Goal: Task Accomplishment & Management: Manage account settings

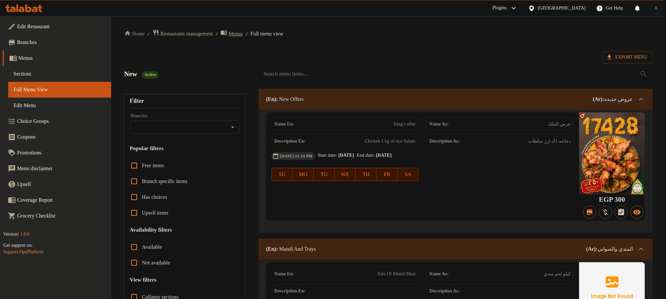
click at [243, 37] on span "Menus" at bounding box center [236, 34] width 14 height 8
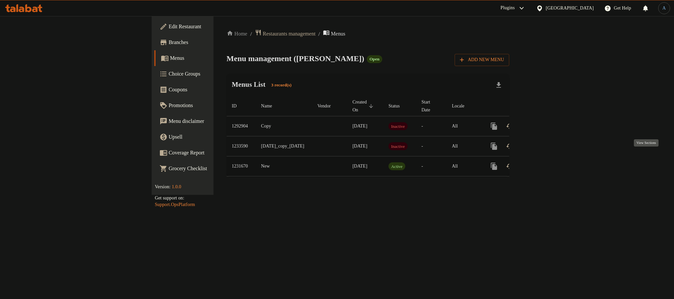
click at [545, 162] on icon "enhanced table" at bounding box center [541, 166] width 8 height 8
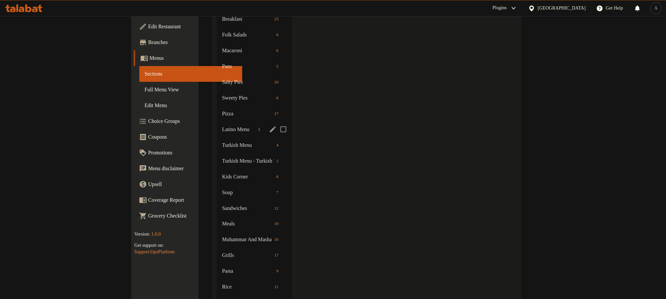
scroll to position [493, 0]
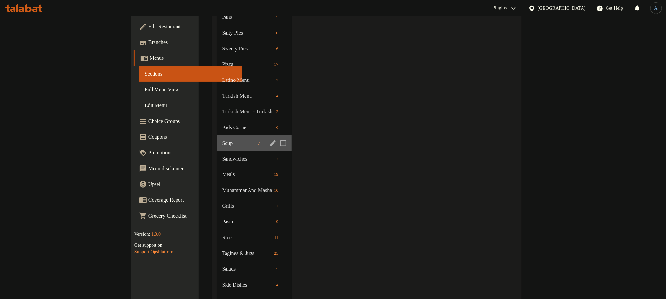
click at [217, 136] on div "Soup 7" at bounding box center [254, 144] width 75 height 16
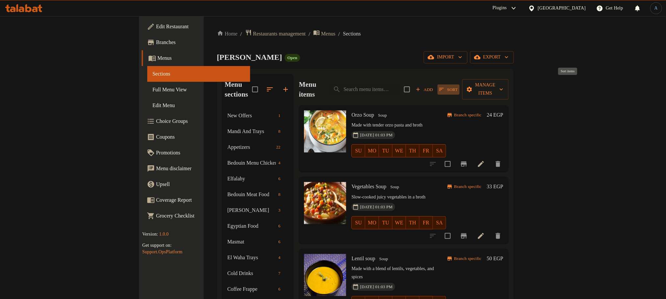
click at [445, 87] on icon "button" at bounding box center [442, 90] width 6 height 6
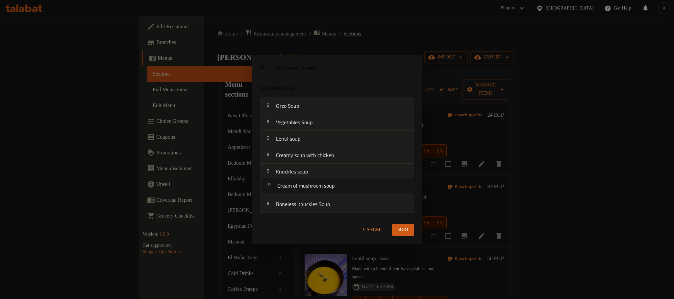
drag, startPoint x: 328, startPoint y: 175, endPoint x: 329, endPoint y: 191, distance: 15.8
click at [329, 191] on nav "Orzo Soup Vegetables Soup Lentil soup Creamy soup with chicken Cream of mushroo…" at bounding box center [337, 155] width 154 height 115
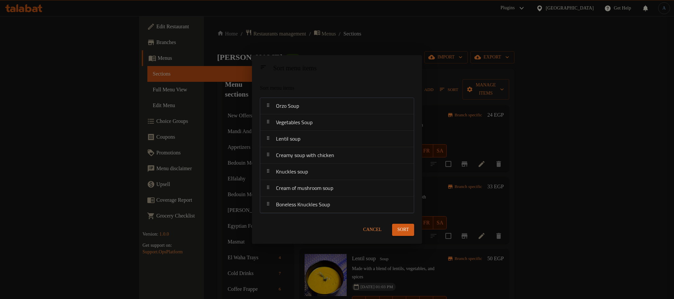
click at [407, 229] on span "Sort" at bounding box center [403, 230] width 12 height 8
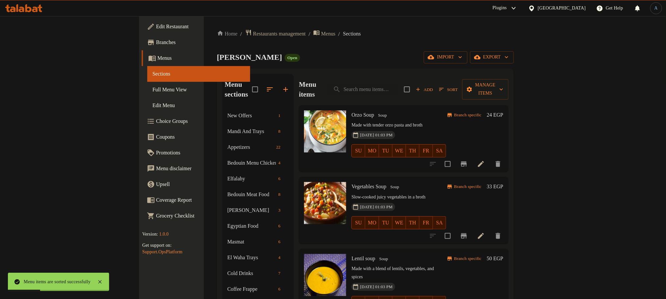
click at [371, 111] on h6 "Orzo Soup Soup" at bounding box center [399, 115] width 95 height 9
click at [468, 160] on icon "Branch-specific-item" at bounding box center [464, 164] width 8 height 8
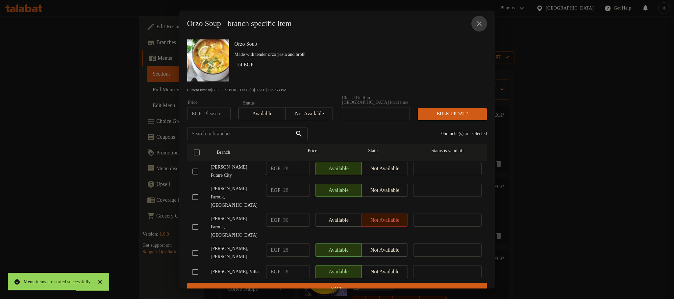
click at [476, 28] on icon "close" at bounding box center [479, 24] width 8 height 8
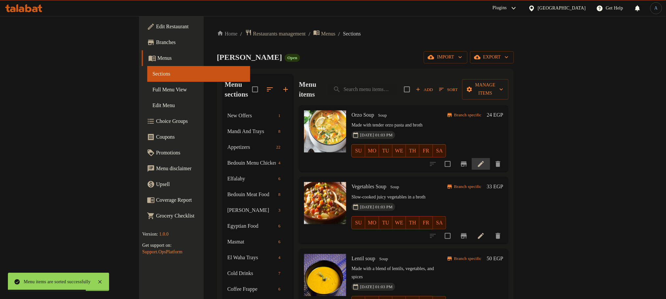
click at [490, 158] on li at bounding box center [481, 164] width 18 height 12
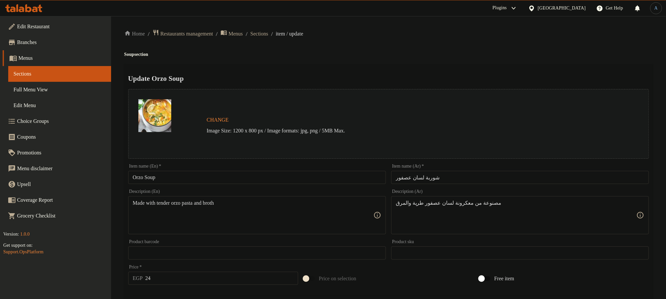
click at [346, 66] on div "Update Orzo Soup Change Image Size: 1200 x 800 px / Image formats: jpg, png / 5…" at bounding box center [388, 260] width 529 height 392
click at [268, 35] on span "Sections" at bounding box center [260, 34] width 18 height 8
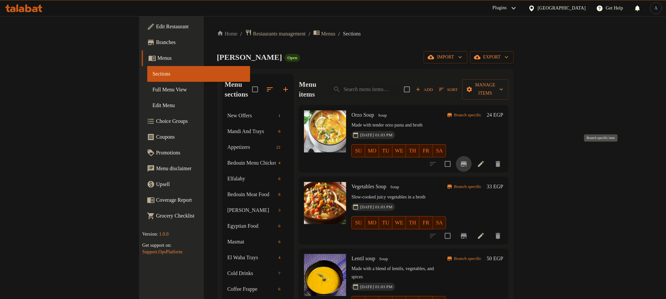
click at [468, 160] on icon "Branch-specific-item" at bounding box center [464, 164] width 8 height 8
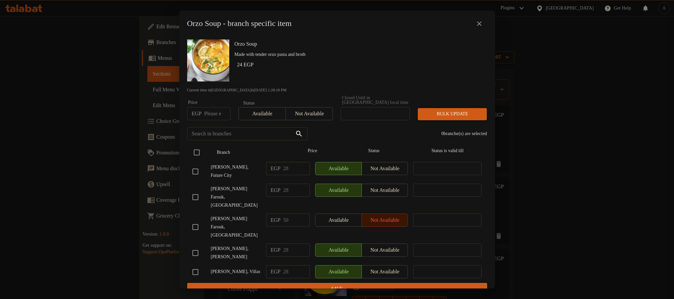
click at [196, 147] on input "checkbox" at bounding box center [197, 153] width 14 height 14
checkbox input "true"
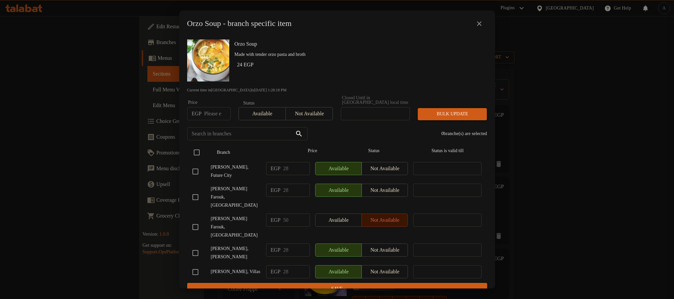
checkbox input "true"
click at [214, 112] on input "number" at bounding box center [217, 113] width 26 height 13
click at [478, 25] on icon "close" at bounding box center [479, 24] width 8 height 8
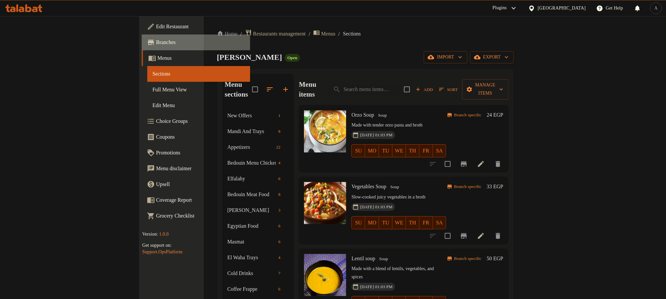
click at [156, 38] on span "Branches" at bounding box center [200, 42] width 89 height 8
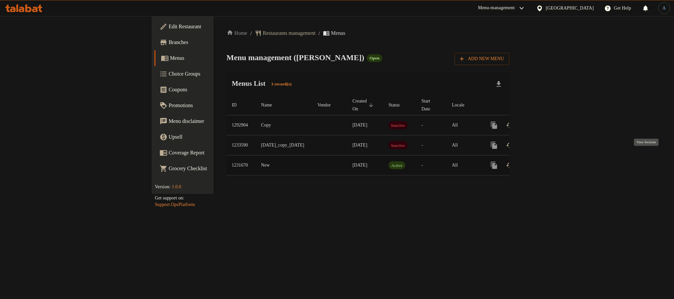
click at [545, 161] on icon "enhanced table" at bounding box center [541, 165] width 8 height 8
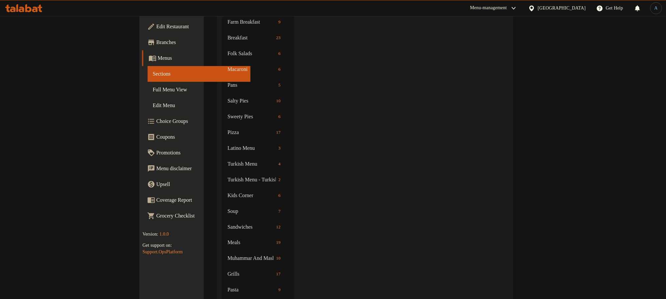
scroll to position [523, 0]
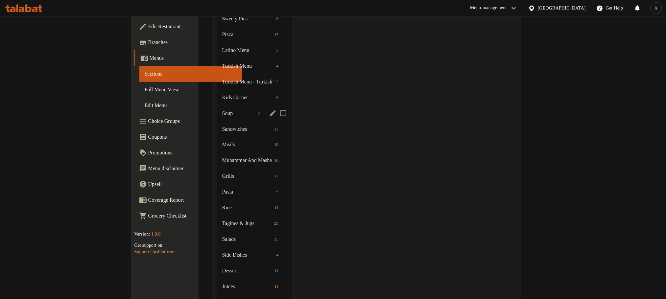
click at [217, 106] on div "Soup 7" at bounding box center [254, 114] width 75 height 16
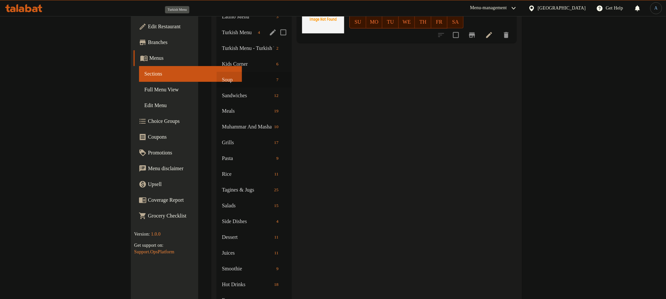
scroll to position [493, 0]
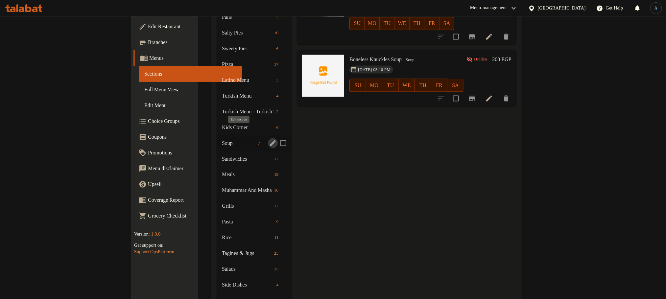
click at [269, 139] on icon "edit" at bounding box center [273, 143] width 8 height 8
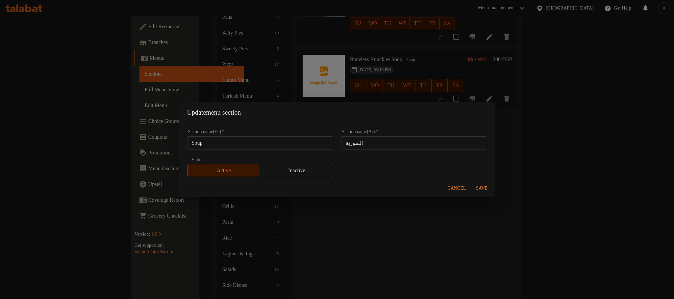
click at [573, 166] on div "Update menu section Section name(En)   * Soup Section name(En) * Section name(A…" at bounding box center [337, 149] width 674 height 299
click at [460, 182] on div "Cancel Save" at bounding box center [337, 188] width 316 height 17
click at [460, 186] on span "Cancel" at bounding box center [457, 189] width 18 height 8
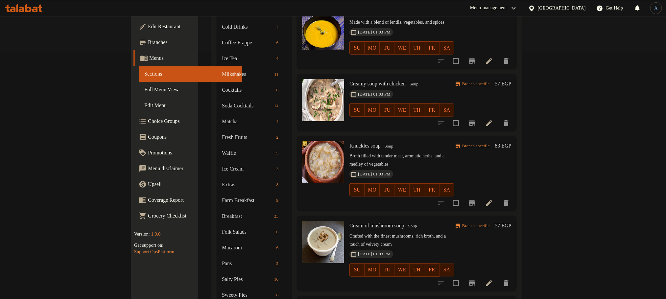
scroll to position [0, 0]
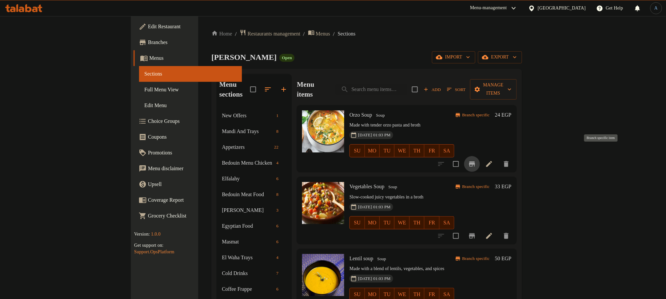
click at [475, 161] on icon "Branch-specific-item" at bounding box center [472, 163] width 6 height 5
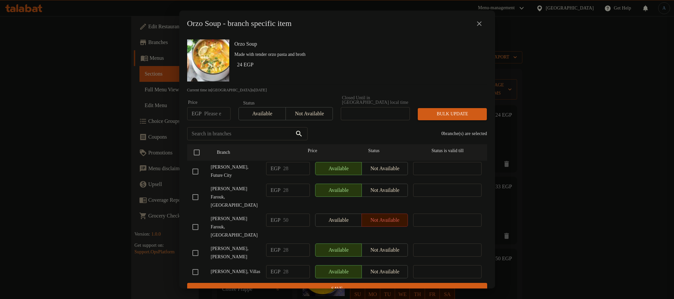
click at [330, 77] on div "Orzo Soup Made with tender orzo pasta and broth 24 EGP" at bounding box center [358, 60] width 253 height 47
click at [232, 165] on span "[PERSON_NAME], Future City" at bounding box center [236, 171] width 50 height 16
copy span "[PERSON_NAME], Future City"
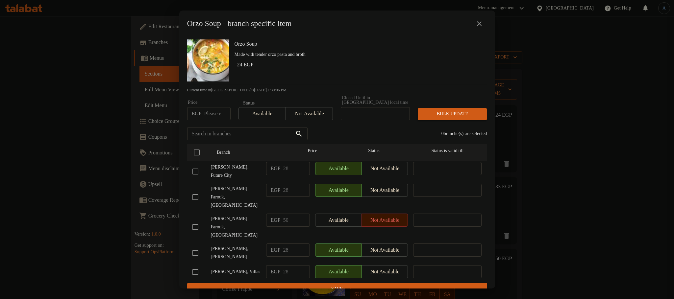
click at [384, 59] on p "Made with tender orzo pasta and broth" at bounding box center [358, 55] width 247 height 8
click at [481, 24] on icon "close" at bounding box center [479, 23] width 5 height 5
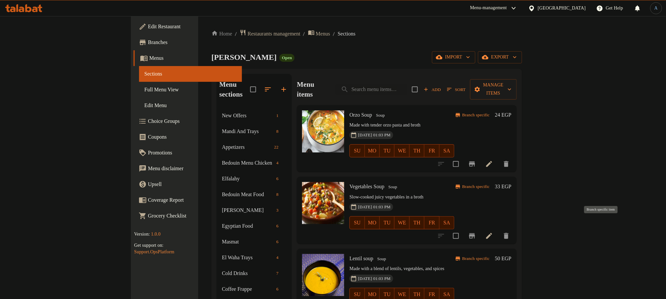
click at [476, 232] on icon "Branch-specific-item" at bounding box center [472, 236] width 8 height 8
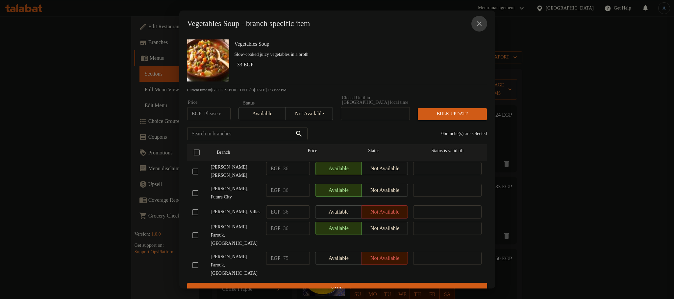
click at [482, 26] on icon "close" at bounding box center [479, 24] width 8 height 8
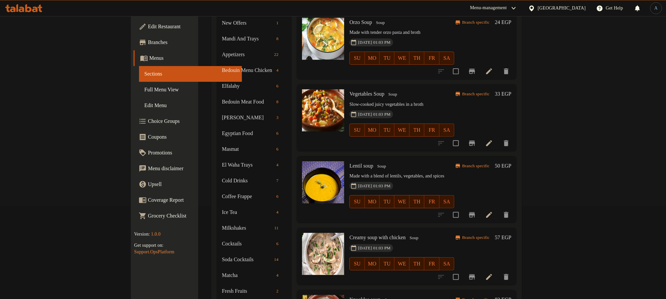
scroll to position [99, 0]
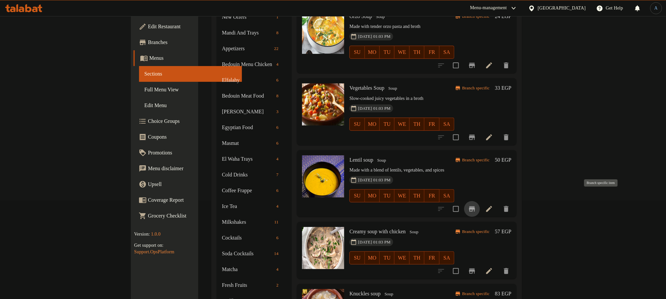
click at [475, 207] on icon "Branch-specific-item" at bounding box center [472, 209] width 6 height 5
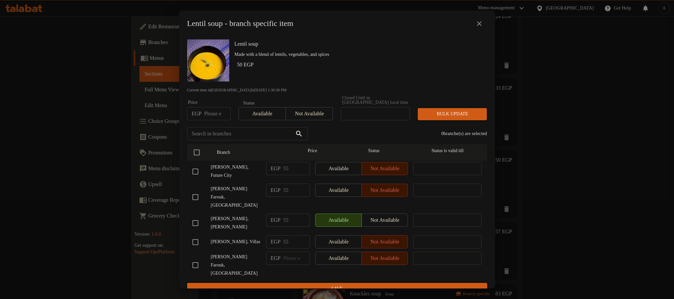
click at [480, 19] on button "close" at bounding box center [479, 24] width 16 height 16
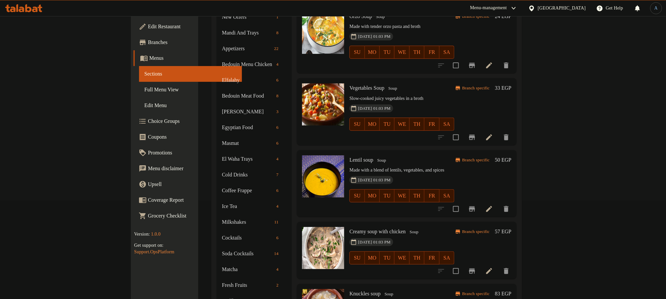
click at [457, 30] on div "30-04-2024 01:03 PM SU MO TU WE TH FR SA" at bounding box center [402, 48] width 110 height 36
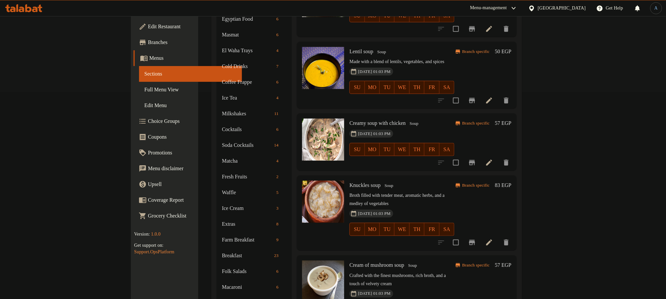
scroll to position [197, 0]
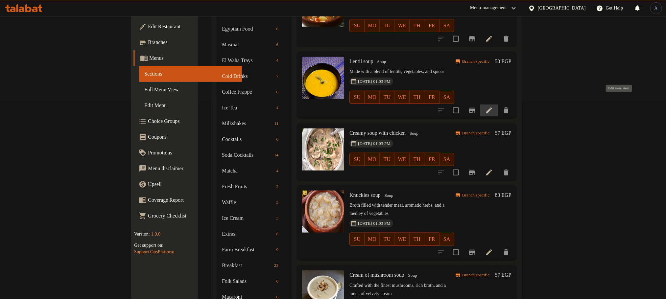
click at [492, 108] on icon at bounding box center [489, 111] width 6 height 6
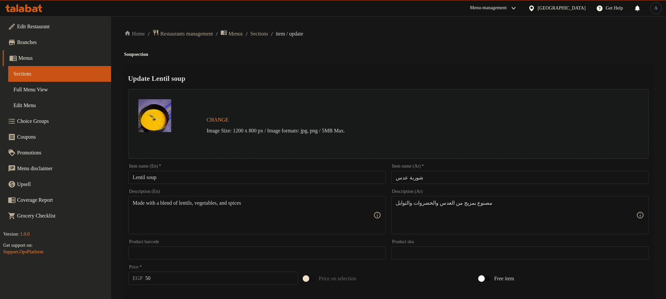
click at [290, 181] on input "Lentil soup" at bounding box center [257, 177] width 258 height 13
click at [281, 177] on input "Lentil soup" at bounding box center [257, 177] width 258 height 13
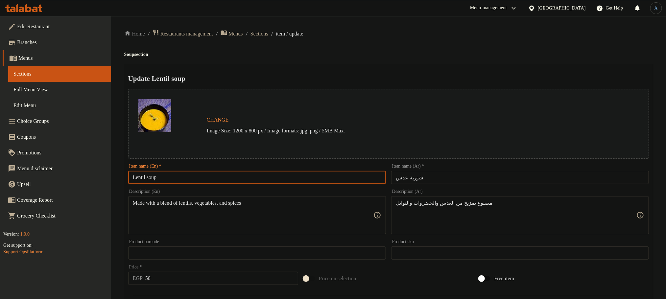
paste input "S"
type input "Lentil Soup"
click at [363, 82] on h2 "Update Lentil Soup" at bounding box center [388, 79] width 521 height 10
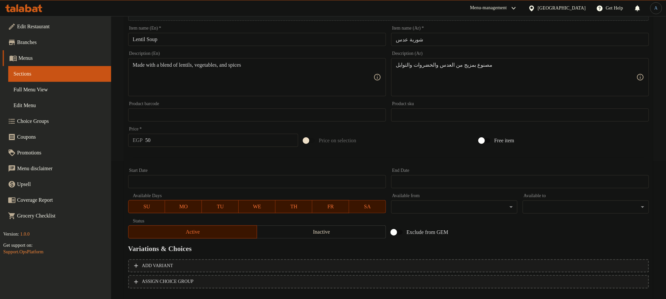
scroll to position [174, 0]
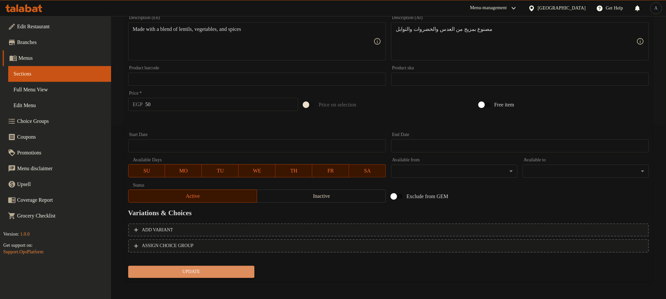
click at [228, 266] on button "Update" at bounding box center [191, 272] width 126 height 12
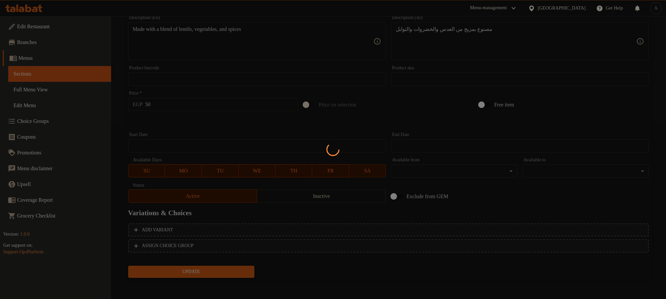
scroll to position [0, 0]
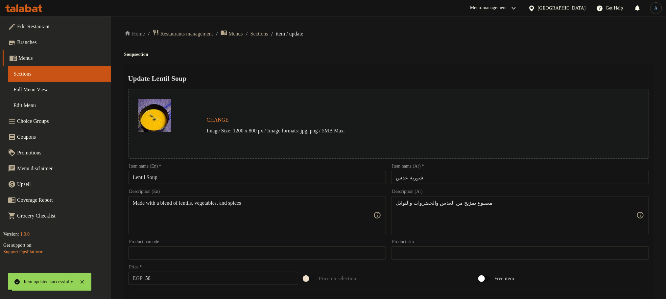
click at [268, 34] on span "Sections" at bounding box center [260, 34] width 18 height 8
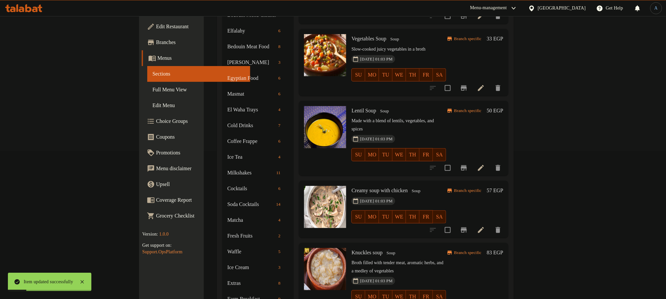
scroll to position [247, 0]
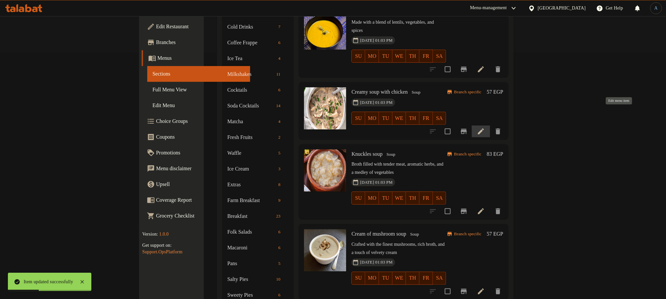
click at [485, 128] on icon at bounding box center [481, 132] width 8 height 8
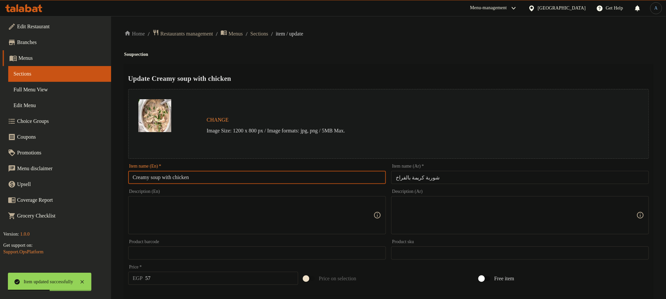
click at [356, 179] on input "Creamy soup with chicken" at bounding box center [257, 177] width 258 height 13
click at [335, 171] on input "Creamy soup with chicken" at bounding box center [257, 177] width 258 height 13
paste input "Soup With C"
type input "Creamy Soup With Chicken"
click at [383, 69] on div "Update Creamy Soup With Chicken Change Image Size: 1200 x 800 px / Image format…" at bounding box center [388, 260] width 529 height 392
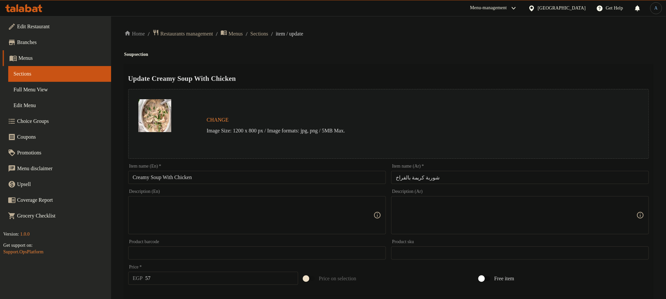
click at [444, 180] on input "شوربة كريمة بالفراخ" at bounding box center [520, 177] width 258 height 13
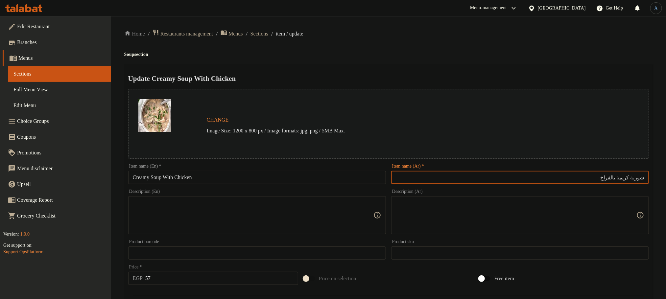
drag, startPoint x: 618, startPoint y: 178, endPoint x: 673, endPoint y: 211, distance: 64.6
click at [619, 178] on input "شوربة كريمة بالفراخ" at bounding box center [520, 177] width 258 height 13
type input "شوربة كريمة فراخ"
click at [382, 49] on div "Home / Restaurants management / Menus / Sections / item / update Soup section U…" at bounding box center [388, 245] width 529 height 432
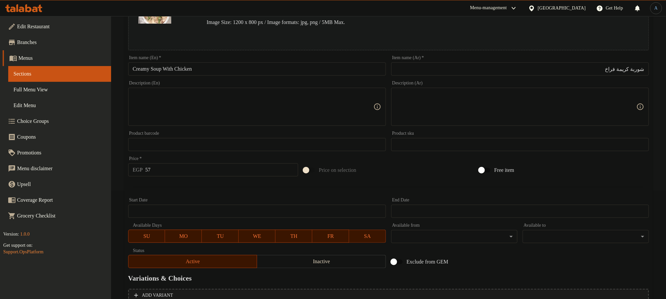
scroll to position [174, 0]
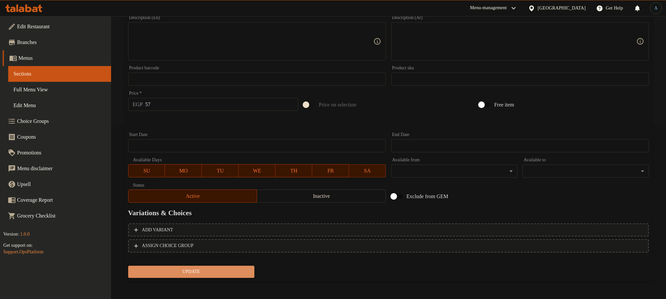
click at [218, 274] on span "Update" at bounding box center [192, 272] width 116 height 8
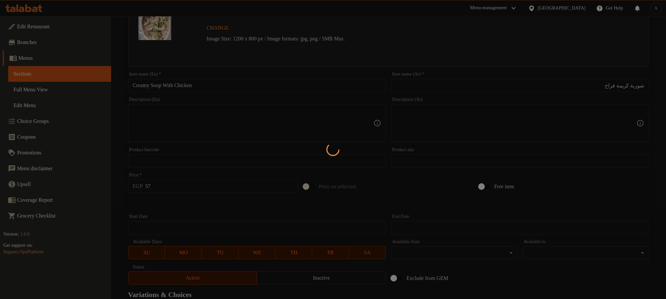
scroll to position [0, 0]
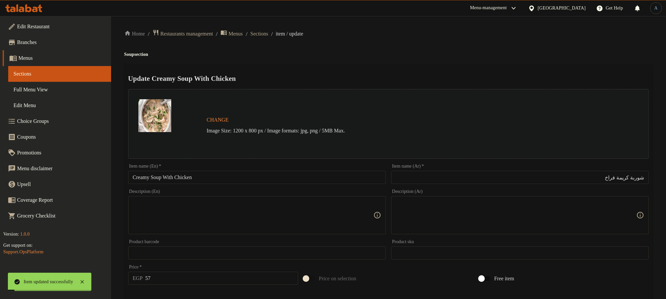
click at [265, 27] on div "Home / Restaurants management / Menus / Sections / item / update Soup section U…" at bounding box center [388, 245] width 555 height 459
click at [266, 34] on span "Sections" at bounding box center [260, 34] width 18 height 8
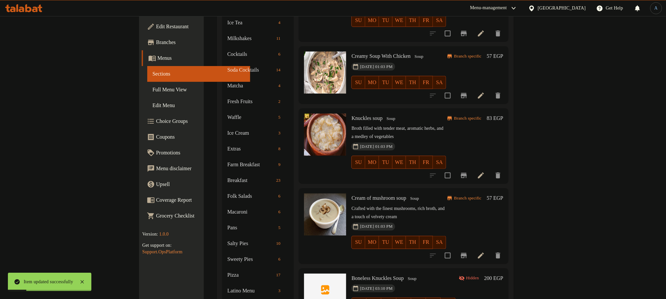
scroll to position [247, 0]
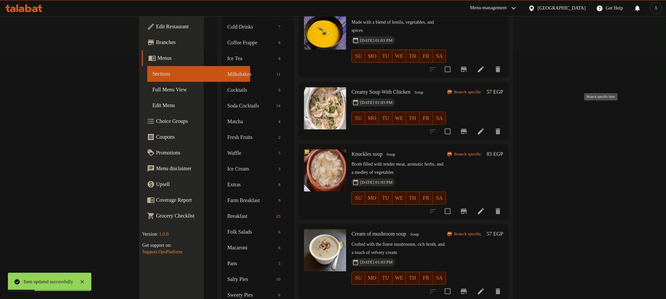
click at [467, 129] on icon "Branch-specific-item" at bounding box center [464, 131] width 6 height 5
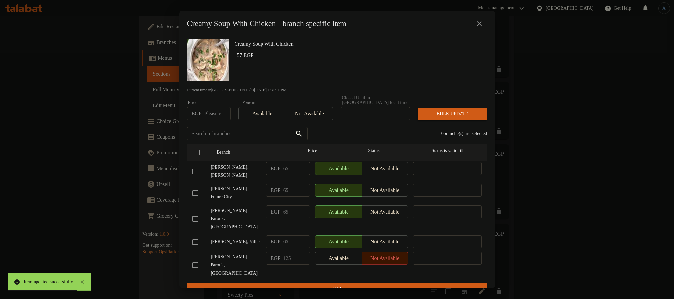
click at [479, 24] on icon "close" at bounding box center [479, 24] width 8 height 8
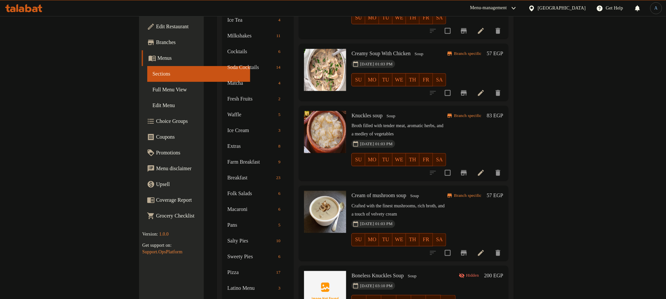
scroll to position [296, 0]
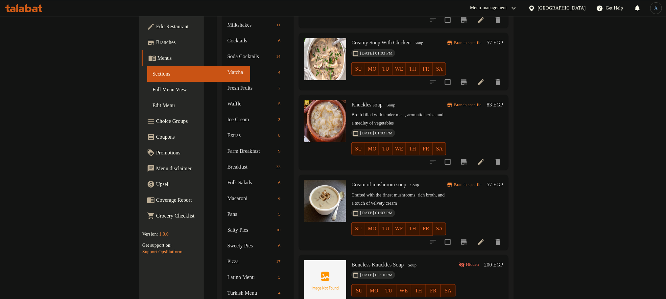
click at [484, 159] on icon at bounding box center [481, 162] width 6 height 6
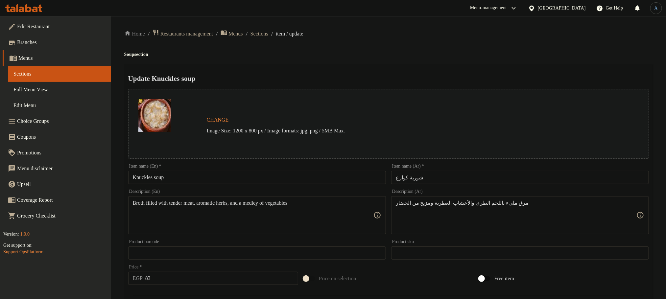
click at [207, 176] on input "Knuckles soup" at bounding box center [257, 177] width 258 height 13
click at [319, 183] on input "Knuckles soup" at bounding box center [257, 177] width 258 height 13
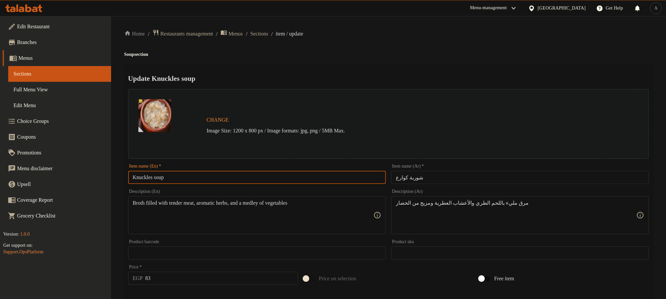
paste input "S"
type input "Knuckles Soup"
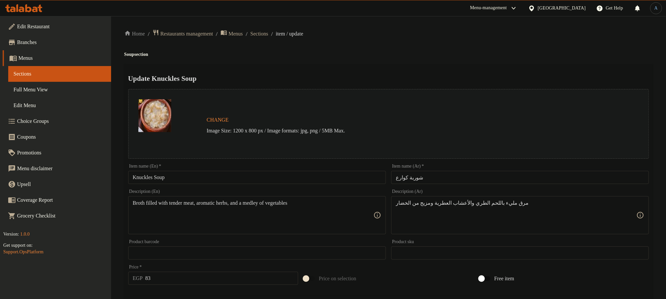
click at [446, 40] on div "Home / Restaurants management / Menus / Sections / item / update Soup section U…" at bounding box center [388, 245] width 529 height 432
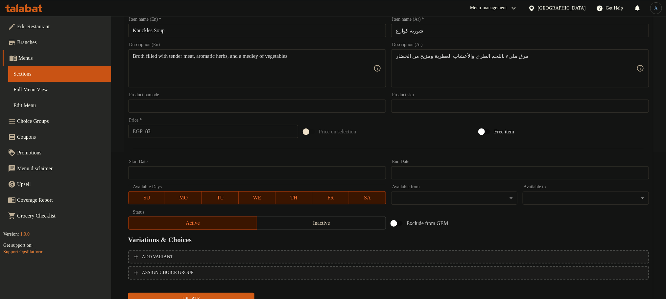
scroll to position [174, 0]
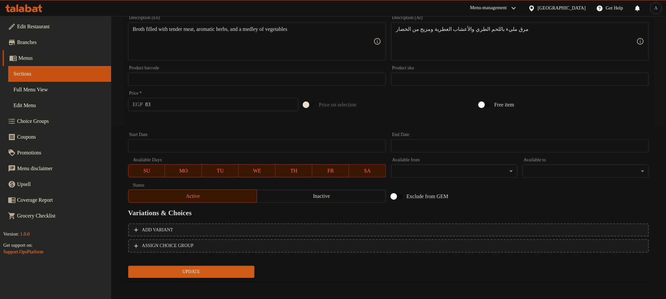
click at [191, 266] on button "Update" at bounding box center [191, 272] width 126 height 12
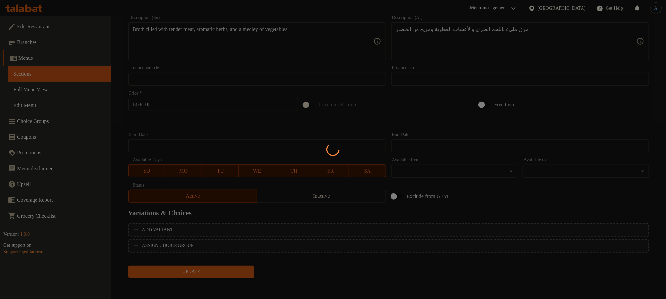
scroll to position [0, 0]
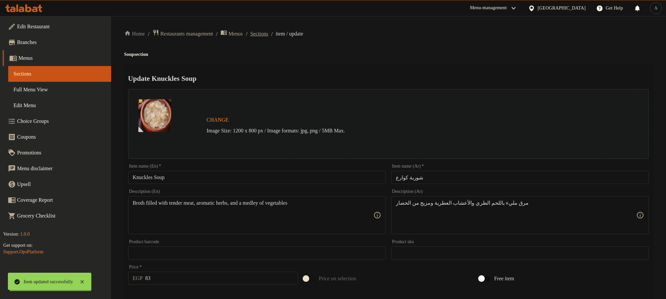
click at [268, 34] on span "Sections" at bounding box center [260, 34] width 18 height 8
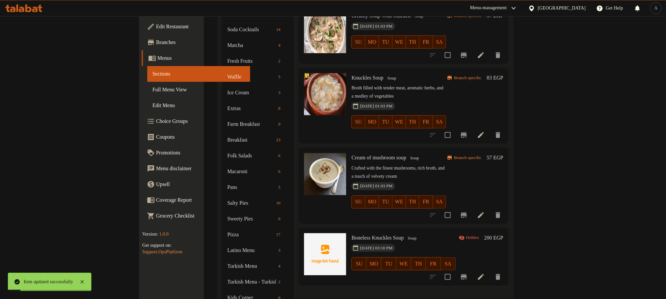
scroll to position [296, 0]
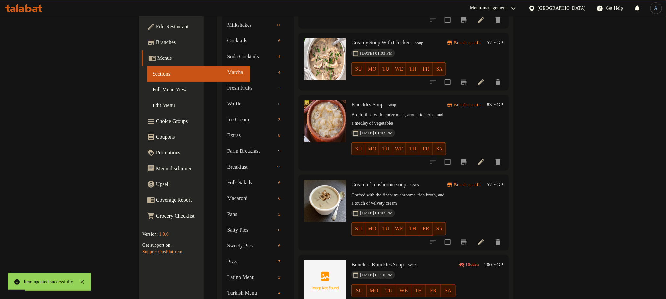
click at [468, 158] on icon "Branch-specific-item" at bounding box center [464, 162] width 8 height 8
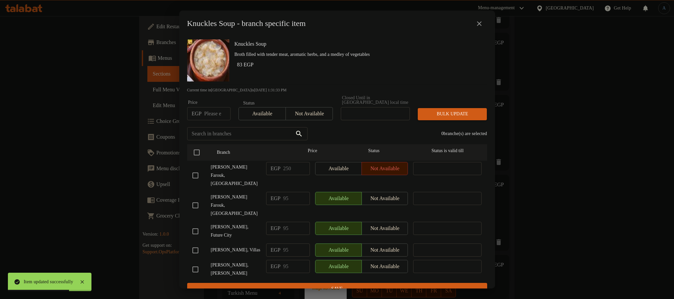
click at [480, 24] on icon "close" at bounding box center [479, 24] width 8 height 8
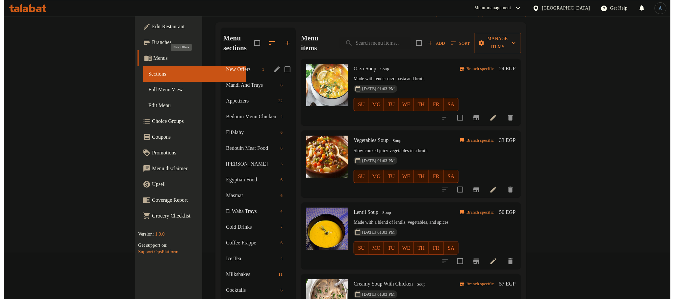
scroll to position [0, 0]
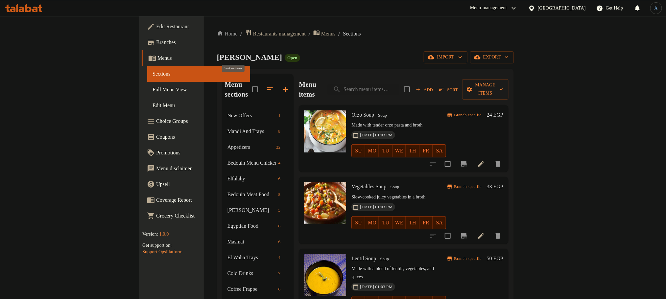
click at [266, 86] on icon "button" at bounding box center [270, 90] width 8 height 8
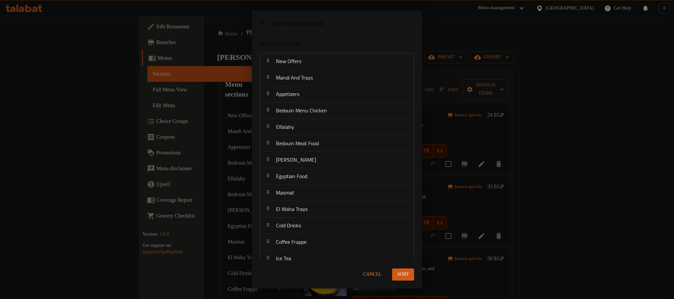
click at [368, 277] on span "Cancel" at bounding box center [372, 275] width 18 height 8
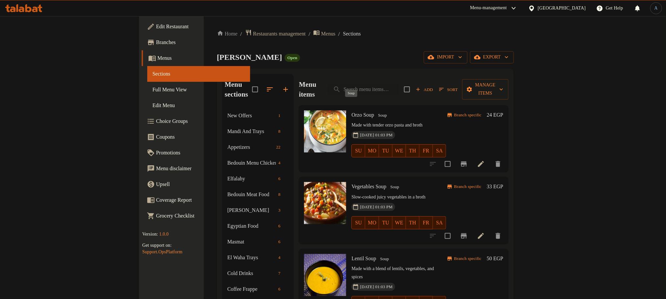
click at [376, 112] on span "Soup" at bounding box center [383, 116] width 14 height 8
drag, startPoint x: 370, startPoint y: 36, endPoint x: 387, endPoint y: 28, distance: 18.5
click at [384, 30] on ol "Home / Restaurants management / Menus / Sections" at bounding box center [365, 33] width 297 height 9
click at [350, 52] on div "Al Malk Farouk Open import export" at bounding box center [365, 57] width 297 height 12
click at [266, 86] on icon "button" at bounding box center [270, 90] width 8 height 8
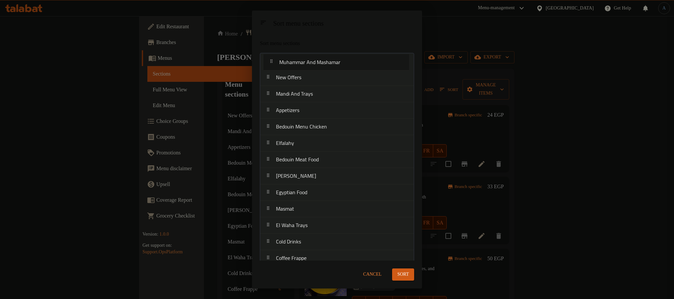
drag, startPoint x: 325, startPoint y: 123, endPoint x: 328, endPoint y: 60, distance: 63.9
drag, startPoint x: 303, startPoint y: 55, endPoint x: 313, endPoint y: 78, distance: 24.9
drag, startPoint x: 358, startPoint y: 150, endPoint x: 370, endPoint y: 97, distance: 54.9
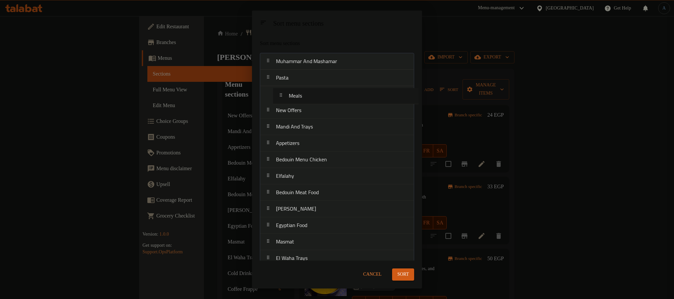
drag, startPoint x: 289, startPoint y: 153, endPoint x: 299, endPoint y: 110, distance: 44.5
drag, startPoint x: 296, startPoint y: 128, endPoint x: 308, endPoint y: 58, distance: 71.1
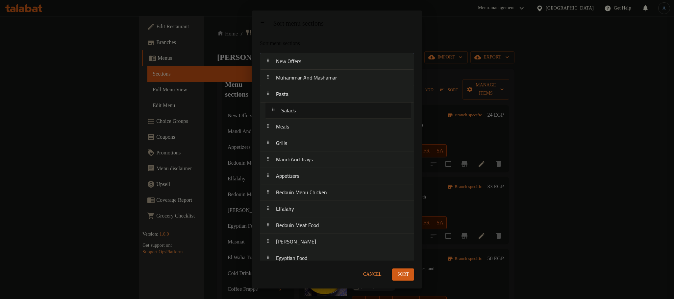
drag, startPoint x: 307, startPoint y: 151, endPoint x: 309, endPoint y: 115, distance: 35.6
drag, startPoint x: 295, startPoint y: 110, endPoint x: 317, endPoint y: 140, distance: 37.8
click at [407, 269] on button "Sort" at bounding box center [403, 275] width 22 height 12
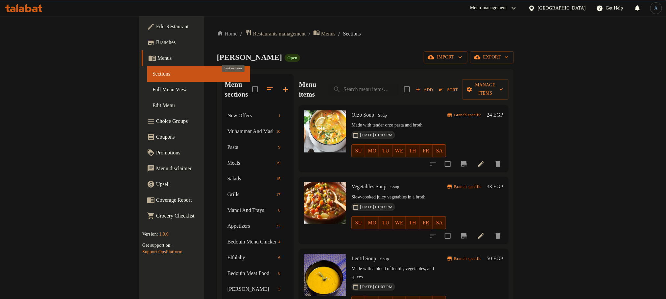
click at [267, 87] on icon "button" at bounding box center [270, 89] width 6 height 4
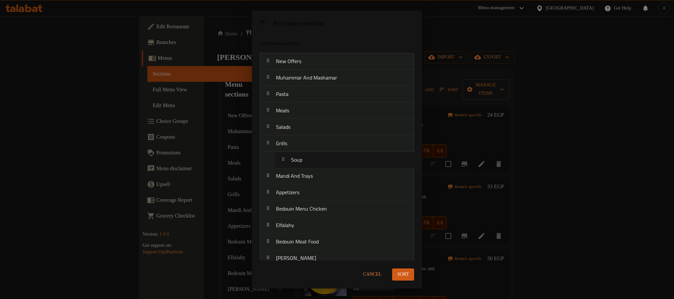
drag, startPoint x: 290, startPoint y: 150, endPoint x: 306, endPoint y: 156, distance: 16.9
drag, startPoint x: 360, startPoint y: 151, endPoint x: 376, endPoint y: 168, distance: 22.8
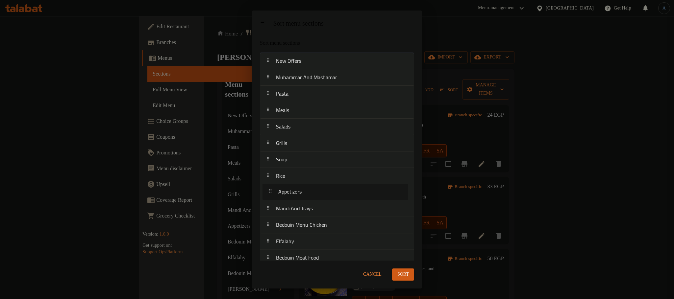
drag, startPoint x: 313, startPoint y: 212, endPoint x: 315, endPoint y: 193, distance: 18.9
drag, startPoint x: 308, startPoint y: 162, endPoint x: 310, endPoint y: 194, distance: 31.6
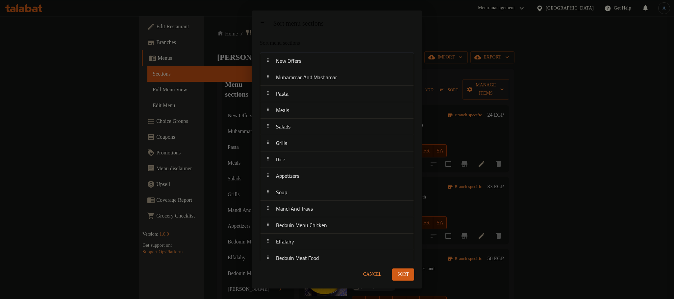
scroll to position [0, 0]
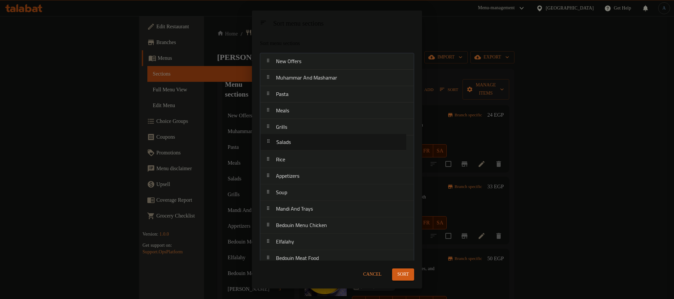
drag, startPoint x: 328, startPoint y: 130, endPoint x: 328, endPoint y: 147, distance: 17.8
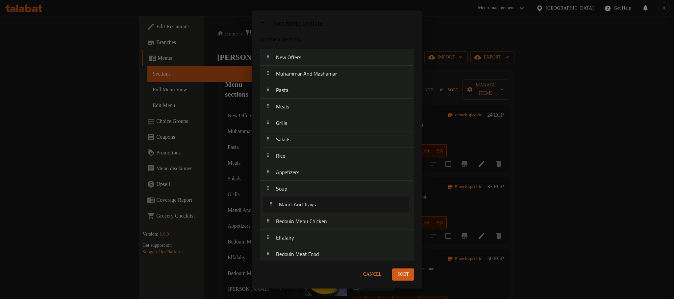
drag, startPoint x: 294, startPoint y: 199, endPoint x: 297, endPoint y: 194, distance: 6.2
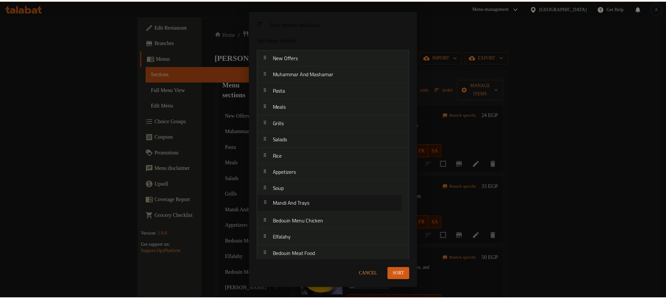
scroll to position [4, 0]
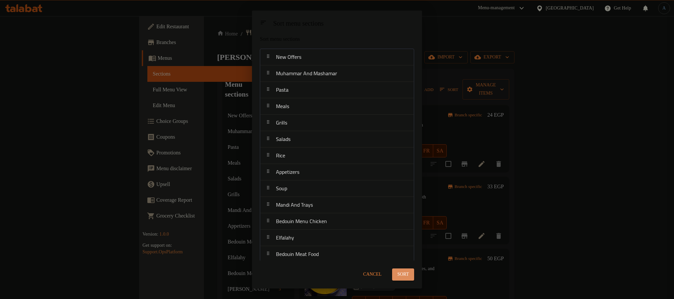
click at [409, 276] on button "Sort" at bounding box center [403, 275] width 22 height 12
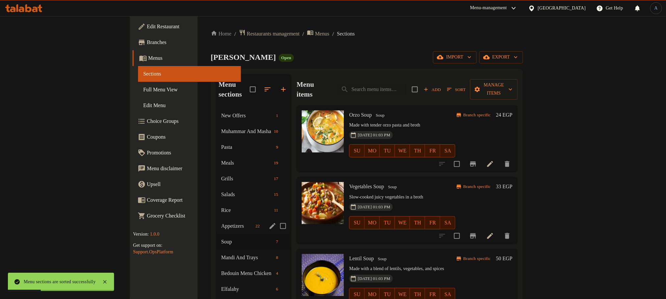
click at [216, 218] on div "Appetizers 22" at bounding box center [254, 226] width 76 height 16
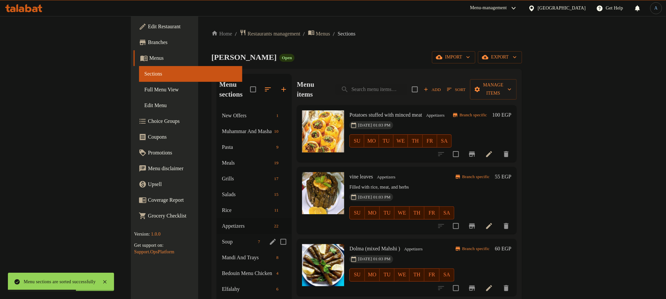
click at [222, 238] on span "Soup" at bounding box center [239, 242] width 34 height 8
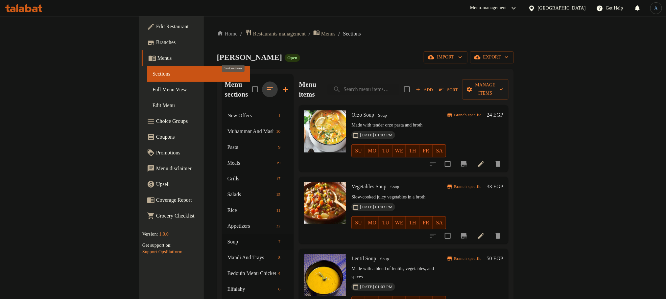
click at [266, 86] on icon "button" at bounding box center [270, 90] width 8 height 8
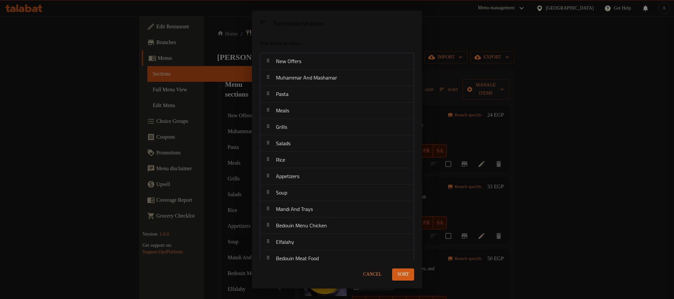
click at [373, 273] on span "Cancel" at bounding box center [372, 275] width 18 height 8
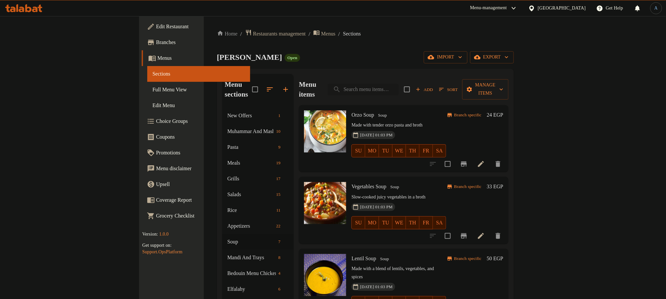
click at [396, 84] on input "search" at bounding box center [363, 90] width 71 height 12
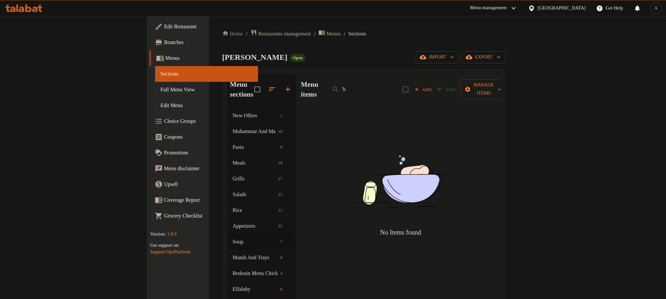
type input "'"
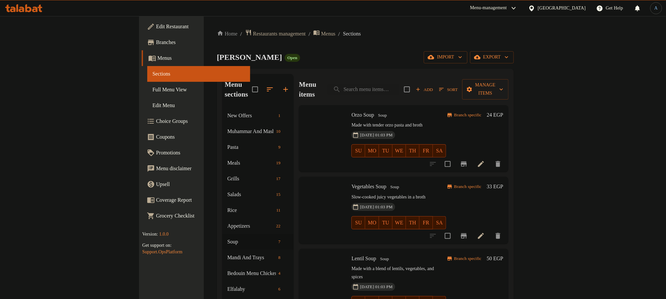
type input "د"
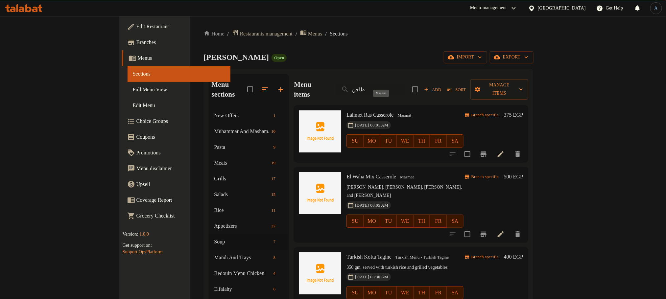
type input "طاجن"
click at [395, 112] on span "Masmat" at bounding box center [404, 116] width 19 height 8
copy span "Masmat"
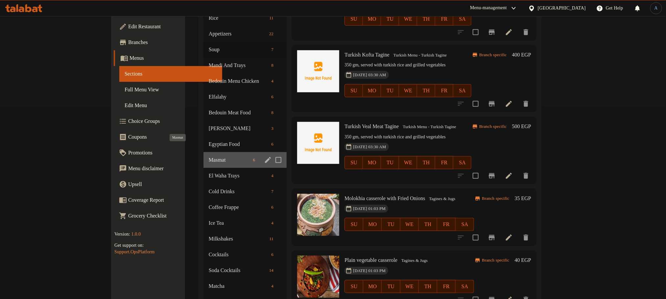
click at [209, 156] on span "Masmat" at bounding box center [230, 160] width 42 height 8
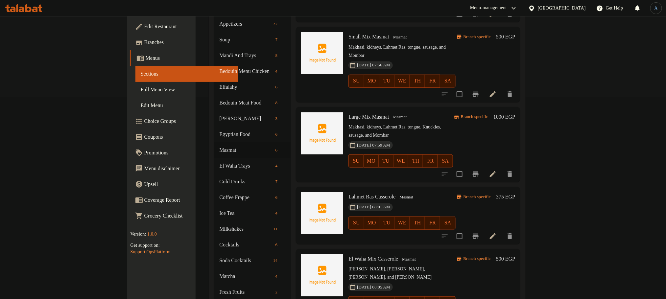
scroll to position [247, 0]
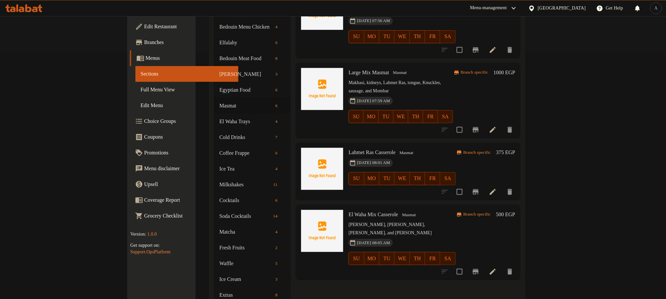
click at [362, 150] on span "Lahmet Ras Casserole" at bounding box center [372, 153] width 47 height 6
copy span "Casserole"
click at [394, 205] on div "El Waha Mix Casserole Masmat Makhasi, Marrow, Akawi, and Knuckles 11-06-2025 08…" at bounding box center [408, 242] width 225 height 75
click at [362, 212] on span "El Waha Mix Casserole" at bounding box center [374, 215] width 50 height 6
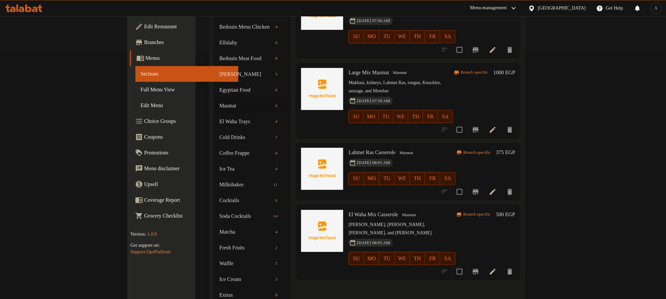
click at [362, 212] on span "El Waha Mix Casserole" at bounding box center [374, 215] width 50 height 6
copy span "Casserole"
click at [394, 210] on h6 "El Waha Mix Casserole Masmat" at bounding box center [402, 214] width 107 height 9
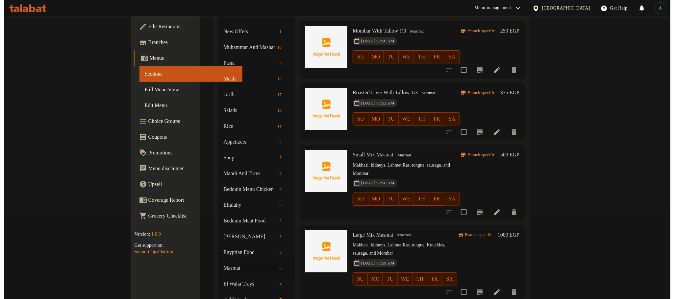
scroll to position [0, 0]
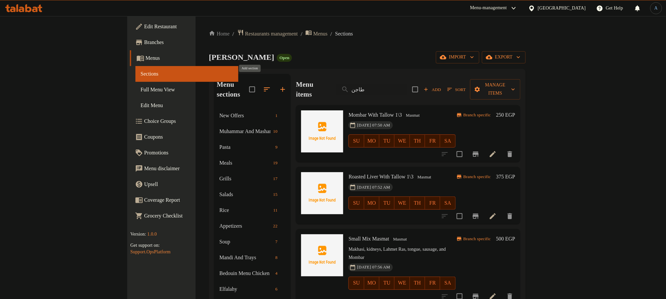
click at [279, 86] on icon "button" at bounding box center [283, 90] width 8 height 8
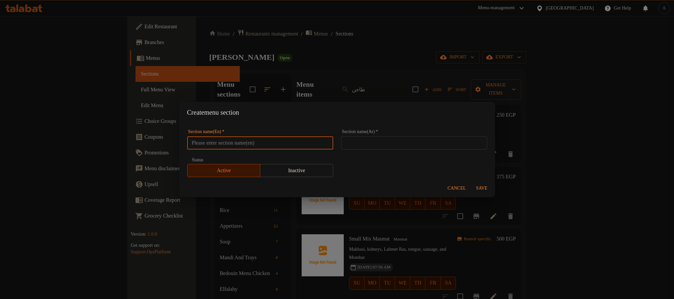
click at [282, 140] on input "text" at bounding box center [260, 142] width 146 height 13
paste input "Casserole"
type input "Casseroles"
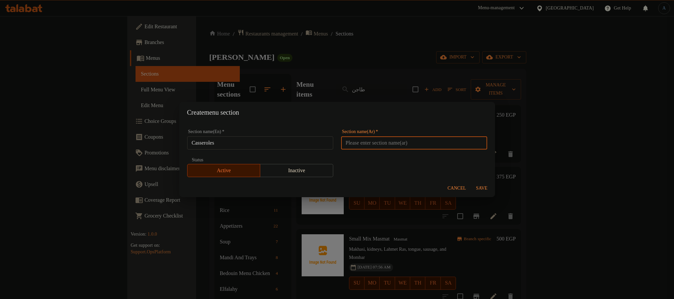
click at [365, 136] on input "text" at bounding box center [414, 142] width 146 height 13
type input "h"
type input "الطواجن"
click at [489, 187] on span "Save" at bounding box center [482, 189] width 16 height 8
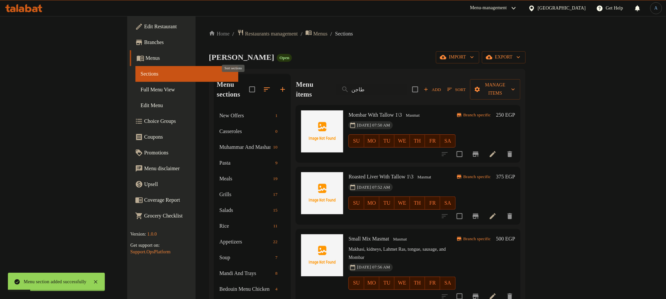
click at [259, 89] on button "button" at bounding box center [267, 90] width 16 height 16
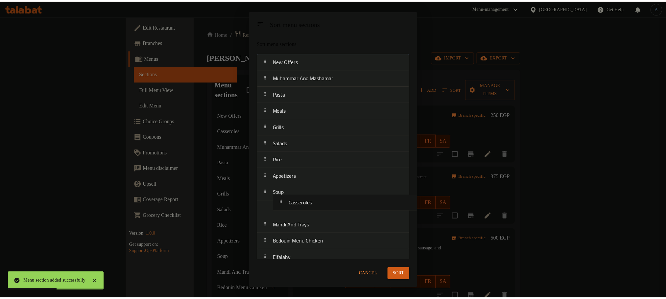
scroll to position [3, 0]
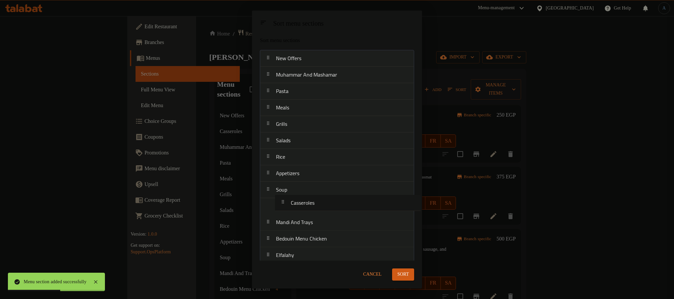
drag, startPoint x: 293, startPoint y: 77, endPoint x: 308, endPoint y: 206, distance: 129.7
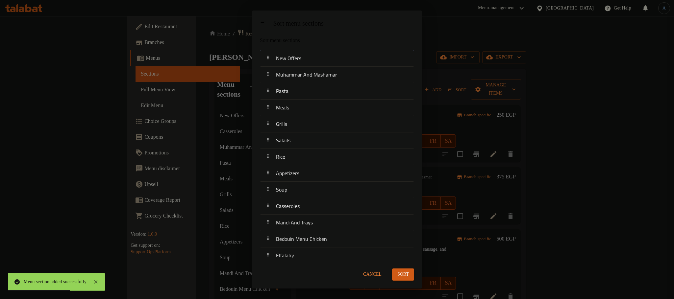
click at [399, 271] on span "Sort" at bounding box center [403, 275] width 12 height 8
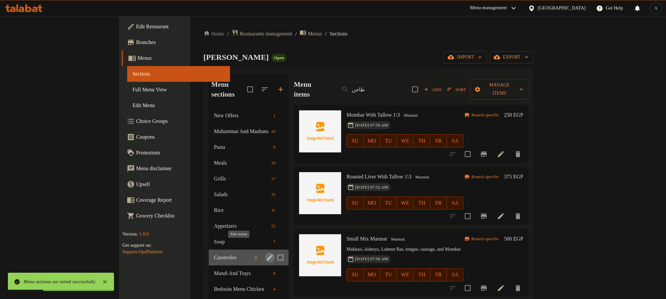
click at [266, 254] on icon "edit" at bounding box center [270, 258] width 8 height 8
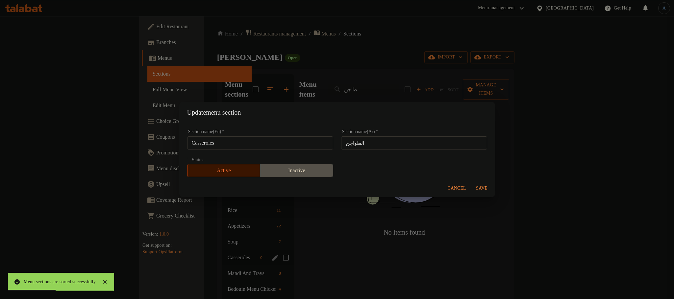
click at [295, 171] on span "Inactive" at bounding box center [297, 171] width 68 height 10
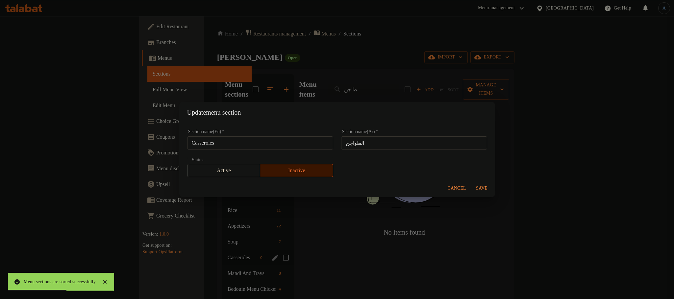
click at [485, 185] on span "Save" at bounding box center [482, 189] width 16 height 8
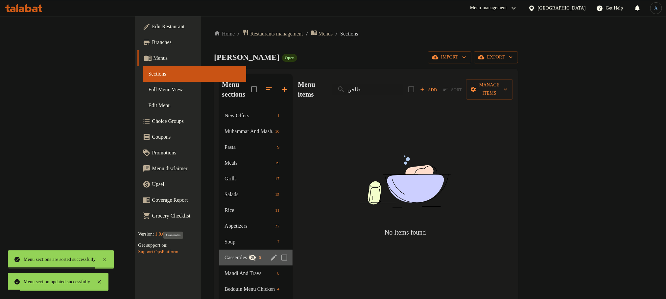
click at [225, 254] on span "Casseroles" at bounding box center [237, 258] width 24 height 8
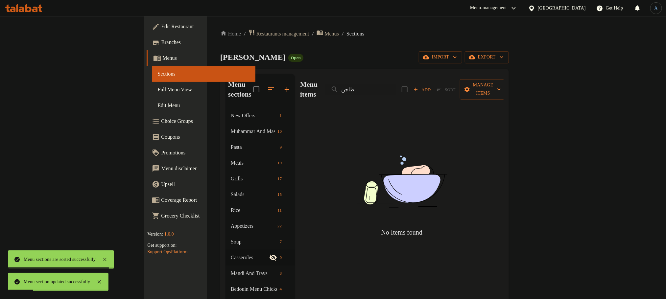
click at [431, 86] on span "Add" at bounding box center [422, 90] width 18 height 8
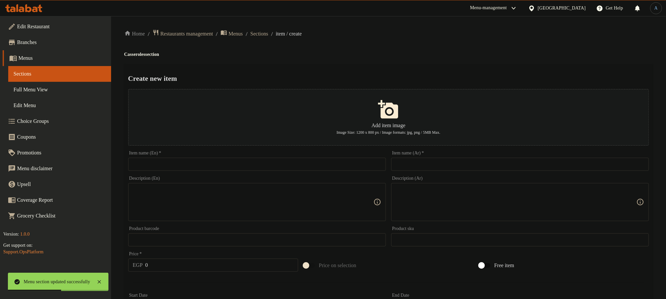
click at [470, 163] on input "text" at bounding box center [520, 164] width 258 height 13
paste input "طاجن ملوفية بالتقلية"
click at [464, 43] on div "Home / Restaurants management / Menus / Sections / item / create Casseroles sec…" at bounding box center [388, 238] width 529 height 419
click at [440, 160] on input "طاجن ملوفية بالتقلية" at bounding box center [520, 164] width 258 height 13
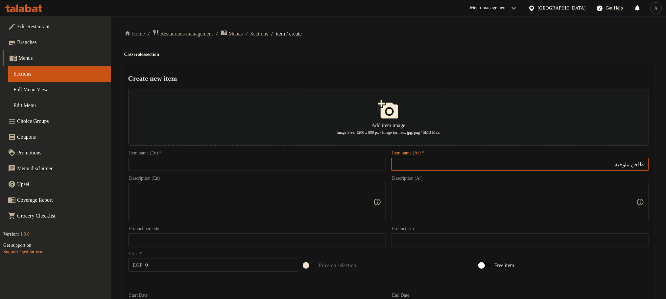
type input "طاجن ملوخية ب"
type input "طاجن ملوخية بالتفلية"
drag, startPoint x: 294, startPoint y: 164, endPoint x: 289, endPoint y: 163, distance: 5.1
click at [294, 164] on input "text" at bounding box center [257, 164] width 258 height 13
paste input "Molokhia Casserole With Saffron"
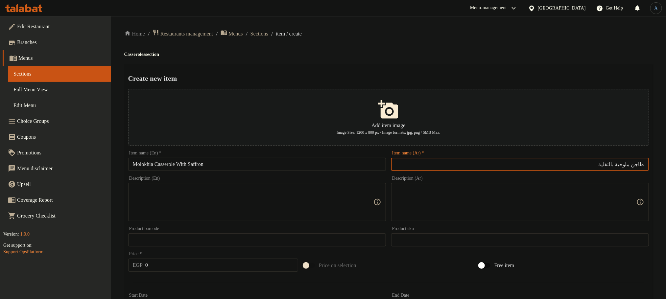
drag, startPoint x: 617, startPoint y: 165, endPoint x: 575, endPoint y: 155, distance: 43.6
click at [575, 155] on div "Item name (Ar)   * طاجن ملوخية بالتفلية Item name (Ar) *" at bounding box center [520, 161] width 258 height 20
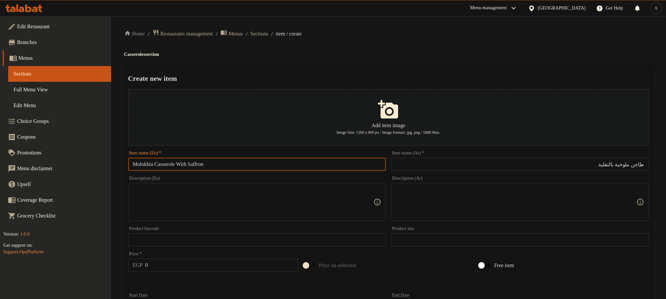
click at [267, 166] on input "Molokhia Casserole With Saffron" at bounding box center [257, 164] width 258 height 13
drag, startPoint x: 221, startPoint y: 165, endPoint x: 197, endPoint y: 167, distance: 23.8
click at [197, 167] on input "Molokhia Casserole With Saffron" at bounding box center [257, 164] width 258 height 13
type input "Molokhia Casserole With Taqlya"
drag, startPoint x: 407, startPoint y: 45, endPoint x: 407, endPoint y: 52, distance: 7.6
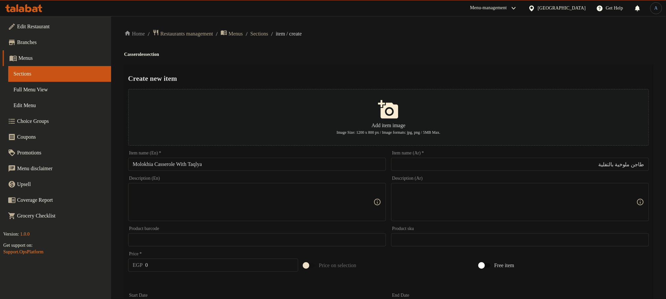
click at [407, 52] on div "Home / Restaurants management / Menus / Sections / item / create Casseroles sec…" at bounding box center [388, 238] width 529 height 419
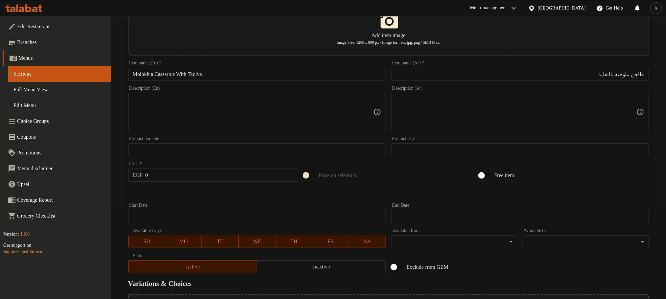
scroll to position [99, 0]
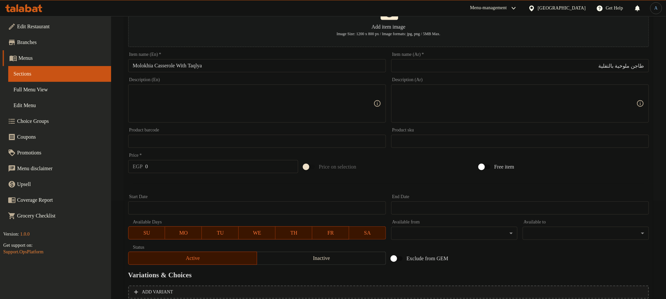
click at [181, 165] on input "0" at bounding box center [221, 166] width 153 height 13
type input "40"
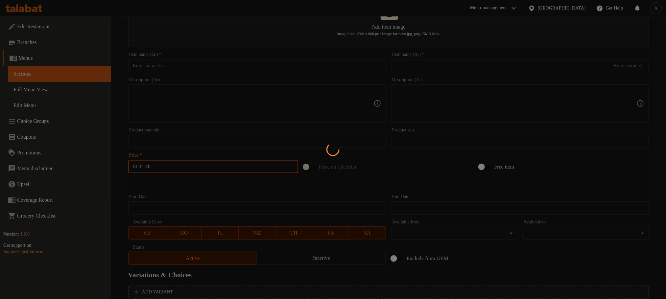
type input "0"
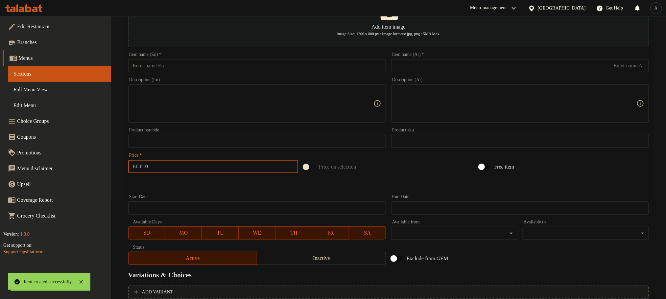
click at [250, 113] on textarea at bounding box center [253, 103] width 241 height 31
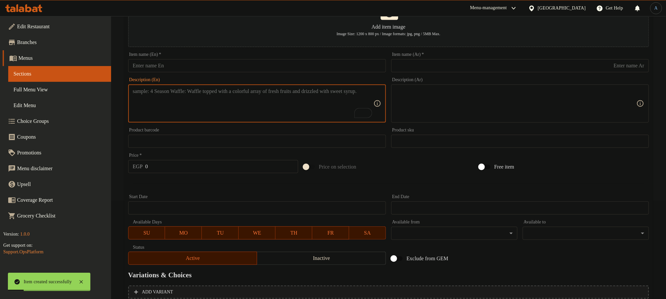
click at [427, 67] on input "text" at bounding box center [520, 65] width 258 height 13
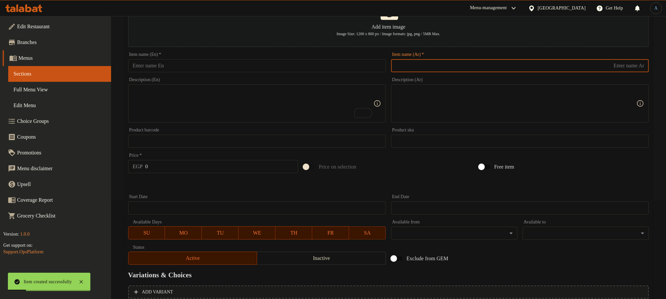
paste input "طاجن خضار سادة"
type input "طاجن خضار سادة"
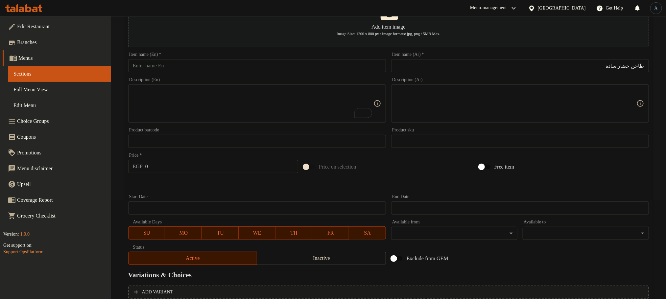
click at [209, 69] on input "text" at bounding box center [257, 65] width 258 height 13
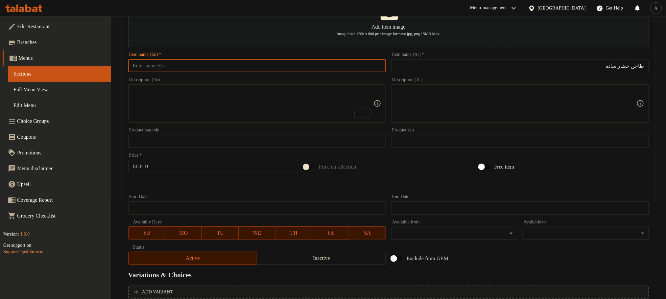
paste input "Plain Vegetable Casserole"
type input "Plain Vegetable Casserole"
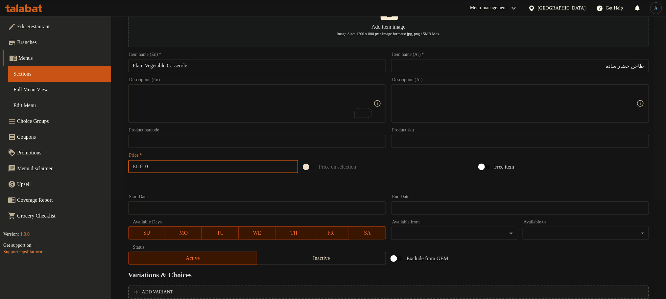
click at [197, 169] on input "0" at bounding box center [221, 166] width 153 height 13
type input "45"
click at [200, 191] on div at bounding box center [389, 184] width 526 height 16
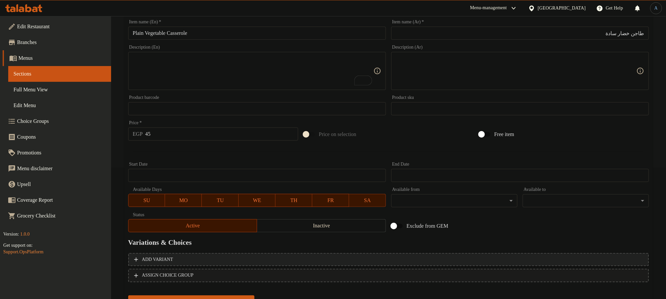
scroll to position [162, 0]
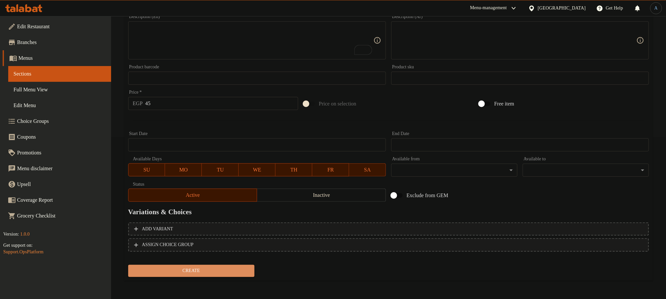
click at [214, 273] on span "Create" at bounding box center [192, 271] width 116 height 8
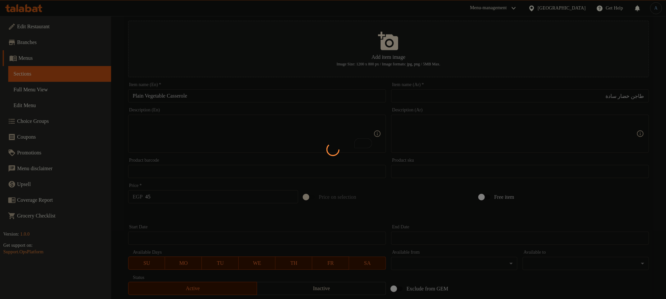
scroll to position [0, 0]
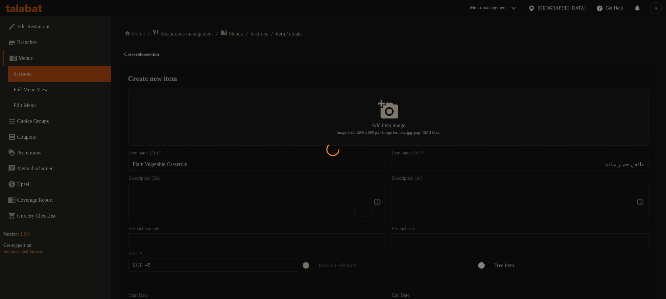
type input "0"
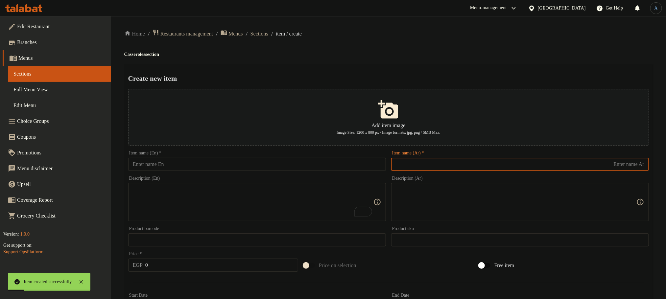
click at [414, 158] on input "text" at bounding box center [520, 164] width 258 height 13
paste input "خضار سوتيه"
type input "خضار سوتيه"
click at [367, 168] on input "text" at bounding box center [257, 164] width 258 height 13
paste input "Sauteed Vegetables"
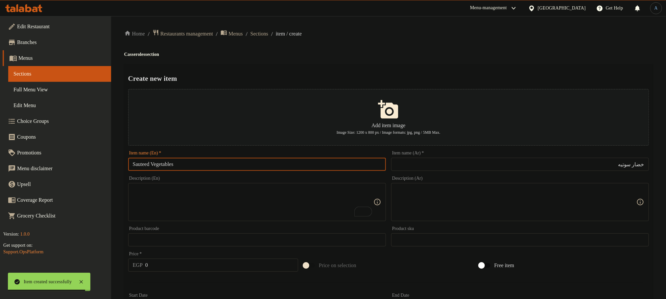
type input "Sauteed Vegetables"
click at [437, 50] on div "Home / Restaurants management / Menus / Sections / item / create Casseroles sec…" at bounding box center [388, 238] width 529 height 419
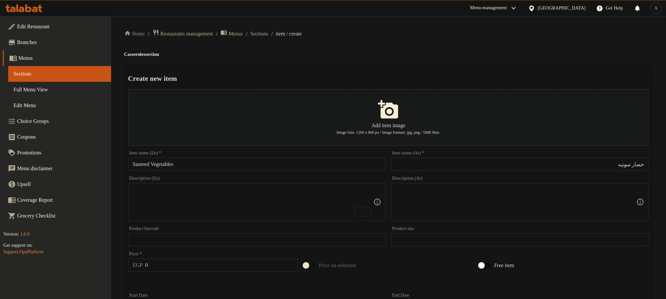
click at [162, 271] on input "0" at bounding box center [221, 265] width 153 height 13
type input "45"
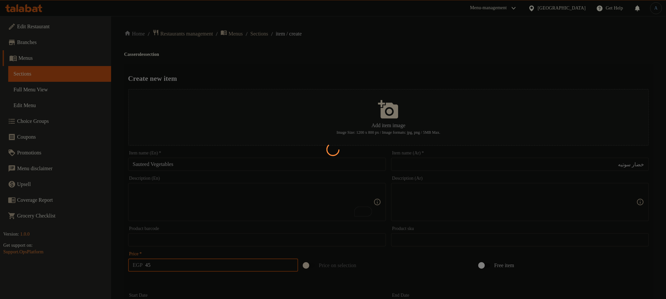
type input "0"
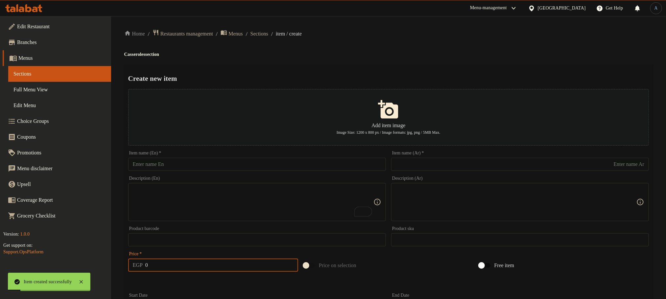
click at [508, 166] on input "text" at bounding box center [520, 164] width 258 height 13
paste input "طاجن مسقعة باللحم المفرومة"
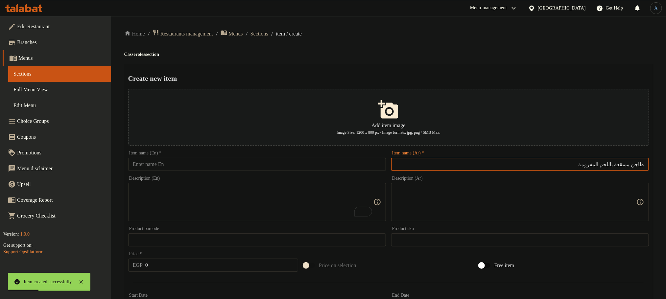
type input "طاجن مسقعة باللحم المفرومة"
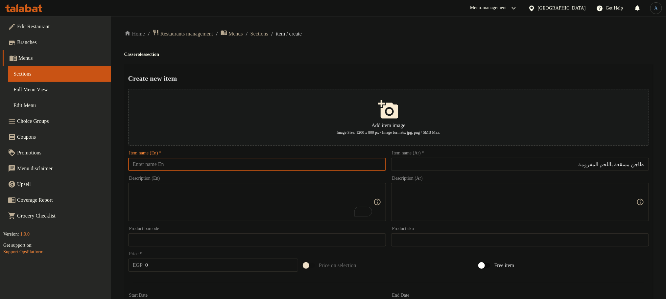
click at [342, 167] on input "text" at bounding box center [257, 164] width 258 height 13
paste input "Musaka Casserole With Minced Meat"
type input "Musaka Casserole With Minced Meat"
click at [391, 53] on h4 "Casseroles section" at bounding box center [388, 54] width 529 height 7
click at [169, 262] on input "0" at bounding box center [221, 265] width 153 height 13
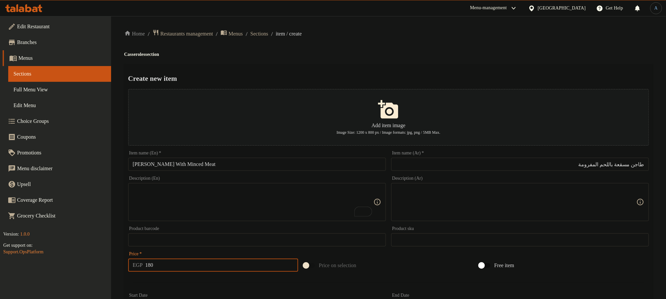
type input "180"
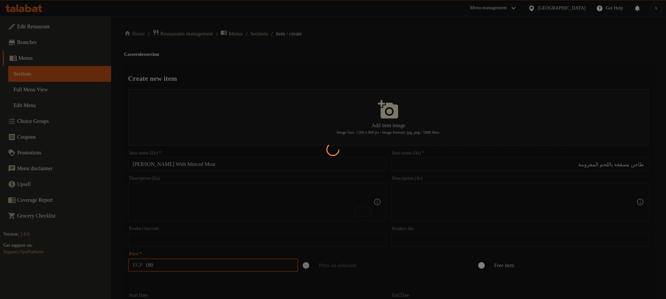
type input "0"
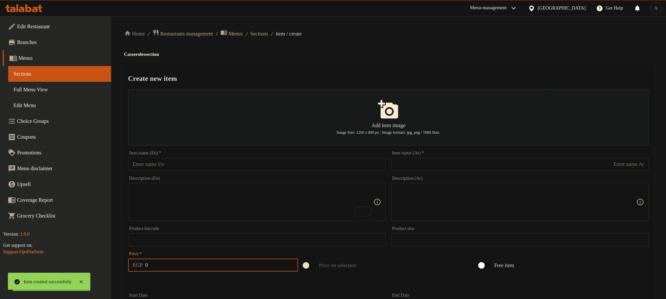
click at [371, 69] on div "Create new item Add item image Image Size: 1200 x 800 px / Image formats: jpg, …" at bounding box center [388, 253] width 529 height 379
click at [458, 160] on input "text" at bounding box center [520, 164] width 258 height 13
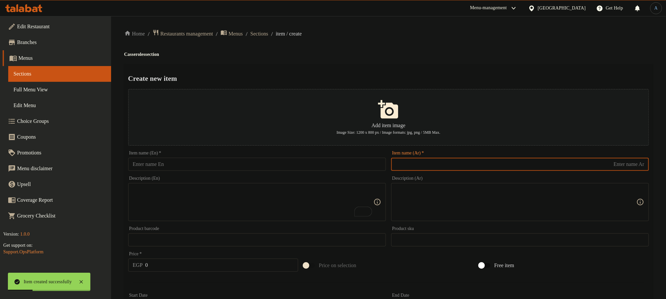
paste input "طاجن بامية باللحم الضاني"
type input "طاجن بامية باللحم الضاني"
click at [328, 173] on div "Item name (En)   * Item name (En) *" at bounding box center [257, 160] width 263 height 25
click at [327, 161] on input "text" at bounding box center [257, 164] width 258 height 13
paste input "Okra Casserole With Lamb"
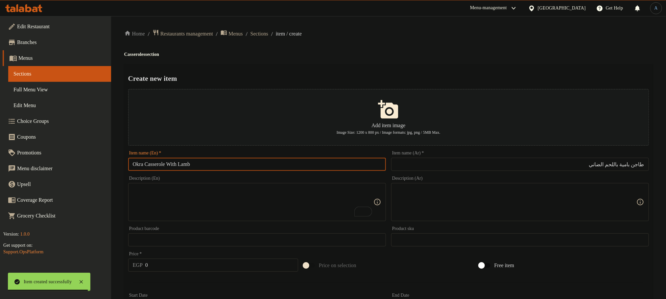
type input "Okra Casserole With Lamb"
click at [404, 63] on div "Home / Restaurants management / Menus / Sections / item / create Casseroles sec…" at bounding box center [388, 238] width 529 height 419
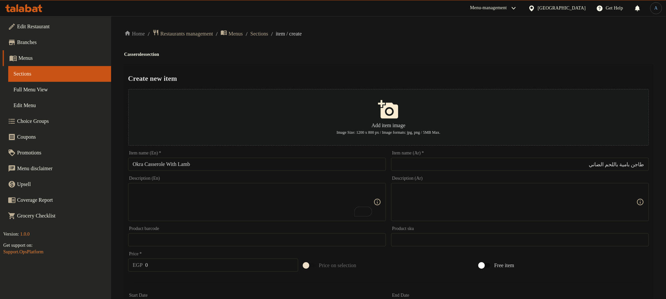
click at [218, 261] on input "0" at bounding box center [221, 265] width 153 height 13
type input "205"
click at [204, 163] on input "Okra Casserole With Lamb" at bounding box center [257, 164] width 258 height 13
click at [410, 48] on div "Home / Restaurants management / Menus / Sections / item / create Casseroles sec…" at bounding box center [388, 238] width 529 height 419
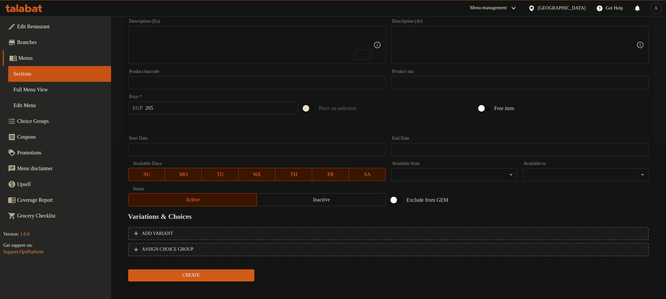
scroll to position [162, 0]
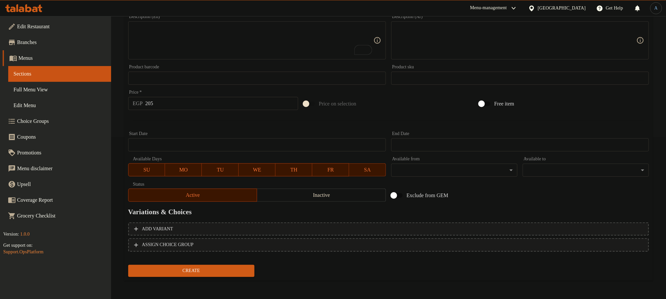
click at [220, 278] on div "Create" at bounding box center [192, 270] width 132 height 17
click at [224, 272] on span "Create" at bounding box center [192, 271] width 116 height 8
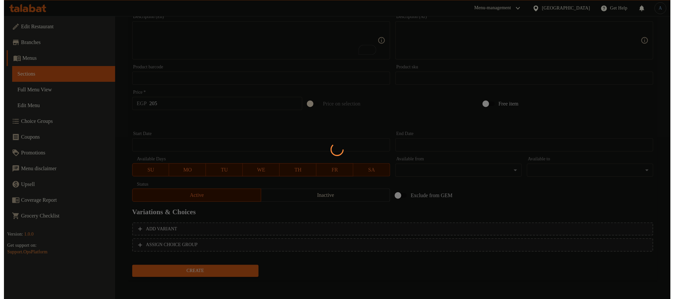
scroll to position [0, 0]
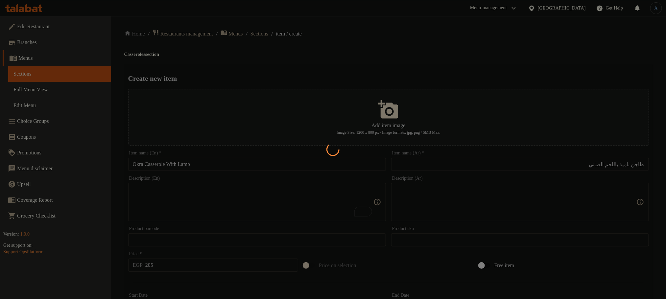
type input "0"
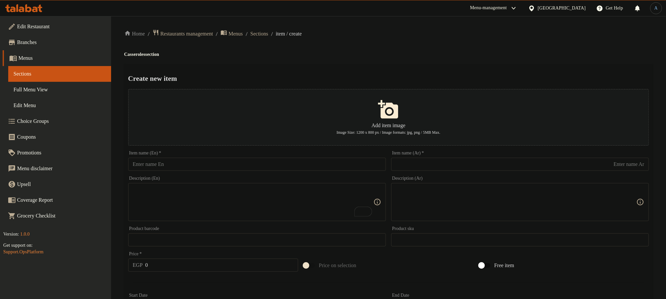
drag, startPoint x: 451, startPoint y: 156, endPoint x: 452, endPoint y: 167, distance: 10.6
click at [451, 157] on div "Item name (Ar)   * Item name (Ar) *" at bounding box center [520, 161] width 258 height 20
click at [453, 168] on input "text" at bounding box center [520, 164] width 258 height 13
paste input "طاجن تورلي باللحم الكندوز"
type input "طاجن تورلي باللحم الكندوز"
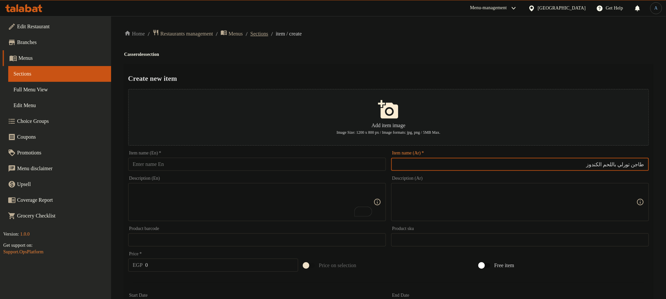
click at [265, 35] on span "Sections" at bounding box center [260, 34] width 18 height 8
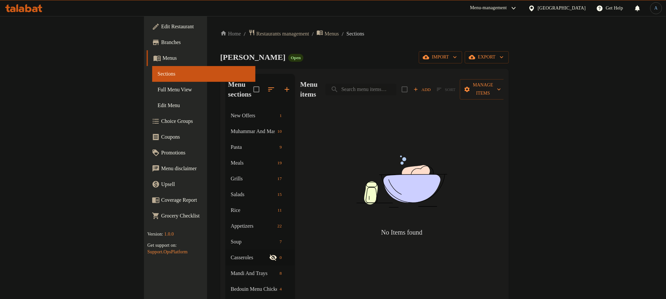
click at [397, 84] on input "search" at bounding box center [361, 90] width 71 height 12
paste input "طاجن تورلي باللحم الكندوز"
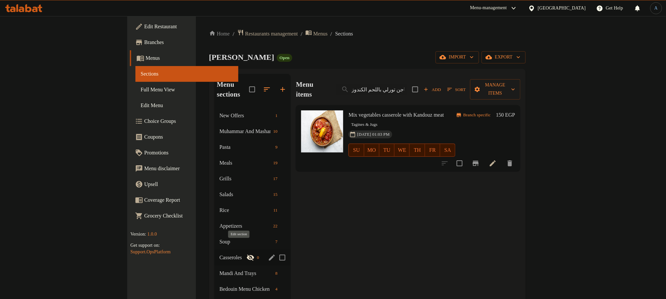
type input "طاجن تورلي باللحم الكندوز"
click at [269, 255] on icon "edit" at bounding box center [272, 258] width 6 height 6
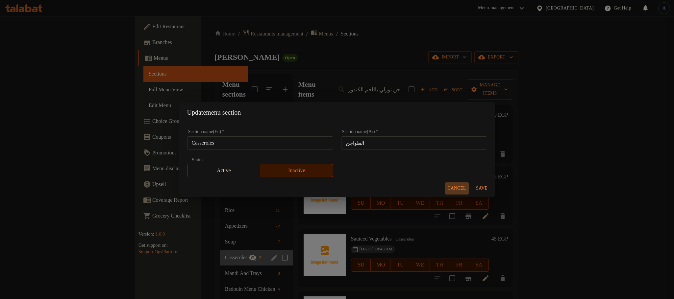
click at [460, 189] on span "Cancel" at bounding box center [457, 189] width 18 height 8
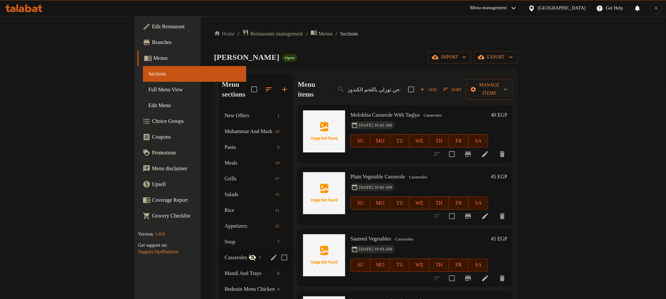
click at [278, 251] on input "Menu sections" at bounding box center [285, 258] width 14 height 14
checkbox input "true"
click at [259, 86] on icon "button" at bounding box center [263, 90] width 8 height 8
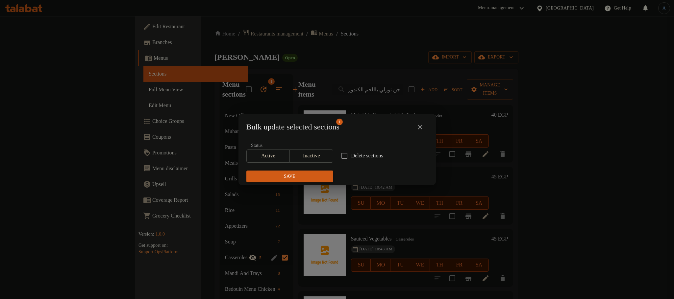
drag, startPoint x: 331, startPoint y: 152, endPoint x: 338, endPoint y: 154, distance: 7.9
click at [332, 152] on div "Status Active Inactive" at bounding box center [289, 153] width 95 height 28
click at [338, 155] on input "Delete sections" at bounding box center [344, 156] width 14 height 14
checkbox input "true"
click at [312, 177] on span "Save" at bounding box center [290, 177] width 76 height 8
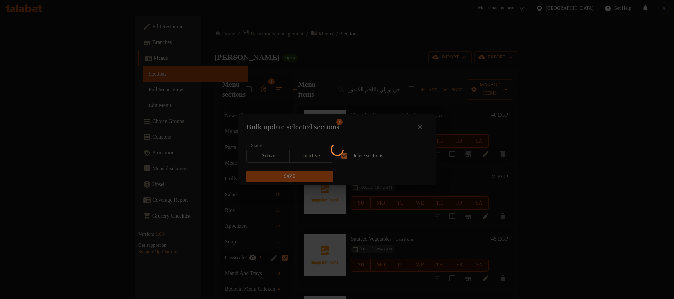
click at [348, 72] on div at bounding box center [337, 149] width 674 height 299
click at [321, 53] on div at bounding box center [337, 149] width 674 height 299
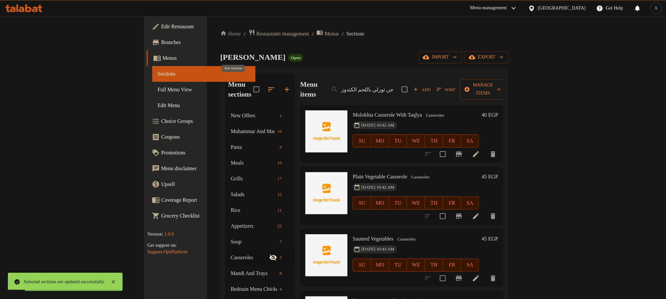
click at [268, 87] on icon "button" at bounding box center [271, 89] width 6 height 4
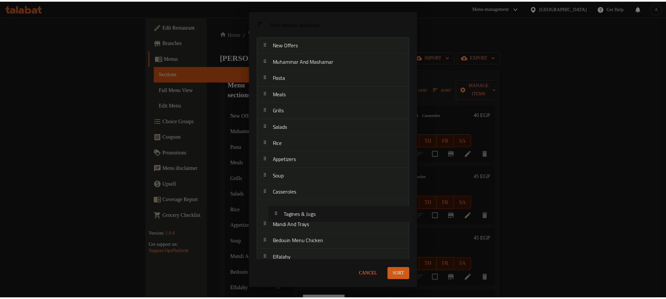
scroll to position [19, 0]
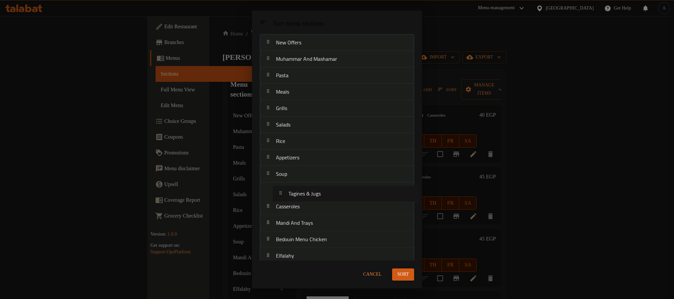
drag, startPoint x: 308, startPoint y: 205, endPoint x: 320, endPoint y: 192, distance: 17.9
click at [406, 275] on span "Sort" at bounding box center [403, 275] width 12 height 8
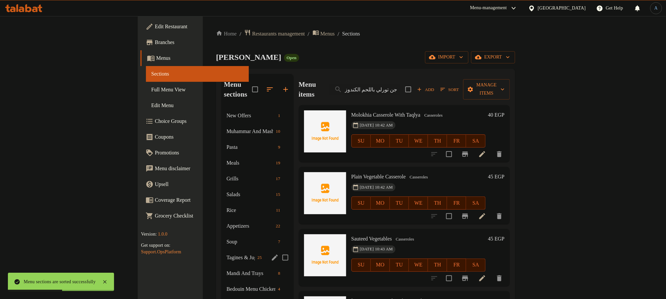
click at [227, 254] on span "Tagines & Jugs" at bounding box center [241, 258] width 28 height 8
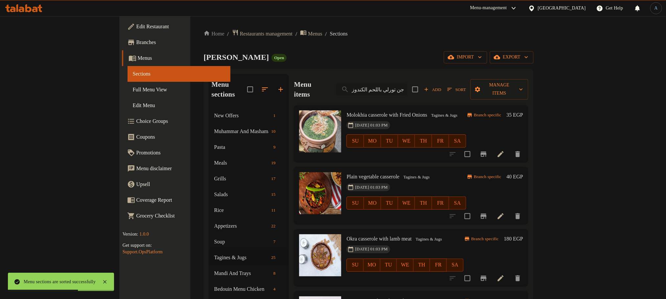
click at [407, 84] on input "طاجن تورلي باللحم الكندوز" at bounding box center [371, 90] width 71 height 12
drag, startPoint x: 440, startPoint y: 52, endPoint x: 363, endPoint y: 5, distance: 89.9
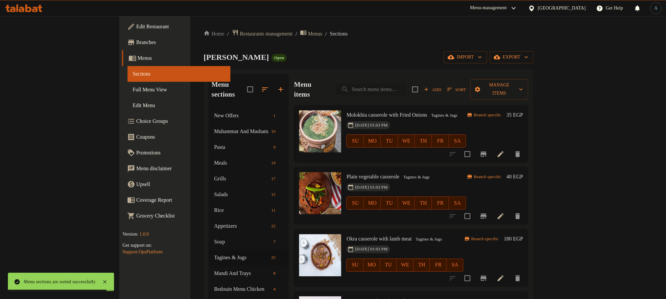
click at [404, 85] on input "search" at bounding box center [371, 90] width 71 height 12
paste input "طاجن ملوفية بالتقلية"
type input "طاجن ملوفية بالتقلية"
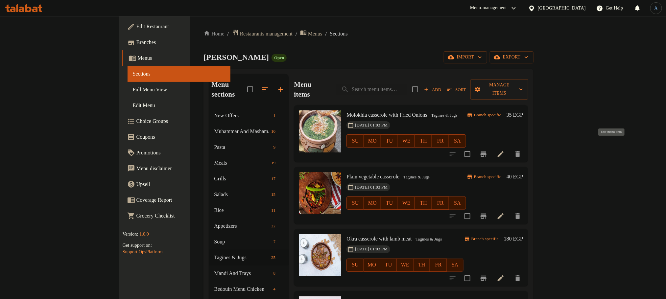
click at [505, 150] on icon at bounding box center [501, 154] width 8 height 8
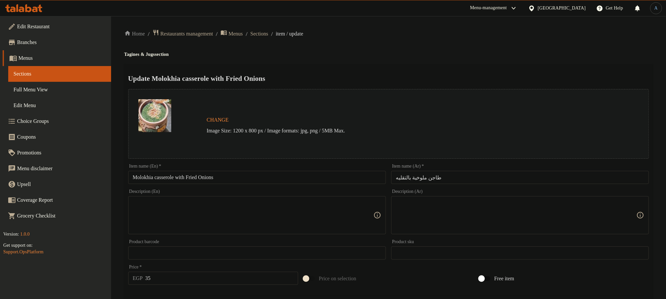
click at [448, 177] on input "طاجن ملوخية بالتقليه" at bounding box center [520, 177] width 258 height 13
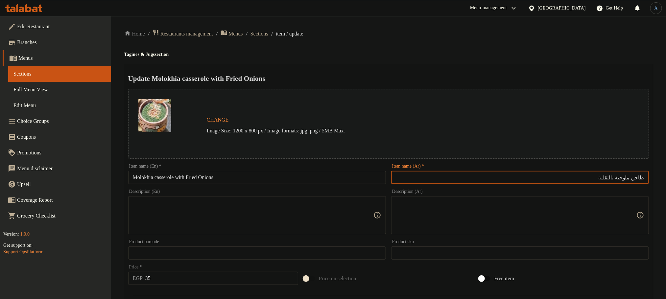
type input "طاجن ملوخية بالتقلية"
drag, startPoint x: 479, startPoint y: 54, endPoint x: 452, endPoint y: 58, distance: 26.8
click at [479, 54] on h4 "Tagines & Jugs section" at bounding box center [388, 54] width 529 height 7
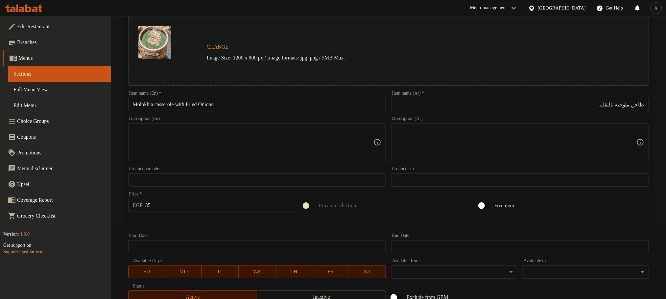
scroll to position [174, 0]
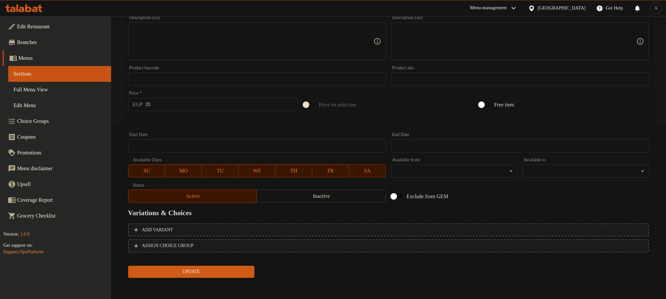
click at [226, 272] on span "Update" at bounding box center [192, 272] width 116 height 8
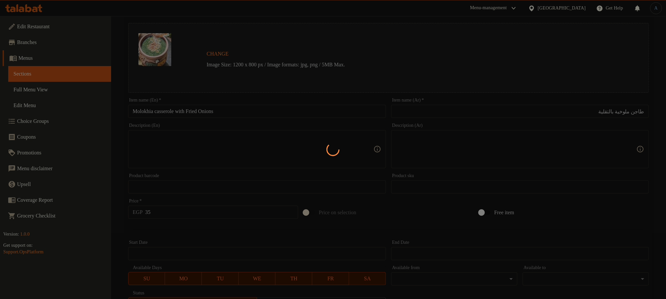
scroll to position [0, 0]
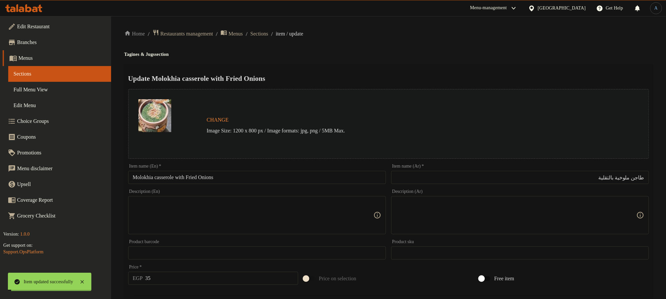
click at [268, 34] on span "Sections" at bounding box center [260, 34] width 18 height 8
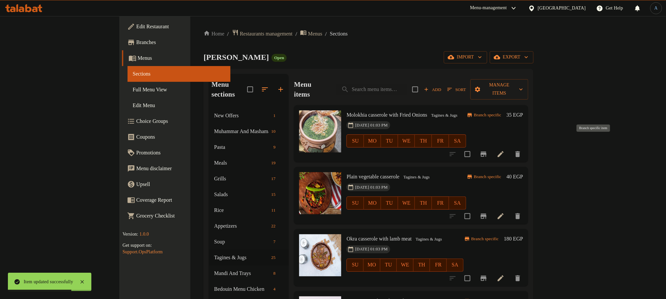
click at [487, 152] on icon "Branch-specific-item" at bounding box center [484, 154] width 6 height 5
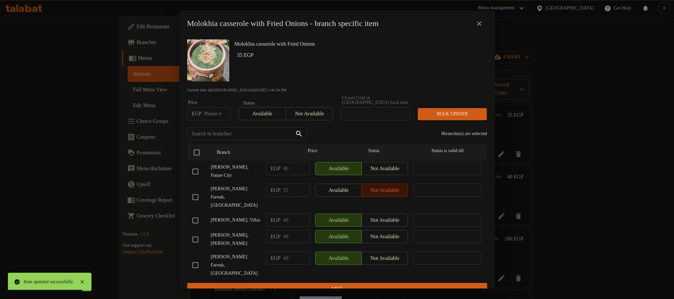
click at [479, 28] on icon "close" at bounding box center [479, 24] width 8 height 8
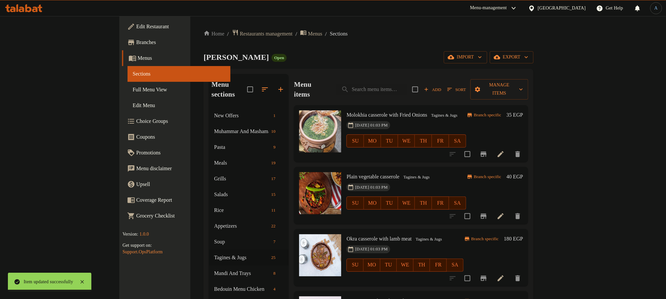
click at [402, 112] on span "Molokhia casserole with Fried Onions" at bounding box center [387, 115] width 81 height 6
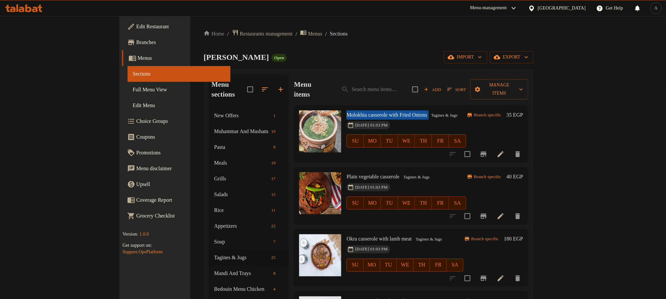
click at [402, 112] on span "Molokhia casserole with Fried Onions" at bounding box center [387, 115] width 81 height 6
copy h6 "Molokhia casserole with Fried Onions"
click at [504, 151] on icon at bounding box center [501, 154] width 6 height 6
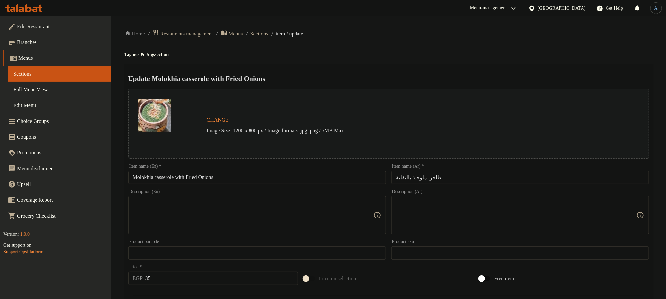
click at [253, 169] on div "Item name (En)   * Molokhia casserole with Fried Onions Item name (En) *" at bounding box center [257, 174] width 258 height 20
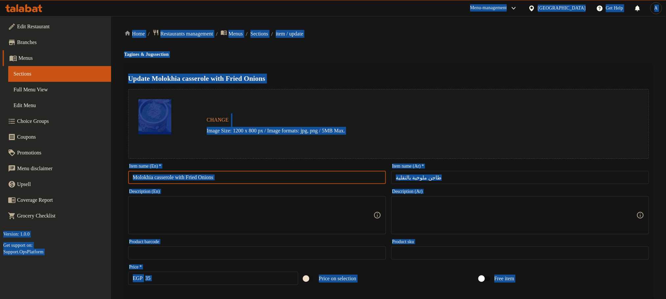
click at [248, 181] on input "Molokhia casserole with Fried Onions" at bounding box center [257, 177] width 258 height 13
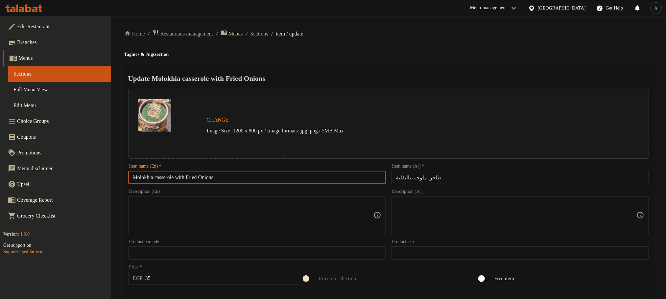
paste input "Casserole With Fried Onions"
type input "Molokhia Casserole With Fried Onions"
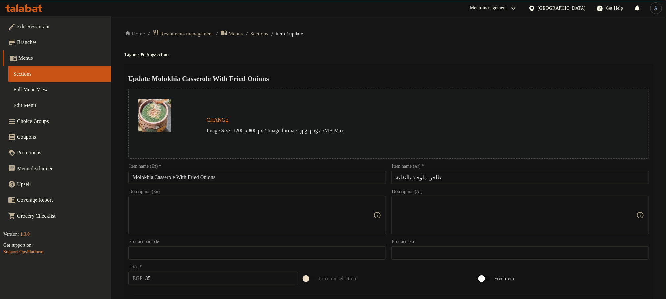
click at [375, 56] on h4 "Tagines & Jugs section" at bounding box center [388, 54] width 529 height 7
click at [362, 61] on div "Home / Restaurants management / Menus / Sections / item / update Tagines & Jugs…" at bounding box center [388, 245] width 529 height 432
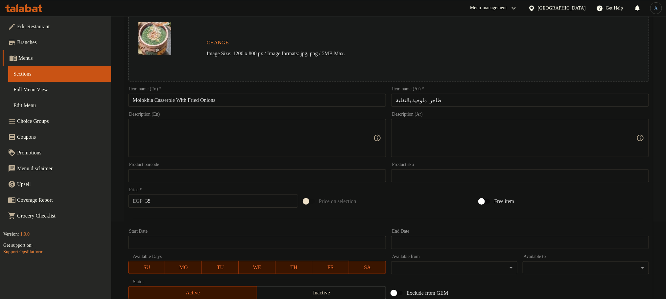
scroll to position [174, 0]
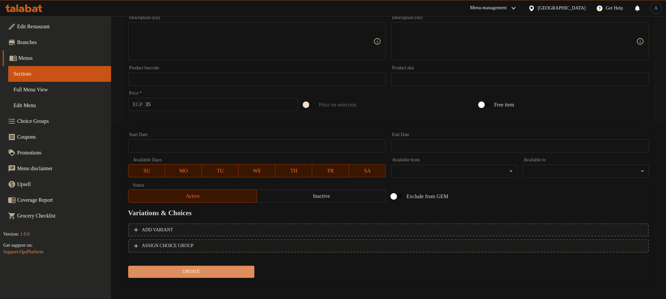
click at [214, 268] on span "Update" at bounding box center [192, 272] width 116 height 8
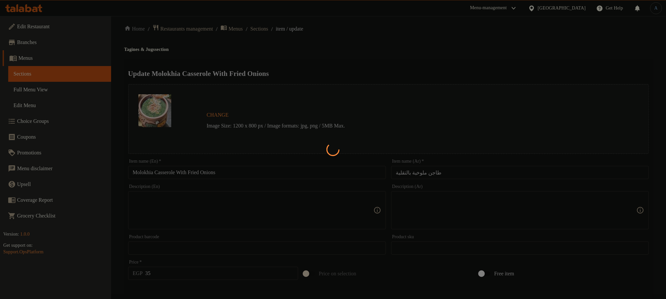
scroll to position [0, 0]
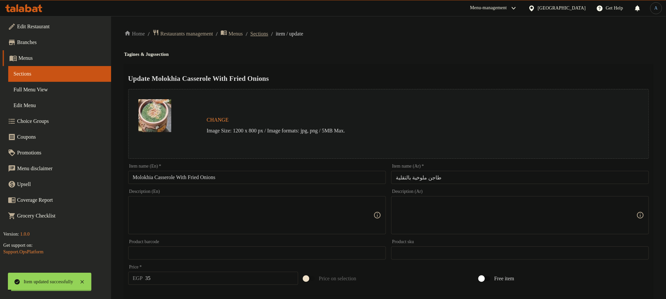
click at [268, 32] on span "Sections" at bounding box center [260, 34] width 18 height 8
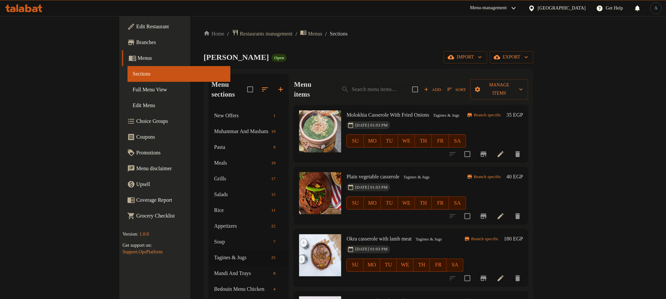
click at [398, 112] on span "Molokhia Casserole With Fried Onions" at bounding box center [388, 115] width 83 height 6
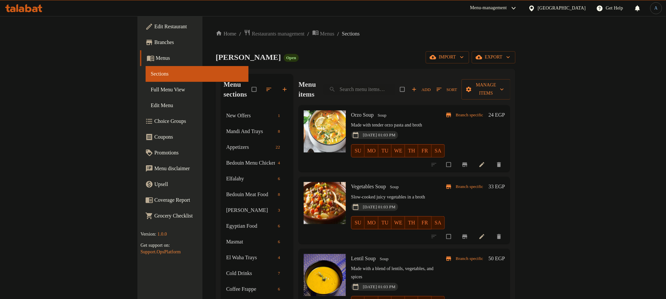
click at [146, 94] on link "Full Menu View" at bounding box center [197, 90] width 103 height 16
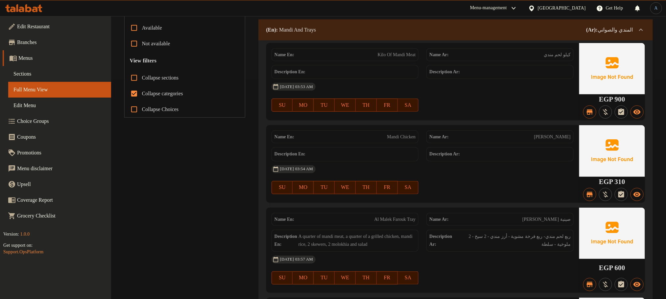
scroll to position [197, 0]
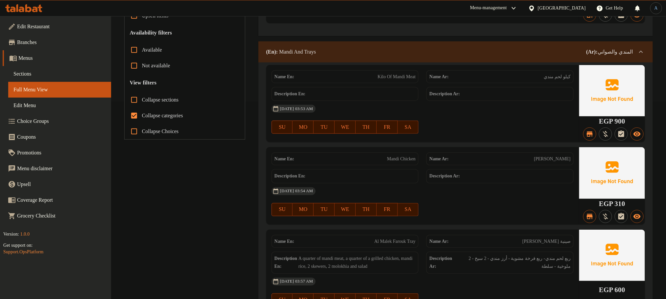
click at [135, 97] on input "Collapse sections" at bounding box center [134, 100] width 16 height 16
checkbox input "true"
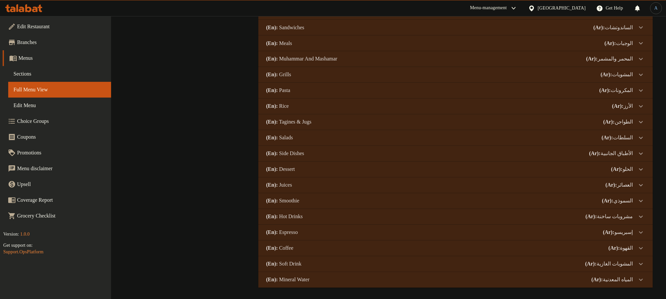
scroll to position [607, 0]
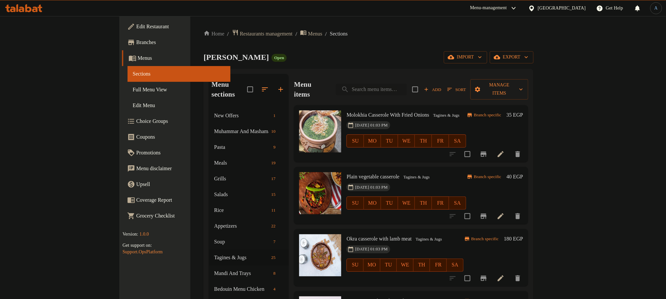
click at [407, 84] on input "search" at bounding box center [371, 90] width 71 height 12
paste input "طاجن خضار سادة"
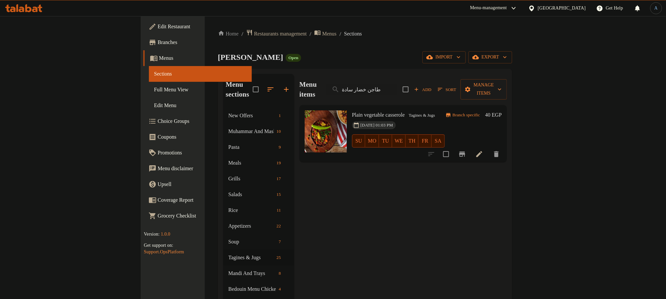
type input "طاجن خضار سادة"
click at [398, 84] on input "طاجن خضار سادة" at bounding box center [362, 90] width 71 height 12
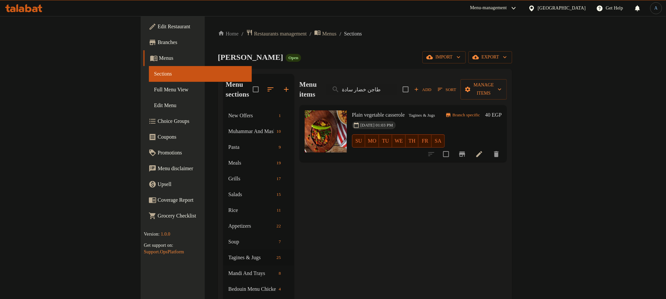
click at [370, 112] on span "Plain vegetable casserole" at bounding box center [378, 115] width 53 height 6
copy h6 "Plain vegetable casserole"
click at [398, 87] on input "طاجن خضار سادة" at bounding box center [362, 90] width 71 height 12
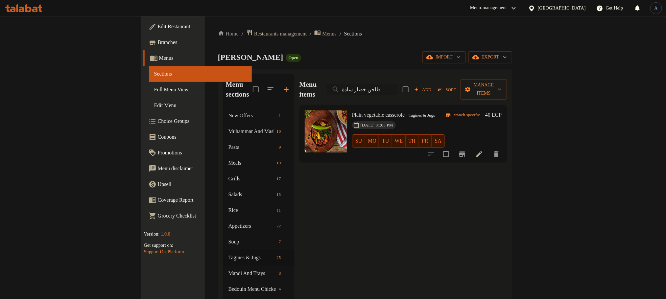
click at [398, 87] on input "طاجن خضار سادة" at bounding box center [362, 90] width 71 height 12
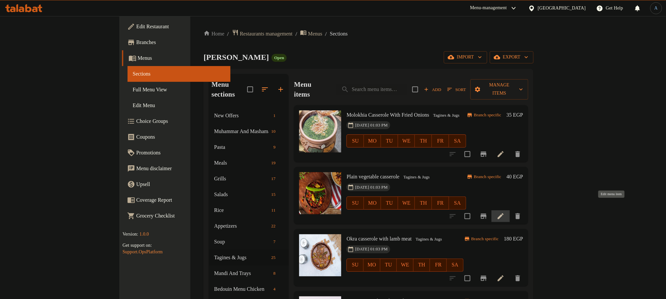
click at [505, 212] on icon at bounding box center [501, 216] width 8 height 8
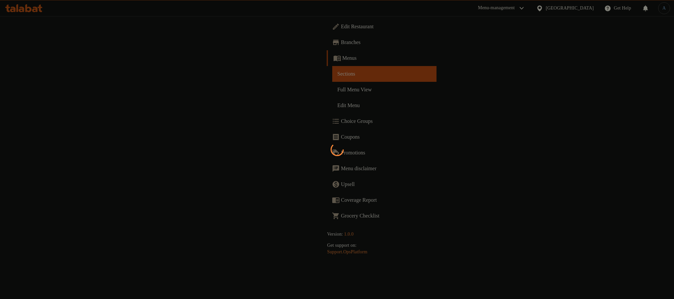
click at [586, 62] on div at bounding box center [337, 149] width 674 height 299
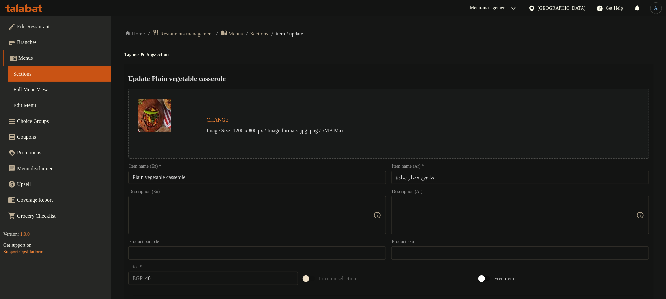
click at [246, 179] on input "Plain vegetable casserole" at bounding box center [257, 177] width 258 height 13
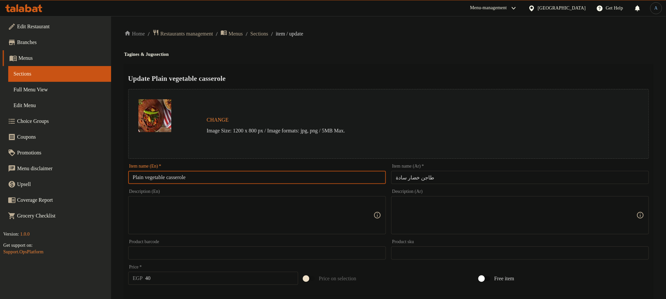
paste input "Vegetable Casserole"
type input "Plain Vegetable Casserole"
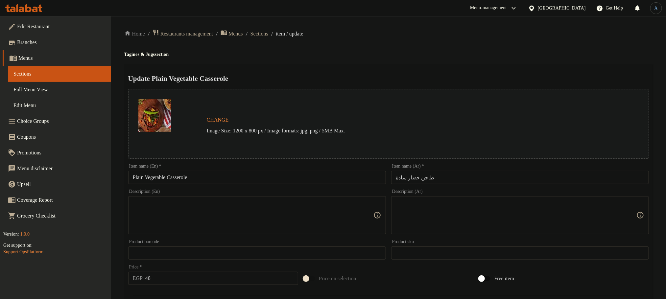
click at [381, 53] on h4 "Tagines & Jugs section" at bounding box center [388, 54] width 529 height 7
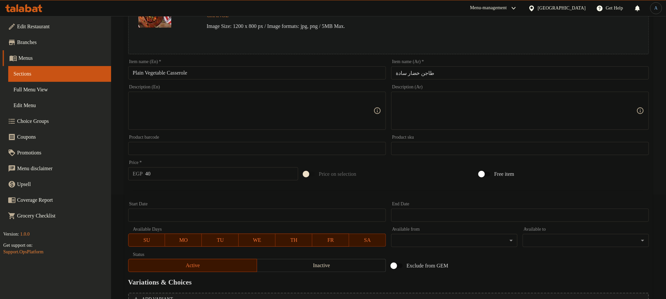
scroll to position [174, 0]
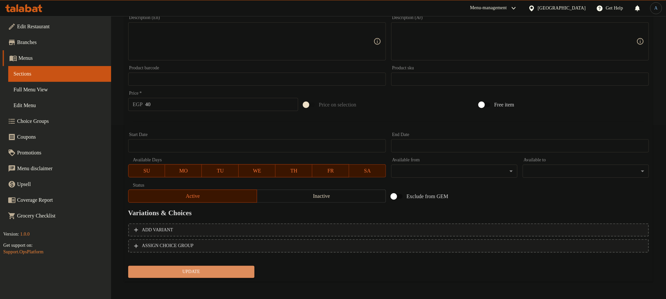
click at [221, 275] on span "Update" at bounding box center [192, 272] width 116 height 8
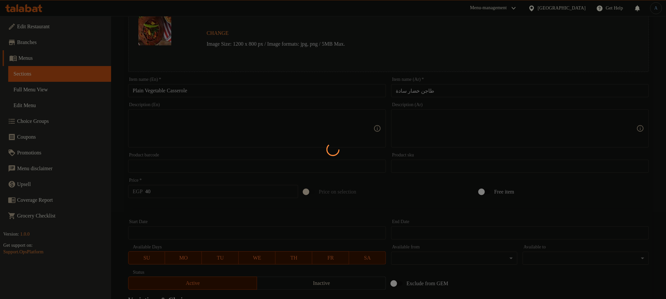
scroll to position [0, 0]
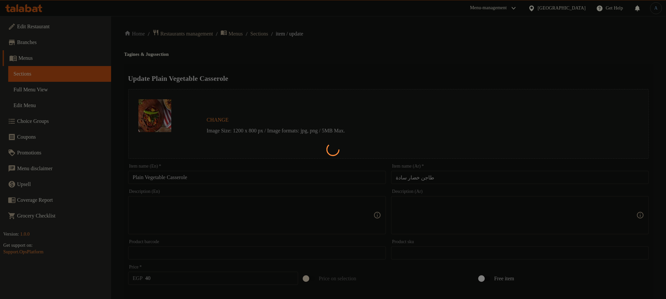
click at [267, 53] on div at bounding box center [333, 149] width 666 height 299
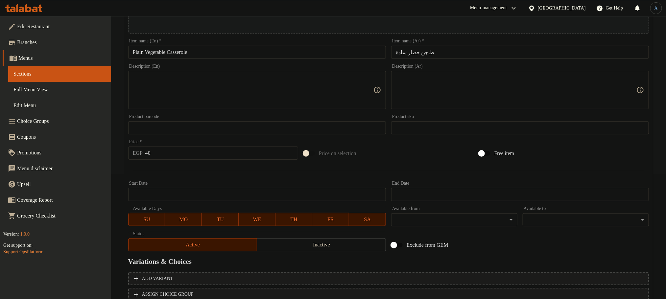
scroll to position [174, 0]
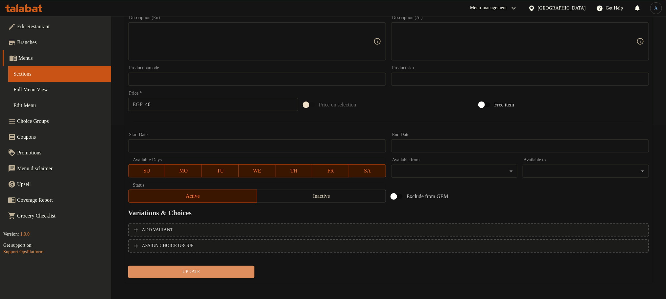
click at [190, 269] on span "Update" at bounding box center [192, 272] width 116 height 8
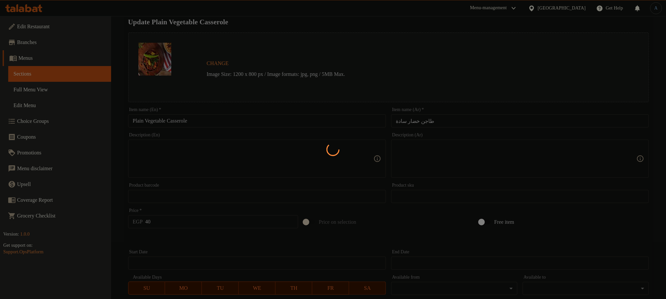
scroll to position [0, 0]
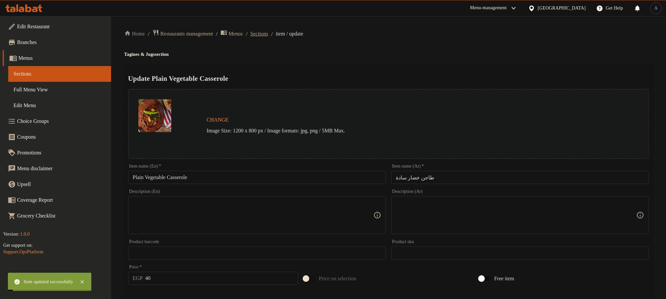
click at [268, 35] on span "Sections" at bounding box center [260, 34] width 18 height 8
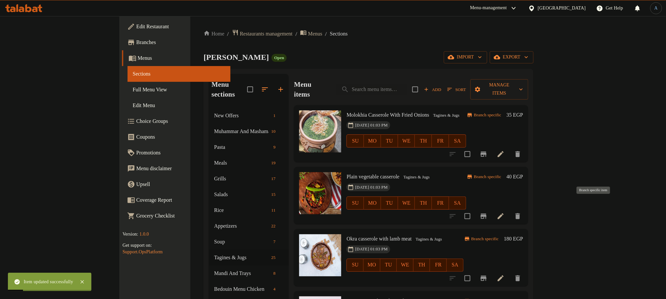
click at [487, 214] on icon "Branch-specific-item" at bounding box center [484, 216] width 6 height 5
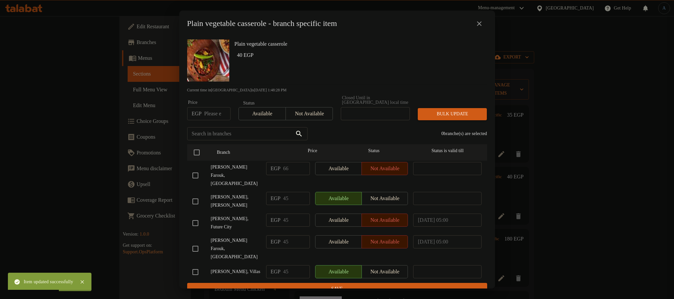
click at [227, 215] on span "[PERSON_NAME], Future City" at bounding box center [236, 223] width 50 height 16
copy span "[PERSON_NAME], Future City"
click at [478, 26] on icon "close" at bounding box center [479, 24] width 8 height 8
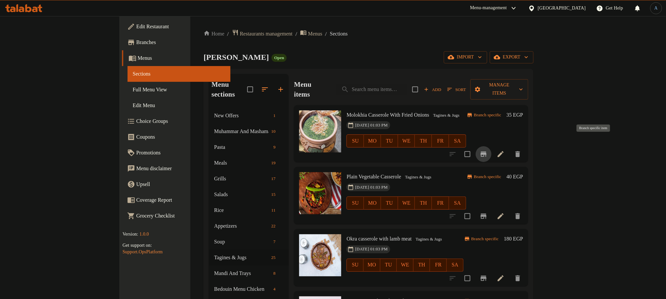
click at [487, 152] on icon "Branch-specific-item" at bounding box center [484, 154] width 6 height 5
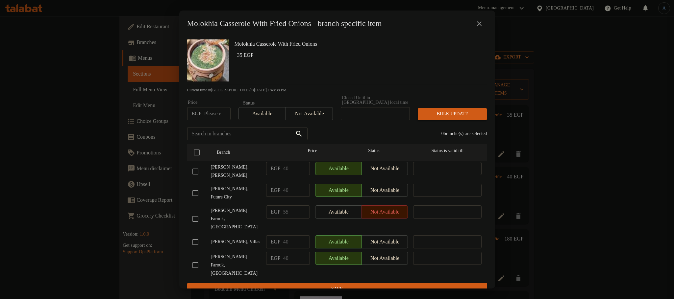
click at [478, 26] on icon "close" at bounding box center [479, 24] width 8 height 8
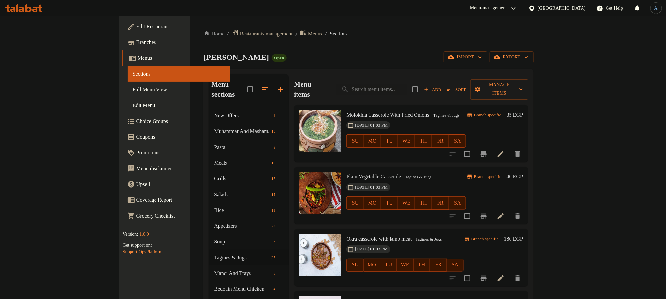
click at [529, 79] on div "Add Sort Manage items" at bounding box center [470, 89] width 116 height 20
click at [466, 86] on span "Sort" at bounding box center [457, 90] width 18 height 8
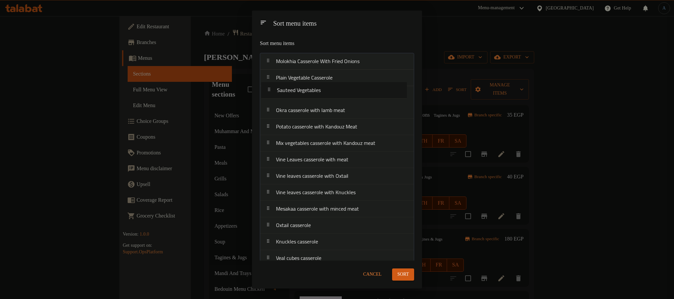
click at [325, 90] on nav "Molokhia Casserole With Fried Onions Plain Vegetable Casserole Okra casserole w…" at bounding box center [337, 258] width 154 height 411
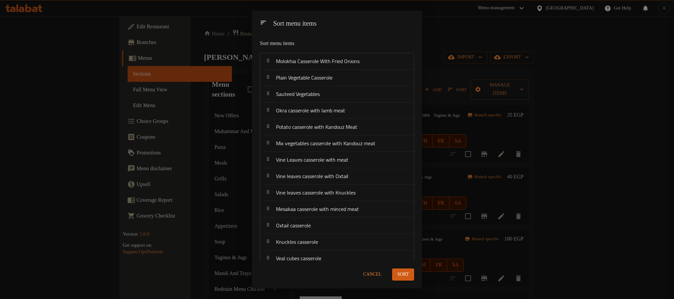
click at [405, 272] on span "Sort" at bounding box center [403, 275] width 12 height 8
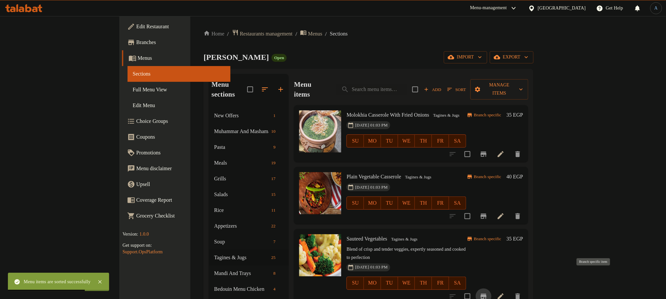
click at [487, 294] on icon "Branch-specific-item" at bounding box center [484, 296] width 6 height 5
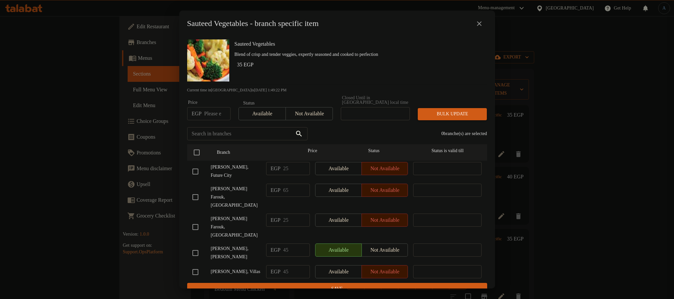
click at [199, 169] on input "checkbox" at bounding box center [195, 172] width 14 height 14
checkbox input "true"
drag, startPoint x: 291, startPoint y: 166, endPoint x: 261, endPoint y: 164, distance: 30.3
click at [261, 164] on div "Al Malk Farouk, Future City EGP 25 ​ Available Not available ​" at bounding box center [337, 172] width 295 height 24
type input "45"
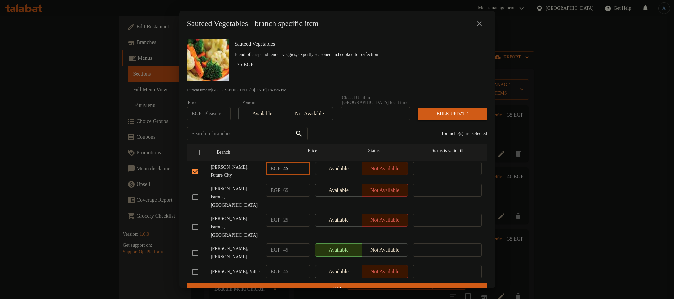
click at [240, 283] on button "Save" at bounding box center [337, 289] width 300 height 12
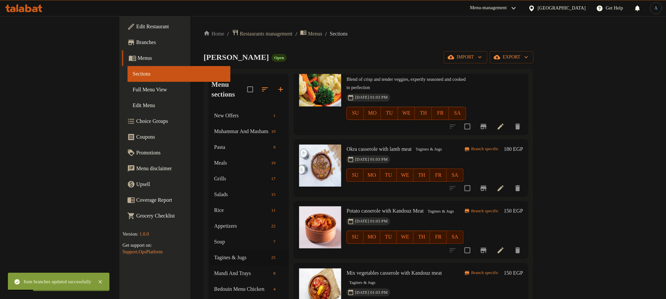
scroll to position [148, 0]
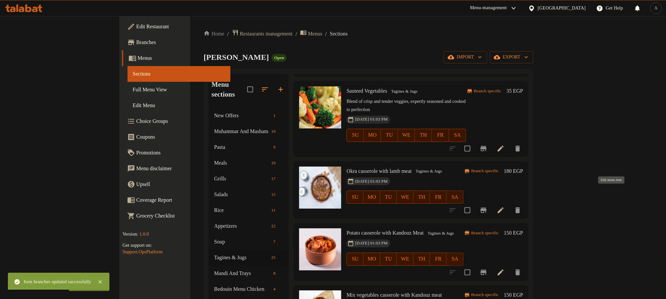
click at [505, 207] on icon at bounding box center [501, 211] width 8 height 8
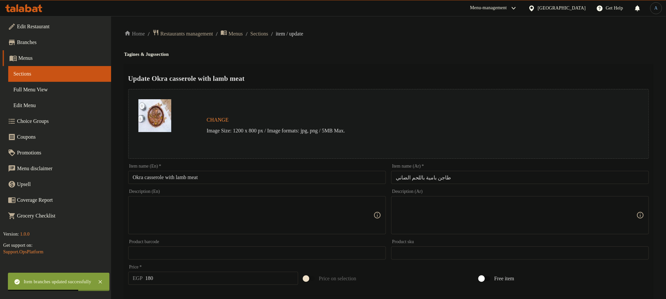
click at [291, 175] on input "Okra casserole with lamb meat" at bounding box center [257, 177] width 258 height 13
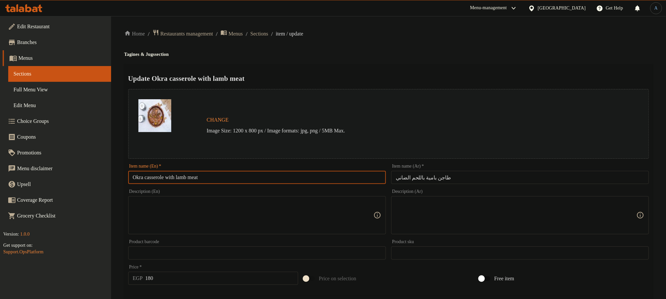
click at [237, 176] on input "Okra casserole with lamb meat" at bounding box center [257, 177] width 258 height 13
paste input "Casserole With Lamb M"
type input "Okra Casserole With Lamb Meat"
click at [391, 65] on div "Update Okra Casserole With Lamb Meat Change Image Size: 1200 x 800 px / Image f…" at bounding box center [388, 260] width 529 height 392
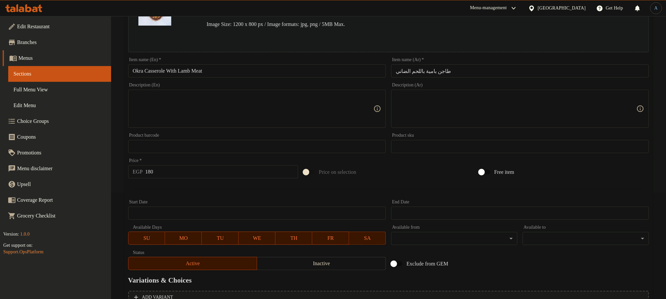
scroll to position [174, 0]
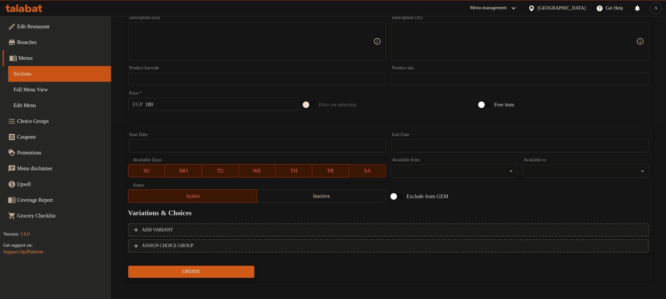
click at [219, 269] on span "Update" at bounding box center [192, 272] width 116 height 8
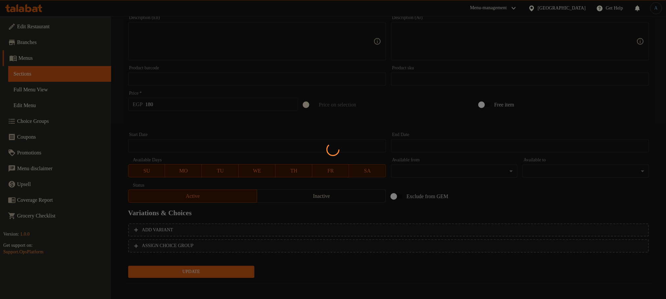
scroll to position [0, 0]
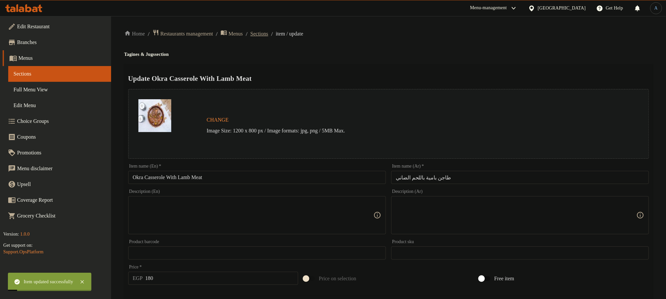
click at [267, 32] on span "Sections" at bounding box center [260, 34] width 18 height 8
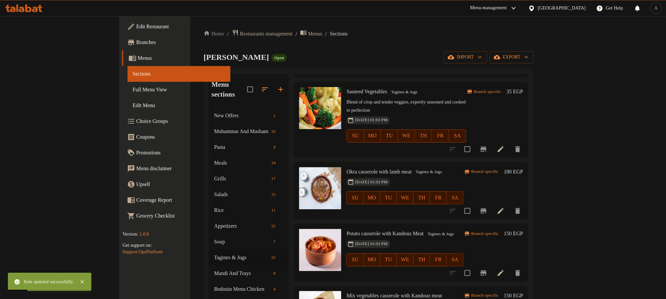
scroll to position [148, 0]
click at [487, 208] on icon "Branch-specific-item" at bounding box center [484, 210] width 6 height 5
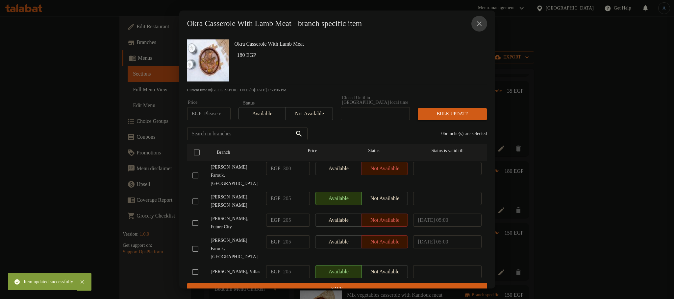
click at [477, 23] on icon "close" at bounding box center [479, 24] width 8 height 8
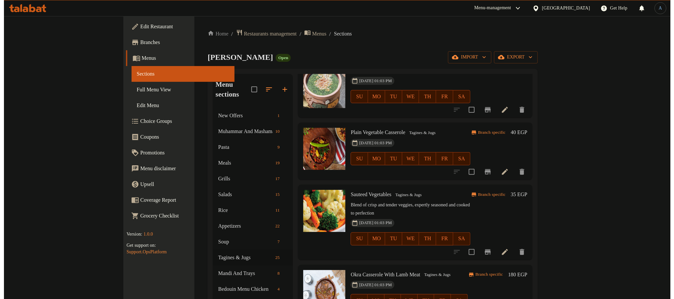
scroll to position [0, 0]
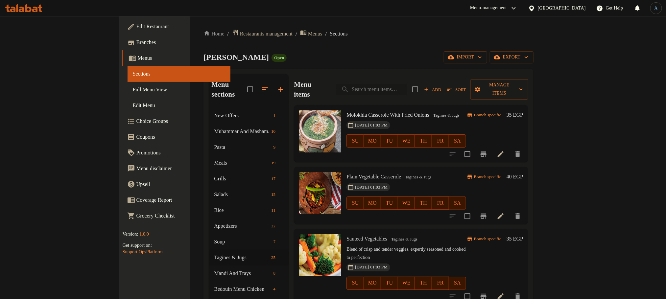
click at [407, 88] on input "search" at bounding box center [371, 90] width 71 height 12
paste input "طاجن مسقعة باللحم المفرومة"
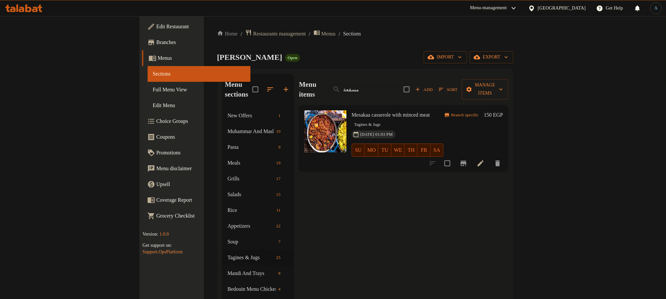
type input "مسقعة"
click at [390, 112] on span "Mesakaa casserole with minced meat" at bounding box center [391, 115] width 78 height 6
copy h6 "Mesakaa casserole with minced meat"
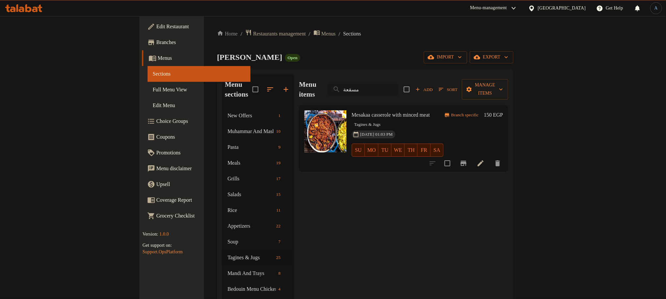
click at [398, 86] on input "مسقعة" at bounding box center [363, 90] width 71 height 12
click at [398, 86] on input "search" at bounding box center [363, 90] width 71 height 12
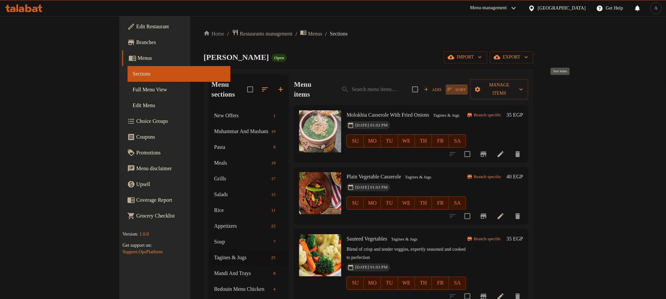
click at [466, 86] on span "Sort" at bounding box center [457, 90] width 18 height 8
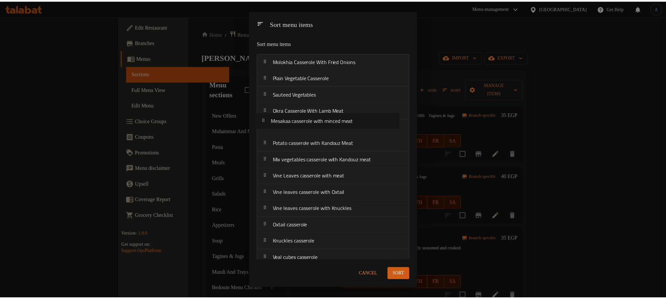
scroll to position [0, 0]
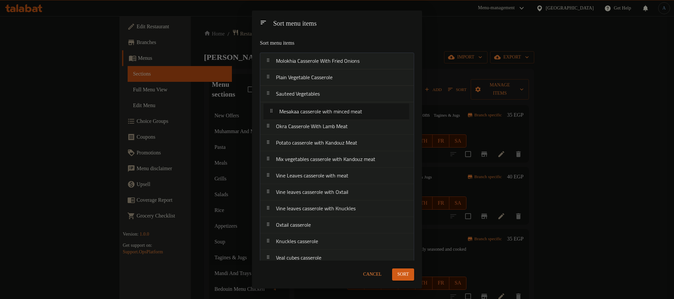
drag, startPoint x: 313, startPoint y: 212, endPoint x: 316, endPoint y: 113, distance: 98.7
click at [316, 113] on nav "Molokhia Casserole With Fried Onions Plain Vegetable Casserole Sauteed Vegetabl…" at bounding box center [337, 258] width 154 height 411
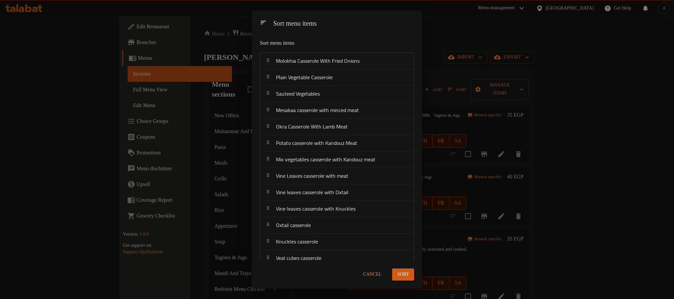
click at [409, 271] on span "Sort" at bounding box center [403, 275] width 12 height 8
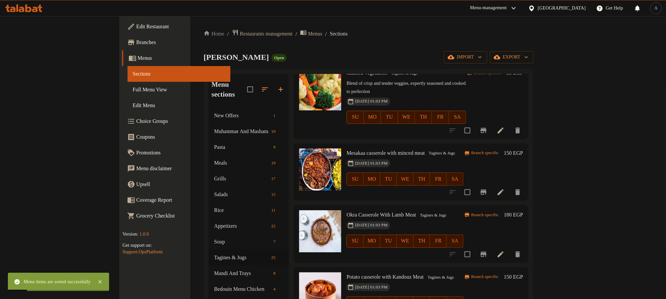
scroll to position [197, 0]
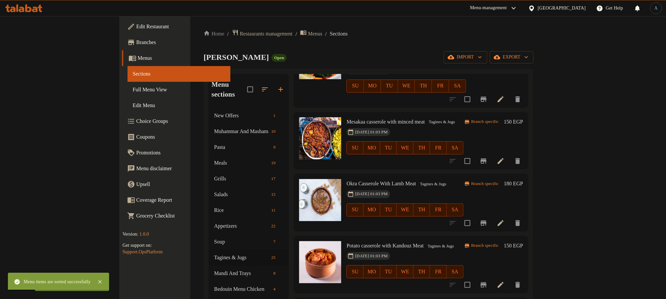
click at [435, 126] on div "30-04-2024 01:03 PM SU MO TU WE TH FR SA" at bounding box center [405, 144] width 122 height 36
click at [492, 153] on button "Branch-specific-item" at bounding box center [484, 161] width 16 height 16
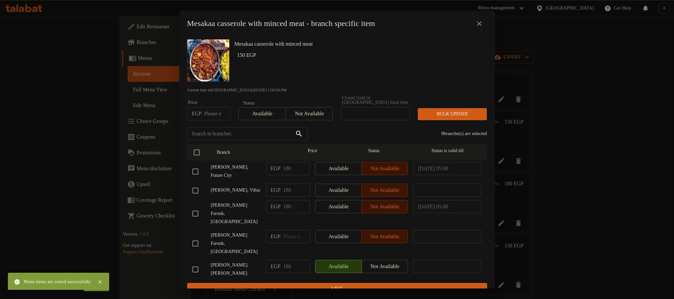
click at [342, 48] on h6 "Mesakaa casserole with minced meat" at bounding box center [358, 43] width 247 height 9
click at [478, 26] on icon "close" at bounding box center [479, 24] width 8 height 8
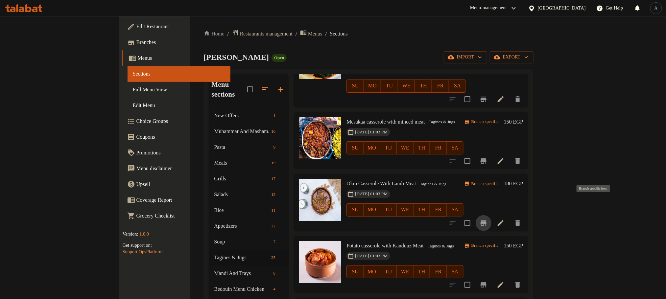
click at [487, 221] on icon "Branch-specific-item" at bounding box center [484, 223] width 6 height 5
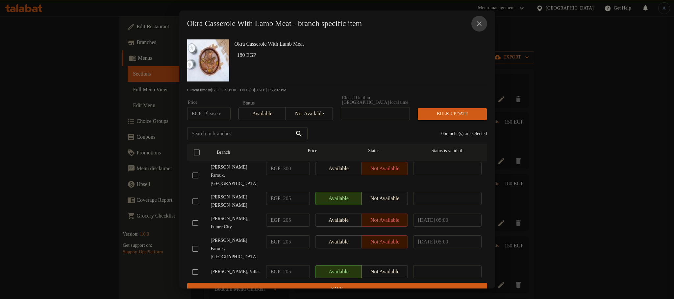
click at [480, 26] on icon "close" at bounding box center [479, 23] width 5 height 5
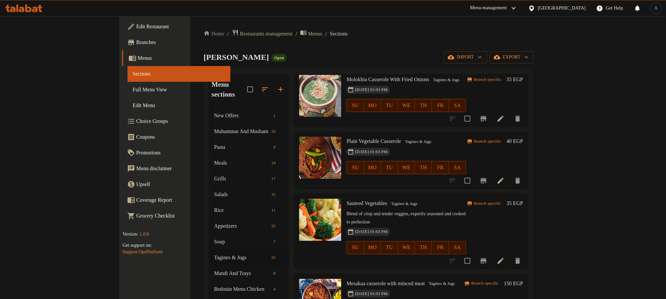
scroll to position [0, 0]
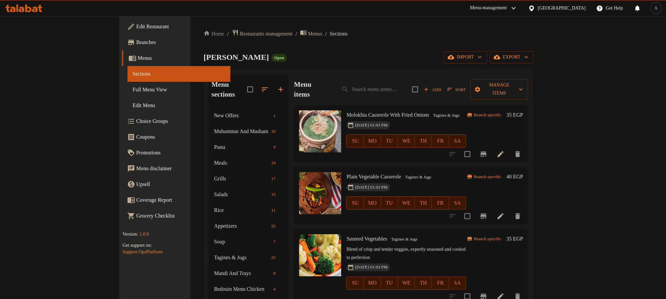
click at [453, 87] on icon "button" at bounding box center [450, 90] width 6 height 6
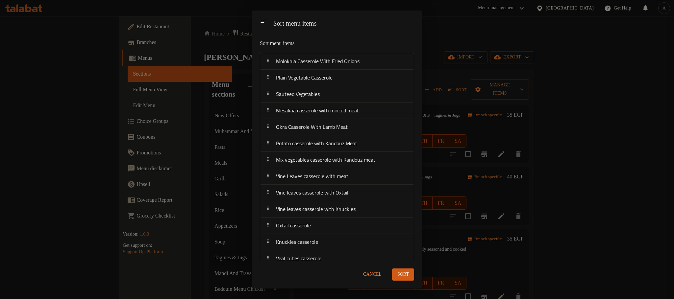
click at [374, 273] on span "Cancel" at bounding box center [372, 275] width 18 height 8
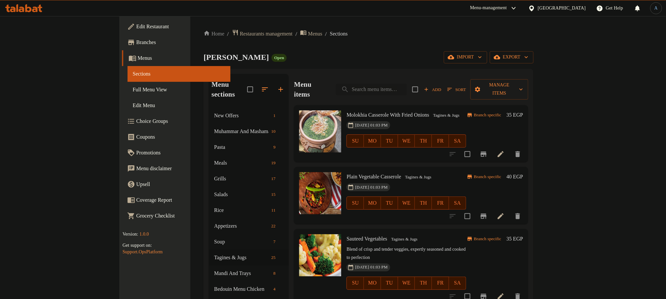
click at [407, 84] on input "search" at bounding box center [371, 90] width 71 height 12
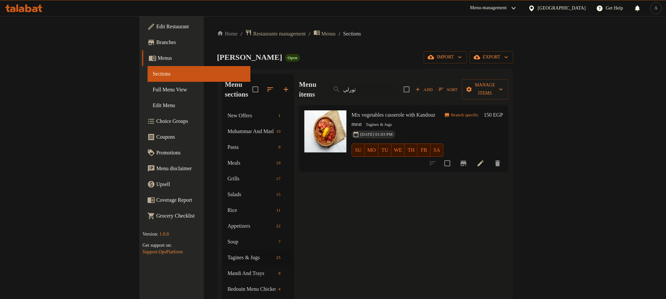
type input "تورلي"
click at [396, 112] on span "Mix vegetables casserole with Kandouz meat" at bounding box center [394, 119] width 84 height 15
copy h6 "Mix vegetables casserole with Kandouz meat"
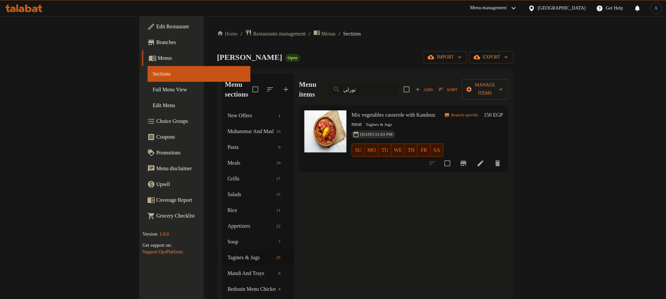
click at [399, 84] on input "تورلي" at bounding box center [363, 90] width 71 height 12
click at [434, 61] on div "Al Malk Farouk Open import export" at bounding box center [365, 57] width 297 height 12
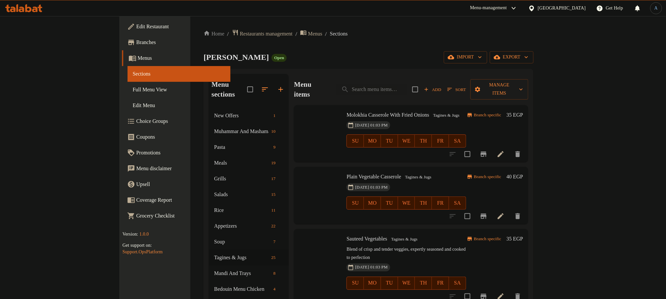
click at [470, 85] on span "Sort" at bounding box center [456, 90] width 27 height 10
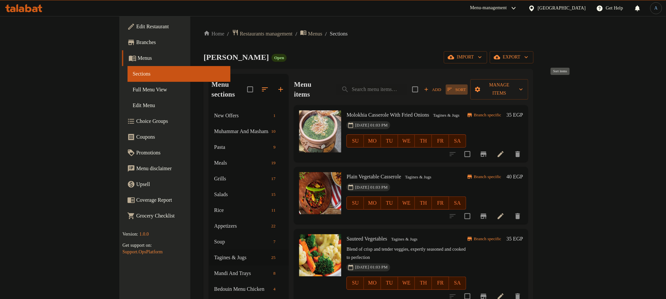
click at [453, 87] on icon "button" at bounding box center [450, 90] width 6 height 6
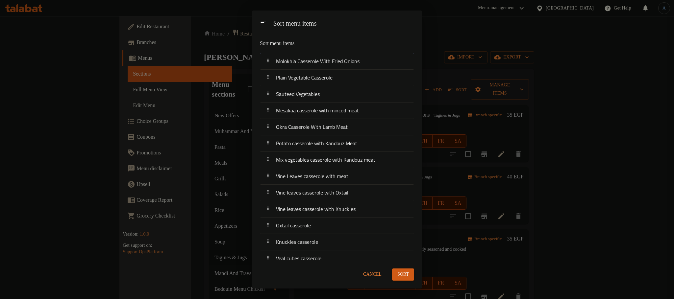
click at [351, 32] on div "Sort menu items" at bounding box center [337, 23] width 170 height 24
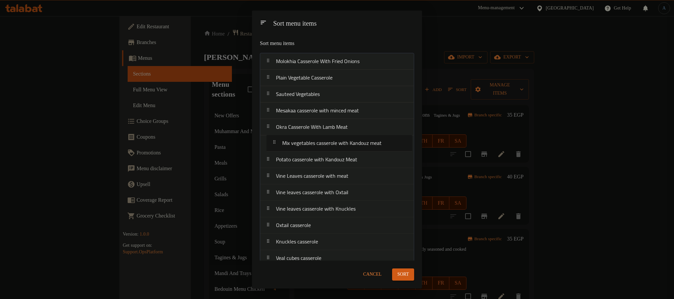
click at [329, 144] on nav "Molokhia Casserole With Fried Onions Plain Vegetable Casserole Sauteed Vegetabl…" at bounding box center [337, 258] width 154 height 411
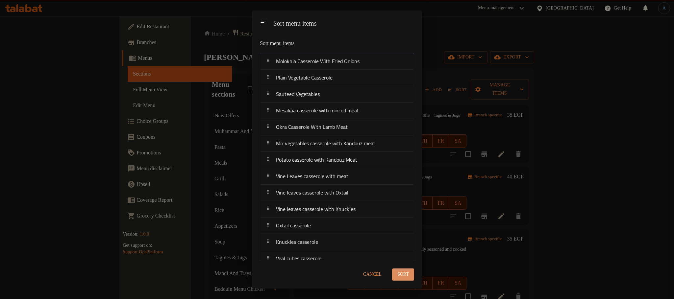
click at [399, 273] on span "Sort" at bounding box center [403, 275] width 12 height 8
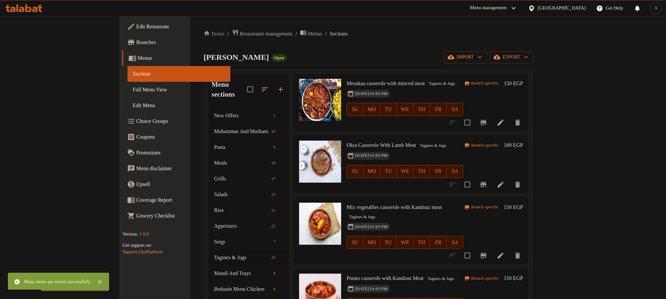
scroll to position [247, 0]
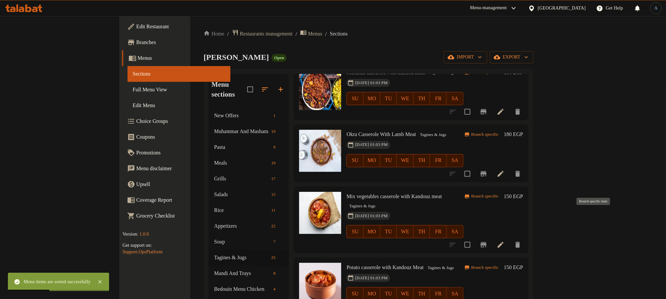
click at [492, 237] on button "Branch-specific-item" at bounding box center [484, 245] width 16 height 16
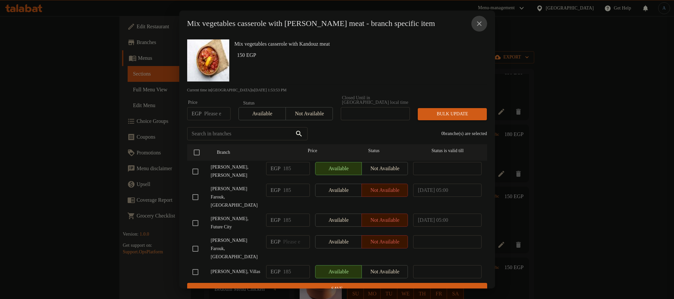
click at [478, 22] on icon "close" at bounding box center [479, 24] width 8 height 8
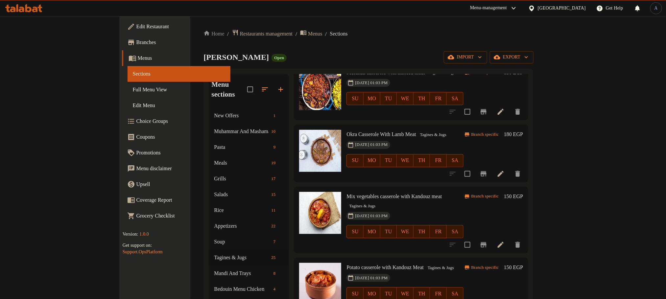
click at [510, 239] on li at bounding box center [501, 245] width 18 height 12
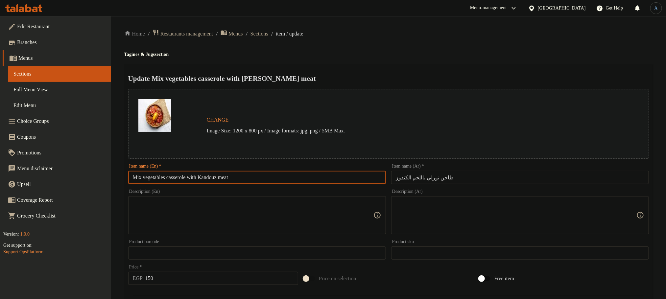
click at [212, 175] on input "Mix vegetables casserole with Kandouz meat" at bounding box center [257, 177] width 258 height 13
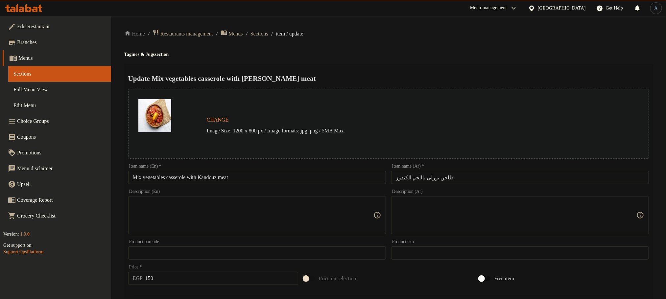
click at [447, 91] on div "Change Image Size: 1200 x 800 px / Image formats: jpg, png / 5MB Max." at bounding box center [388, 124] width 521 height 70
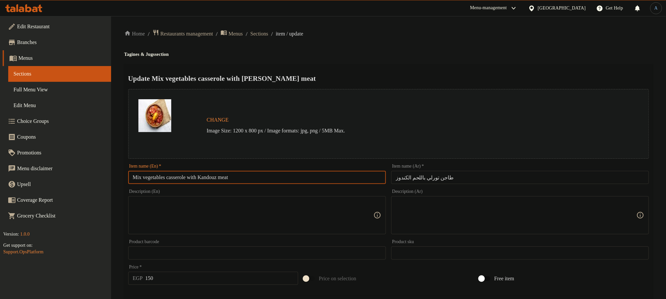
click at [278, 182] on input "Mix vegetables casserole with Kandouz meat" at bounding box center [257, 177] width 258 height 13
paste input "Vegetables Casserole With Kandouz M"
type input "Mix Vegetables Casserole With Kandouz Meat"
click at [411, 51] on h4 "Tagines & Jugs section" at bounding box center [388, 54] width 529 height 7
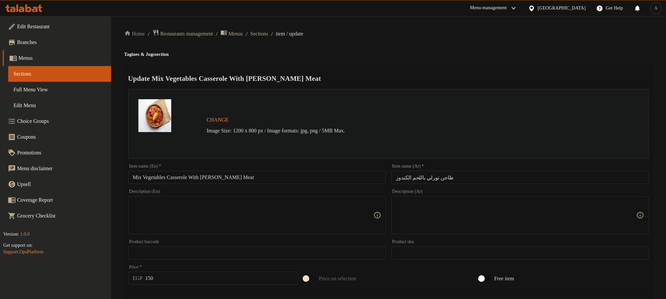
scroll to position [174, 0]
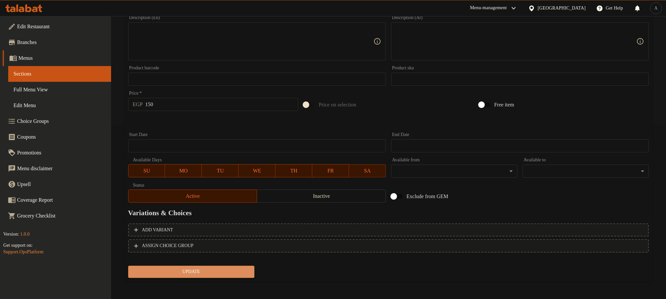
click at [197, 271] on span "Update" at bounding box center [192, 272] width 116 height 8
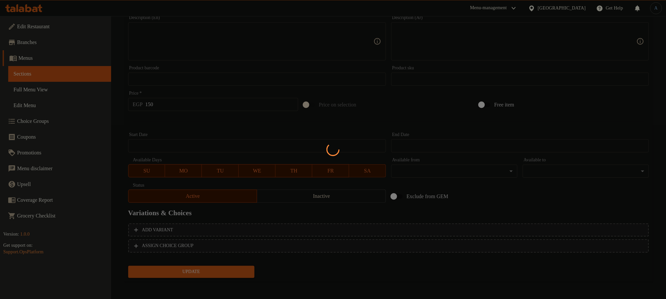
scroll to position [0, 0]
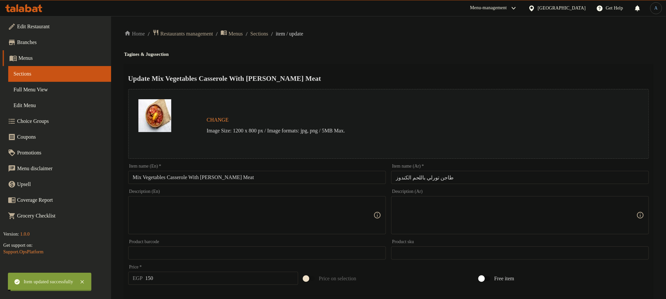
click at [268, 33] on span "Sections" at bounding box center [260, 34] width 18 height 8
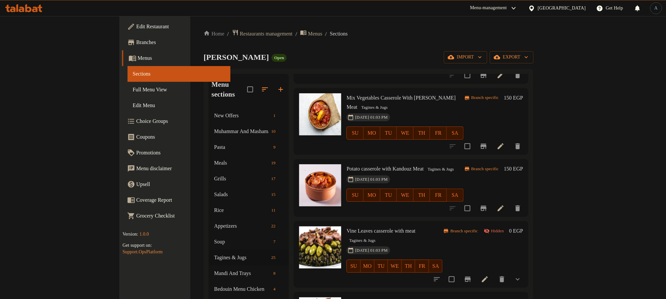
scroll to position [296, 0]
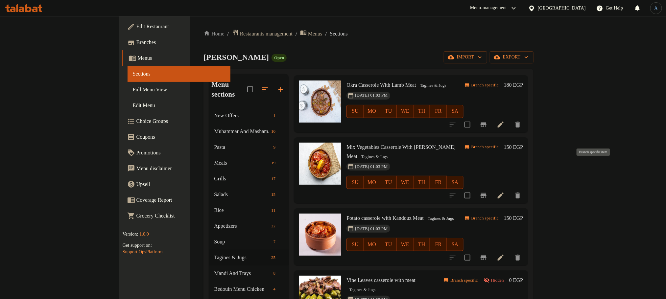
click at [487, 193] on icon "Branch-specific-item" at bounding box center [484, 195] width 6 height 5
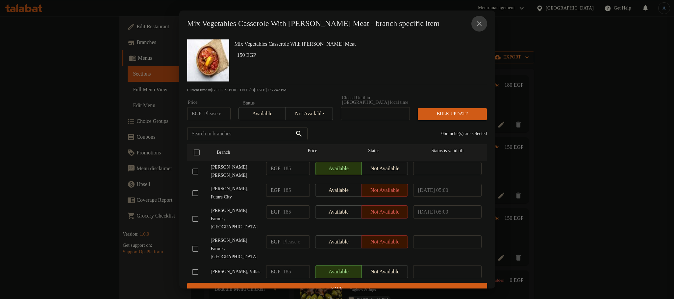
click at [477, 24] on icon "close" at bounding box center [479, 23] width 5 height 5
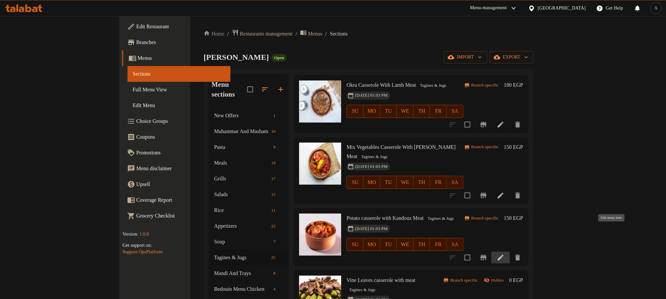
click at [505, 254] on icon at bounding box center [501, 258] width 8 height 8
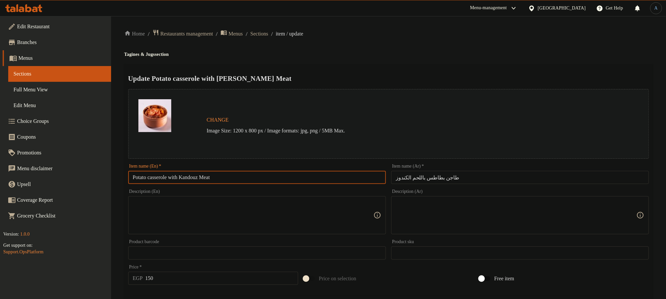
click at [283, 178] on input "Potato casserole with Kandouz Meat" at bounding box center [257, 177] width 258 height 13
click at [302, 173] on input "Potato casserole with Kandouz Meat" at bounding box center [257, 177] width 258 height 13
paste input "Casserole W"
type input "Potato Casserole With Kandouz Meat"
click at [396, 66] on div "Update Potato Casserole With Kandouz Meat Change Image Size: 1200 x 800 px / Im…" at bounding box center [388, 260] width 529 height 392
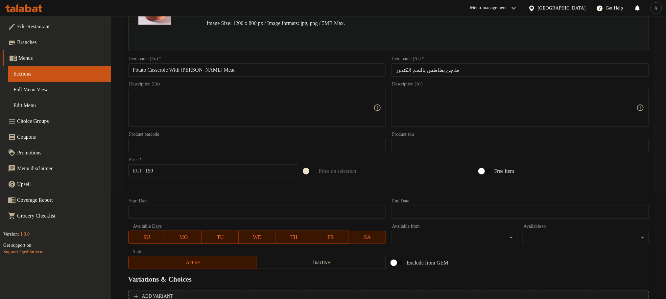
scroll to position [174, 0]
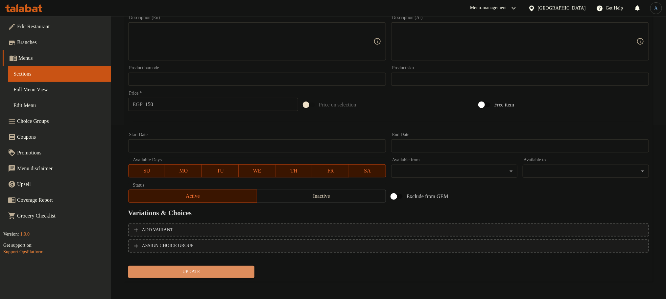
click at [207, 274] on span "Update" at bounding box center [192, 272] width 116 height 8
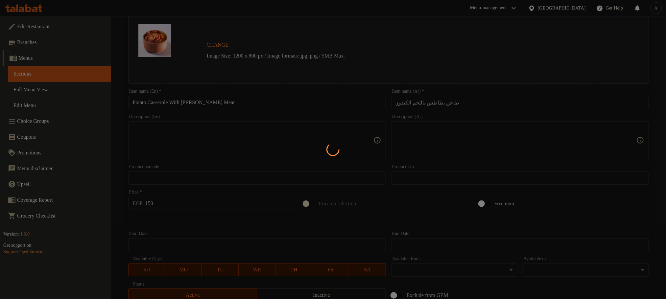
scroll to position [0, 0]
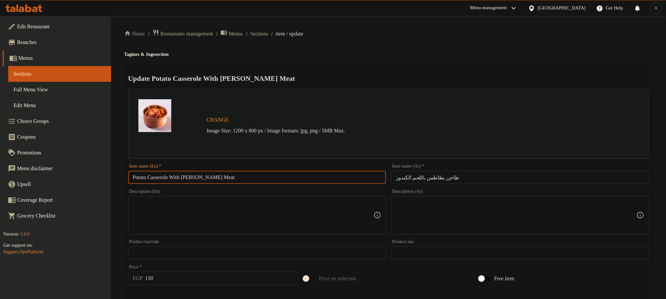
click at [291, 175] on input "Potato Casserole With Kandouz Meat" at bounding box center [257, 177] width 258 height 13
click at [359, 43] on div "Home / Restaurants management / Menus / Sections / item / update Tagines & Jugs…" at bounding box center [388, 245] width 529 height 432
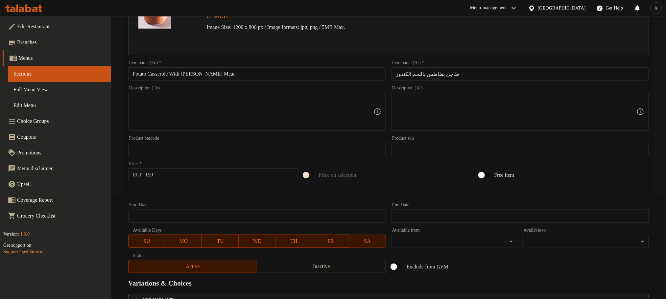
scroll to position [174, 0]
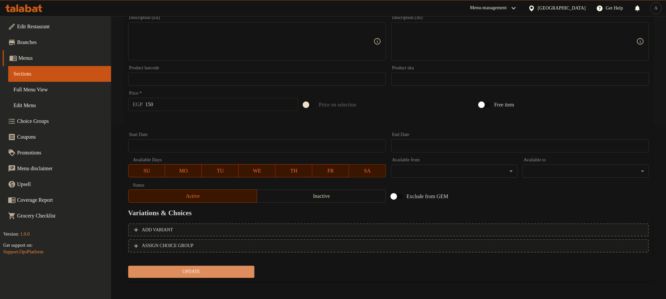
click at [219, 272] on span "Update" at bounding box center [192, 272] width 116 height 8
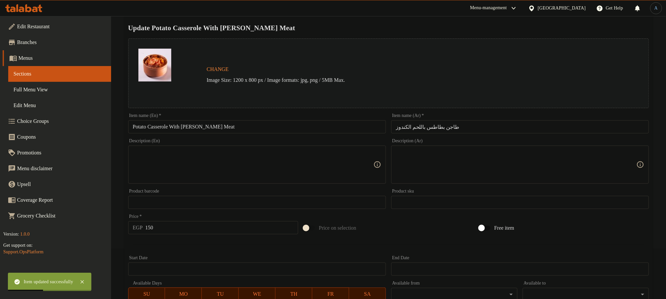
scroll to position [0, 0]
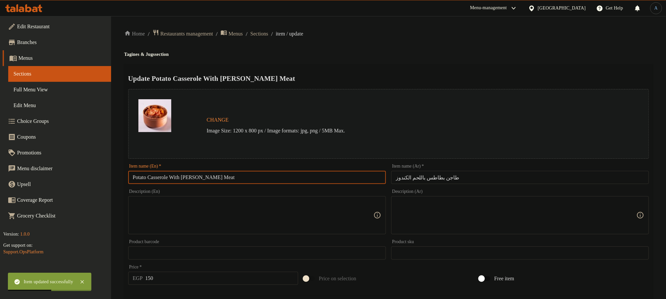
click at [225, 177] on input "Potato Casserole With Kandouz Meat" at bounding box center [257, 177] width 258 height 13
click at [268, 36] on span "Sections" at bounding box center [260, 34] width 18 height 8
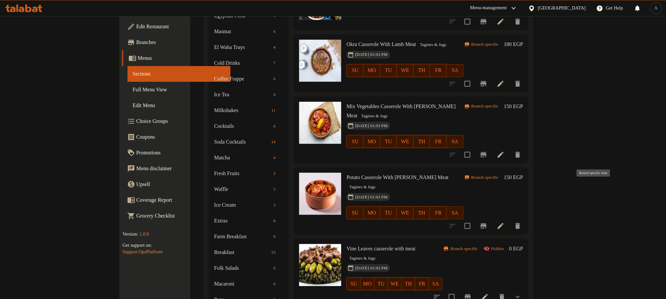
click at [487, 224] on icon "Branch-specific-item" at bounding box center [484, 226] width 6 height 5
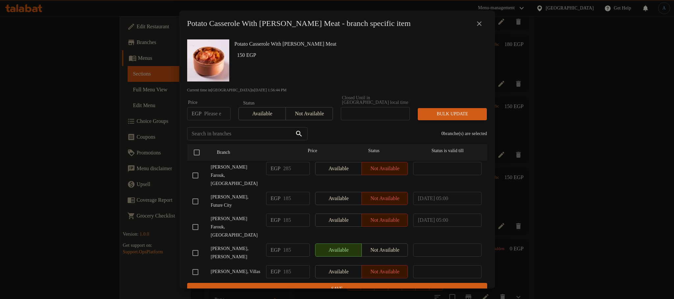
click at [477, 23] on icon "close" at bounding box center [479, 24] width 8 height 8
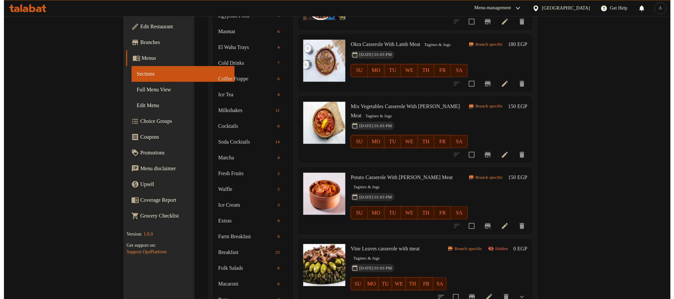
scroll to position [0, 0]
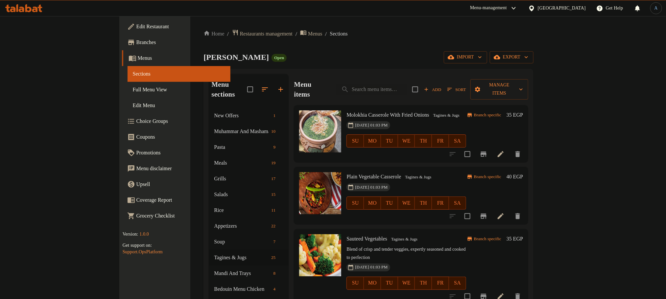
click at [453, 87] on icon "button" at bounding box center [450, 90] width 6 height 6
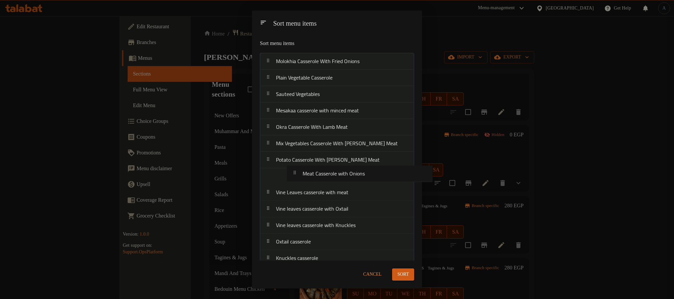
drag, startPoint x: 328, startPoint y: 81, endPoint x: 354, endPoint y: 176, distance: 98.5
click at [354, 177] on nav "Molokhia Casserole With Fried Onions Plain Vegetable Casserole Sauteed Vegetabl…" at bounding box center [337, 258] width 154 height 411
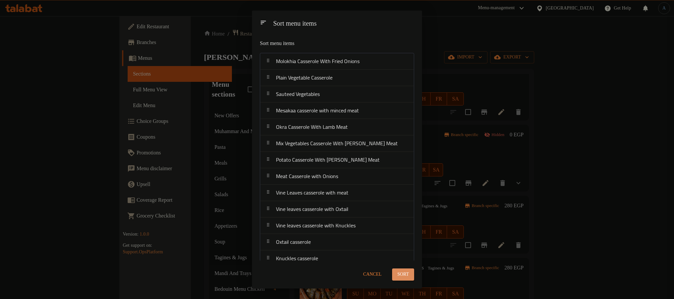
click at [397, 276] on span "Sort" at bounding box center [403, 275] width 12 height 8
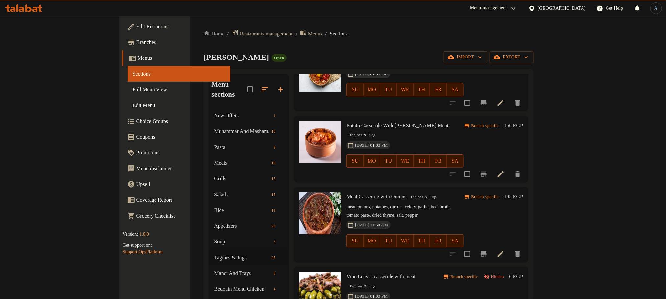
scroll to position [395, 0]
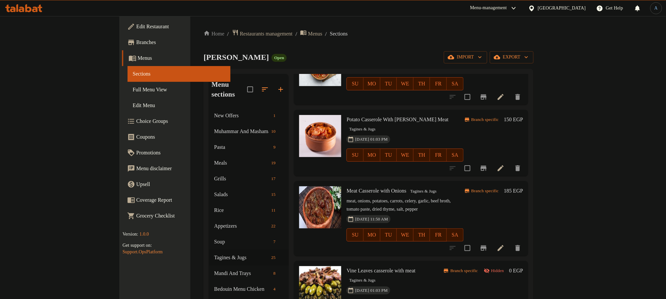
click at [375, 188] on span "Meat Casserole with Onions" at bounding box center [377, 191] width 60 height 6
click at [408, 188] on span "Tagines & Jugs" at bounding box center [424, 192] width 32 height 8
click at [487, 246] on icon "Branch-specific-item" at bounding box center [484, 248] width 6 height 5
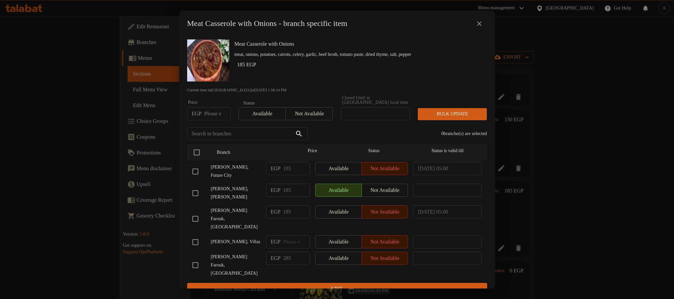
click at [346, 51] on div "Meat Casserole with Onions meat, onions, potatoes, carrots, celery, garlic, bee…" at bounding box center [358, 60] width 253 height 47
click at [478, 25] on icon "close" at bounding box center [479, 23] width 5 height 5
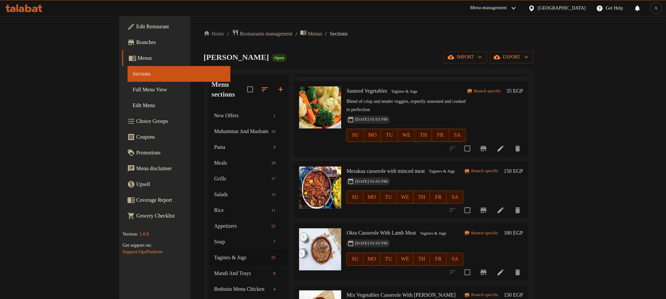
scroll to position [0, 0]
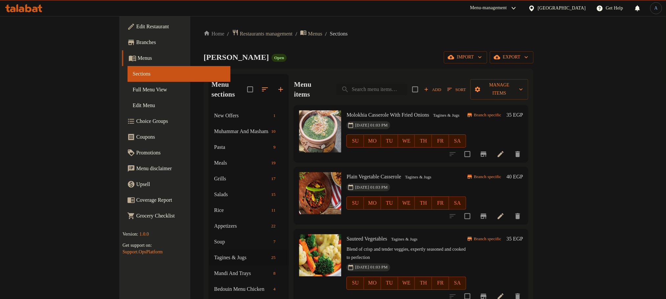
click at [407, 84] on input "search" at bounding box center [371, 90] width 71 height 12
type input ";fhf"
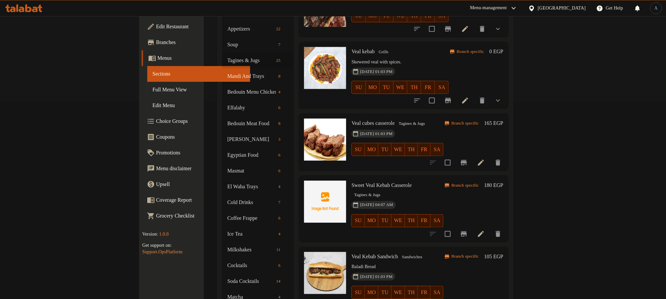
scroll to position [247, 0]
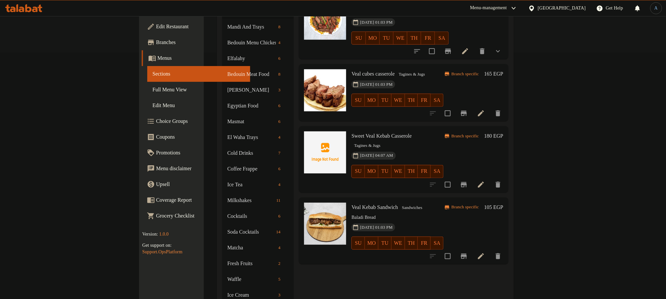
type input "كباب"
click at [357, 71] on span "Veal cubes casserole" at bounding box center [373, 74] width 43 height 6
copy h6 "Veal cubes casserole"
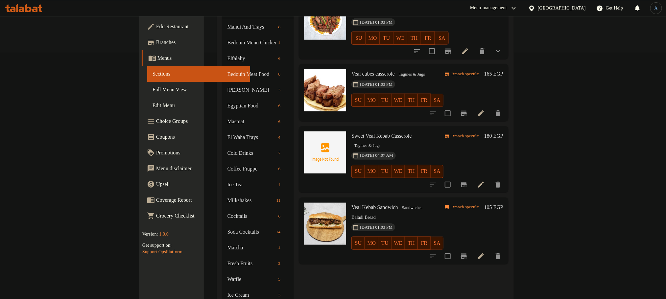
click at [444, 69] on h6 "Veal cubes casserole Tagines & Jugs" at bounding box center [398, 73] width 92 height 9
click at [364, 129] on div "Sweet Veal Kebab Casserole Tagines & Jugs 24-05-2025 04:07 AM SU MO TU WE TH FR…" at bounding box center [397, 159] width 97 height 61
click at [364, 133] on span "Sweet Veal Kebab Casserole" at bounding box center [382, 136] width 60 height 6
copy h6 "Sweet Veal Kebab Casserole"
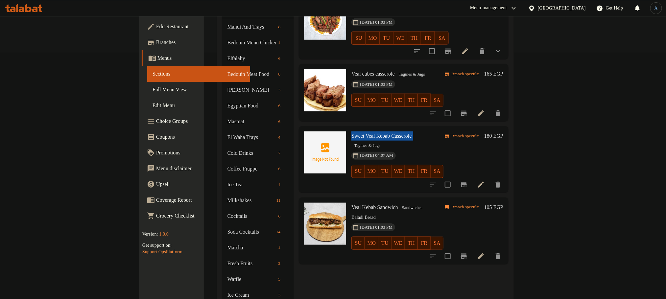
click at [364, 133] on span "Sweet Veal Kebab Casserole" at bounding box center [382, 136] width 60 height 6
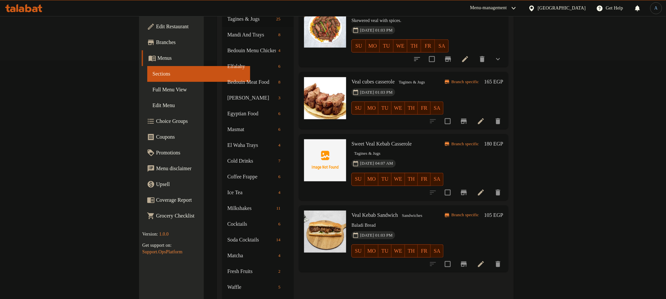
scroll to position [0, 0]
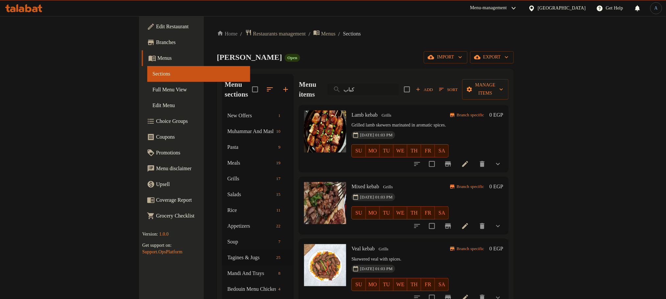
click at [399, 88] on input "كباب" at bounding box center [363, 90] width 71 height 12
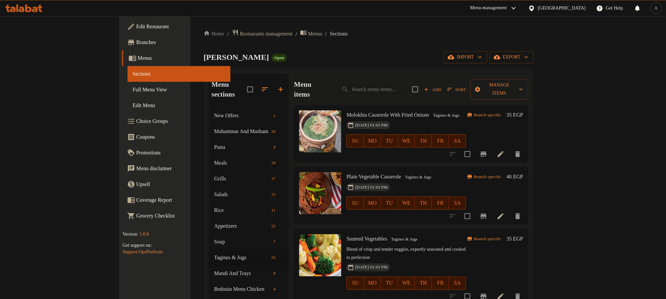
click at [466, 86] on span "Sort" at bounding box center [457, 90] width 18 height 8
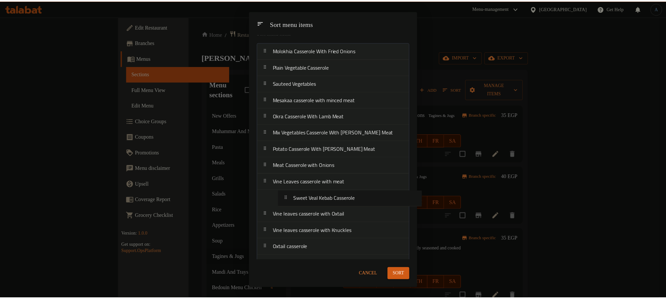
scroll to position [12, 0]
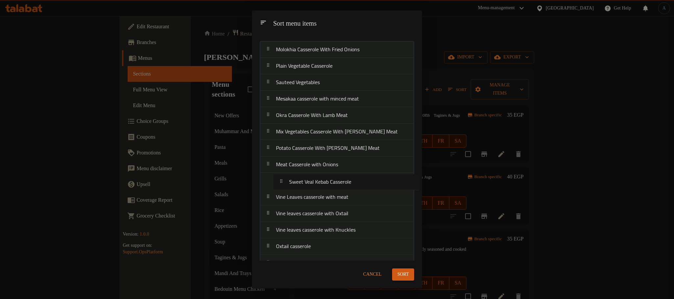
drag, startPoint x: 307, startPoint y: 153, endPoint x: 321, endPoint y: 182, distance: 32.1
click at [321, 182] on nav "Molokhia Casserole With Fried Onions Plain Vegetable Casserole Sauteed Vegetabl…" at bounding box center [337, 246] width 154 height 411
click at [407, 274] on span "Sort" at bounding box center [403, 275] width 12 height 8
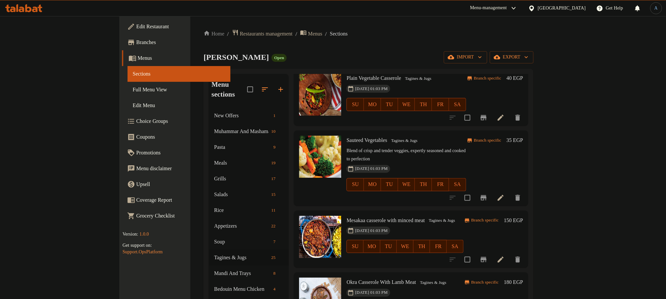
scroll to position [247, 0]
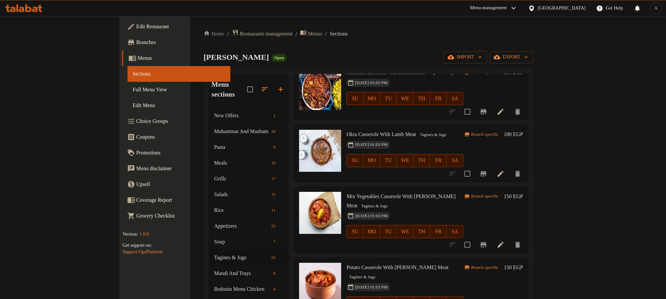
click at [355, 132] on span "Okra Casserole With Lamb Meat" at bounding box center [381, 135] width 69 height 6
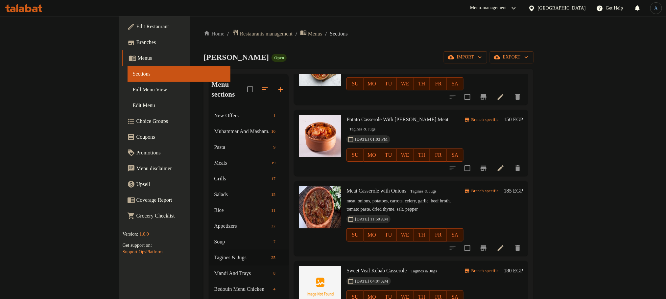
click at [347, 186] on h6 "Meat Casserole with Onions Tagines & Jugs" at bounding box center [405, 190] width 117 height 9
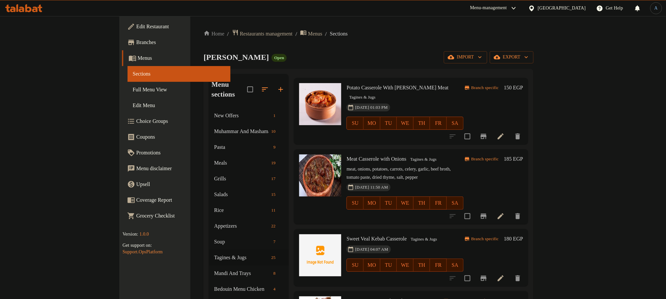
scroll to position [444, 0]
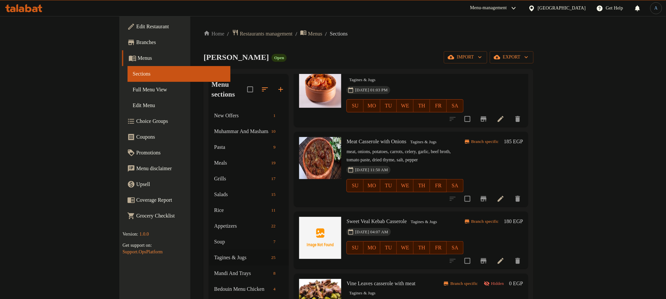
click at [347, 219] on span "Sweet Veal Kebab Casserole" at bounding box center [377, 222] width 60 height 6
click at [505, 257] on icon at bounding box center [501, 261] width 8 height 8
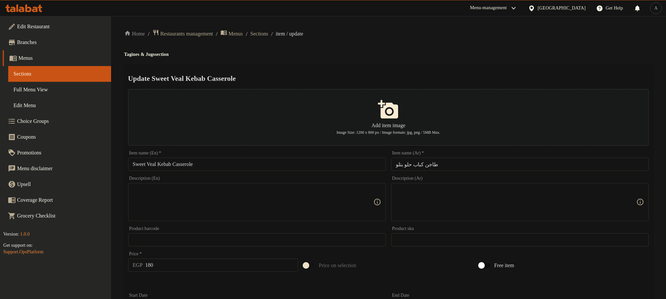
click at [458, 54] on h4 "Tagines & Jugs section" at bounding box center [388, 54] width 529 height 7
click at [268, 34] on span "Sections" at bounding box center [260, 34] width 18 height 8
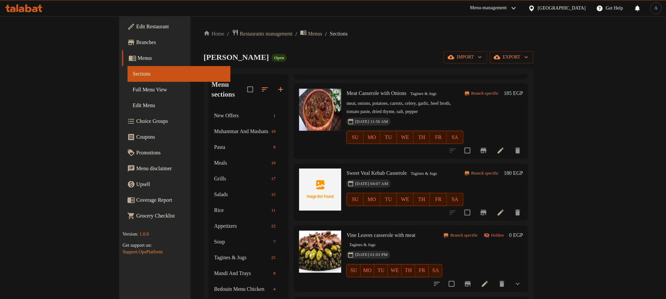
scroll to position [493, 0]
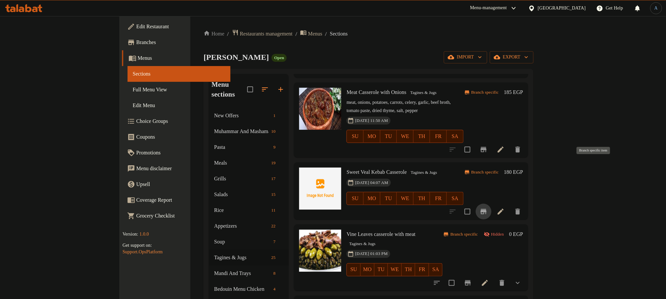
click at [488, 208] on icon "Branch-specific-item" at bounding box center [484, 212] width 8 height 8
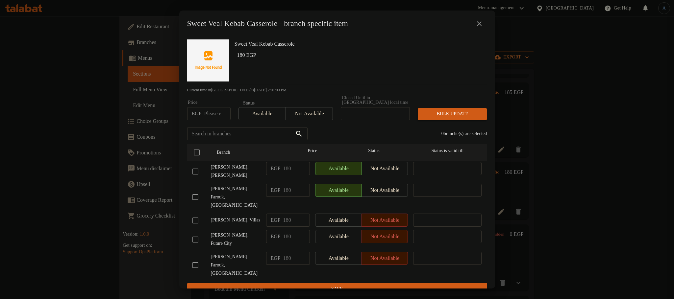
click at [348, 57] on h6 "180 EGP" at bounding box center [359, 55] width 245 height 9
click at [475, 25] on button "close" at bounding box center [479, 24] width 16 height 16
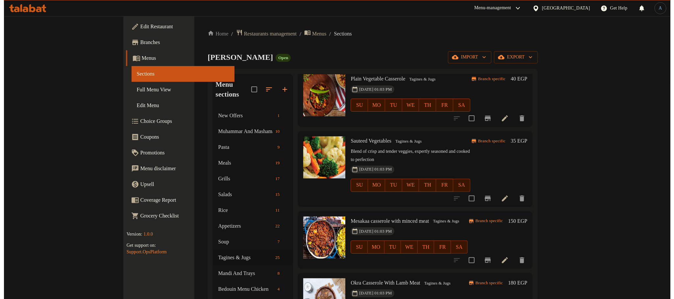
scroll to position [0, 0]
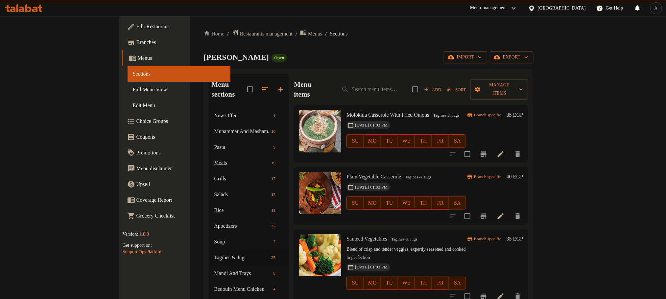
click at [429, 93] on div "Menu items Add Sort Manage items" at bounding box center [411, 89] width 235 height 31
click at [407, 85] on input "search" at bounding box center [371, 90] width 71 height 12
type input "ه"
type input "u"
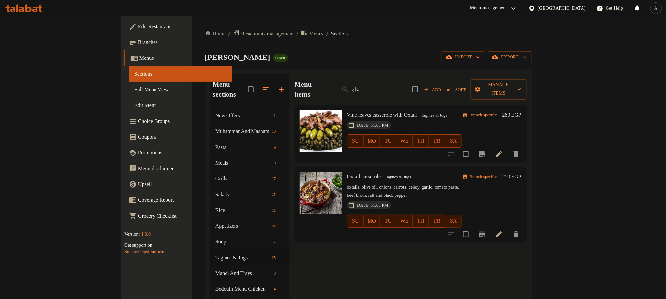
type input "عك"
click at [347, 174] on span "Oxtail casserole" at bounding box center [364, 177] width 34 height 6
copy h6 "Oxtail casserole"
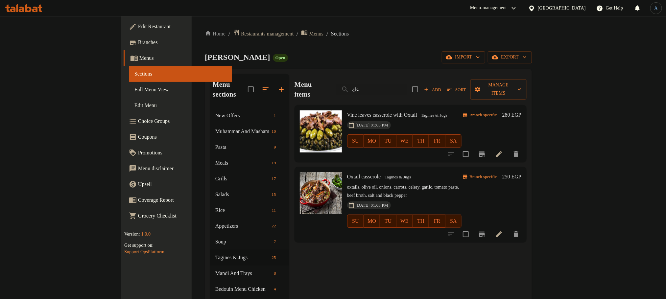
click at [397, 172] on h6 "Oxtail casserole Tagines & Jugs" at bounding box center [404, 176] width 115 height 9
click at [407, 85] on input "عك" at bounding box center [371, 90] width 71 height 12
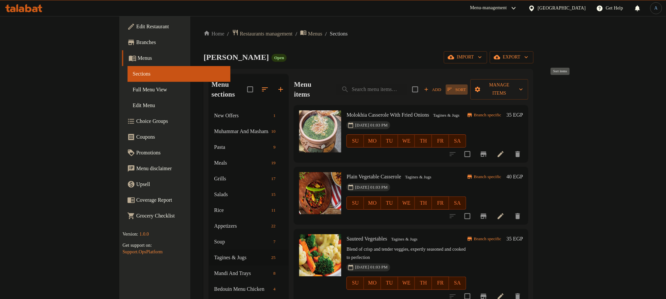
click at [466, 86] on span "Sort" at bounding box center [457, 90] width 18 height 8
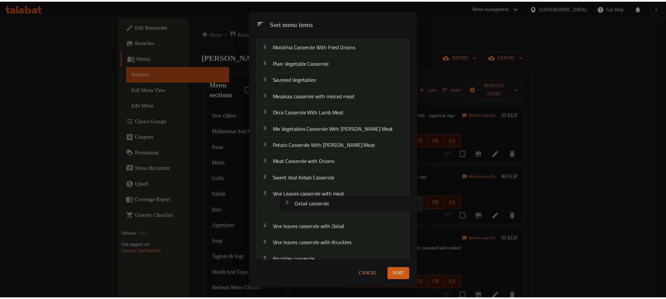
scroll to position [19, 0]
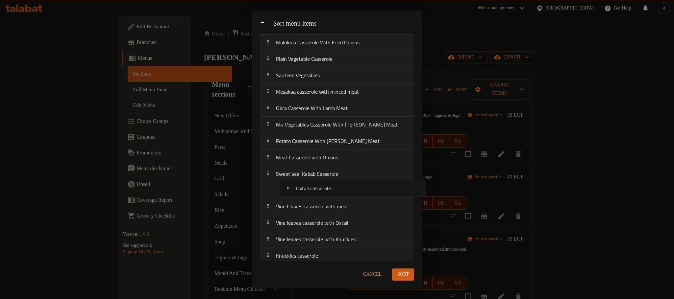
drag, startPoint x: 299, startPoint y: 260, endPoint x: 320, endPoint y: 189, distance: 74.0
click at [320, 189] on nav "Molokhia Casserole With Fried Onions Plain Vegetable Casserole Sauteed Vegetabl…" at bounding box center [337, 239] width 154 height 411
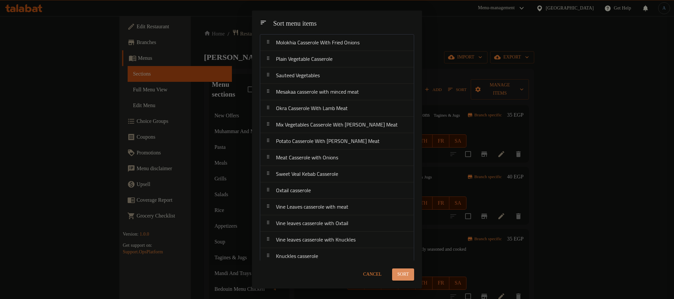
click at [404, 275] on span "Sort" at bounding box center [403, 275] width 12 height 8
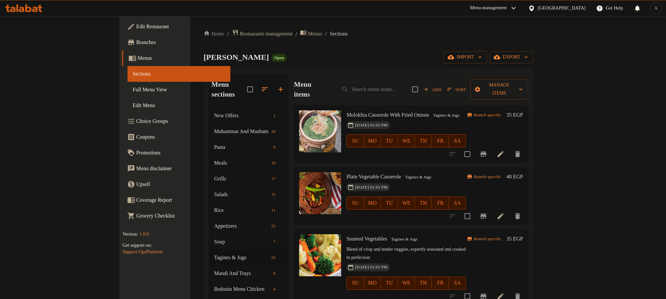
scroll to position [533, 0]
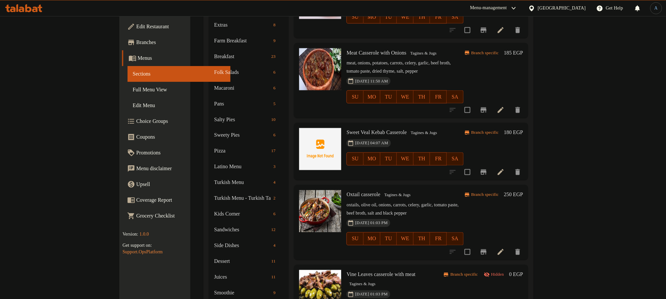
click at [505, 248] on icon at bounding box center [501, 252] width 8 height 8
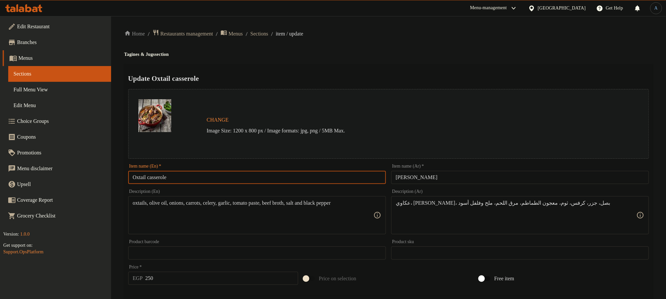
click at [258, 177] on input "Oxtail casserole" at bounding box center [257, 177] width 258 height 13
click at [226, 176] on input "Oxtail casserole" at bounding box center [257, 177] width 258 height 13
paste input "C"
type input "Oxtail Casserole"
drag, startPoint x: 264, startPoint y: 85, endPoint x: 271, endPoint y: 59, distance: 27.4
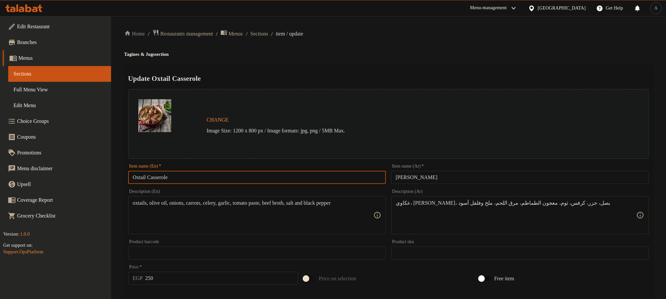
click at [270, 65] on div "Update Oxtail Casserole Change Image Size: 1200 x 800 px / Image formats: jpg, …" at bounding box center [388, 260] width 529 height 392
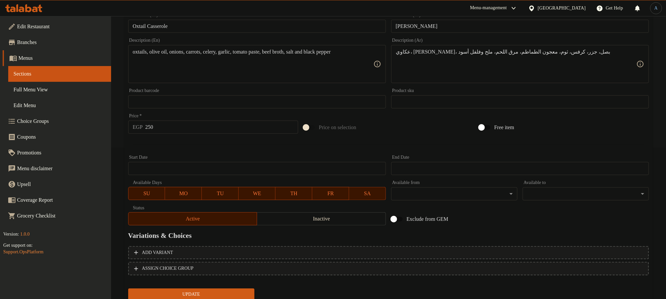
scroll to position [174, 0]
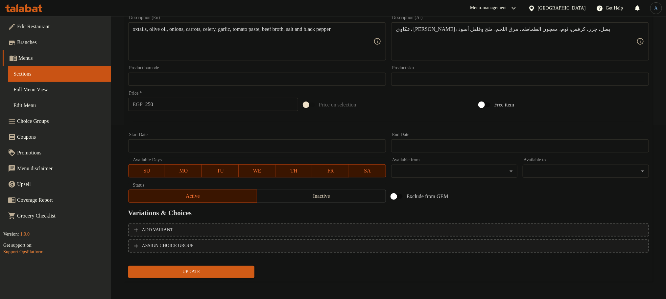
click at [210, 269] on span "Update" at bounding box center [192, 272] width 116 height 8
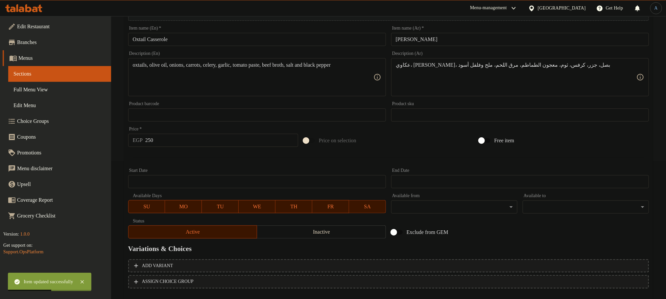
scroll to position [0, 0]
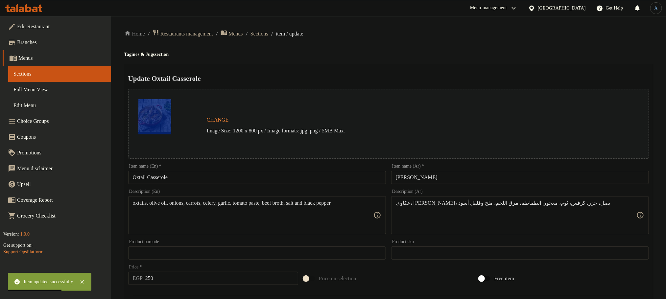
click at [261, 66] on div "Update Oxtail Casserole Change Image Size: 1200 x 800 px / Image formats: jpg, …" at bounding box center [388, 260] width 529 height 392
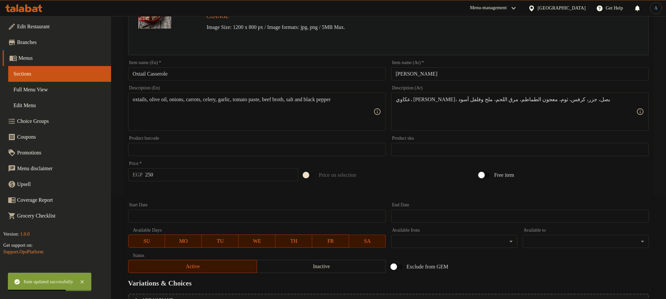
scroll to position [174, 0]
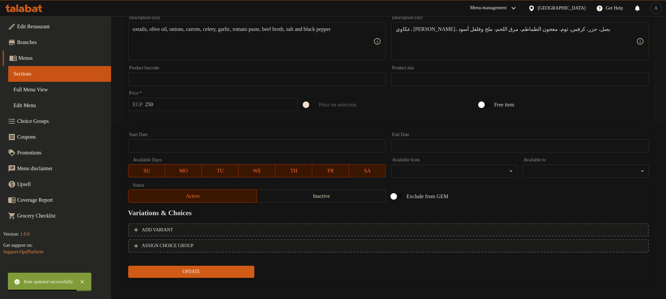
click at [194, 273] on span "Update" at bounding box center [192, 272] width 116 height 8
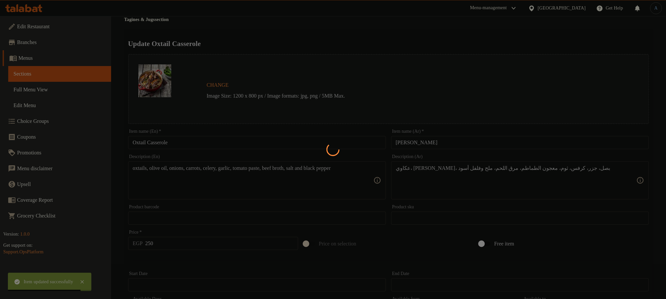
scroll to position [0, 0]
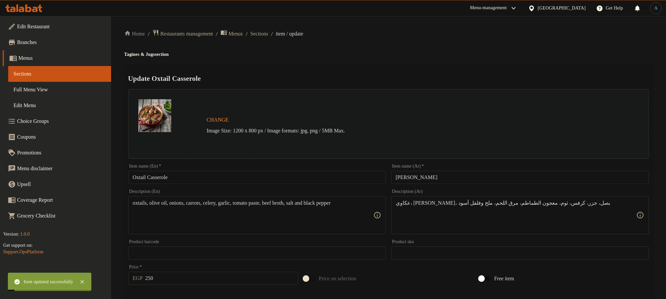
drag, startPoint x: 271, startPoint y: 32, endPoint x: 285, endPoint y: 67, distance: 38.4
click at [268, 33] on span "Sections" at bounding box center [260, 34] width 18 height 8
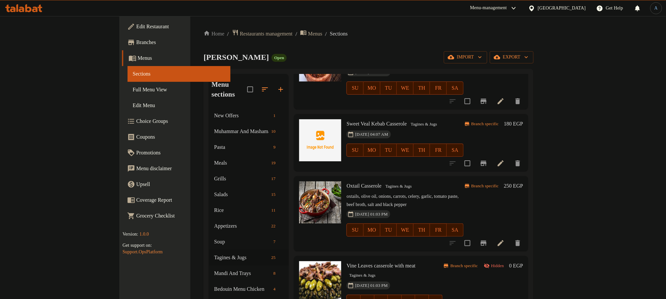
scroll to position [543, 0]
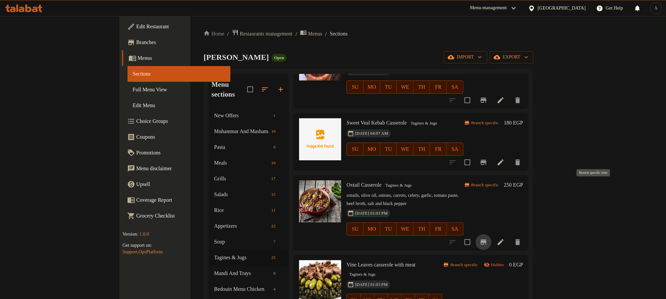
click at [488, 238] on icon "Branch-specific-item" at bounding box center [484, 242] width 8 height 8
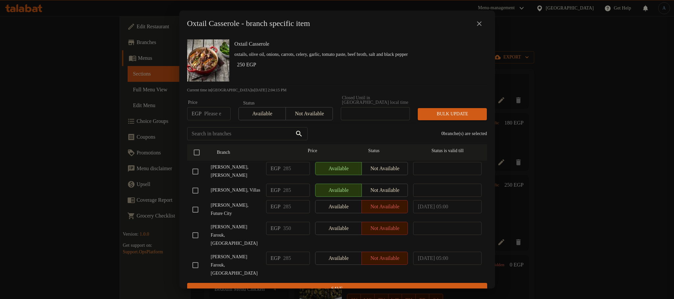
click at [392, 37] on div "Oxtail Casserole - branch specific item" at bounding box center [337, 24] width 316 height 26
click at [481, 26] on icon "close" at bounding box center [479, 24] width 8 height 8
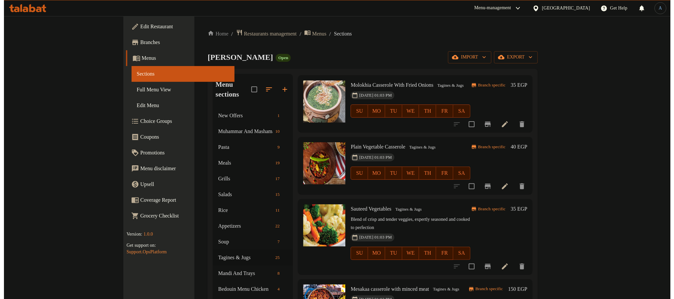
scroll to position [0, 0]
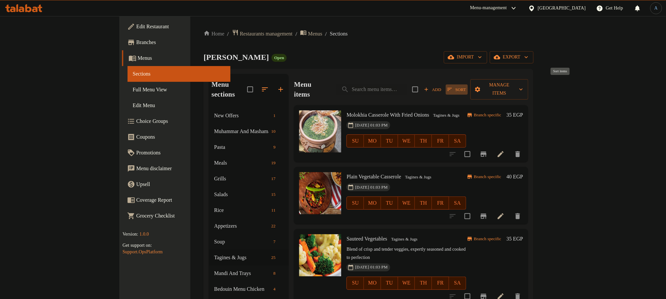
click at [466, 86] on span "Sort" at bounding box center [457, 90] width 18 height 8
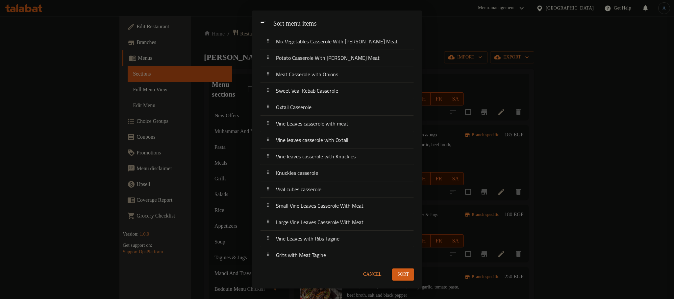
scroll to position [202, 0]
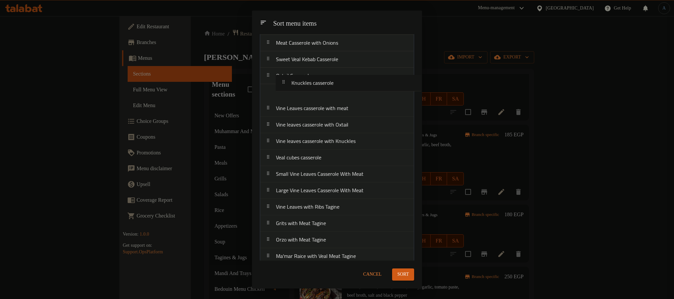
drag, startPoint x: 308, startPoint y: 73, endPoint x: 321, endPoint y: 86, distance: 18.4
click at [321, 86] on nav "Molokhia Casserole With Fried Onions Plain Vegetable Casserole Sauteed Vegetabl…" at bounding box center [337, 124] width 154 height 411
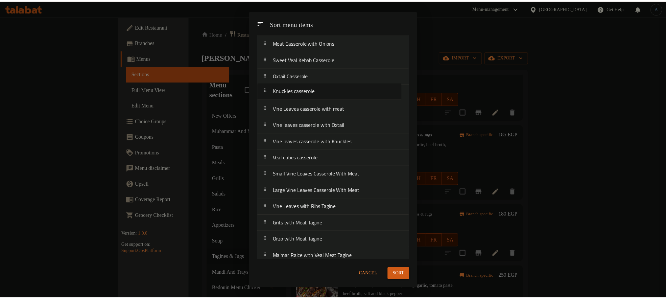
scroll to position [133, 0]
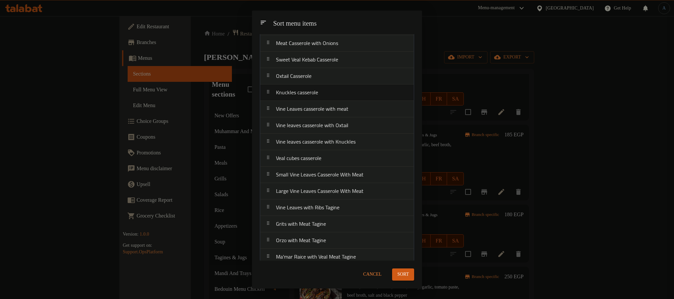
click at [397, 275] on span "Sort" at bounding box center [403, 275] width 12 height 8
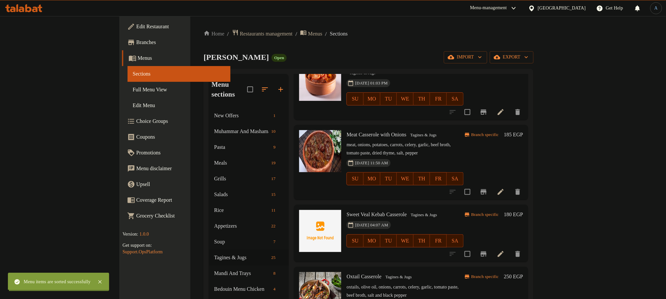
scroll to position [0, 0]
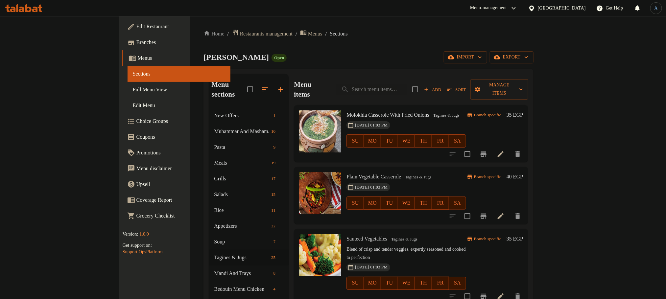
click at [377, 55] on div "Al Malk Farouk Open import export" at bounding box center [369, 57] width 330 height 12
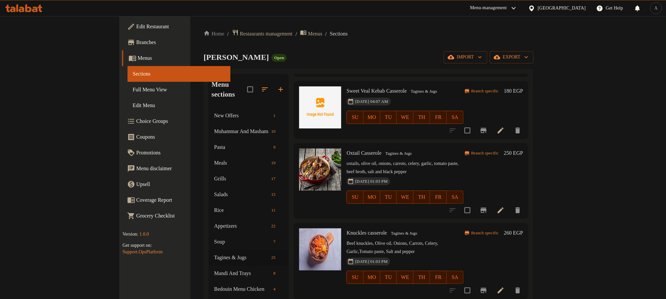
scroll to position [592, 0]
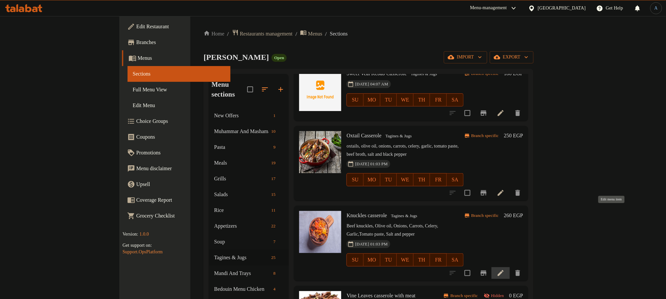
click at [505, 269] on icon at bounding box center [501, 273] width 8 height 8
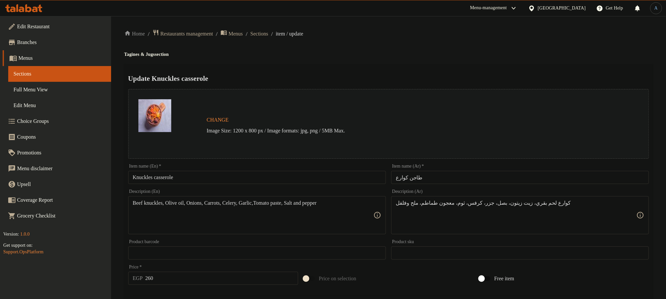
click at [224, 179] on input "Knuckles casserole" at bounding box center [257, 177] width 258 height 13
click at [225, 83] on div "Update Knuckles casserole Change Image Size: 1200 x 800 px / Image formats: jpg…" at bounding box center [388, 260] width 529 height 392
click at [186, 181] on input "Knuckles casserole" at bounding box center [257, 177] width 258 height 13
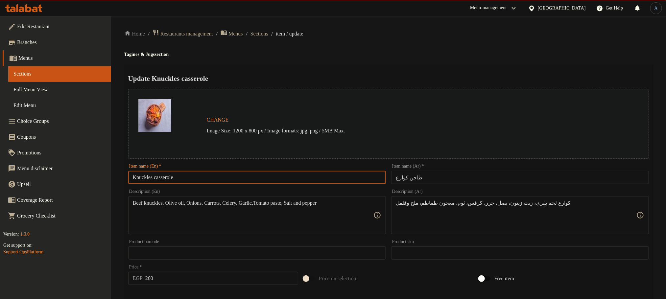
paste input "C"
type input "Knuckles Casserole"
click at [284, 70] on div "Update Knuckles Casserole Change Image Size: 1200 x 800 px / Image formats: jpg…" at bounding box center [388, 260] width 529 height 392
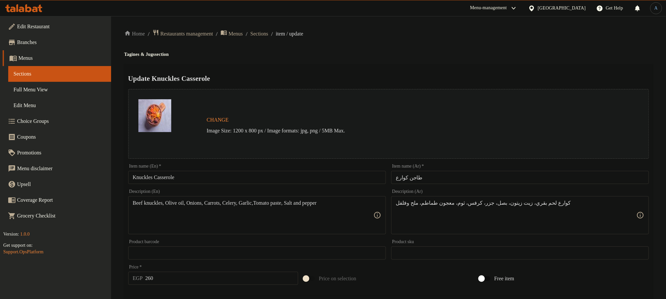
scroll to position [174, 0]
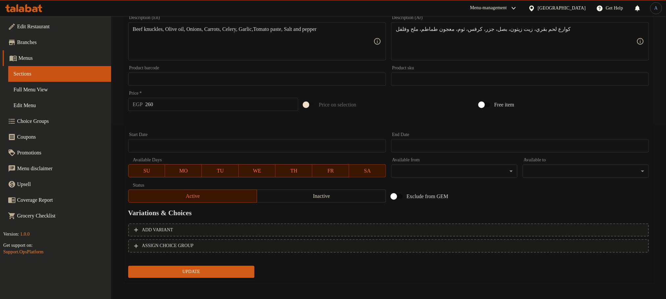
click at [225, 276] on button "Update" at bounding box center [191, 272] width 126 height 12
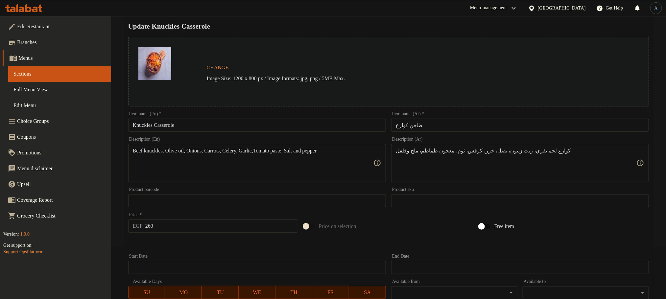
scroll to position [0, 0]
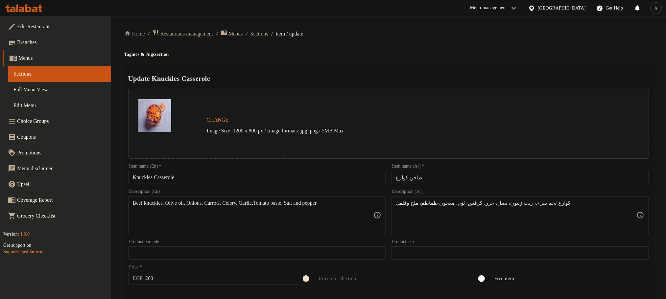
click at [204, 175] on input "Knuckles Casserole" at bounding box center [257, 177] width 258 height 13
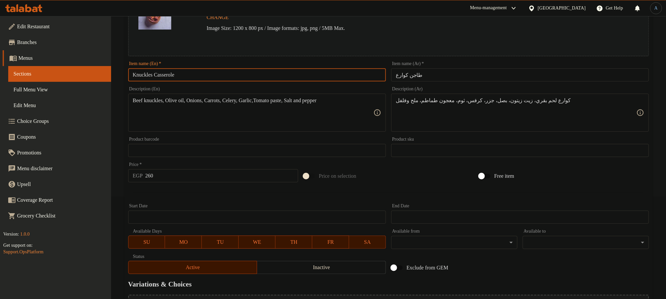
scroll to position [174, 0]
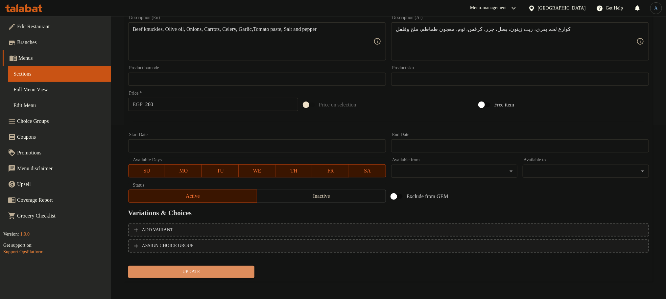
click at [249, 277] on button "Update" at bounding box center [191, 272] width 126 height 12
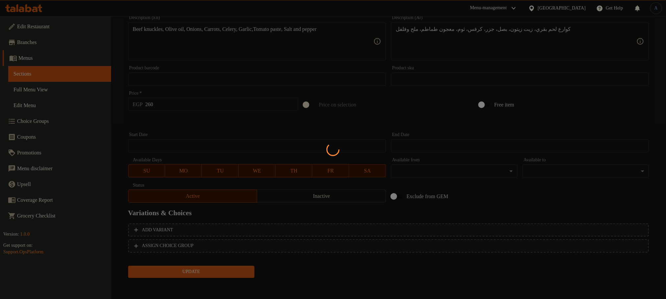
scroll to position [0, 0]
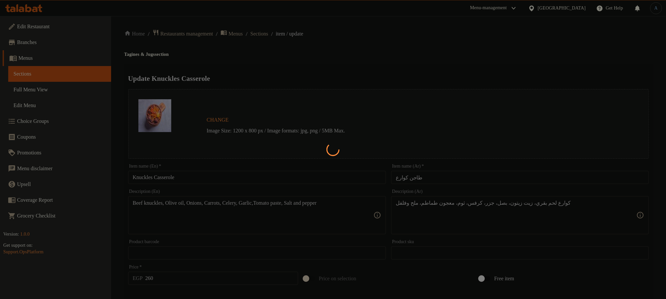
click at [287, 57] on div at bounding box center [333, 149] width 666 height 299
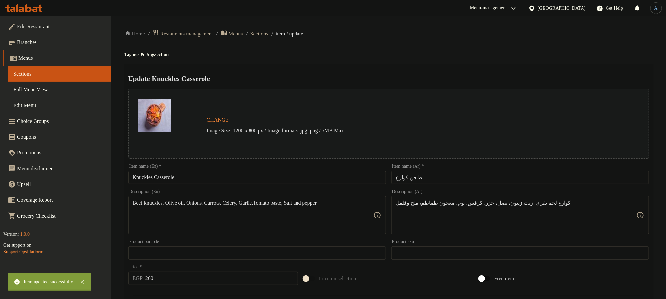
click at [274, 32] on div at bounding box center [333, 149] width 666 height 299
click at [268, 32] on span "Sections" at bounding box center [260, 34] width 18 height 8
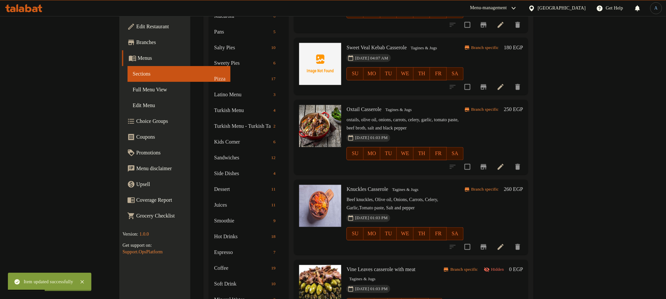
scroll to position [49, 0]
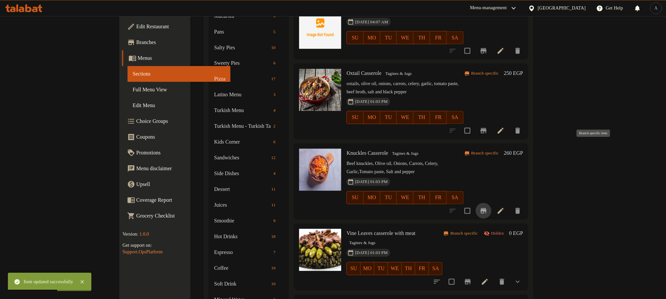
click at [488, 207] on icon "Branch-specific-item" at bounding box center [484, 211] width 8 height 8
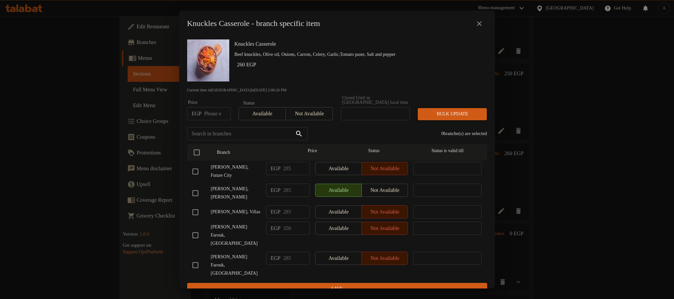
click at [481, 25] on icon "close" at bounding box center [479, 23] width 5 height 5
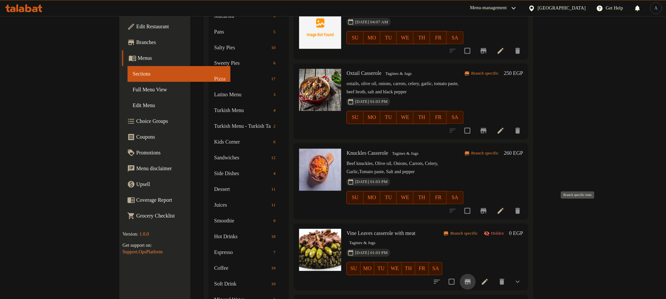
click at [471, 280] on icon "Branch-specific-item" at bounding box center [468, 282] width 6 height 5
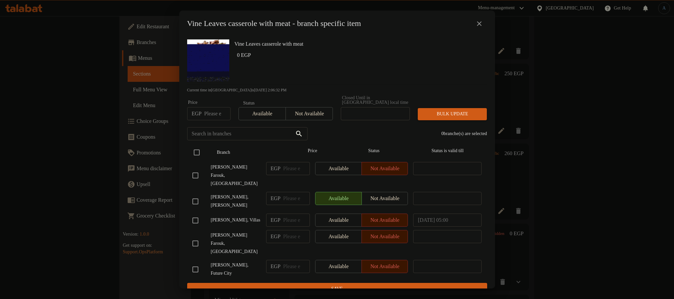
click at [193, 153] on input "checkbox" at bounding box center [197, 153] width 14 height 14
checkbox input "true"
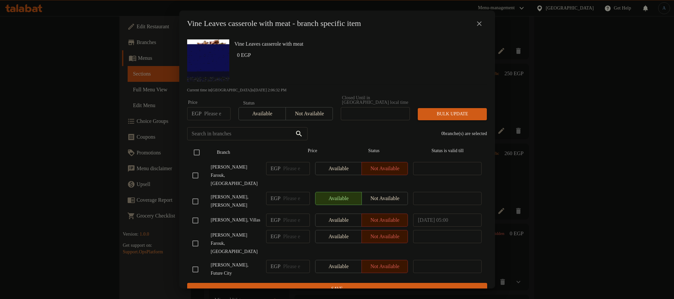
checkbox input "true"
click at [311, 109] on span "Not available" at bounding box center [309, 114] width 42 height 10
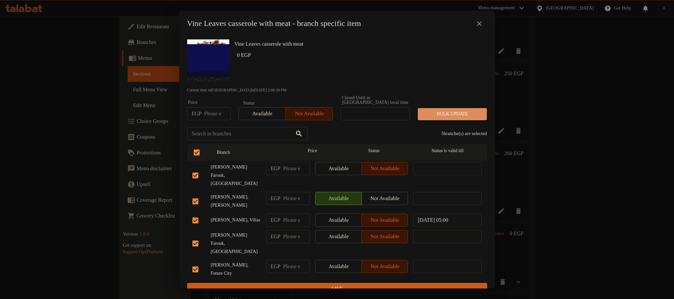
click at [454, 116] on button "Bulk update" at bounding box center [452, 114] width 69 height 12
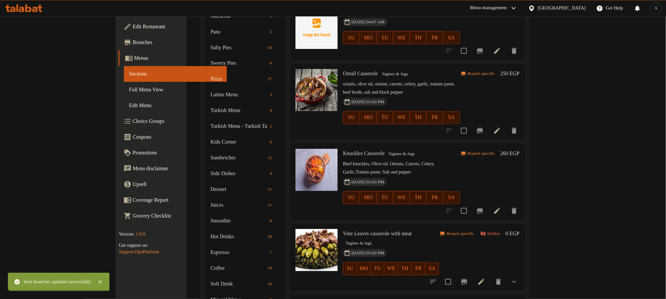
click at [522, 227] on div "Vine Leaves casserole with meat Tagines & Jugs 30-04-2024 01:03 PM SU MO TU WE …" at bounding box center [431, 257] width 182 height 61
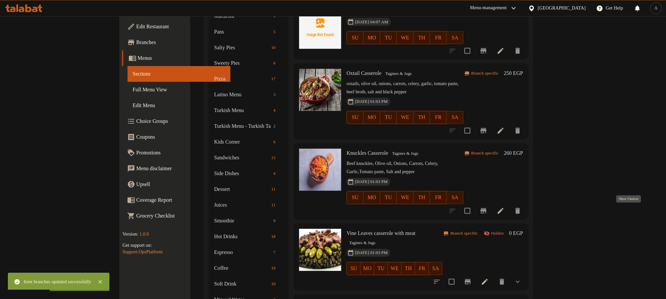
click at [522, 278] on icon "show more" at bounding box center [518, 282] width 8 height 8
click at [472, 278] on icon "Branch-specific-item" at bounding box center [468, 282] width 8 height 8
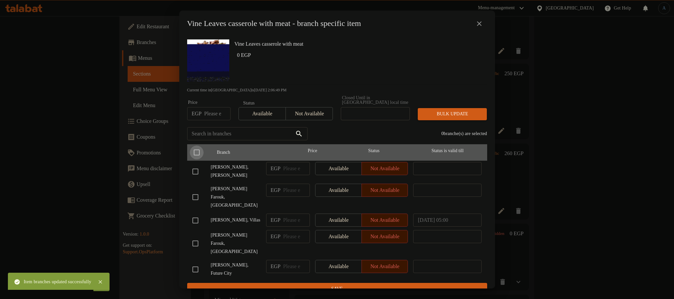
click at [194, 149] on input "checkbox" at bounding box center [197, 153] width 14 height 14
checkbox input "true"
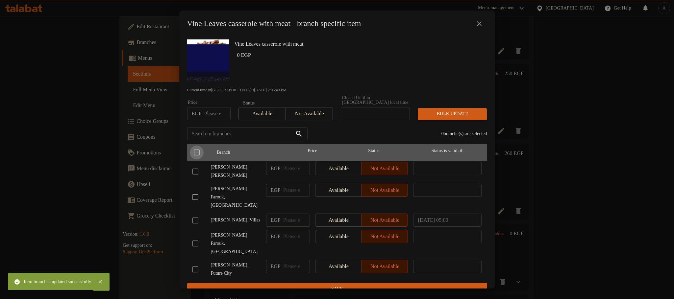
checkbox input "true"
click at [194, 148] on input "checkbox" at bounding box center [197, 153] width 14 height 14
checkbox input "false"
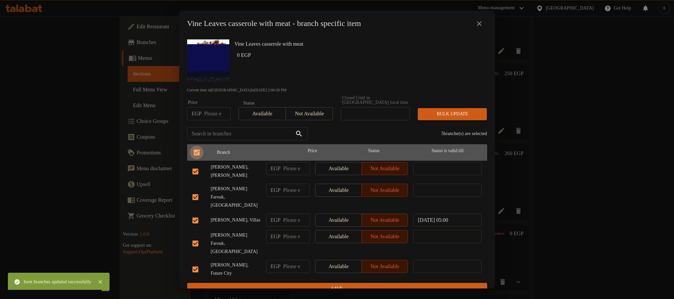
checkbox input "false"
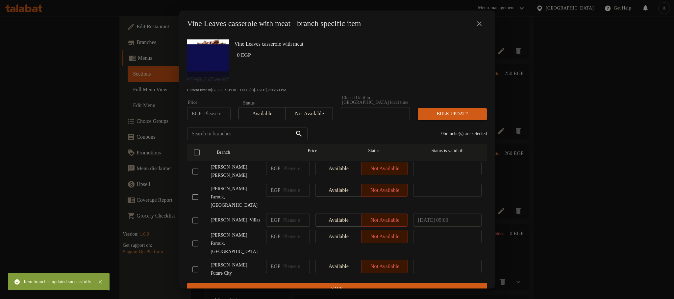
click at [292, 72] on div "Vine Leaves casserole with meat 0 EGP" at bounding box center [358, 60] width 253 height 47
click at [194, 263] on input "checkbox" at bounding box center [195, 270] width 14 height 14
checkbox input "true"
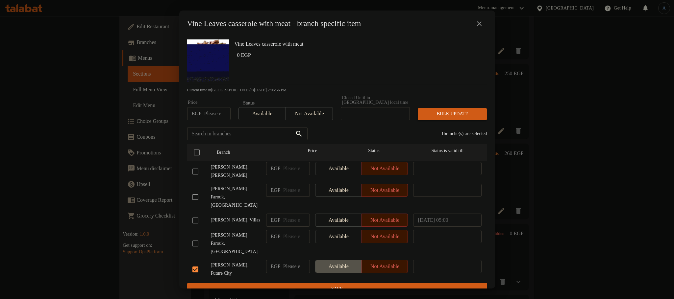
click at [337, 262] on span "Available" at bounding box center [338, 267] width 41 height 10
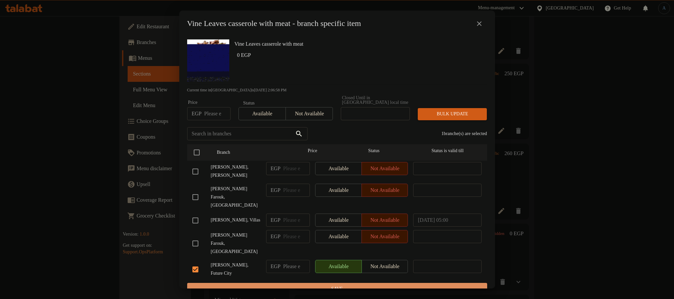
click at [303, 283] on button "Save" at bounding box center [337, 289] width 300 height 12
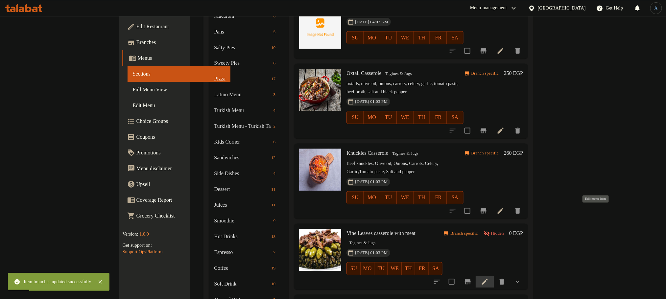
click at [488, 279] on icon at bounding box center [485, 282] width 6 height 6
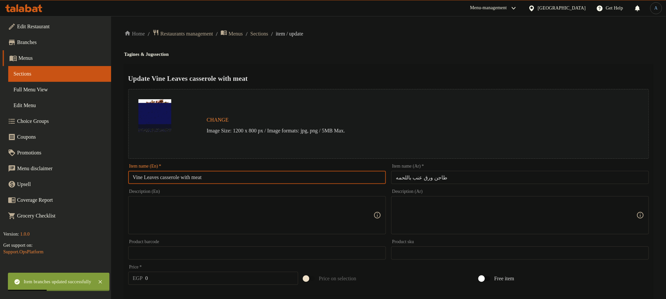
click at [285, 172] on input "Vine Leaves casserole with meat" at bounding box center [257, 177] width 258 height 13
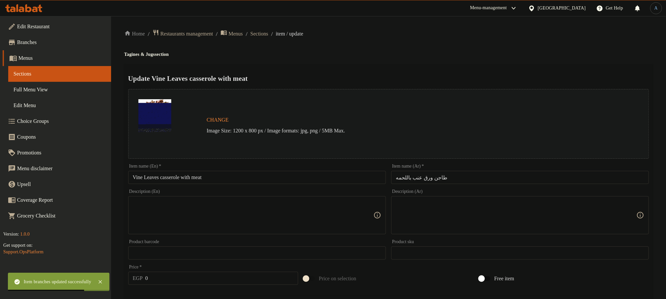
click at [243, 179] on input "Vine Leaves casserole with meat" at bounding box center [257, 177] width 258 height 13
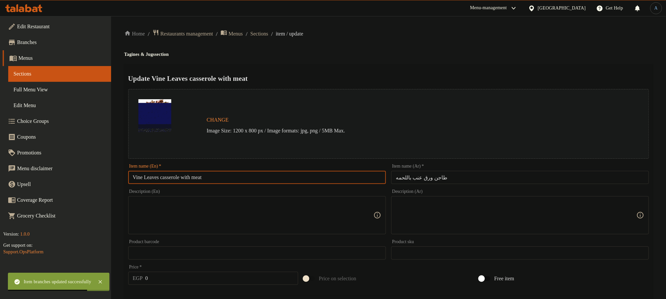
paste input "Casserole With M"
type input "Vine Leaves Casserole With Meat"
click at [335, 69] on div "Update Vine Leaves Casserole With Meat Change Image Size: 1200 x 800 px / Image…" at bounding box center [388, 267] width 529 height 407
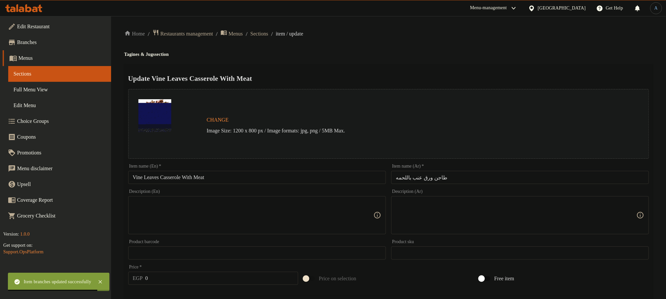
scroll to position [190, 0]
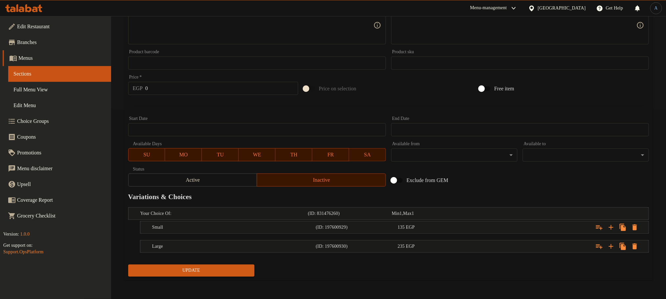
click at [191, 275] on span "Update" at bounding box center [192, 271] width 116 height 8
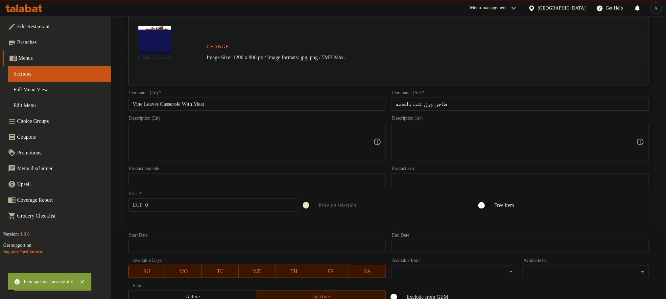
scroll to position [0, 0]
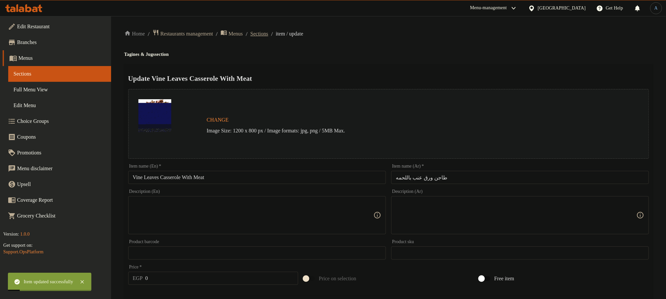
click at [268, 35] on span "Sections" at bounding box center [260, 34] width 18 height 8
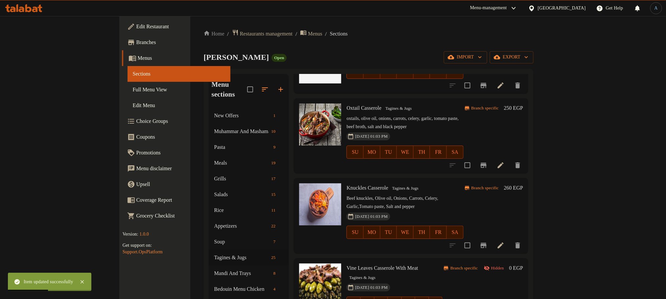
scroll to position [641, 0]
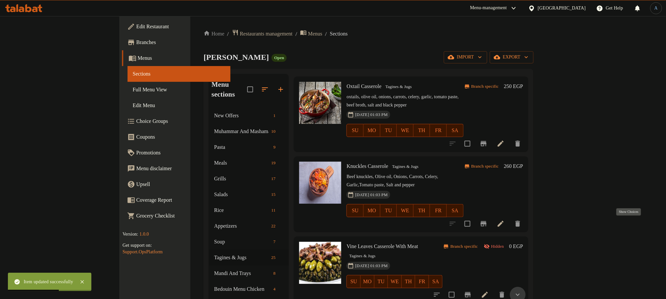
click at [522, 291] on icon "show more" at bounding box center [518, 295] width 8 height 8
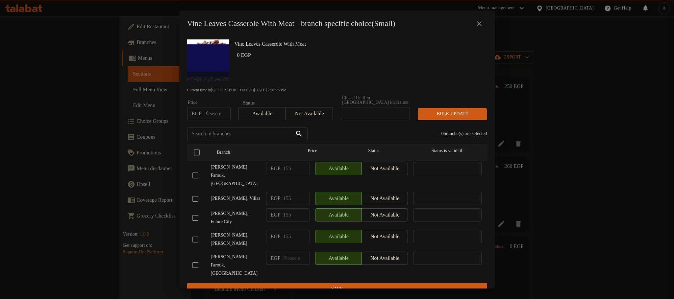
click at [354, 60] on h6 "0 EGP" at bounding box center [359, 55] width 245 height 9
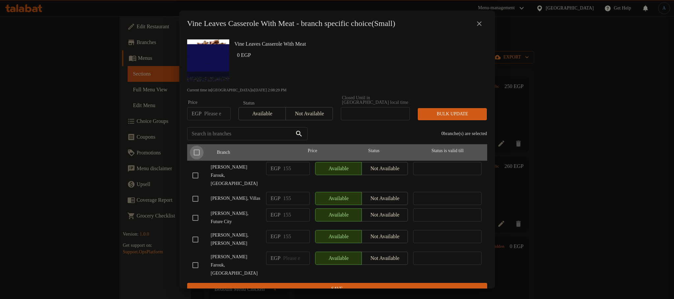
click at [201, 146] on input "checkbox" at bounding box center [197, 153] width 14 height 14
checkbox input "true"
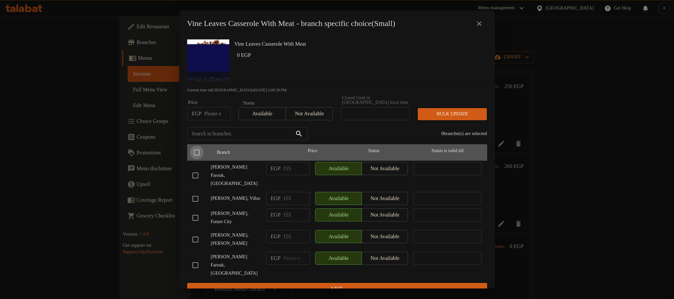
checkbox input "true"
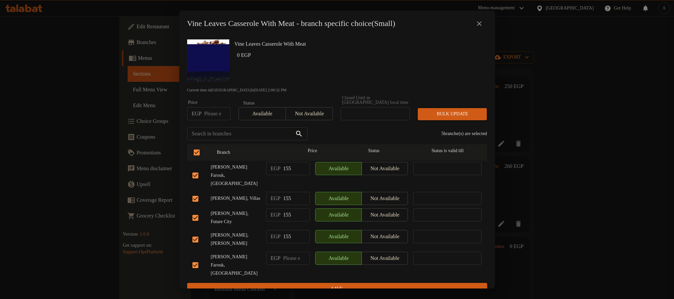
click at [395, 167] on span "Not available" at bounding box center [384, 169] width 41 height 10
click at [386, 196] on span "Not available" at bounding box center [384, 199] width 41 height 10
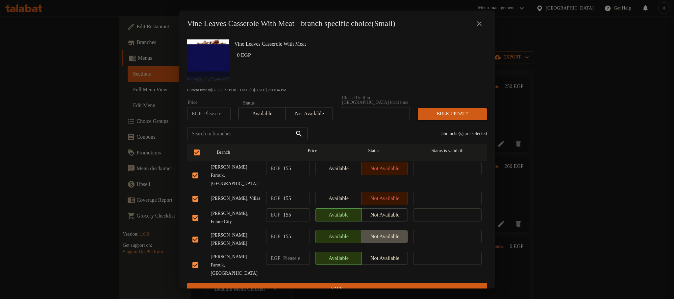
drag, startPoint x: 390, startPoint y: 230, endPoint x: 390, endPoint y: 259, distance: 28.3
click at [391, 232] on span "Not available" at bounding box center [384, 237] width 41 height 10
drag, startPoint x: 388, startPoint y: 257, endPoint x: 388, endPoint y: 281, distance: 24.3
click at [387, 257] on span "Not available" at bounding box center [384, 259] width 41 height 10
click at [387, 285] on span "Save" at bounding box center [336, 289] width 289 height 8
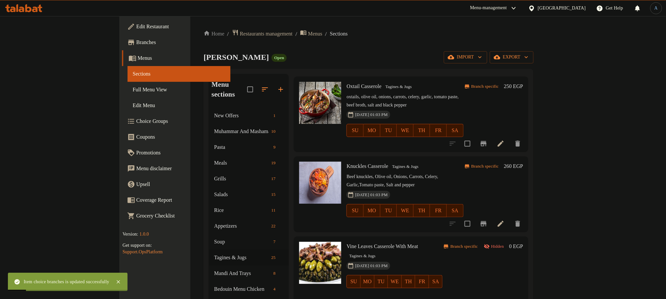
click at [523, 242] on div "Branch specific Hidden 0 EGP" at bounding box center [483, 295] width 81 height 106
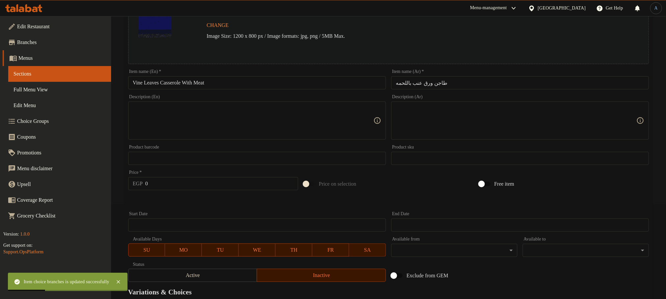
scroll to position [190, 0]
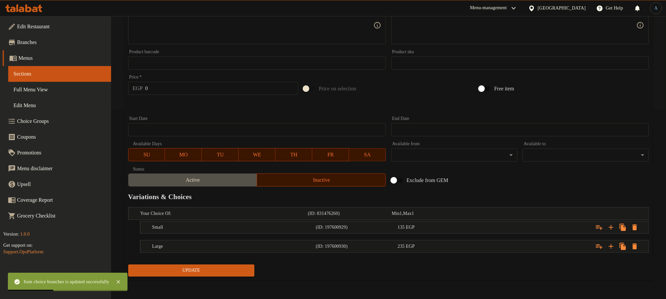
click at [247, 182] on span "Active" at bounding box center [193, 181] width 124 height 10
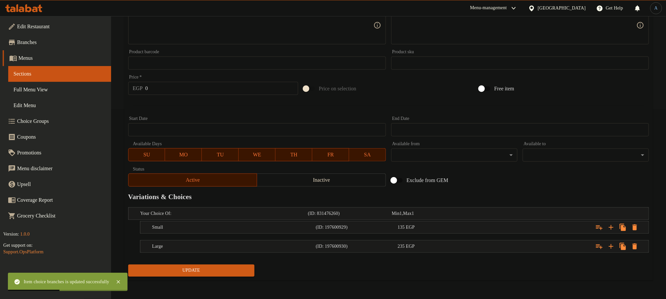
click at [226, 274] on span "Update" at bounding box center [192, 271] width 116 height 8
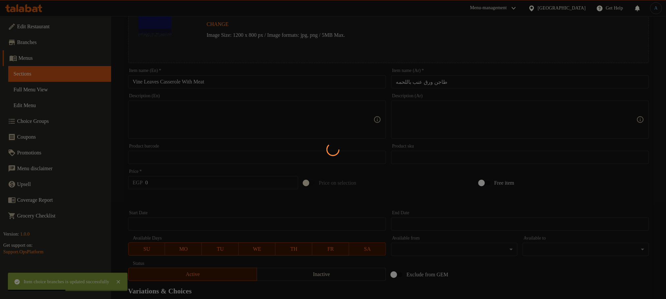
scroll to position [0, 0]
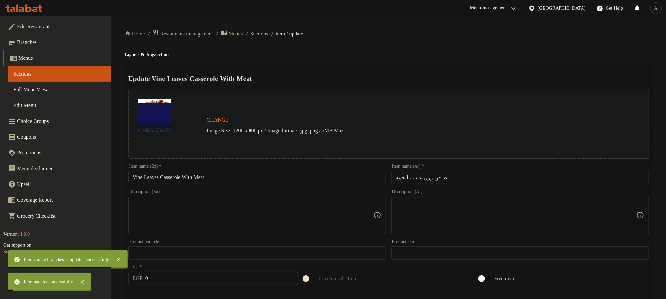
click at [268, 33] on span "Sections" at bounding box center [260, 34] width 18 height 8
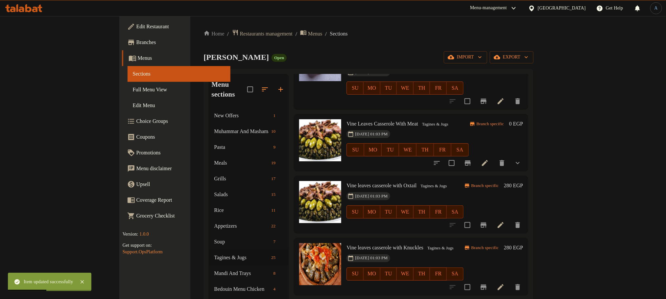
scroll to position [740, 0]
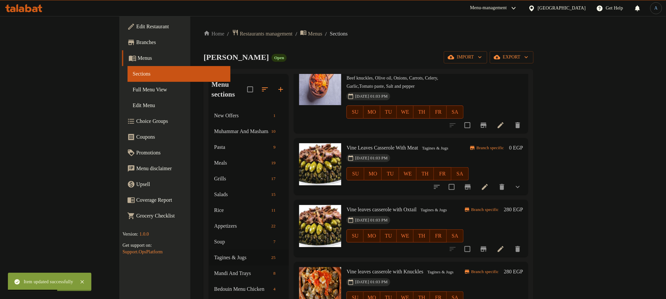
click at [526, 179] on button "show more" at bounding box center [518, 187] width 16 height 16
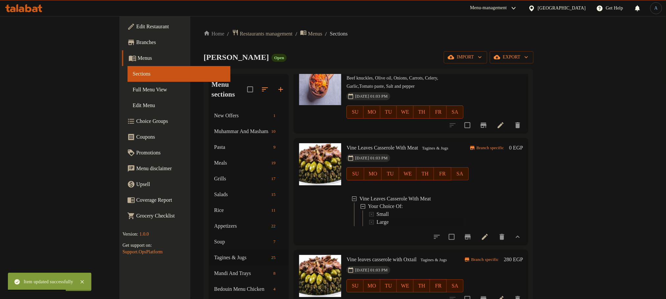
click at [377, 219] on div "Large" at bounding box center [420, 223] width 87 height 8
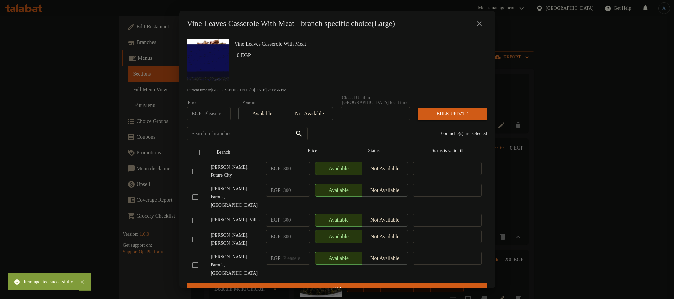
click at [199, 149] on input "checkbox" at bounding box center [197, 153] width 14 height 14
checkbox input "true"
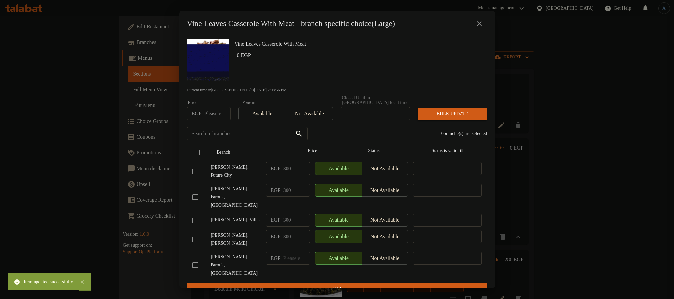
checkbox input "true"
click at [374, 164] on span "Not available" at bounding box center [384, 169] width 41 height 10
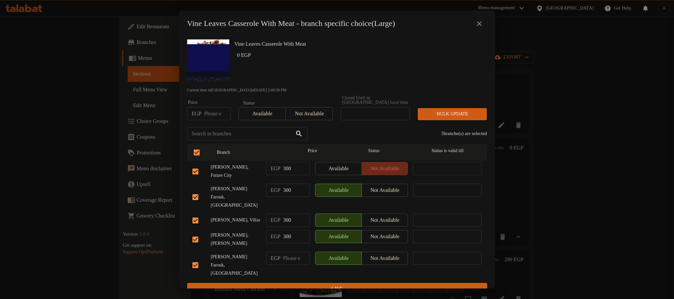
click at [374, 164] on span "Not available" at bounding box center [384, 169] width 41 height 10
drag, startPoint x: 351, startPoint y: 163, endPoint x: 373, endPoint y: 184, distance: 30.5
click at [350, 164] on span "Available" at bounding box center [338, 169] width 41 height 10
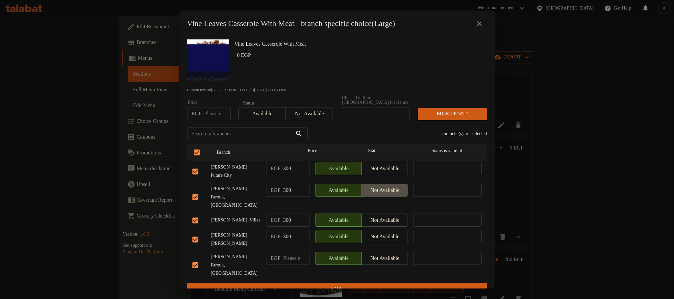
click at [390, 186] on span "Not available" at bounding box center [384, 191] width 41 height 10
click at [385, 221] on span "Not available" at bounding box center [384, 221] width 41 height 10
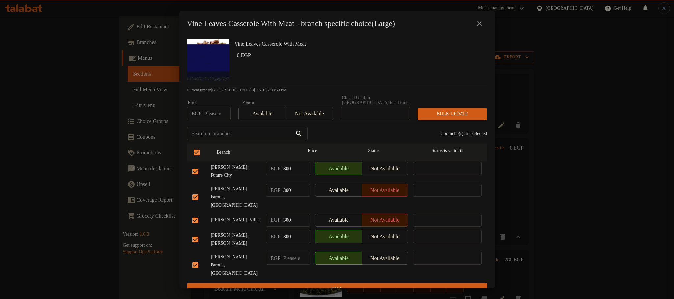
click at [385, 237] on span "Not available" at bounding box center [384, 237] width 41 height 10
click at [388, 255] on span "Not available" at bounding box center [384, 259] width 41 height 10
click at [296, 169] on input "300" at bounding box center [296, 168] width 27 height 13
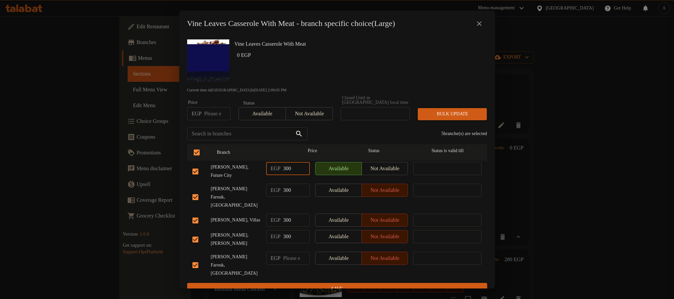
click at [288, 285] on span "Save" at bounding box center [336, 289] width 289 height 8
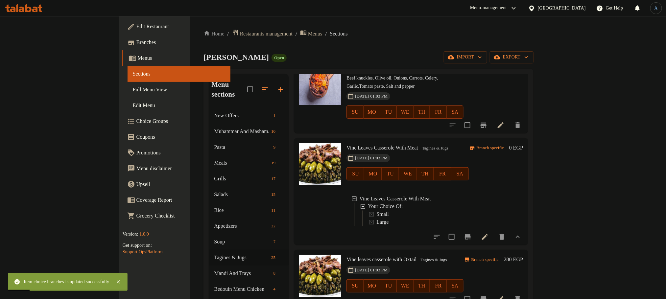
scroll to position [789, 0]
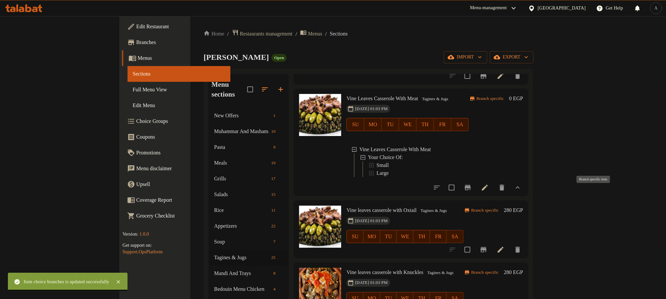
click at [487, 247] on icon "Branch-specific-item" at bounding box center [484, 249] width 6 height 5
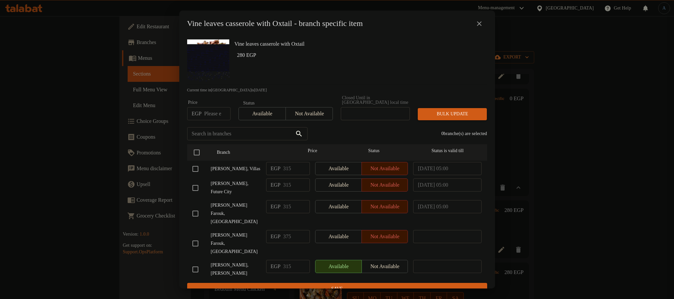
click at [345, 64] on div "Vine leaves casserole with Oxtail 280 EGP" at bounding box center [358, 60] width 253 height 47
click at [197, 184] on input "checkbox" at bounding box center [195, 188] width 14 height 14
checkbox input "true"
click at [350, 182] on span "Available" at bounding box center [338, 186] width 41 height 10
click at [348, 285] on span "Save" at bounding box center [336, 289] width 289 height 8
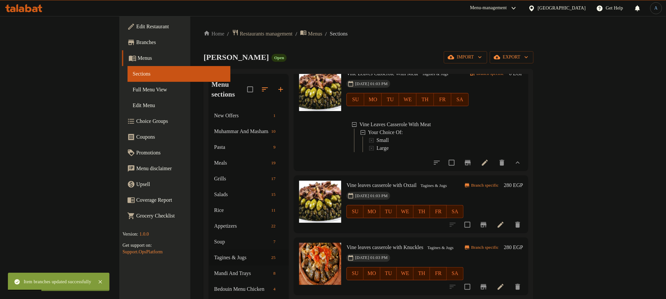
scroll to position [839, 0]
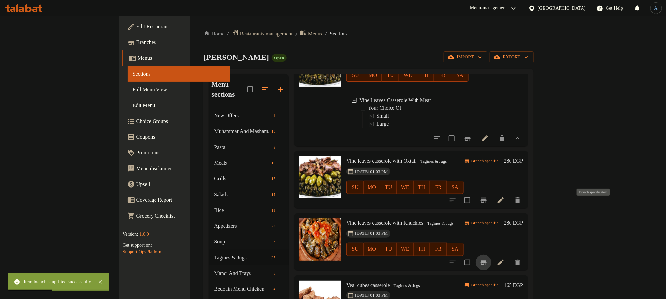
click at [488, 259] on icon "Branch-specific-item" at bounding box center [484, 263] width 8 height 8
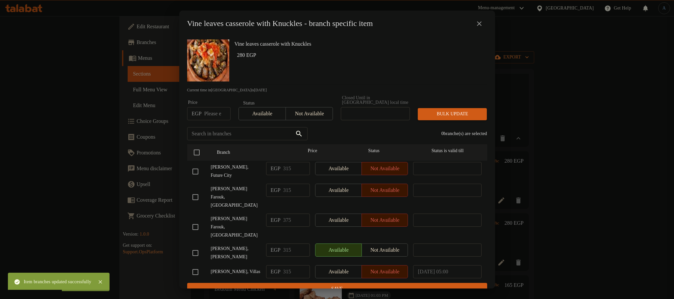
click at [331, 62] on div "Vine leaves casserole with Knuckles 280 EGP" at bounding box center [358, 60] width 253 height 47
click at [192, 169] on input "checkbox" at bounding box center [195, 172] width 14 height 14
checkbox input "true"
click at [348, 166] on span "Available" at bounding box center [338, 169] width 41 height 10
click at [351, 285] on span "Save" at bounding box center [336, 289] width 289 height 8
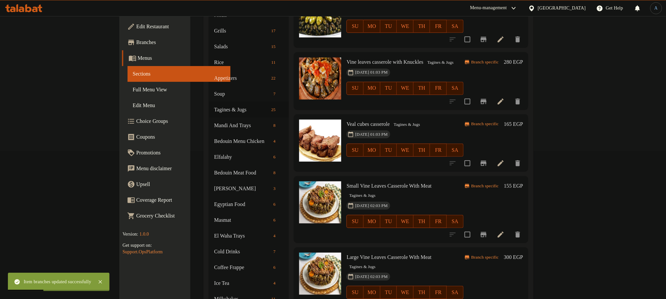
scroll to position [753, 0]
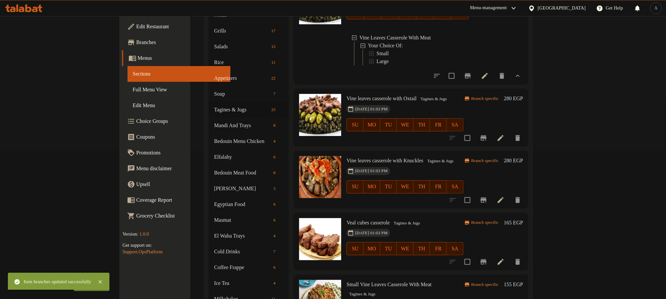
click at [353, 220] on span "Veal cubes casserole" at bounding box center [368, 223] width 43 height 6
copy h6 "Veal cubes casserole"
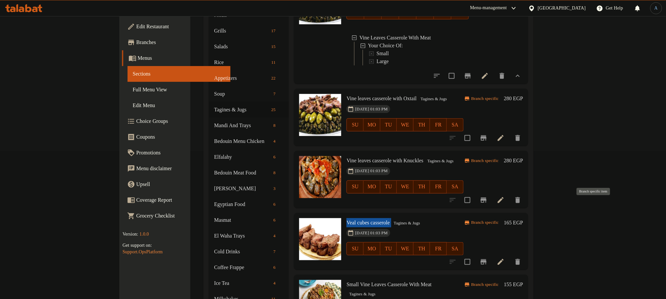
click at [487, 260] on icon "Branch-specific-item" at bounding box center [484, 262] width 6 height 5
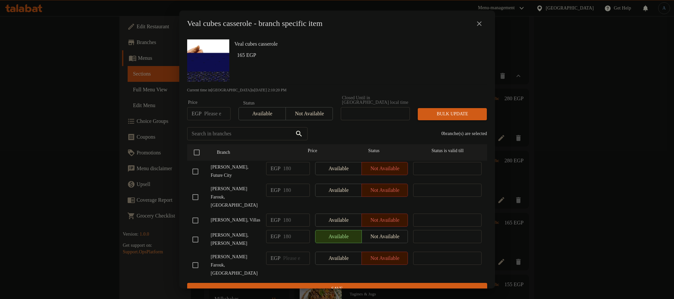
click at [482, 26] on icon "close" at bounding box center [479, 24] width 8 height 8
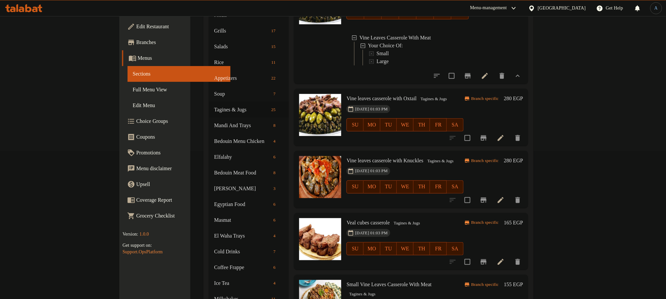
click at [348, 282] on span "Small Vine Leaves Casserole With Meat" at bounding box center [389, 285] width 85 height 6
copy h6 "Small Vine Leaves Casserole With Meat"
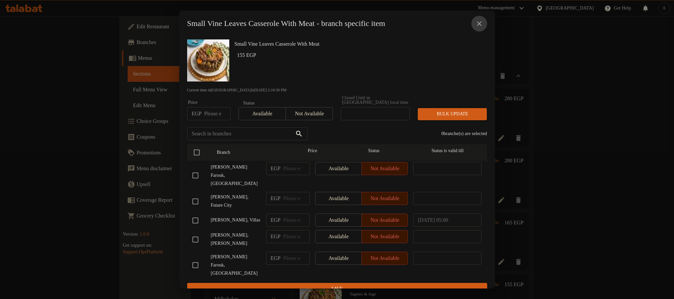
click at [479, 24] on icon "close" at bounding box center [479, 24] width 8 height 8
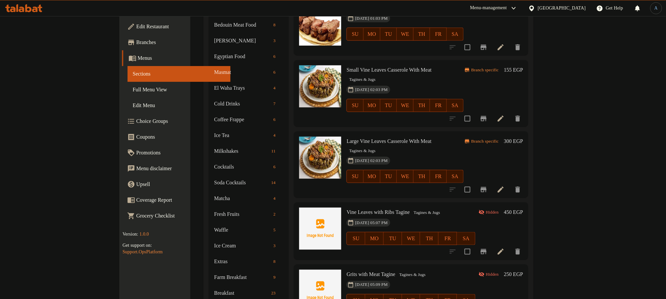
scroll to position [803, 0]
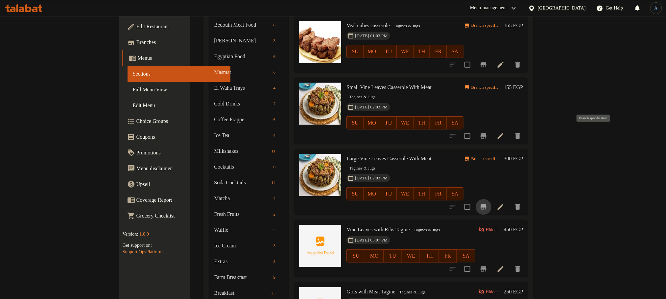
click at [492, 199] on button "Branch-specific-item" at bounding box center [484, 207] width 16 height 16
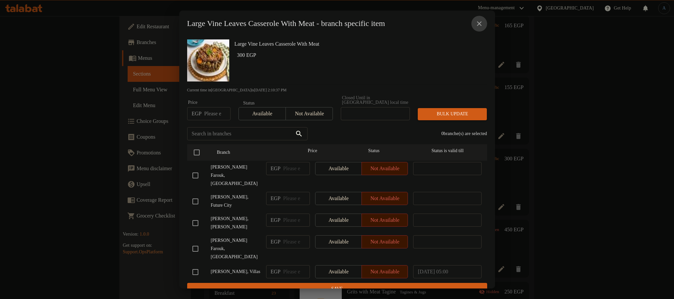
click at [478, 21] on button "close" at bounding box center [479, 24] width 16 height 16
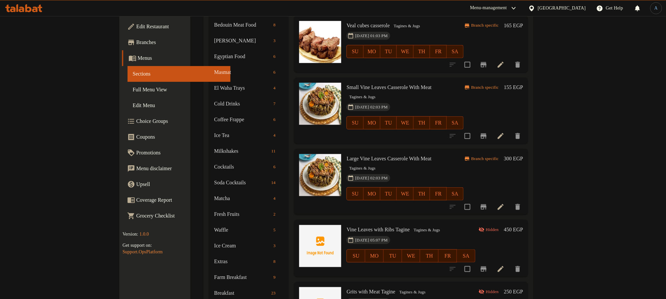
click at [395, 156] on span "Large Vine Leaves Casserole With Meat" at bounding box center [389, 159] width 85 height 6
copy h6 "Large Vine Leaves Casserole With Meat"
click at [432, 220] on div "Vine Leaves with Ribs Tagine Tagines & Jugs 10-06-2025 05:07 PM SU MO TU WE TH …" at bounding box center [411, 248] width 235 height 57
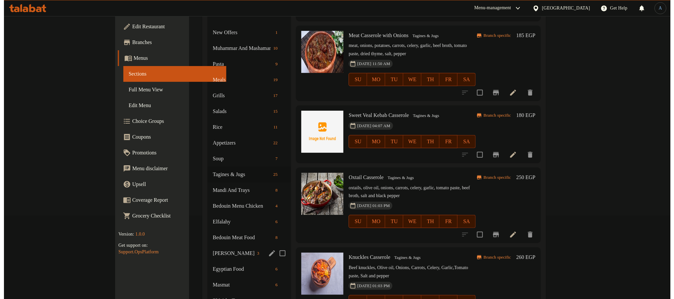
scroll to position [0, 0]
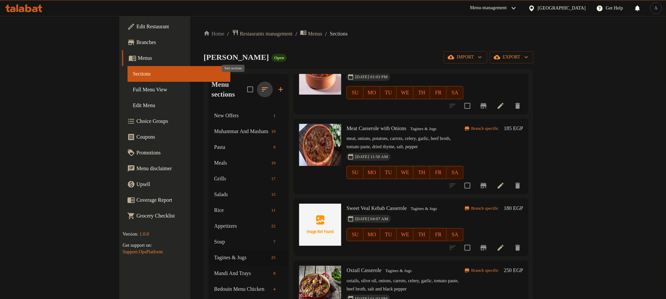
click at [261, 86] on icon "button" at bounding box center [265, 90] width 8 height 8
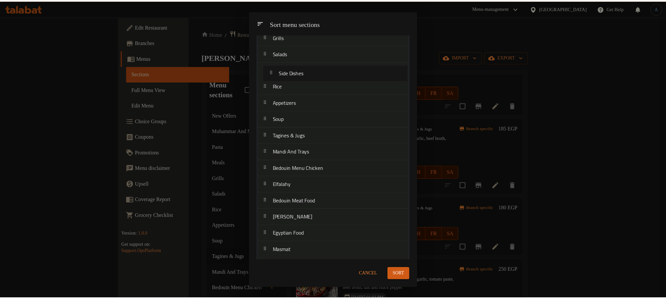
scroll to position [85, 0]
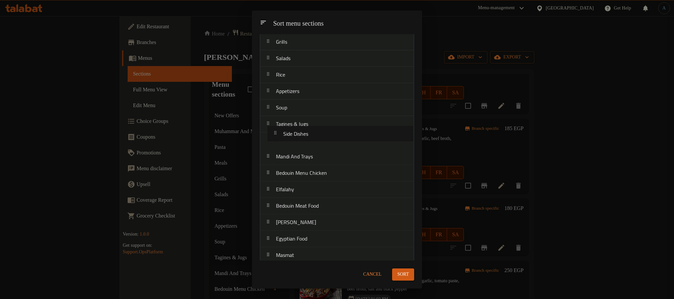
drag, startPoint x: 307, startPoint y: 122, endPoint x: 314, endPoint y: 135, distance: 14.6
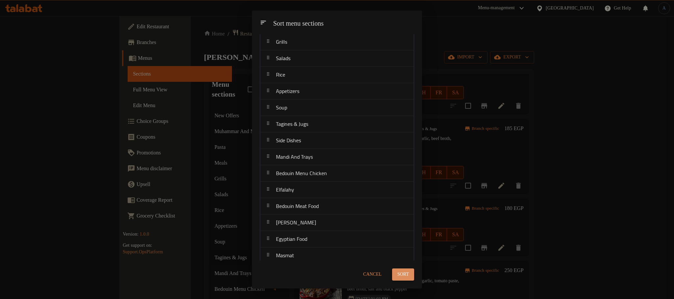
click at [403, 273] on span "Sort" at bounding box center [403, 275] width 12 height 8
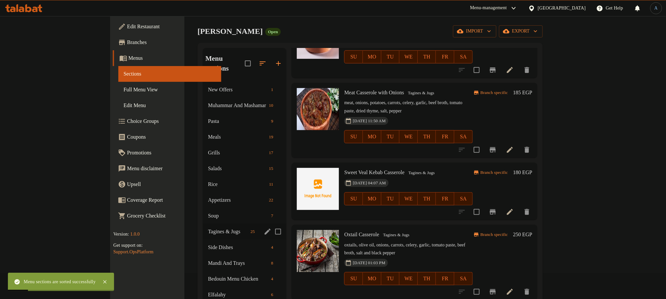
scroll to position [49, 0]
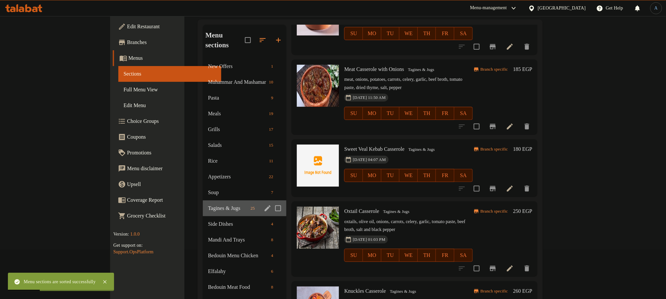
click at [203, 201] on div "Tagines & Jugs 25" at bounding box center [245, 209] width 84 height 16
click at [264, 205] on icon "edit" at bounding box center [268, 209] width 8 height 8
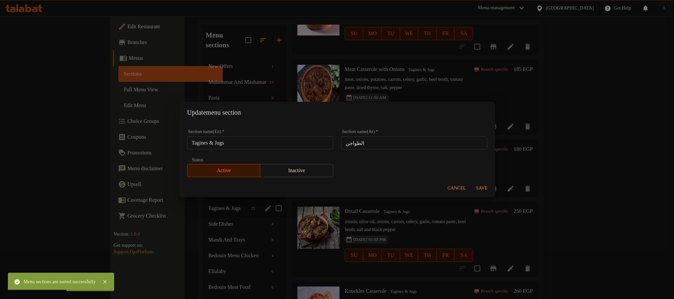
click at [268, 141] on input "Tagines & Jugs" at bounding box center [260, 142] width 146 height 13
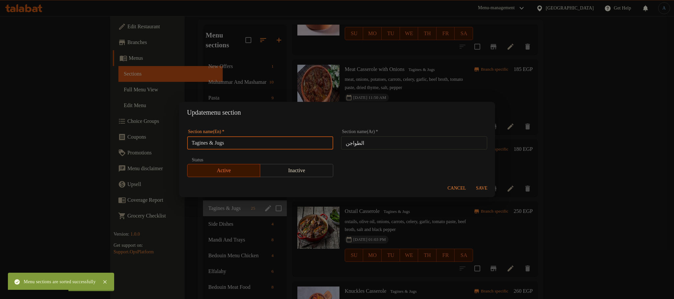
click at [268, 141] on input "Tagines & Jugs" at bounding box center [260, 142] width 146 height 13
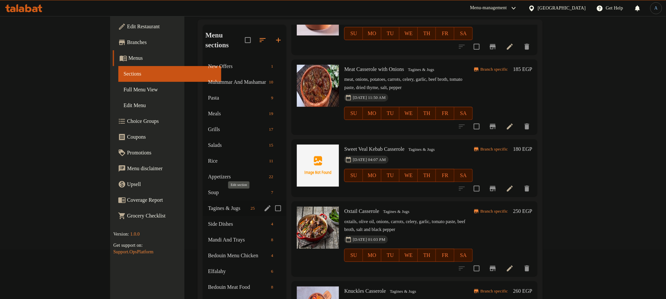
click at [264, 205] on icon "edit" at bounding box center [268, 209] width 8 height 8
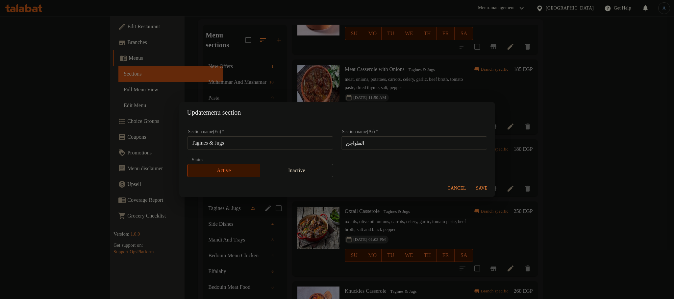
click at [252, 147] on input "Tagines & Jugs" at bounding box center [260, 142] width 146 height 13
type input "cass"
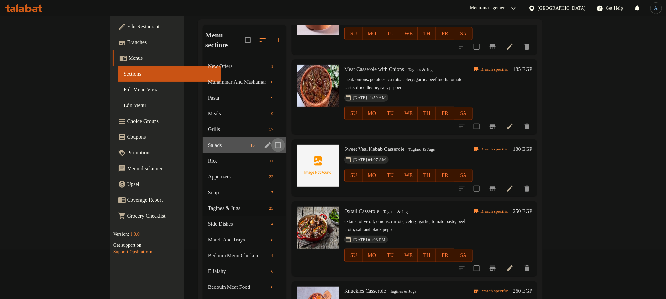
click at [271, 139] on input "Menu sections" at bounding box center [278, 145] width 14 height 14
checkbox input "true"
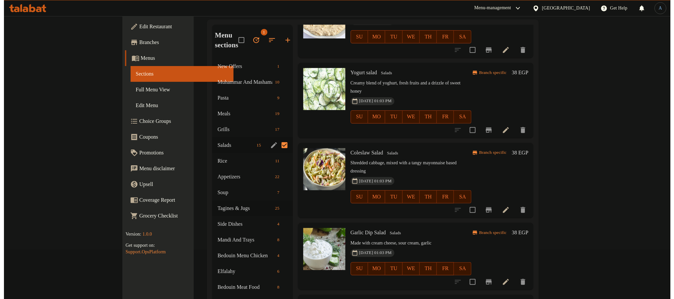
scroll to position [185, 0]
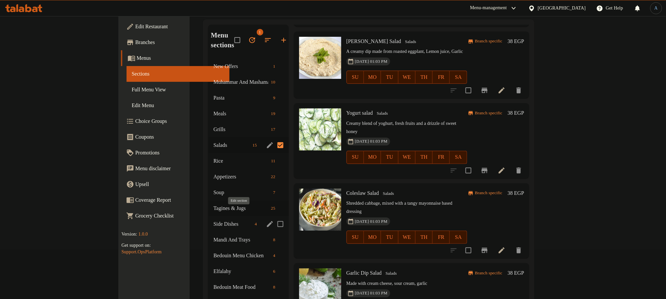
click at [266, 220] on icon "edit" at bounding box center [270, 224] width 8 height 8
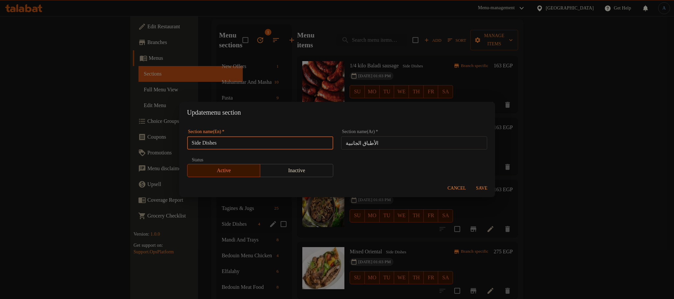
click at [248, 144] on input "Side Dishes" at bounding box center [260, 142] width 146 height 13
drag, startPoint x: 248, startPoint y: 144, endPoint x: 250, endPoint y: 140, distance: 4.1
click at [248, 144] on input "Side Dishes" at bounding box center [260, 142] width 146 height 13
click at [446, 186] on button "Cancel" at bounding box center [457, 189] width 24 height 12
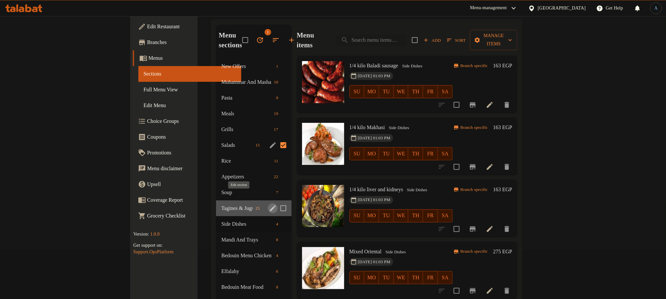
click at [270, 206] on icon "edit" at bounding box center [273, 209] width 6 height 6
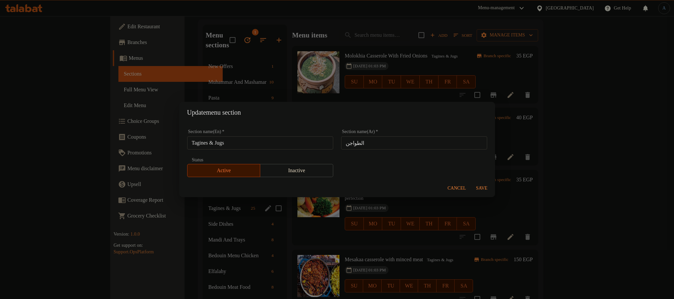
click at [265, 143] on input "Tagines & Jugs" at bounding box center [260, 142] width 146 height 13
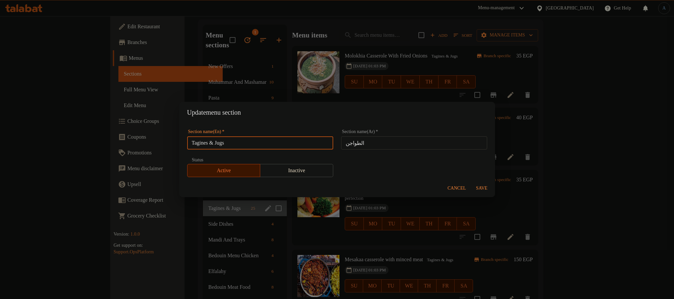
click at [265, 143] on input "Tagines & Jugs" at bounding box center [260, 142] width 146 height 13
type input "cass"
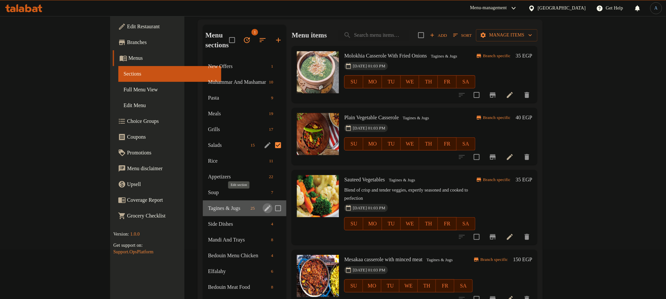
click at [264, 205] on icon "edit" at bounding box center [268, 209] width 8 height 8
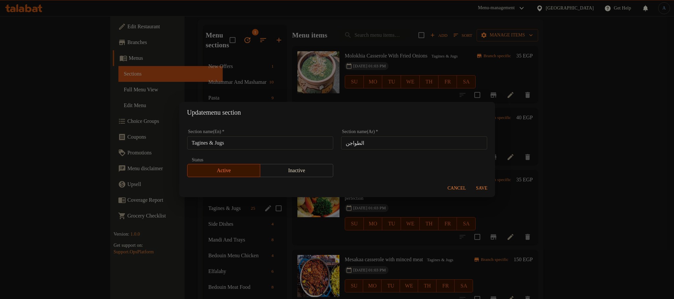
drag, startPoint x: 252, startPoint y: 127, endPoint x: 245, endPoint y: 144, distance: 18.1
click at [246, 143] on div "Section name(En)   * Tagines & Jugs Section name(En) *" at bounding box center [260, 140] width 154 height 28
click at [245, 144] on input "Tagines & Jugs" at bounding box center [260, 142] width 146 height 13
type input "c"
click at [245, 144] on input "Casseroles" at bounding box center [260, 142] width 146 height 13
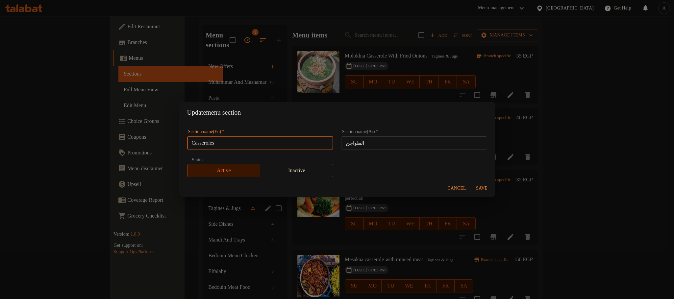
type input "Casseroles"
click at [479, 185] on span "Save" at bounding box center [482, 189] width 16 height 8
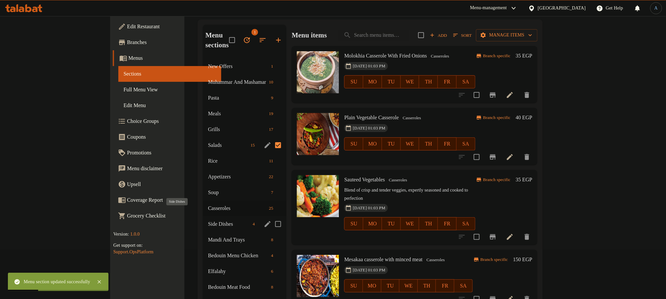
click at [208, 220] on span "Side Dishes" at bounding box center [229, 224] width 42 height 8
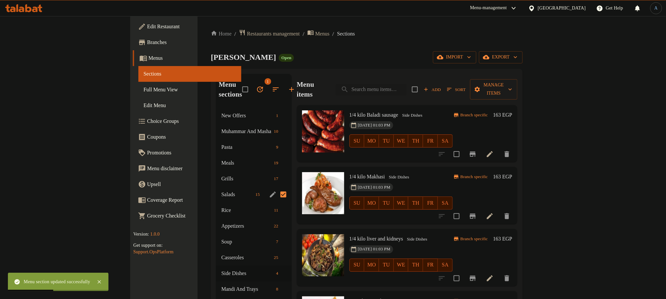
click at [314, 77] on div "Menu items Add Sort Manage items" at bounding box center [407, 89] width 221 height 31
drag, startPoint x: 386, startPoint y: 28, endPoint x: 368, endPoint y: 32, distance: 18.5
click at [277, 188] on input "Menu sections" at bounding box center [284, 195] width 14 height 14
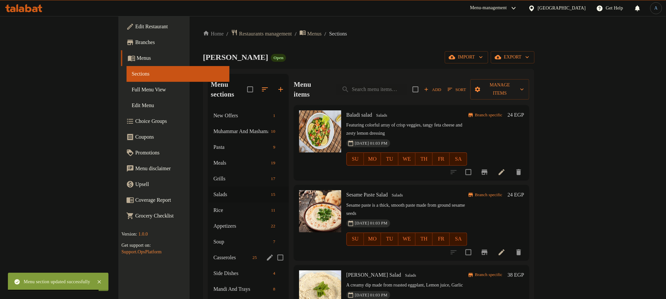
click at [213, 254] on span "Casseroles" at bounding box center [231, 258] width 37 height 8
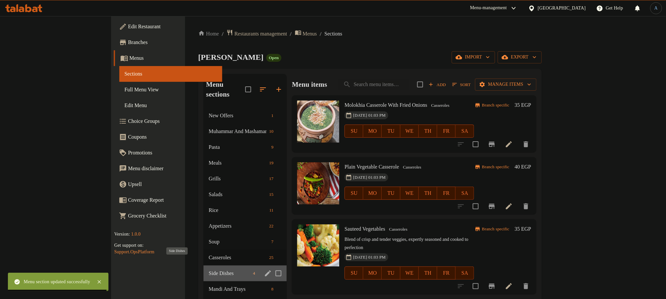
click at [209, 270] on span "Side Dishes" at bounding box center [230, 274] width 42 height 8
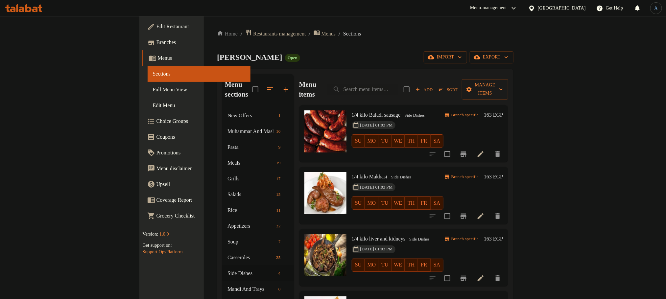
click at [467, 152] on icon "Branch-specific-item" at bounding box center [464, 154] width 6 height 5
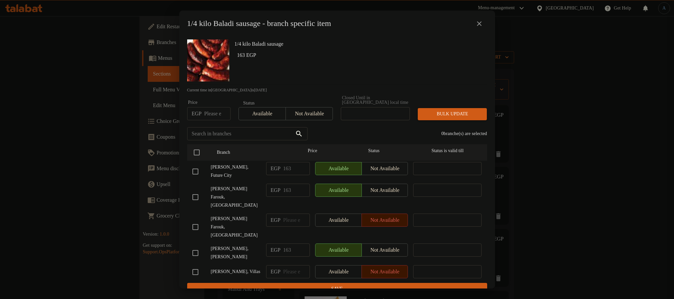
click at [400, 57] on h6 "163 EGP" at bounding box center [359, 55] width 245 height 9
click at [478, 26] on icon "close" at bounding box center [479, 24] width 8 height 8
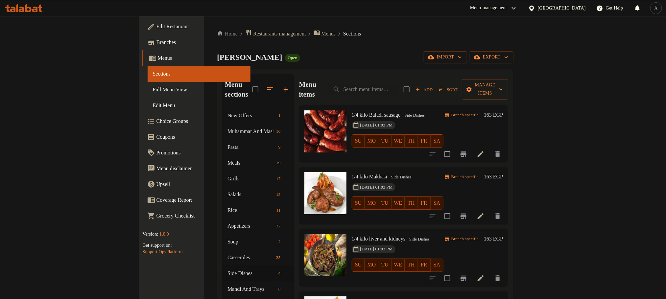
scroll to position [99, 0]
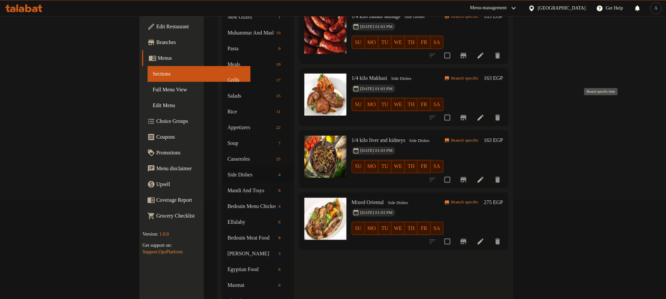
click at [467, 115] on icon "Branch-specific-item" at bounding box center [464, 117] width 6 height 5
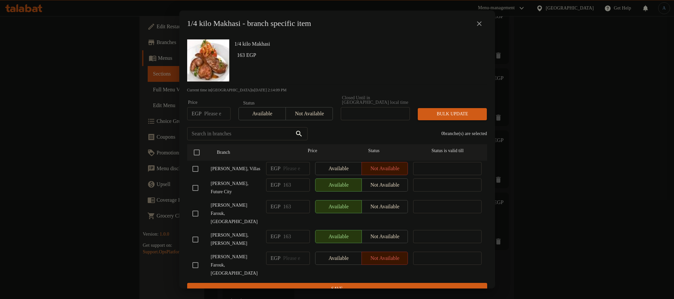
click at [244, 181] on span "[PERSON_NAME], Future City" at bounding box center [236, 188] width 50 height 16
click at [478, 23] on icon "close" at bounding box center [479, 24] width 8 height 8
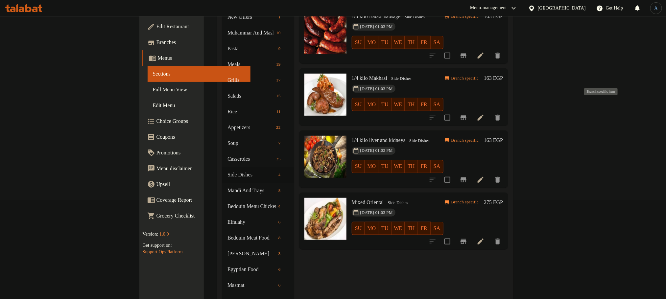
click at [467, 115] on icon "Branch-specific-item" at bounding box center [464, 117] width 6 height 5
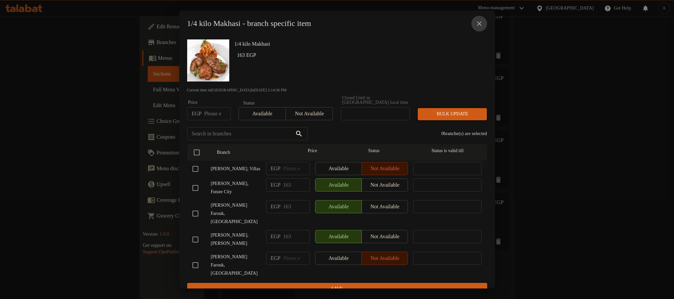
click at [480, 25] on icon "close" at bounding box center [479, 23] width 5 height 5
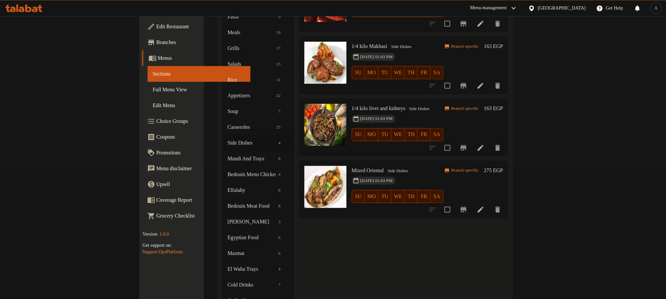
scroll to position [148, 0]
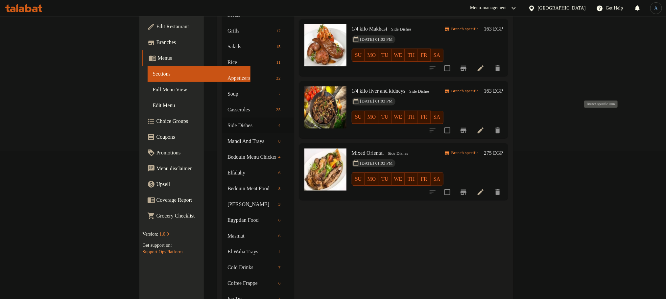
click at [472, 123] on button "Branch-specific-item" at bounding box center [464, 131] width 16 height 16
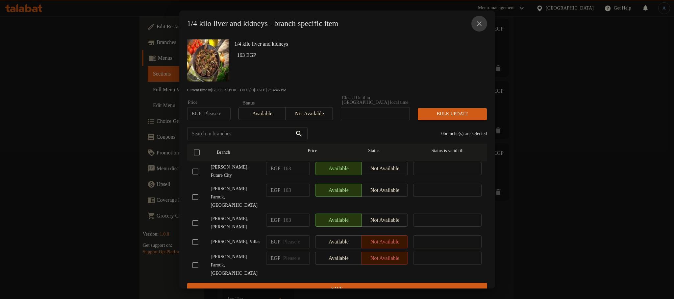
click at [479, 22] on icon "close" at bounding box center [479, 24] width 8 height 8
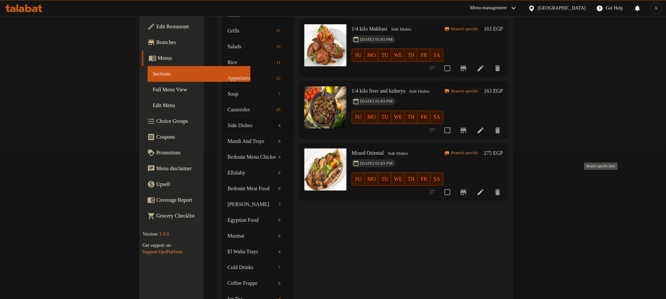
click at [467, 190] on icon "Branch-specific-item" at bounding box center [464, 192] width 6 height 5
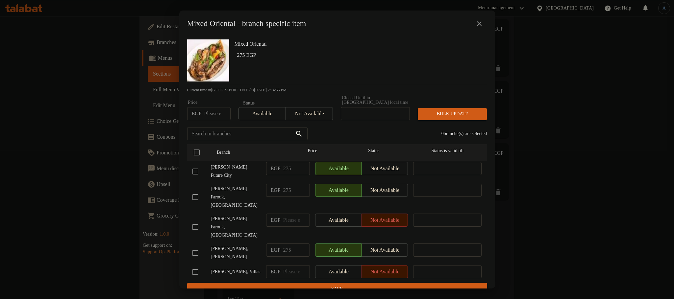
click at [476, 24] on icon "close" at bounding box center [479, 24] width 8 height 8
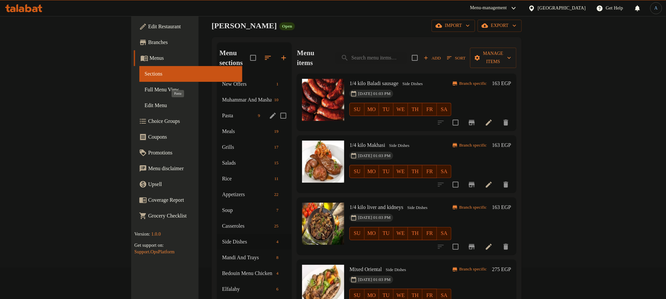
scroll to position [49, 0]
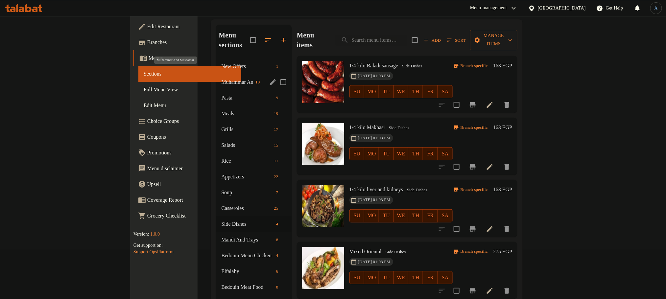
click at [221, 78] on span "Muhammar And Mashamar" at bounding box center [237, 82] width 32 height 8
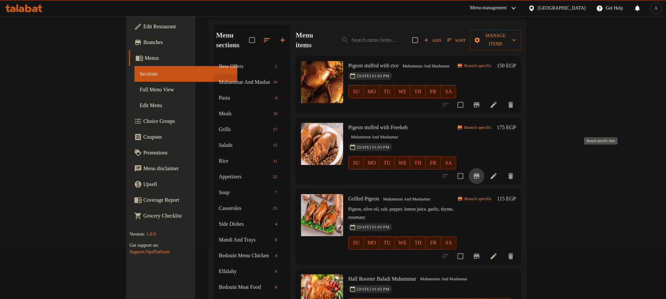
click at [480, 174] on icon "Branch-specific-item" at bounding box center [477, 176] width 6 height 5
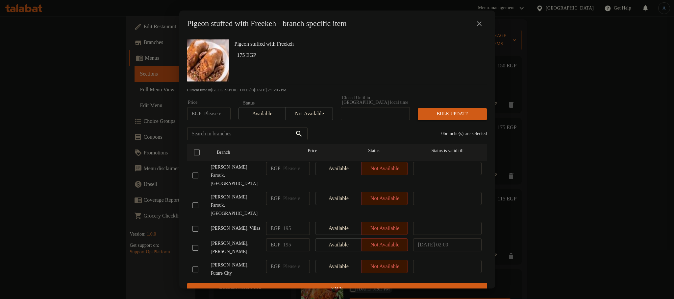
click at [243, 261] on span "[PERSON_NAME], Future City" at bounding box center [236, 269] width 50 height 16
click at [389, 129] on div "0 branche(s) are selected" at bounding box center [401, 134] width 180 height 24
click at [480, 24] on icon "close" at bounding box center [479, 24] width 8 height 8
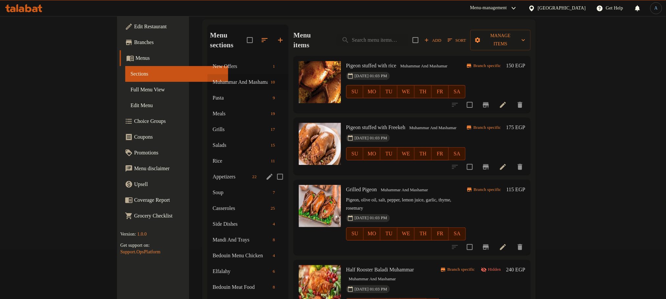
click at [213, 173] on span "Appetizers" at bounding box center [231, 177] width 37 height 8
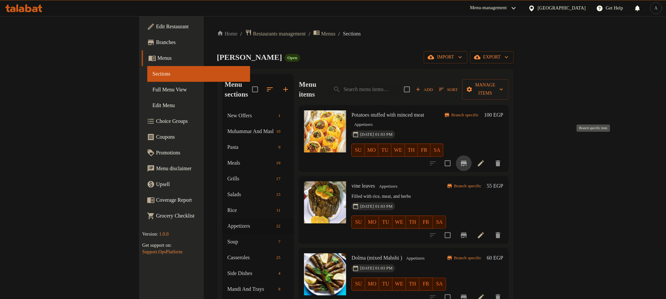
click at [468, 160] on icon "Branch-specific-item" at bounding box center [464, 164] width 8 height 8
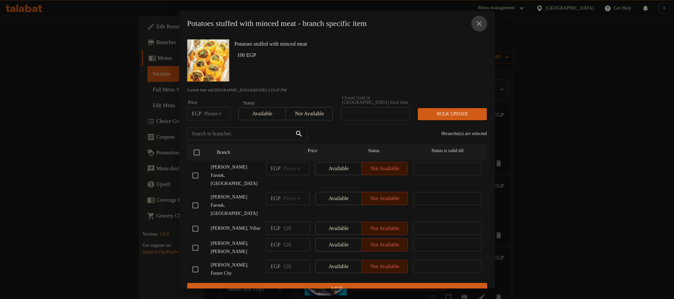
click at [480, 27] on icon "close" at bounding box center [479, 24] width 8 height 8
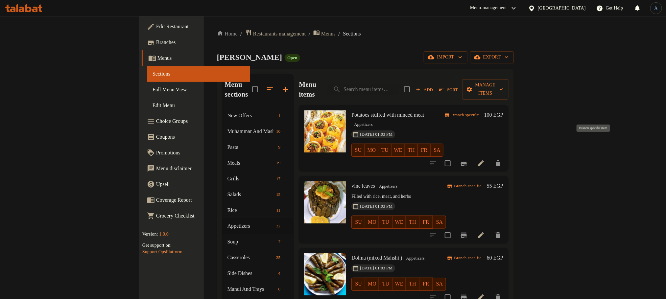
click at [467, 161] on icon "Branch-specific-item" at bounding box center [464, 163] width 6 height 5
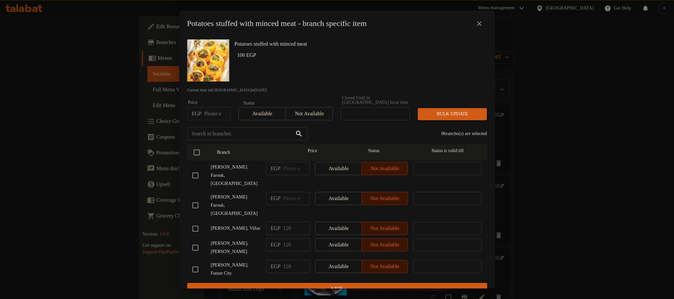
click at [477, 21] on button "close" at bounding box center [479, 24] width 16 height 16
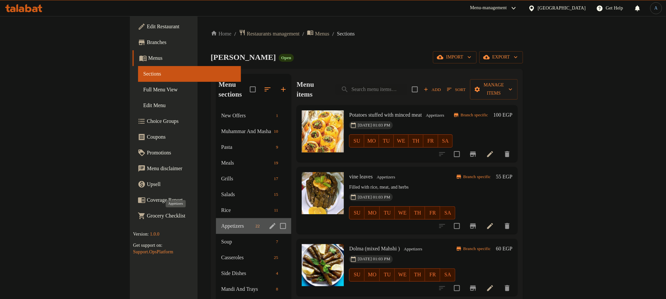
click at [221, 222] on span "Appetizers" at bounding box center [237, 226] width 32 height 8
click at [222, 238] on span "Soup" at bounding box center [239, 242] width 34 height 8
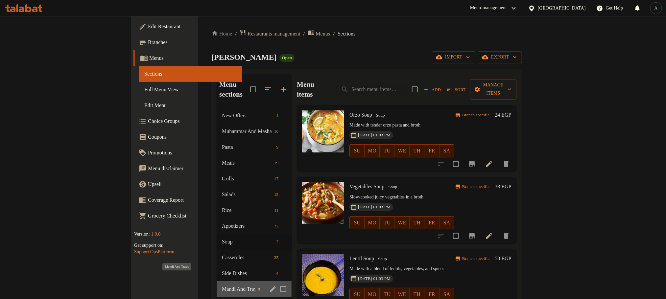
click at [222, 285] on span "Mandi And Trays" at bounding box center [239, 289] width 34 height 8
click at [222, 270] on span "Side Dishes" at bounding box center [248, 274] width 52 height 8
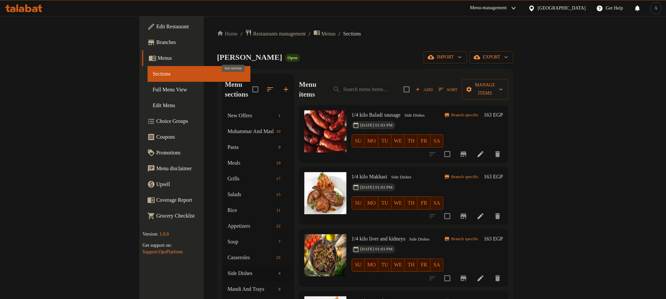
click at [262, 82] on button "button" at bounding box center [270, 90] width 16 height 16
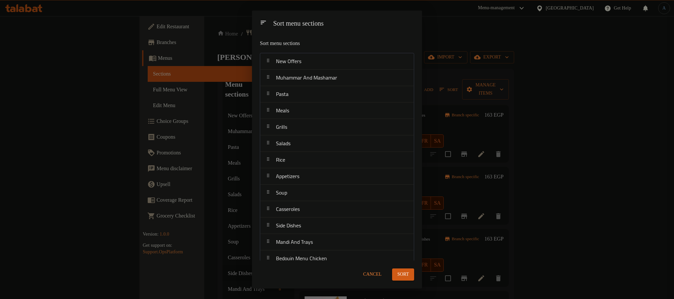
click at [325, 39] on p "Sort menu sections" at bounding box center [321, 43] width 122 height 8
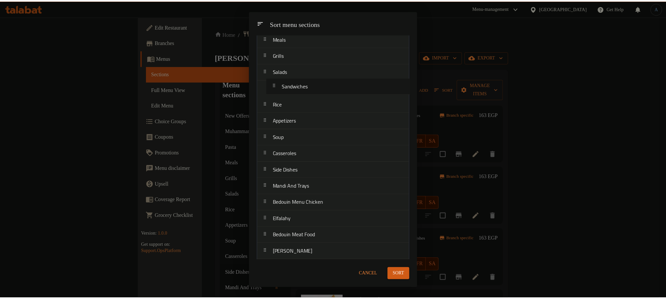
scroll to position [66, 0]
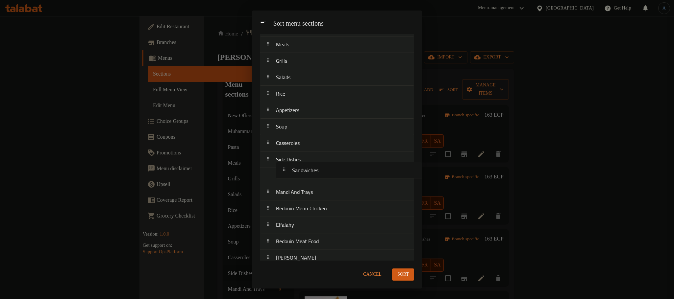
drag, startPoint x: 296, startPoint y: 152, endPoint x: 312, endPoint y: 172, distance: 25.2
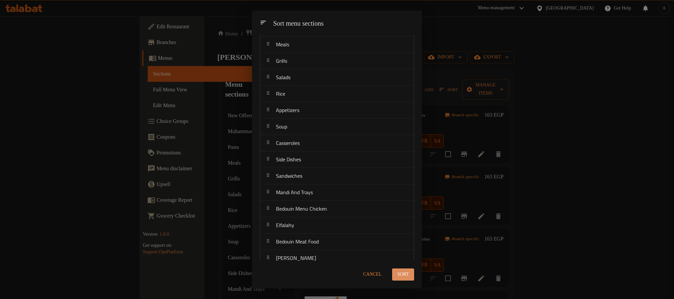
click at [402, 273] on span "Sort" at bounding box center [403, 275] width 12 height 8
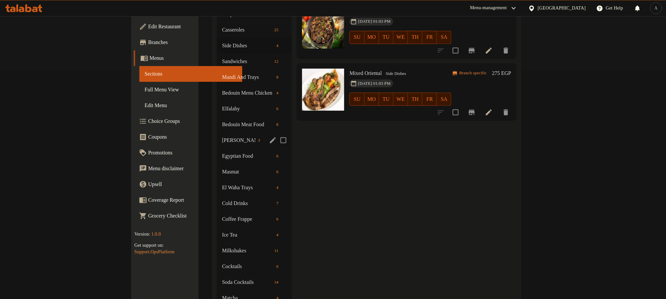
scroll to position [197, 0]
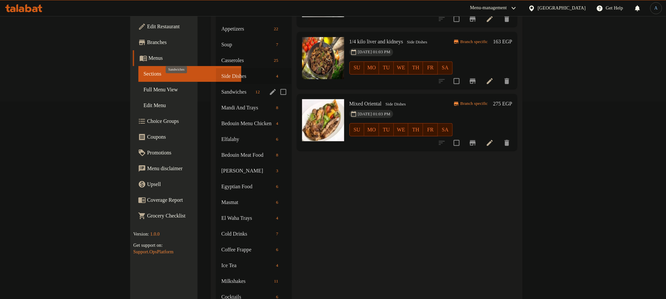
click at [221, 88] on span "Sandwiches" at bounding box center [237, 92] width 32 height 8
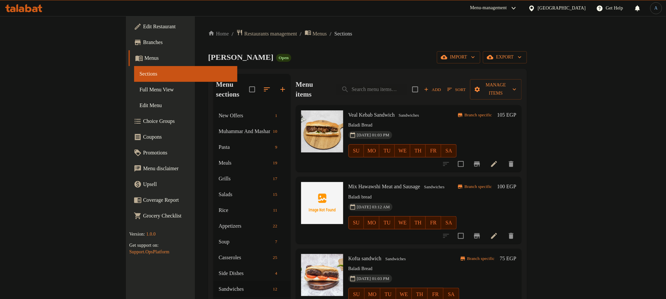
click at [504, 158] on li at bounding box center [494, 164] width 18 height 12
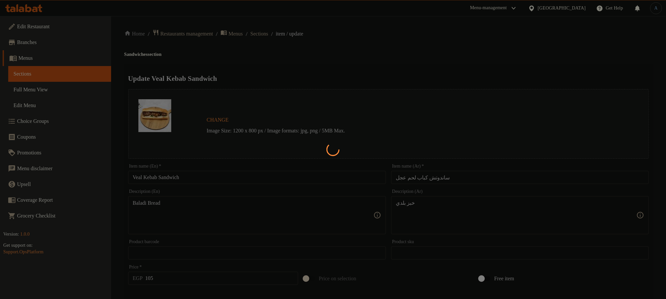
click at [270, 30] on div at bounding box center [333, 149] width 666 height 299
drag, startPoint x: 270, startPoint y: 30, endPoint x: 266, endPoint y: 31, distance: 3.4
click at [267, 31] on div at bounding box center [333, 149] width 666 height 299
click at [266, 31] on div at bounding box center [333, 149] width 666 height 299
click at [264, 32] on div at bounding box center [333, 149] width 666 height 299
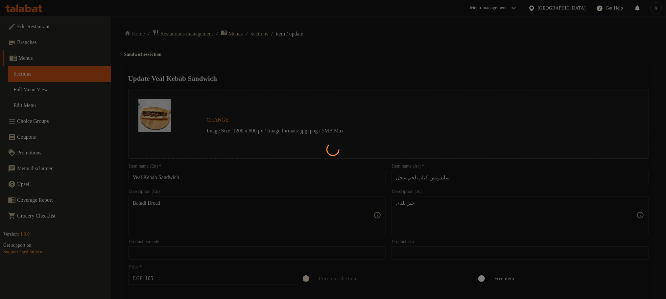
click at [283, 56] on div at bounding box center [333, 149] width 666 height 299
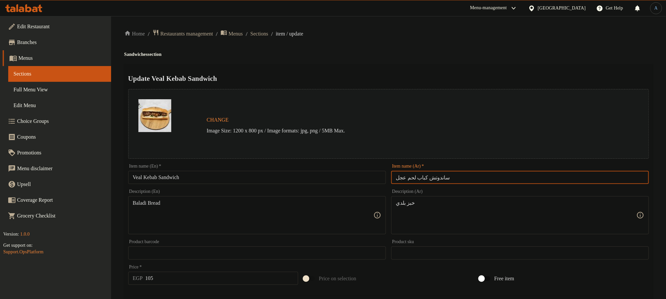
drag, startPoint x: 413, startPoint y: 179, endPoint x: 374, endPoint y: 186, distance: 39.4
click at [374, 186] on div "Change Image Size: 1200 x 800 px / Image formats: jpg, png / 5MB Max. Item name…" at bounding box center [389, 233] width 526 height 293
type input "ساندوتش كباب"
click at [519, 70] on div "Update Veal Kebab Sandwich Change Image Size: 1200 x 800 px / Image formats: jp…" at bounding box center [388, 260] width 529 height 392
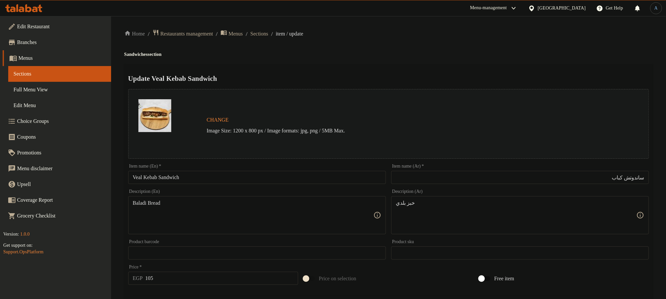
click at [145, 178] on input "Veal Kebab Sandwich" at bounding box center [257, 177] width 258 height 13
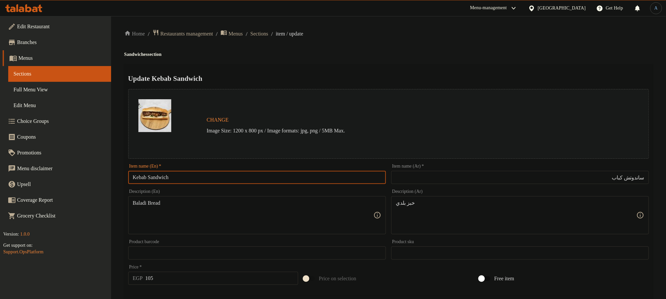
type input "Kebab Sandwich"
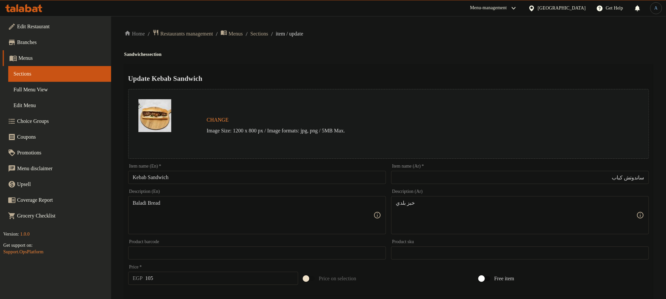
click at [334, 60] on div "Home / Restaurants management / Menus / Sections / item / update Sandwiches sec…" at bounding box center [388, 245] width 529 height 432
click at [206, 177] on input "Kebab Sandwich" at bounding box center [257, 177] width 258 height 13
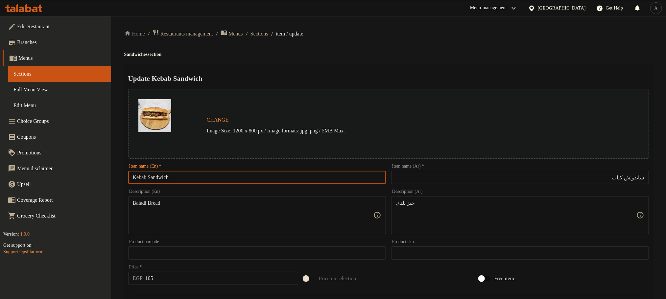
click at [234, 178] on input "Kebab Sandwich" at bounding box center [257, 177] width 258 height 13
click at [358, 78] on h2 "Update Kebab Sandwich" at bounding box center [388, 79] width 521 height 10
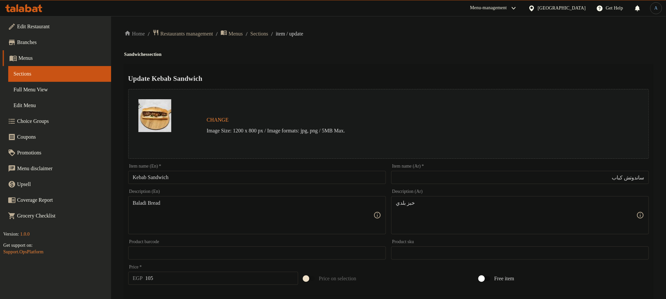
scroll to position [49, 0]
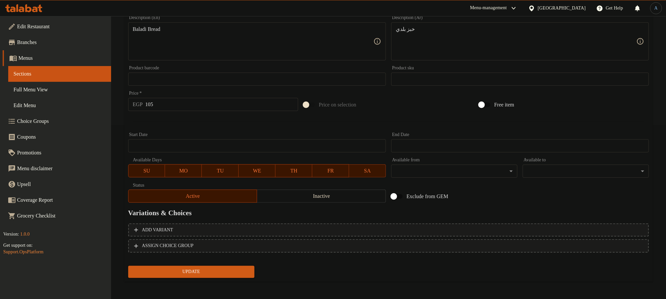
click at [194, 268] on span "Update" at bounding box center [192, 272] width 116 height 8
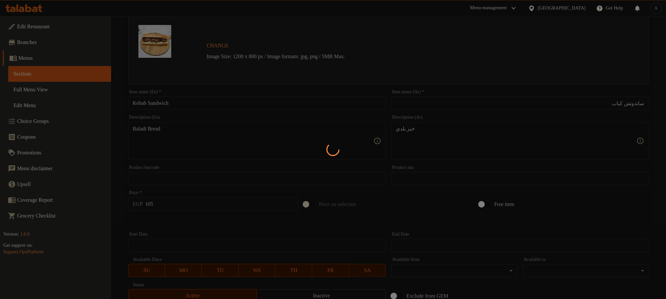
scroll to position [0, 0]
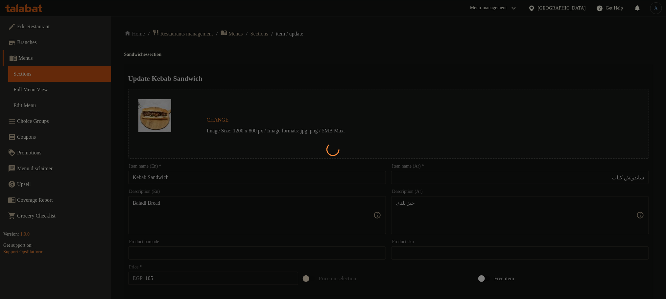
click at [276, 33] on div at bounding box center [333, 149] width 666 height 299
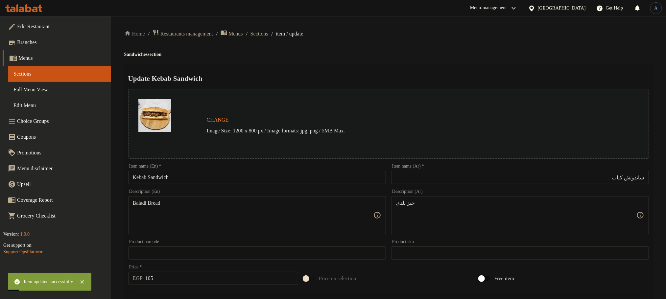
click at [268, 33] on span "Sections" at bounding box center [260, 34] width 18 height 8
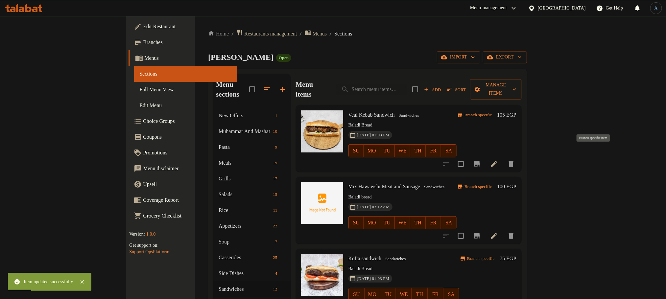
click at [480, 161] on icon "Branch-specific-item" at bounding box center [477, 163] width 6 height 5
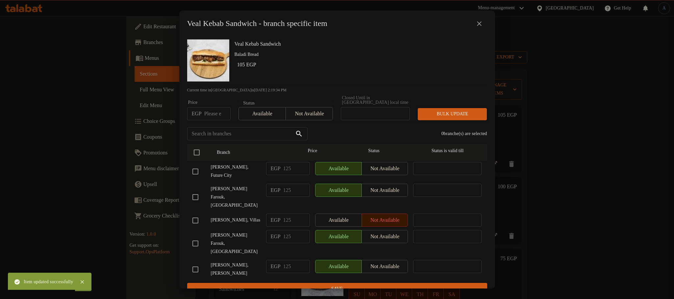
click at [192, 170] on input "checkbox" at bounding box center [195, 172] width 14 height 14
checkbox input "true"
drag, startPoint x: 255, startPoint y: 166, endPoint x: 251, endPoint y: 166, distance: 4.3
click at [251, 166] on div "Al Malk Farouk, Future City EGP 125 ​ Available Not available ​" at bounding box center [337, 172] width 295 height 24
type input "115"
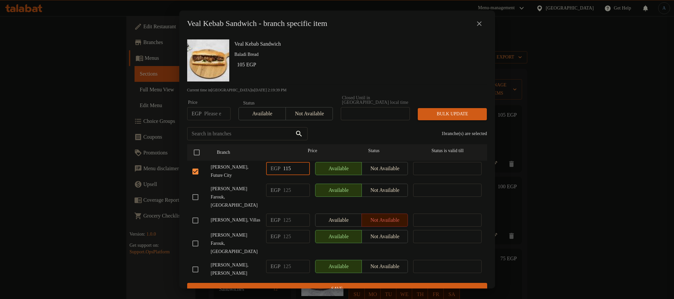
click at [477, 27] on icon "close" at bounding box center [479, 24] width 8 height 8
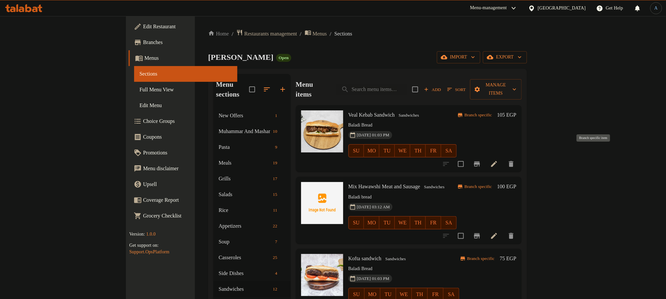
click at [480, 161] on icon "Branch-specific-item" at bounding box center [477, 163] width 6 height 5
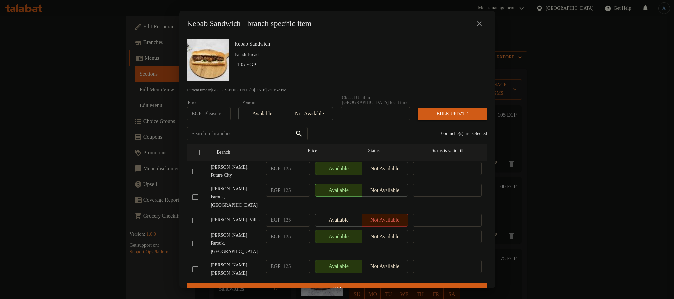
click at [336, 55] on p "Baladi Bread" at bounding box center [358, 55] width 247 height 8
click at [196, 172] on input "checkbox" at bounding box center [195, 172] width 14 height 14
checkbox input "true"
drag, startPoint x: 295, startPoint y: 169, endPoint x: 276, endPoint y: 170, distance: 19.1
click at [276, 170] on div "EGP 125 ​" at bounding box center [288, 168] width 44 height 13
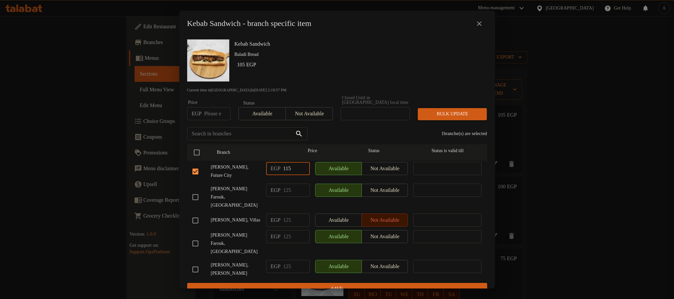
type input "115"
click at [354, 285] on span "Save" at bounding box center [336, 289] width 289 height 8
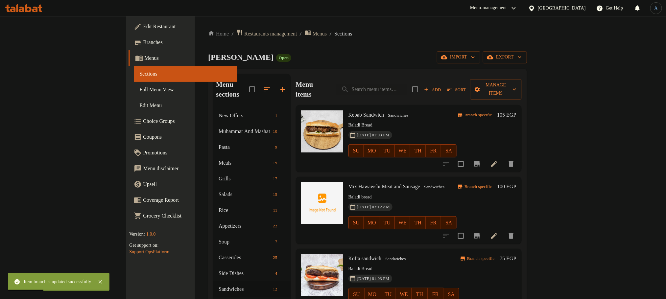
click at [498, 232] on icon at bounding box center [494, 236] width 8 height 8
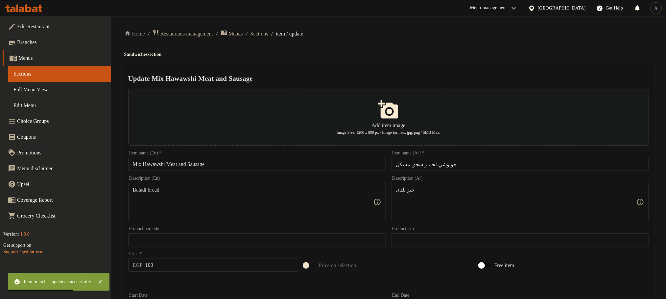
click at [268, 32] on span "Sections" at bounding box center [260, 34] width 18 height 8
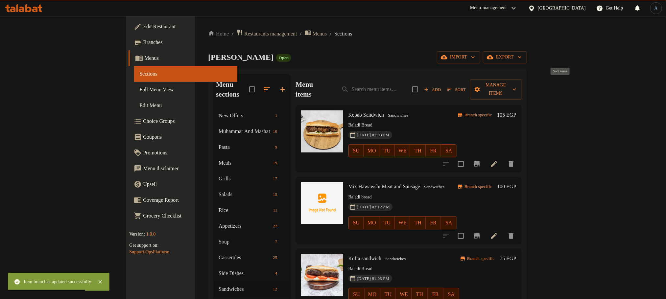
click at [466, 86] on span "Sort" at bounding box center [457, 90] width 18 height 8
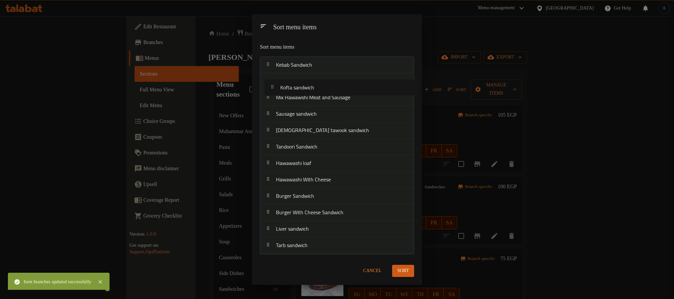
drag, startPoint x: 295, startPoint y: 103, endPoint x: 303, endPoint y: 83, distance: 21.3
click at [303, 83] on nav "Kebab Sandwich Mix Hawawshi Meat and Sausage Kofta sandwich Sausage sandwich Sh…" at bounding box center [337, 156] width 154 height 198
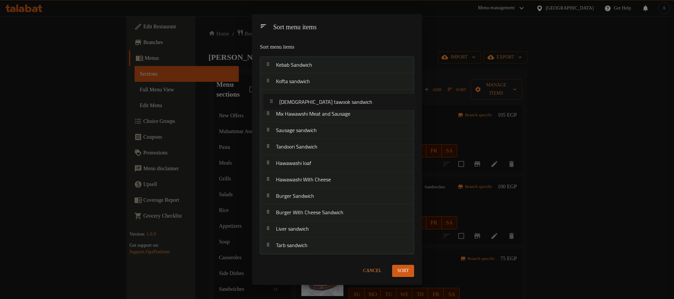
drag, startPoint x: 322, startPoint y: 134, endPoint x: 325, endPoint y: 100, distance: 34.3
click at [325, 100] on nav "Kebab Sandwich Kofta sandwich Mix Hawawshi Meat and Sausage Sausage sandwich Sh…" at bounding box center [337, 156] width 154 height 198
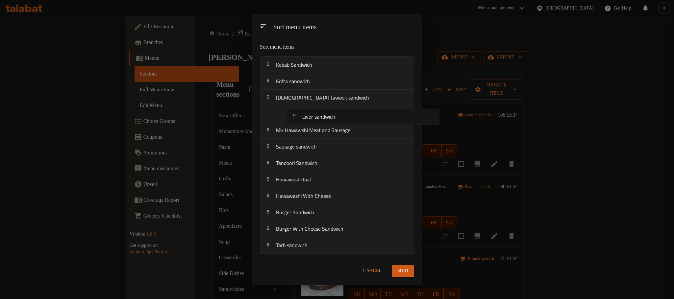
drag, startPoint x: 300, startPoint y: 231, endPoint x: 327, endPoint y: 117, distance: 116.6
click at [327, 117] on nav "Kebab Sandwich Kofta sandwich Shish tawook sandwich Mix Hawawshi Meat and Sausa…" at bounding box center [337, 156] width 154 height 198
drag, startPoint x: 294, startPoint y: 249, endPoint x: 301, endPoint y: 130, distance: 119.3
click at [301, 130] on nav "Kebab Sandwich Kofta sandwich Shish tawook sandwich Liver sandwich Mix Hawawshi…" at bounding box center [337, 156] width 154 height 198
drag, startPoint x: 327, startPoint y: 166, endPoint x: 336, endPoint y: 142, distance: 25.4
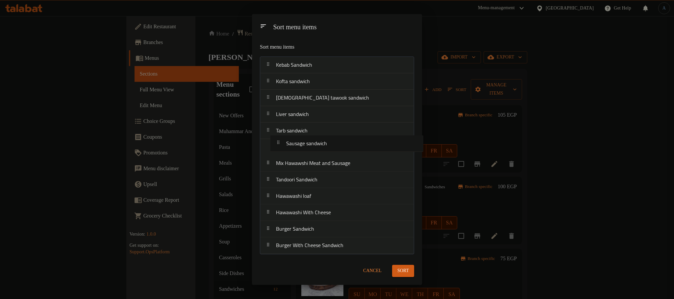
click at [336, 142] on nav "Kebab Sandwich Kofta sandwich Shish tawook sandwich Liver sandwich Tarb sandwic…" at bounding box center [337, 156] width 154 height 198
drag, startPoint x: 326, startPoint y: 200, endPoint x: 333, endPoint y: 166, distance: 34.9
click at [333, 166] on nav "Kebab Sandwich Kofta sandwich Shish tawook sandwich Liver sandwich Tarb sandwic…" at bounding box center [337, 156] width 154 height 198
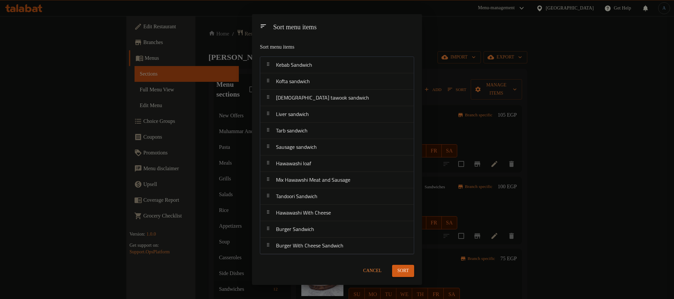
click at [407, 270] on span "Sort" at bounding box center [403, 271] width 12 height 8
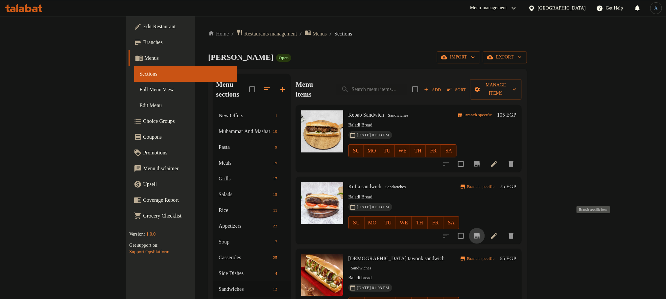
click at [485, 228] on button "Branch-specific-item" at bounding box center [477, 236] width 16 height 16
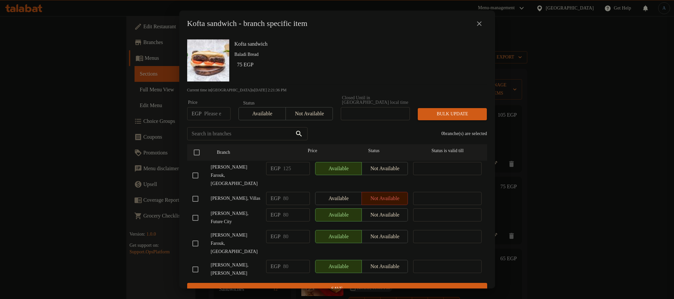
click at [480, 23] on icon "close" at bounding box center [479, 24] width 8 height 8
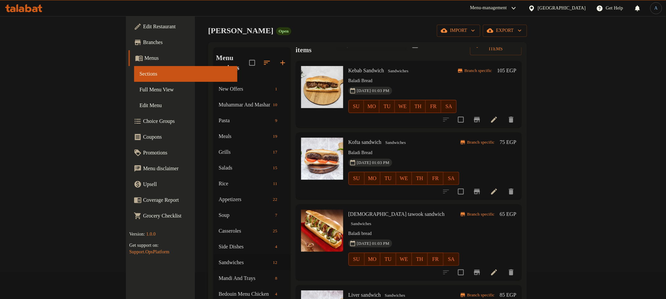
scroll to position [49, 0]
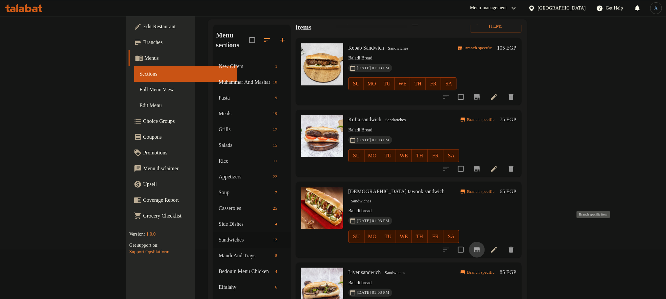
click at [481, 246] on icon "Branch-specific-item" at bounding box center [477, 250] width 8 height 8
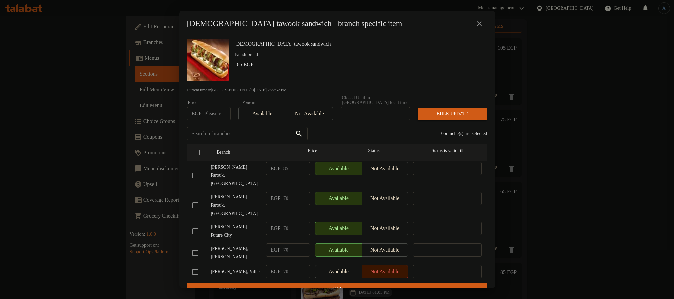
click at [482, 20] on button "close" at bounding box center [479, 24] width 16 height 16
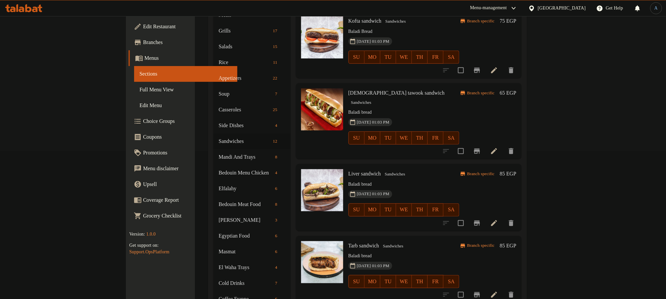
scroll to position [197, 0]
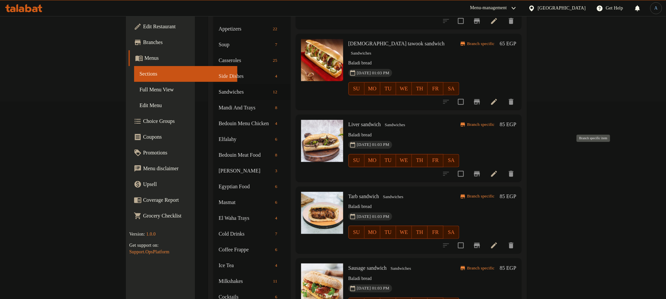
click at [481, 170] on icon "Branch-specific-item" at bounding box center [477, 174] width 8 height 8
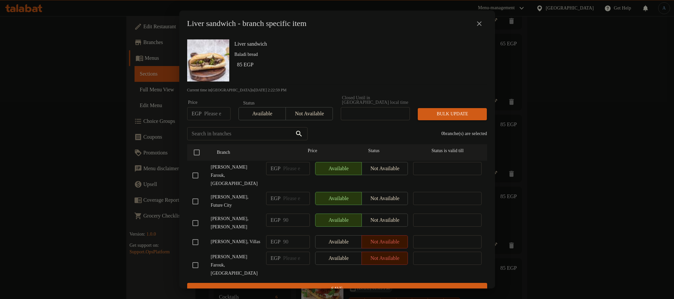
click at [195, 201] on input "checkbox" at bounding box center [195, 202] width 14 height 14
checkbox input "true"
click at [296, 197] on input "number" at bounding box center [296, 198] width 27 height 13
type input "90"
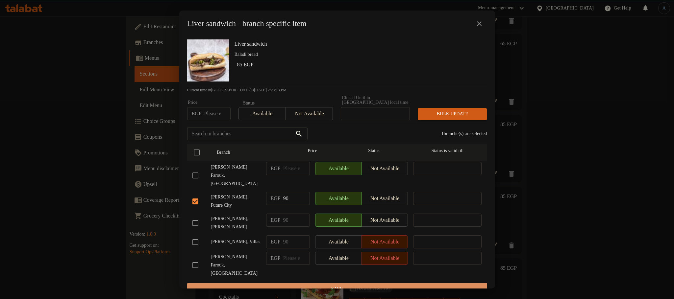
click at [302, 283] on button "Save" at bounding box center [337, 289] width 300 height 12
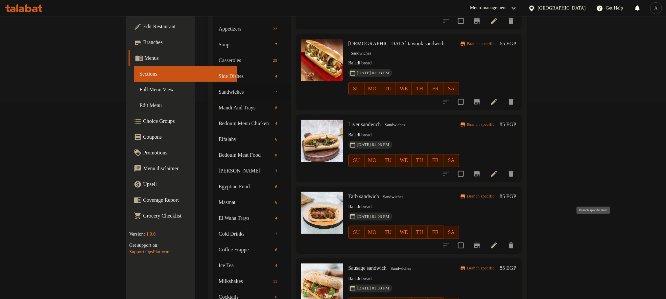
click at [480, 243] on icon "Branch-specific-item" at bounding box center [477, 245] width 6 height 5
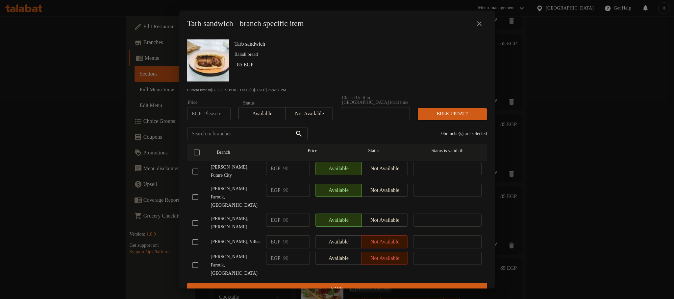
click at [479, 24] on icon "close" at bounding box center [479, 24] width 8 height 8
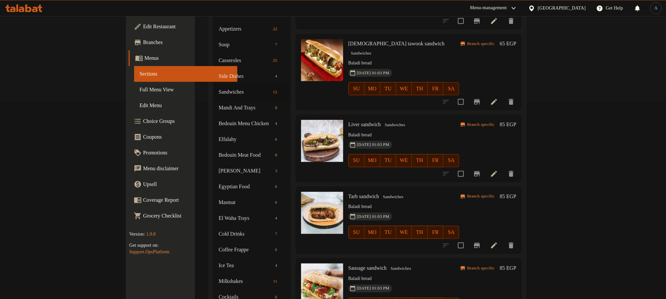
scroll to position [296, 0]
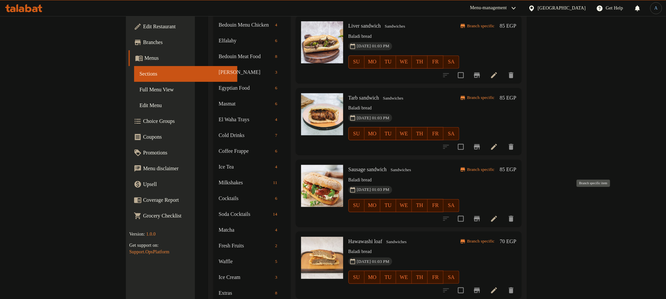
click at [481, 215] on icon "Branch-specific-item" at bounding box center [477, 219] width 8 height 8
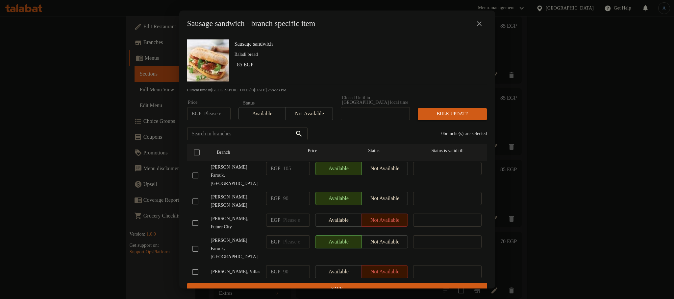
click at [343, 214] on div "Available Not available" at bounding box center [361, 220] width 93 height 13
click at [193, 216] on input "checkbox" at bounding box center [195, 223] width 14 height 14
checkbox input "true"
click at [335, 216] on span "Available" at bounding box center [338, 221] width 41 height 10
click at [287, 214] on input "number" at bounding box center [296, 220] width 27 height 13
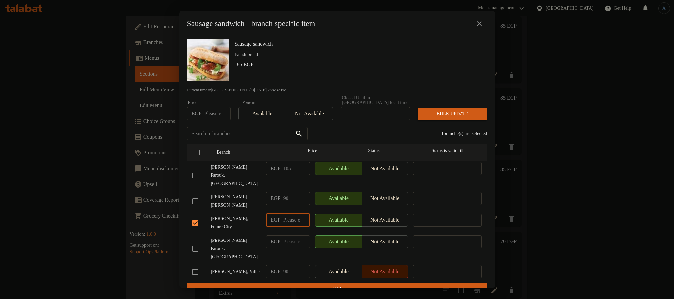
click at [290, 214] on input "number" at bounding box center [296, 220] width 27 height 13
type input "90"
click at [299, 283] on button "Save" at bounding box center [337, 289] width 300 height 12
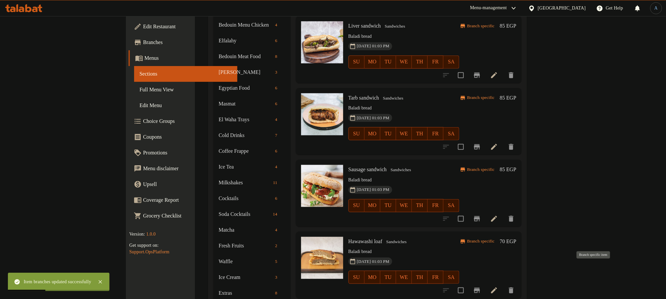
click at [480, 288] on icon "Branch-specific-item" at bounding box center [477, 290] width 6 height 5
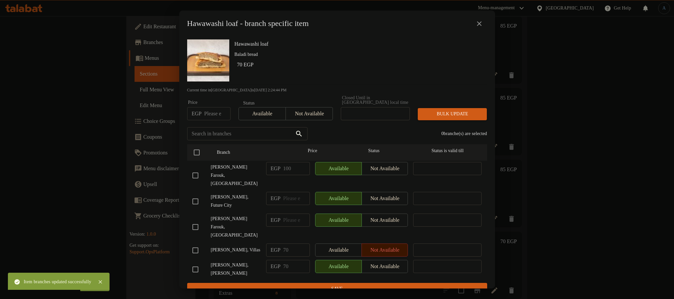
click at [198, 195] on input "checkbox" at bounding box center [195, 202] width 14 height 14
checkbox input "true"
click at [291, 192] on input "number" at bounding box center [296, 198] width 27 height 13
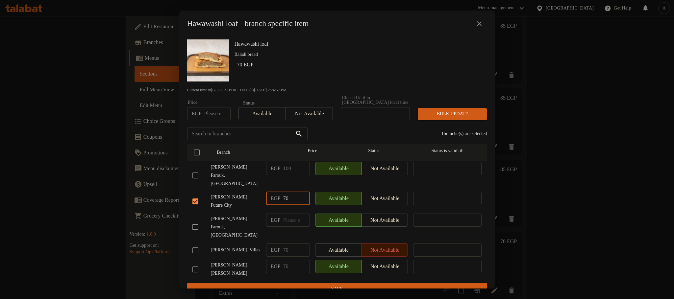
type input "70"
click at [343, 283] on button "Save" at bounding box center [337, 289] width 300 height 12
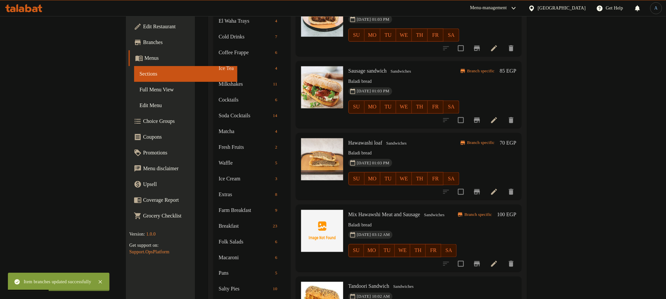
scroll to position [444, 0]
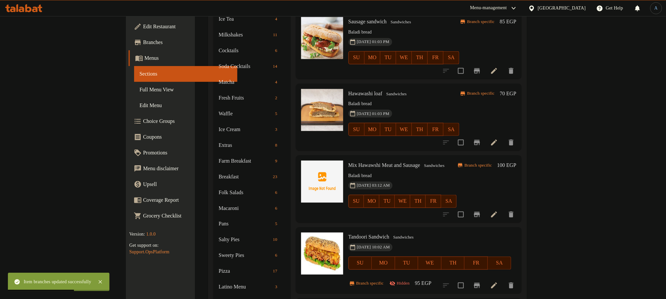
click at [349, 162] on span "Mix Hawawshi Meat and Sausage" at bounding box center [385, 165] width 72 height 6
copy h6 "Mix Hawawshi Meat and Sausage"
click at [480, 212] on icon "Branch-specific-item" at bounding box center [477, 214] width 6 height 5
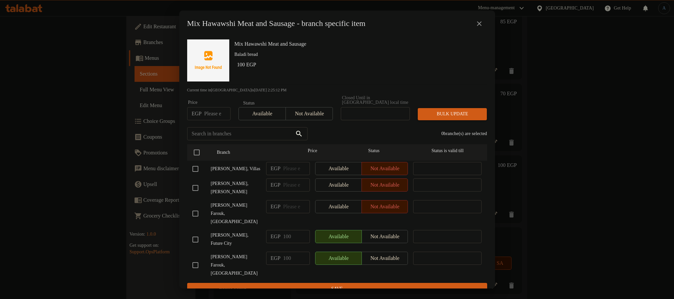
click at [193, 233] on input "checkbox" at bounding box center [195, 240] width 14 height 14
checkbox input "true"
click at [385, 231] on button "Not available" at bounding box center [384, 236] width 47 height 13
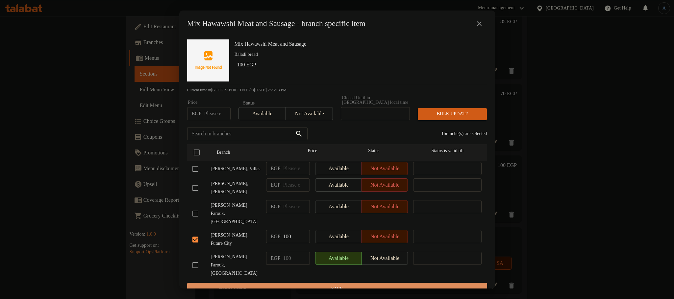
click at [376, 285] on span "Save" at bounding box center [336, 289] width 289 height 8
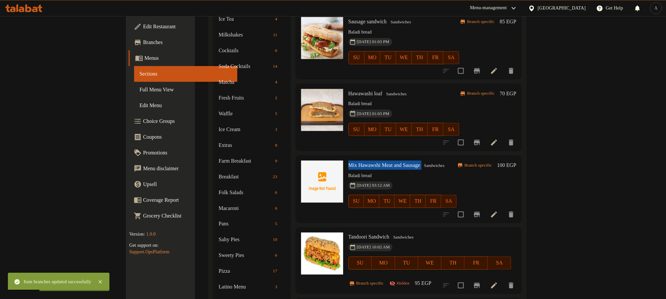
click at [480, 283] on icon "Branch-specific-item" at bounding box center [477, 285] width 6 height 5
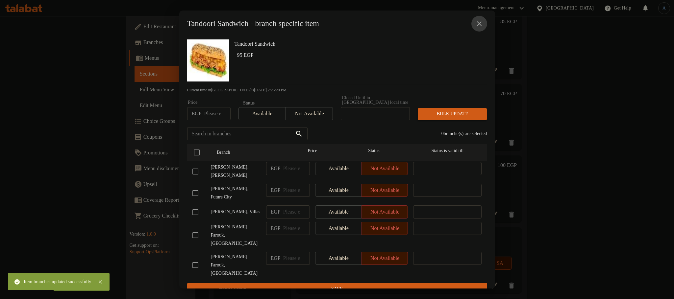
click at [477, 21] on button "close" at bounding box center [479, 24] width 16 height 16
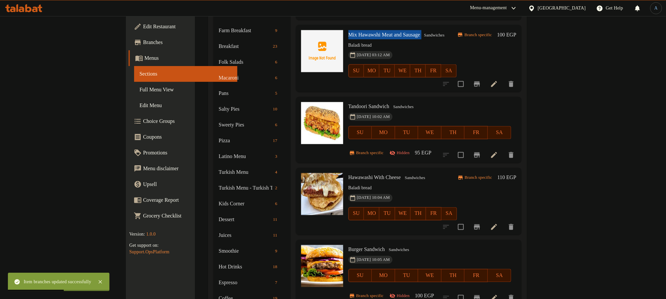
scroll to position [592, 0]
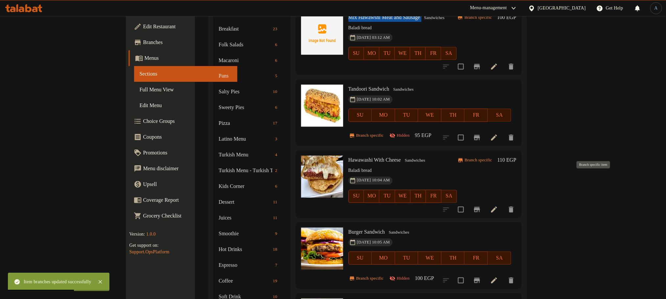
click at [480, 207] on icon "Branch-specific-item" at bounding box center [477, 209] width 6 height 5
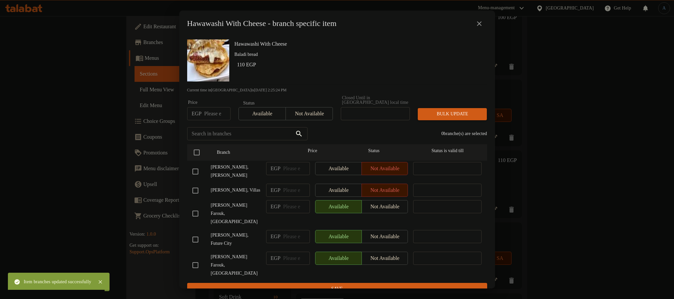
click at [191, 237] on input "checkbox" at bounding box center [195, 240] width 14 height 14
checkbox input "true"
click at [385, 238] on span "Not available" at bounding box center [384, 237] width 41 height 10
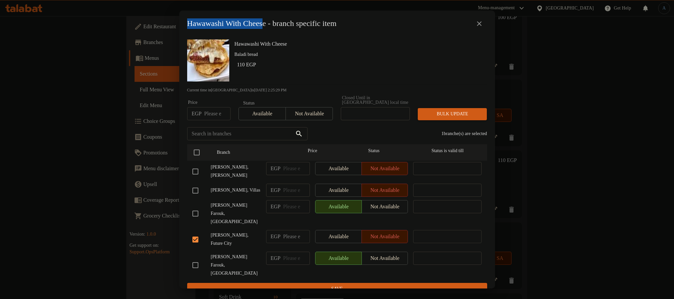
drag, startPoint x: 274, startPoint y: 27, endPoint x: 181, endPoint y: 27, distance: 92.8
click at [181, 27] on div "Hawawashi With Cheese - branch specific item" at bounding box center [337, 24] width 316 height 26
copy h2 "Hawawashi With Chees"
click at [346, 285] on span "Save" at bounding box center [336, 289] width 289 height 8
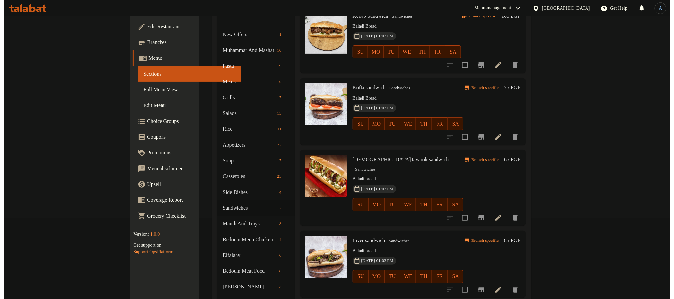
scroll to position [0, 0]
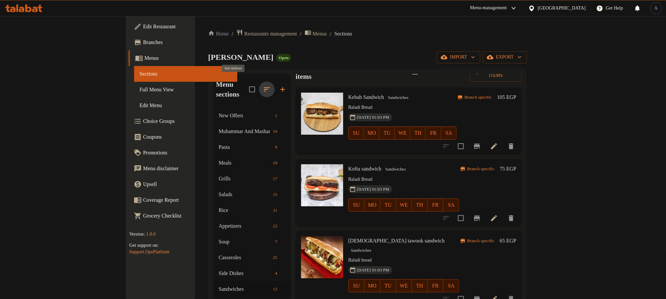
click at [263, 86] on icon "button" at bounding box center [267, 90] width 8 height 8
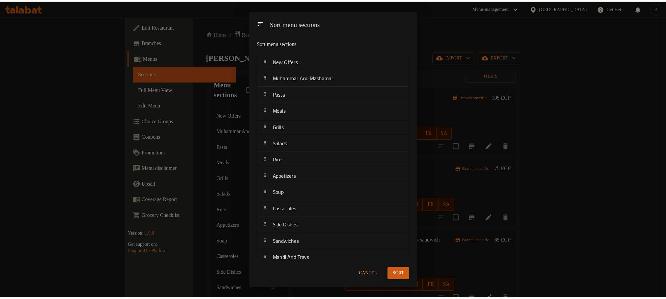
scroll to position [444, 0]
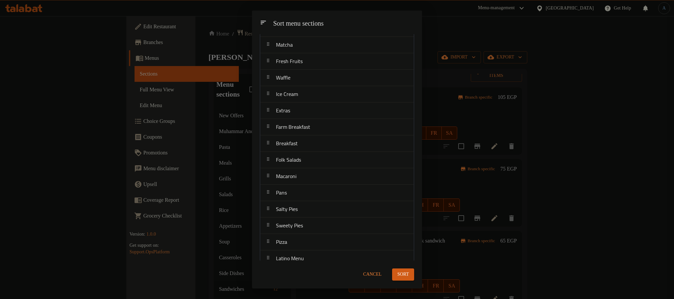
click at [365, 271] on span "Cancel" at bounding box center [372, 275] width 18 height 8
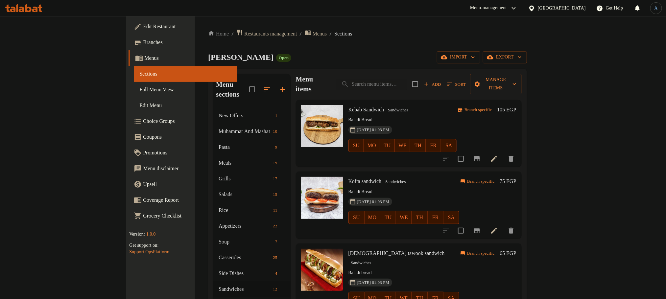
scroll to position [0, 0]
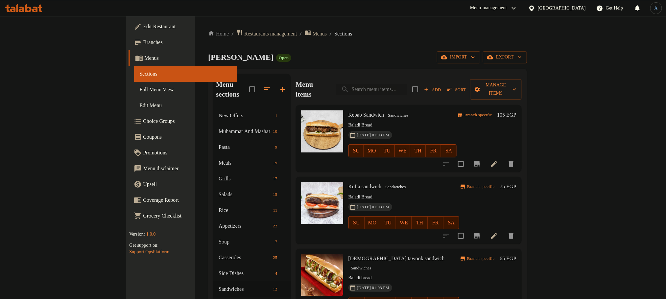
click at [405, 84] on input "search" at bounding box center [371, 90] width 71 height 12
type input "hl"
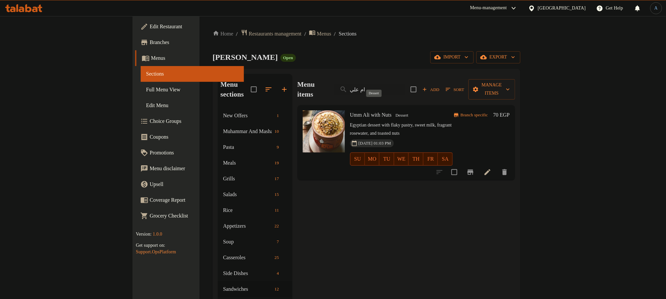
type input "ام علي"
click at [393, 112] on span "Dessert" at bounding box center [402, 116] width 18 height 8
copy span "Dessert"
click at [363, 52] on div "Al Malk Farouk Open import export" at bounding box center [367, 57] width 308 height 12
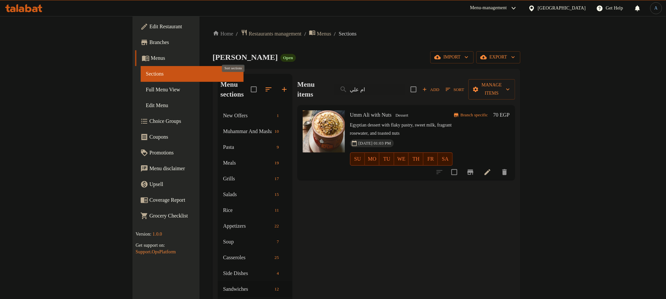
click at [265, 86] on icon "button" at bounding box center [269, 90] width 8 height 8
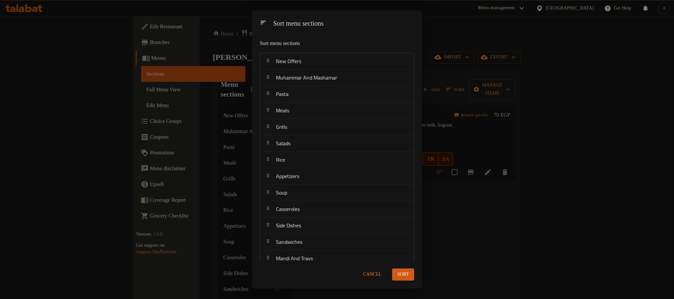
scroll to position [613, 0]
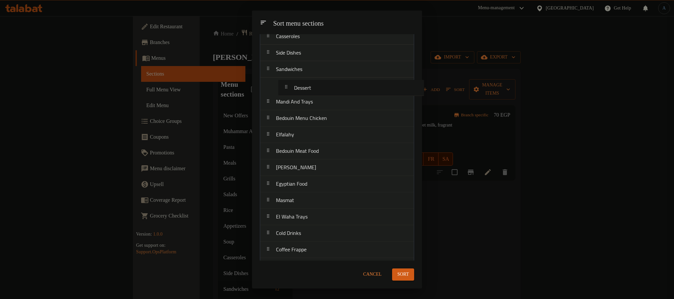
drag, startPoint x: 324, startPoint y: 149, endPoint x: 340, endPoint y: 87, distance: 64.1
click at [340, 87] on nav "New Offers Muhammar And Mashamar Pasta Meals Grills Salads Rice Appetizers Soup…" at bounding box center [337, 299] width 154 height 839
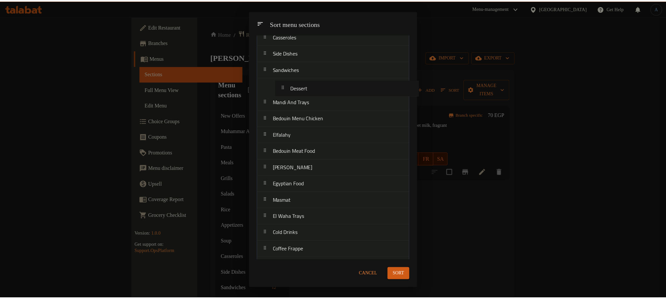
scroll to position [171, 0]
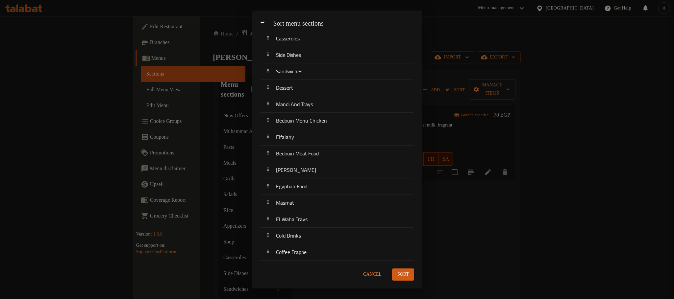
click at [414, 273] on button "Sort" at bounding box center [403, 275] width 22 height 12
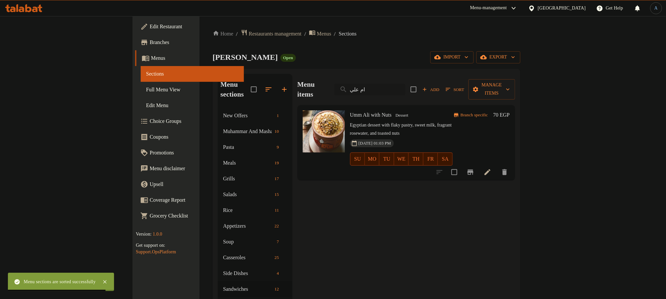
click at [406, 84] on input "ام علي" at bounding box center [370, 90] width 71 height 12
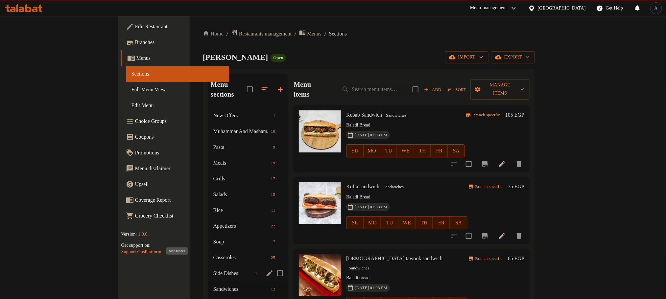
scroll to position [49, 0]
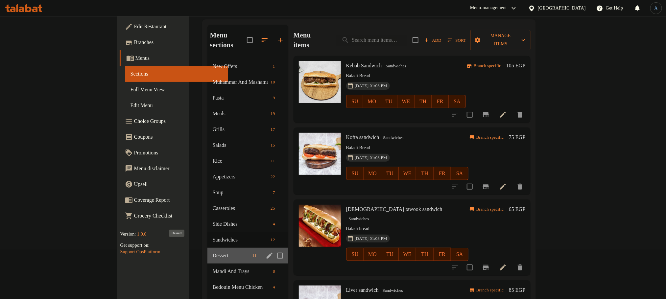
click at [213, 252] on span "Dessert" at bounding box center [231, 256] width 37 height 8
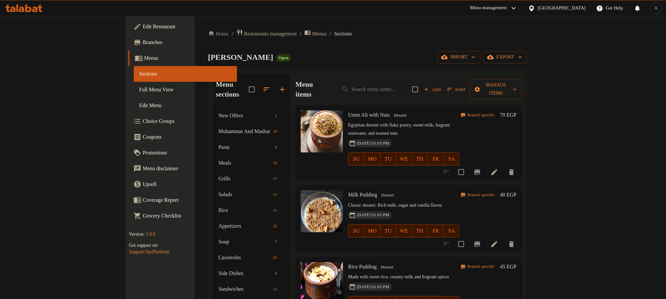
click at [481, 170] on icon "Branch-specific-item" at bounding box center [478, 172] width 6 height 5
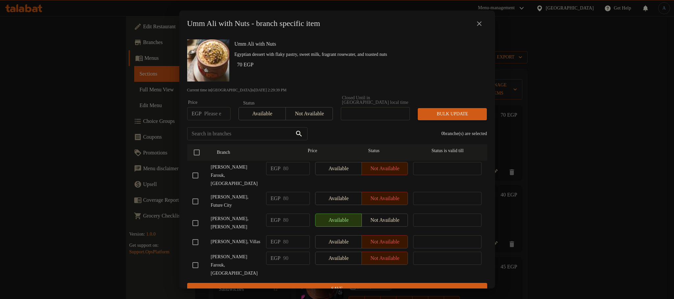
click at [198, 198] on input "checkbox" at bounding box center [195, 202] width 14 height 14
checkbox input "true"
click at [343, 195] on span "Available" at bounding box center [338, 199] width 41 height 10
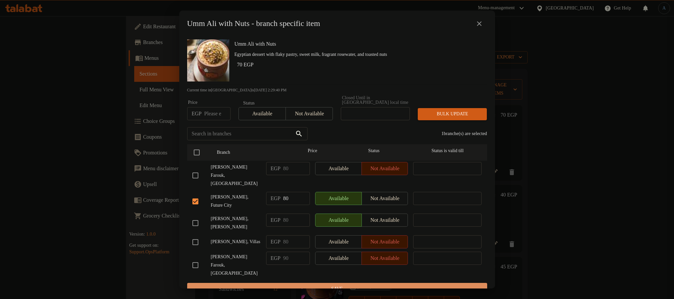
click at [333, 285] on span "Save" at bounding box center [336, 289] width 289 height 8
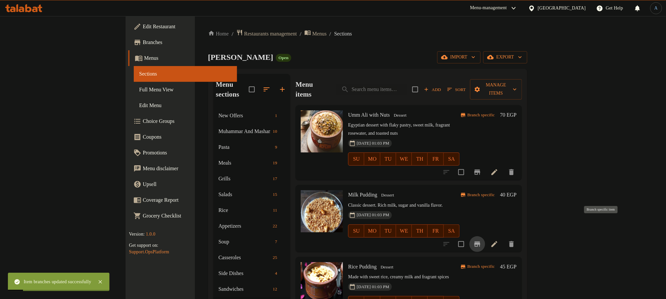
click at [482, 240] on icon "Branch-specific-item" at bounding box center [478, 244] width 8 height 8
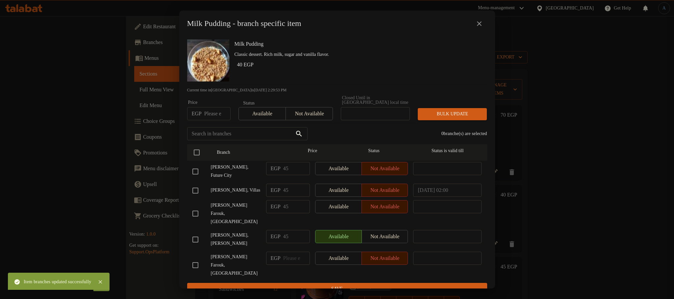
click at [483, 27] on button "close" at bounding box center [479, 24] width 16 height 16
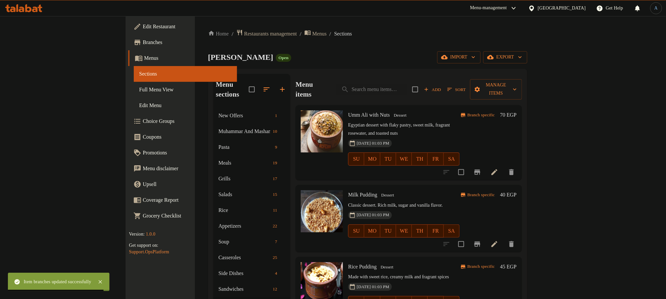
scroll to position [49, 0]
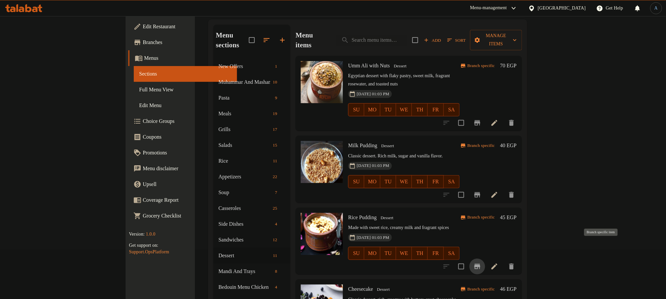
click at [482, 263] on icon "Branch-specific-item" at bounding box center [478, 267] width 8 height 8
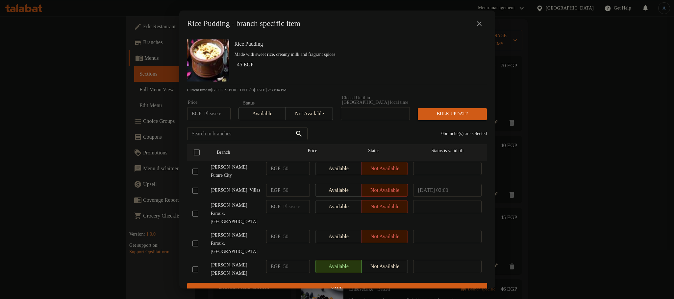
click at [337, 167] on div "Available Not available" at bounding box center [361, 168] width 93 height 13
click at [194, 171] on input "checkbox" at bounding box center [195, 172] width 14 height 14
checkbox input "true"
click at [345, 169] on span "Available" at bounding box center [338, 169] width 41 height 10
click at [353, 285] on span "Save" at bounding box center [336, 289] width 289 height 8
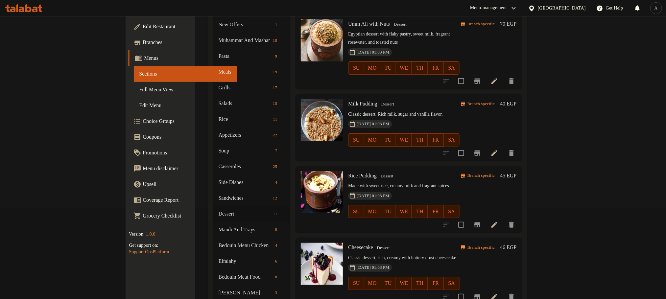
scroll to position [148, 0]
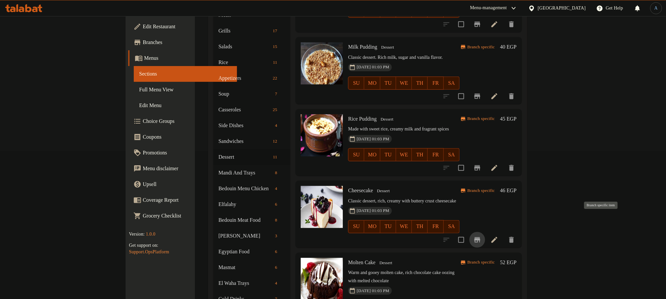
click at [482, 236] on icon "Branch-specific-item" at bounding box center [478, 240] width 8 height 8
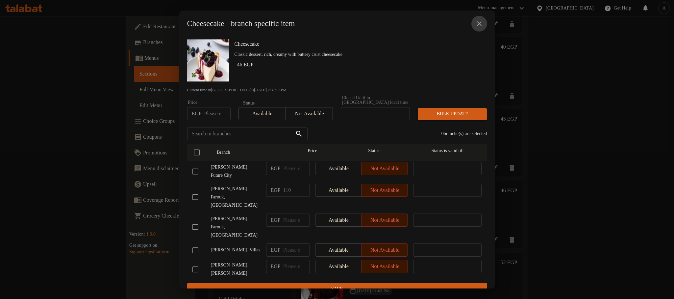
click at [479, 24] on icon "close" at bounding box center [479, 24] width 8 height 8
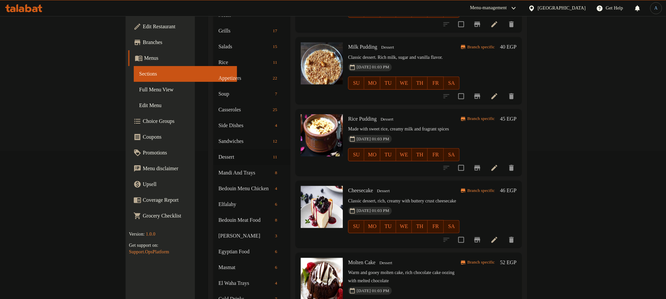
scroll to position [247, 0]
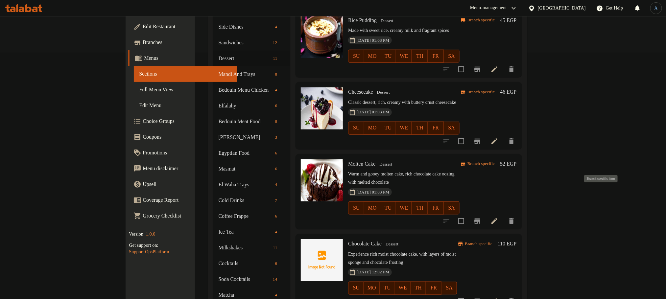
click at [485, 213] on button "Branch-specific-item" at bounding box center [478, 221] width 16 height 16
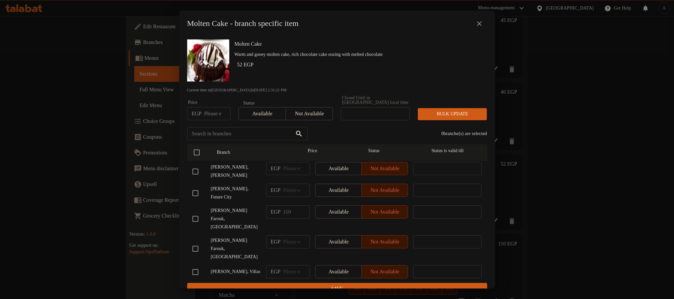
click at [478, 23] on icon "close" at bounding box center [479, 24] width 8 height 8
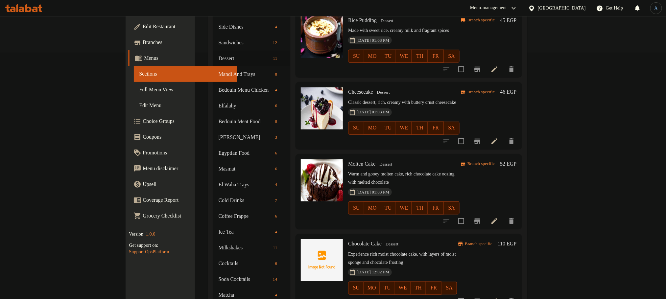
click at [348, 89] on span "Cheesecake" at bounding box center [360, 92] width 25 height 6
copy h6 "Cheesecake"
click at [348, 161] on span "Molten Cake" at bounding box center [361, 164] width 27 height 6
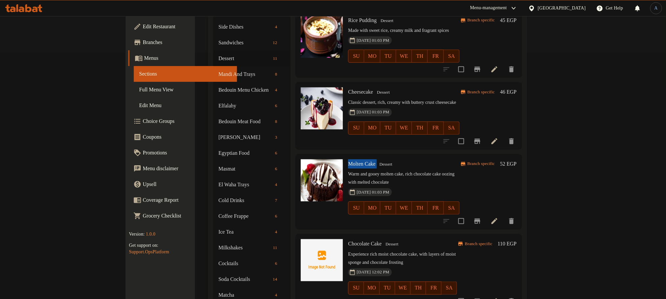
click at [348, 161] on span "Molten Cake" at bounding box center [361, 164] width 27 height 6
copy h6 "Molten Cake"
click at [348, 241] on span "Chocolate Cake" at bounding box center [365, 244] width 34 height 6
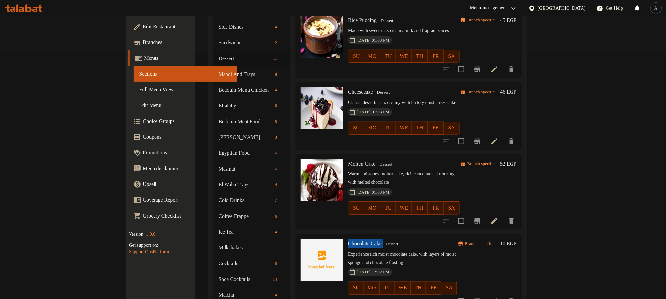
copy h6 "Chocolate Cake"
click at [482, 298] on icon "Branch-specific-item" at bounding box center [478, 302] width 8 height 8
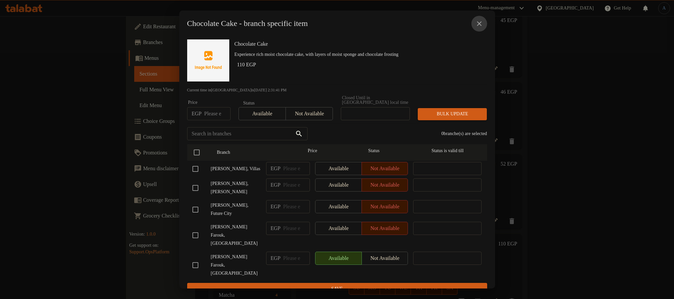
click at [476, 25] on icon "close" at bounding box center [479, 24] width 8 height 8
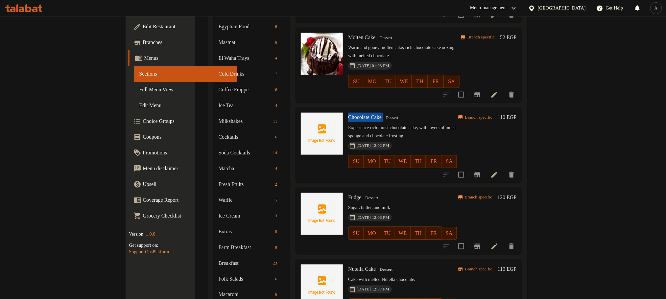
scroll to position [395, 0]
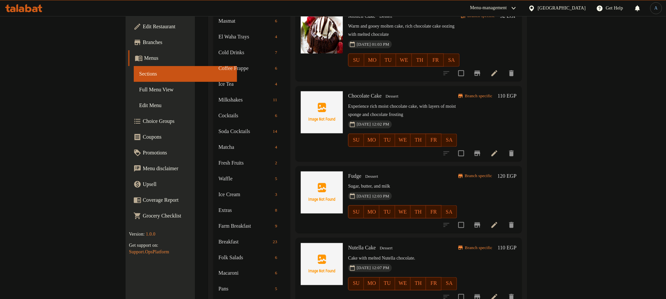
click at [348, 173] on span "Fudge" at bounding box center [354, 176] width 13 height 6
copy h6 "Fudge"
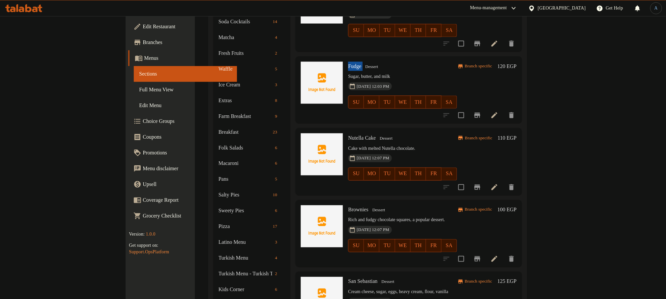
scroll to position [476, 0]
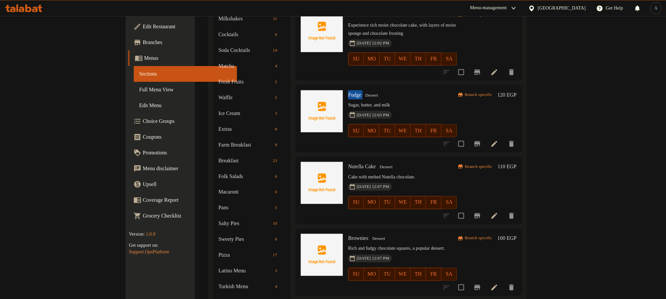
click at [481, 141] on icon "Branch-specific-item" at bounding box center [478, 143] width 6 height 5
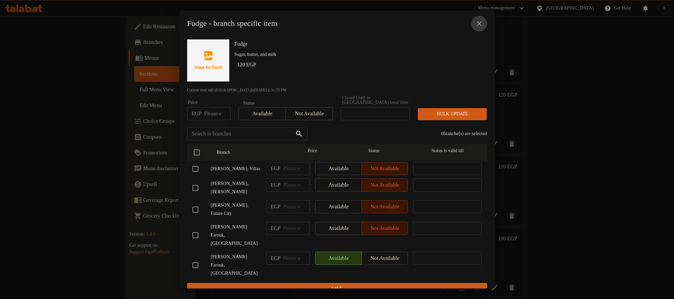
click at [479, 25] on icon "close" at bounding box center [479, 24] width 8 height 8
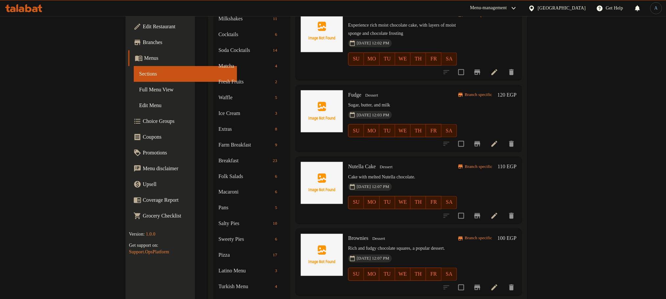
click at [348, 164] on span "Nutella Cake" at bounding box center [362, 167] width 28 height 6
copy h6 "Nutella Cake"
click at [482, 212] on icon "Branch-specific-item" at bounding box center [478, 216] width 8 height 8
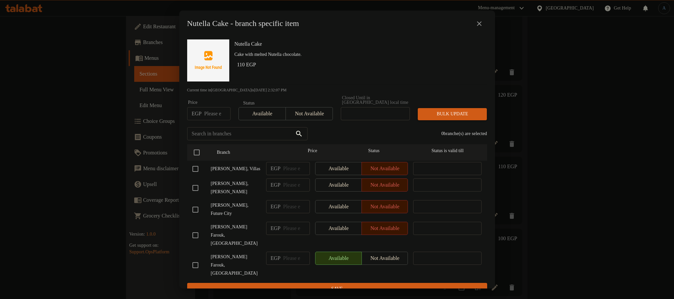
click at [475, 29] on button "close" at bounding box center [479, 24] width 16 height 16
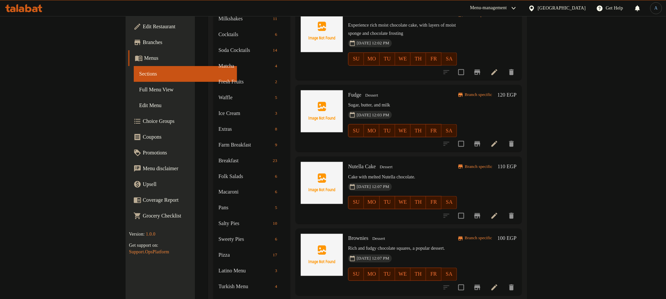
click at [348, 236] on span "Brownies" at bounding box center [358, 239] width 20 height 6
copy h6 "Brownies"
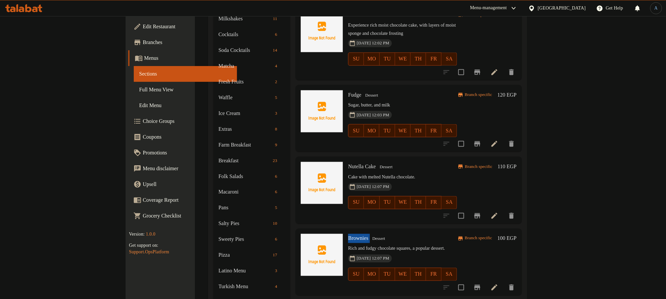
click at [482, 284] on icon "Branch-specific-item" at bounding box center [478, 288] width 8 height 8
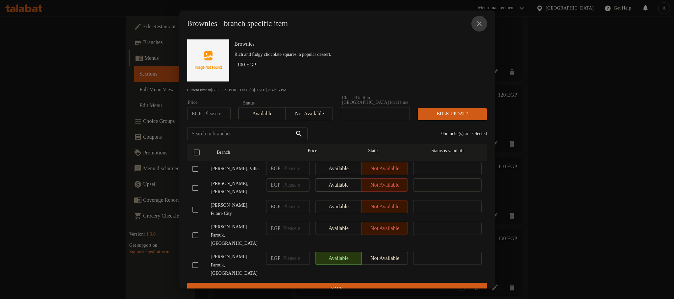
click at [480, 28] on icon "close" at bounding box center [479, 24] width 8 height 8
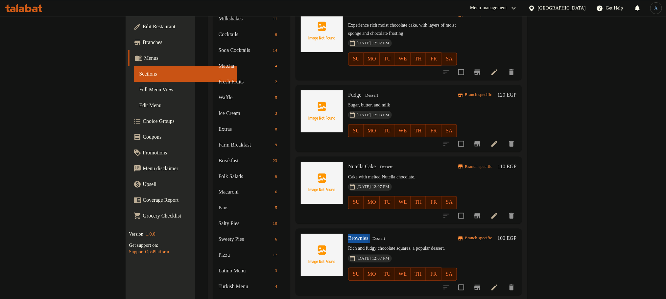
click at [460, 160] on div "Nutella Cake Dessert Cake with melted Nutella chocolate. 11-06-2025 12:07 PM SU…" at bounding box center [403, 191] width 114 height 62
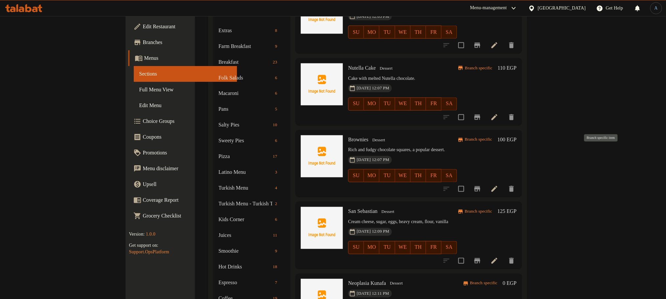
click at [482, 185] on icon "Branch-specific-item" at bounding box center [478, 189] width 8 height 8
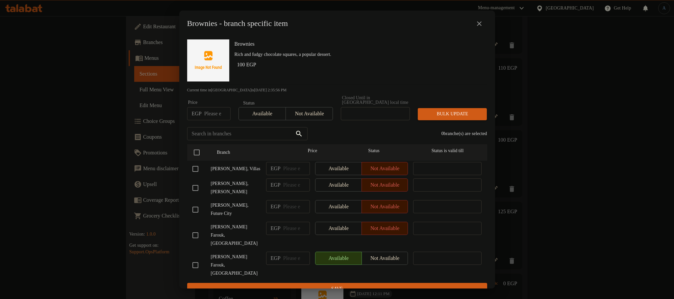
click at [479, 23] on icon "close" at bounding box center [479, 24] width 8 height 8
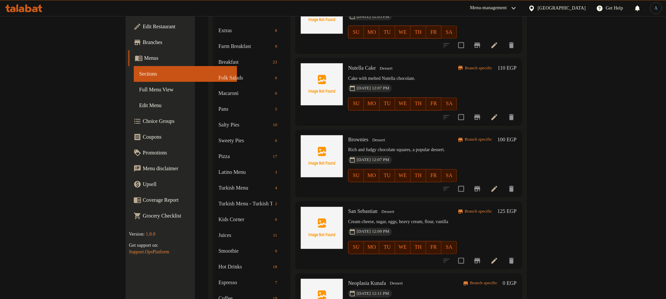
click at [348, 209] on span "San Sebastian" at bounding box center [362, 212] width 29 height 6
click at [482, 257] on icon "Branch-specific-item" at bounding box center [478, 261] width 8 height 8
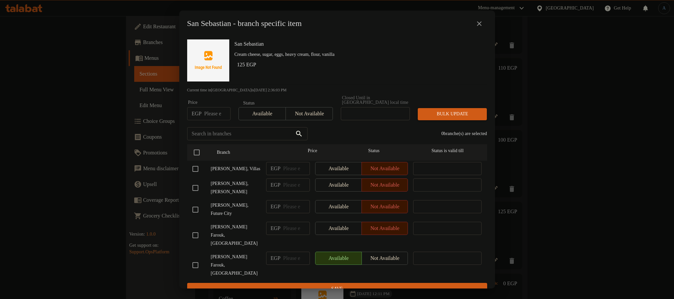
click at [476, 25] on icon "close" at bounding box center [479, 24] width 8 height 8
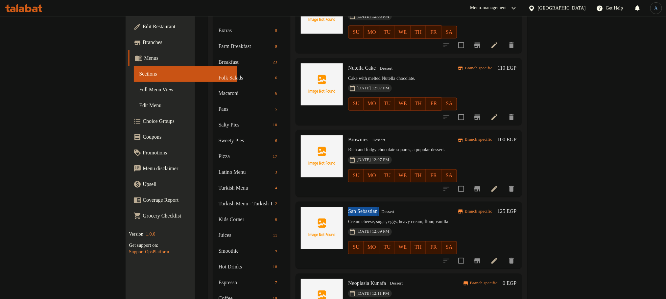
scroll to position [624, 0]
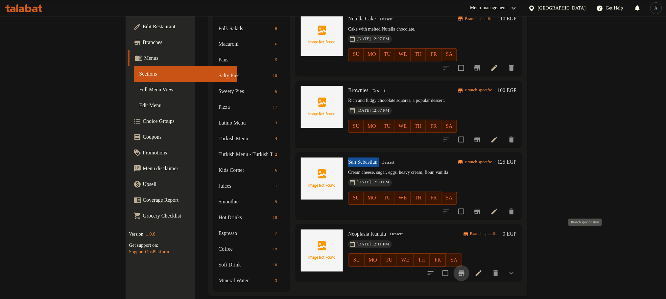
click at [465, 271] on icon "Branch-specific-item" at bounding box center [462, 273] width 6 height 5
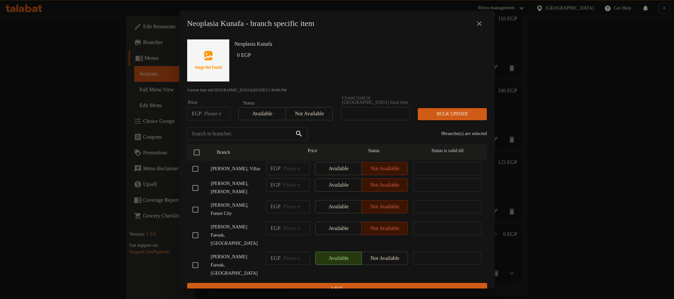
click at [480, 24] on icon "close" at bounding box center [479, 24] width 8 height 8
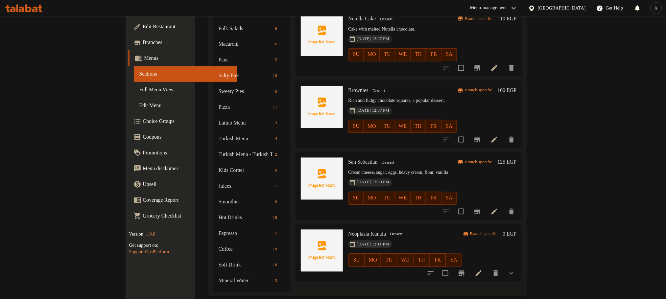
click at [348, 232] on span "Neoplasia Kunafa" at bounding box center [367, 235] width 38 height 6
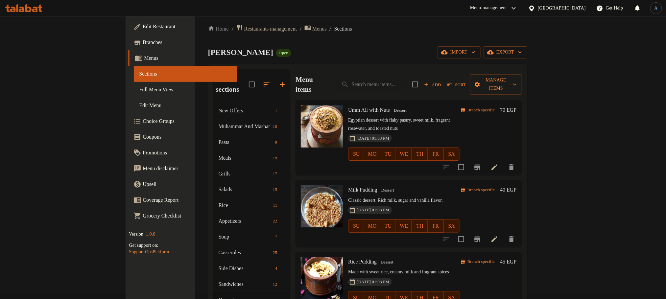
scroll to position [0, 0]
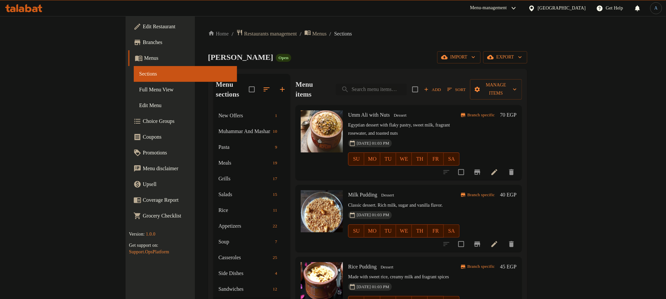
click at [404, 87] on input "search" at bounding box center [371, 90] width 71 height 12
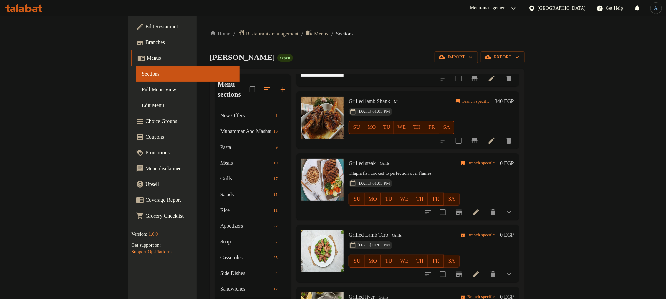
scroll to position [165, 0]
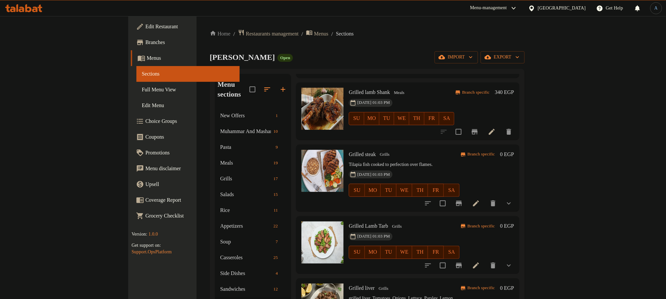
type input "شويب"
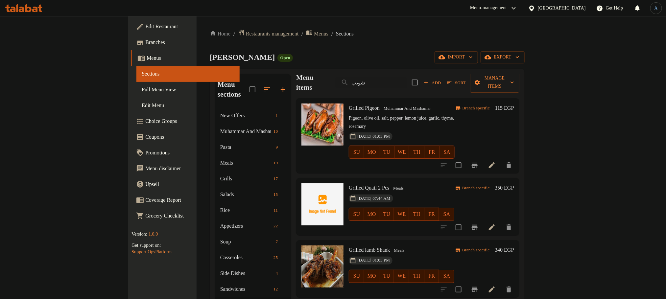
scroll to position [0, 0]
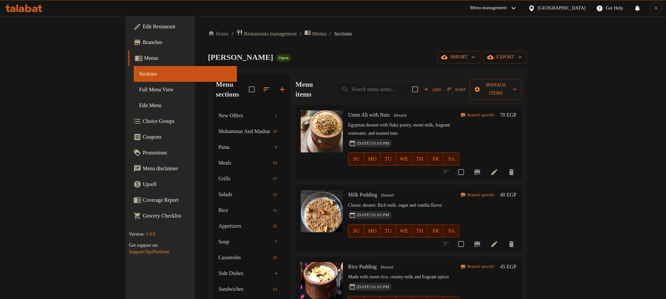
click at [407, 84] on input "search" at bounding box center [371, 90] width 71 height 12
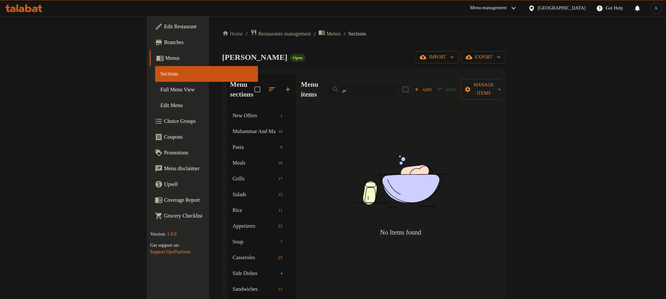
type input "ب"
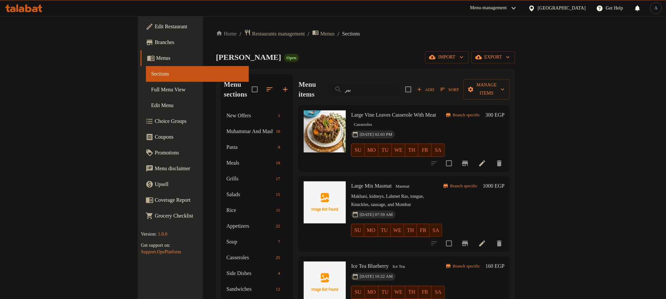
type input "بيرل"
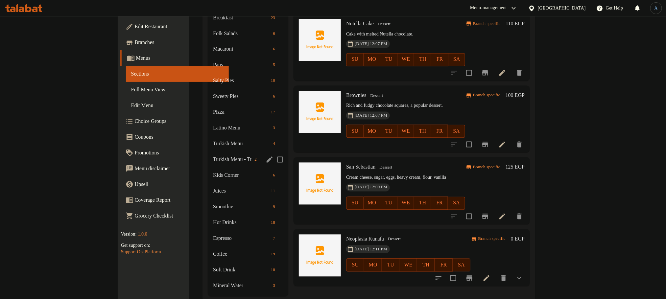
scroll to position [624, 0]
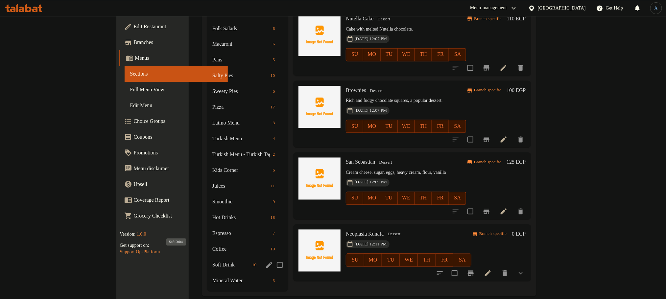
click at [212, 261] on span "Soft Drink" at bounding box center [230, 265] width 37 height 8
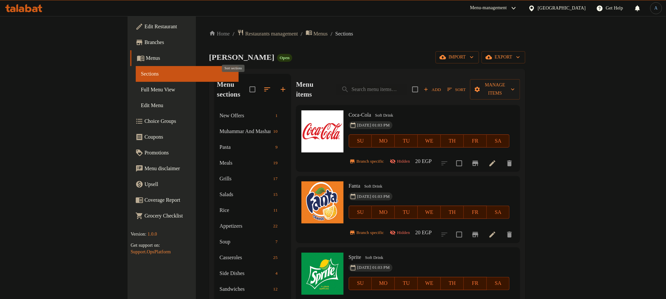
click at [264, 87] on icon "button" at bounding box center [267, 89] width 6 height 4
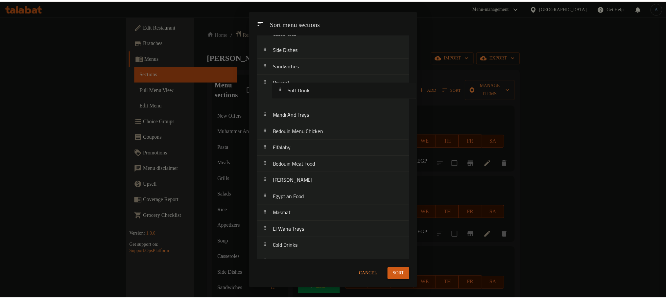
scroll to position [175, 0]
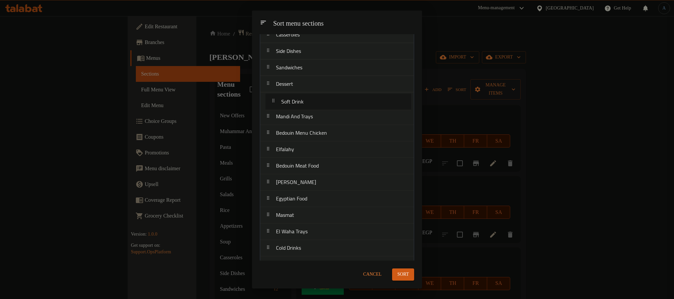
drag, startPoint x: 290, startPoint y: 235, endPoint x: 295, endPoint y: 102, distance: 133.6
click at [295, 102] on nav "New Offers Muhammar And Mashamar Pasta Meals Grills Salads Rice Appetizers Soup…" at bounding box center [337, 297] width 154 height 839
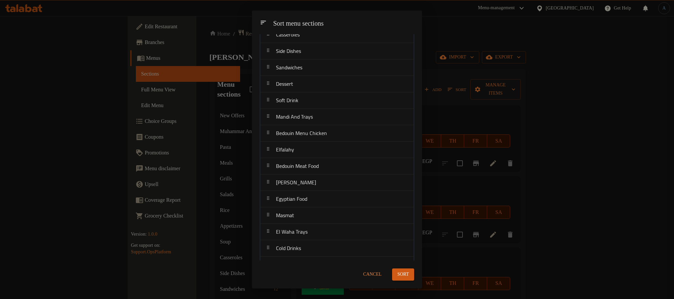
click at [406, 278] on span "Sort" at bounding box center [403, 275] width 12 height 8
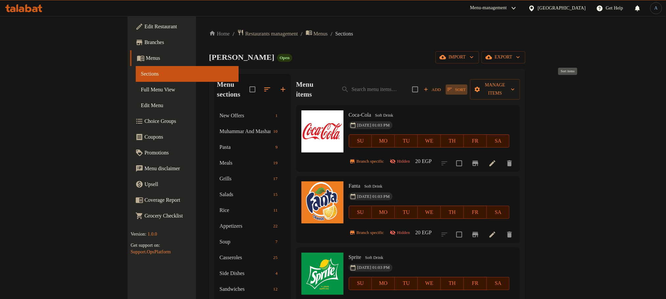
click at [466, 86] on span "Sort" at bounding box center [457, 90] width 18 height 8
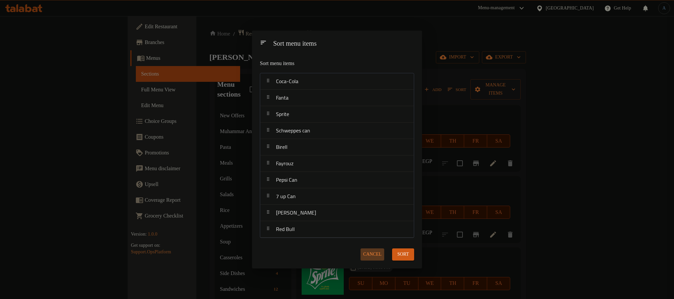
click at [367, 253] on span "Cancel" at bounding box center [372, 255] width 18 height 8
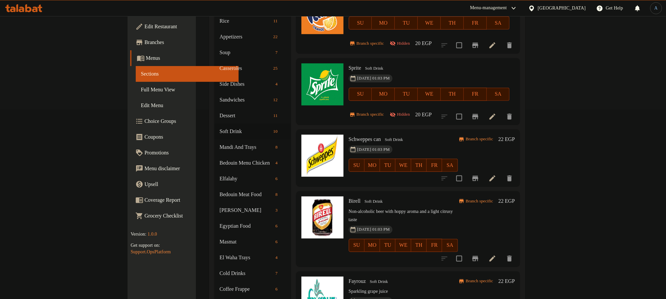
scroll to position [0, 0]
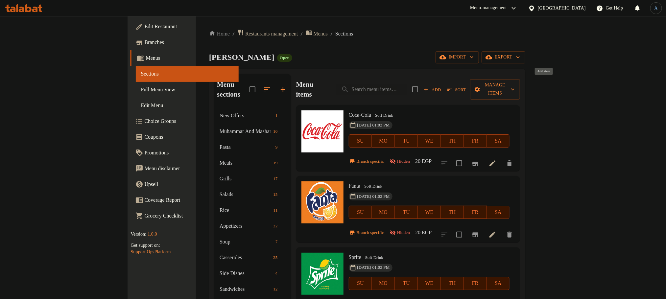
click at [442, 87] on span "Add" at bounding box center [433, 90] width 18 height 8
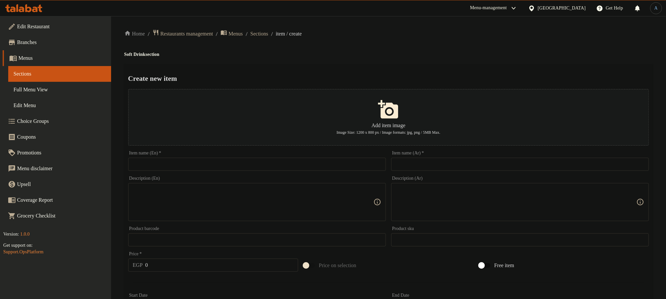
click at [464, 170] on input "text" at bounding box center [520, 164] width 258 height 13
type input "مشروب غازي"
click at [318, 164] on input "text" at bounding box center [257, 164] width 258 height 13
paste input "Soft Drink"
type input "Soft Drink"
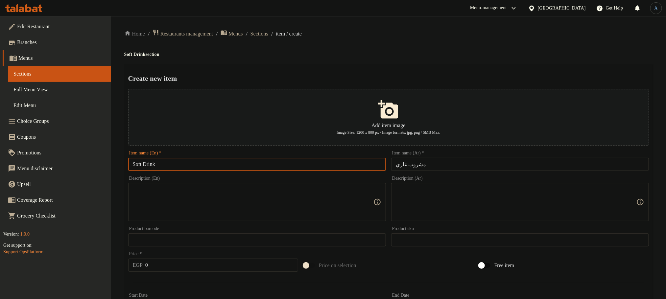
click at [344, 68] on div "Create new item Add item image Image Size: 1200 x 800 px / Image formats: jpg, …" at bounding box center [388, 253] width 529 height 379
click at [169, 262] on input "0" at bounding box center [221, 265] width 153 height 13
type input "24"
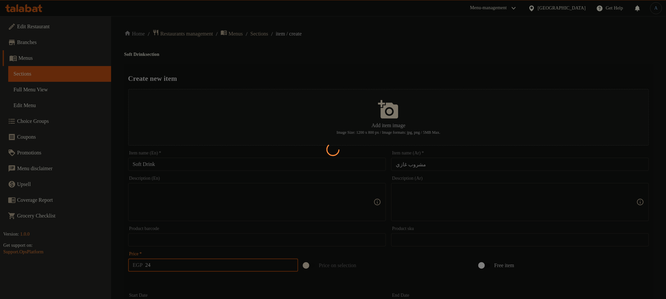
type input "0"
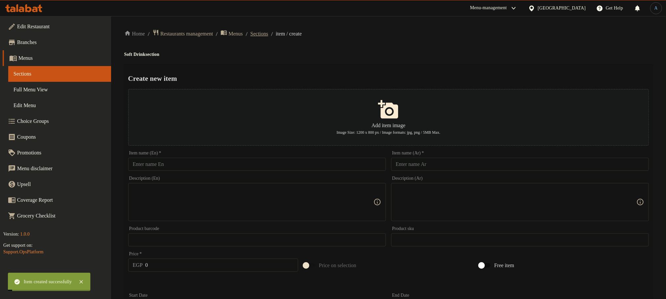
click at [267, 36] on span "Sections" at bounding box center [260, 34] width 18 height 8
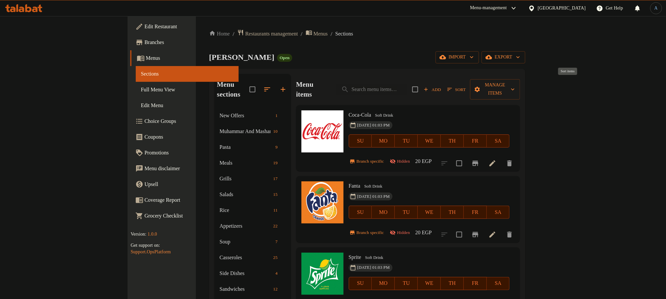
click at [466, 88] on span "Sort" at bounding box center [457, 90] width 18 height 8
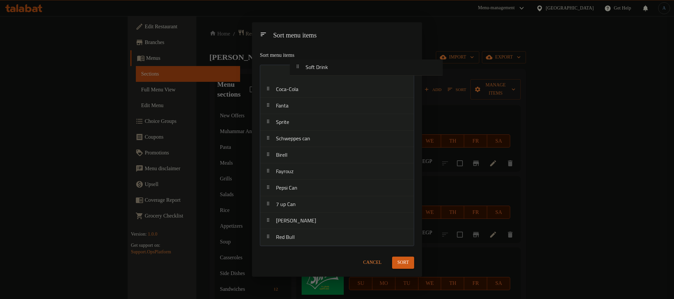
drag, startPoint x: 299, startPoint y: 239, endPoint x: 329, endPoint y: 66, distance: 174.9
click at [329, 66] on nav "Coca-Cola Fanta Sprite Schweppes can Birell Fayrouz Pepsi Can 7 up Can Mirinda …" at bounding box center [337, 155] width 154 height 181
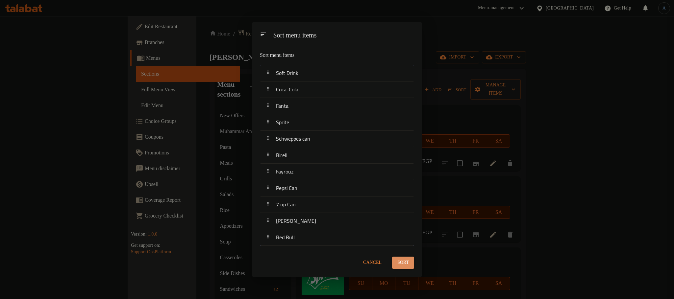
click at [406, 259] on span "Sort" at bounding box center [403, 263] width 12 height 8
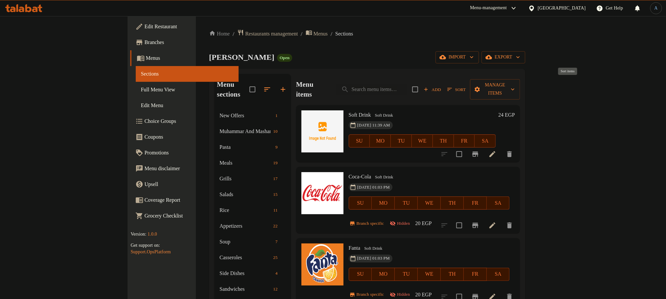
click at [466, 86] on span "Sort" at bounding box center [457, 90] width 18 height 8
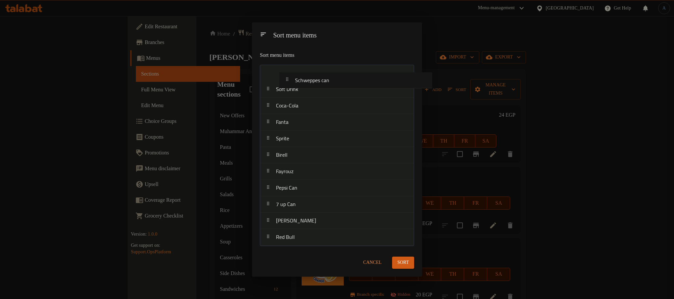
drag, startPoint x: 313, startPoint y: 143, endPoint x: 332, endPoint y: 82, distance: 64.0
click at [332, 82] on nav "Soft Drink Coca-Cola Fanta Sprite Schweppes can Birell Fayrouz Pepsi Can 7 up C…" at bounding box center [337, 155] width 154 height 181
drag, startPoint x: 326, startPoint y: 75, endPoint x: 328, endPoint y: 84, distance: 9.4
click at [327, 85] on nav "Schweppes can Soft Drink Coca-Cola Fanta Sprite Birell Fayrouz Pepsi Can 7 up C…" at bounding box center [337, 155] width 154 height 181
drag, startPoint x: 296, startPoint y: 158, endPoint x: 310, endPoint y: 102, distance: 58.0
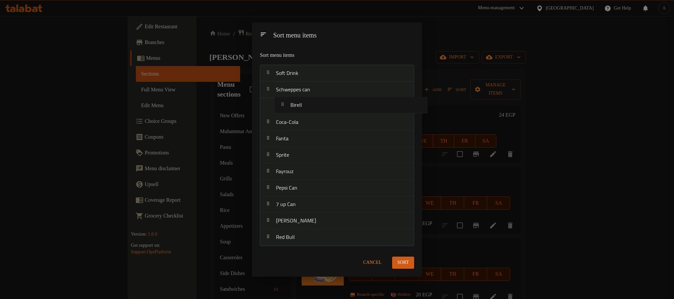
click at [310, 102] on nav "Soft Drink Schweppes can Coca-Cola Fanta Sprite Birell Fayrouz Pepsi Can 7 up C…" at bounding box center [337, 155] width 154 height 181
click at [406, 261] on span "Sort" at bounding box center [403, 263] width 12 height 8
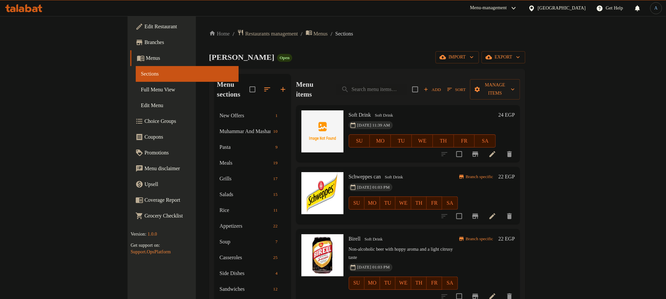
click at [479, 214] on icon "Branch-specific-item" at bounding box center [476, 216] width 6 height 5
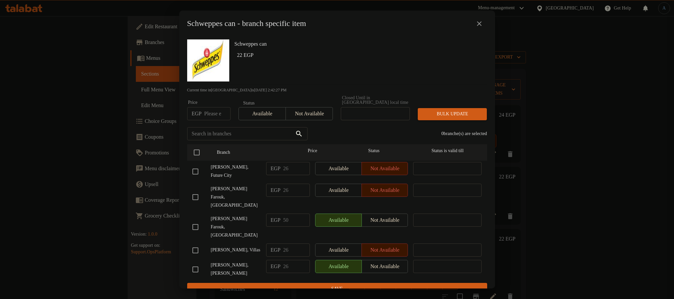
drag, startPoint x: 197, startPoint y: 165, endPoint x: 406, endPoint y: 163, distance: 208.9
click at [197, 165] on input "checkbox" at bounding box center [195, 172] width 14 height 14
checkbox input "true"
click at [335, 164] on span "Available" at bounding box center [338, 169] width 41 height 10
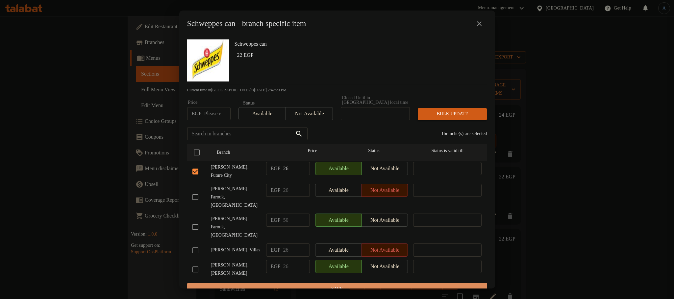
click at [347, 285] on span "Save" at bounding box center [336, 289] width 289 height 8
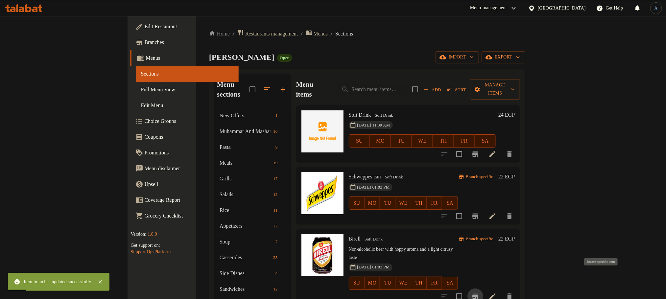
click at [479, 294] on icon "Branch-specific-item" at bounding box center [476, 296] width 6 height 5
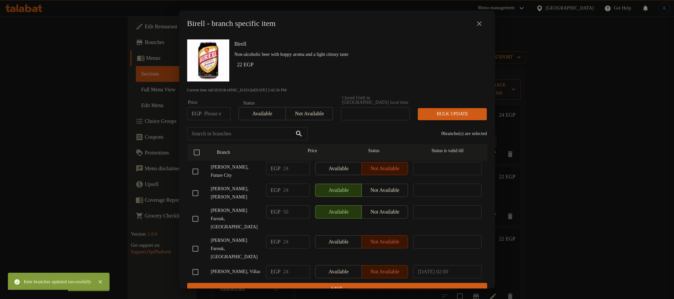
click at [191, 166] on input "checkbox" at bounding box center [195, 172] width 14 height 14
checkbox input "true"
click at [328, 167] on span "Available" at bounding box center [338, 169] width 41 height 10
click at [280, 286] on div "Birell Non-alcoholic beer with hoppy aroma and a light citrusy taste 22 EGP Cur…" at bounding box center [337, 163] width 316 height 252
click at [281, 285] on span "Save" at bounding box center [336, 289] width 289 height 8
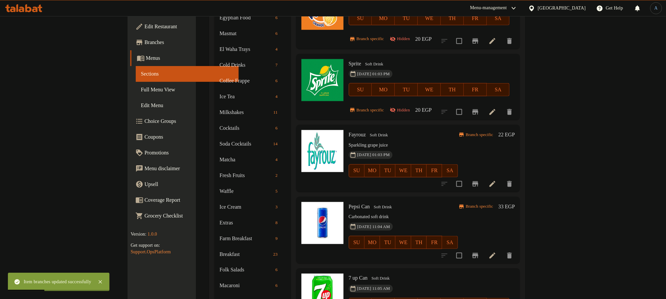
scroll to position [444, 0]
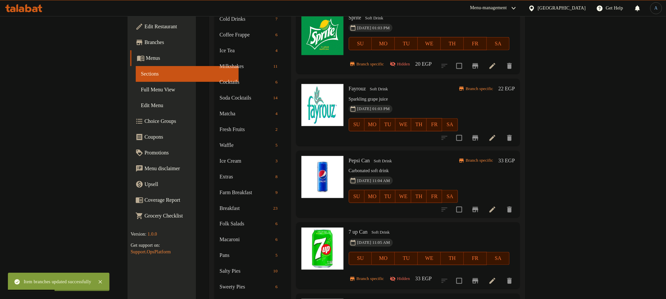
click at [349, 158] on span "Pepsi Can" at bounding box center [359, 161] width 21 height 6
click at [349, 86] on span "Fayrouz" at bounding box center [357, 89] width 17 height 6
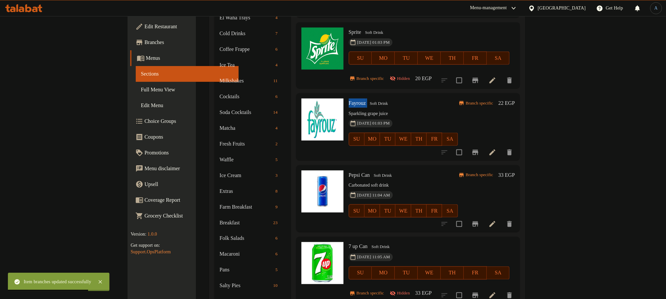
scroll to position [345, 0]
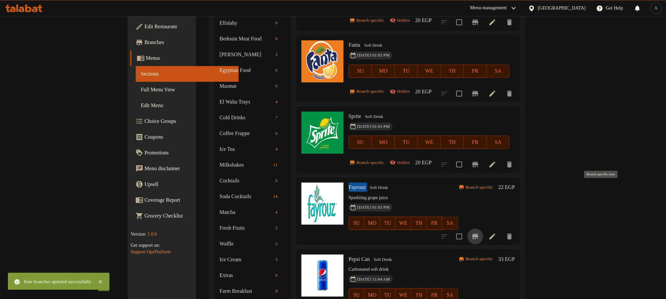
click at [480, 233] on icon "Branch-specific-item" at bounding box center [476, 237] width 8 height 8
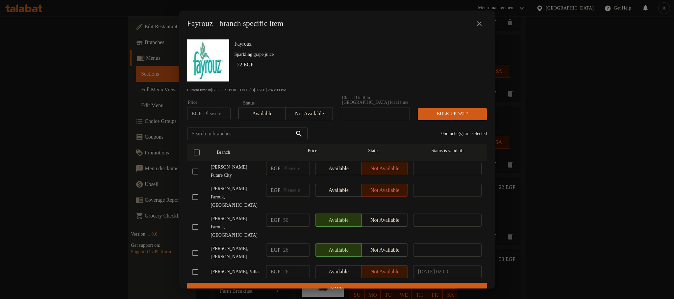
click at [477, 23] on icon "close" at bounding box center [479, 24] width 8 height 8
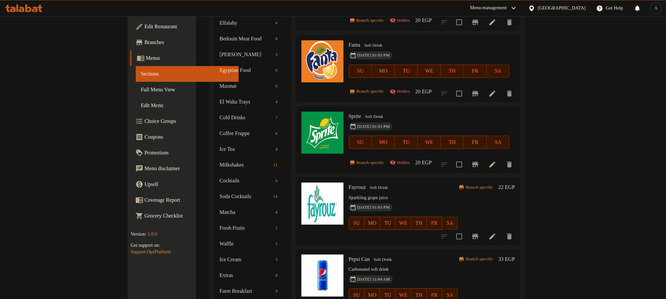
click at [349, 257] on span "Pepsi Can" at bounding box center [359, 260] width 21 height 6
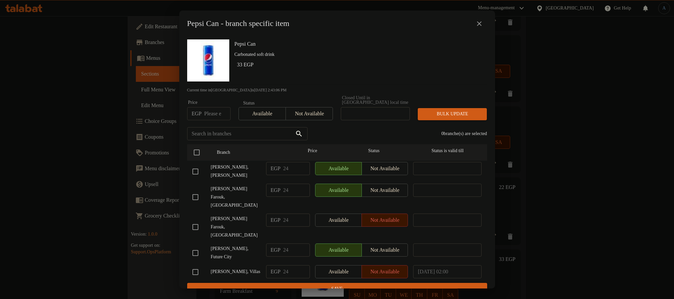
click at [193, 246] on input "checkbox" at bounding box center [195, 253] width 14 height 14
checkbox input "true"
click at [384, 246] on span "Not available" at bounding box center [384, 251] width 41 height 10
click at [362, 285] on span "Save" at bounding box center [336, 289] width 289 height 8
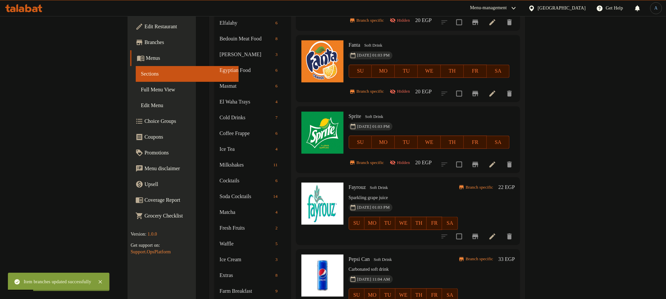
click at [400, 255] on h6 "Pepsi Can Soft Drink" at bounding box center [403, 259] width 109 height 9
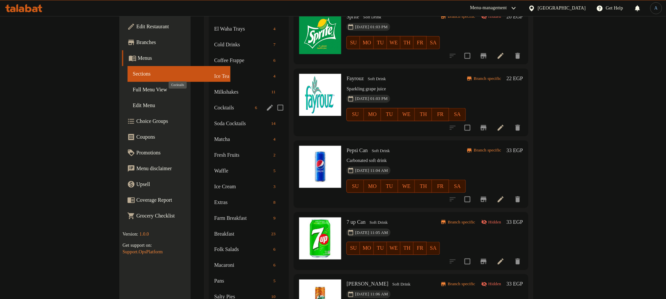
scroll to position [624, 0]
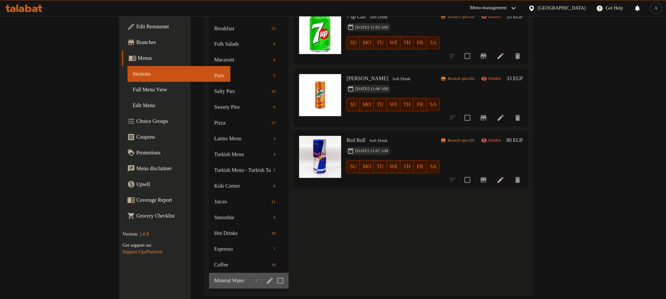
click at [209, 275] on div "Mineral Water 3" at bounding box center [249, 281] width 80 height 16
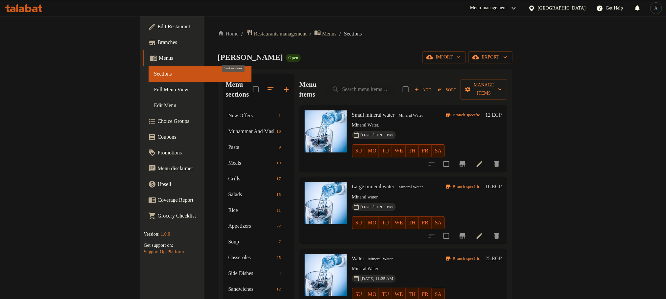
click at [267, 87] on icon "button" at bounding box center [271, 90] width 8 height 8
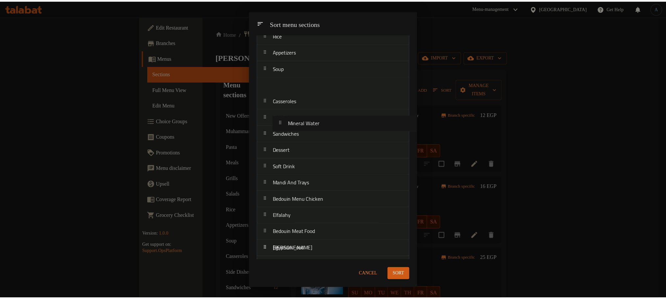
scroll to position [82, 0]
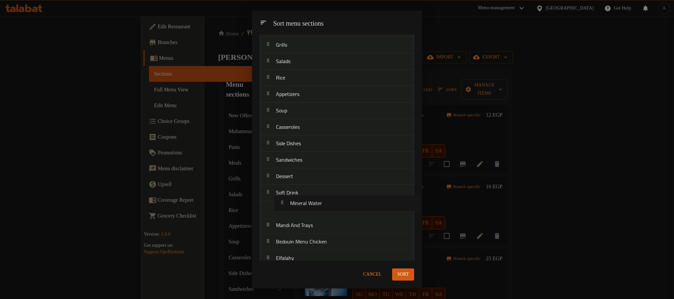
drag, startPoint x: 307, startPoint y: 253, endPoint x: 321, endPoint y: 205, distance: 50.0
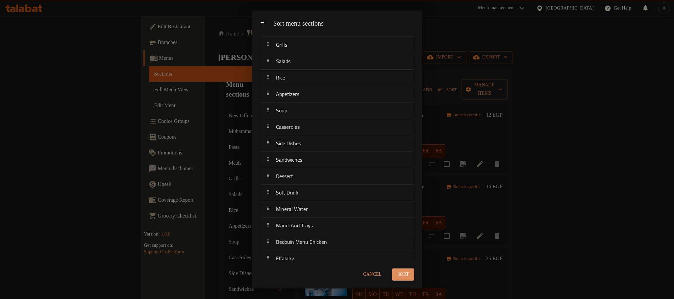
click at [404, 275] on span "Sort" at bounding box center [403, 275] width 12 height 8
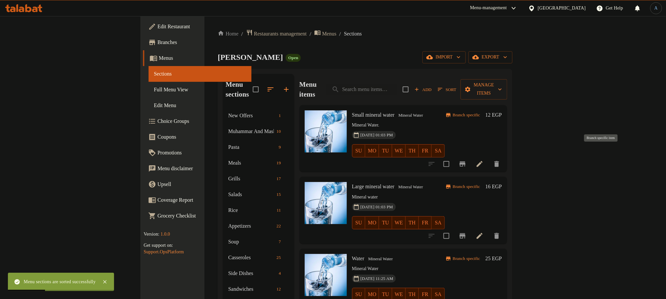
click at [471, 156] on button "Branch-specific-item" at bounding box center [463, 164] width 16 height 16
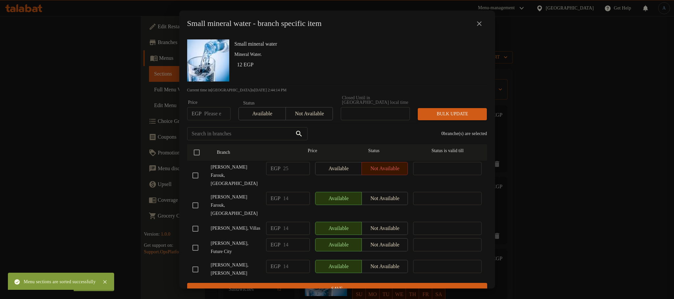
click at [197, 241] on input "checkbox" at bounding box center [195, 248] width 14 height 14
checkbox input "true"
click at [478, 27] on icon "close" at bounding box center [479, 24] width 8 height 8
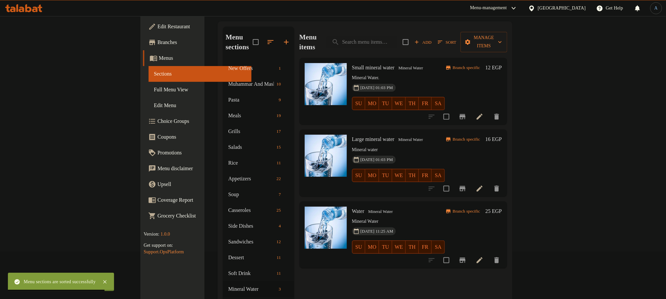
scroll to position [99, 0]
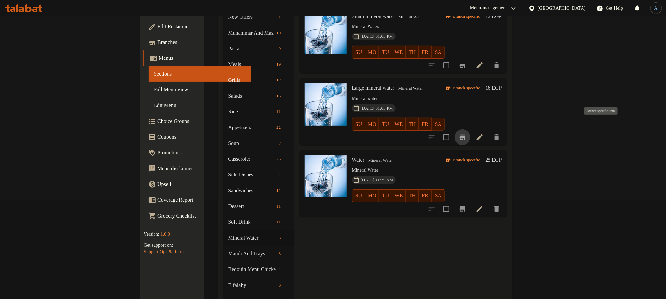
click at [467, 134] on icon "Branch-specific-item" at bounding box center [463, 138] width 8 height 8
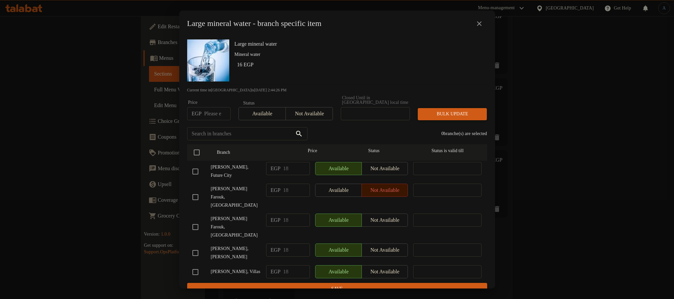
click at [194, 166] on input "checkbox" at bounding box center [195, 172] width 14 height 14
checkbox input "true"
click at [285, 170] on input "18" at bounding box center [296, 168] width 27 height 13
type input "17"
drag, startPoint x: 314, startPoint y: 282, endPoint x: 362, endPoint y: 259, distance: 53.8
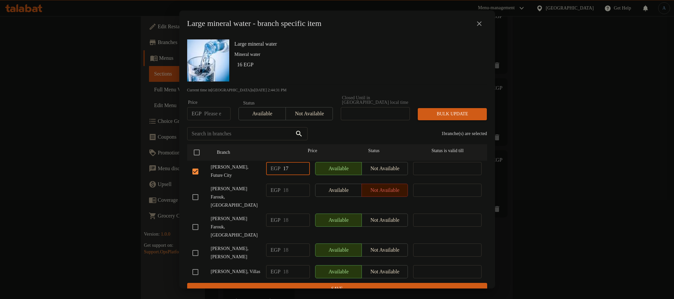
click at [314, 285] on span "Save" at bounding box center [336, 289] width 289 height 8
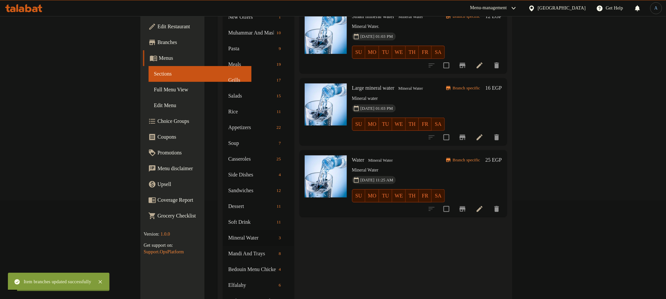
click at [466, 207] on icon "Branch-specific-item" at bounding box center [463, 209] width 6 height 5
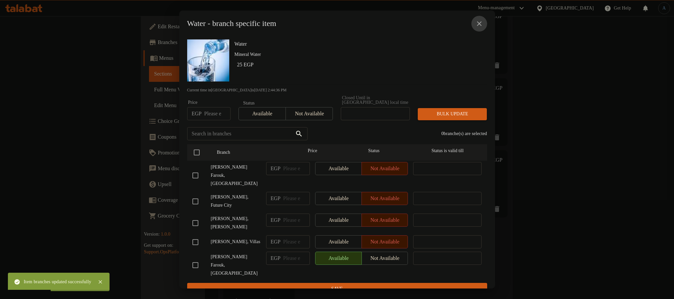
click at [478, 23] on icon "close" at bounding box center [479, 24] width 8 height 8
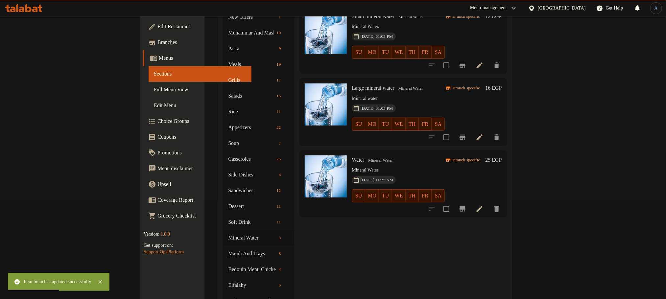
click at [352, 157] on span "Water" at bounding box center [358, 160] width 12 height 6
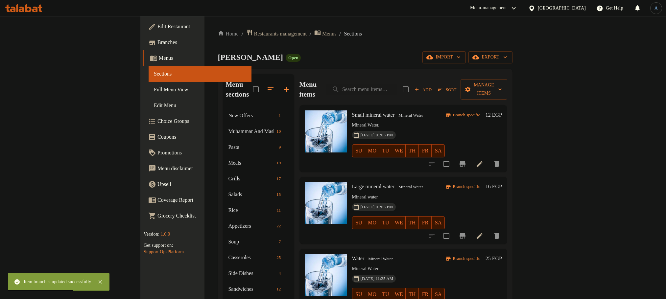
scroll to position [99, 0]
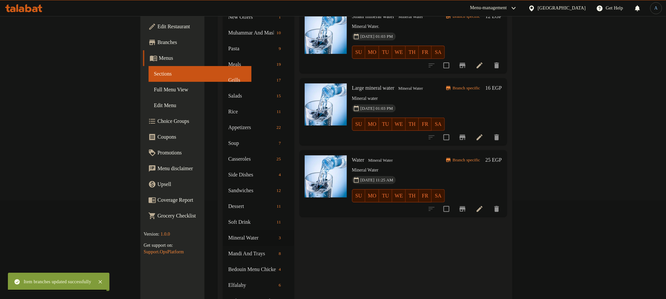
click at [350, 197] on div "[DATE] 11:25 AM SU MO TU WE TH FR SA" at bounding box center [399, 192] width 98 height 36
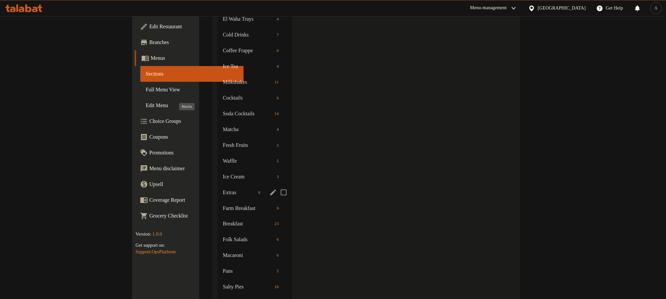
scroll to position [624, 0]
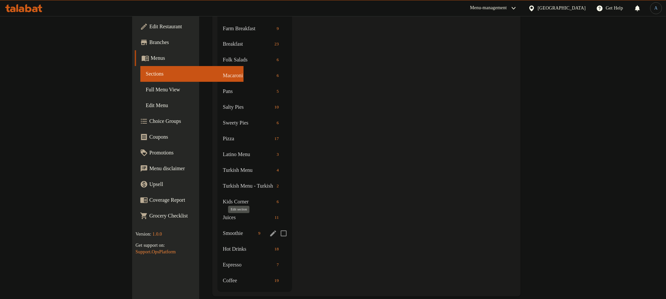
click at [269, 230] on icon "edit" at bounding box center [273, 234] width 8 height 8
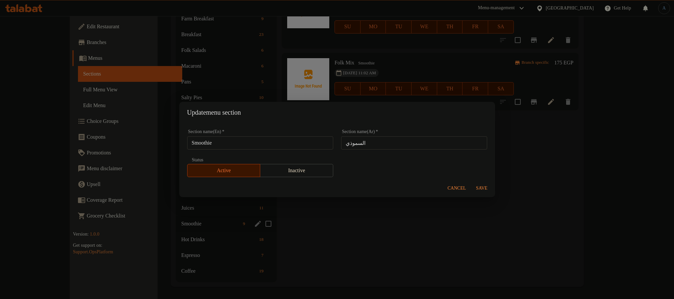
click at [324, 222] on div "Update menu section Section name(En)   * Smoothie Section name(En) * Section na…" at bounding box center [337, 149] width 674 height 299
click at [461, 187] on span "Cancel" at bounding box center [457, 189] width 18 height 8
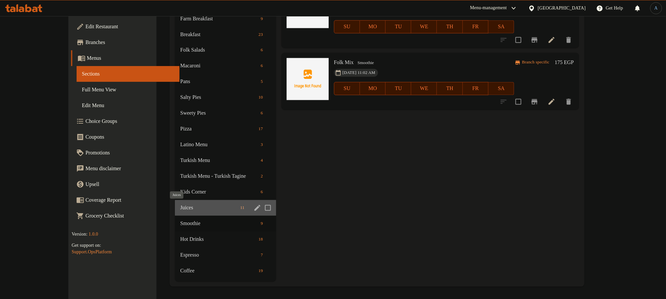
click at [180, 204] on span "Juices" at bounding box center [209, 208] width 58 height 8
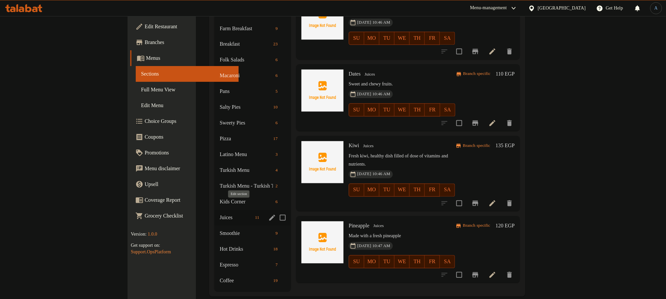
click at [269, 215] on icon "edit" at bounding box center [272, 218] width 6 height 6
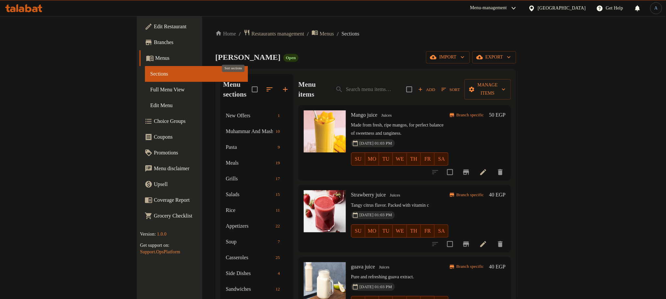
click at [266, 88] on icon "button" at bounding box center [270, 90] width 8 height 8
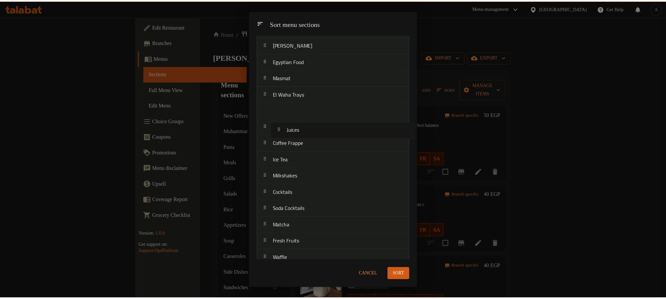
scroll to position [181, 0]
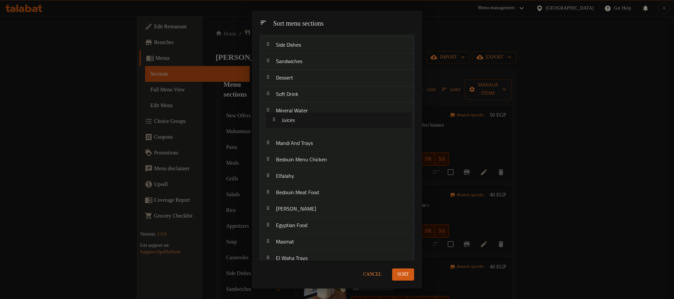
drag, startPoint x: 299, startPoint y: 188, endPoint x: 311, endPoint y: 153, distance: 37.4
click at [305, 121] on nav "New Offers Muhammar And Mashamar Pasta Meals Grills Salads Rice Appetizers Soup…" at bounding box center [337, 291] width 154 height 839
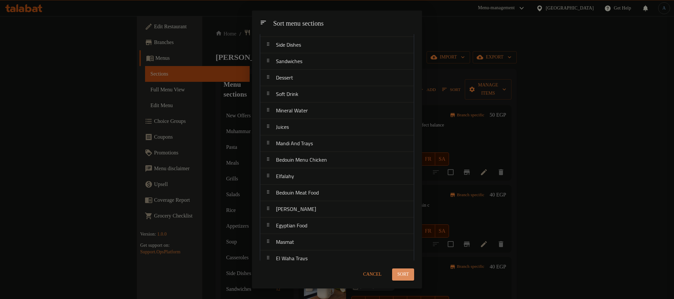
click at [408, 272] on span "Sort" at bounding box center [403, 275] width 12 height 8
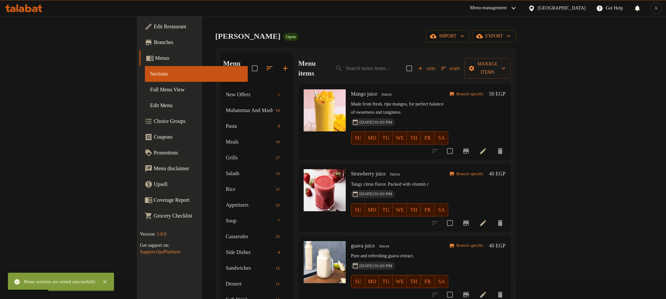
scroll to position [0, 0]
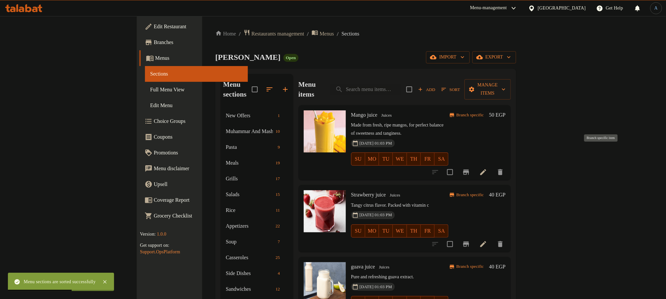
click at [469, 170] on icon "Branch-specific-item" at bounding box center [466, 172] width 6 height 5
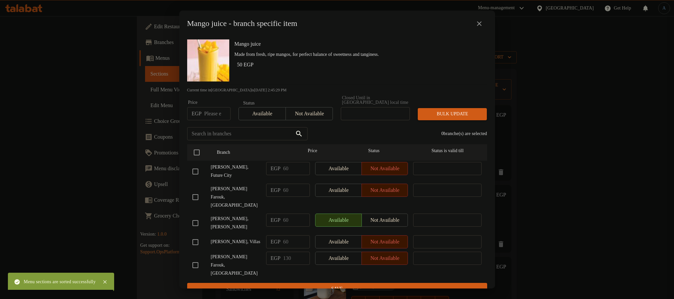
click at [198, 167] on input "checkbox" at bounding box center [195, 172] width 14 height 14
checkbox input "true"
click at [346, 167] on span "Available" at bounding box center [338, 169] width 41 height 10
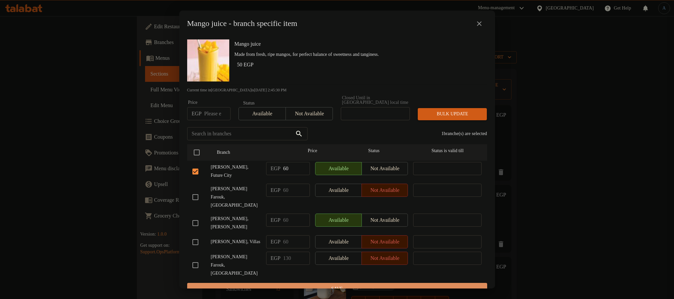
click at [331, 285] on span "Save" at bounding box center [336, 289] width 289 height 8
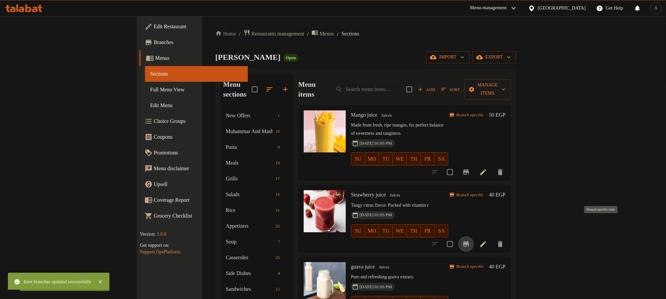
click at [469, 242] on icon "Branch-specific-item" at bounding box center [466, 244] width 6 height 5
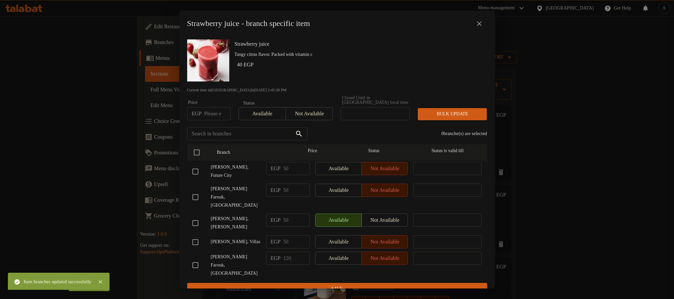
click at [195, 168] on input "checkbox" at bounding box center [195, 172] width 14 height 14
checkbox input "true"
click at [338, 162] on button "Available" at bounding box center [338, 168] width 47 height 13
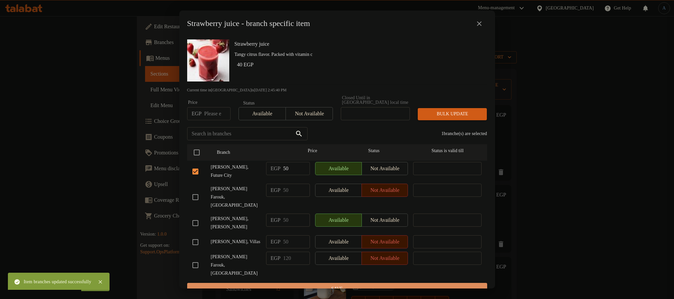
click at [372, 285] on span "Save" at bounding box center [336, 289] width 289 height 8
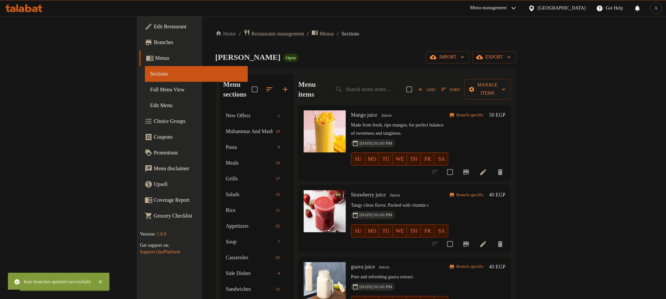
scroll to position [99, 0]
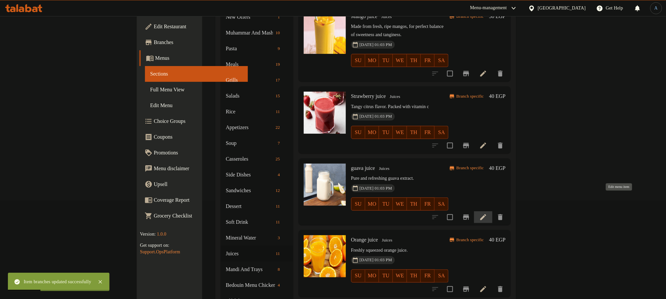
click at [487, 213] on icon at bounding box center [484, 217] width 8 height 8
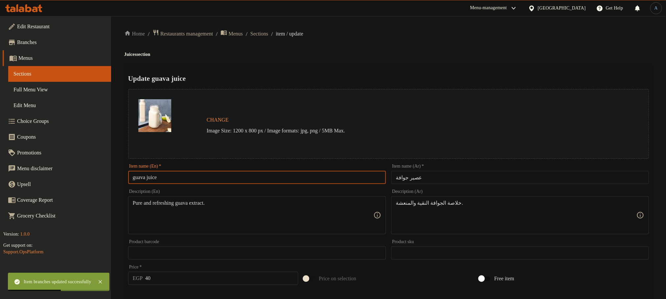
click at [217, 184] on input "guava juice" at bounding box center [257, 177] width 258 height 13
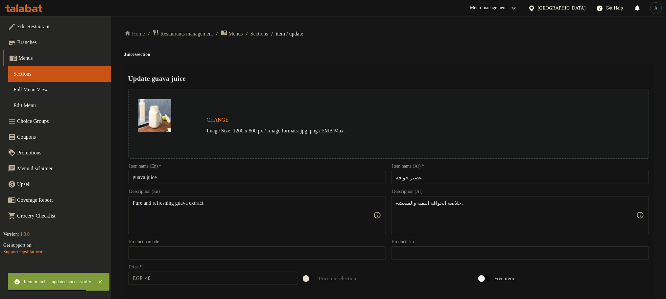
click at [257, 182] on input "guava juice" at bounding box center [257, 177] width 258 height 13
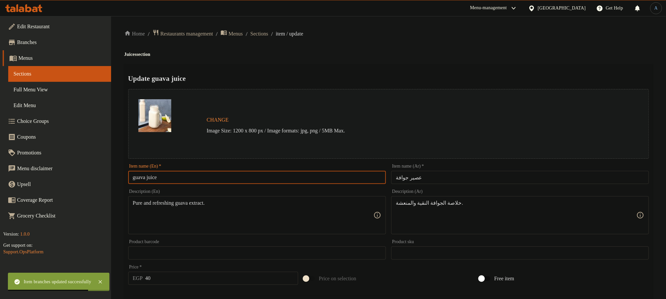
paste input "Guava J"
type input "Guava Juice"
click at [334, 59] on div "Home / Restaurants management / Menus / Sections / item / update Juices section…" at bounding box center [388, 245] width 529 height 432
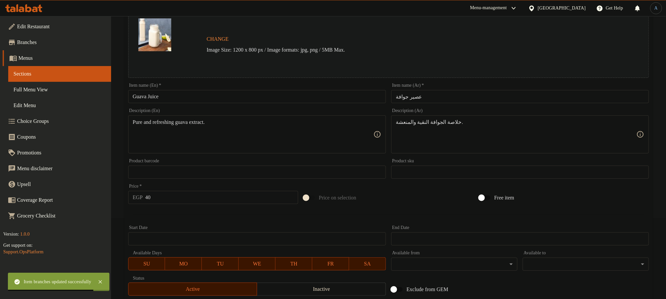
scroll to position [174, 0]
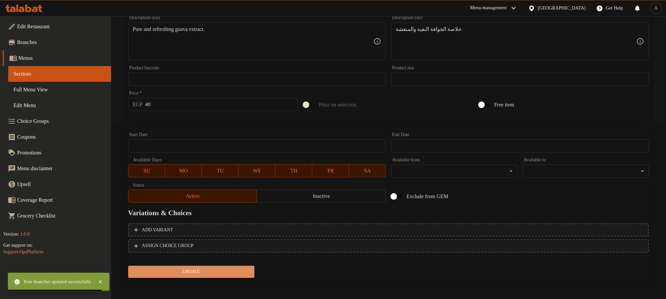
click at [189, 273] on span "Update" at bounding box center [192, 272] width 116 height 8
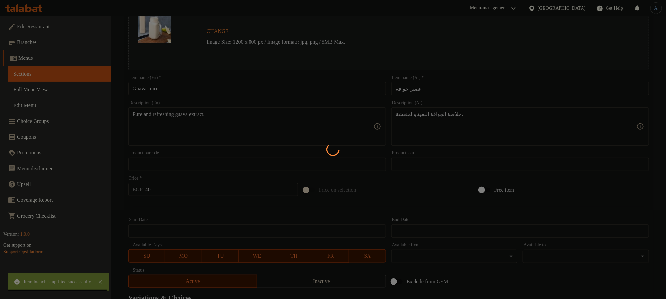
scroll to position [0, 0]
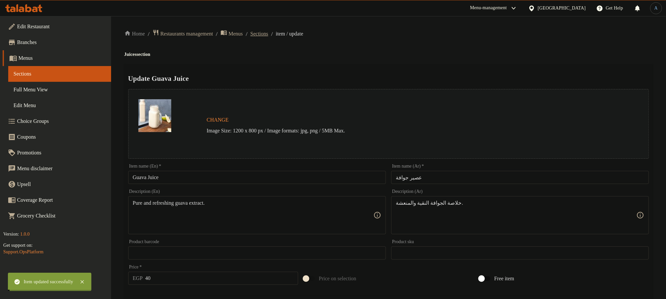
click at [268, 31] on span "Sections" at bounding box center [260, 34] width 18 height 8
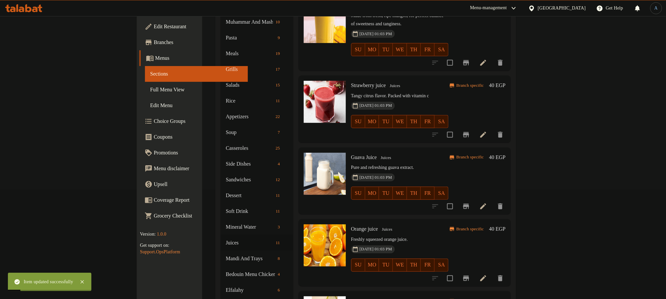
scroll to position [148, 0]
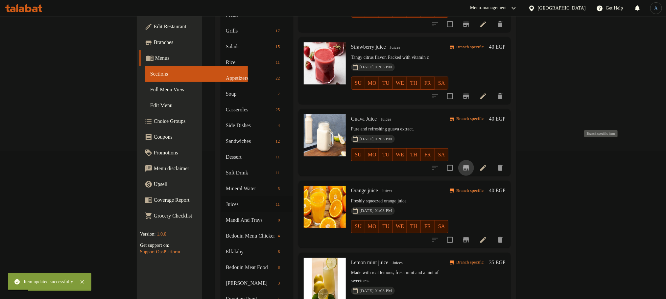
click at [469, 165] on icon "Branch-specific-item" at bounding box center [466, 167] width 6 height 5
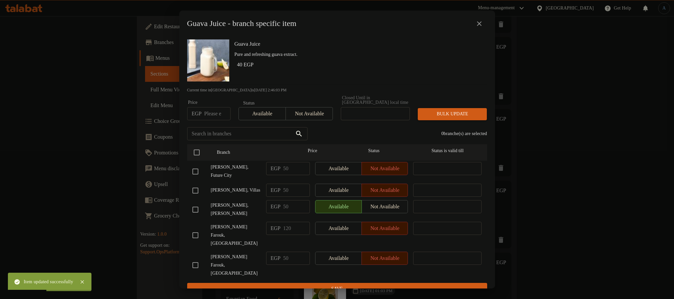
click at [198, 167] on input "checkbox" at bounding box center [195, 172] width 14 height 14
checkbox input "true"
click at [338, 169] on span "Available" at bounding box center [338, 169] width 41 height 10
click at [381, 285] on span "Save" at bounding box center [336, 289] width 289 height 8
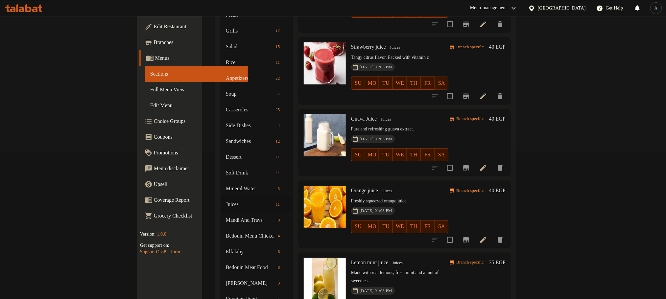
click at [470, 236] on icon "Branch-specific-item" at bounding box center [466, 240] width 8 height 8
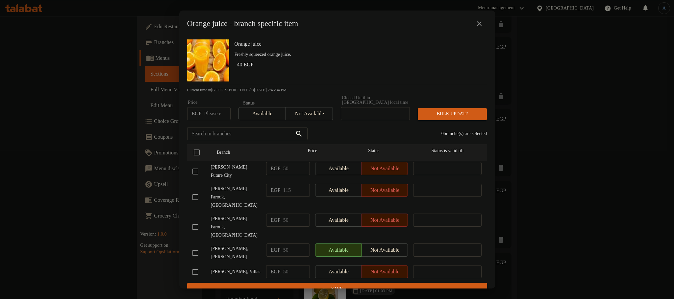
click at [192, 169] on input "checkbox" at bounding box center [195, 172] width 14 height 14
checkbox input "true"
click at [342, 166] on span "Available" at bounding box center [338, 169] width 41 height 10
click at [348, 285] on span "Save" at bounding box center [336, 289] width 289 height 8
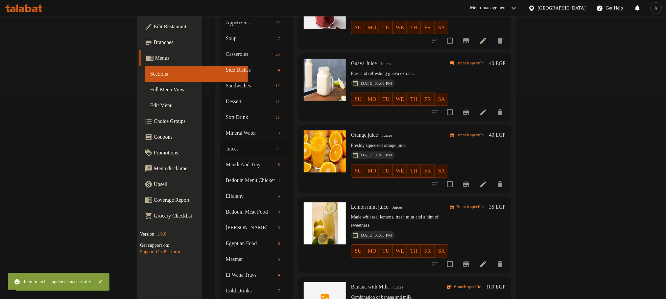
scroll to position [247, 0]
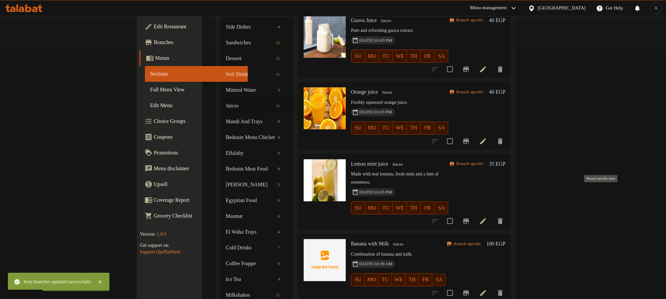
click at [470, 217] on icon "Branch-specific-item" at bounding box center [466, 221] width 8 height 8
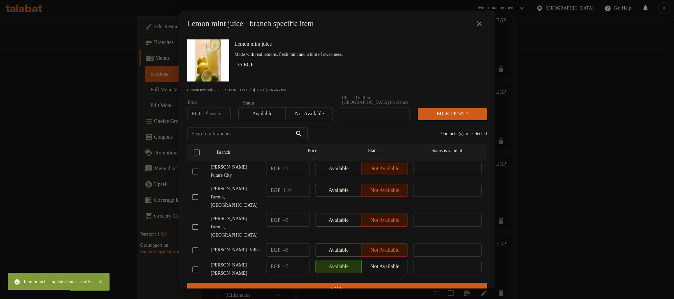
click at [193, 171] on input "checkbox" at bounding box center [195, 172] width 14 height 14
checkbox input "true"
click at [352, 169] on span "Available" at bounding box center [338, 169] width 41 height 10
click at [340, 285] on span "Save" at bounding box center [336, 289] width 289 height 8
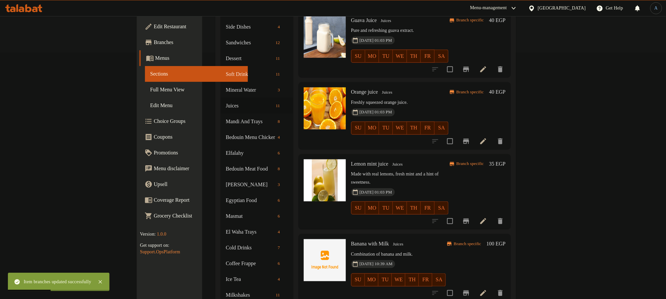
click at [351, 239] on h6 "Banana with Milk Juices" at bounding box center [398, 243] width 95 height 9
click at [351, 241] on span "Banana with Milk" at bounding box center [370, 244] width 38 height 6
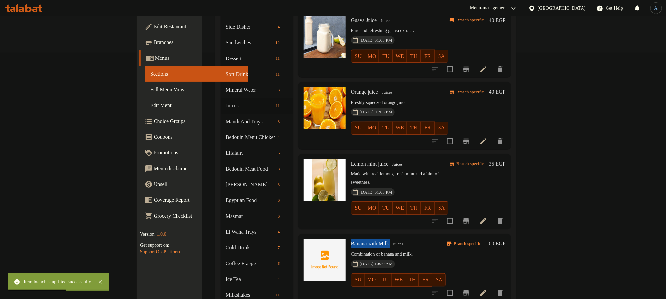
click at [351, 241] on span "Banana with Milk" at bounding box center [370, 244] width 38 height 6
click at [469, 291] on icon "Branch-specific-item" at bounding box center [466, 293] width 6 height 5
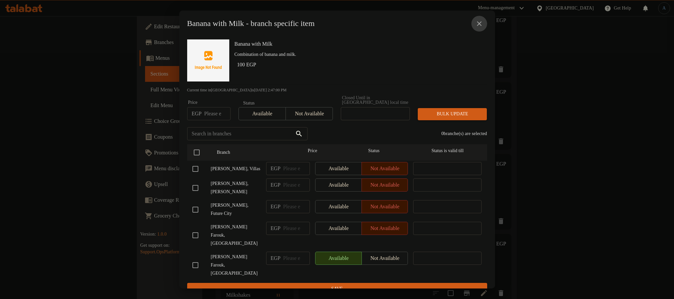
click at [475, 27] on button "close" at bounding box center [479, 24] width 16 height 16
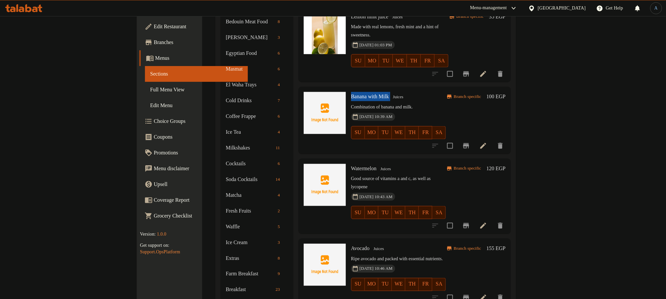
scroll to position [395, 0]
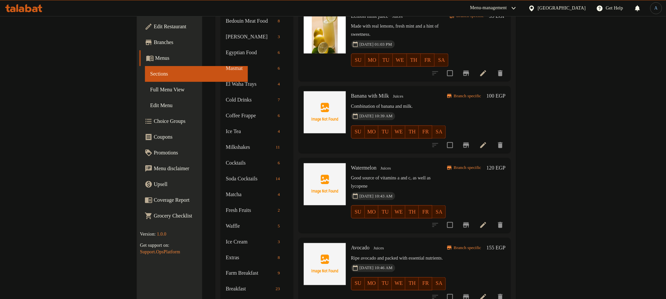
click at [351, 165] on span "Watermelon" at bounding box center [364, 168] width 26 height 6
copy h6 "Watermelon"
click at [470, 221] on icon "Branch-specific-item" at bounding box center [466, 225] width 8 height 8
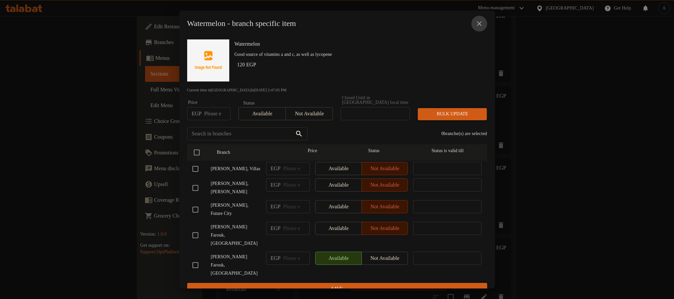
click at [475, 26] on icon "close" at bounding box center [479, 24] width 8 height 8
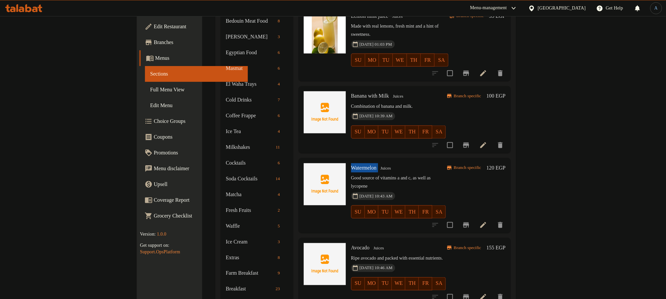
scroll to position [493, 0]
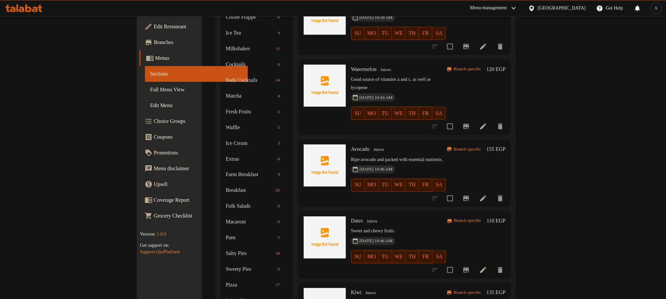
click at [351, 146] on span "Avocado" at bounding box center [360, 149] width 19 height 6
copy h6 "Avocado"
click at [469, 196] on icon "Branch-specific-item" at bounding box center [466, 198] width 6 height 5
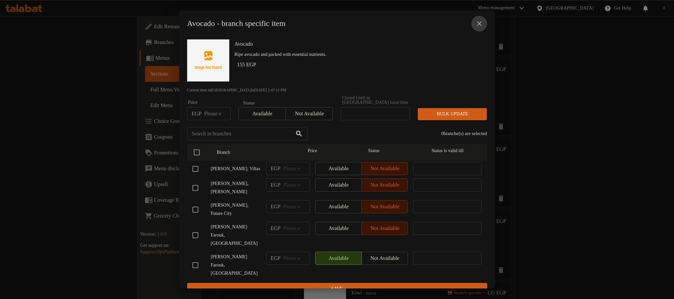
click at [481, 28] on icon "close" at bounding box center [479, 24] width 8 height 8
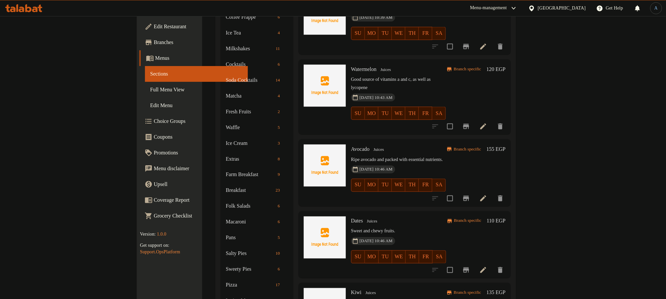
click at [351, 218] on span "Dates" at bounding box center [357, 221] width 12 height 6
copy h6 "Dates"
click at [470, 266] on icon "Branch-specific-item" at bounding box center [466, 270] width 8 height 8
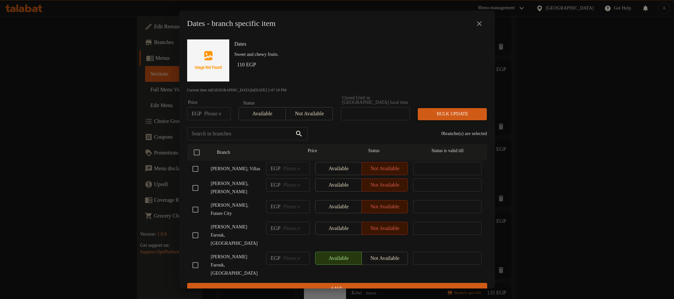
click at [545, 218] on div "Dates - branch specific item Dates Sweet and chewy fruits. 110 EGP Current time…" at bounding box center [337, 149] width 674 height 299
click at [485, 26] on button "close" at bounding box center [479, 24] width 16 height 16
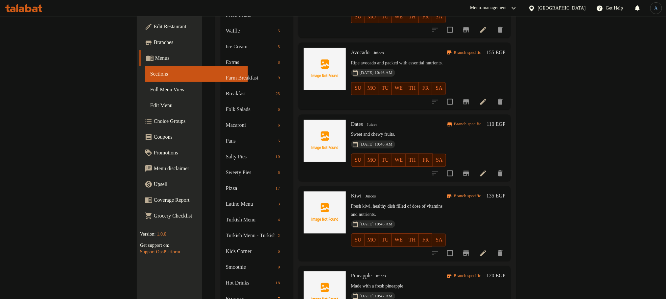
scroll to position [592, 0]
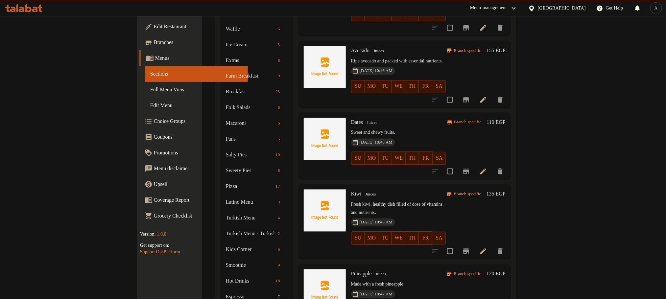
click at [351, 191] on span "Kiwi" at bounding box center [356, 194] width 11 height 6
copy h6 "Kiwi"
click at [470, 248] on icon "Branch-specific-item" at bounding box center [466, 252] width 8 height 8
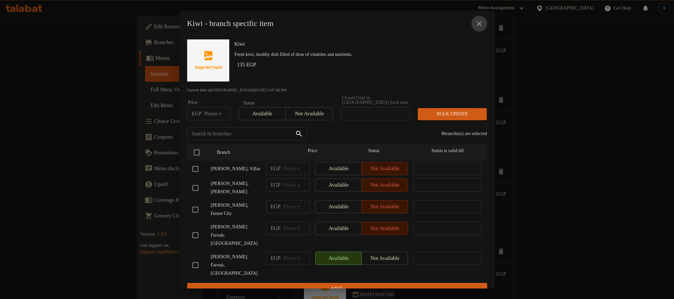
click at [483, 28] on button "close" at bounding box center [479, 24] width 16 height 16
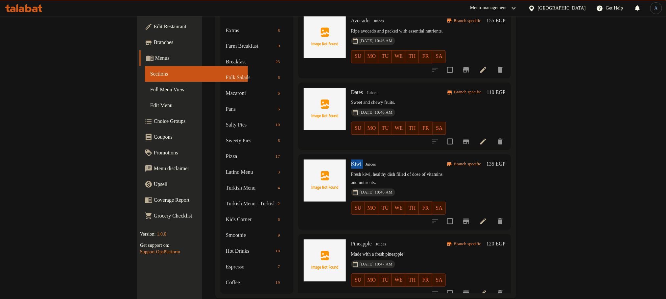
scroll to position [624, 0]
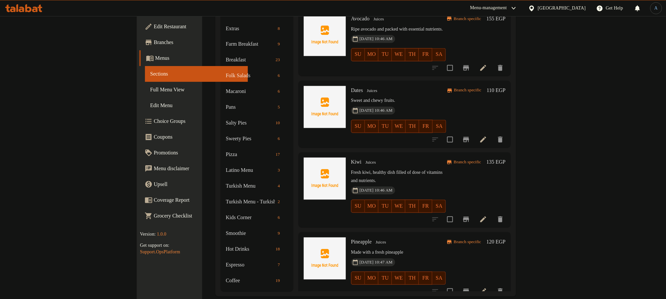
click at [351, 239] on span "Pineapple" at bounding box center [361, 242] width 21 height 6
copy h6 "Pineapple"
click at [474, 284] on button "Branch-specific-item" at bounding box center [467, 292] width 16 height 16
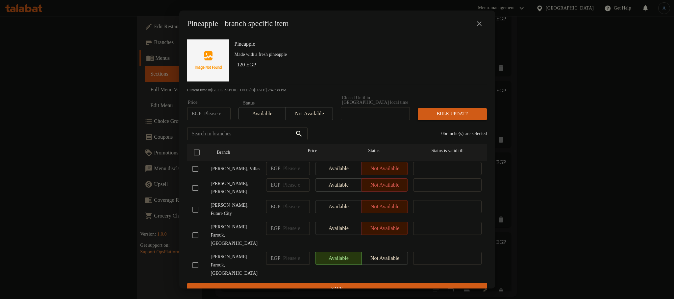
click at [481, 24] on icon "close" at bounding box center [479, 24] width 8 height 8
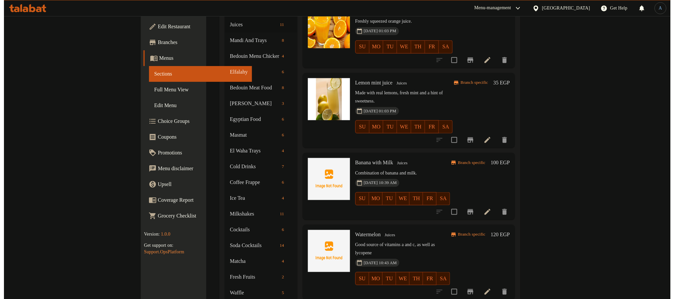
scroll to position [0, 0]
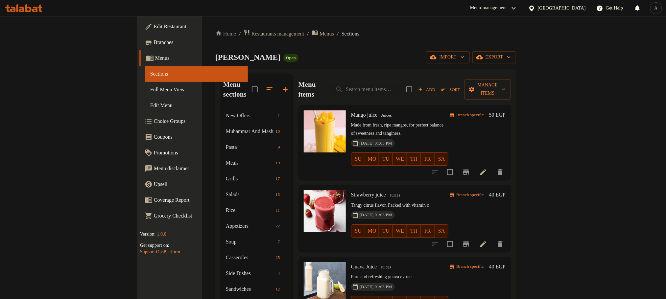
click at [266, 86] on icon "button" at bounding box center [270, 90] width 8 height 8
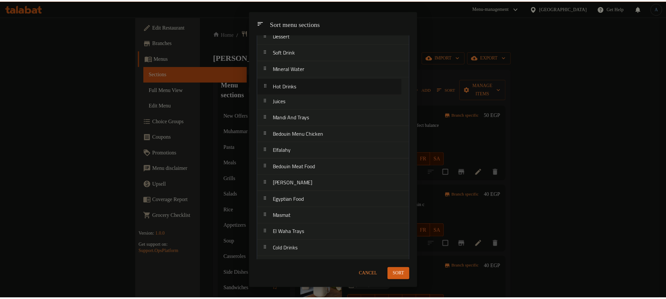
scroll to position [223, 0]
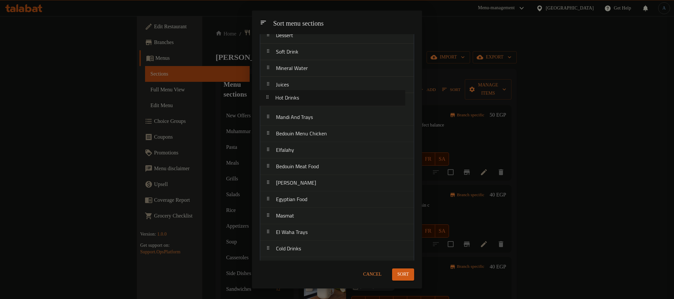
drag, startPoint x: 297, startPoint y: 223, endPoint x: 297, endPoint y: 101, distance: 122.0
click at [297, 101] on nav "New Offers Muhammar And Mashamar Pasta Meals Grills Salads Rice Appetizers Soup…" at bounding box center [337, 249] width 154 height 839
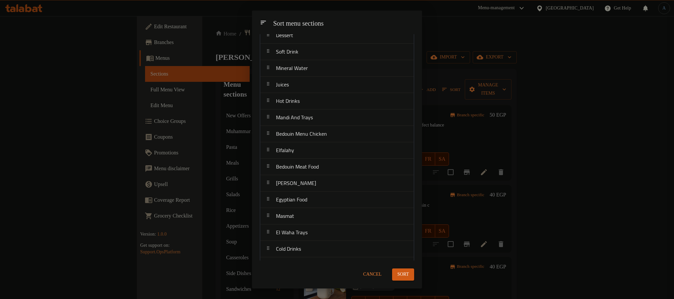
click at [403, 278] on span "Sort" at bounding box center [403, 275] width 12 height 8
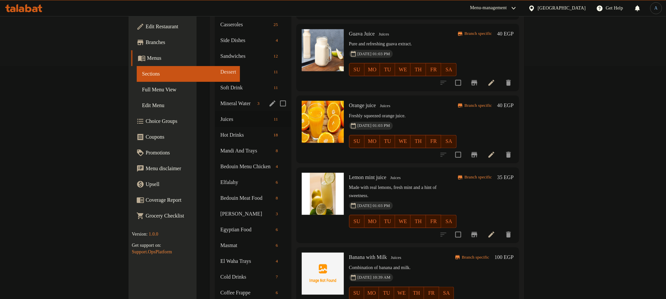
scroll to position [247, 0]
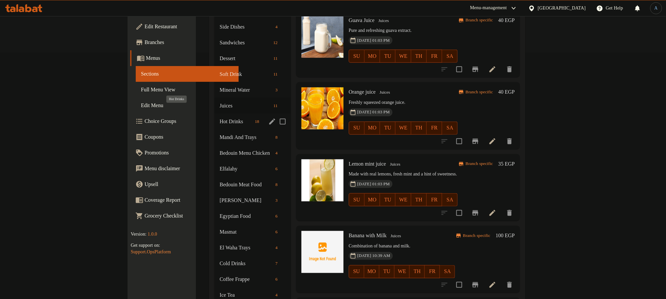
click at [220, 118] on span "Hot Drinks" at bounding box center [236, 122] width 33 height 8
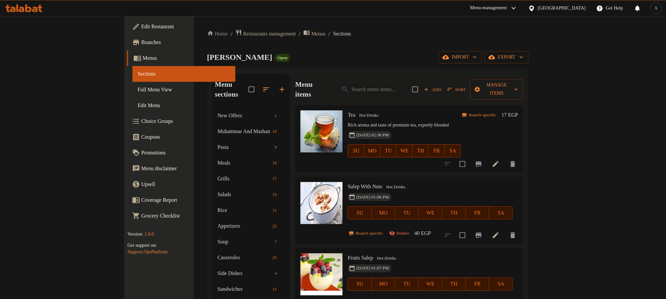
click at [482, 161] on icon "Branch-specific-item" at bounding box center [479, 163] width 6 height 5
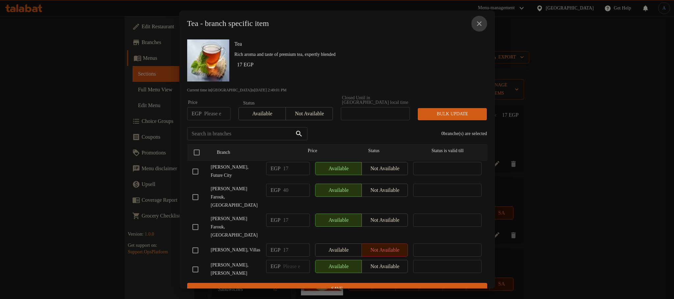
click at [480, 24] on icon "close" at bounding box center [479, 24] width 8 height 8
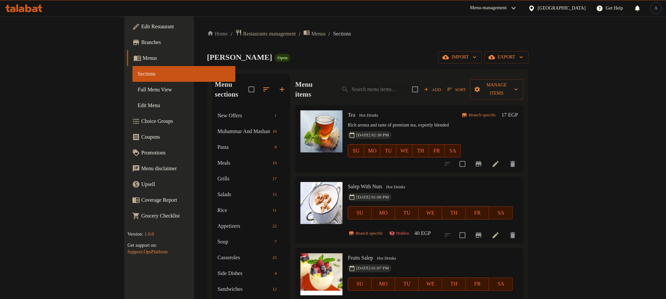
click at [453, 87] on icon "button" at bounding box center [450, 90] width 6 height 6
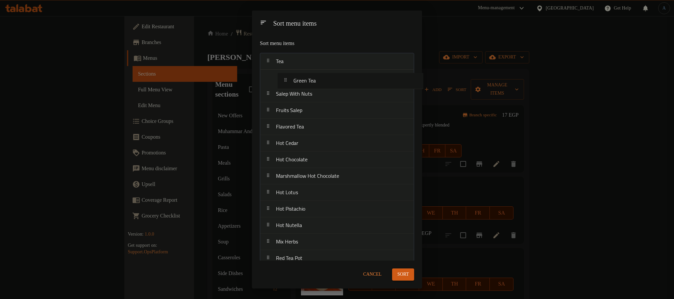
drag, startPoint x: 304, startPoint y: 188, endPoint x: 330, endPoint y: 116, distance: 76.5
click at [322, 76] on nav "Tea Salep With Nuts Fruits Salep Flavored Tea Hot Cedar Hot Chocolate Marshmall…" at bounding box center [337, 201] width 154 height 296
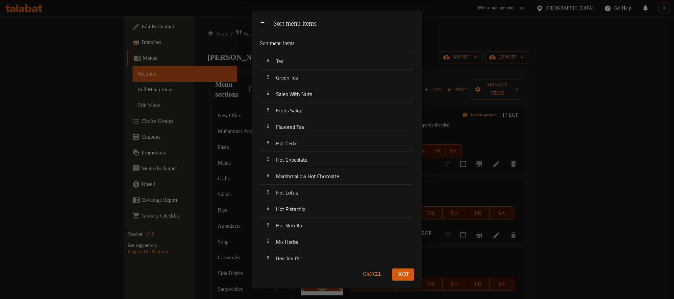
drag, startPoint x: 410, startPoint y: 266, endPoint x: 408, endPoint y: 270, distance: 4.7
click at [410, 266] on div "Sort" at bounding box center [403, 275] width 30 height 20
click at [408, 270] on button "Sort" at bounding box center [403, 275] width 22 height 12
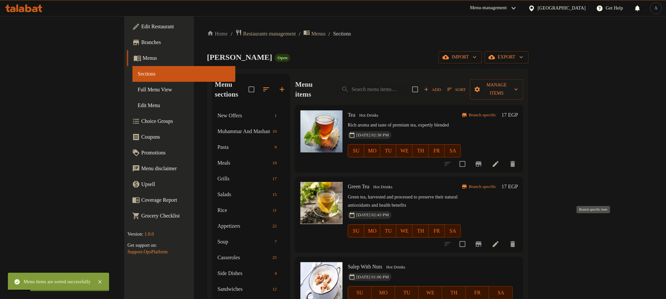
click at [483, 240] on icon "Branch-specific-item" at bounding box center [479, 244] width 8 height 8
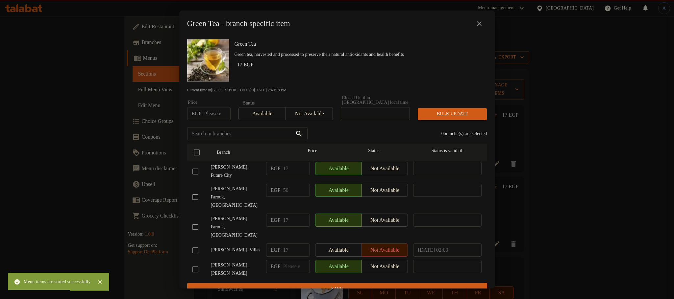
click at [479, 23] on icon "close" at bounding box center [479, 24] width 8 height 8
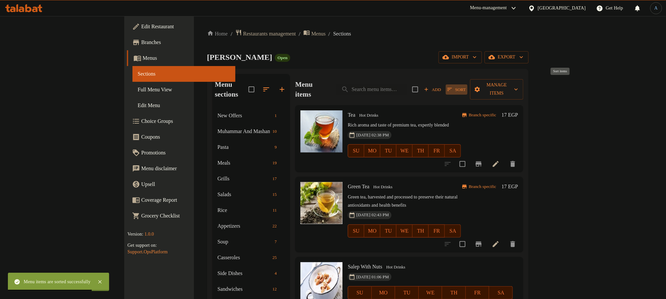
click at [466, 86] on span "Sort" at bounding box center [457, 90] width 18 height 8
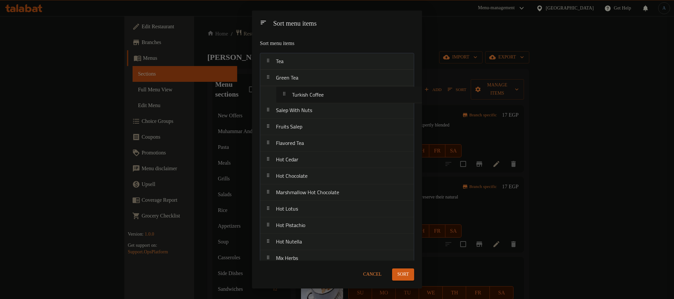
drag, startPoint x: 318, startPoint y: 205, endPoint x: 335, endPoint y: 96, distance: 110.2
click at [335, 96] on nav "Tea Green Tea Salep With Nuts Fruits Salep Flavored Tea Hot Cedar Hot Chocolate…" at bounding box center [337, 201] width 154 height 296
click at [403, 275] on span "Sort" at bounding box center [403, 275] width 12 height 8
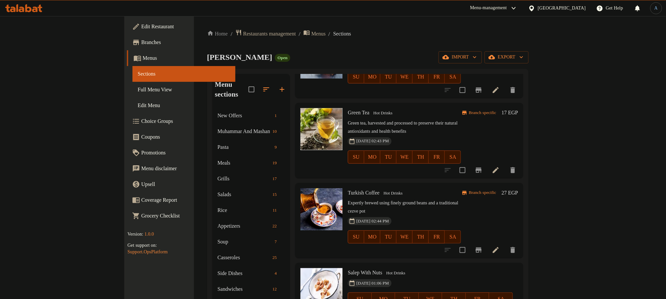
scroll to position [99, 0]
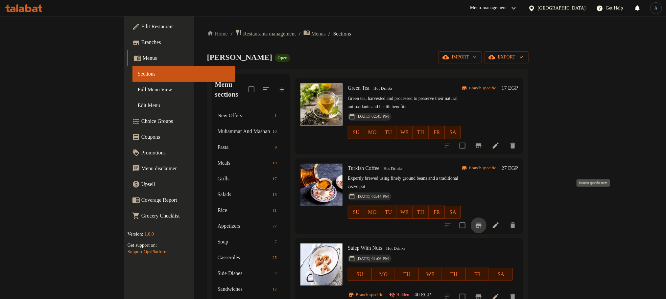
click at [483, 222] on icon "Branch-specific-item" at bounding box center [479, 226] width 8 height 8
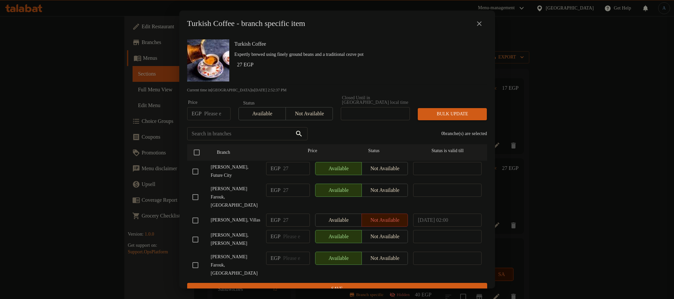
click at [480, 24] on icon "close" at bounding box center [479, 24] width 8 height 8
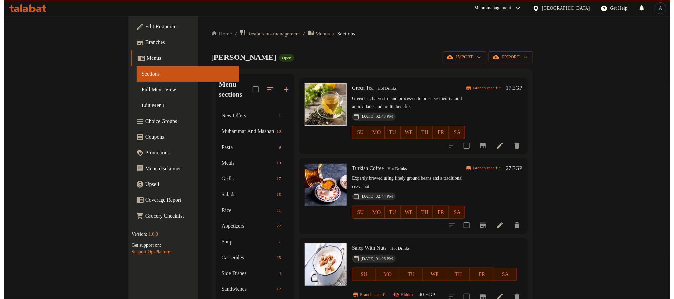
scroll to position [0, 0]
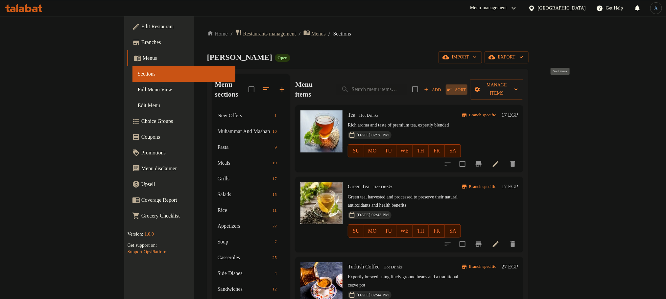
click at [466, 86] on span "Sort" at bounding box center [457, 90] width 18 height 8
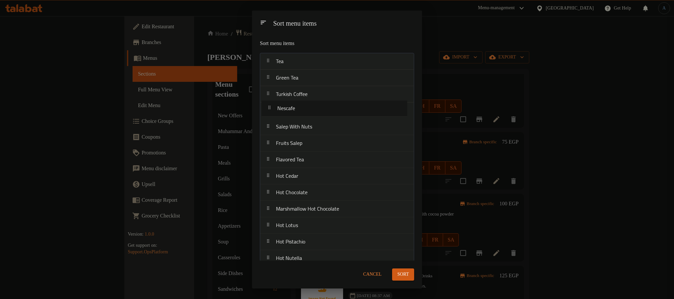
drag, startPoint x: 303, startPoint y: 221, endPoint x: 305, endPoint y: 111, distance: 110.9
click at [305, 111] on nav "Tea Green Tea Turkish Coffee Salep With Nuts Fruits Salep Flavored Tea Hot Ceda…" at bounding box center [337, 201] width 154 height 296
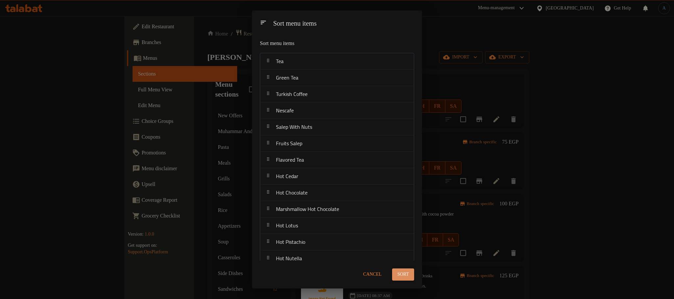
click at [398, 280] on button "Sort" at bounding box center [403, 275] width 22 height 12
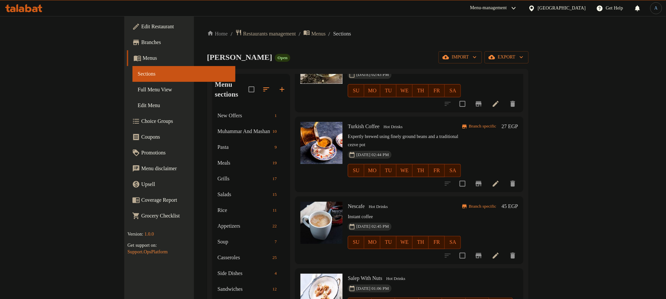
scroll to position [197, 0]
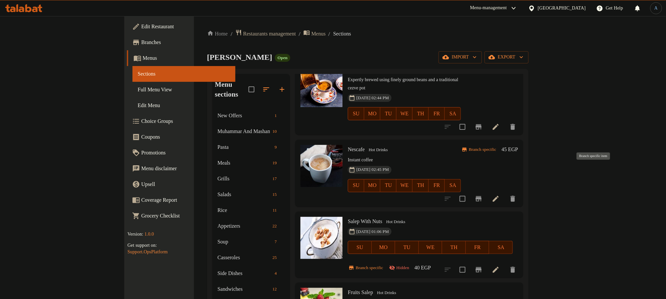
click at [482, 196] on icon "Branch-specific-item" at bounding box center [479, 198] width 6 height 5
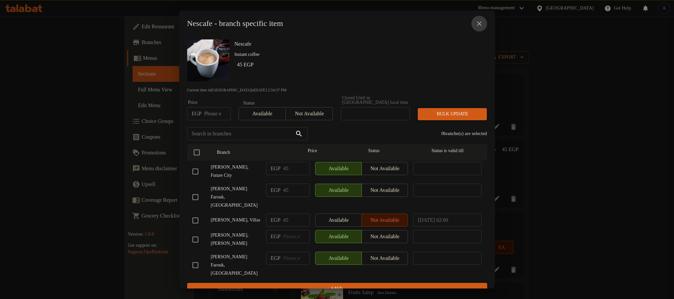
click at [481, 25] on icon "close" at bounding box center [479, 24] width 8 height 8
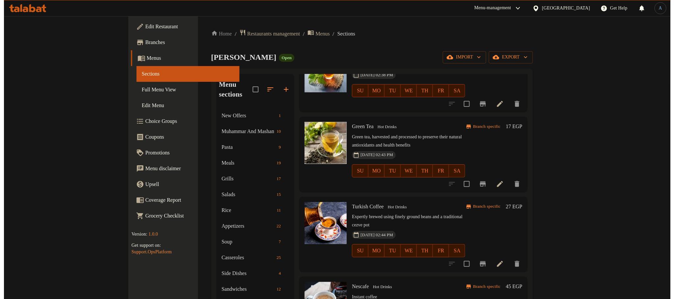
scroll to position [0, 0]
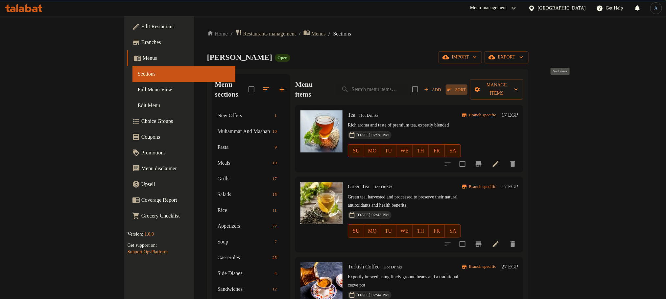
click at [453, 87] on icon "button" at bounding box center [450, 90] width 6 height 6
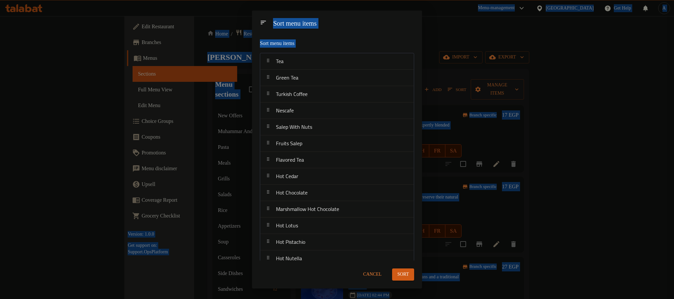
click at [363, 39] on p "Sort menu items" at bounding box center [321, 43] width 122 height 8
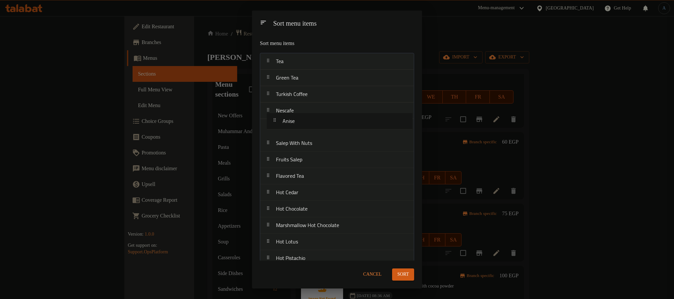
drag, startPoint x: 309, startPoint y: 238, endPoint x: 317, endPoint y: 117, distance: 121.6
click at [317, 117] on nav "Tea Green Tea Turkish Coffee Nescafe Salep With Nuts Fruits Salep Flavored Tea …" at bounding box center [337, 201] width 154 height 296
drag, startPoint x: 298, startPoint y: 250, endPoint x: 303, endPoint y: 132, distance: 118.5
click at [303, 132] on nav "Tea Green Tea Turkish Coffee Nescafe Anise Salep With Nuts Fruits Salep Flavore…" at bounding box center [337, 201] width 154 height 296
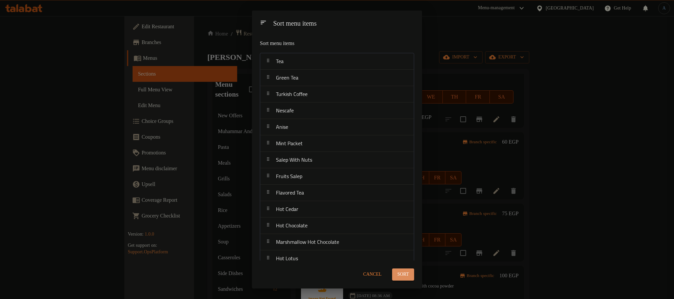
click at [402, 271] on span "Sort" at bounding box center [403, 275] width 12 height 8
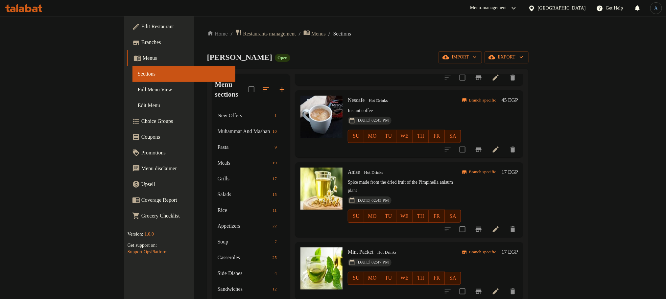
scroll to position [197, 0]
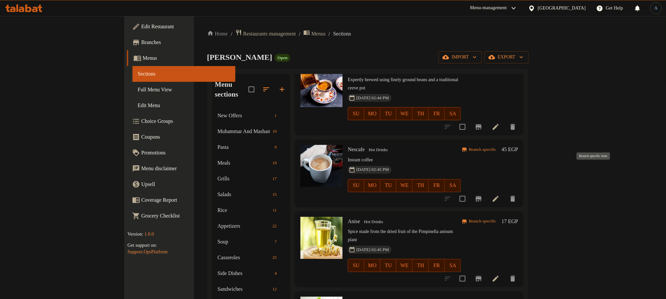
click at [483, 195] on icon "Branch-specific-item" at bounding box center [479, 199] width 8 height 8
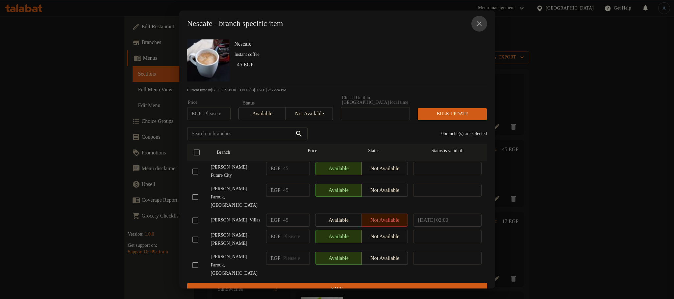
click at [478, 26] on icon "close" at bounding box center [479, 24] width 8 height 8
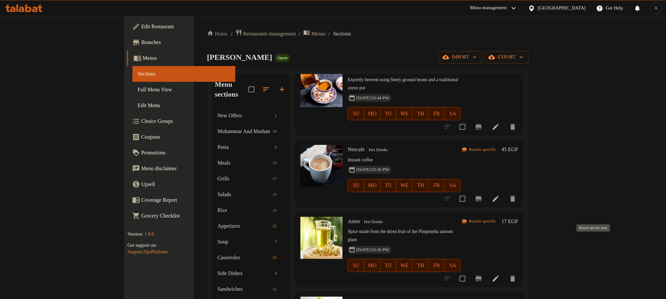
click at [482, 276] on icon "Branch-specific-item" at bounding box center [479, 278] width 6 height 5
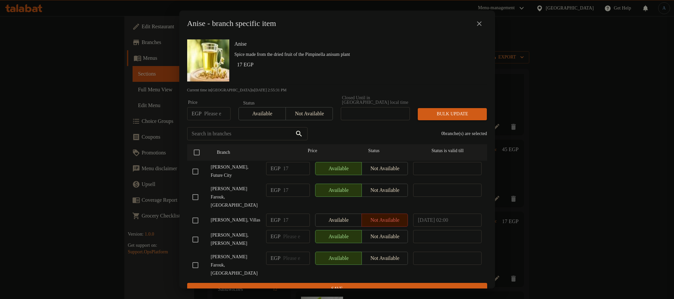
click at [252, 165] on span "[PERSON_NAME], Future City" at bounding box center [236, 171] width 50 height 16
click at [476, 24] on icon "close" at bounding box center [479, 24] width 8 height 8
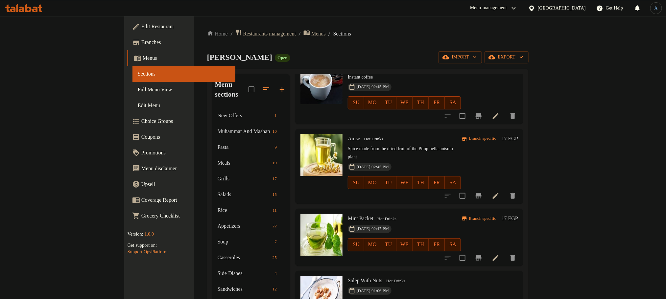
scroll to position [296, 0]
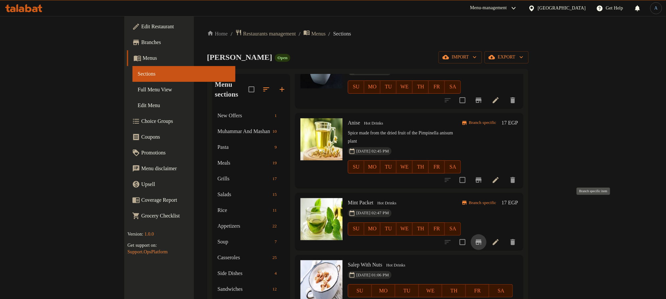
click at [483, 238] on icon "Branch-specific-item" at bounding box center [479, 242] width 8 height 8
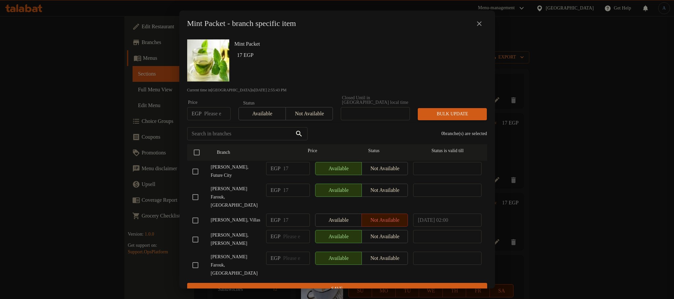
click at [248, 163] on span "[PERSON_NAME], Future City" at bounding box center [236, 171] width 50 height 16
click at [481, 24] on icon "close" at bounding box center [479, 24] width 8 height 8
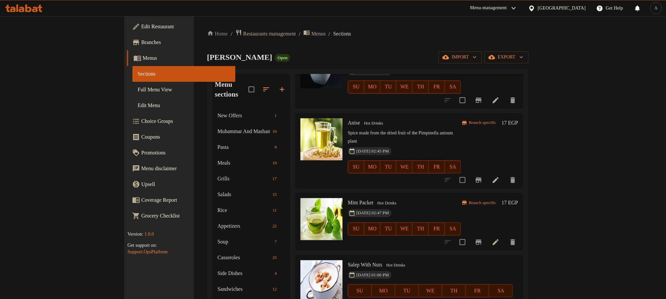
click at [416, 196] on div "Mint Packet Hot Drinks [DATE] 02:47 PM SU MO TU WE TH FR SA" at bounding box center [404, 222] width 118 height 52
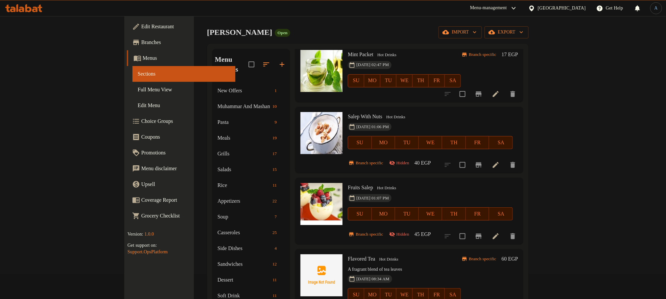
scroll to position [49, 0]
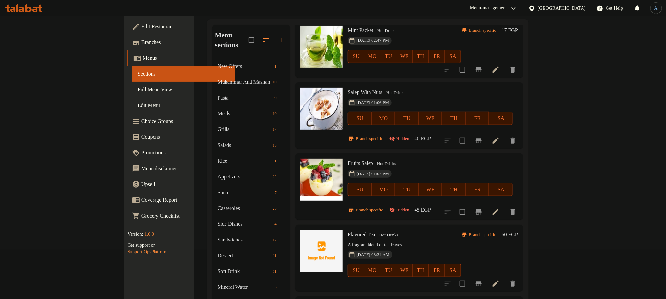
click at [348, 232] on span "Flavored Tea" at bounding box center [361, 235] width 27 height 6
copy h6 "Flavored Tea"
click at [482, 281] on icon "Branch-specific-item" at bounding box center [479, 283] width 6 height 5
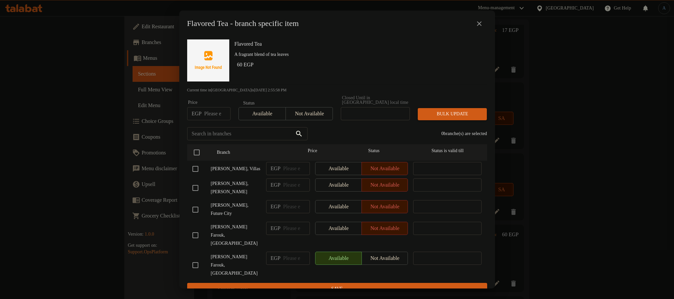
drag, startPoint x: 507, startPoint y: 131, endPoint x: 498, endPoint y: 32, distance: 99.7
click at [508, 121] on div "Flavored Tea - branch specific item Flavored Tea A fragrant blend of tea leaves…" at bounding box center [337, 149] width 674 height 299
click at [478, 26] on icon "close" at bounding box center [479, 24] width 8 height 8
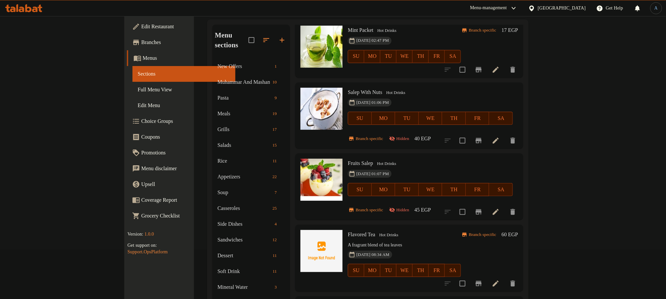
click at [348, 232] on span "Flavored Tea" at bounding box center [361, 235] width 27 height 6
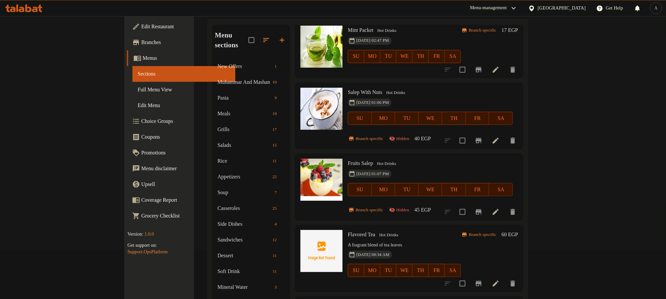
copy h6 "Hot Cedar"
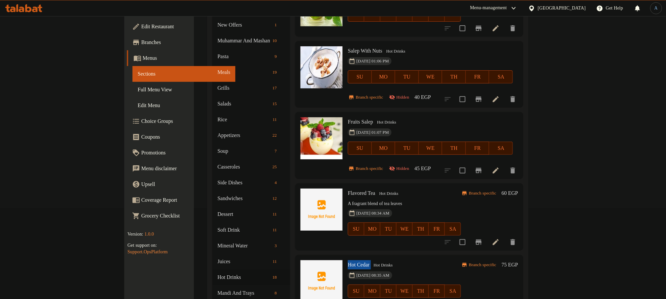
scroll to position [148, 0]
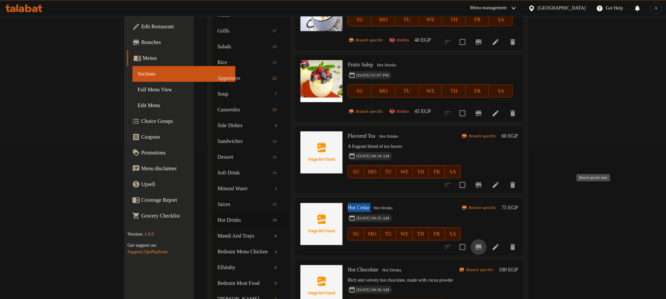
click at [483, 243] on icon "Branch-specific-item" at bounding box center [479, 247] width 8 height 8
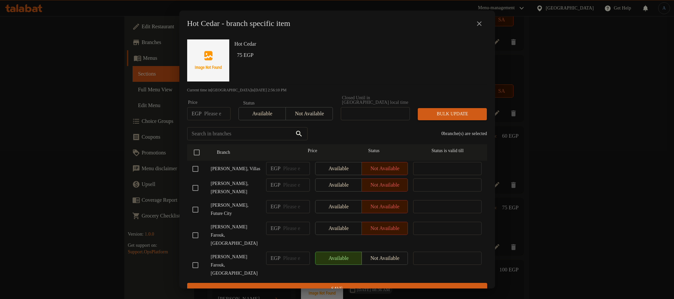
click at [482, 20] on button "close" at bounding box center [479, 24] width 16 height 16
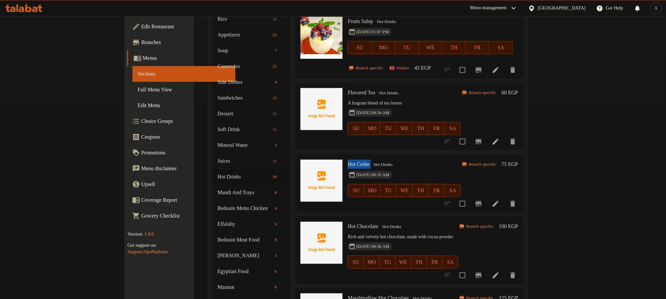
scroll to position [247, 0]
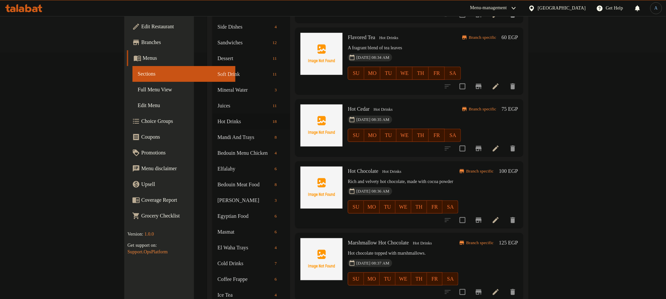
click at [348, 168] on span "Hot Chocolate" at bounding box center [363, 171] width 31 height 6
copy h6 "Hot Chocolate"
click at [524, 176] on div "Menu items Add Sort Manage items Tea Hot Drinks Rich aroma and taste of premium…" at bounding box center [407, 248] width 234 height 842
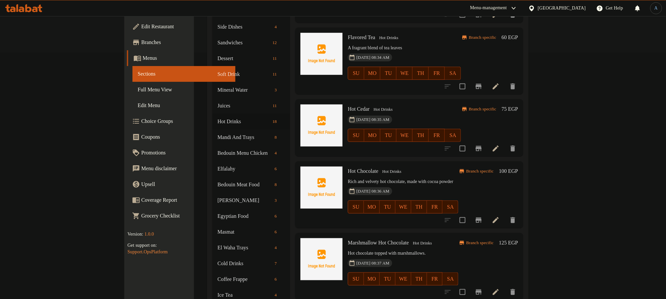
click at [482, 218] on icon "Branch-specific-item" at bounding box center [479, 220] width 6 height 5
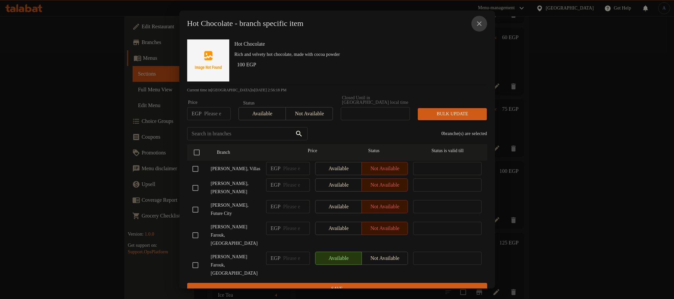
click at [479, 26] on icon "close" at bounding box center [479, 23] width 5 height 5
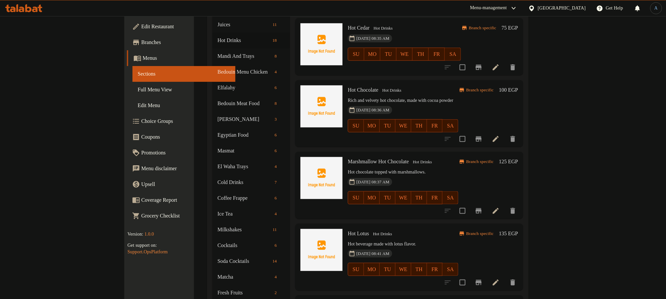
scroll to position [345, 0]
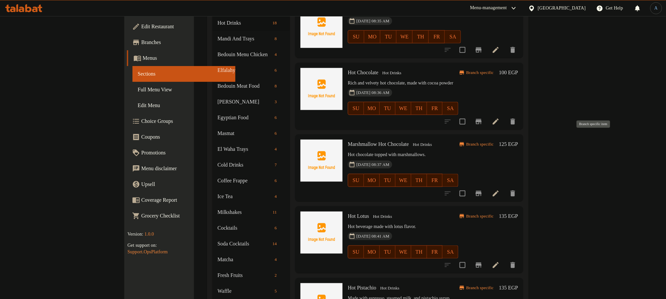
click at [483, 190] on icon "Branch-specific-item" at bounding box center [479, 194] width 8 height 8
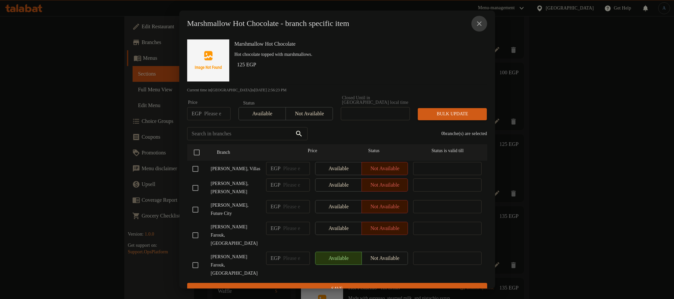
click at [480, 25] on icon "close" at bounding box center [479, 23] width 5 height 5
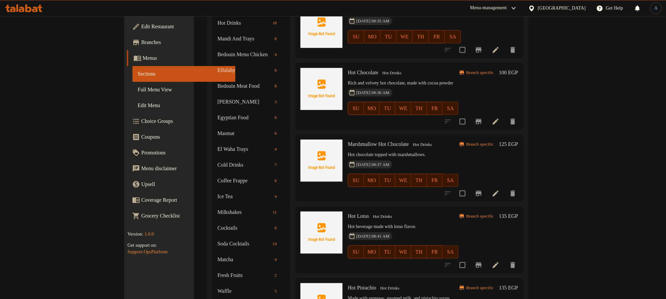
click at [348, 213] on span "Hot Lotus" at bounding box center [358, 216] width 21 height 6
copy h6 "Hot Lotus"
click at [483, 190] on icon "Branch-specific-item" at bounding box center [479, 194] width 8 height 8
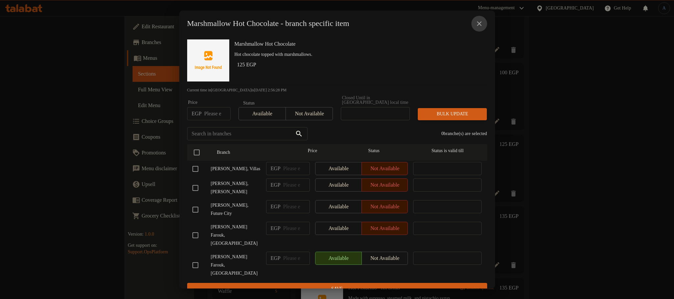
click at [482, 26] on icon "close" at bounding box center [479, 24] width 8 height 8
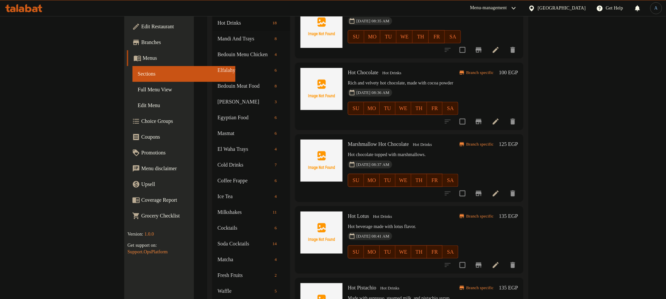
click at [377, 212] on h6 "Hot Lotus Hot Drinks" at bounding box center [403, 216] width 111 height 9
click at [353, 141] on span "Marshmallow Hot Chocolate" at bounding box center [378, 144] width 61 height 6
copy h6 "Marshmallow Hot Chocolate"
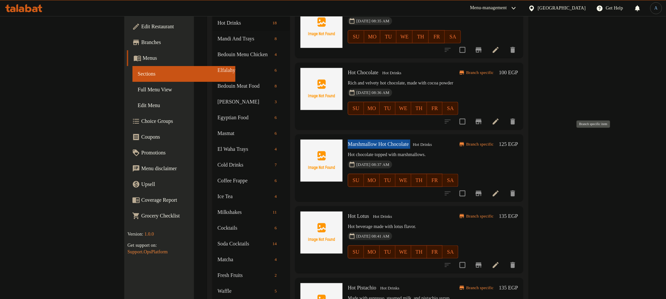
click at [482, 191] on icon "Branch-specific-item" at bounding box center [479, 193] width 6 height 5
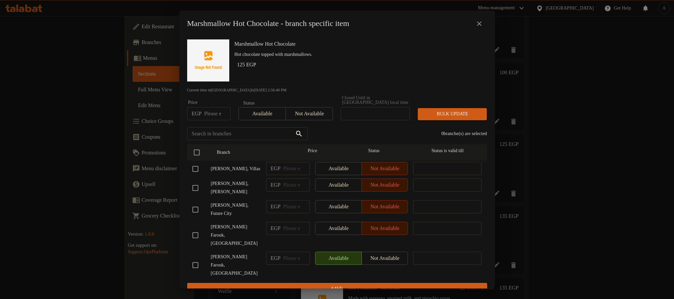
click at [519, 167] on div "Marshmallow Hot Chocolate - branch specific item Marshmallow Hot Chocolate Hot …" at bounding box center [337, 149] width 674 height 299
click at [479, 20] on button "close" at bounding box center [479, 24] width 16 height 16
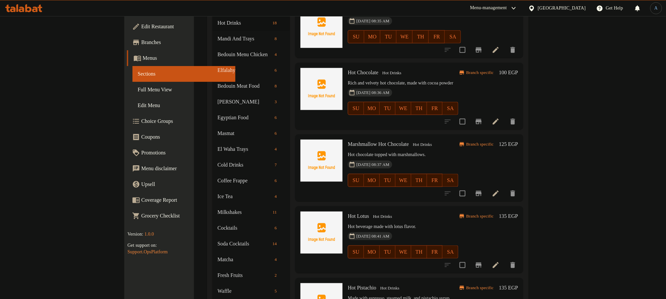
scroll to position [395, 0]
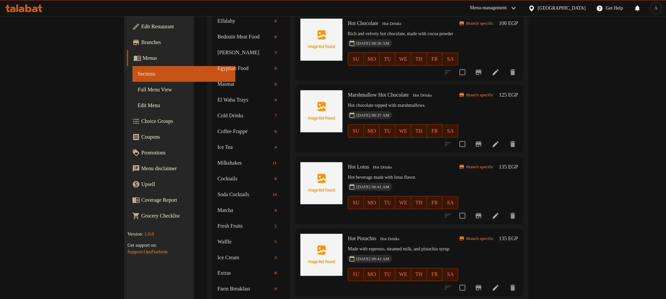
click at [482, 213] on icon "Branch-specific-item" at bounding box center [479, 215] width 6 height 5
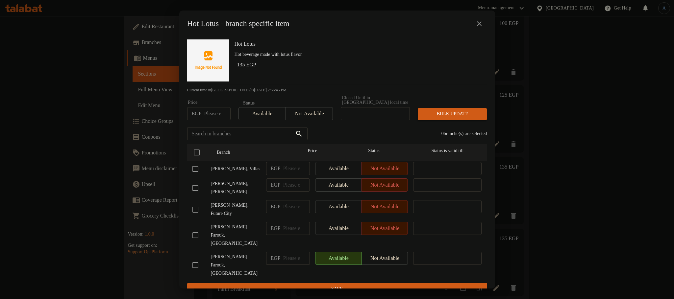
click at [479, 28] on icon "close" at bounding box center [479, 24] width 8 height 8
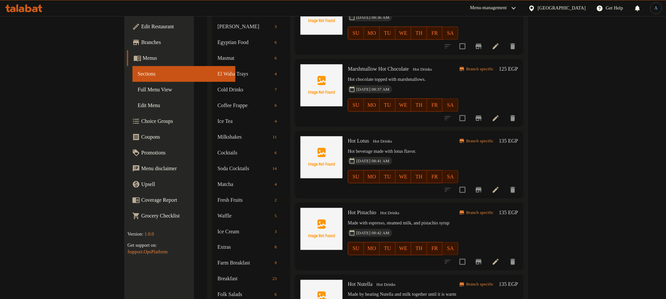
scroll to position [444, 0]
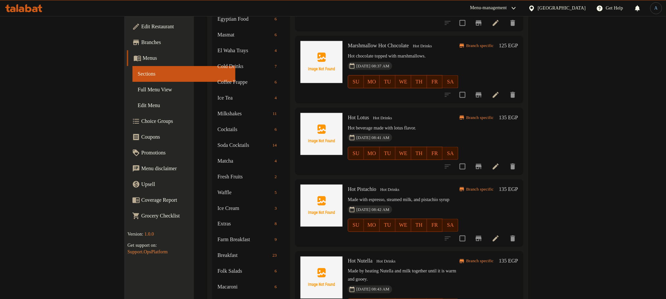
click at [348, 186] on span "Hot Pistachio" at bounding box center [362, 189] width 29 height 6
click at [482, 236] on icon "Branch-specific-item" at bounding box center [479, 238] width 6 height 5
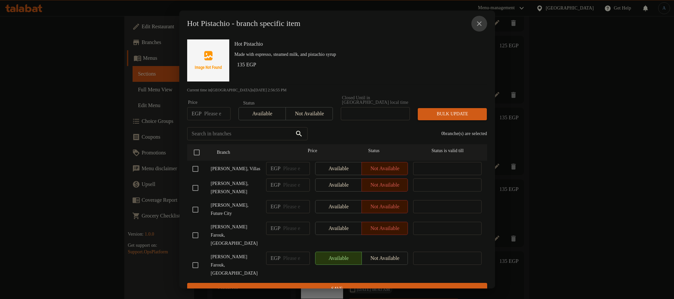
click at [480, 23] on icon "close" at bounding box center [479, 24] width 8 height 8
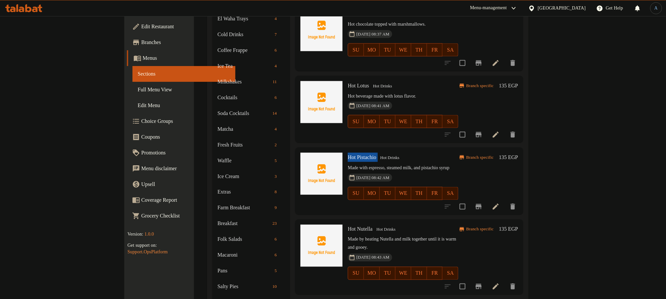
scroll to position [493, 0]
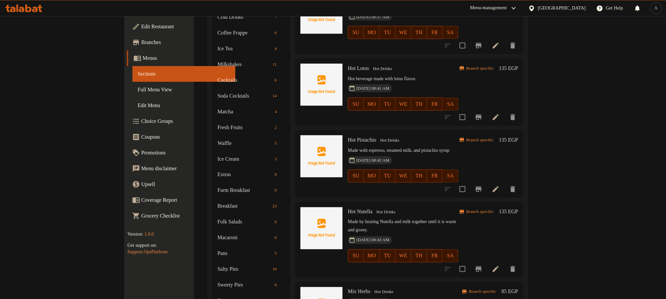
click at [348, 209] on span "Hot Nutella" at bounding box center [360, 212] width 25 height 6
click at [482, 267] on icon "Branch-specific-item" at bounding box center [479, 269] width 6 height 5
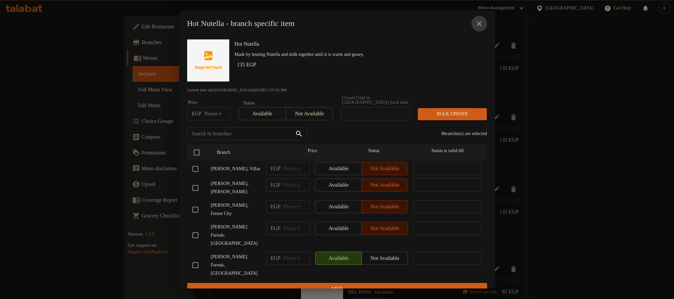
click at [477, 24] on icon "close" at bounding box center [479, 23] width 5 height 5
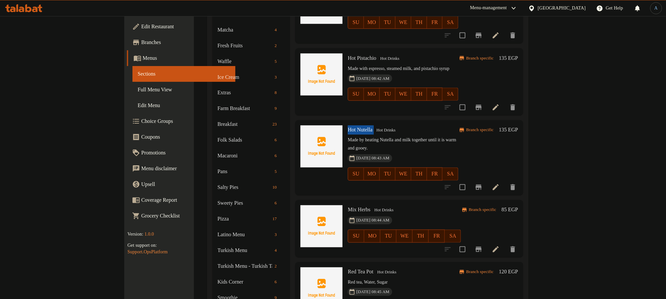
scroll to position [592, 0]
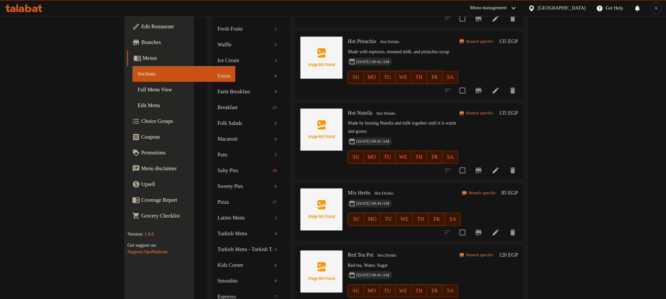
click at [348, 190] on span "Mix Herbs" at bounding box center [359, 193] width 23 height 6
click at [483, 229] on icon "Branch-specific-item" at bounding box center [479, 233] width 8 height 8
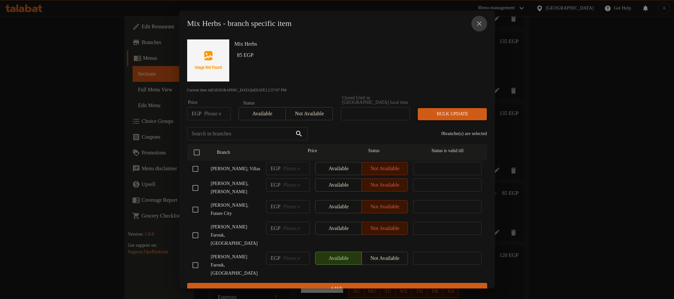
click at [475, 26] on icon "close" at bounding box center [479, 24] width 8 height 8
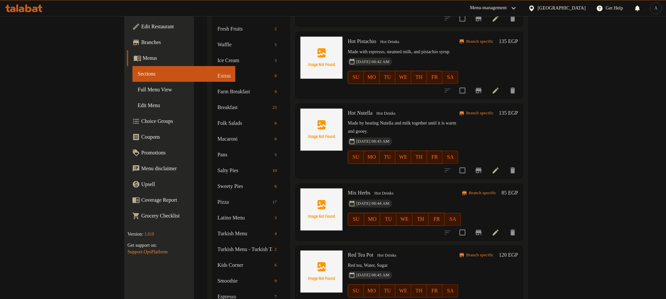
click at [348, 253] on span "Red Tea Pot" at bounding box center [361, 256] width 26 height 6
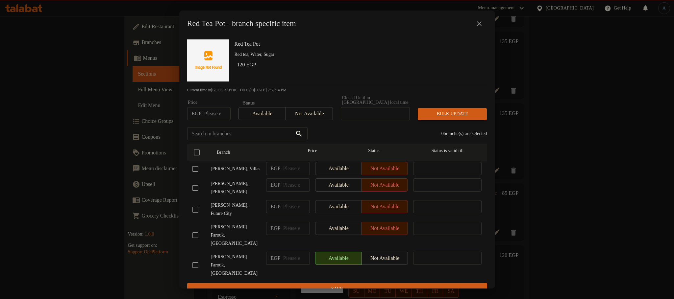
click at [479, 26] on icon "close" at bounding box center [479, 23] width 5 height 5
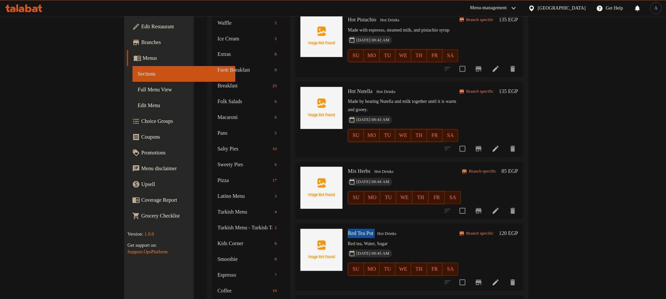
scroll to position [624, 0]
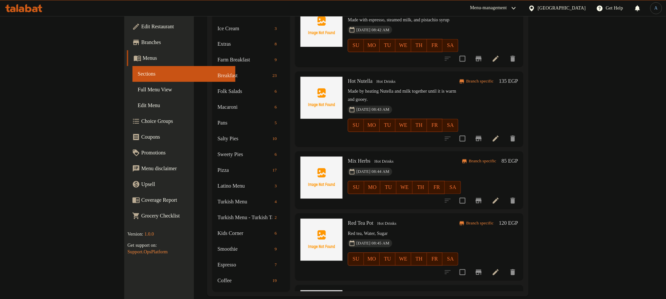
click at [348, 292] on span "Zarda Tea Pot" at bounding box center [362, 295] width 29 height 6
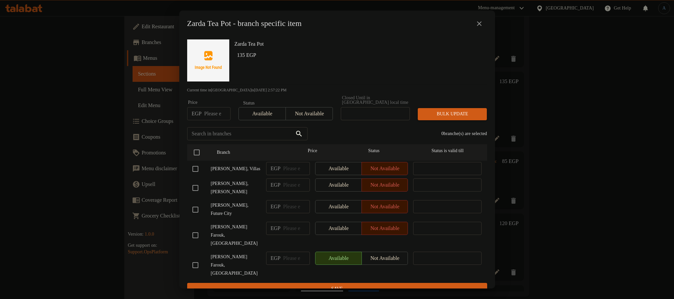
click at [478, 25] on icon "close" at bounding box center [479, 23] width 5 height 5
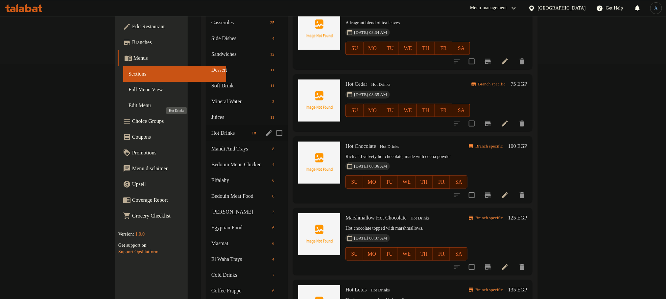
scroll to position [229, 0]
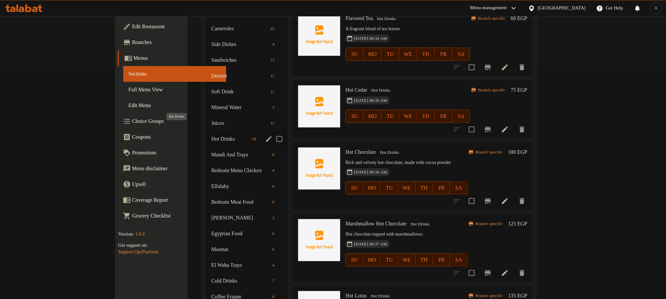
click at [211, 135] on span "Hot Drinks" at bounding box center [230, 139] width 38 height 8
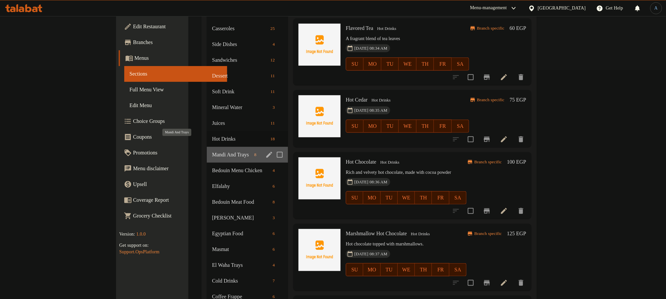
click at [212, 151] on span "Mandi And Trays" at bounding box center [231, 155] width 39 height 8
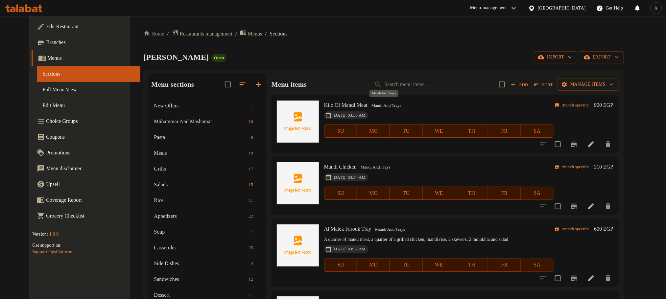
click at [372, 107] on span "Mandi And Trays" at bounding box center [386, 106] width 35 height 8
drag, startPoint x: 547, startPoint y: 167, endPoint x: 618, endPoint y: 158, distance: 71.9
click at [547, 167] on h6 "Mandi Chicken Mandi And Trays" at bounding box center [439, 166] width 230 height 9
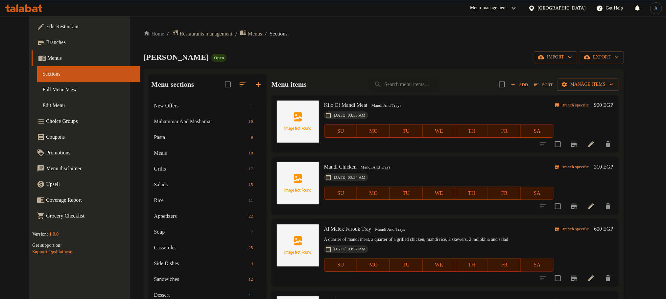
click at [578, 147] on icon "Branch-specific-item" at bounding box center [574, 144] width 8 height 8
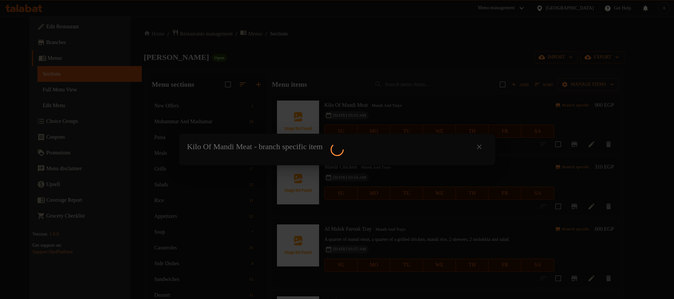
click at [336, 155] on icon at bounding box center [337, 149] width 13 height 13
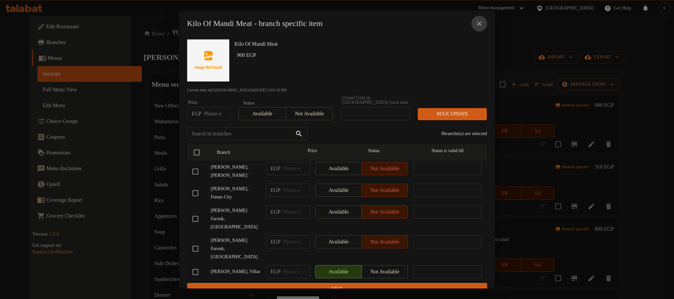
click at [481, 26] on icon "close" at bounding box center [479, 24] width 8 height 8
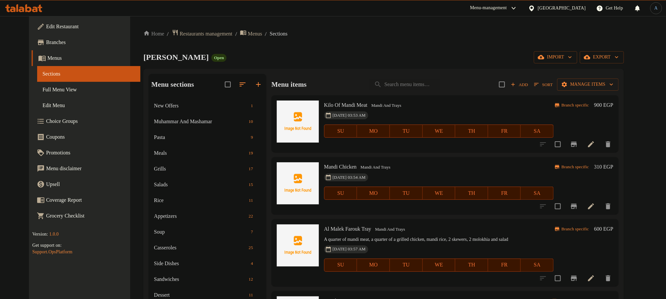
click at [578, 208] on icon "Branch-specific-item" at bounding box center [574, 207] width 8 height 8
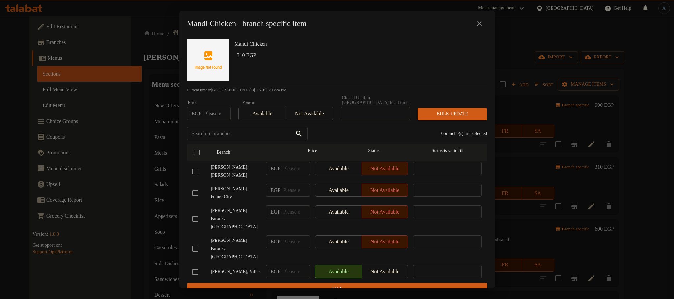
click at [479, 27] on icon "close" at bounding box center [479, 24] width 8 height 8
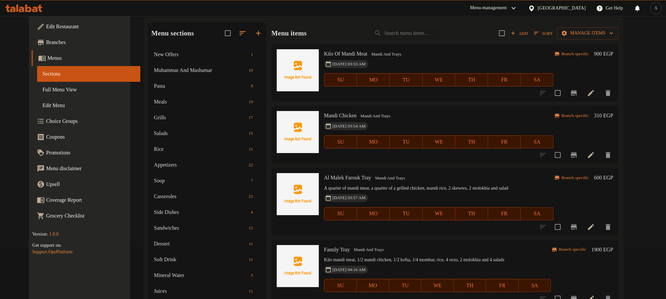
scroll to position [148, 0]
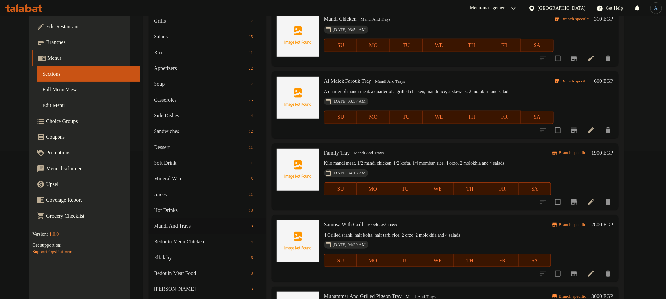
click at [577, 130] on icon "Branch-specific-item" at bounding box center [574, 130] width 6 height 5
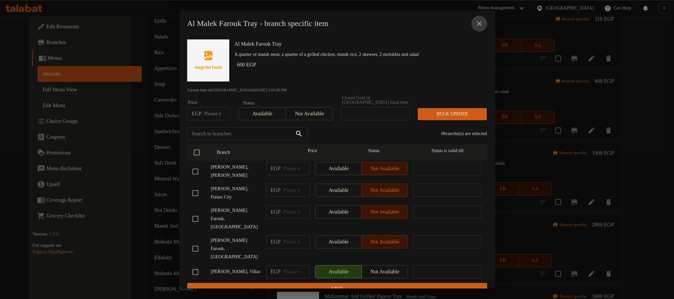
click at [481, 24] on icon "close" at bounding box center [479, 23] width 5 height 5
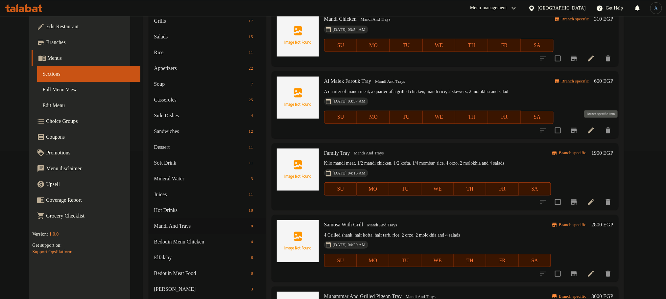
click at [577, 129] on icon "Branch-specific-item" at bounding box center [574, 130] width 6 height 5
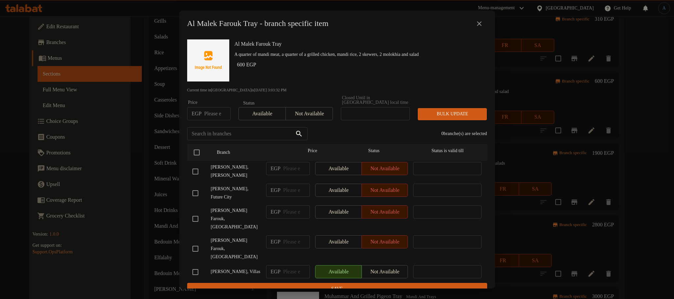
click at [479, 27] on icon "close" at bounding box center [479, 24] width 8 height 8
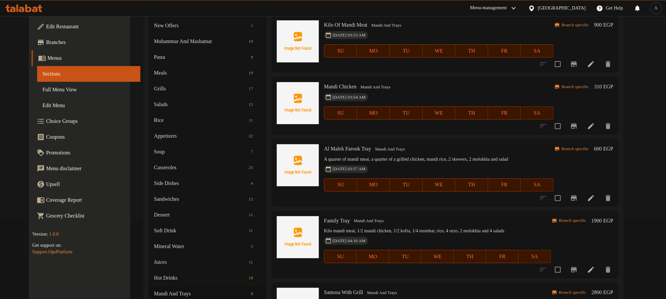
scroll to position [0, 0]
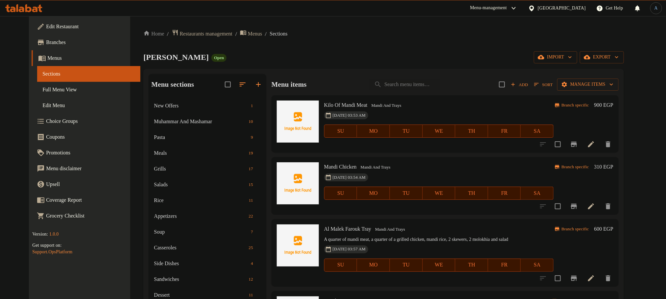
click at [577, 144] on icon "Branch-specific-item" at bounding box center [574, 144] width 6 height 5
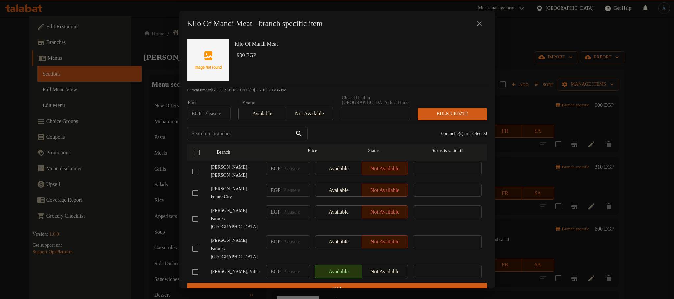
click at [476, 22] on icon "close" at bounding box center [479, 24] width 8 height 8
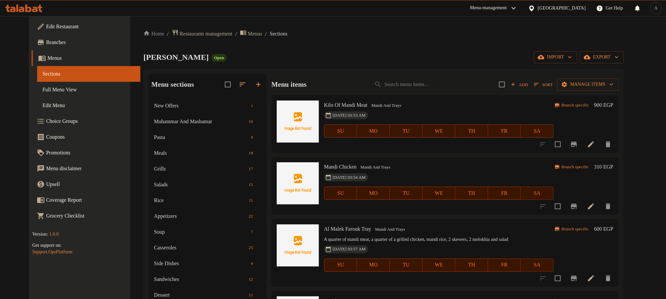
click at [577, 206] on icon "Branch-specific-item" at bounding box center [574, 206] width 6 height 5
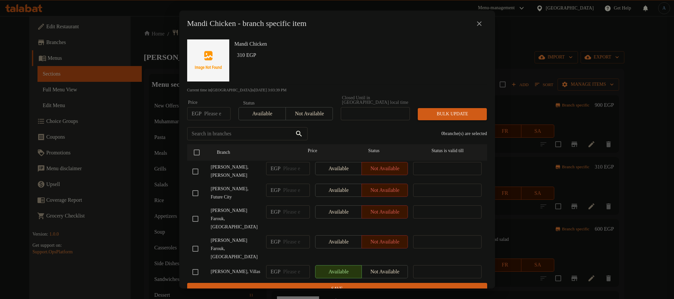
click at [477, 21] on button "close" at bounding box center [479, 24] width 16 height 16
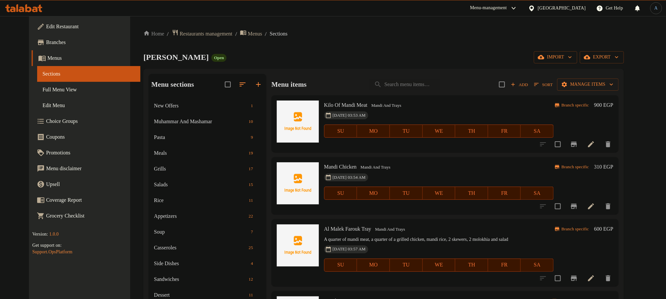
scroll to position [49, 0]
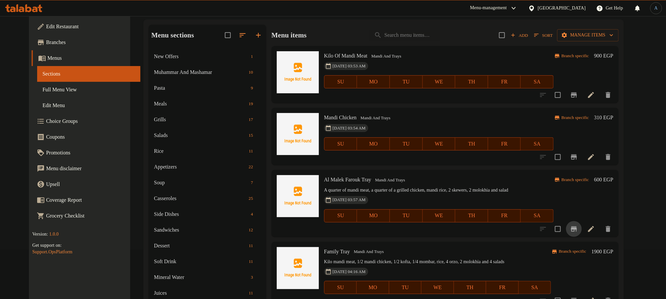
click at [577, 229] on icon "Branch-specific-item" at bounding box center [574, 229] width 6 height 5
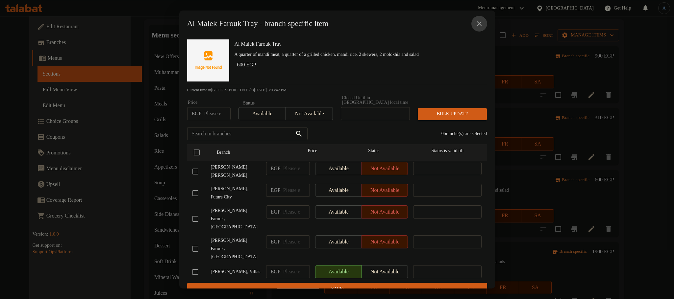
click at [484, 19] on button "close" at bounding box center [479, 24] width 16 height 16
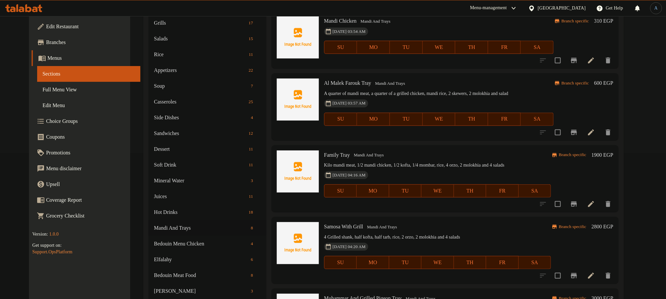
scroll to position [148, 0]
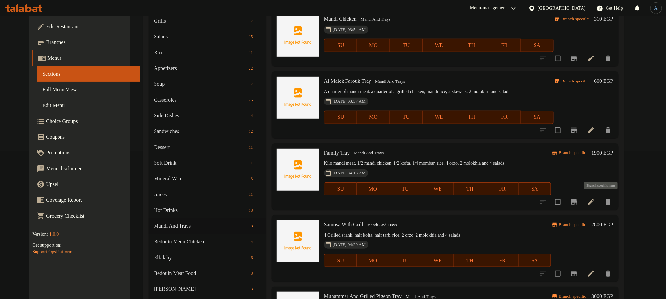
click at [578, 203] on icon "Branch-specific-item" at bounding box center [574, 202] width 8 height 8
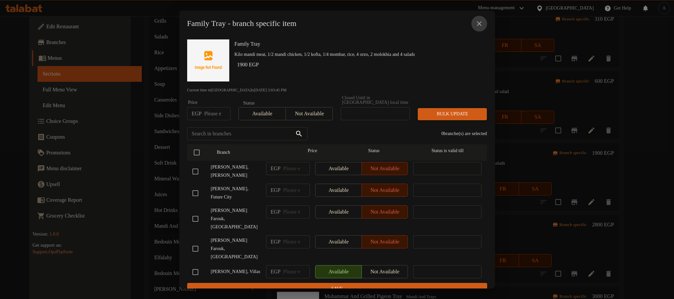
click at [484, 24] on button "close" at bounding box center [479, 24] width 16 height 16
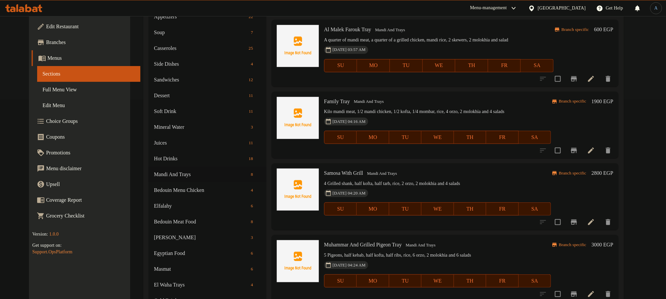
scroll to position [247, 0]
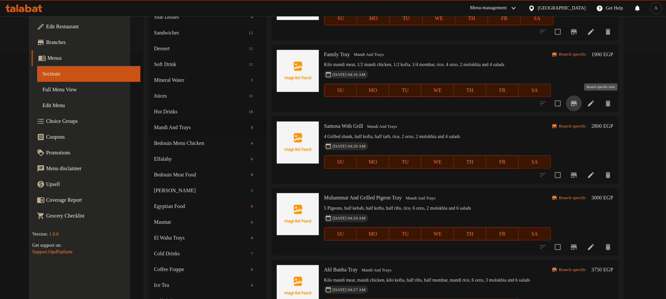
click at [577, 104] on icon "Branch-specific-item" at bounding box center [574, 103] width 6 height 5
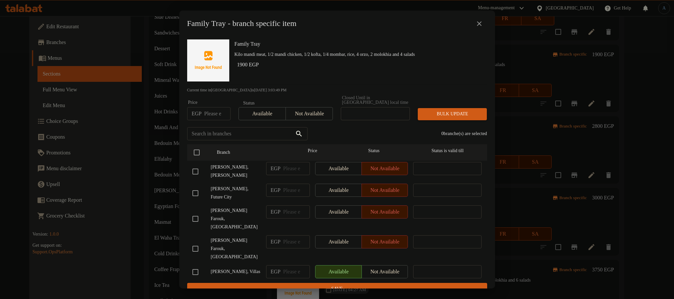
click at [482, 23] on icon "close" at bounding box center [479, 24] width 8 height 8
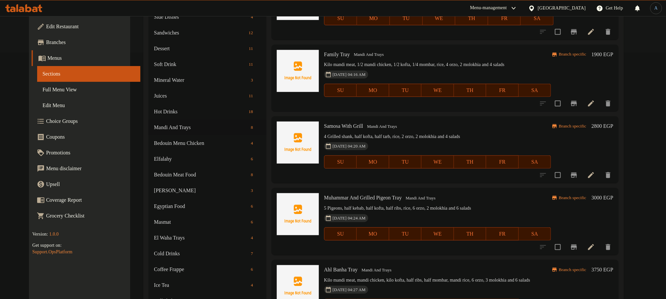
scroll to position [296, 0]
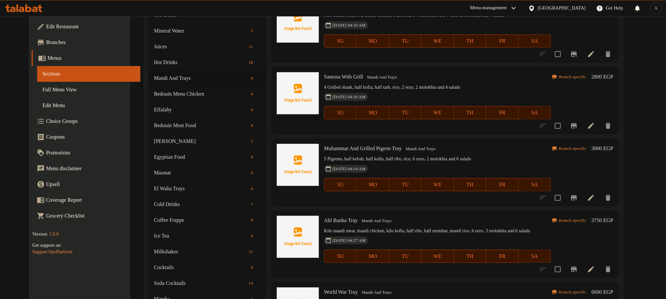
click at [577, 128] on icon "Branch-specific-item" at bounding box center [574, 125] width 6 height 5
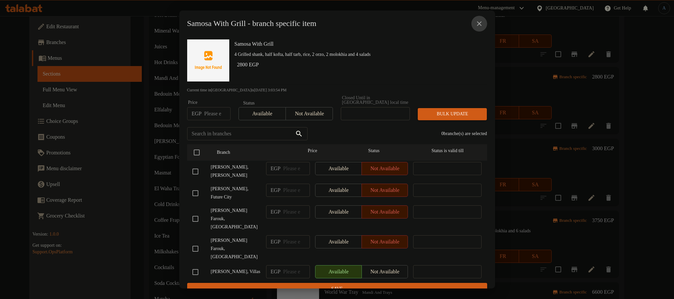
click at [479, 24] on icon "close" at bounding box center [479, 24] width 8 height 8
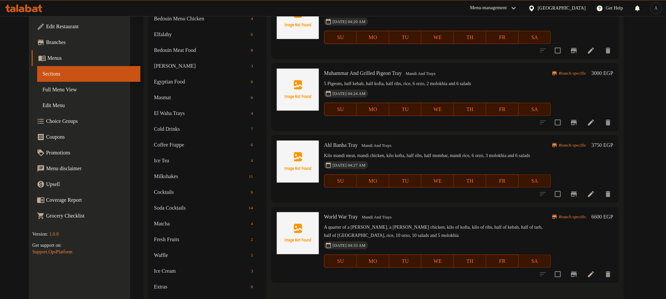
scroll to position [395, 0]
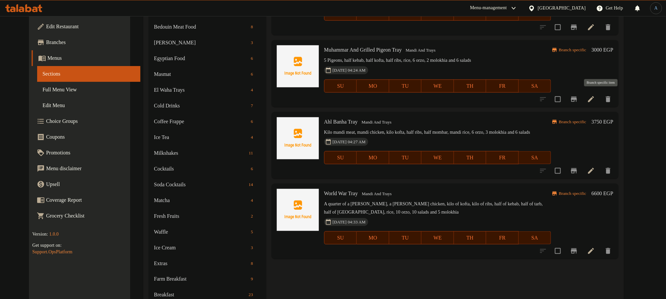
click at [578, 103] on icon "Branch-specific-item" at bounding box center [574, 99] width 8 height 8
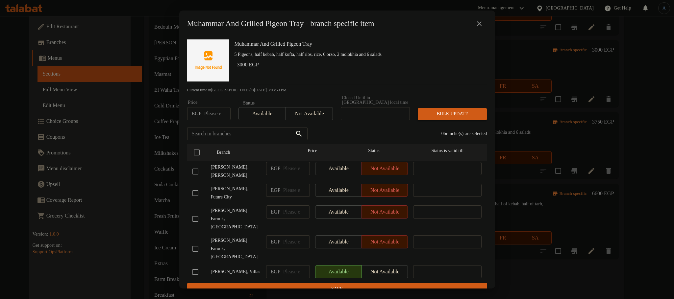
click at [481, 23] on icon "close" at bounding box center [479, 24] width 8 height 8
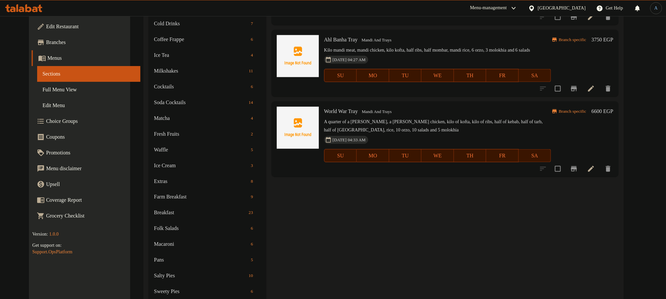
scroll to position [493, 0]
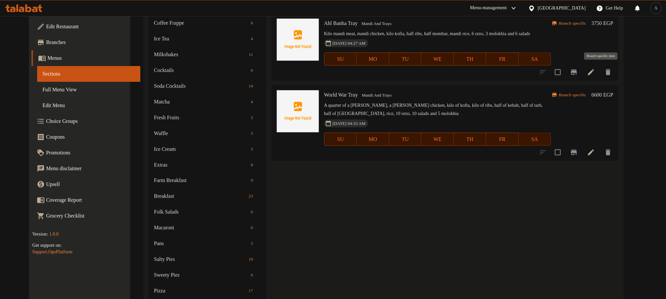
click at [578, 68] on icon "Branch-specific-item" at bounding box center [574, 72] width 8 height 8
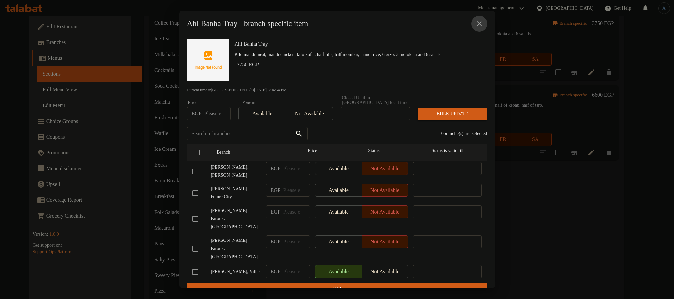
click at [478, 25] on icon "close" at bounding box center [479, 23] width 5 height 5
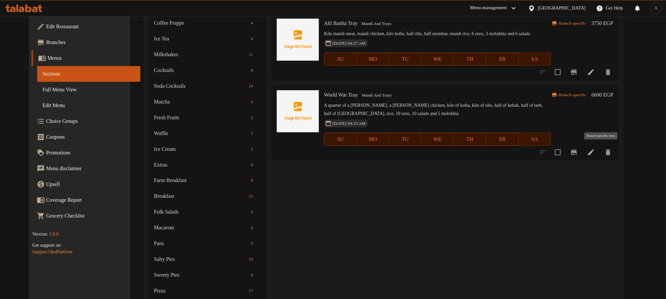
click at [578, 150] on icon "Branch-specific-item" at bounding box center [574, 153] width 8 height 8
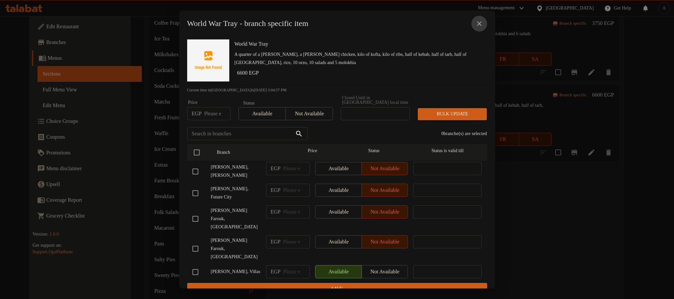
click at [477, 27] on icon "close" at bounding box center [479, 24] width 8 height 8
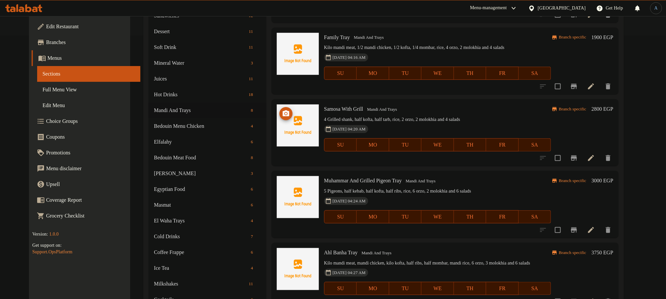
scroll to position [247, 0]
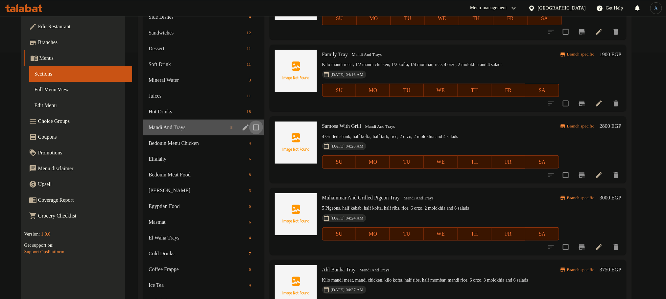
click at [252, 124] on input "Menu sections" at bounding box center [256, 128] width 14 height 14
checkbox input "true"
click at [206, 140] on span "Bedouin Menu Chicken" at bounding box center [188, 143] width 79 height 8
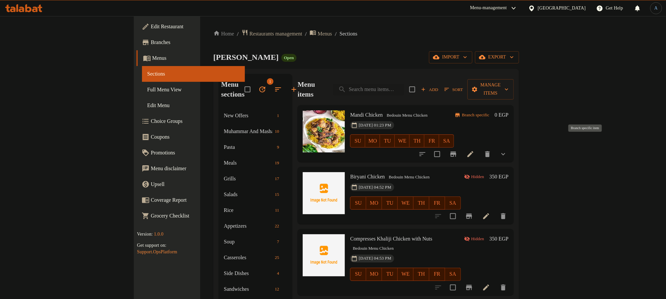
click at [458, 150] on icon "Branch-specific-item" at bounding box center [454, 154] width 8 height 8
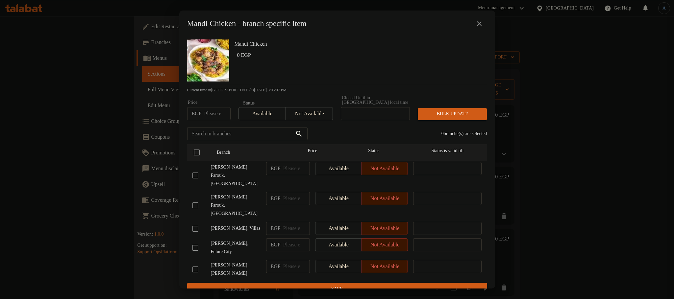
drag, startPoint x: 481, startPoint y: 31, endPoint x: 480, endPoint y: 26, distance: 4.8
click at [481, 31] on button "close" at bounding box center [479, 24] width 16 height 16
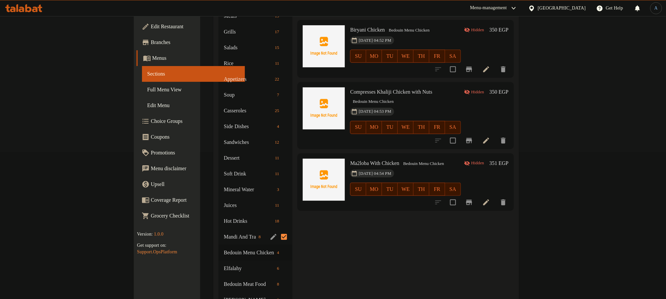
scroll to position [148, 0]
click at [277, 245] on input "Menu sections" at bounding box center [284, 252] width 14 height 14
checkbox input "true"
click at [401, 159] on span "Bedouin Menu Chicken" at bounding box center [424, 163] width 46 height 8
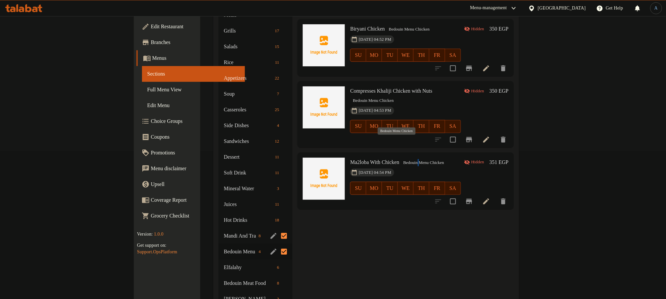
click at [401, 159] on span "Bedouin Menu Chicken" at bounding box center [424, 163] width 46 height 8
click at [224, 264] on span "Elfalahy" at bounding box center [240, 268] width 32 height 8
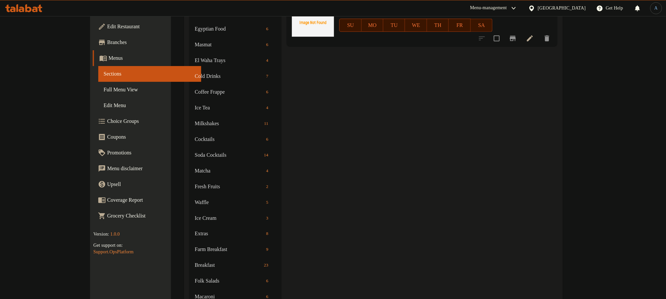
scroll to position [229, 0]
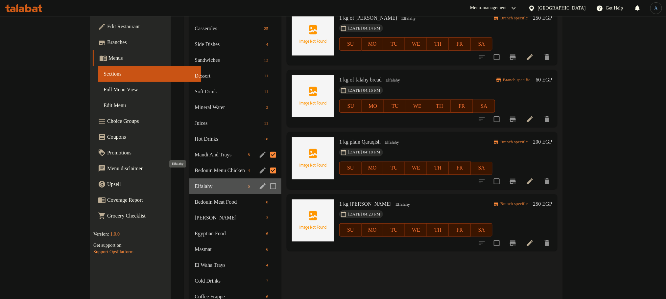
click at [212, 183] on span "Elfalahy" at bounding box center [220, 187] width 50 height 8
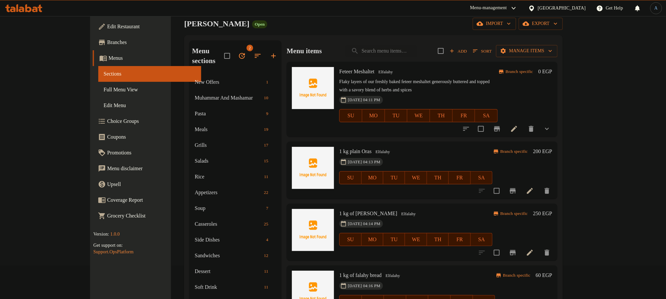
scroll to position [49, 0]
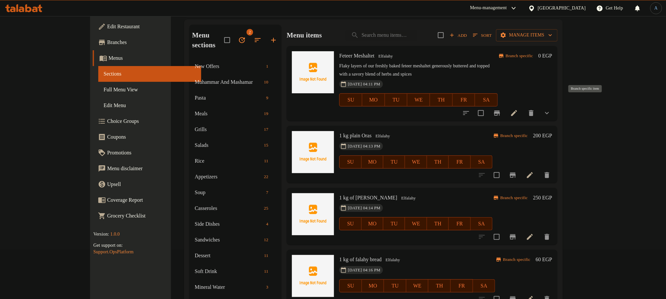
click at [500, 111] on icon "Branch-specific-item" at bounding box center [497, 113] width 6 height 5
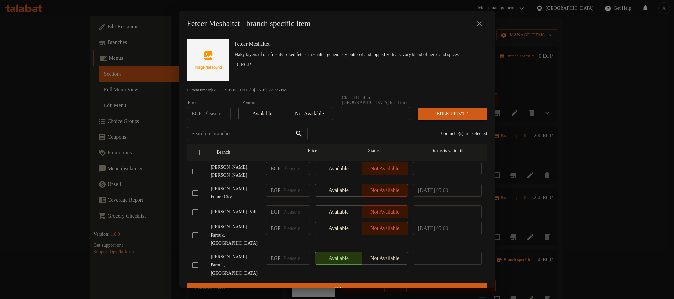
click at [481, 25] on icon "close" at bounding box center [479, 24] width 8 height 8
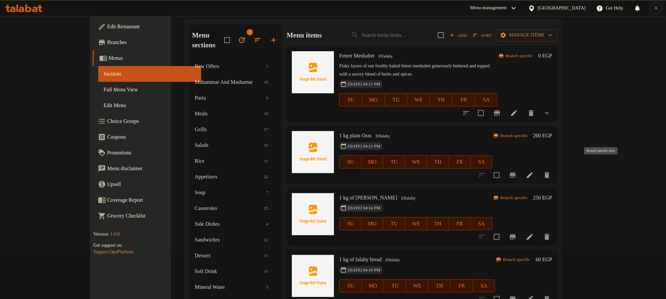
click at [517, 171] on icon "Branch-specific-item" at bounding box center [513, 175] width 8 height 8
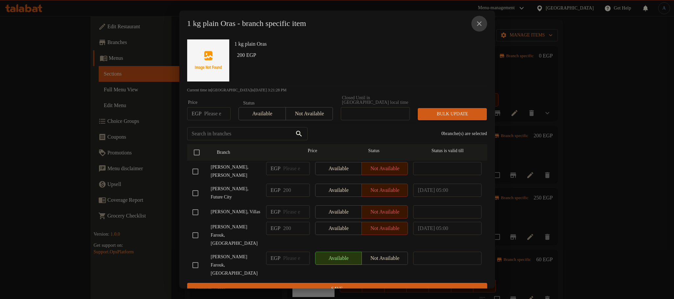
click at [483, 24] on icon "close" at bounding box center [479, 24] width 8 height 8
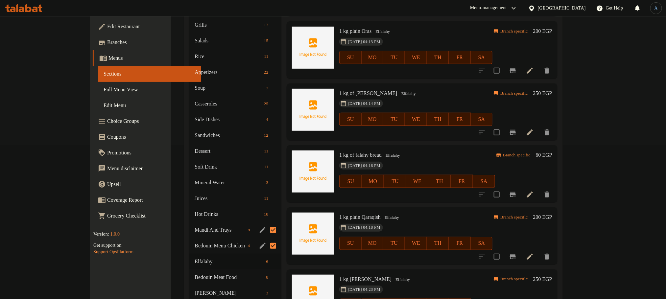
scroll to position [197, 0]
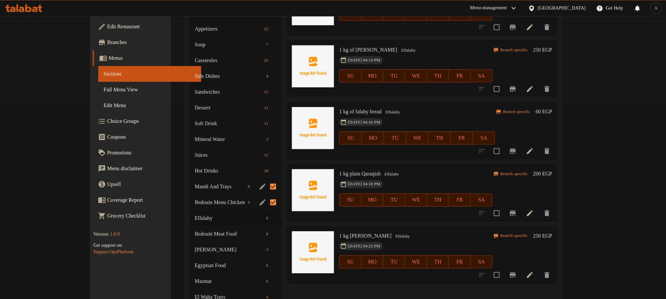
click at [517, 85] on icon "Branch-specific-item" at bounding box center [513, 89] width 8 height 8
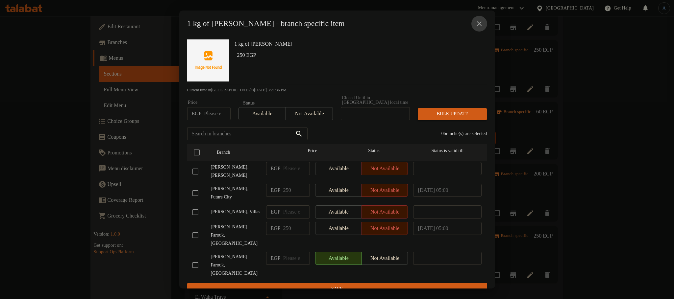
click at [482, 22] on icon "close" at bounding box center [479, 24] width 8 height 8
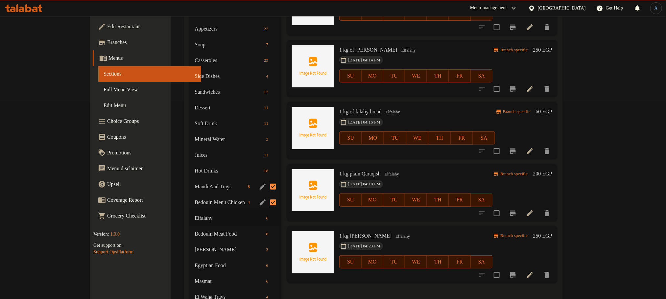
click at [516, 87] on icon "Branch-specific-item" at bounding box center [513, 89] width 6 height 5
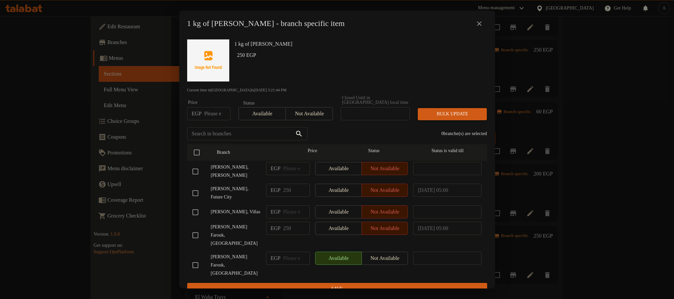
click at [480, 23] on icon "close" at bounding box center [479, 24] width 8 height 8
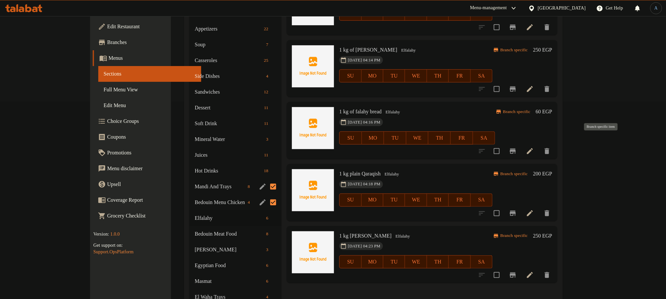
click at [517, 147] on icon "Branch-specific-item" at bounding box center [513, 151] width 8 height 8
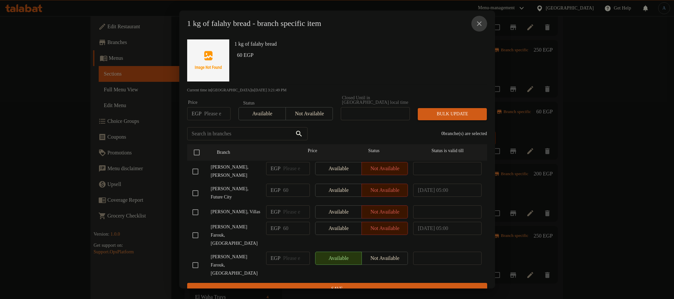
click at [478, 25] on icon "close" at bounding box center [479, 23] width 5 height 5
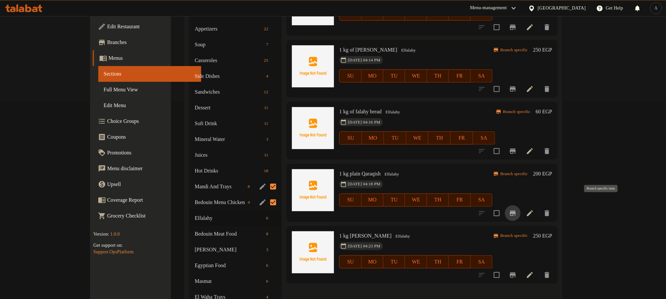
click at [521, 206] on button "Branch-specific-item" at bounding box center [513, 214] width 16 height 16
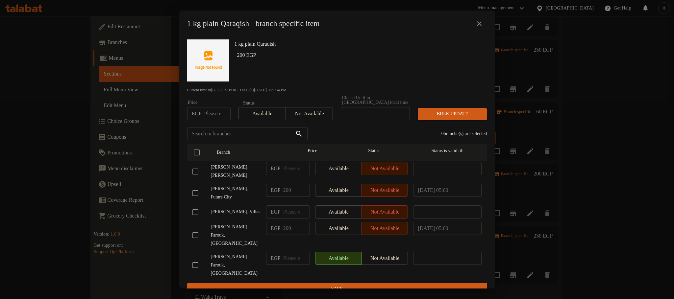
drag, startPoint x: 480, startPoint y: 27, endPoint x: 473, endPoint y: 28, distance: 7.4
click at [479, 26] on icon "close" at bounding box center [479, 23] width 5 height 5
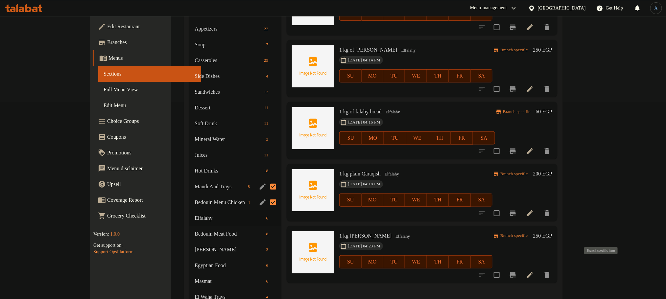
click at [516, 273] on icon "Branch-specific-item" at bounding box center [513, 275] width 6 height 5
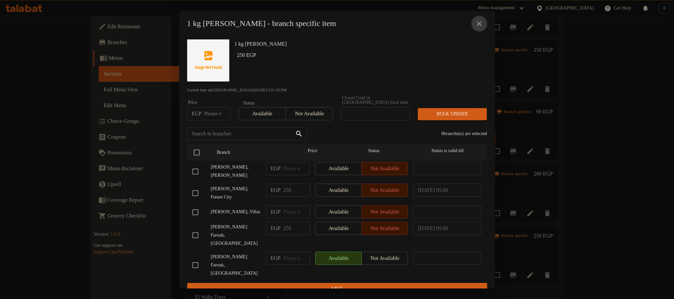
click at [480, 26] on icon "close" at bounding box center [479, 23] width 5 height 5
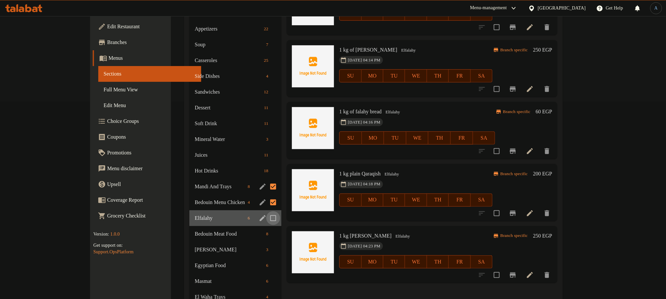
click at [266, 211] on input "Menu sections" at bounding box center [273, 218] width 14 height 14
checkbox input "true"
click at [259, 214] on icon "edit" at bounding box center [263, 218] width 8 height 8
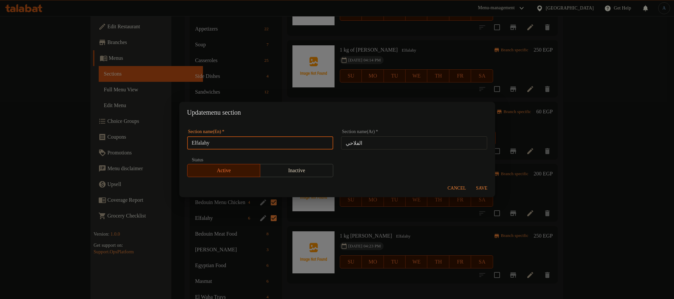
click at [250, 142] on input "Elfalahy" at bounding box center [260, 142] width 146 height 13
click at [462, 185] on span "Cancel" at bounding box center [457, 189] width 18 height 8
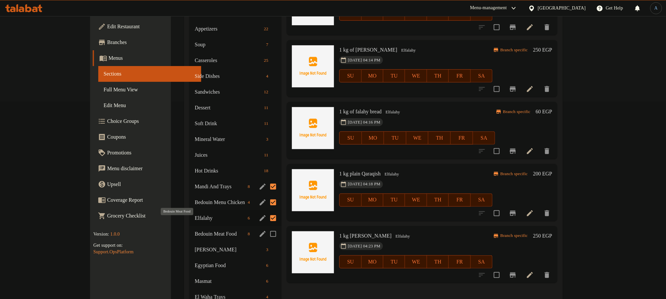
click at [206, 230] on span "Bedouin Meat Food" at bounding box center [220, 234] width 50 height 8
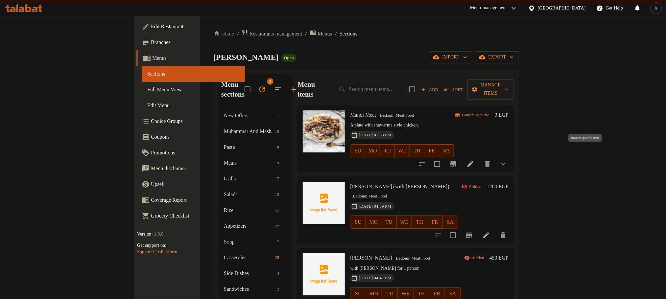
click at [457, 161] on icon "Branch-specific-item" at bounding box center [454, 163] width 6 height 5
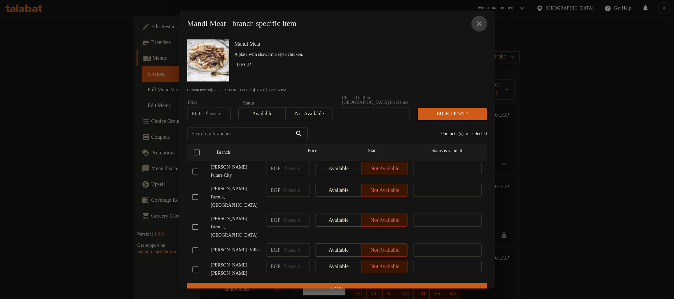
click at [477, 26] on icon "close" at bounding box center [479, 24] width 8 height 8
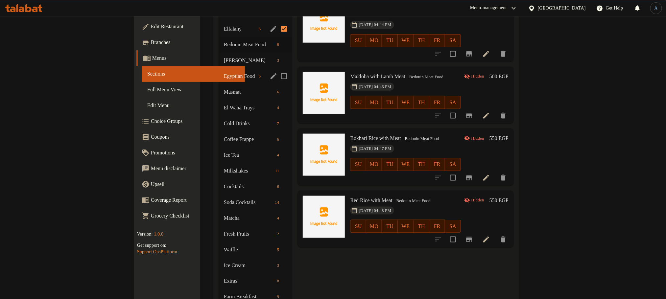
scroll to position [296, 0]
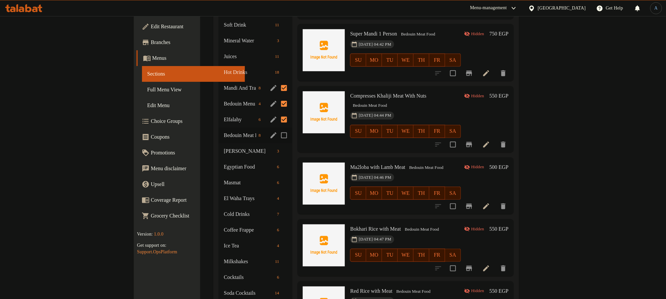
click at [277, 129] on input "Menu sections" at bounding box center [284, 136] width 14 height 14
checkbox input "true"
click at [270, 132] on icon "edit" at bounding box center [274, 136] width 8 height 8
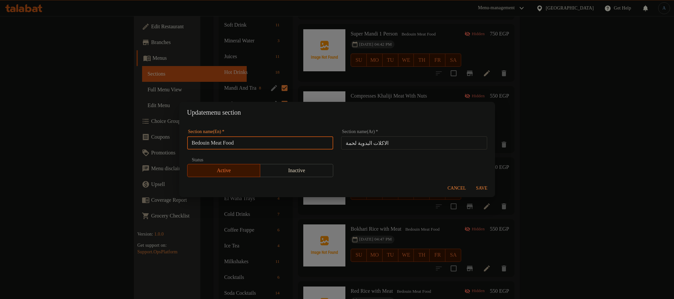
click at [245, 144] on input "Bedouin Meat Food" at bounding box center [260, 142] width 146 height 13
click at [454, 188] on span "Cancel" at bounding box center [457, 189] width 18 height 8
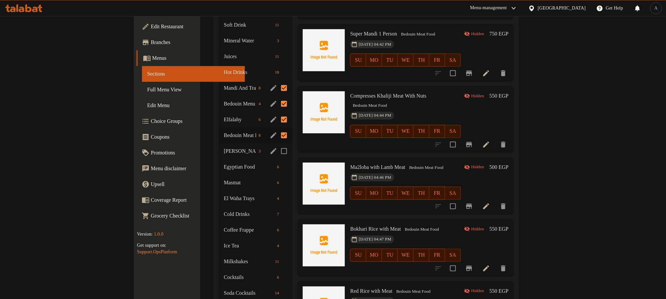
click at [219, 143] on div "Bedouin Macaroni 3" at bounding box center [256, 151] width 74 height 16
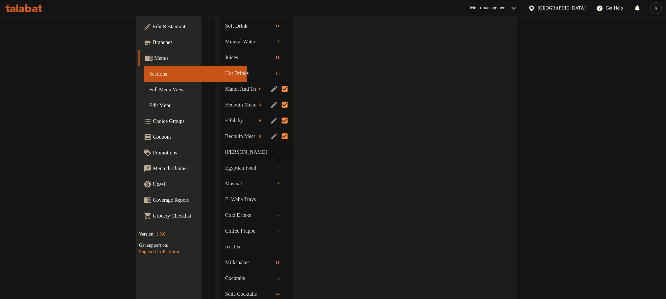
scroll to position [296, 0]
click at [270, 147] on icon "edit" at bounding box center [274, 151] width 8 height 8
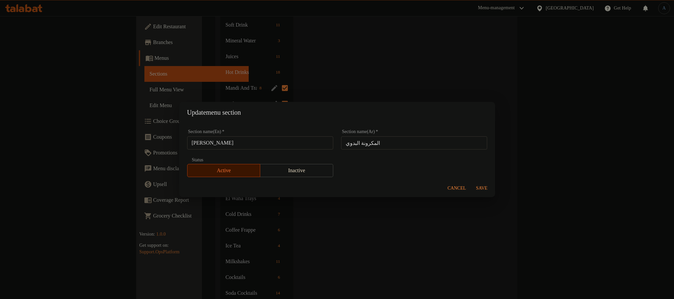
click at [248, 140] on input "[PERSON_NAME]" at bounding box center [260, 142] width 146 height 13
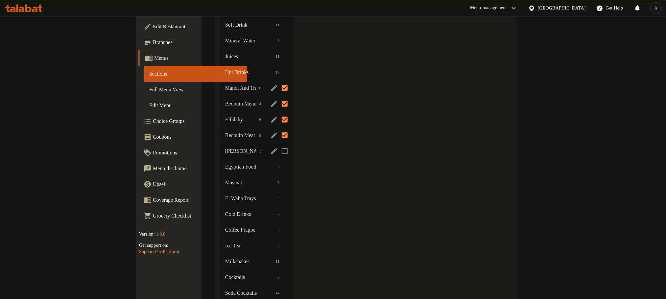
click at [278, 144] on input "Menu sections" at bounding box center [285, 151] width 14 height 14
checkbox input "true"
click at [271, 164] on icon "edit" at bounding box center [274, 167] width 6 height 6
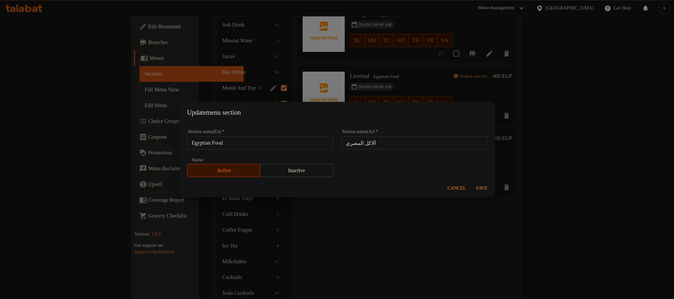
click at [455, 186] on span "Cancel" at bounding box center [457, 189] width 18 height 8
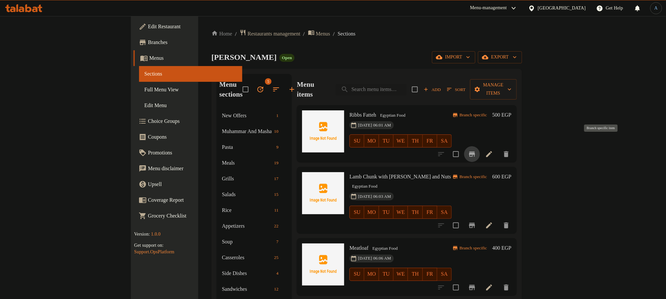
click at [476, 150] on icon "Branch-specific-item" at bounding box center [472, 154] width 8 height 8
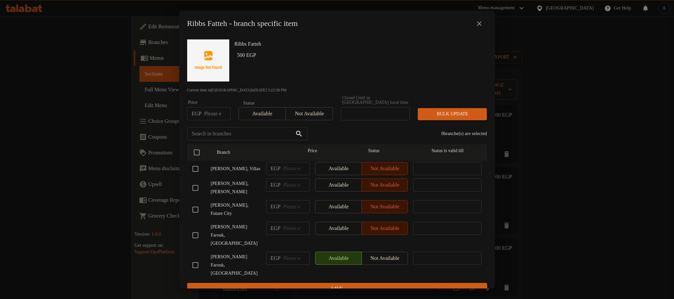
click at [482, 27] on icon "close" at bounding box center [479, 24] width 8 height 8
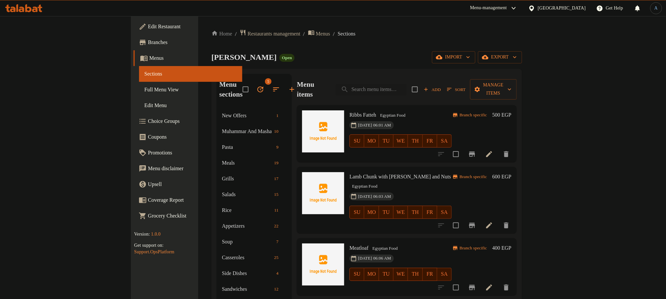
click at [476, 222] on icon "Branch-specific-item" at bounding box center [472, 226] width 8 height 8
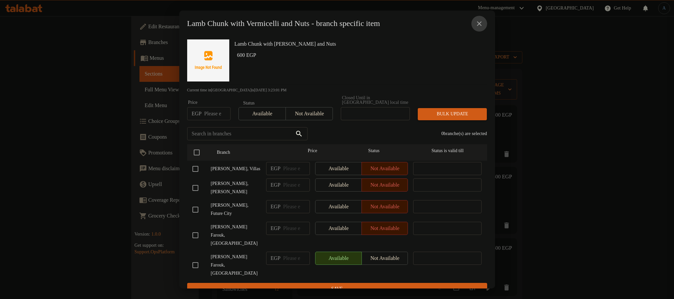
click at [483, 23] on button "close" at bounding box center [479, 24] width 16 height 16
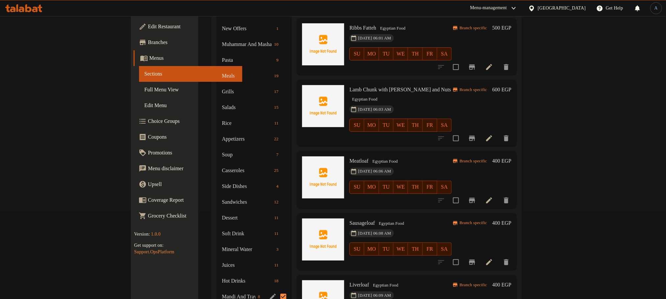
scroll to position [148, 0]
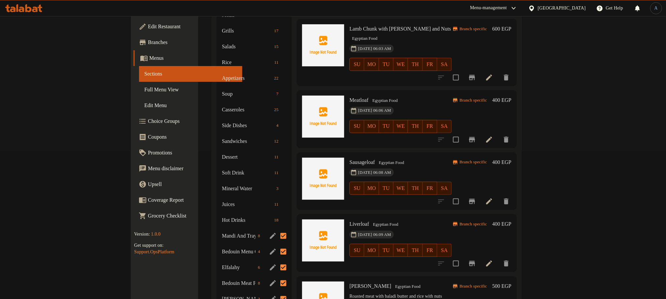
click at [475, 137] on icon "Branch-specific-item" at bounding box center [472, 139] width 6 height 5
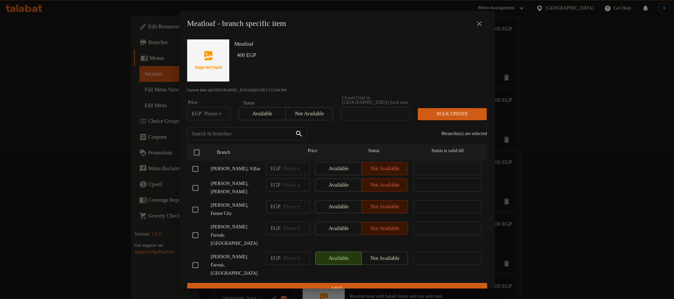
click at [478, 28] on icon "close" at bounding box center [479, 24] width 8 height 8
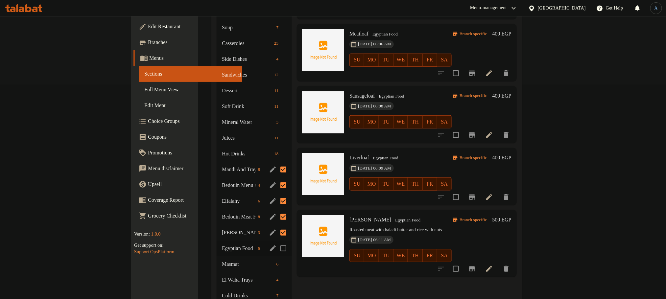
scroll to position [197, 0]
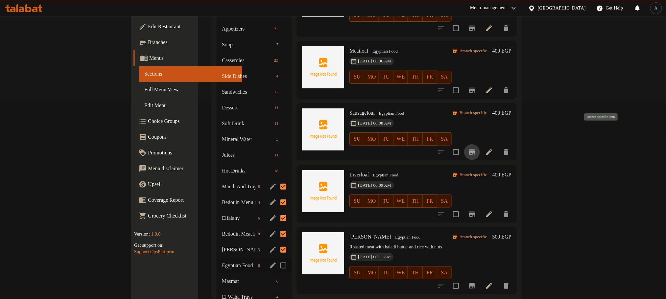
click at [476, 148] on icon "Branch-specific-item" at bounding box center [472, 152] width 8 height 8
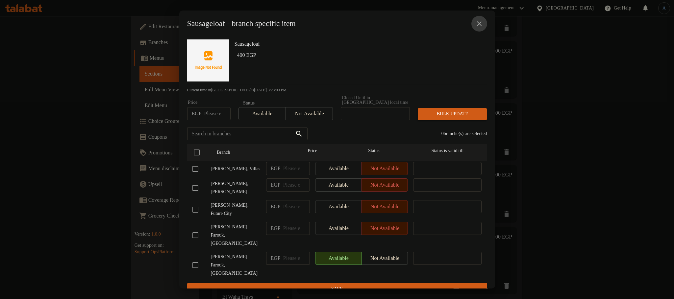
click at [477, 21] on button "close" at bounding box center [479, 24] width 16 height 16
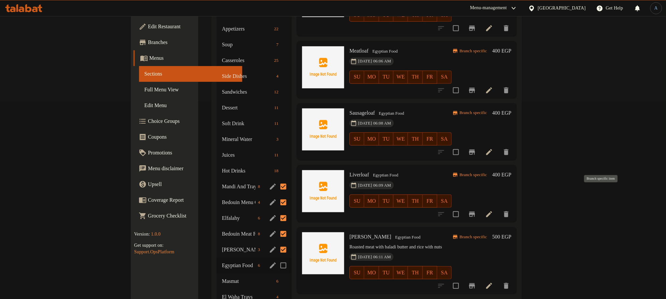
click at [476, 211] on icon "Branch-specific-item" at bounding box center [472, 215] width 8 height 8
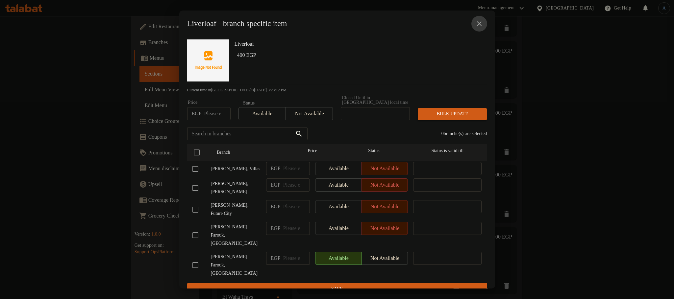
click at [480, 24] on icon "close" at bounding box center [479, 24] width 8 height 8
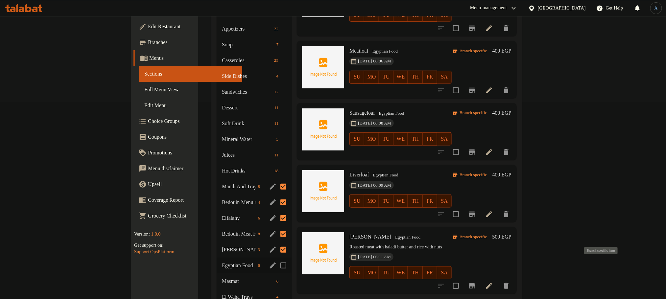
click at [476, 282] on icon "Branch-specific-item" at bounding box center [472, 286] width 8 height 8
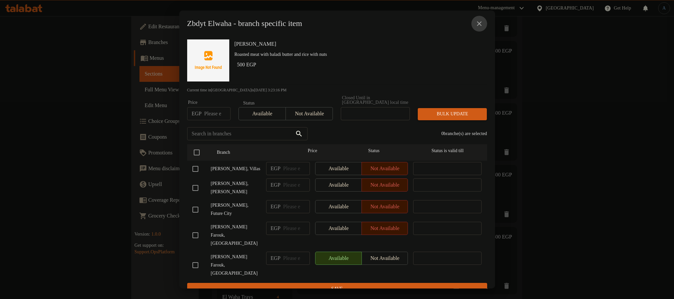
click at [477, 24] on icon "close" at bounding box center [479, 23] width 5 height 5
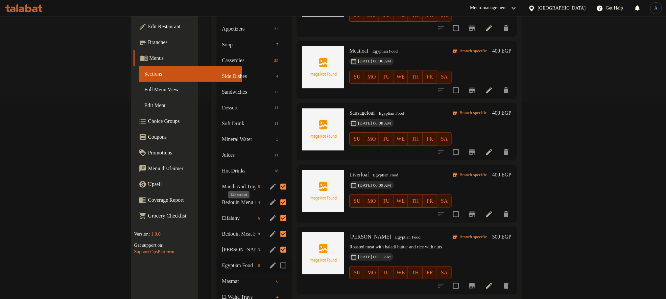
scroll to position [247, 0]
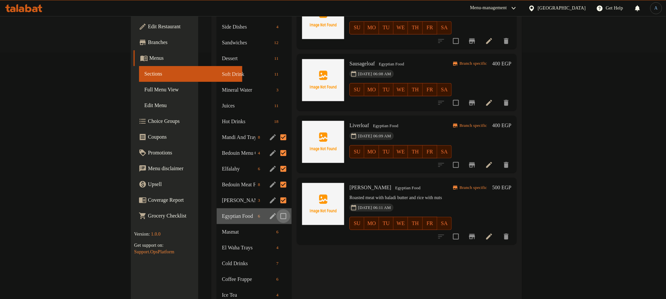
click at [277, 210] on input "Menu sections" at bounding box center [284, 217] width 14 height 14
checkbox input "true"
click at [269, 212] on icon "edit" at bounding box center [273, 216] width 8 height 8
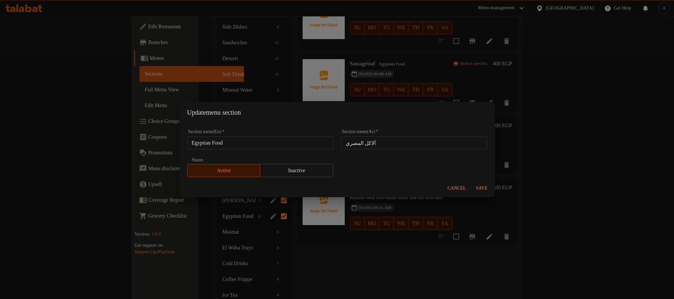
click at [246, 140] on input "Egyptian Food" at bounding box center [260, 142] width 146 height 13
click at [458, 191] on span "Cancel" at bounding box center [457, 189] width 18 height 8
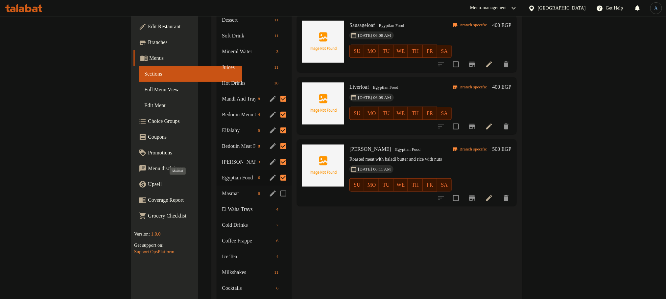
scroll to position [296, 0]
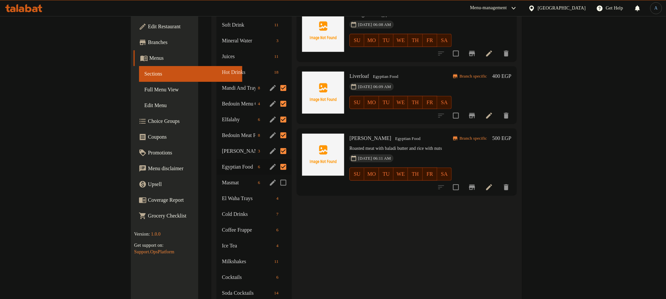
click at [277, 176] on input "Menu sections" at bounding box center [284, 183] width 14 height 14
checkbox input "true"
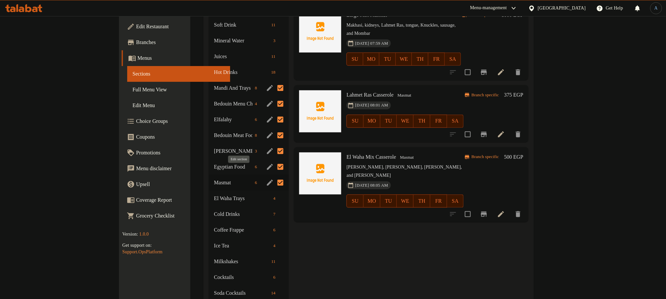
click at [266, 179] on icon "edit" at bounding box center [270, 183] width 8 height 8
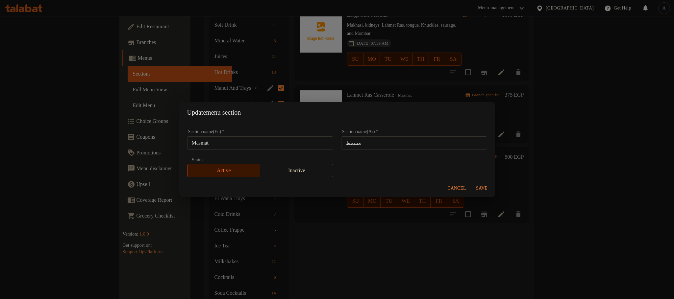
click at [266, 133] on div "Section name(En)   * Masmat Section name(En) *" at bounding box center [260, 140] width 146 height 20
click at [260, 136] on div "Section name(En)   * Masmat Section name(En) *" at bounding box center [260, 140] width 146 height 20
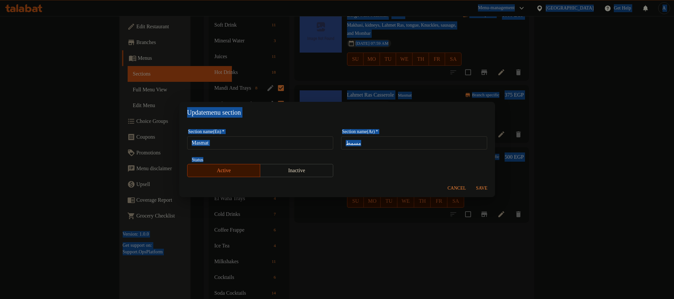
click at [256, 136] on input "Masmat" at bounding box center [260, 142] width 146 height 13
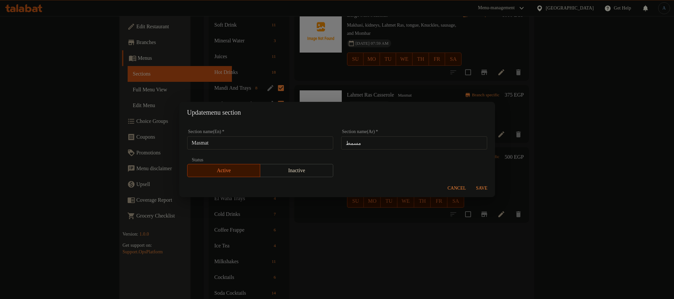
click at [315, 229] on div "Update menu section Section name(En)   * Masmat Section name(En) * Section name…" at bounding box center [337, 149] width 674 height 299
click at [450, 186] on span "Cancel" at bounding box center [457, 189] width 18 height 8
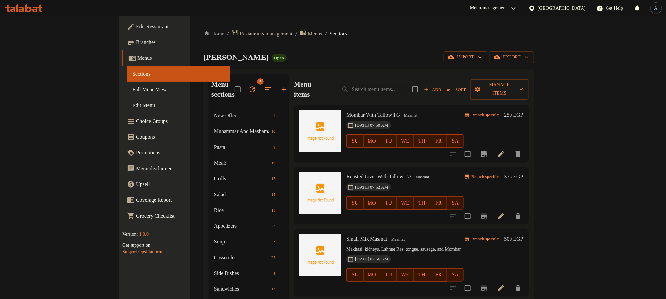
click at [487, 152] on icon "Branch-specific-item" at bounding box center [484, 154] width 6 height 5
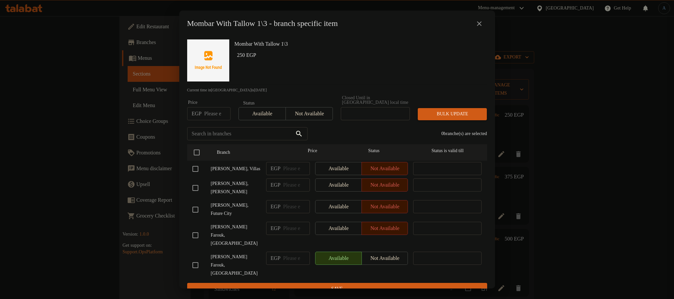
click at [477, 27] on icon "close" at bounding box center [479, 24] width 8 height 8
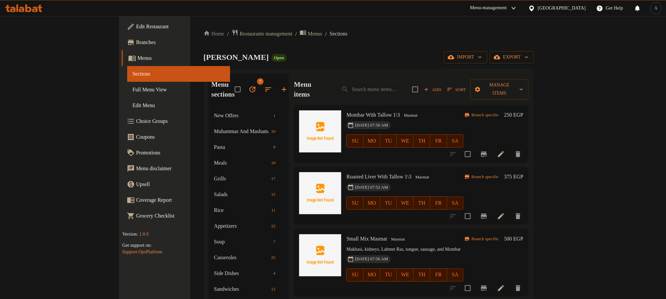
click at [487, 214] on icon "Branch-specific-item" at bounding box center [484, 216] width 6 height 5
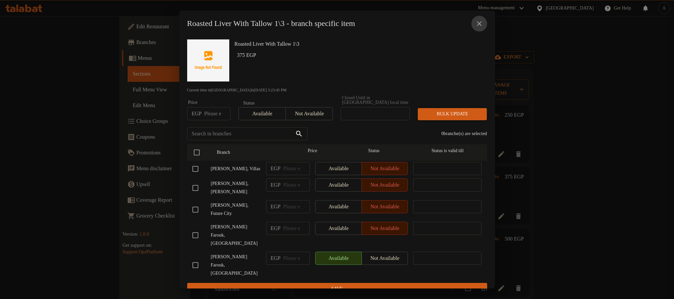
click at [479, 26] on icon "close" at bounding box center [479, 23] width 5 height 5
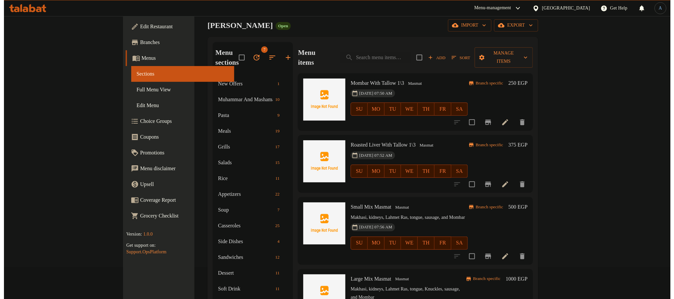
scroll to position [49, 0]
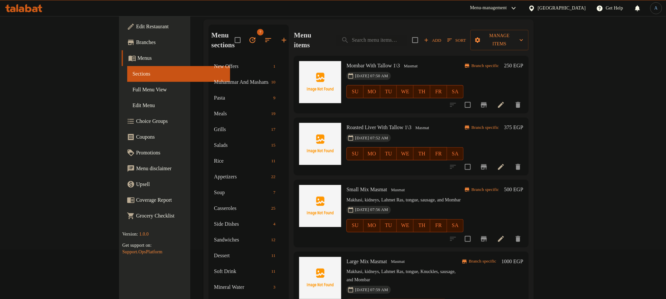
click at [487, 236] on icon "Branch-specific-item" at bounding box center [484, 238] width 6 height 5
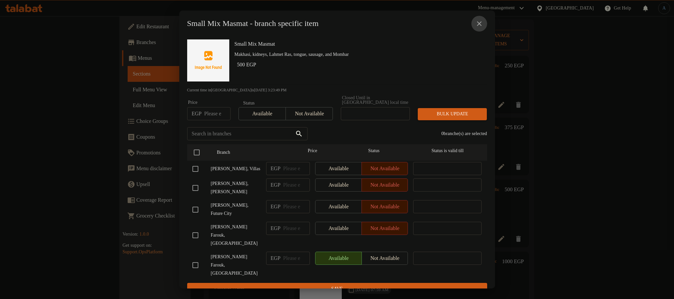
click at [479, 25] on icon "close" at bounding box center [479, 24] width 8 height 8
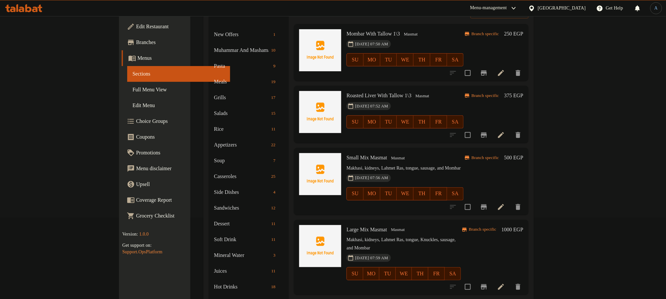
scroll to position [99, 0]
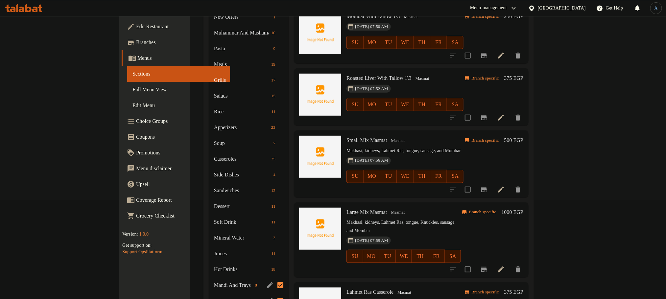
click at [487, 267] on icon "Branch-specific-item" at bounding box center [484, 269] width 6 height 5
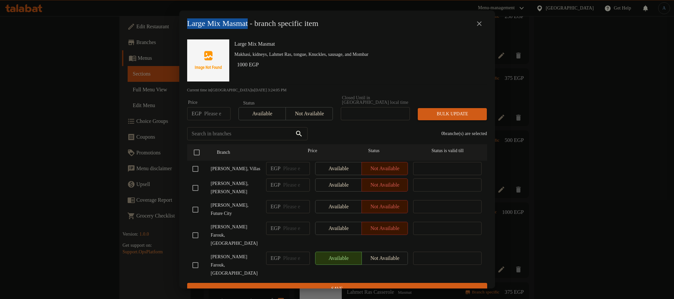
drag, startPoint x: 248, startPoint y: 29, endPoint x: 244, endPoint y: 18, distance: 11.5
click at [185, 25] on div "Large Mix Masmat - branch specific item" at bounding box center [337, 24] width 316 height 26
click at [476, 27] on icon "close" at bounding box center [479, 24] width 8 height 8
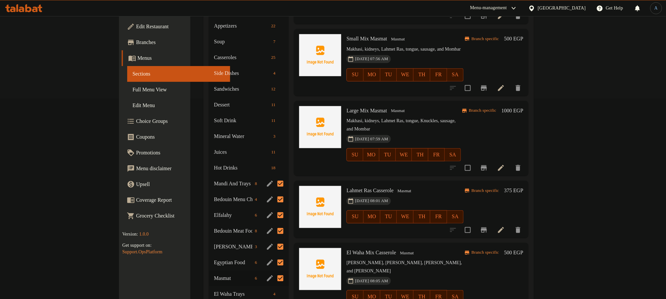
scroll to position [296, 0]
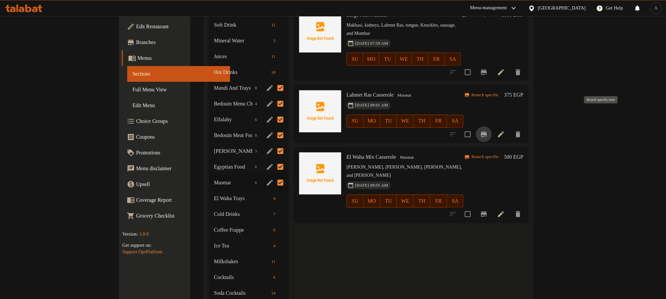
click at [487, 132] on icon "Branch-specific-item" at bounding box center [484, 134] width 6 height 5
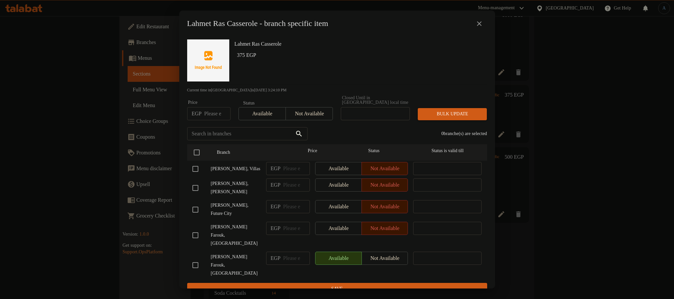
click at [478, 26] on icon "close" at bounding box center [479, 24] width 8 height 8
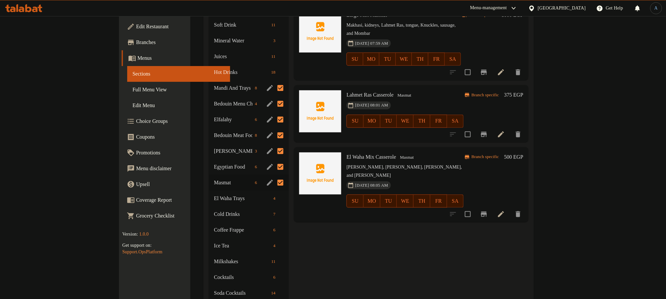
click at [488, 211] on icon "Branch-specific-item" at bounding box center [484, 215] width 8 height 8
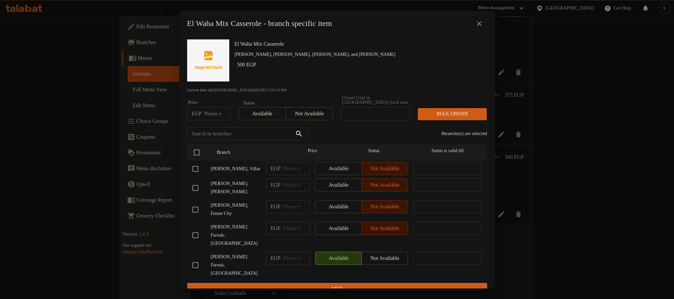
click at [477, 25] on icon "close" at bounding box center [479, 24] width 8 height 8
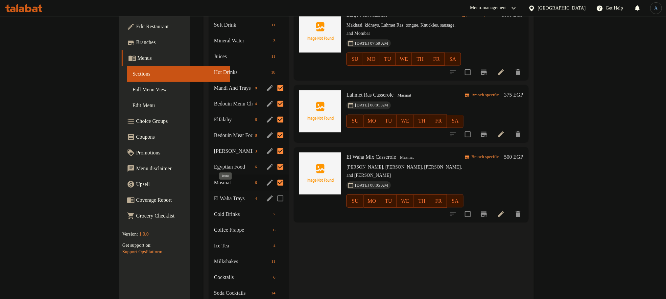
click at [253, 196] on span "4" at bounding box center [257, 199] width 8 height 6
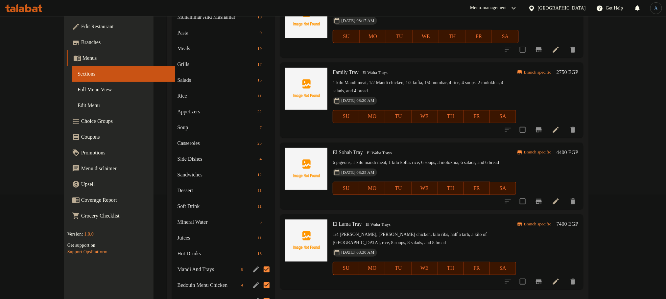
scroll to position [197, 0]
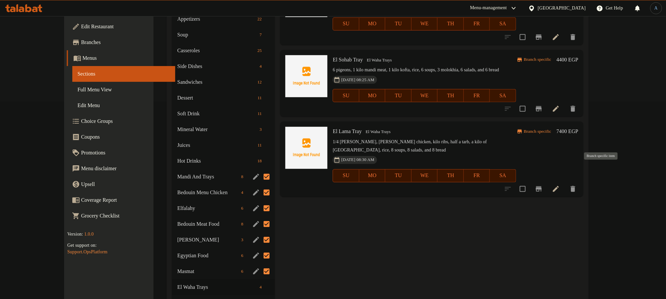
click at [542, 186] on icon "Branch-specific-item" at bounding box center [539, 188] width 6 height 5
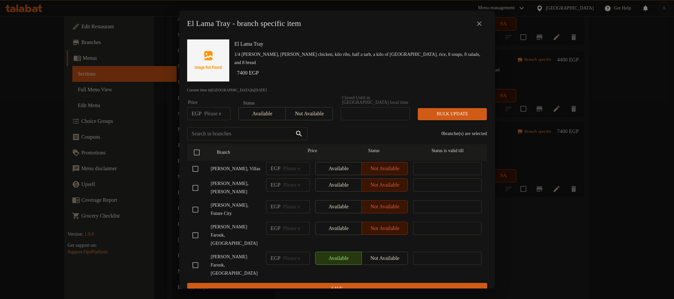
click at [480, 23] on icon "close" at bounding box center [479, 24] width 8 height 8
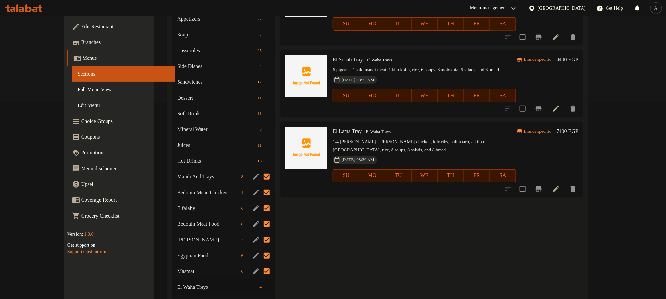
click at [543, 105] on icon "Branch-specific-item" at bounding box center [539, 109] width 8 height 8
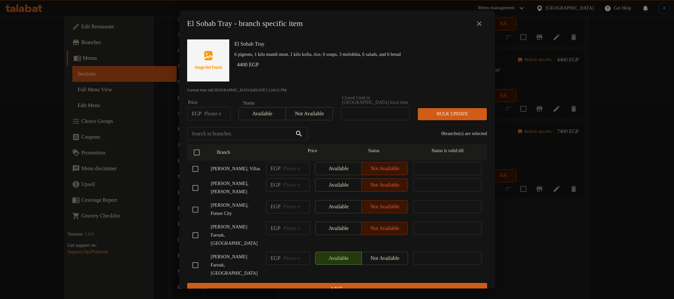
click at [483, 28] on icon "close" at bounding box center [479, 24] width 8 height 8
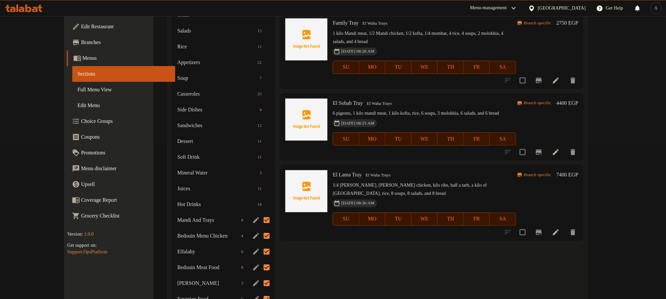
scroll to position [99, 0]
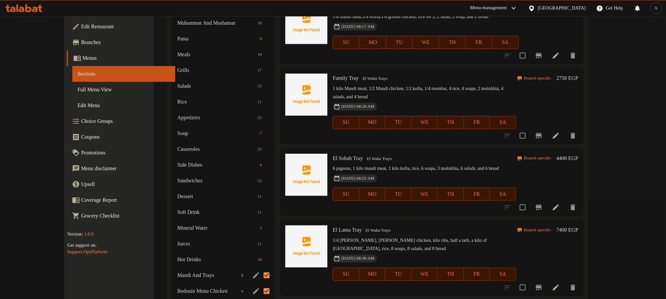
click at [542, 133] on icon "Branch-specific-item" at bounding box center [539, 135] width 6 height 5
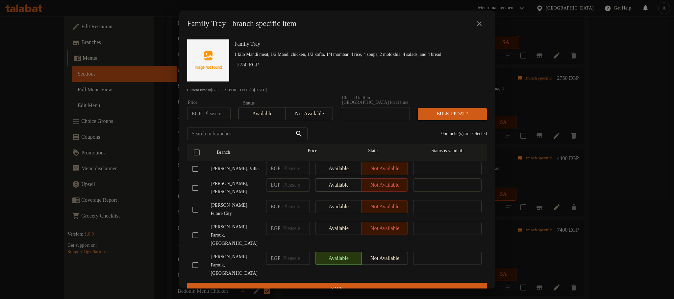
click at [483, 26] on icon "close" at bounding box center [479, 24] width 8 height 8
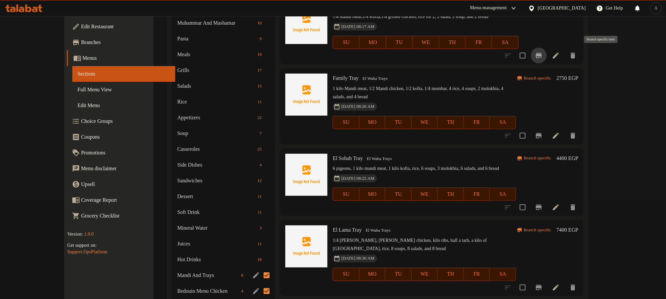
click at [542, 54] on icon "Branch-specific-item" at bounding box center [539, 55] width 6 height 5
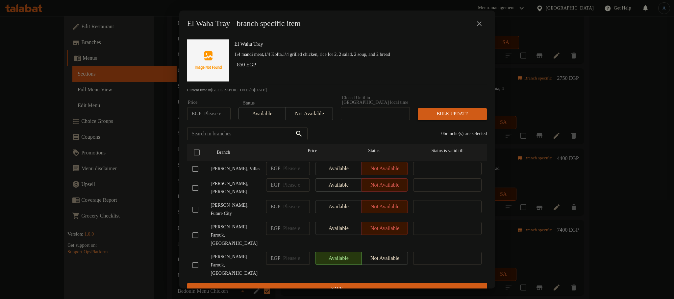
drag, startPoint x: 478, startPoint y: 26, endPoint x: 478, endPoint y: 30, distance: 3.9
click at [478, 25] on icon "close" at bounding box center [479, 24] width 8 height 8
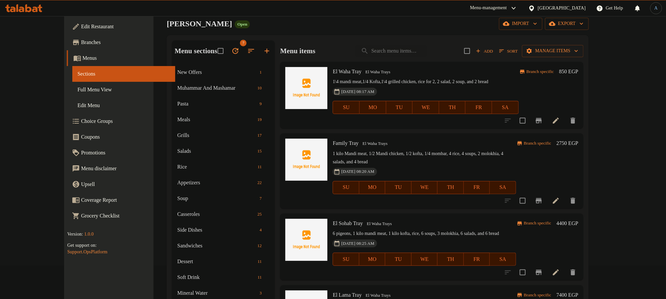
scroll to position [0, 0]
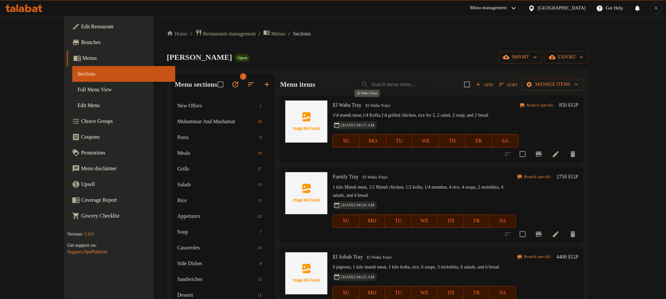
click at [381, 106] on span "El Waha Trays" at bounding box center [378, 106] width 30 height 8
click at [376, 104] on span "El Waha Trays" at bounding box center [378, 106] width 30 height 8
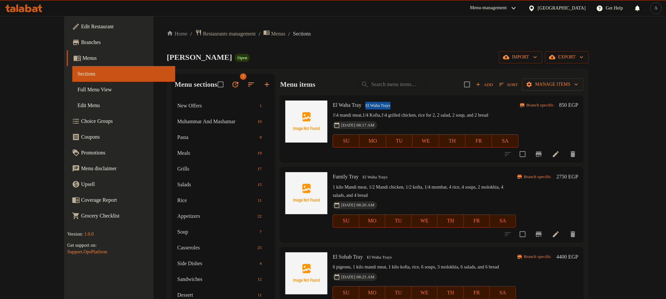
click at [426, 107] on h6 "El Waha Tray El Waha Trays" at bounding box center [426, 105] width 186 height 9
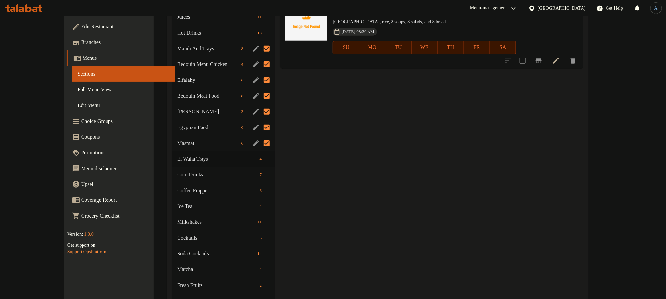
scroll to position [345, 0]
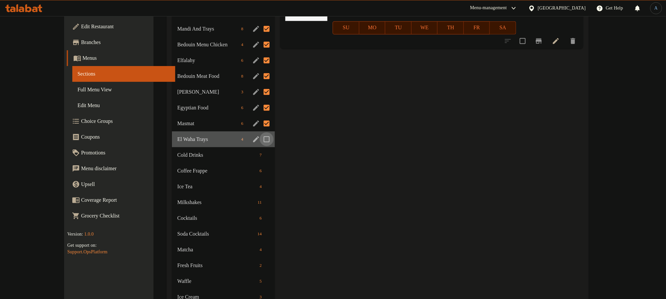
click at [260, 141] on input "Menu sections" at bounding box center [267, 140] width 14 height 14
checkbox input "true"
click at [211, 156] on span "Cold Drinks" at bounding box center [207, 155] width 61 height 8
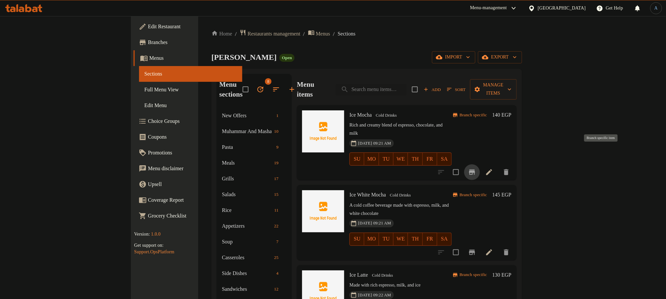
click at [476, 168] on icon "Branch-specific-item" at bounding box center [472, 172] width 8 height 8
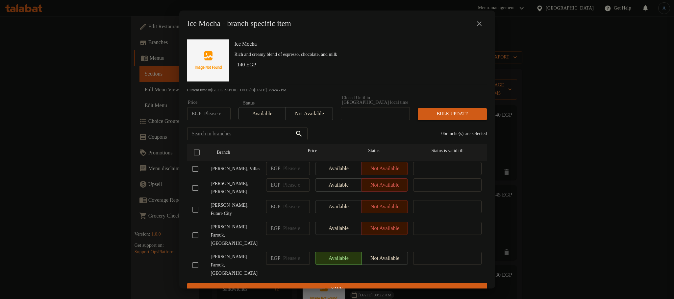
click at [479, 23] on icon "close" at bounding box center [479, 24] width 8 height 8
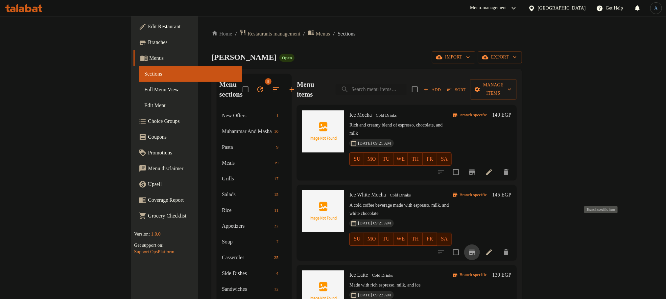
click at [480, 245] on button "Branch-specific-item" at bounding box center [472, 253] width 16 height 16
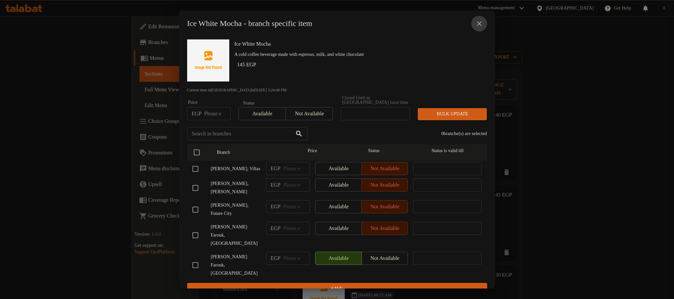
click at [476, 25] on icon "close" at bounding box center [479, 24] width 8 height 8
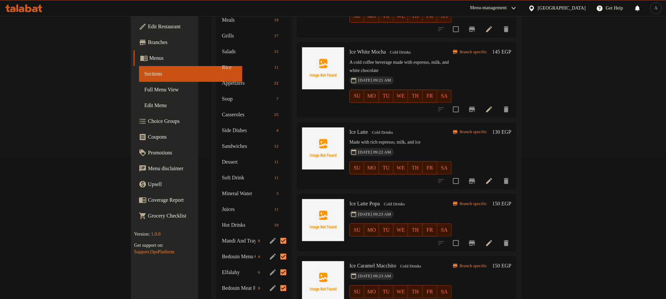
scroll to position [197, 0]
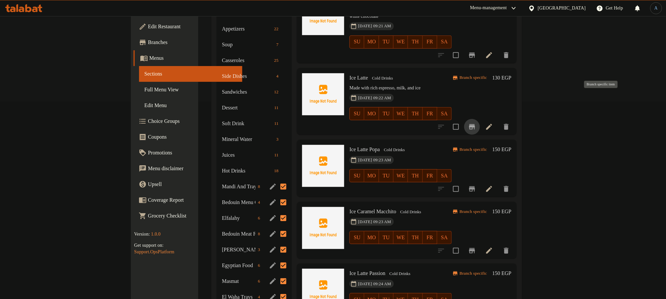
click at [475, 124] on icon "Branch-specific-item" at bounding box center [472, 126] width 6 height 5
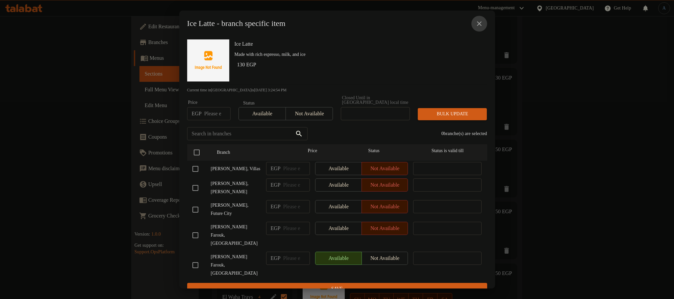
click at [481, 25] on icon "close" at bounding box center [479, 23] width 5 height 5
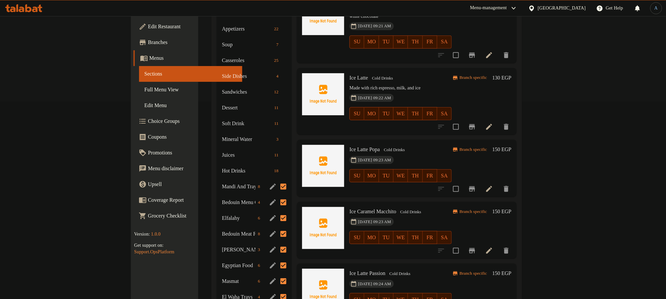
click at [476, 185] on icon "Branch-specific-item" at bounding box center [472, 189] width 8 height 8
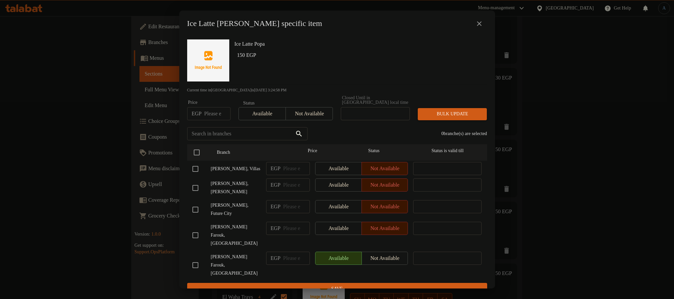
drag, startPoint x: 476, startPoint y: 24, endPoint x: 503, endPoint y: 43, distance: 33.1
click at [478, 24] on icon "close" at bounding box center [479, 24] width 8 height 8
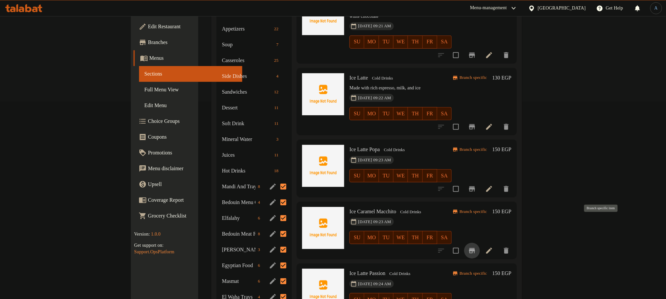
click at [480, 243] on button "Branch-specific-item" at bounding box center [472, 251] width 16 height 16
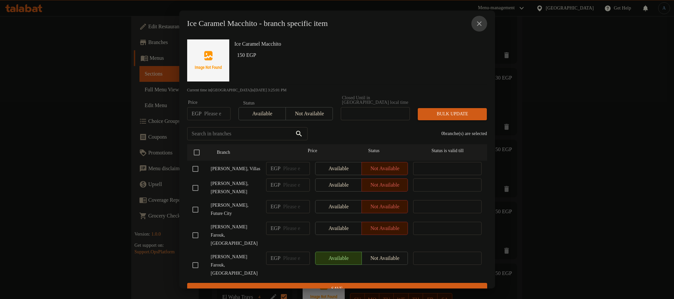
click at [480, 25] on icon "close" at bounding box center [479, 23] width 5 height 5
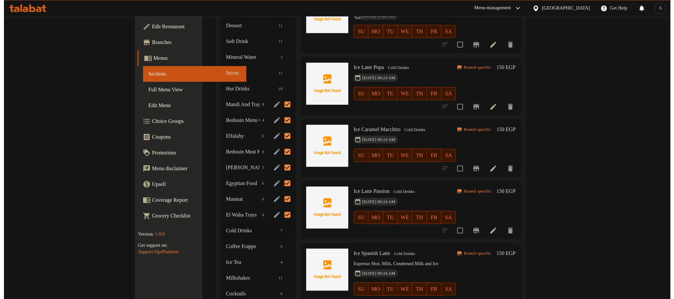
scroll to position [296, 0]
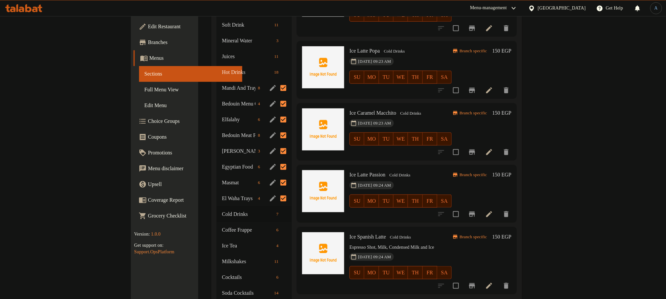
click at [475, 212] on icon "Branch-specific-item" at bounding box center [472, 214] width 6 height 5
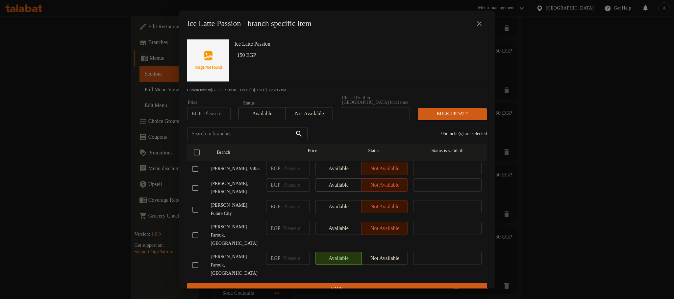
click at [478, 26] on icon "close" at bounding box center [479, 24] width 8 height 8
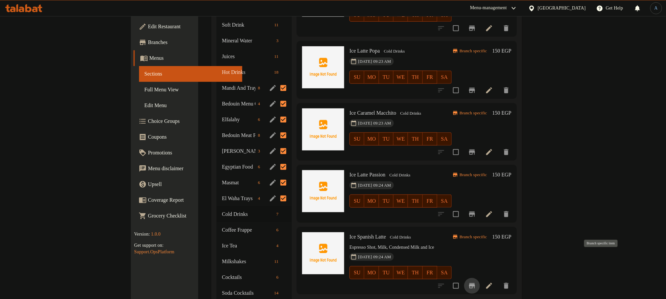
click at [475, 284] on icon "Branch-specific-item" at bounding box center [472, 286] width 6 height 5
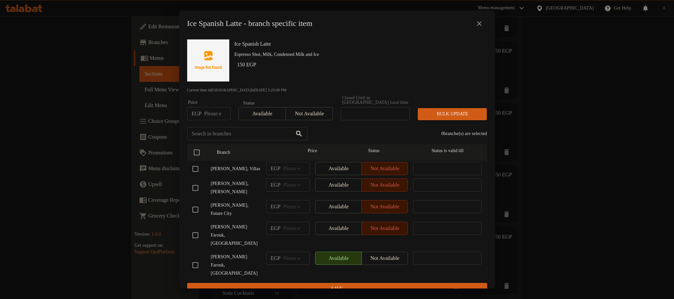
click at [478, 26] on icon "close" at bounding box center [479, 24] width 8 height 8
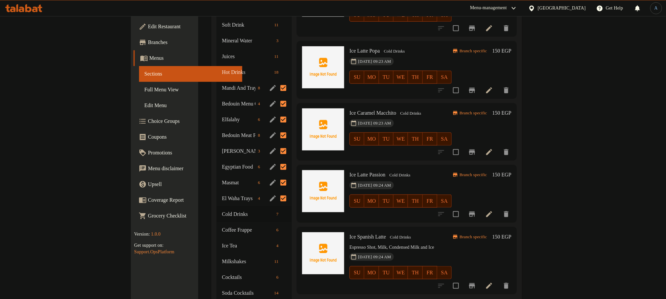
click at [387, 234] on span "Cold Drinks" at bounding box center [400, 238] width 26 height 8
click at [455, 251] on div "11-06-2025 09:24 AM SU MO TU WE TH FR SA" at bounding box center [401, 269] width 108 height 36
click at [222, 211] on span "Cold Drinks" at bounding box center [239, 215] width 34 height 8
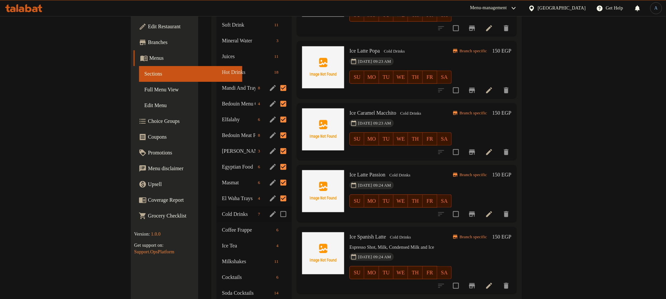
click at [277, 208] on input "Menu sections" at bounding box center [284, 215] width 14 height 14
checkbox input "true"
click at [222, 226] on span "Coffee Frappe" at bounding box center [239, 230] width 34 height 8
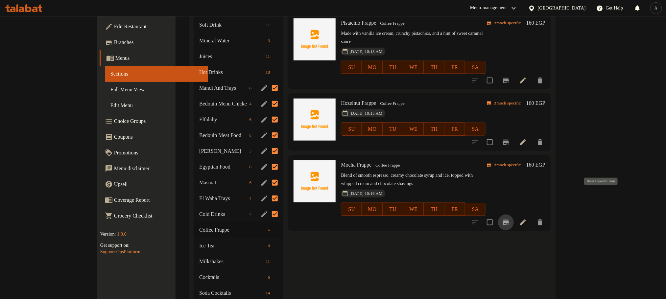
click at [510, 219] on icon "Branch-specific-item" at bounding box center [506, 223] width 8 height 8
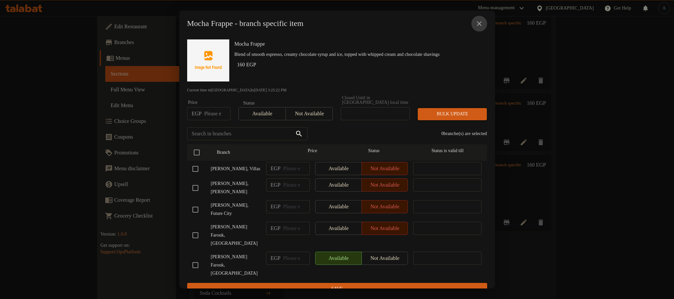
click at [476, 26] on icon "close" at bounding box center [479, 24] width 8 height 8
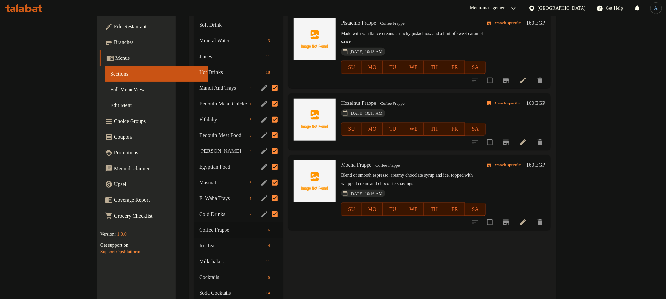
click at [509, 140] on icon "Branch-specific-item" at bounding box center [506, 142] width 6 height 5
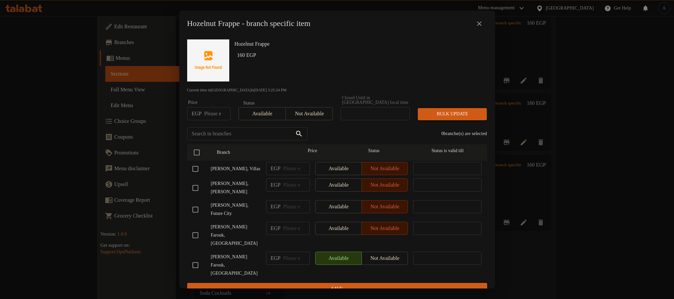
drag, startPoint x: 478, startPoint y: 25, endPoint x: 510, endPoint y: 46, distance: 39.2
click at [478, 25] on icon "close" at bounding box center [479, 24] width 8 height 8
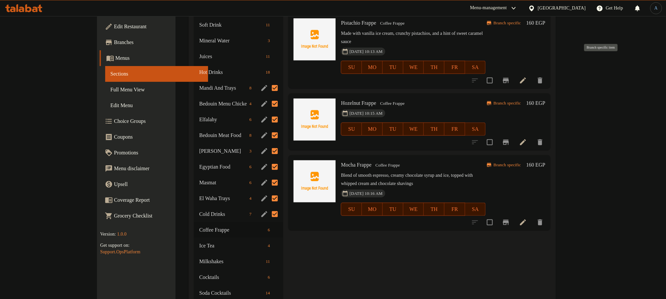
click at [510, 77] on icon "Branch-specific-item" at bounding box center [506, 81] width 8 height 8
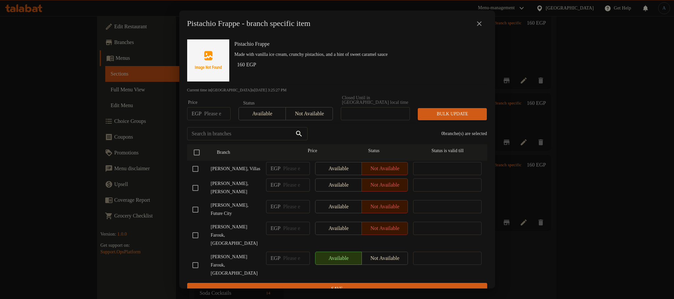
click at [473, 24] on button "close" at bounding box center [479, 24] width 16 height 16
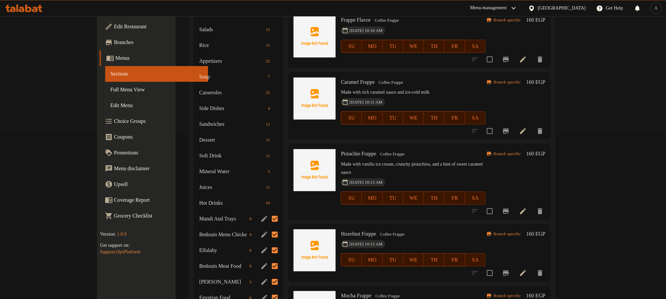
scroll to position [148, 0]
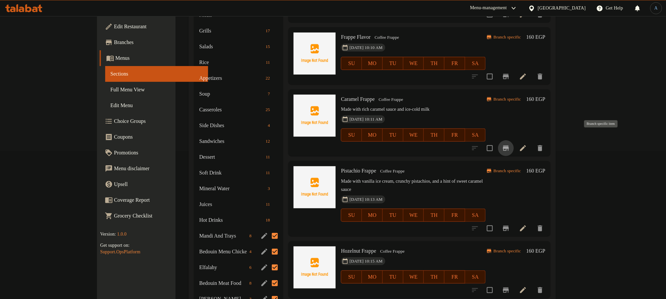
click at [510, 144] on icon "Branch-specific-item" at bounding box center [506, 148] width 8 height 8
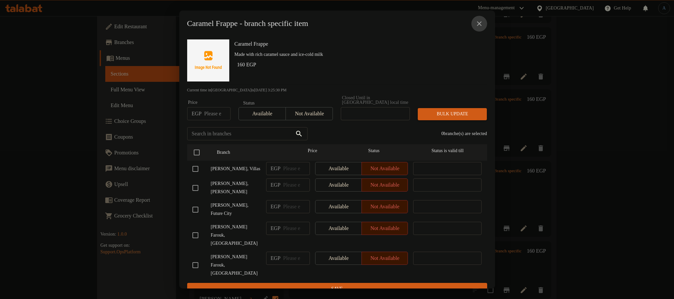
click at [475, 26] on button "close" at bounding box center [479, 24] width 16 height 16
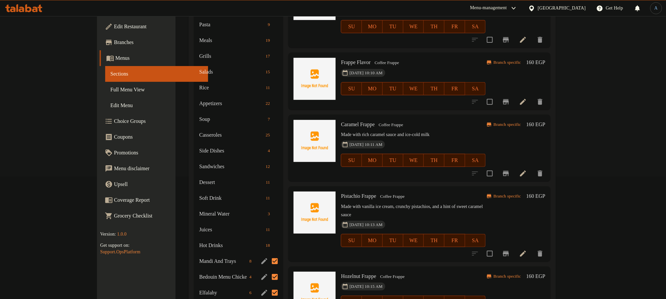
scroll to position [99, 0]
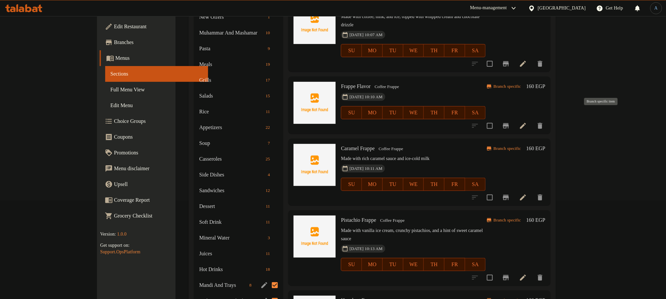
click at [510, 122] on icon "Branch-specific-item" at bounding box center [506, 126] width 8 height 8
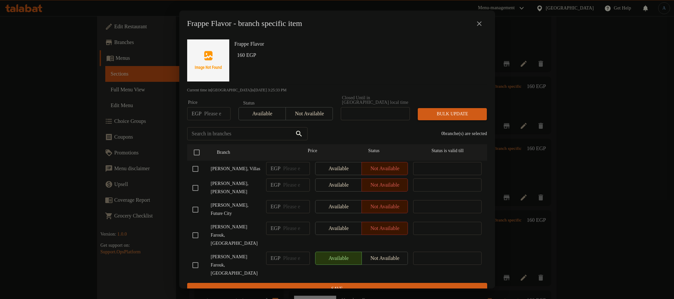
click at [479, 25] on icon "close" at bounding box center [479, 23] width 5 height 5
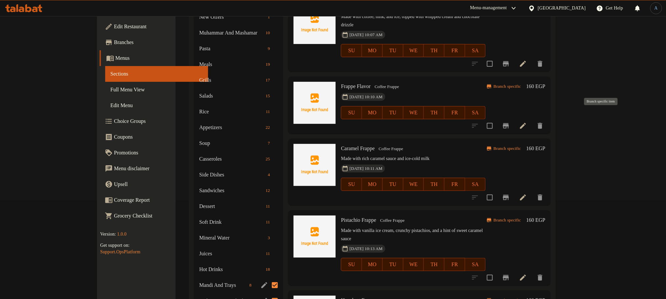
click at [514, 122] on button "Branch-specific-item" at bounding box center [506, 126] width 16 height 16
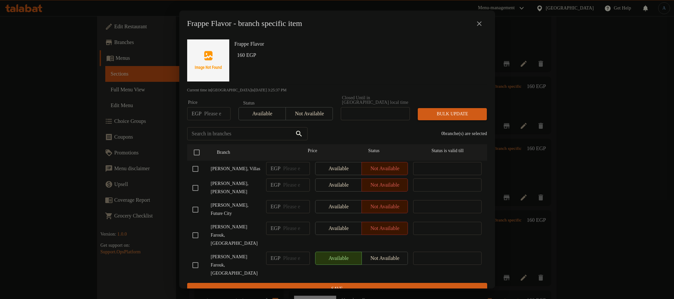
click at [479, 24] on icon "close" at bounding box center [479, 24] width 8 height 8
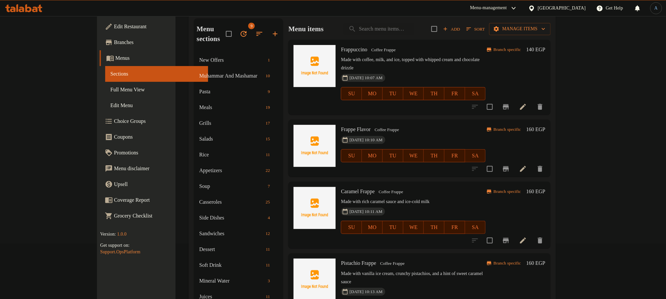
scroll to position [0, 0]
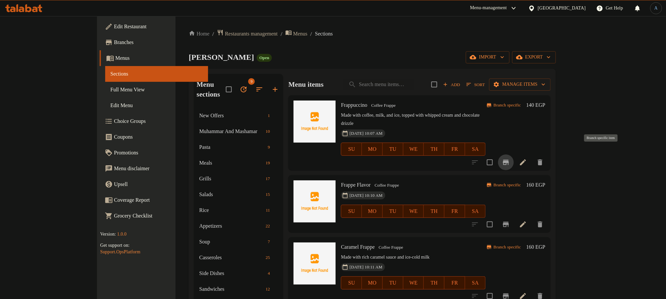
click at [510, 159] on icon "Branch-specific-item" at bounding box center [506, 163] width 8 height 8
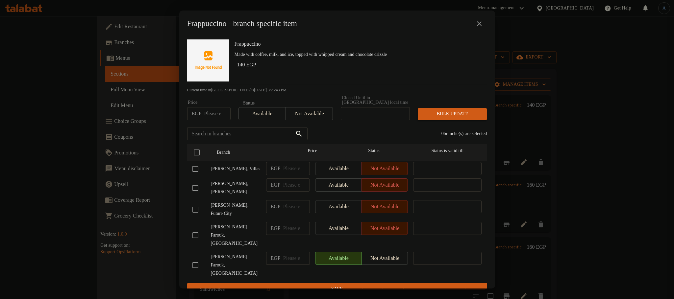
click at [478, 30] on button "close" at bounding box center [479, 24] width 16 height 16
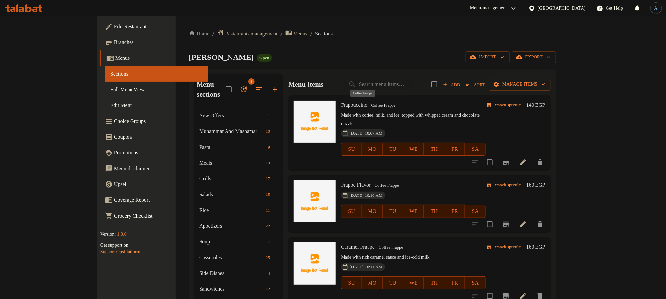
click at [369, 105] on span "Coffee Frappe" at bounding box center [384, 106] width 30 height 8
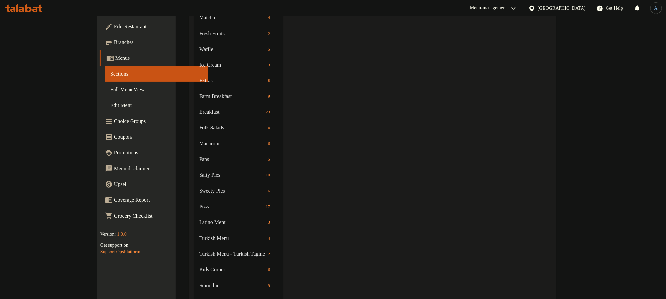
scroll to position [328, 0]
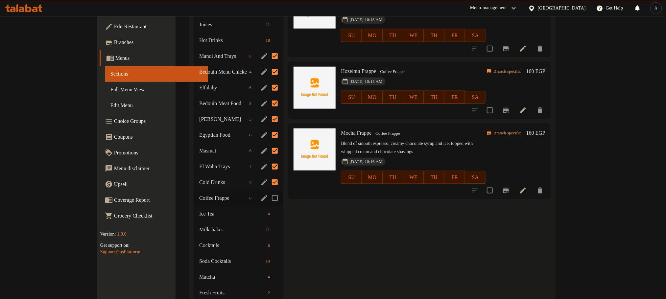
click at [268, 191] on input "Menu sections" at bounding box center [275, 198] width 14 height 14
checkbox input "true"
click at [199, 210] on span "Ice Tea" at bounding box center [223, 214] width 48 height 8
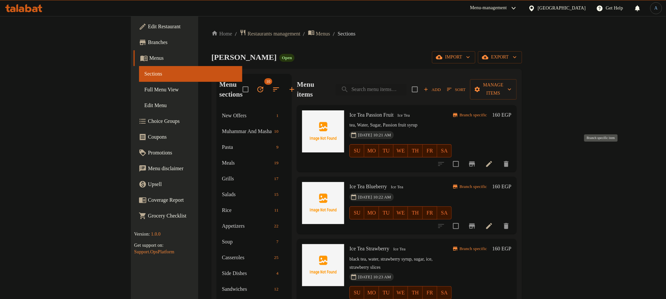
click at [476, 160] on icon "Branch-specific-item" at bounding box center [472, 164] width 8 height 8
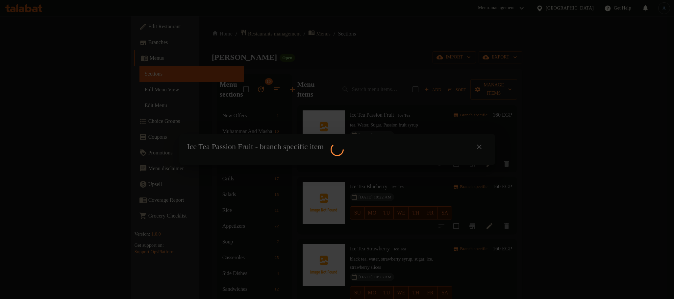
click at [364, 152] on div at bounding box center [337, 149] width 674 height 299
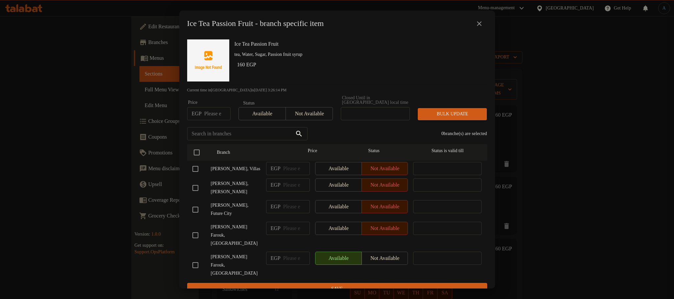
click at [480, 28] on icon "close" at bounding box center [479, 24] width 8 height 8
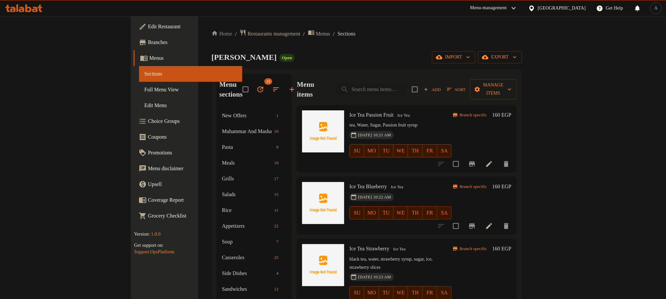
click at [480, 218] on button "Branch-specific-item" at bounding box center [472, 226] width 16 height 16
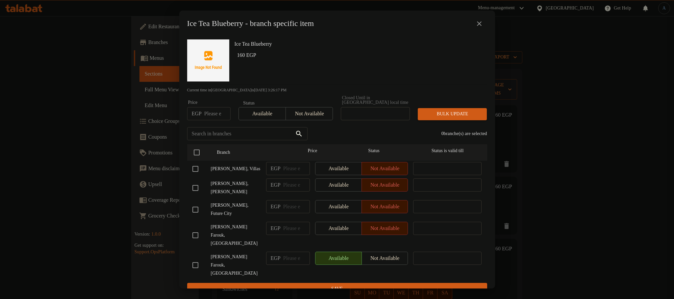
click at [479, 26] on icon "close" at bounding box center [479, 23] width 5 height 5
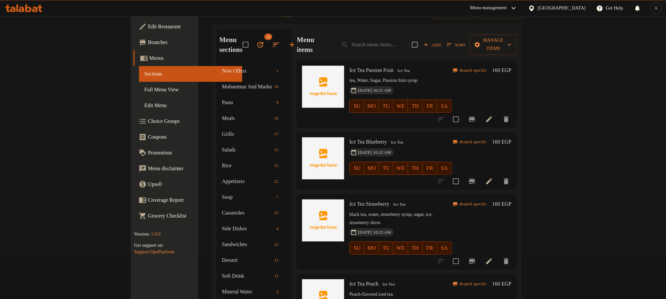
scroll to position [99, 0]
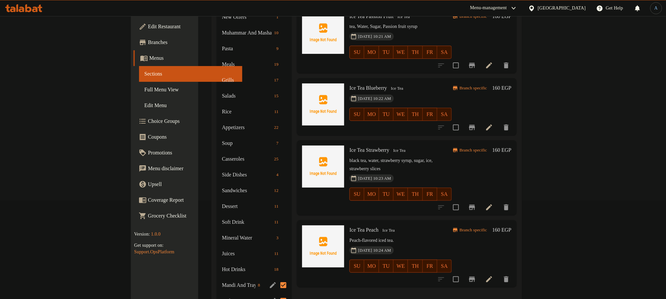
click at [476, 204] on icon "Branch-specific-item" at bounding box center [472, 208] width 8 height 8
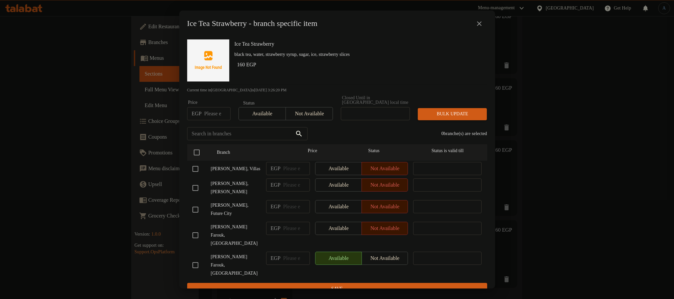
click at [479, 26] on icon "close" at bounding box center [479, 23] width 5 height 5
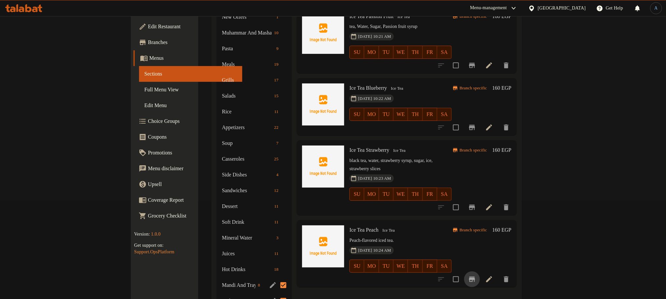
click at [480, 272] on button "Branch-specific-item" at bounding box center [472, 280] width 16 height 16
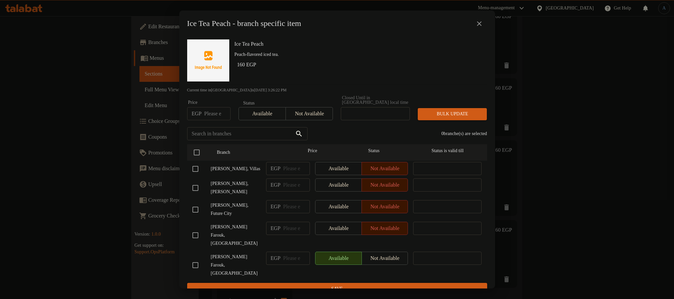
click at [471, 16] on button "close" at bounding box center [479, 24] width 16 height 16
click at [479, 22] on icon "close" at bounding box center [479, 24] width 8 height 8
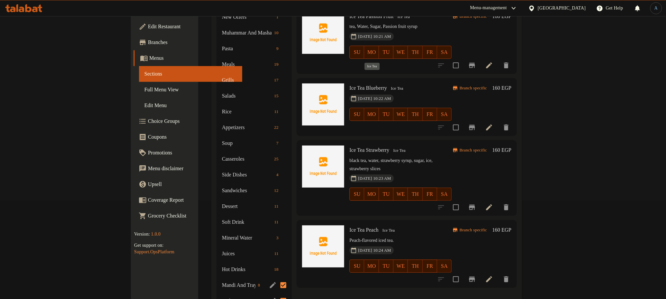
click at [388, 85] on span "Ice Tea" at bounding box center [396, 89] width 17 height 8
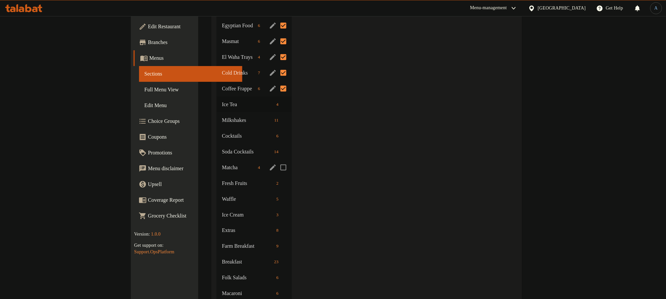
scroll to position [444, 0]
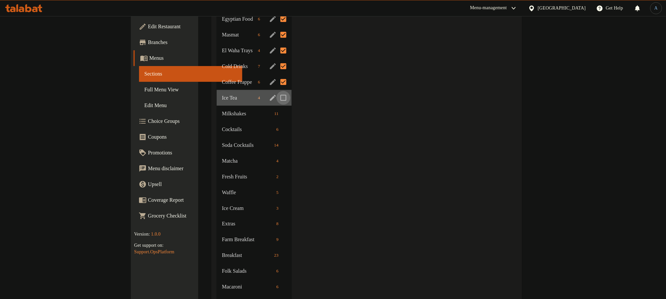
click at [277, 91] on input "Menu sections" at bounding box center [284, 98] width 14 height 14
checkbox input "true"
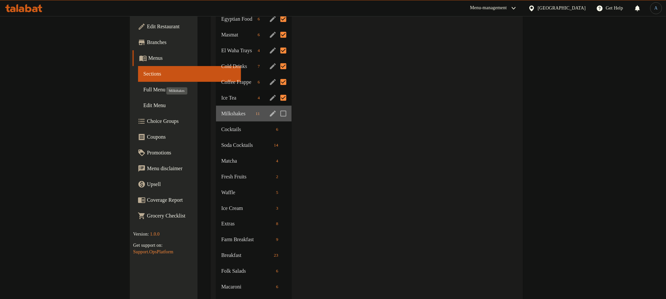
click at [221, 110] on span "Milkshakes" at bounding box center [237, 114] width 32 height 8
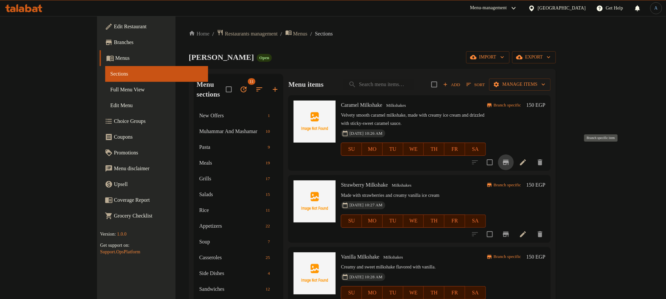
click at [509, 160] on icon "Branch-specific-item" at bounding box center [506, 162] width 6 height 5
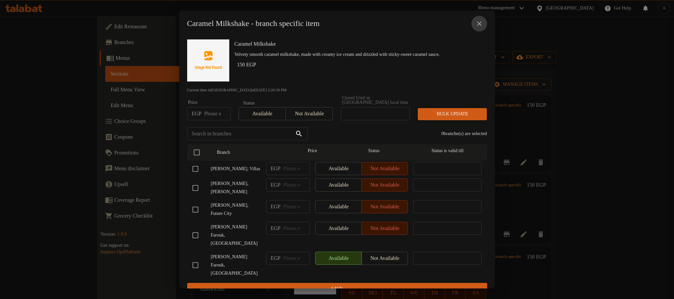
click at [477, 28] on icon "close" at bounding box center [479, 24] width 8 height 8
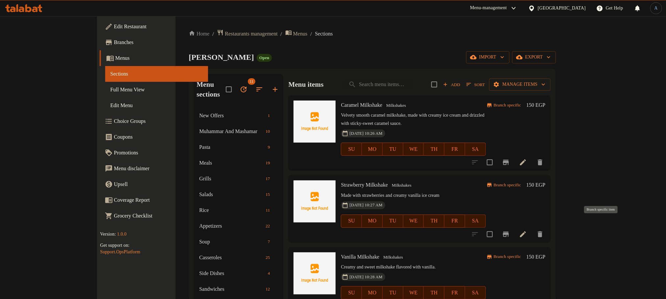
click at [509, 232] on icon "Branch-specific-item" at bounding box center [506, 234] width 6 height 5
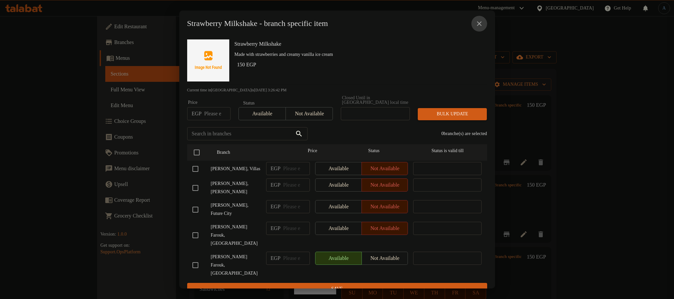
click at [483, 21] on button "close" at bounding box center [479, 24] width 16 height 16
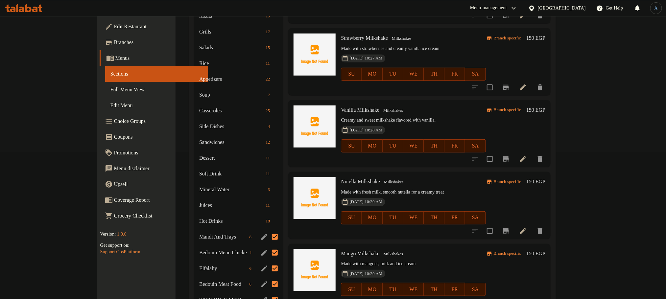
scroll to position [148, 0]
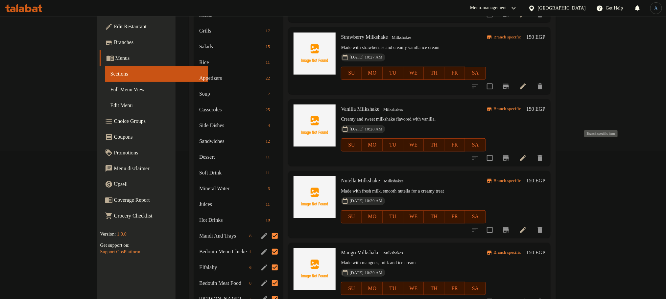
click at [514, 150] on button "Branch-specific-item" at bounding box center [506, 158] width 16 height 16
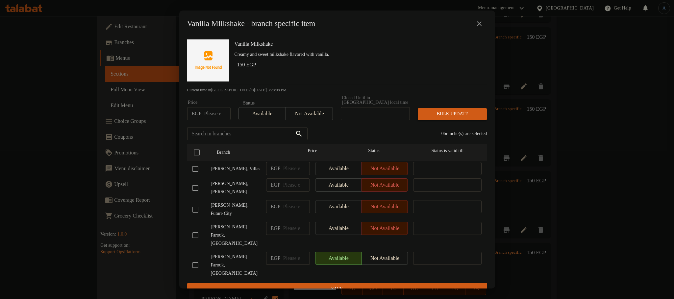
click at [479, 21] on button "close" at bounding box center [479, 24] width 16 height 16
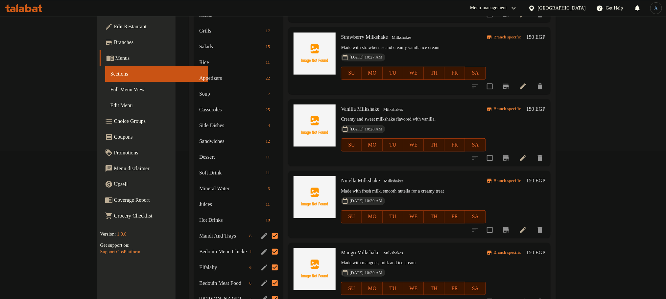
scroll to position [247, 0]
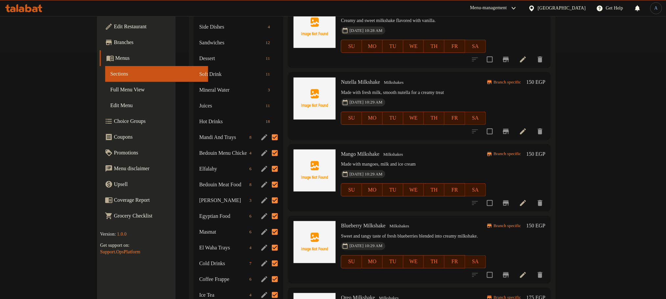
click at [514, 124] on button "Branch-specific-item" at bounding box center [506, 132] width 16 height 16
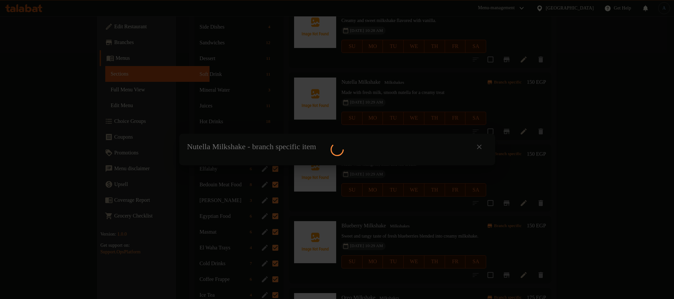
click at [602, 124] on div at bounding box center [337, 149] width 674 height 299
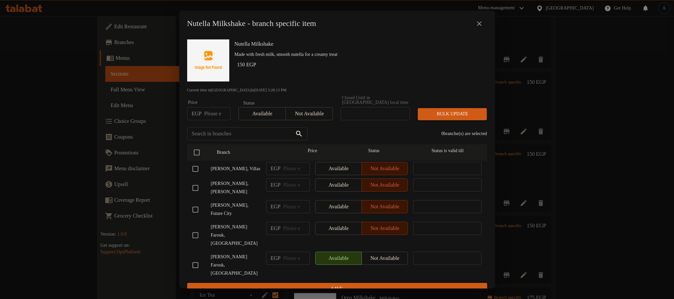
click at [482, 23] on icon "close" at bounding box center [479, 24] width 8 height 8
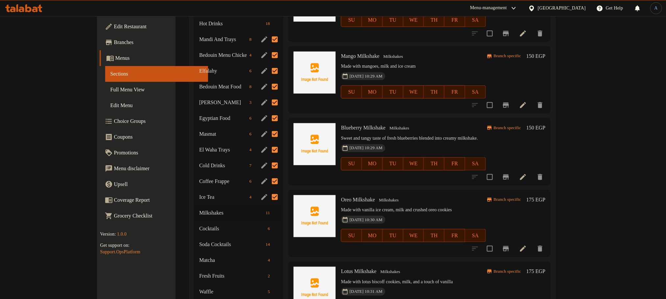
scroll to position [345, 0]
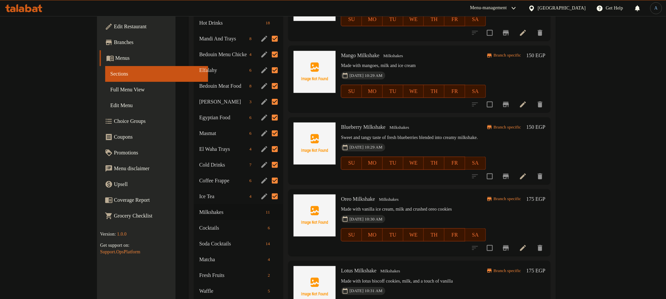
click at [509, 102] on icon "Branch-specific-item" at bounding box center [506, 104] width 6 height 5
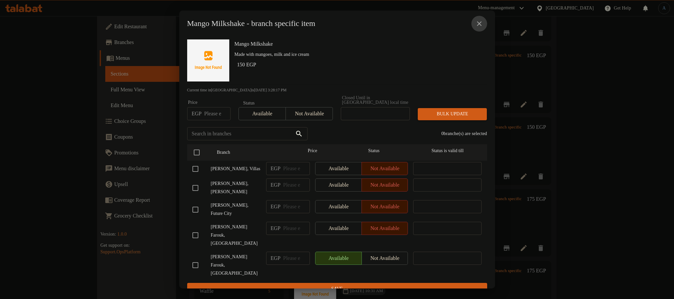
click at [479, 25] on icon "close" at bounding box center [479, 24] width 8 height 8
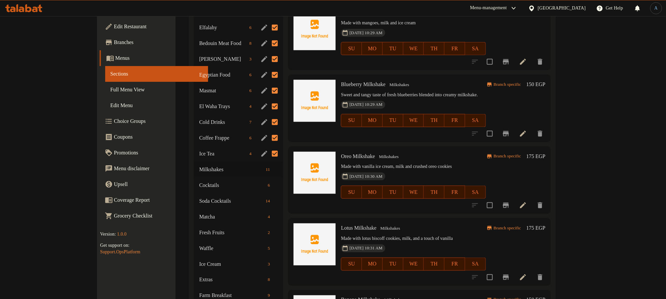
scroll to position [444, 0]
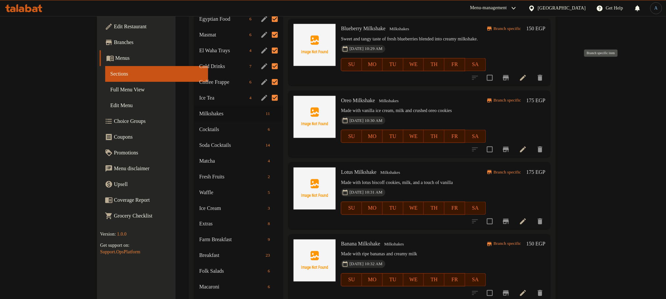
click at [509, 75] on icon "Branch-specific-item" at bounding box center [506, 77] width 6 height 5
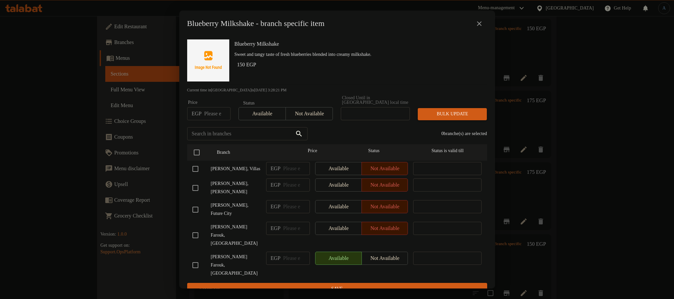
click at [482, 26] on icon "close" at bounding box center [479, 24] width 8 height 8
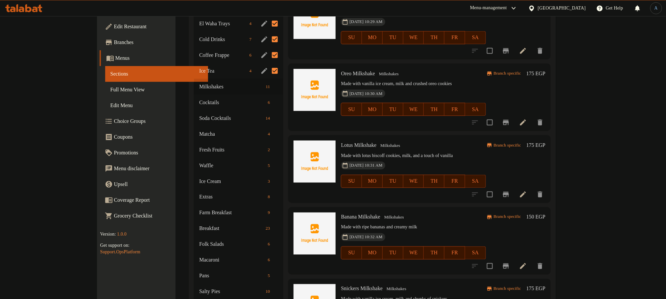
scroll to position [493, 0]
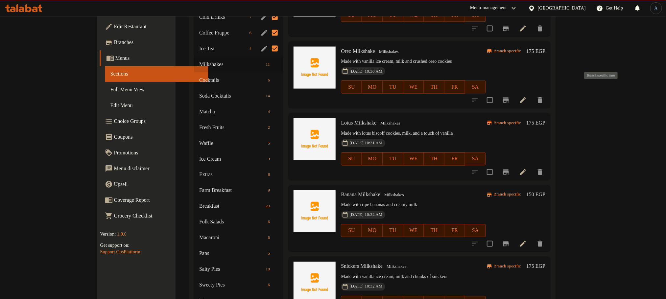
click at [509, 98] on icon "Branch-specific-item" at bounding box center [506, 100] width 6 height 5
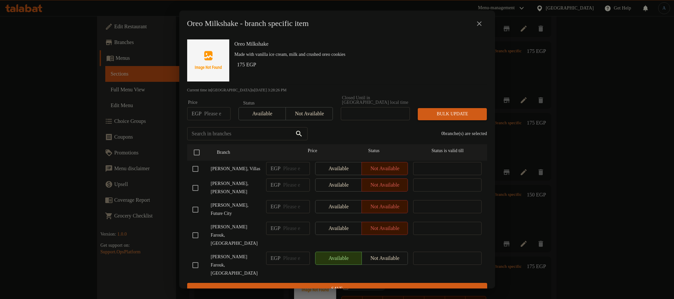
click at [479, 25] on icon "close" at bounding box center [479, 23] width 5 height 5
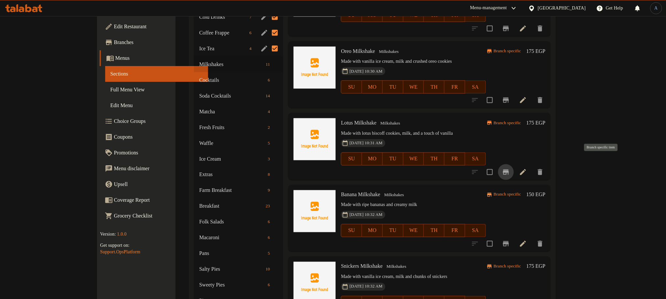
click at [509, 170] on icon "Branch-specific-item" at bounding box center [506, 172] width 6 height 5
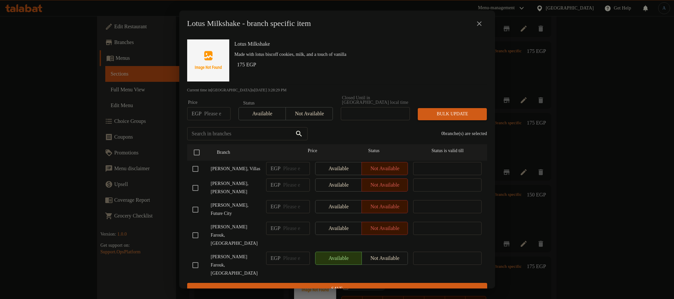
click at [473, 24] on button "close" at bounding box center [479, 24] width 16 height 16
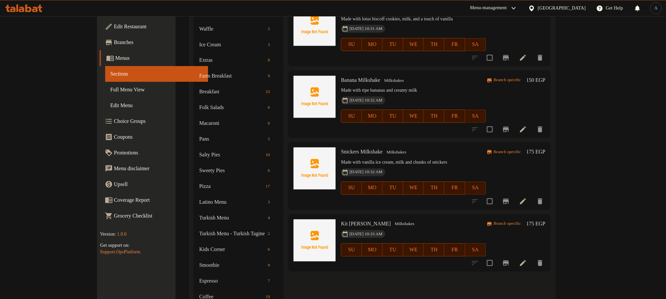
scroll to position [624, 0]
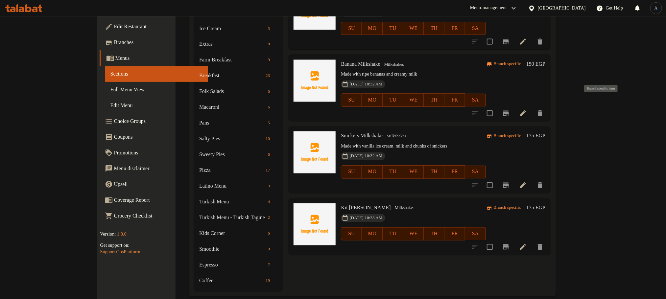
click at [509, 111] on icon "Branch-specific-item" at bounding box center [506, 113] width 6 height 5
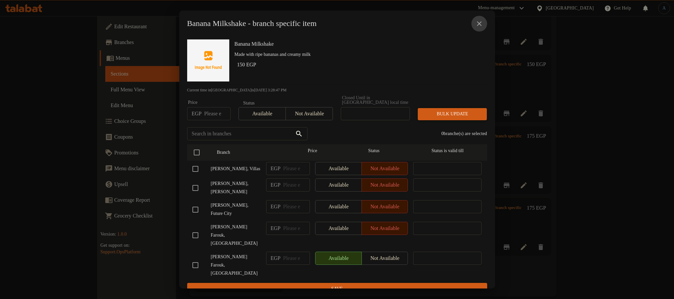
click at [478, 28] on icon "close" at bounding box center [479, 24] width 8 height 8
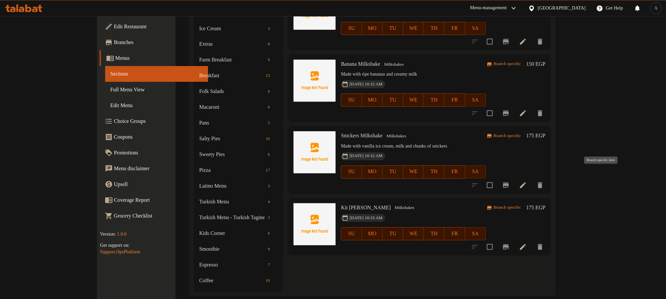
click at [509, 183] on icon "Branch-specific-item" at bounding box center [506, 185] width 6 height 5
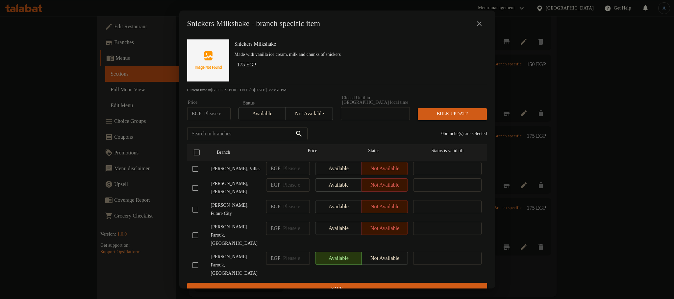
click at [480, 24] on icon "close" at bounding box center [479, 24] width 8 height 8
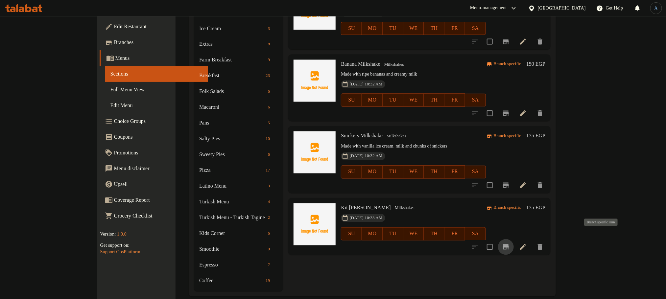
click at [509, 245] on icon "Branch-specific-item" at bounding box center [506, 247] width 6 height 5
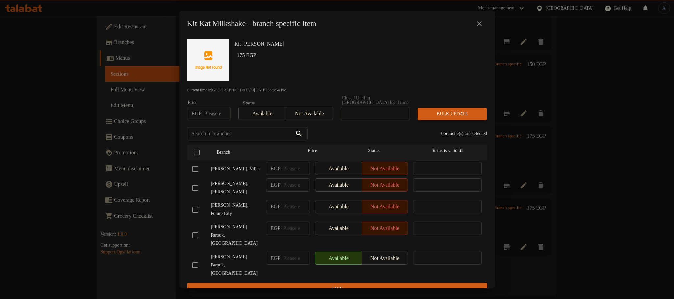
click at [478, 25] on icon "close" at bounding box center [479, 23] width 5 height 5
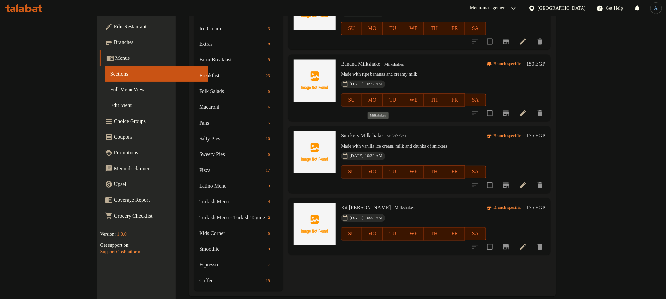
click at [384, 133] on span "Milkshakes" at bounding box center [396, 137] width 25 height 8
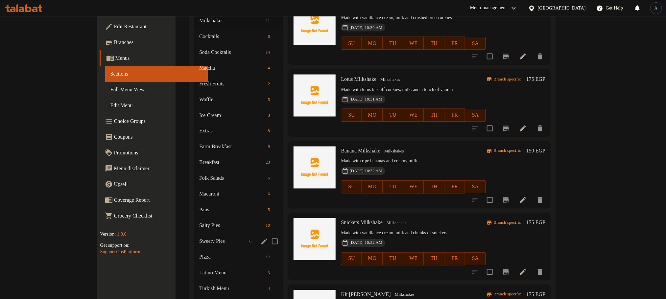
scroll to position [476, 0]
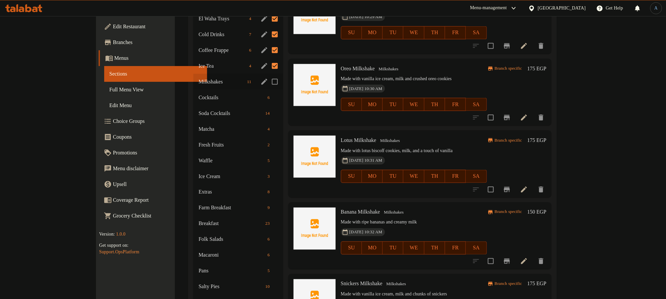
click at [268, 75] on input "Menu sections" at bounding box center [275, 82] width 14 height 14
checkbox input "true"
click at [210, 94] on span "Cocktails" at bounding box center [223, 98] width 48 height 8
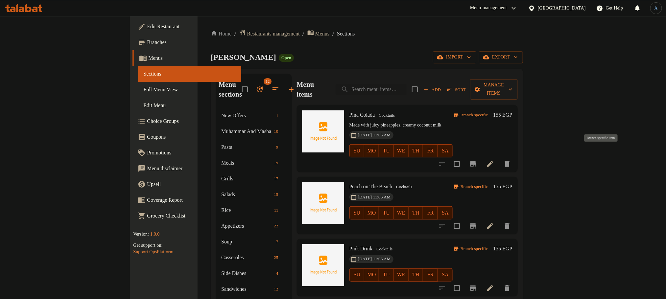
click at [476, 161] on icon "Branch-specific-item" at bounding box center [473, 163] width 6 height 5
click at [481, 156] on button "Branch-specific-item" at bounding box center [473, 164] width 16 height 16
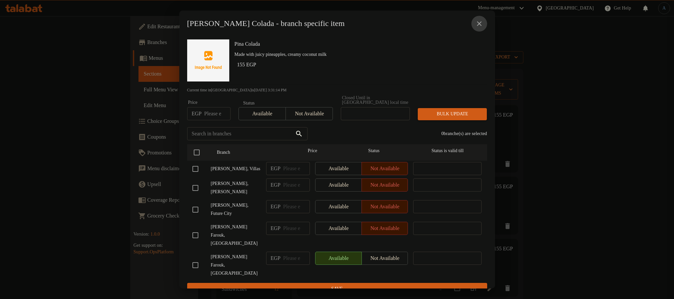
click at [478, 25] on icon "close" at bounding box center [479, 23] width 5 height 5
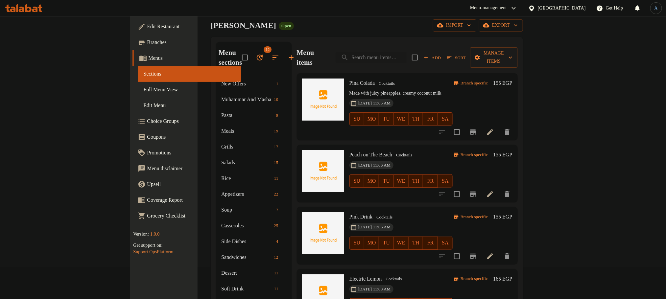
scroll to position [49, 0]
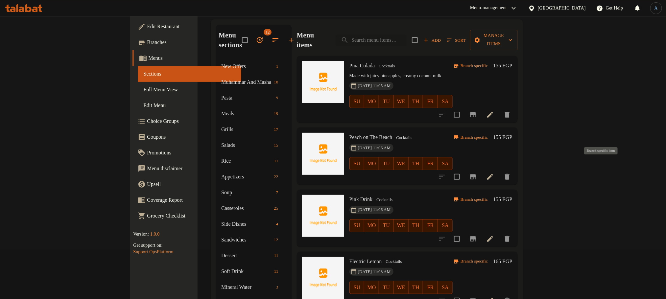
click at [477, 173] on icon "Branch-specific-item" at bounding box center [473, 177] width 8 height 8
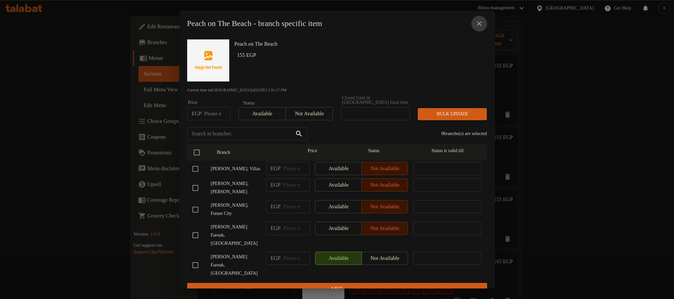
click at [482, 25] on icon "close" at bounding box center [479, 24] width 8 height 8
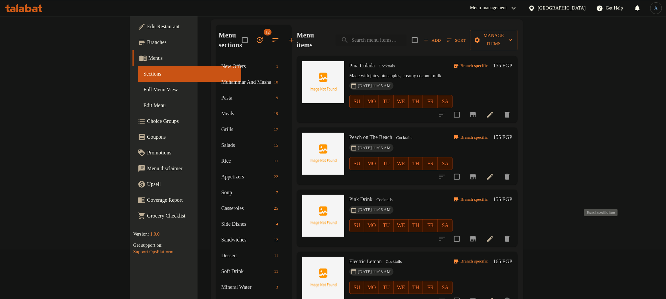
click at [477, 235] on icon "Branch-specific-item" at bounding box center [473, 239] width 8 height 8
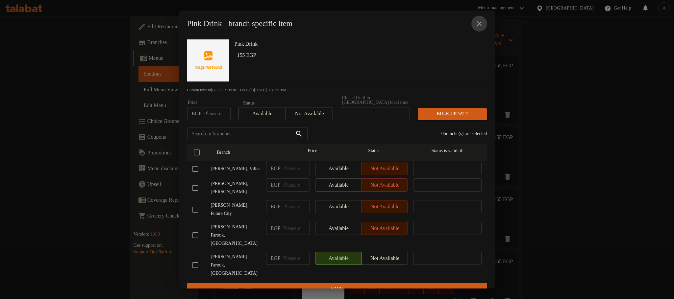
click at [478, 25] on icon "close" at bounding box center [479, 23] width 5 height 5
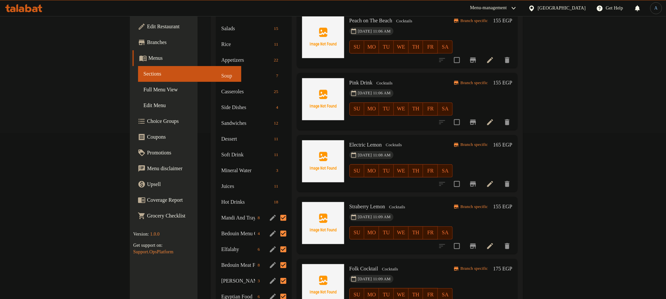
scroll to position [197, 0]
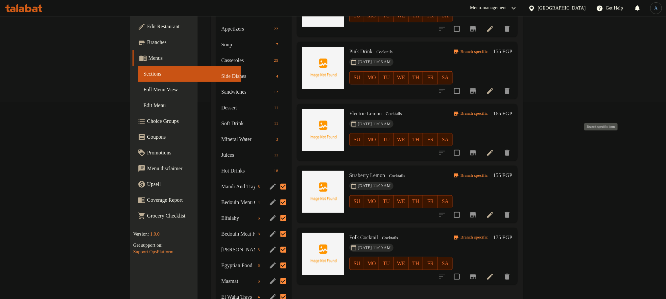
click at [476, 150] on icon "Branch-specific-item" at bounding box center [473, 152] width 6 height 5
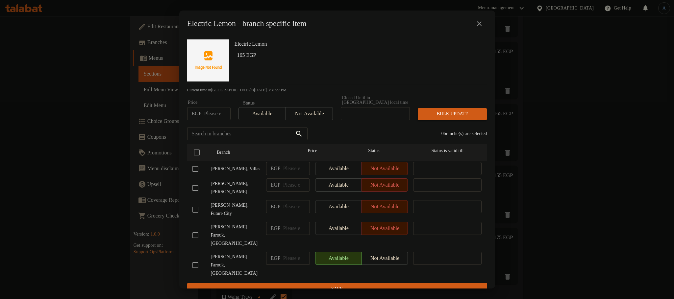
click at [478, 26] on icon "close" at bounding box center [479, 24] width 8 height 8
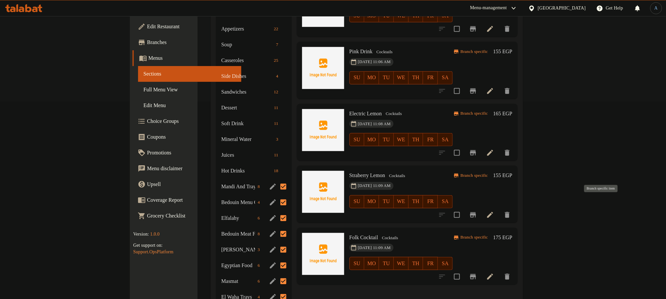
click at [477, 211] on icon "Branch-specific-item" at bounding box center [473, 215] width 8 height 8
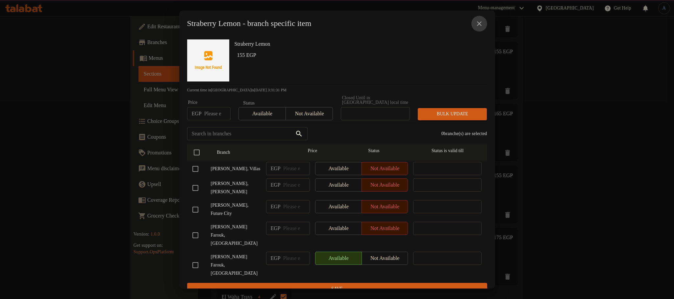
click at [479, 24] on icon "close" at bounding box center [479, 24] width 8 height 8
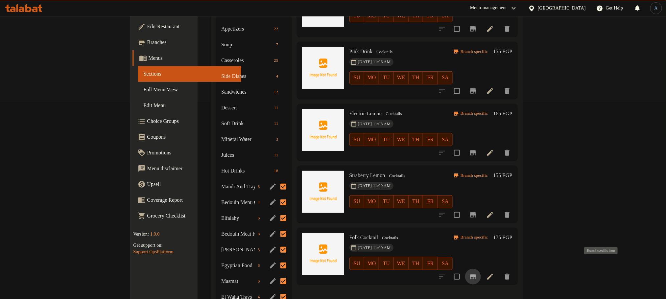
click at [476, 274] on icon "Branch-specific-item" at bounding box center [473, 276] width 6 height 5
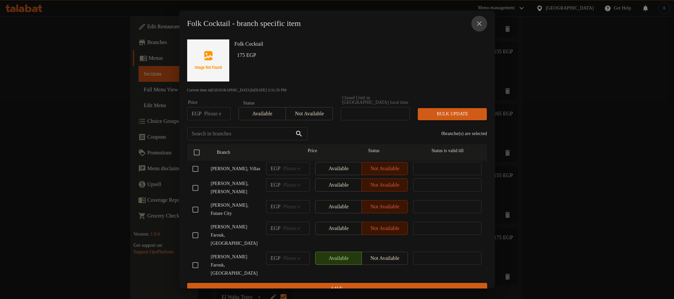
click at [484, 28] on button "close" at bounding box center [479, 24] width 16 height 16
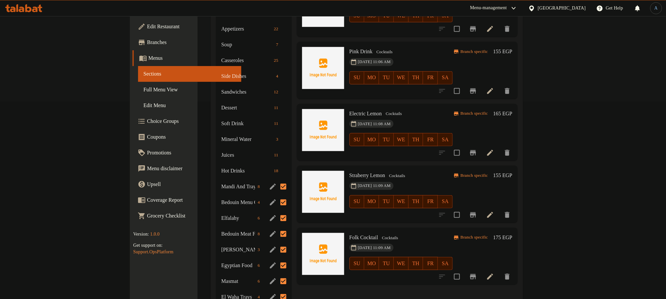
drag, startPoint x: 370, startPoint y: 171, endPoint x: 378, endPoint y: 171, distance: 7.6
click at [372, 180] on div "[DATE] 11:09 AM" at bounding box center [360, 186] width 27 height 13
click at [386, 172] on span "Cocktails" at bounding box center [396, 176] width 21 height 8
copy span "Cocktails"
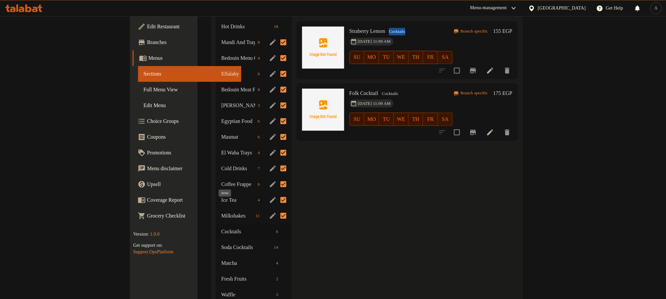
scroll to position [345, 0]
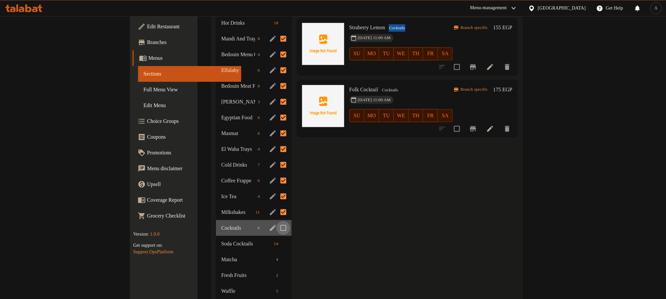
click at [277, 221] on input "Menu sections" at bounding box center [284, 228] width 14 height 14
checkbox input "true"
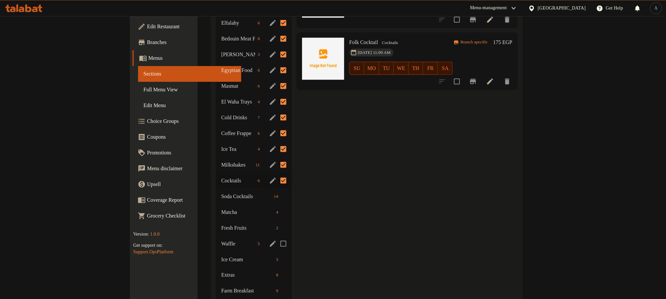
scroll to position [444, 0]
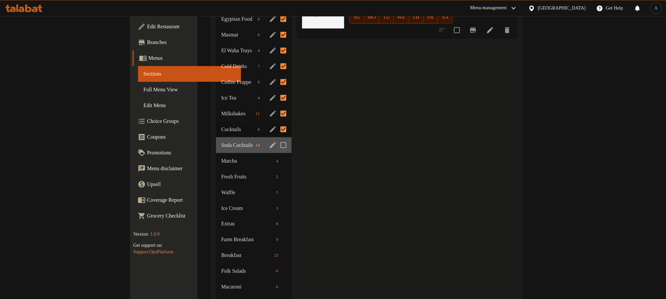
click at [216, 137] on div "Soda Cocktails 14" at bounding box center [253, 145] width 75 height 16
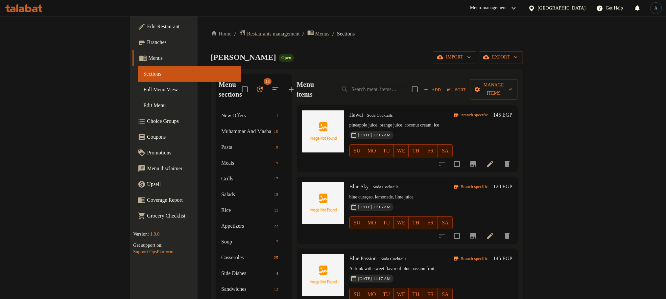
click at [476, 161] on icon "Branch-specific-item" at bounding box center [473, 163] width 6 height 5
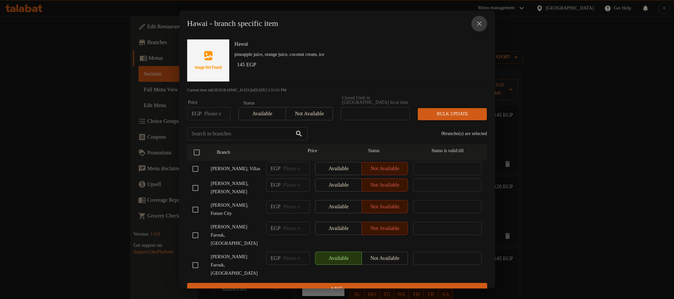
click at [478, 22] on icon "close" at bounding box center [479, 24] width 8 height 8
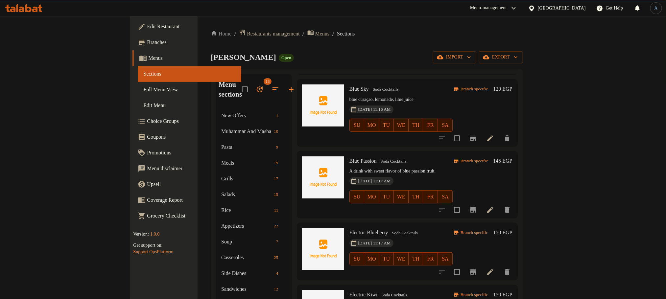
scroll to position [99, 0]
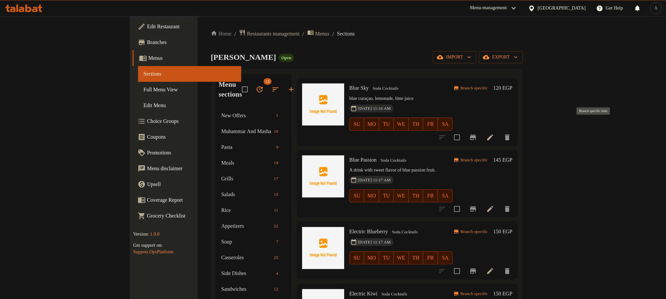
click at [476, 135] on icon "Branch-specific-item" at bounding box center [473, 137] width 6 height 5
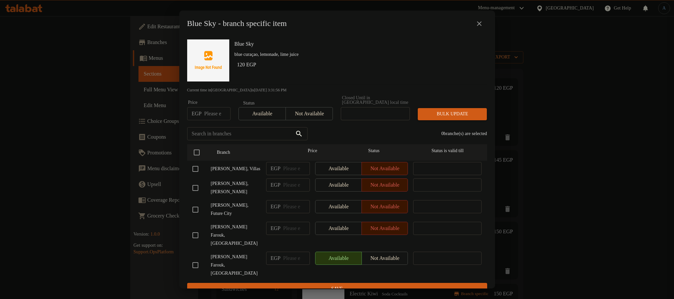
click at [479, 23] on icon "close" at bounding box center [479, 24] width 8 height 8
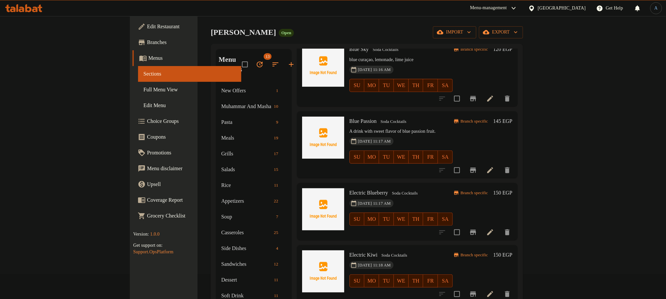
scroll to position [49, 0]
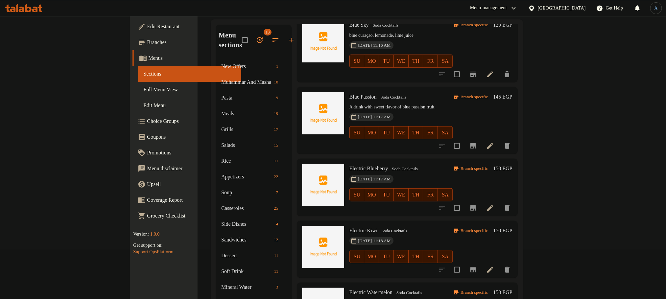
click at [477, 142] on icon "Branch-specific-item" at bounding box center [473, 146] width 8 height 8
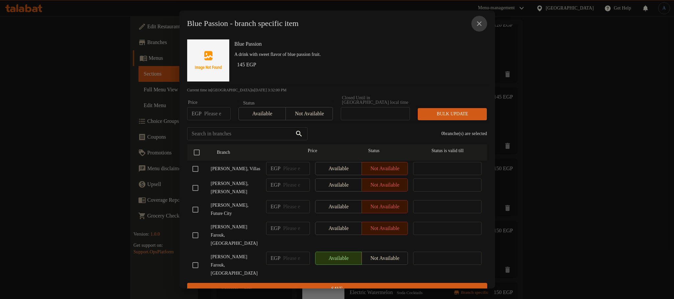
click at [481, 22] on icon "close" at bounding box center [479, 24] width 8 height 8
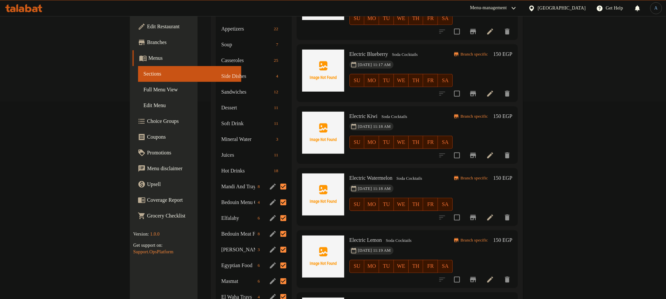
scroll to position [63, 0]
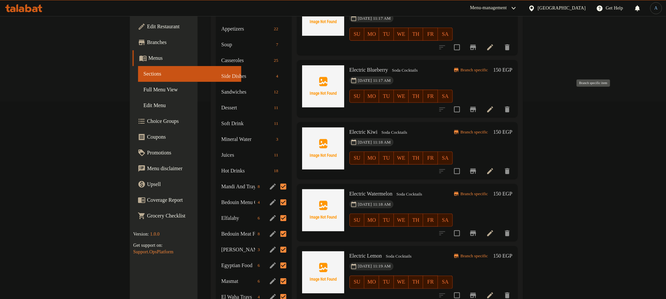
click at [477, 106] on icon "Branch-specific-item" at bounding box center [473, 110] width 8 height 8
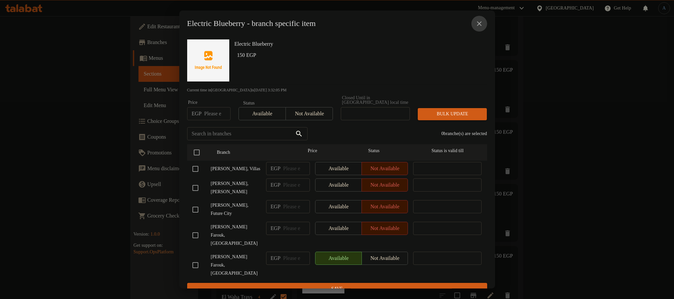
click at [480, 26] on icon "close" at bounding box center [479, 24] width 8 height 8
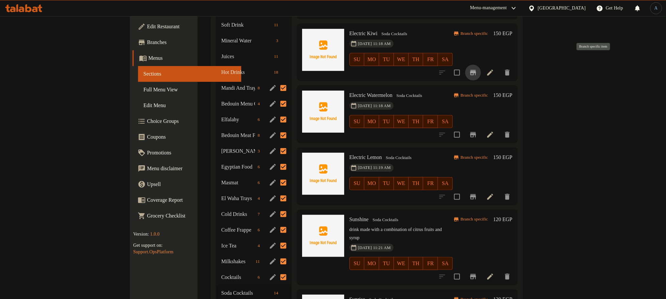
click at [476, 70] on icon "Branch-specific-item" at bounding box center [473, 72] width 6 height 5
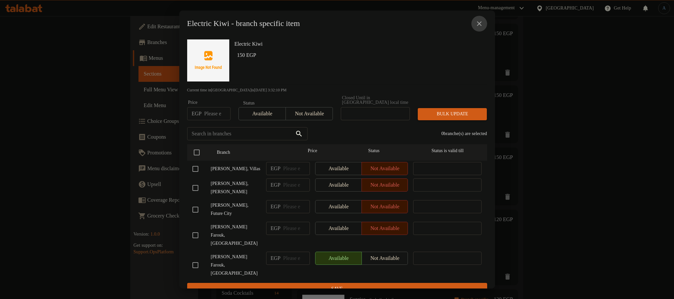
click at [482, 27] on icon "close" at bounding box center [479, 24] width 8 height 8
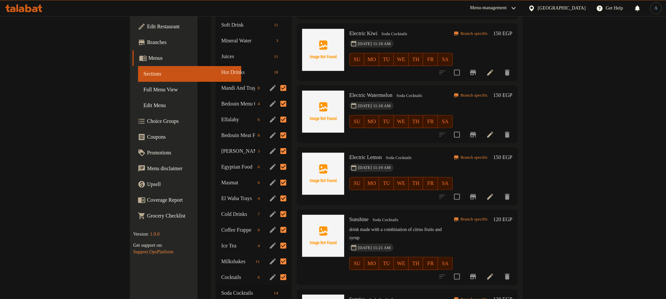
scroll to position [112, 0]
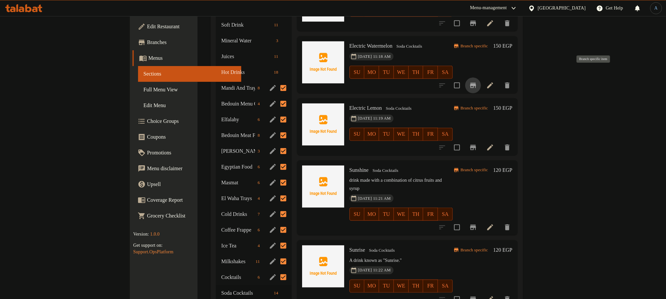
click at [477, 82] on icon "Branch-specific-item" at bounding box center [473, 86] width 8 height 8
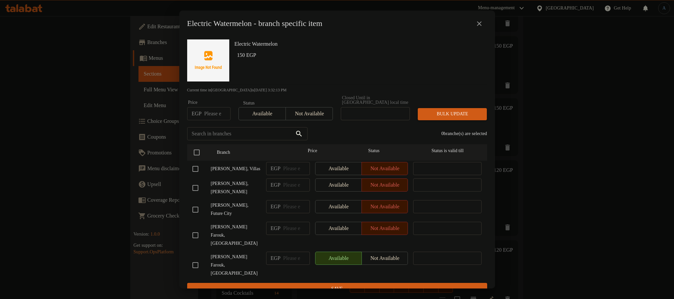
click at [482, 25] on icon "close" at bounding box center [479, 24] width 8 height 8
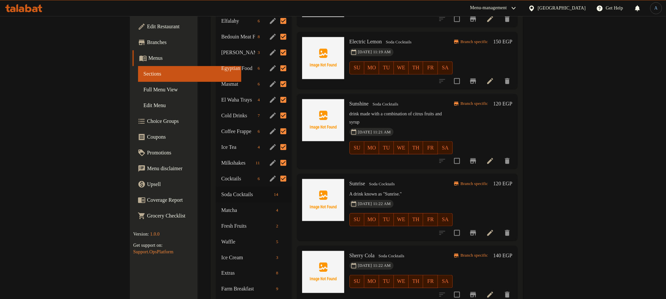
scroll to position [63, 0]
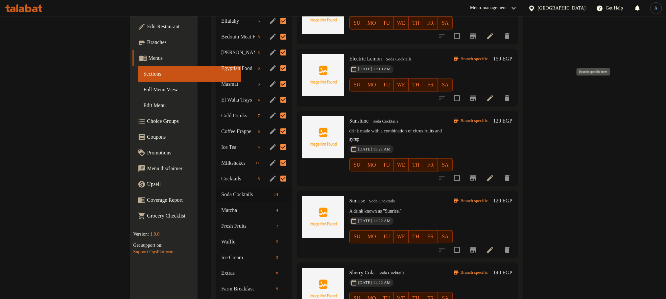
click at [477, 94] on icon "Branch-specific-item" at bounding box center [473, 98] width 8 height 8
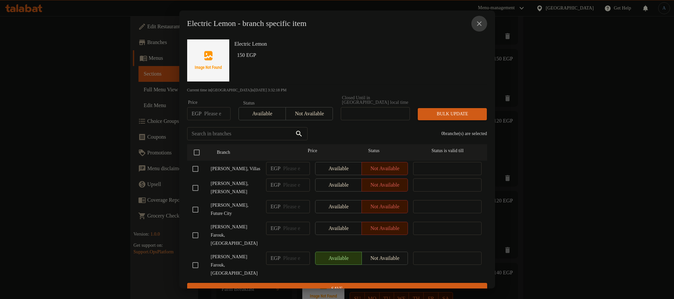
click at [481, 23] on icon "close" at bounding box center [479, 24] width 8 height 8
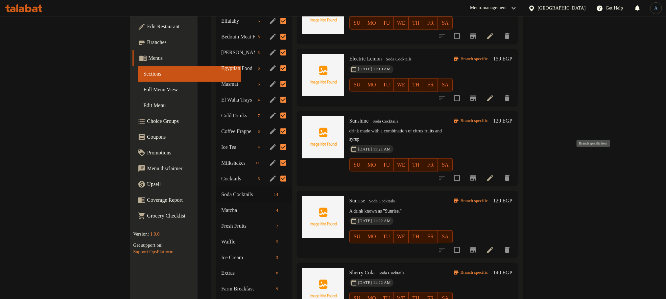
click at [476, 176] on icon "Branch-specific-item" at bounding box center [473, 178] width 6 height 5
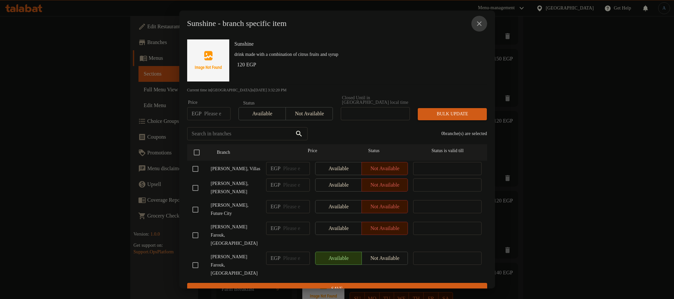
click at [477, 27] on icon "close" at bounding box center [479, 24] width 8 height 8
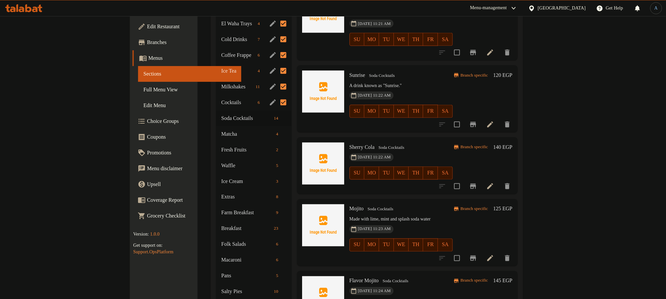
scroll to position [493, 0]
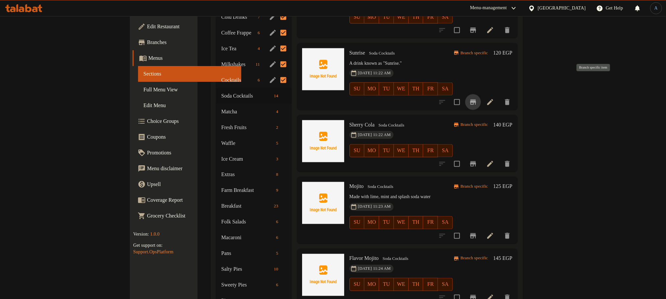
click at [477, 98] on icon "Branch-specific-item" at bounding box center [473, 102] width 8 height 8
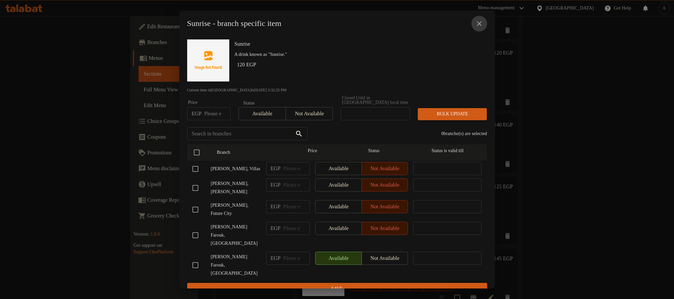
click at [481, 22] on icon "close" at bounding box center [479, 24] width 8 height 8
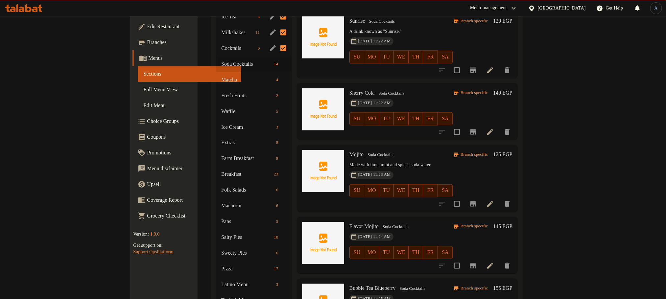
scroll to position [543, 0]
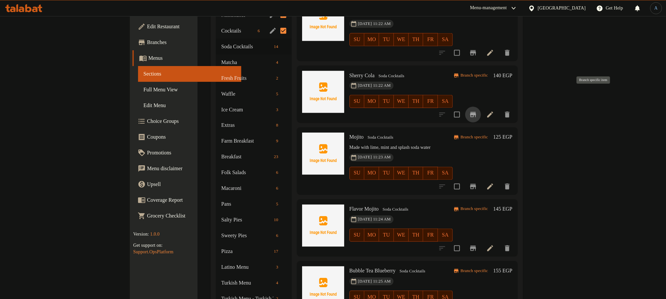
click at [476, 112] on icon "Branch-specific-item" at bounding box center [473, 114] width 6 height 5
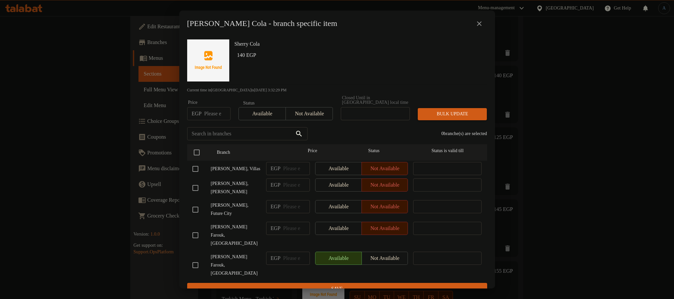
click at [479, 28] on icon "close" at bounding box center [479, 24] width 8 height 8
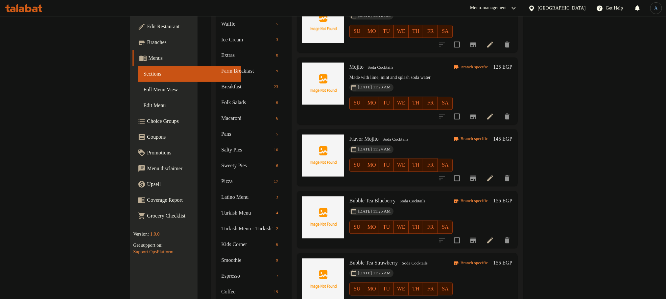
scroll to position [624, 0]
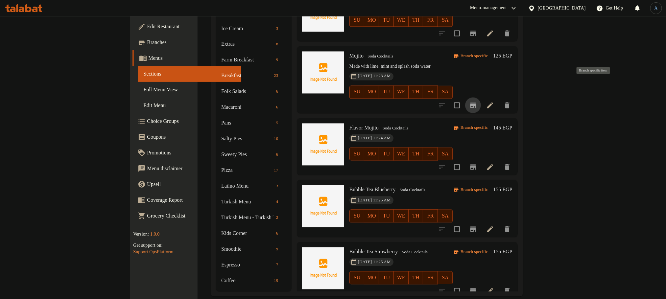
click at [477, 102] on icon "Branch-specific-item" at bounding box center [473, 106] width 8 height 8
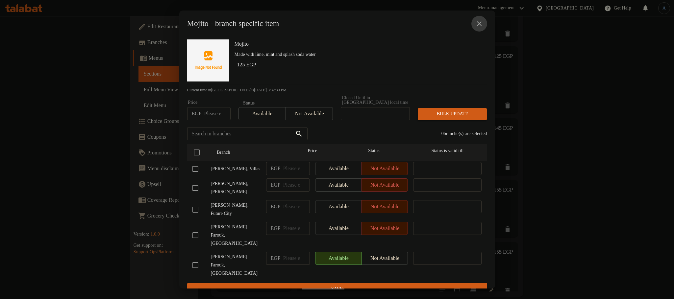
click at [482, 26] on icon "close" at bounding box center [479, 24] width 8 height 8
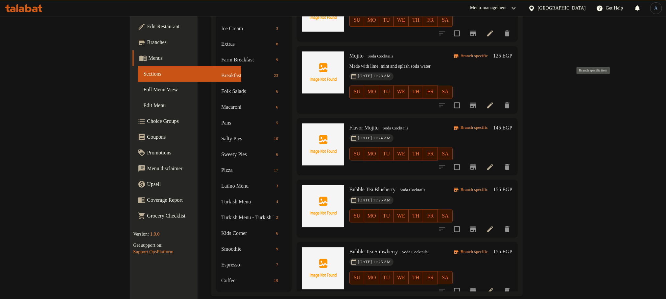
click at [481, 98] on button "Branch-specific-item" at bounding box center [473, 106] width 16 height 16
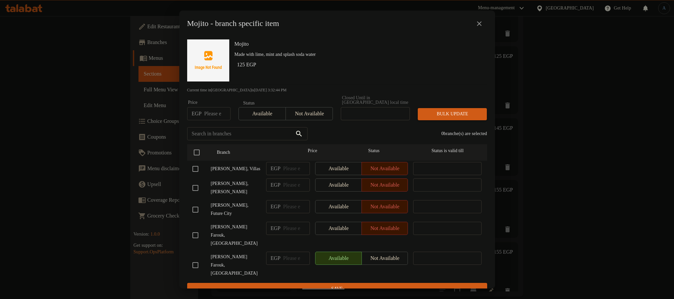
click at [481, 27] on icon "close" at bounding box center [479, 24] width 8 height 8
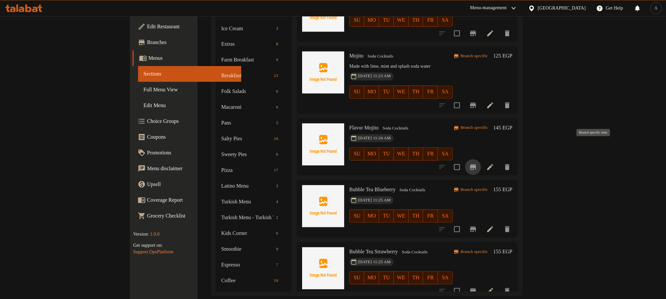
click at [477, 163] on icon "Branch-specific-item" at bounding box center [473, 167] width 8 height 8
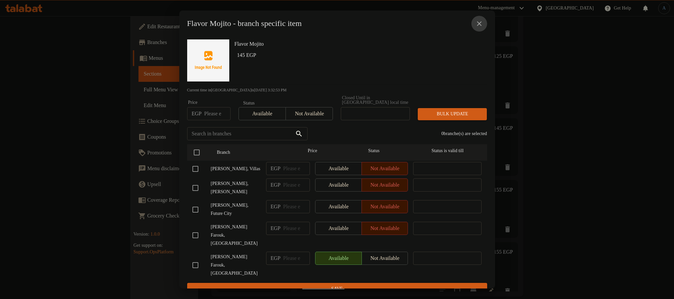
click at [481, 25] on icon "close" at bounding box center [479, 24] width 8 height 8
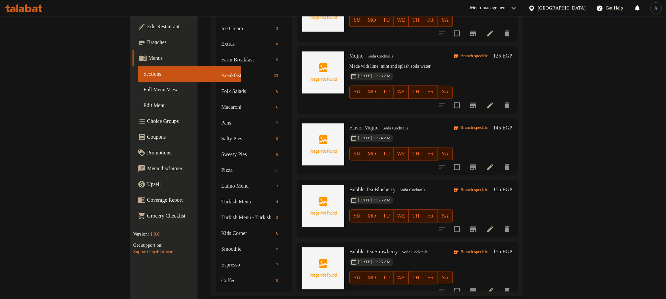
click at [477, 226] on icon "Branch-specific-item" at bounding box center [473, 230] width 8 height 8
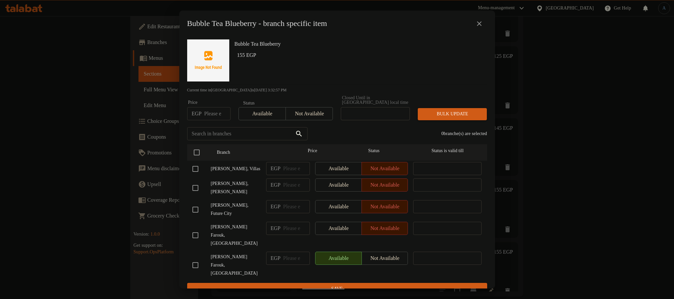
click at [481, 26] on icon "close" at bounding box center [479, 24] width 8 height 8
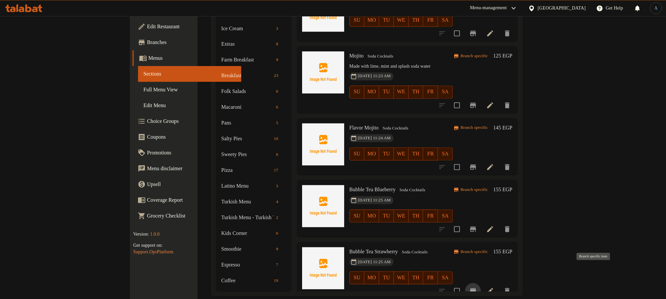
click at [476, 289] on icon "Branch-specific-item" at bounding box center [473, 291] width 6 height 5
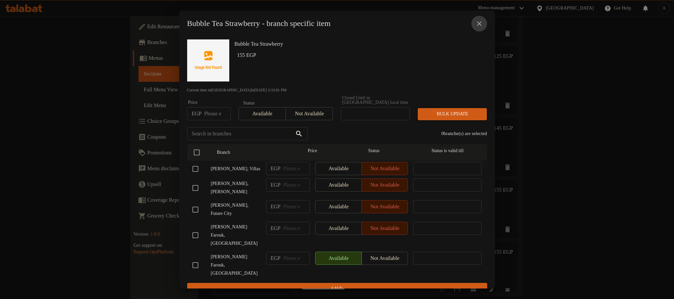
click at [482, 25] on icon "close" at bounding box center [479, 24] width 8 height 8
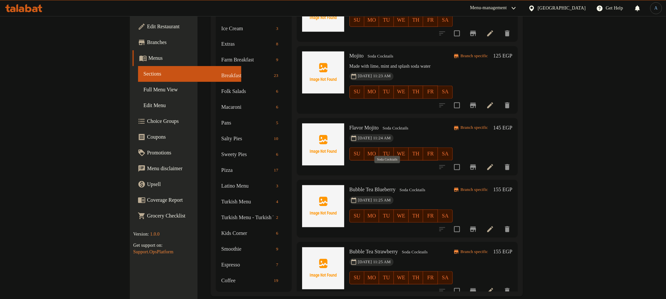
click at [397, 187] on span "Soda Cocktails" at bounding box center [412, 191] width 31 height 8
copy div "Soda Cocktails"
click at [399, 249] on span "Soda Cocktails" at bounding box center [414, 253] width 31 height 8
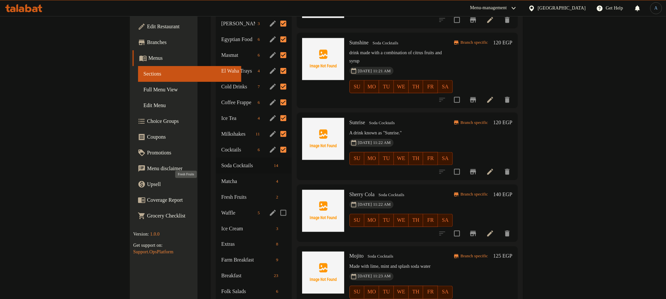
scroll to position [476, 0]
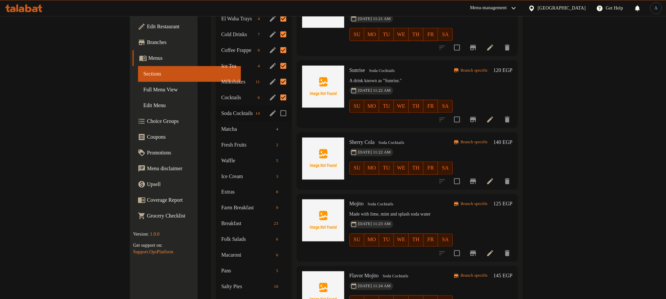
click at [277, 107] on input "Menu sections" at bounding box center [284, 114] width 14 height 14
checkbox input "true"
click at [221, 125] on span "Matcha" at bounding box center [238, 129] width 34 height 8
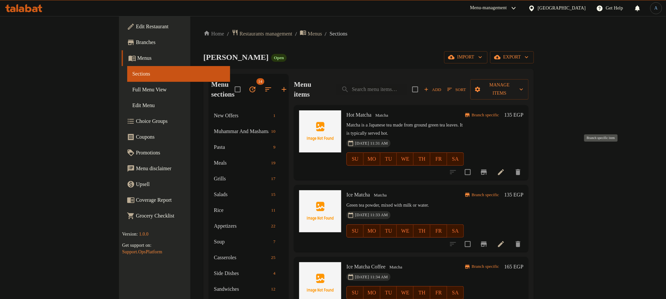
click at [487, 170] on icon "Branch-specific-item" at bounding box center [484, 172] width 6 height 5
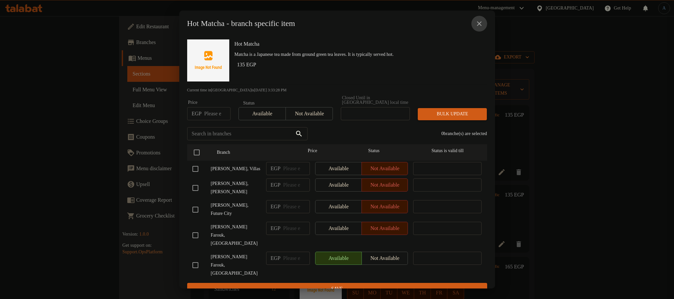
click at [481, 24] on icon "close" at bounding box center [479, 23] width 5 height 5
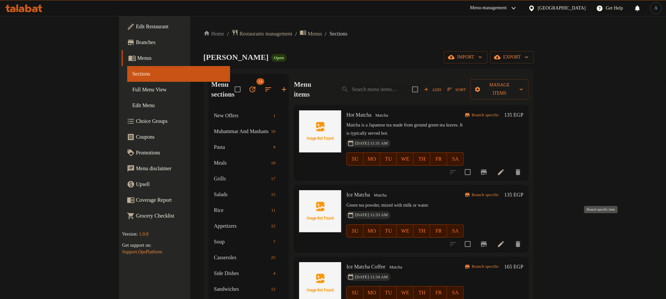
click at [487, 242] on icon "Branch-specific-item" at bounding box center [484, 244] width 6 height 5
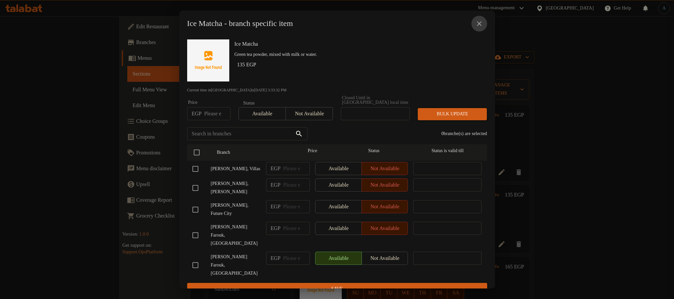
click at [479, 26] on icon "close" at bounding box center [479, 23] width 5 height 5
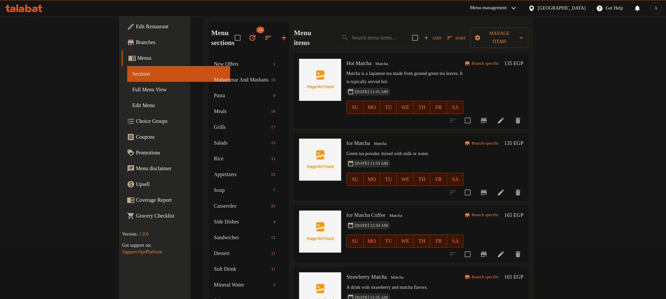
scroll to position [99, 0]
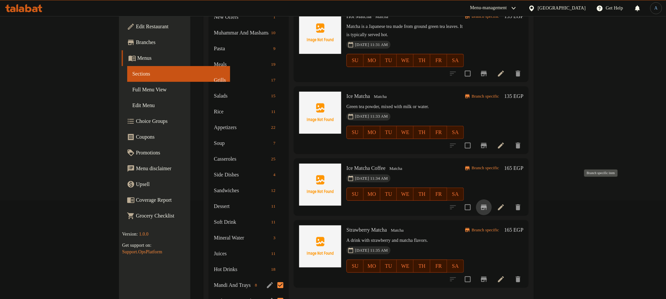
click at [492, 200] on button "Branch-specific-item" at bounding box center [484, 208] width 16 height 16
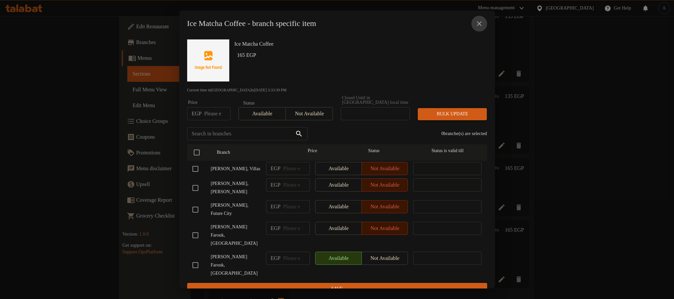
click at [478, 26] on icon "close" at bounding box center [479, 24] width 8 height 8
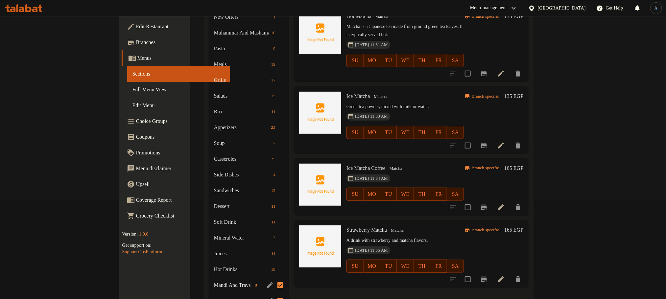
scroll to position [148, 0]
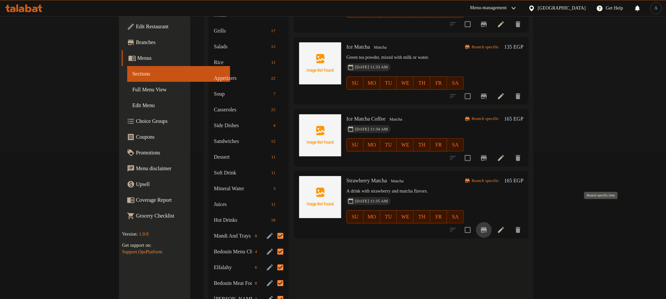
click at [488, 226] on icon "Branch-specific-item" at bounding box center [484, 230] width 8 height 8
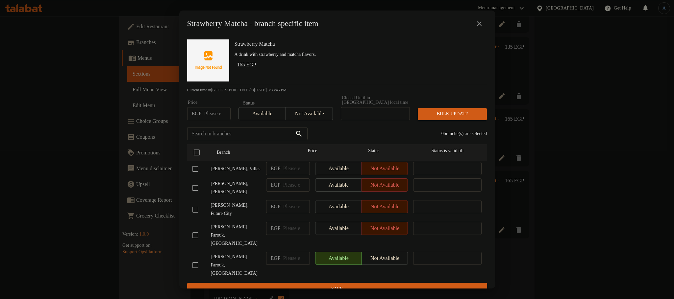
click at [478, 24] on icon "close" at bounding box center [479, 24] width 8 height 8
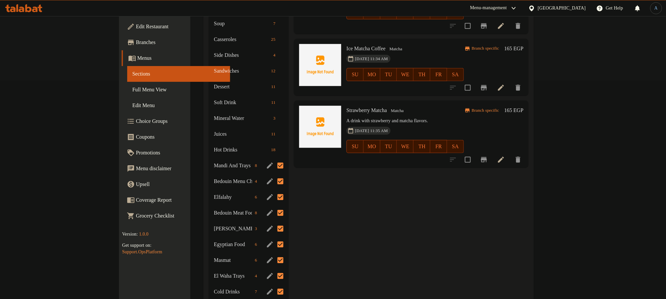
scroll to position [247, 0]
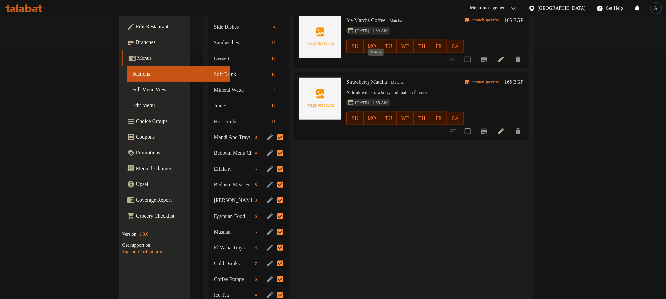
click at [388, 79] on span "Matcha" at bounding box center [397, 83] width 18 height 8
copy span "Matcha"
click at [312, 195] on div "Menu items Add Sort Manage items Hot Matcha Matcha Matcha is a Japanese tea mad…" at bounding box center [409, 248] width 240 height 842
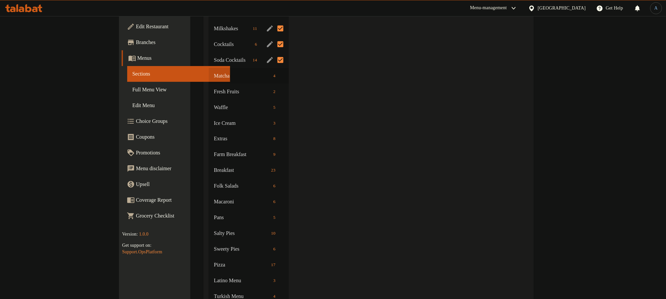
scroll to position [525, 0]
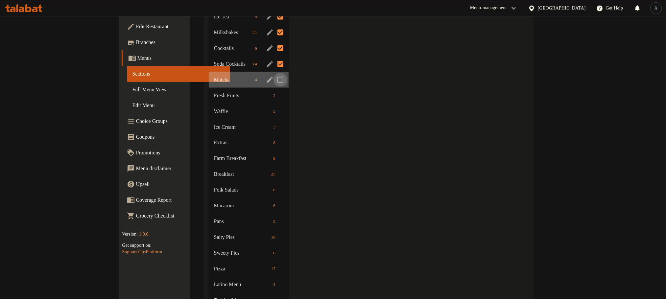
click at [274, 73] on input "Menu sections" at bounding box center [281, 80] width 14 height 14
checkbox input "true"
click at [252, 93] on span "2" at bounding box center [256, 96] width 8 height 6
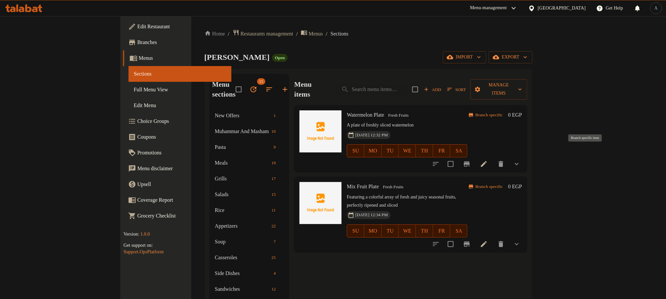
click at [475, 156] on button "Branch-specific-item" at bounding box center [467, 164] width 16 height 16
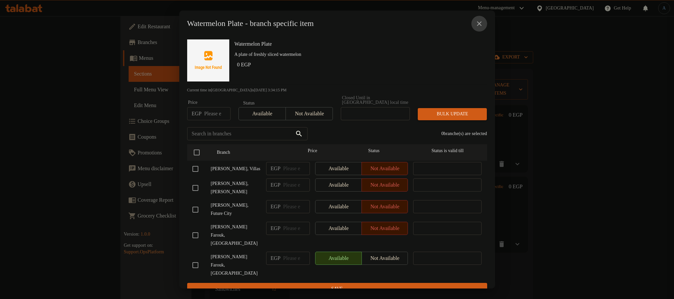
click at [478, 26] on icon "close" at bounding box center [479, 24] width 8 height 8
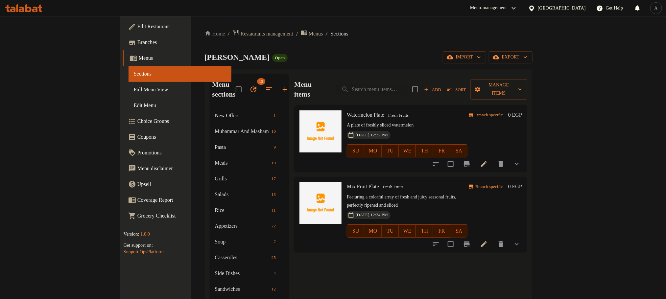
click at [475, 236] on button "Branch-specific-item" at bounding box center [467, 244] width 16 height 16
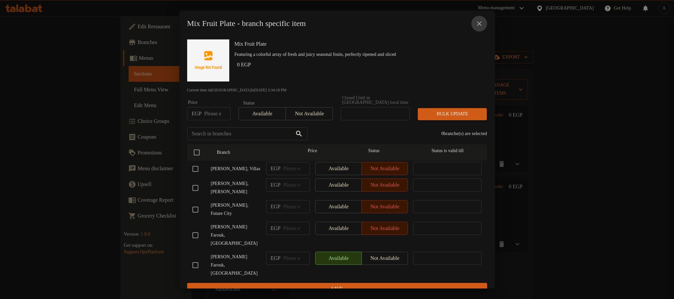
click at [482, 27] on icon "close" at bounding box center [479, 24] width 8 height 8
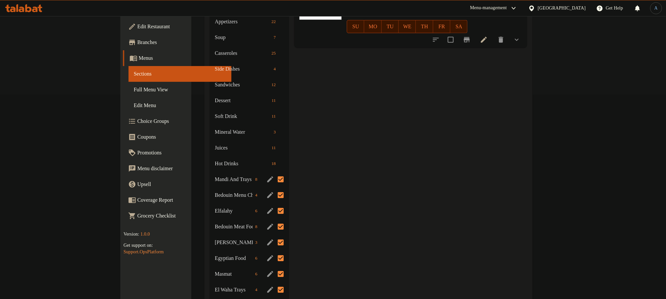
scroll to position [345, 0]
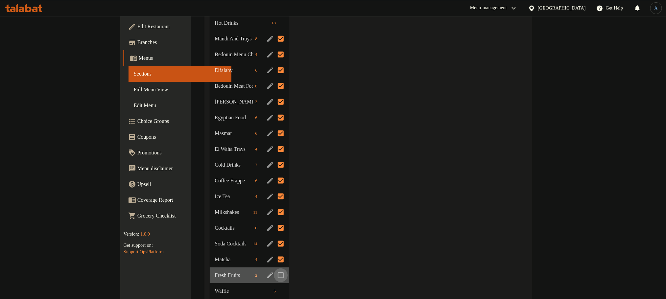
click at [274, 269] on input "Menu sections" at bounding box center [281, 276] width 14 height 14
checkbox input "true"
click at [266, 272] on icon "edit" at bounding box center [270, 276] width 8 height 8
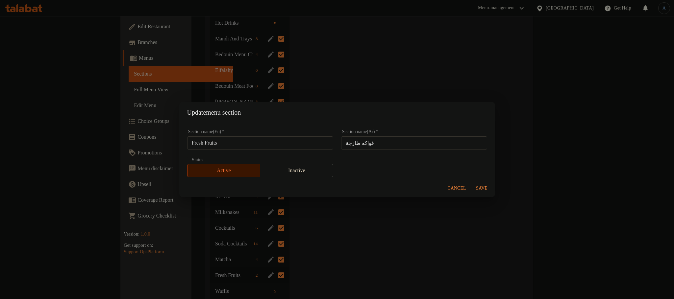
click at [252, 145] on input "Fresh Fruits" at bounding box center [260, 142] width 146 height 13
click at [521, 146] on div "Update menu section Section name(En)   * Fresh Fruits Section name(En) * Sectio…" at bounding box center [337, 149] width 674 height 299
drag, startPoint x: 361, startPoint y: 224, endPoint x: 420, endPoint y: 204, distance: 62.0
click at [370, 221] on div "Update menu section Section name(En)   * Fresh Fruits Section name(En) * Sectio…" at bounding box center [337, 149] width 674 height 299
click at [458, 191] on span "Cancel" at bounding box center [457, 189] width 18 height 8
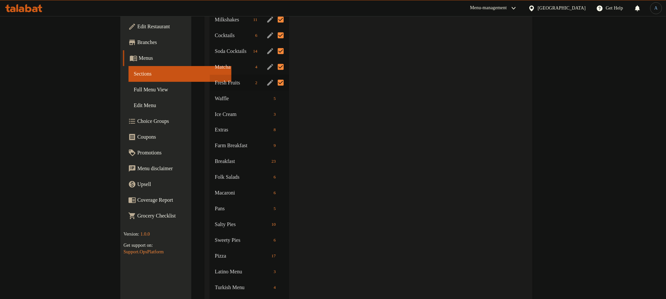
scroll to position [543, 0]
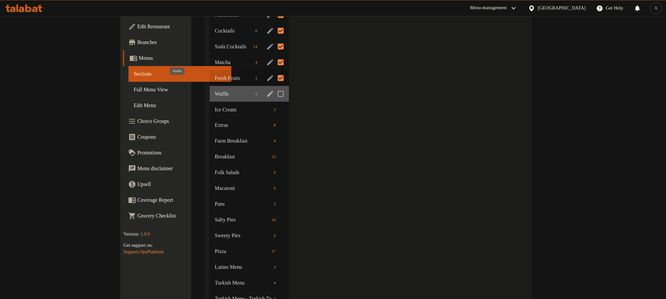
click at [215, 90] on span "Waffle" at bounding box center [234, 94] width 38 height 8
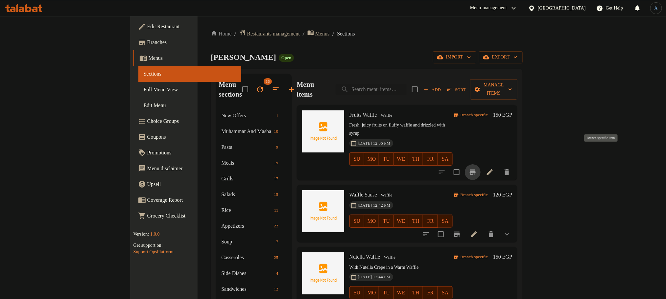
click at [477, 168] on icon "Branch-specific-item" at bounding box center [473, 172] width 8 height 8
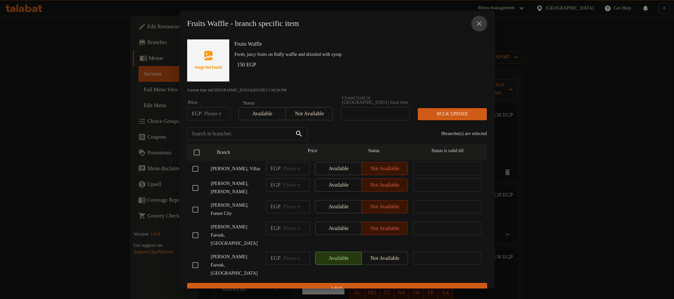
click at [481, 23] on icon "close" at bounding box center [479, 24] width 8 height 8
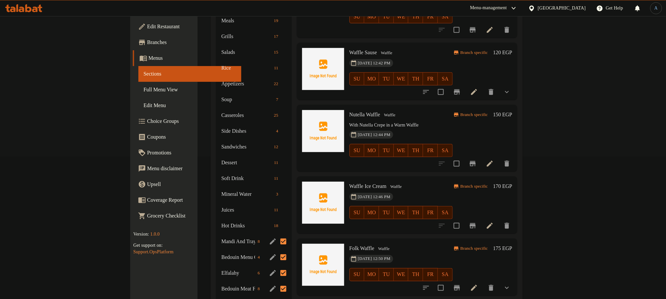
scroll to position [148, 0]
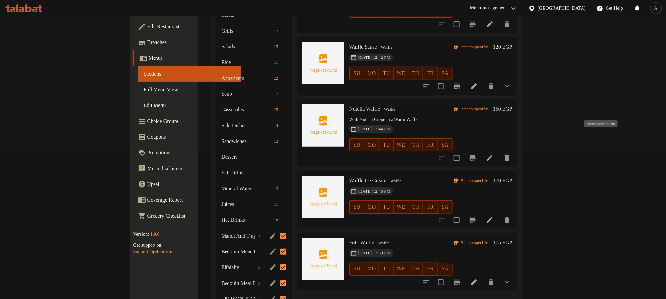
click at [477, 154] on icon "Branch-specific-item" at bounding box center [473, 158] width 8 height 8
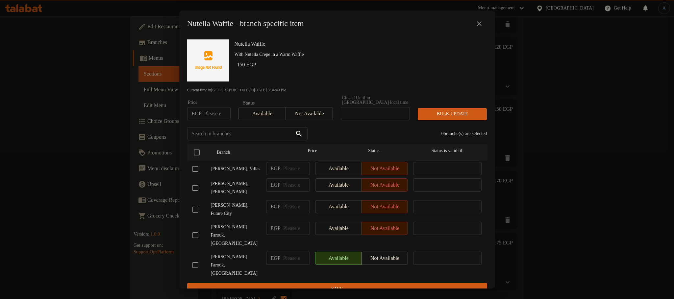
click at [478, 23] on icon "close" at bounding box center [479, 24] width 8 height 8
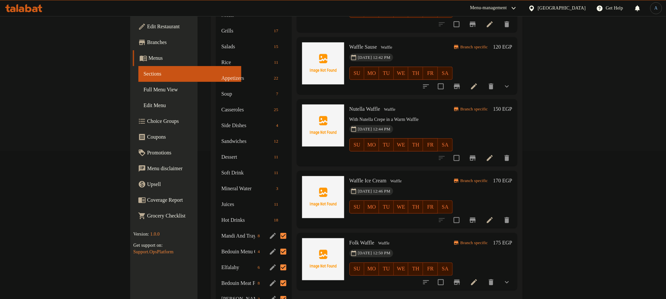
scroll to position [197, 0]
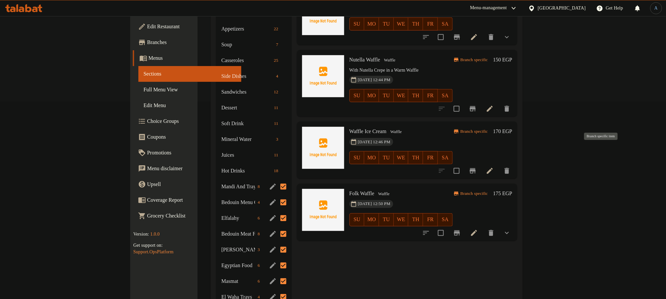
click at [481, 163] on button "Branch-specific-item" at bounding box center [473, 171] width 16 height 16
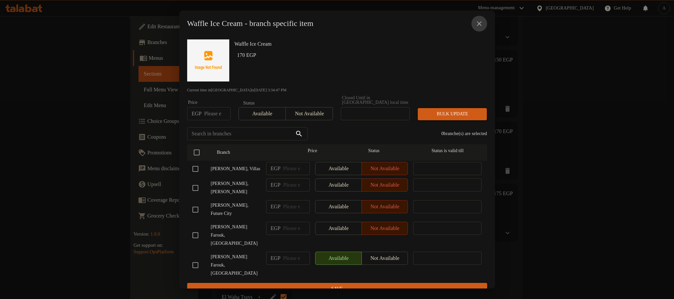
click at [484, 23] on button "close" at bounding box center [479, 24] width 16 height 16
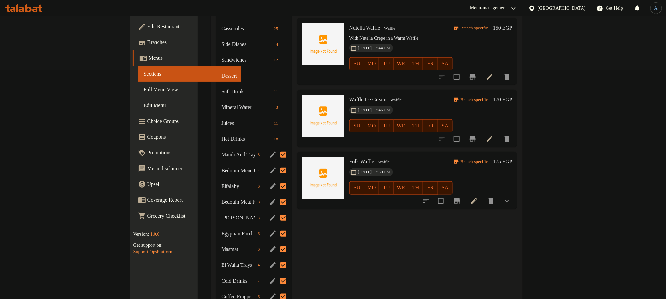
scroll to position [247, 0]
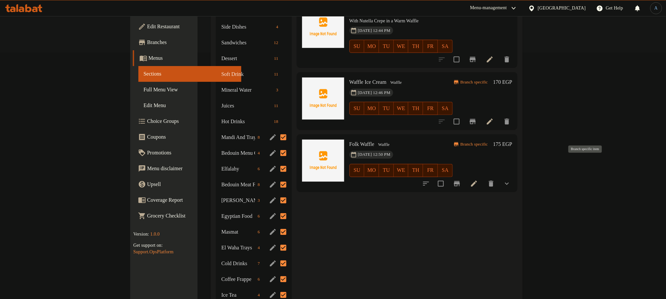
click at [460, 181] on icon "Branch-specific-item" at bounding box center [457, 183] width 6 height 5
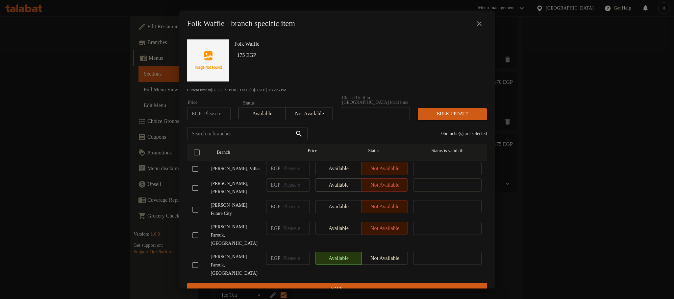
click at [481, 26] on icon "close" at bounding box center [479, 24] width 8 height 8
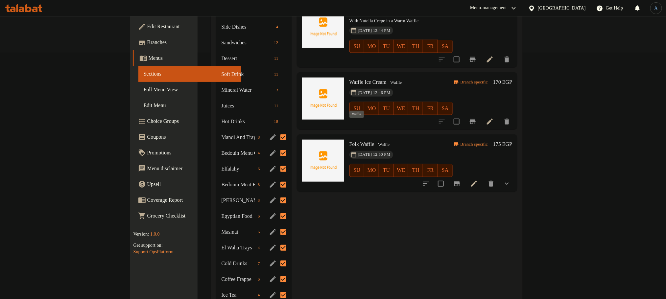
click at [376, 141] on span "Waffle" at bounding box center [384, 145] width 17 height 8
copy span "Waffle"
click at [292, 226] on div "Menu items Add Sort Manage items Fruits Waffle Waffle Fresh, juicy fruits on fl…" at bounding box center [405, 248] width 226 height 842
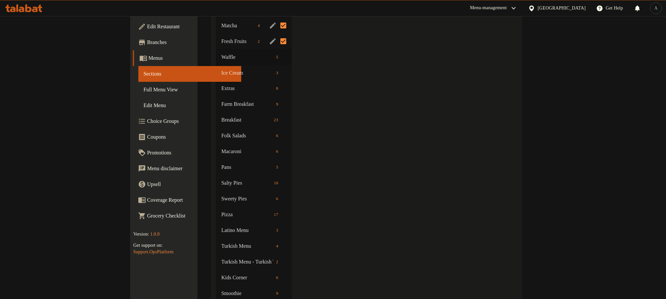
scroll to position [525, 0]
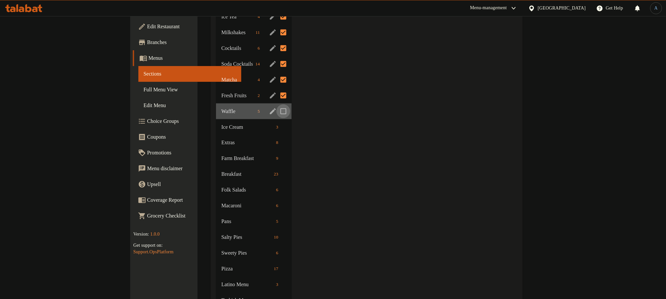
click at [277, 105] on input "Menu sections" at bounding box center [284, 112] width 14 height 14
checkbox input "true"
click at [277, 120] on input "Menu sections" at bounding box center [284, 127] width 14 height 14
checkbox input "true"
click at [221, 123] on span "Ice Cream" at bounding box center [238, 127] width 34 height 8
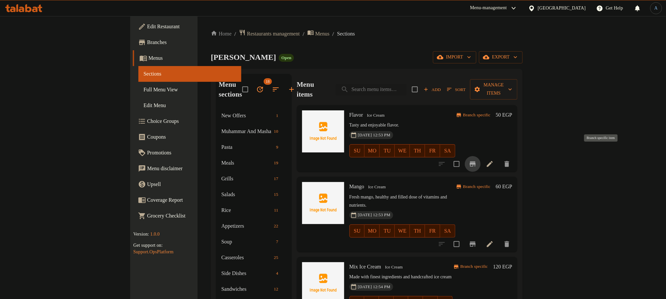
click at [477, 160] on icon "Branch-specific-item" at bounding box center [473, 164] width 8 height 8
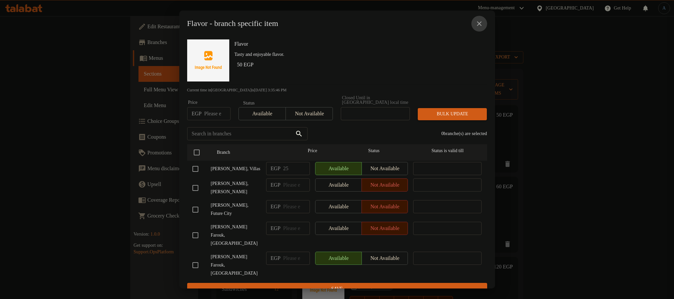
click at [477, 25] on icon "close" at bounding box center [479, 24] width 8 height 8
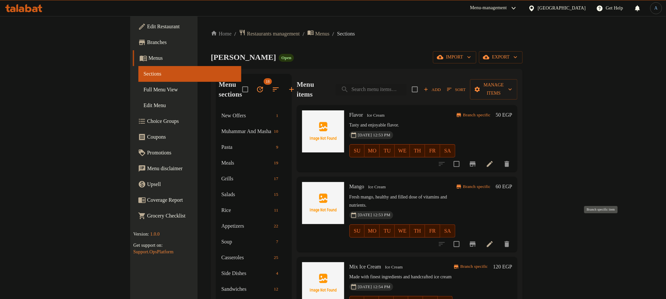
click at [477, 240] on icon "Branch-specific-item" at bounding box center [473, 244] width 8 height 8
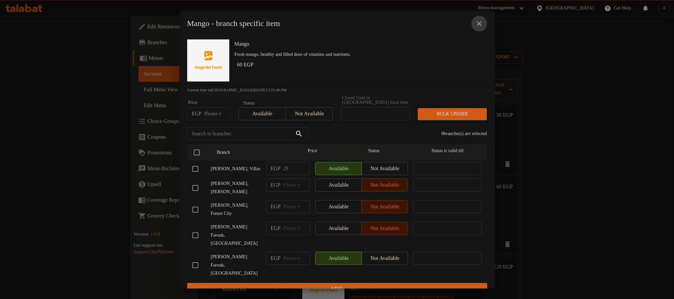
click at [481, 22] on icon "close" at bounding box center [479, 24] width 8 height 8
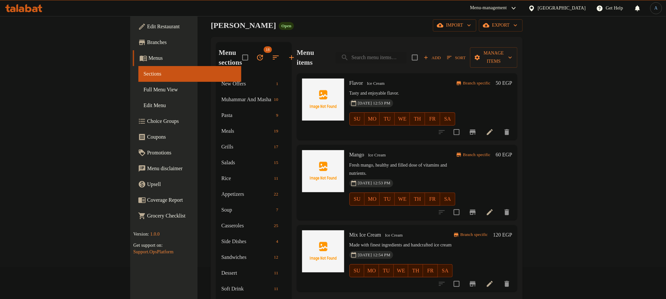
scroll to position [49, 0]
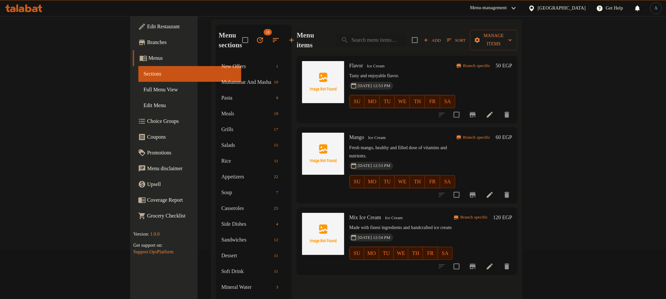
click at [477, 263] on icon "Branch-specific-item" at bounding box center [473, 267] width 8 height 8
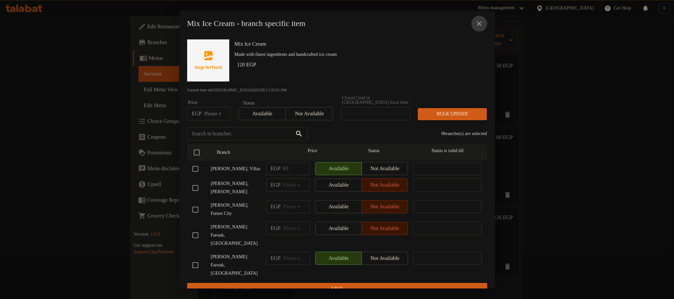
click at [475, 28] on icon "close" at bounding box center [479, 24] width 8 height 8
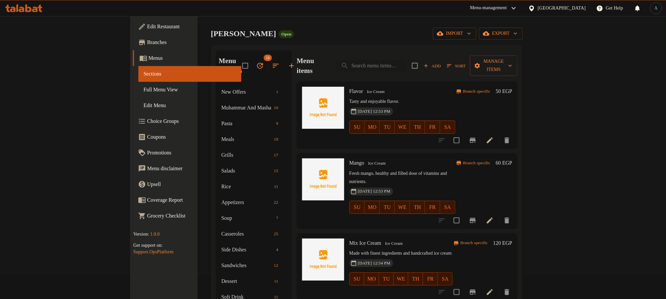
scroll to position [0, 0]
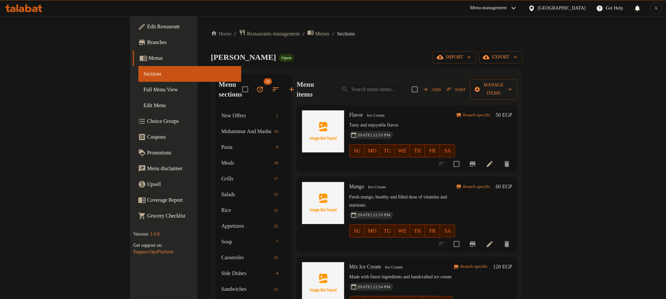
drag, startPoint x: 347, startPoint y: 97, endPoint x: 347, endPoint y: 103, distance: 6.0
click at [347, 105] on div "Flavor Ice Cream Tasty and enjoyable flavor. [DATE] 12:53 PM SU MO TU WE TH FR …" at bounding box center [407, 138] width 221 height 67
click at [364, 112] on span "Ice Cream" at bounding box center [375, 116] width 23 height 8
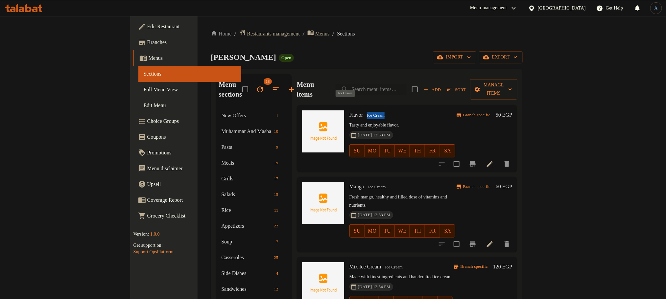
copy span "Ice Cream"
drag, startPoint x: 520, startPoint y: 228, endPoint x: 512, endPoint y: 235, distance: 10.5
click at [458, 229] on div "Mango Ice Cream Fresh mango, healthy and filled dose of vitamins and nutrients.…" at bounding box center [402, 215] width 111 height 70
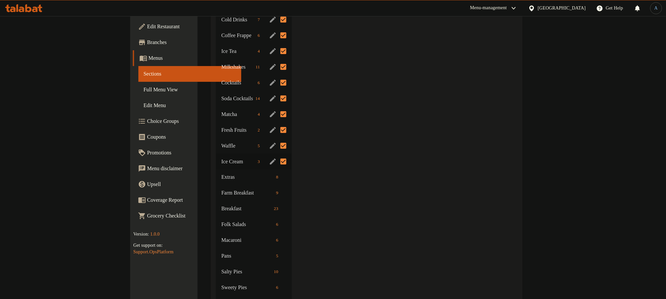
scroll to position [493, 0]
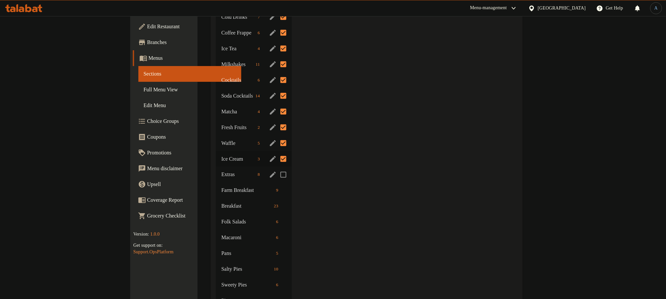
click at [277, 168] on input "Menu sections" at bounding box center [284, 175] width 14 height 14
checkbox input "true"
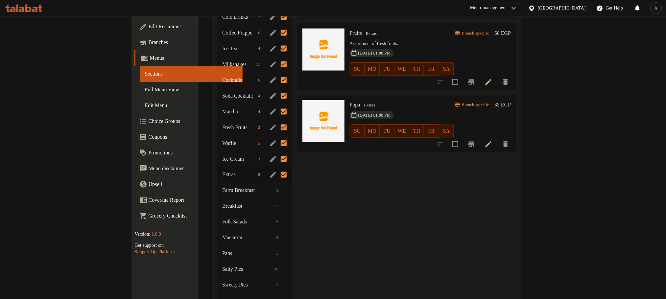
click at [222, 171] on span "Extras" at bounding box center [238, 175] width 33 height 8
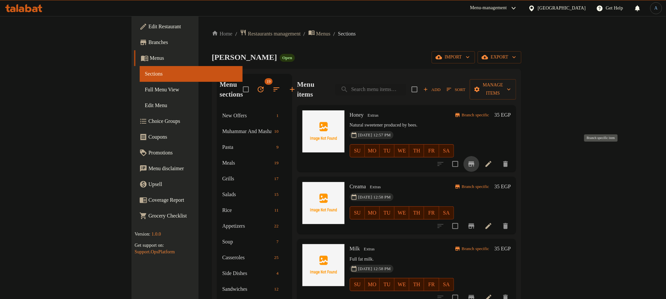
click at [475, 161] on icon "Branch-specific-item" at bounding box center [472, 163] width 6 height 5
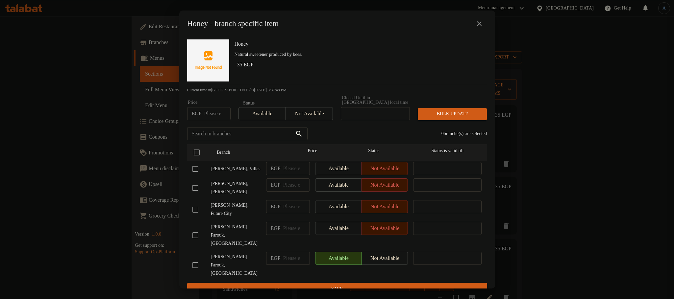
click at [483, 21] on button "close" at bounding box center [479, 24] width 16 height 16
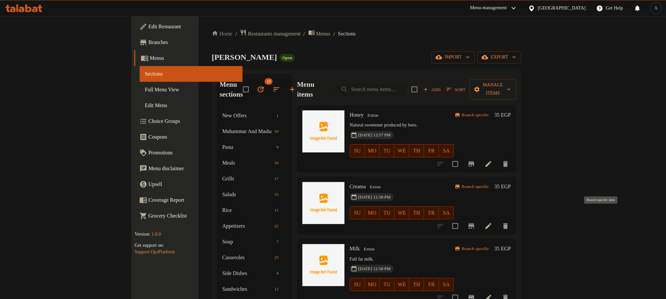
click at [475, 224] on icon "Branch-specific-item" at bounding box center [472, 226] width 6 height 5
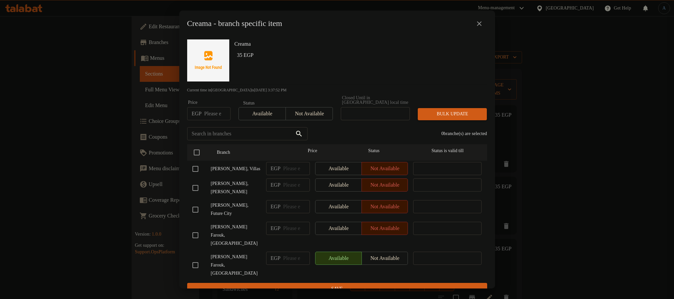
click at [481, 26] on icon "close" at bounding box center [479, 24] width 8 height 8
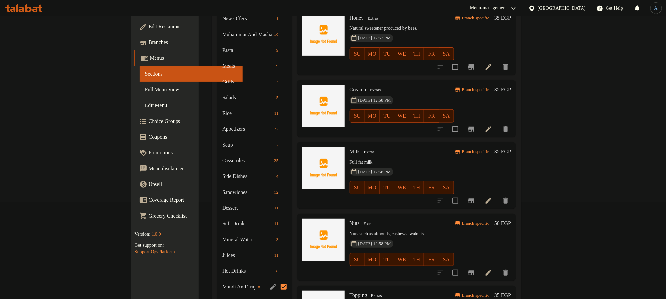
scroll to position [148, 0]
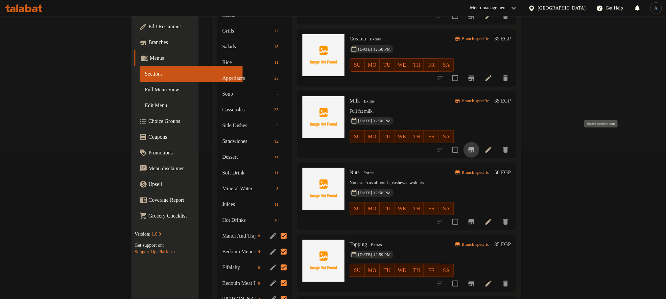
click at [476, 146] on icon "Branch-specific-item" at bounding box center [472, 150] width 8 height 8
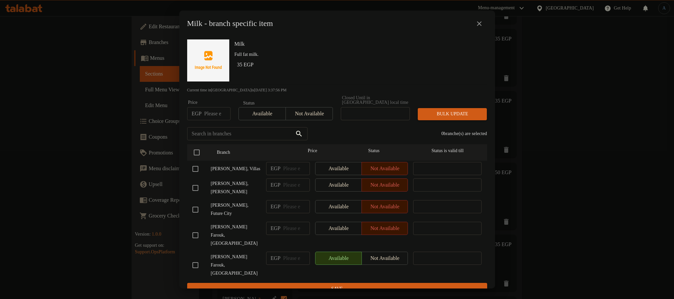
click at [484, 22] on button "close" at bounding box center [479, 24] width 16 height 16
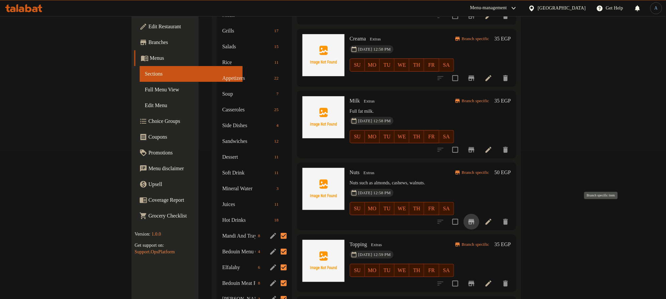
click at [480, 214] on button "Branch-specific-item" at bounding box center [472, 222] width 16 height 16
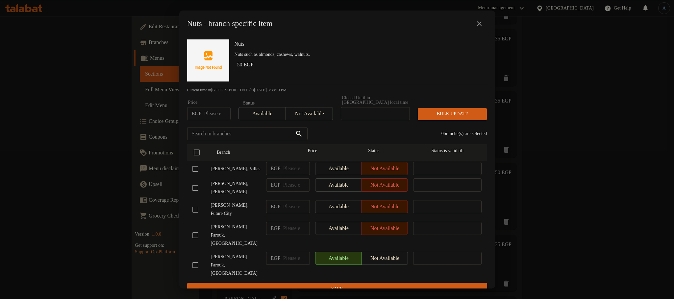
click at [480, 26] on icon "close" at bounding box center [479, 23] width 5 height 5
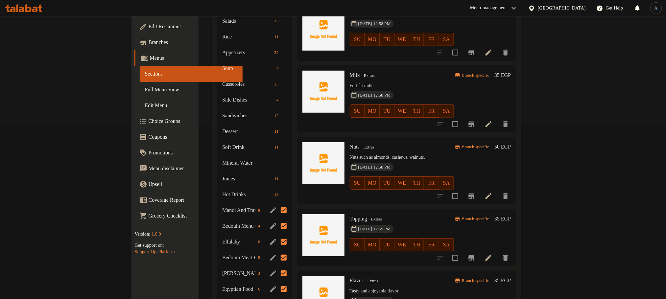
scroll to position [197, 0]
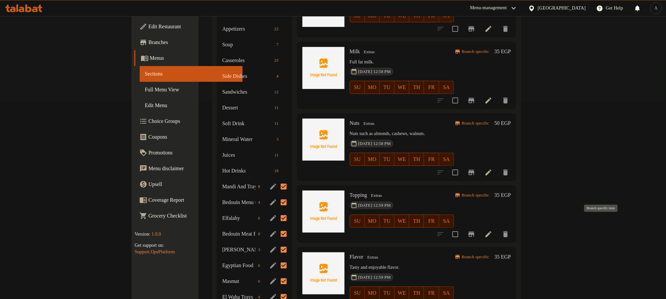
click at [480, 227] on button "Branch-specific-item" at bounding box center [472, 235] width 16 height 16
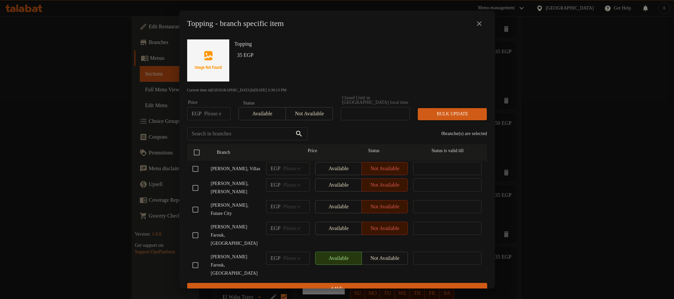
click at [352, 36] on div "Topping - branch specific item" at bounding box center [337, 24] width 316 height 26
click at [480, 25] on icon "close" at bounding box center [479, 23] width 5 height 5
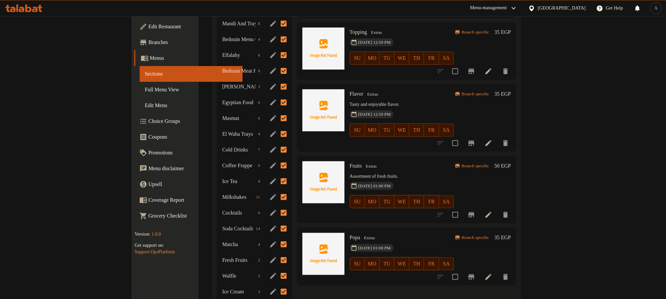
scroll to position [395, 0]
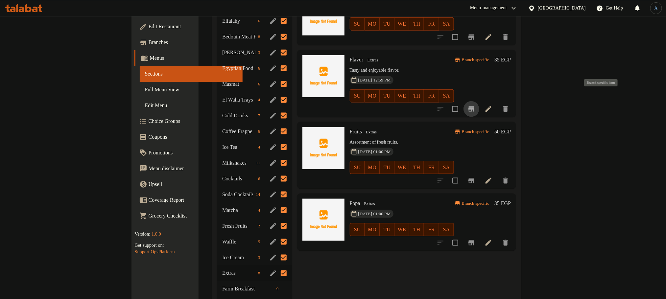
click at [476, 105] on icon "Branch-specific-item" at bounding box center [472, 109] width 8 height 8
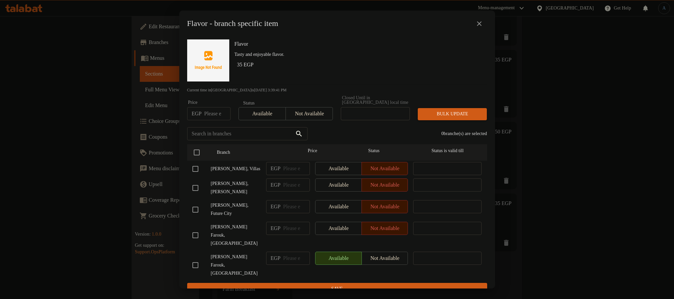
click at [483, 26] on icon "close" at bounding box center [479, 24] width 8 height 8
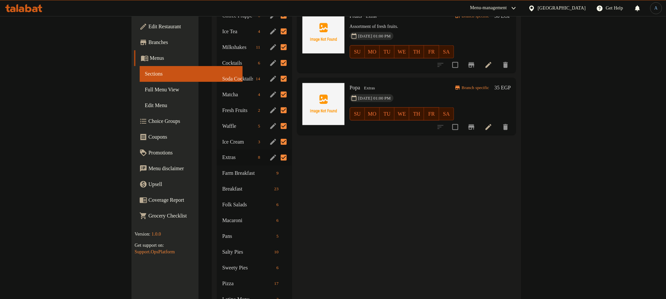
scroll to position [493, 0]
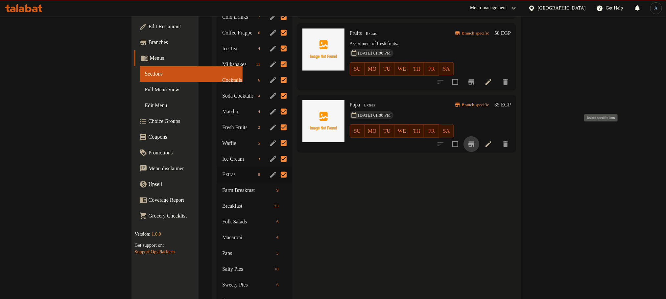
click at [475, 142] on icon "Branch-specific-item" at bounding box center [472, 144] width 6 height 5
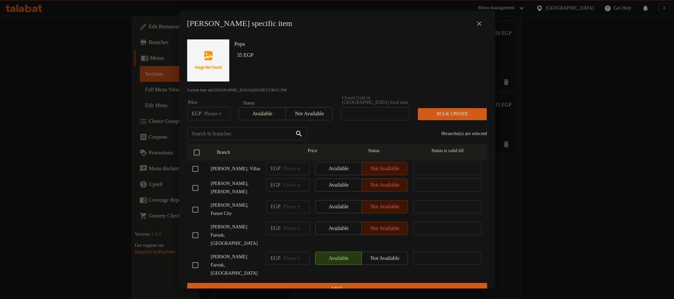
click at [478, 26] on icon "close" at bounding box center [479, 24] width 8 height 8
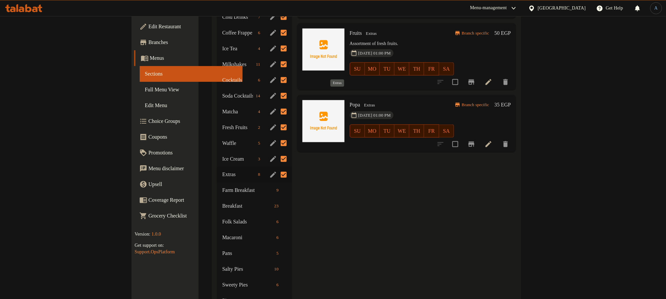
click at [362, 102] on span "Extras" at bounding box center [370, 106] width 16 height 8
copy span "Extras"
click at [338, 197] on div "Menu items Add Sort Manage items Honey Extras Natural sweetener produced by bee…" at bounding box center [404, 2] width 225 height 842
click at [222, 187] on span "Farm Breakfast" at bounding box center [238, 191] width 33 height 8
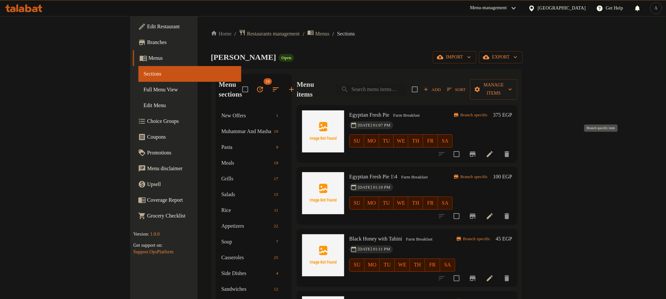
click at [481, 149] on button "Branch-specific-item" at bounding box center [473, 154] width 16 height 16
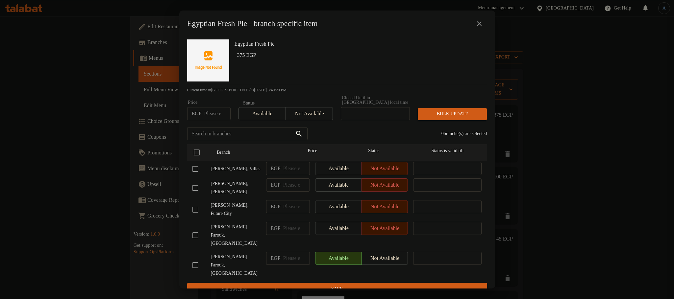
click at [478, 24] on icon "close" at bounding box center [479, 24] width 8 height 8
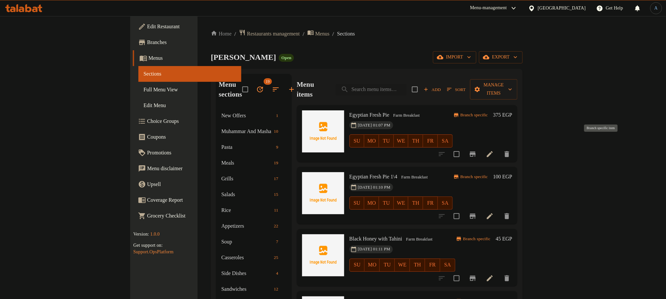
click at [481, 149] on button "Branch-specific-item" at bounding box center [473, 154] width 16 height 16
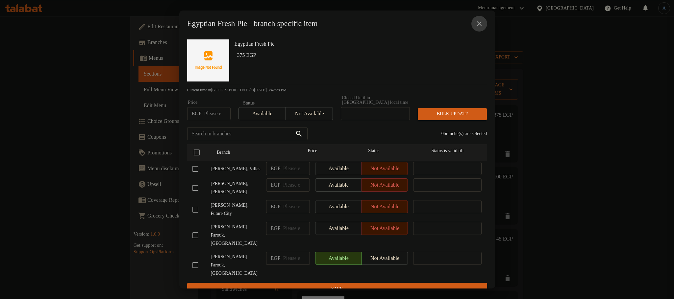
click at [481, 23] on icon "close" at bounding box center [479, 24] width 8 height 8
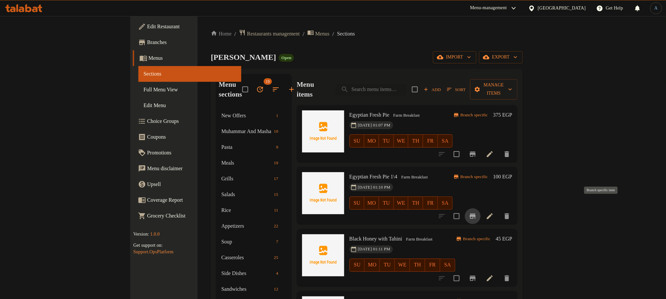
click at [477, 212] on icon "Branch-specific-item" at bounding box center [473, 216] width 8 height 8
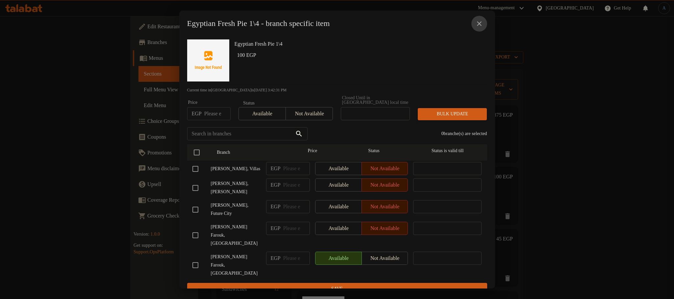
click at [481, 26] on icon "close" at bounding box center [479, 23] width 5 height 5
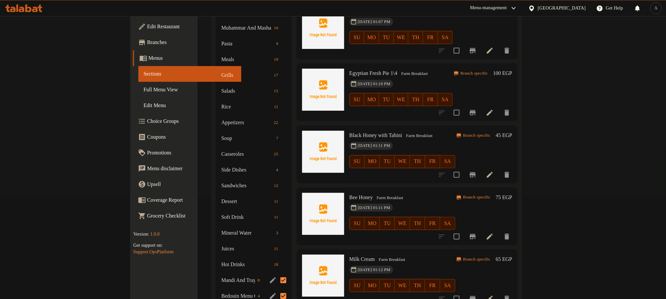
scroll to position [148, 0]
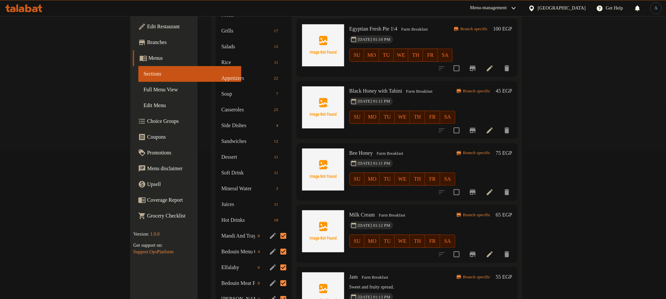
click at [481, 124] on button "Branch-specific-item" at bounding box center [473, 131] width 16 height 16
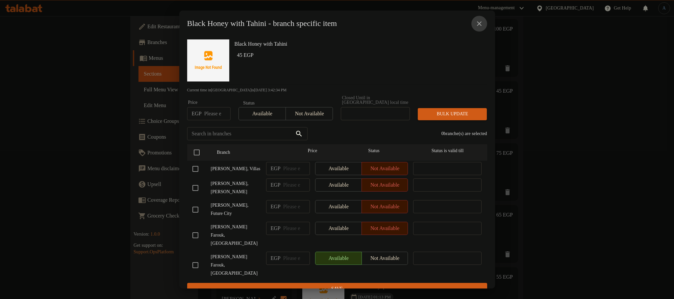
click at [481, 24] on icon "close" at bounding box center [479, 23] width 5 height 5
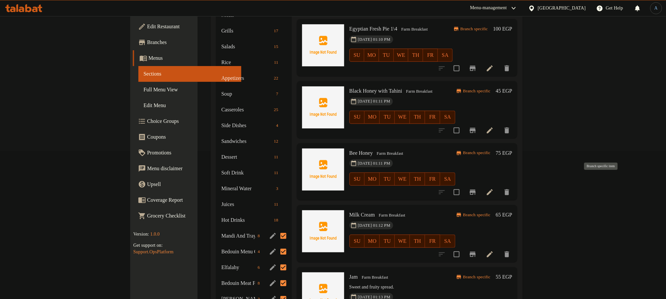
click at [476, 190] on icon "Branch-specific-item" at bounding box center [473, 192] width 6 height 5
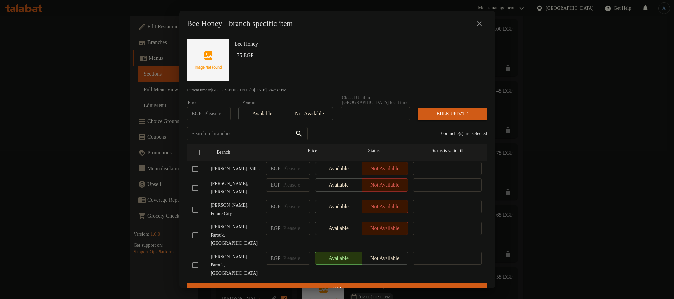
click at [481, 26] on icon "close" at bounding box center [479, 24] width 8 height 8
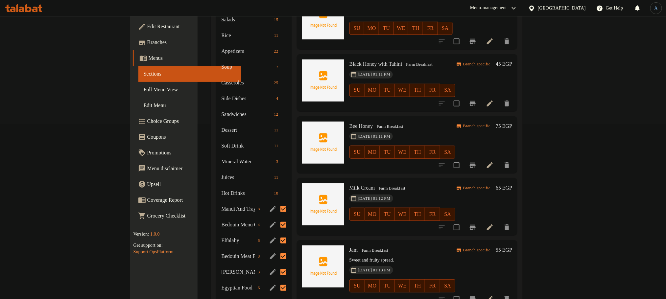
scroll to position [197, 0]
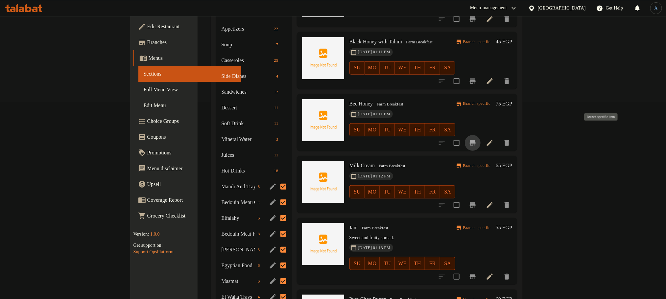
click at [477, 139] on icon "Branch-specific-item" at bounding box center [473, 143] width 8 height 8
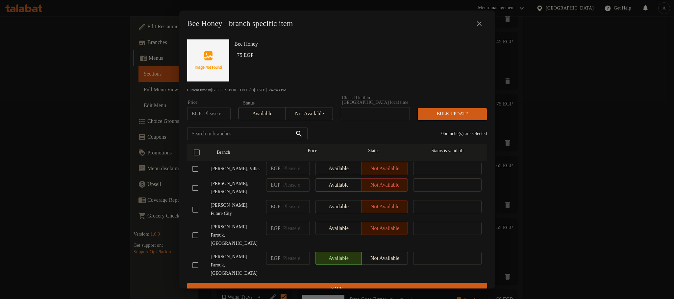
click at [482, 28] on icon "close" at bounding box center [479, 24] width 8 height 8
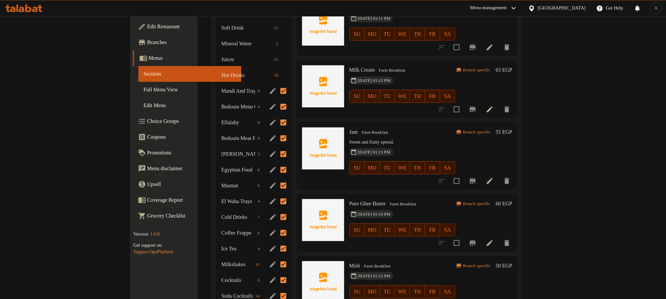
scroll to position [296, 0]
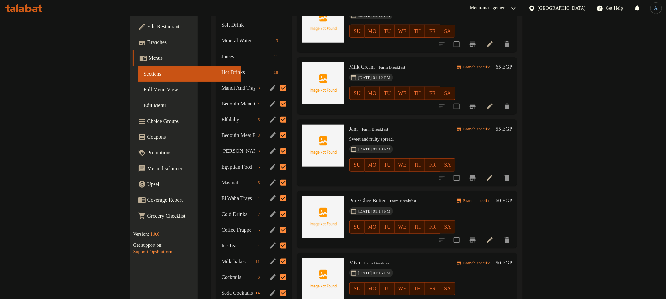
click at [476, 42] on icon "Branch-specific-item" at bounding box center [473, 44] width 6 height 5
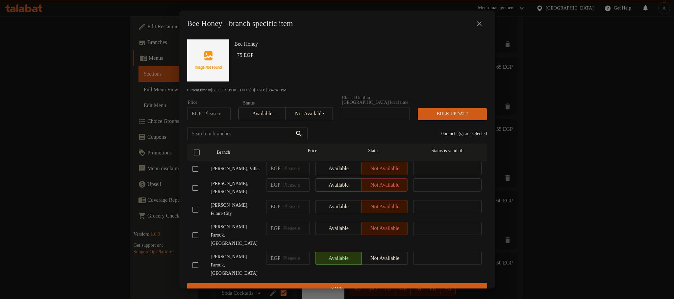
click at [481, 25] on icon "close" at bounding box center [479, 24] width 8 height 8
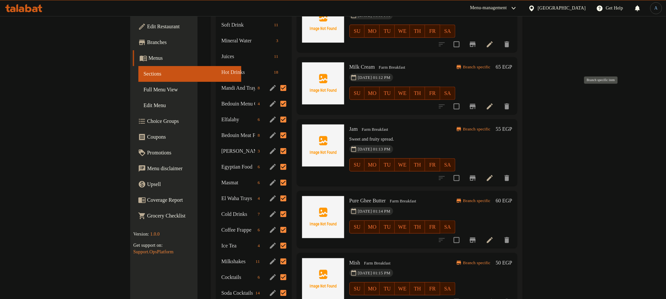
click at [476, 104] on icon "Branch-specific-item" at bounding box center [473, 106] width 6 height 5
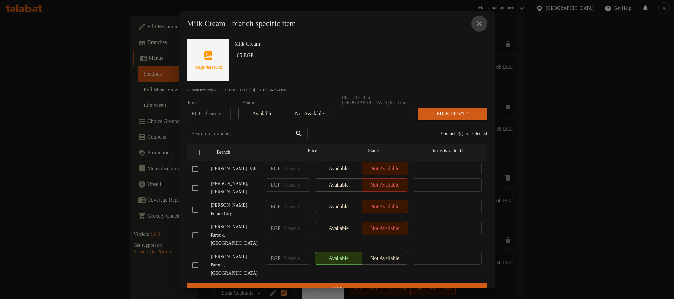
click at [481, 25] on icon "close" at bounding box center [479, 23] width 5 height 5
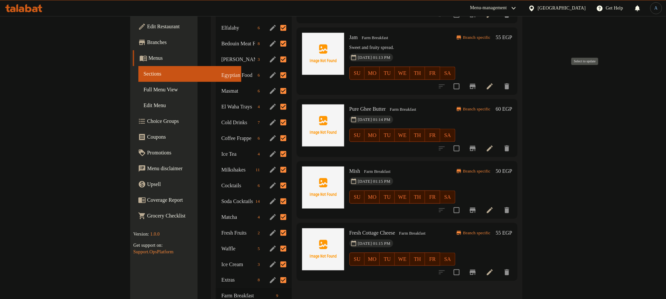
scroll to position [395, 0]
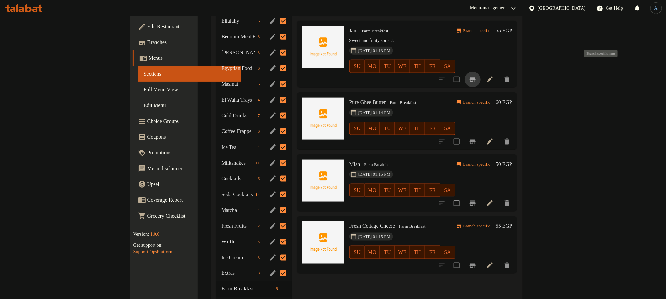
click at [477, 76] on icon "Branch-specific-item" at bounding box center [473, 80] width 8 height 8
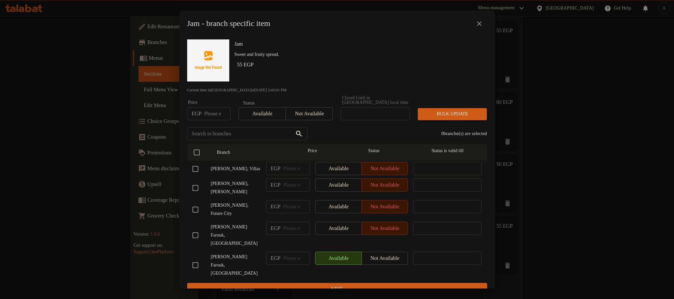
click at [482, 26] on icon "close" at bounding box center [479, 24] width 8 height 8
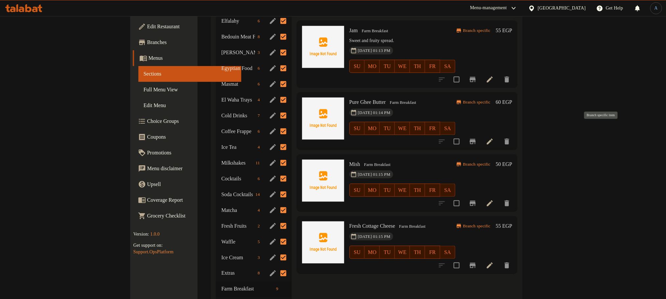
click at [476, 139] on icon "Branch-specific-item" at bounding box center [473, 141] width 6 height 5
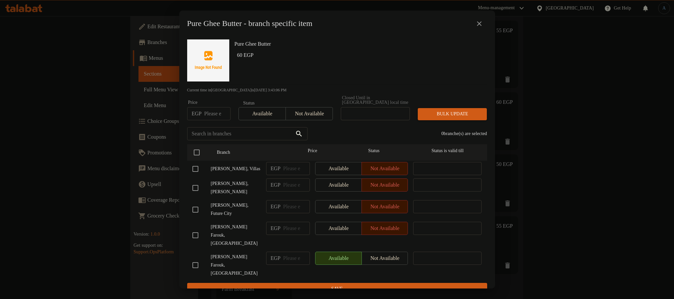
click at [480, 26] on icon "close" at bounding box center [479, 24] width 8 height 8
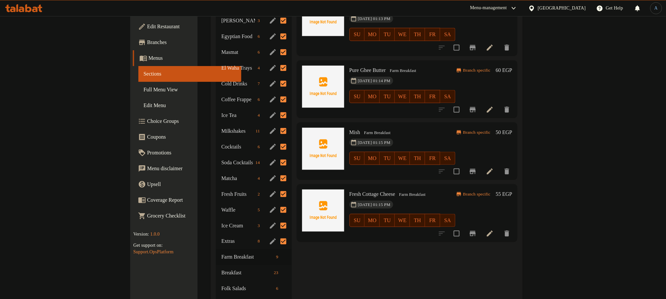
scroll to position [444, 0]
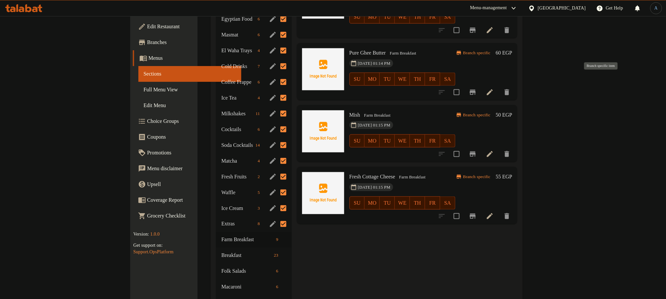
click at [476, 90] on icon "Branch-specific-item" at bounding box center [473, 92] width 6 height 5
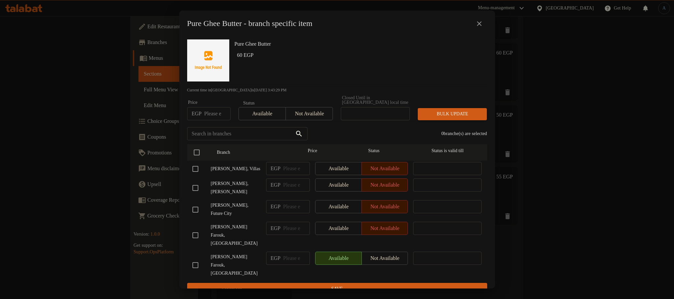
click at [479, 26] on icon "close" at bounding box center [479, 23] width 5 height 5
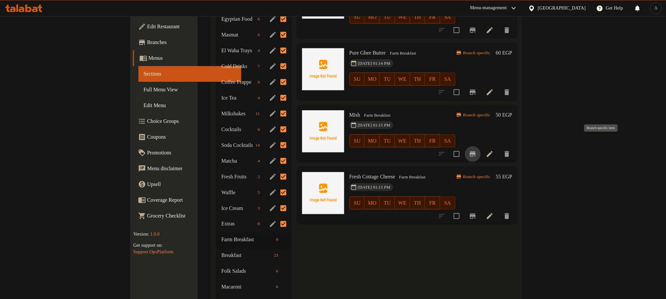
click at [476, 152] on icon "Branch-specific-item" at bounding box center [473, 154] width 6 height 5
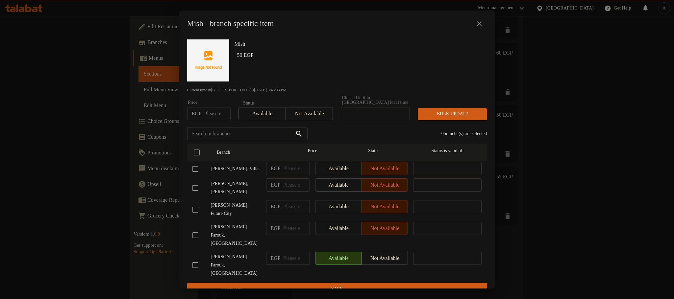
click at [477, 23] on icon "close" at bounding box center [479, 24] width 8 height 8
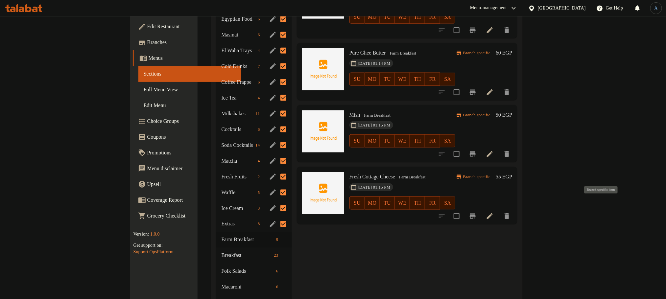
click at [477, 212] on icon "Branch-specific-item" at bounding box center [473, 216] width 8 height 8
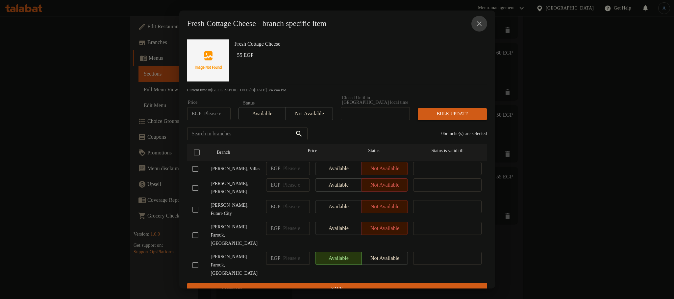
click at [479, 24] on icon "close" at bounding box center [479, 24] width 8 height 8
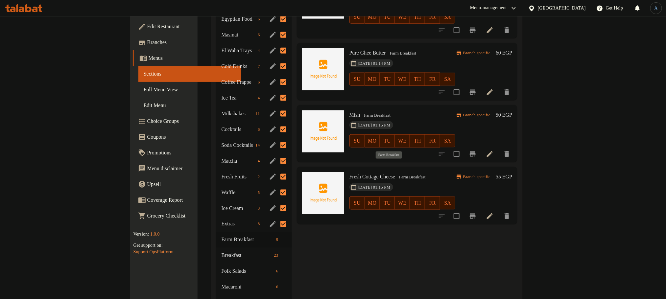
click at [397, 174] on span "Farm Breakfast" at bounding box center [413, 178] width 32 height 8
copy div "Farm Breakfast"
click at [277, 233] on input "Menu sections" at bounding box center [284, 240] width 14 height 14
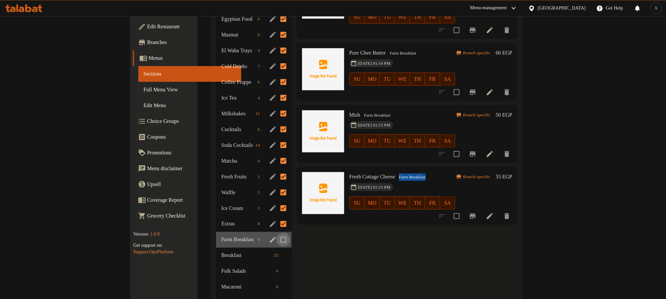
checkbox input "true"
click at [335, 239] on div "Menu items Add Sort Manage items Egyptian Fresh Pie Farm Breakfast 11-06-2025 0…" at bounding box center [405, 51] width 226 height 842
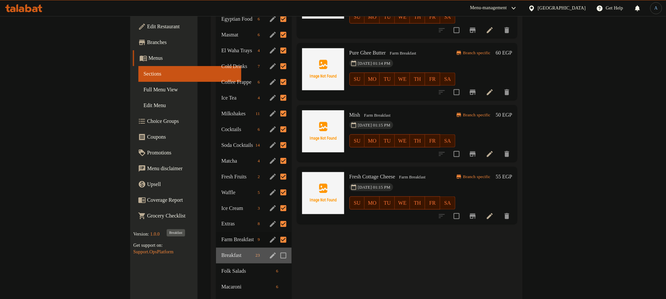
click at [221, 252] on span "Breakfast" at bounding box center [237, 256] width 32 height 8
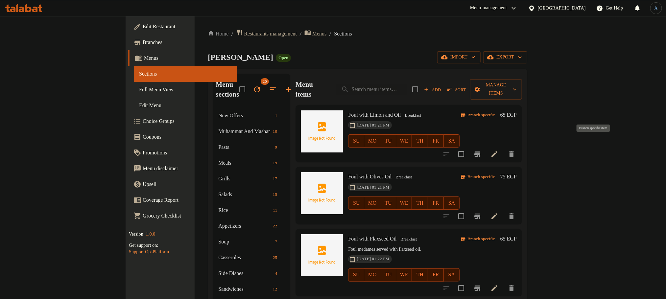
click at [481, 152] on icon "Branch-specific-item" at bounding box center [478, 154] width 6 height 5
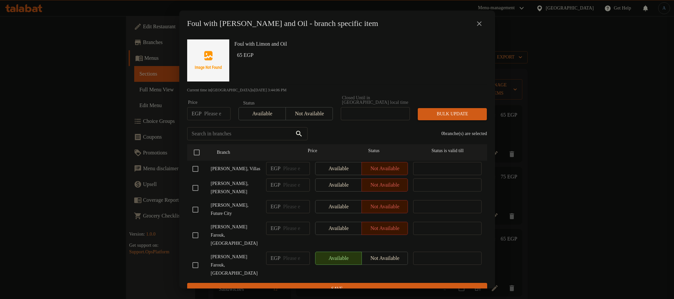
click at [477, 26] on icon "close" at bounding box center [479, 24] width 8 height 8
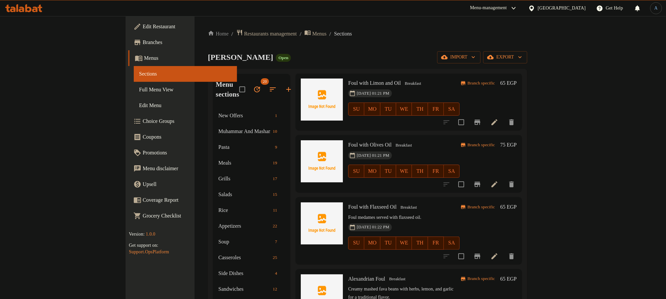
scroll to position [49, 0]
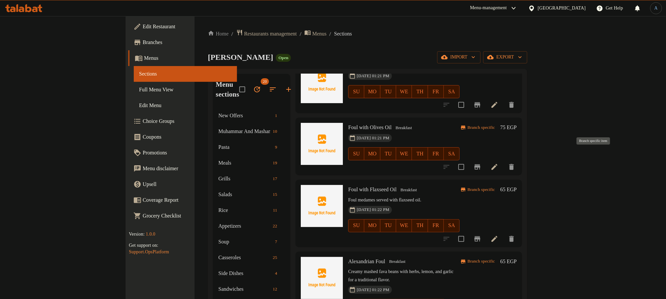
click at [482, 163] on icon "Branch-specific-item" at bounding box center [478, 167] width 8 height 8
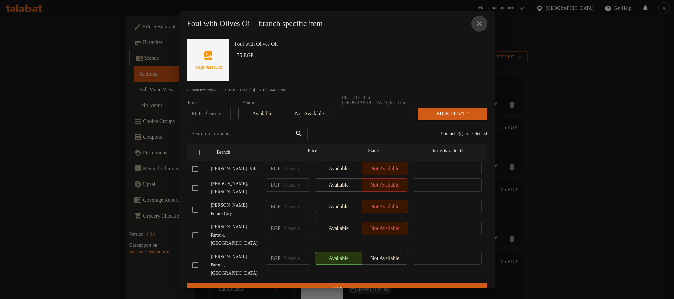
click at [476, 23] on icon "close" at bounding box center [479, 24] width 8 height 8
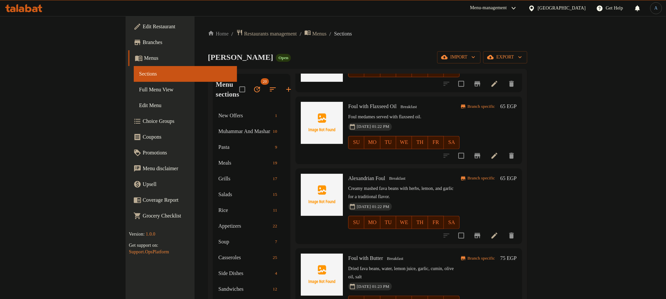
scroll to position [148, 0]
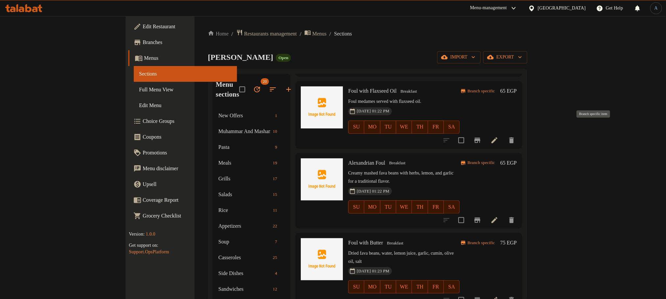
click at [481, 138] on icon "Branch-specific-item" at bounding box center [478, 140] width 6 height 5
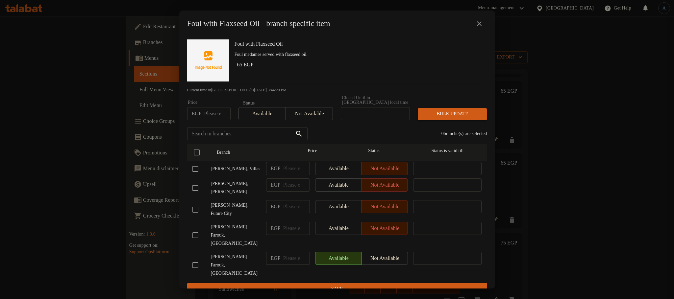
click at [479, 25] on icon "close" at bounding box center [479, 24] width 8 height 8
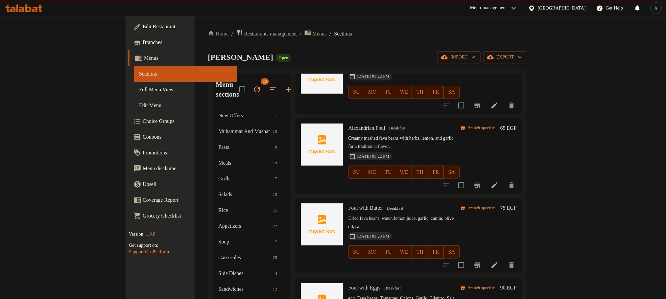
scroll to position [197, 0]
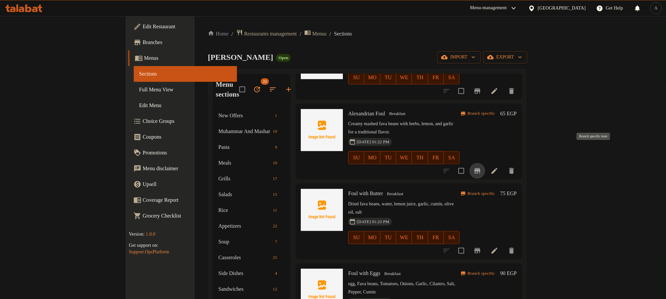
click at [482, 167] on icon "Branch-specific-item" at bounding box center [478, 171] width 8 height 8
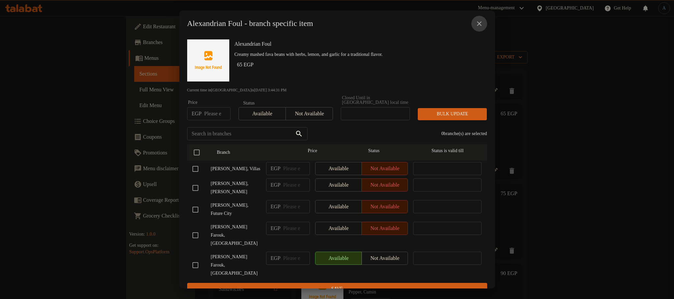
click at [477, 25] on icon "close" at bounding box center [479, 24] width 8 height 8
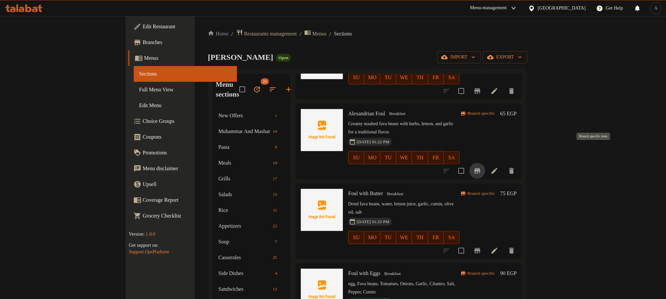
click at [482, 167] on icon "Branch-specific-item" at bounding box center [478, 171] width 8 height 8
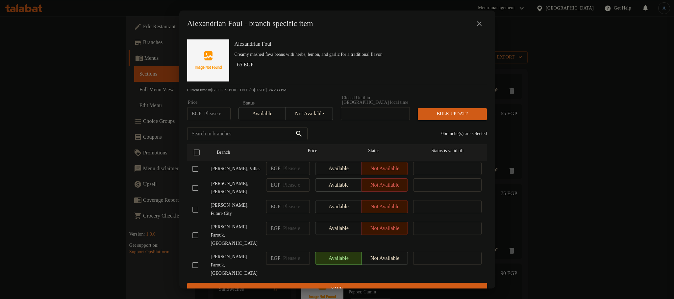
click at [480, 24] on icon "close" at bounding box center [479, 24] width 8 height 8
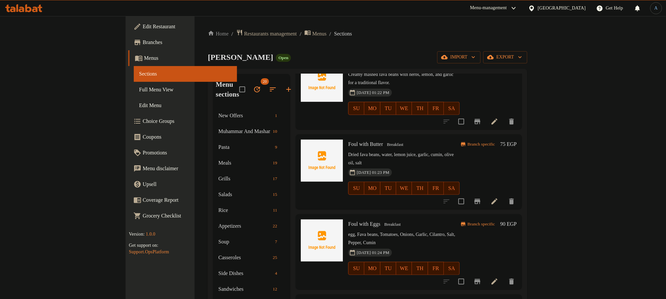
scroll to position [296, 0]
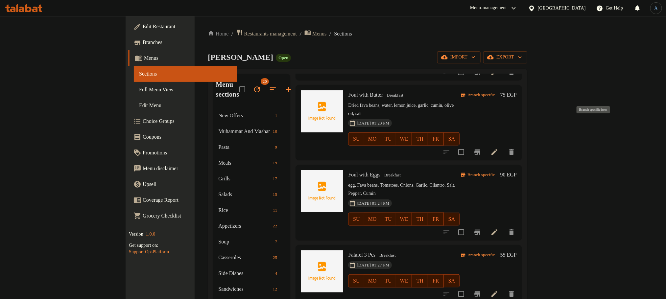
click at [482, 148] on icon "Branch-specific-item" at bounding box center [478, 152] width 8 height 8
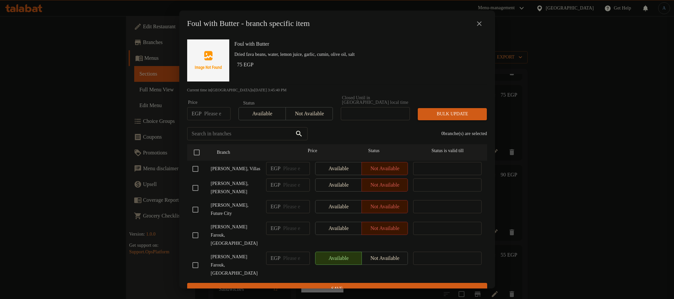
click at [482, 24] on icon "close" at bounding box center [479, 24] width 8 height 8
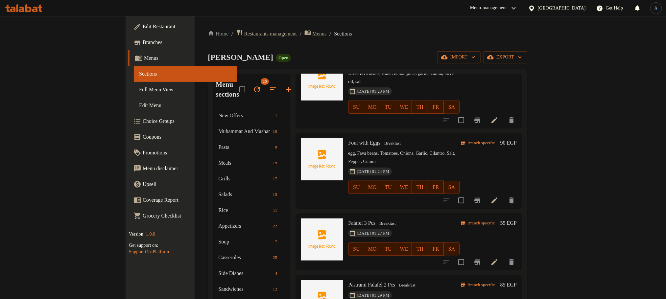
scroll to position [345, 0]
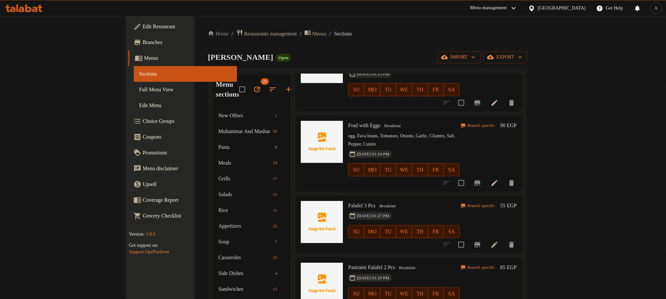
click at [481, 181] on icon "Branch-specific-item" at bounding box center [478, 183] width 6 height 5
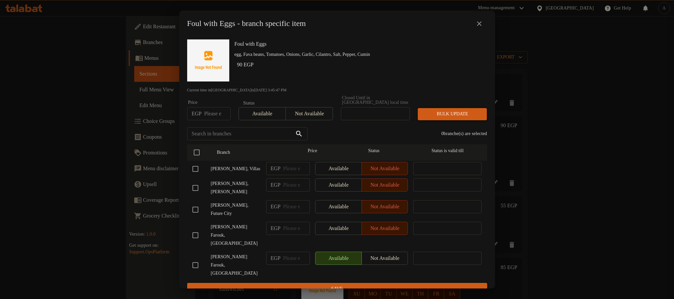
click at [480, 25] on icon "close" at bounding box center [479, 24] width 8 height 8
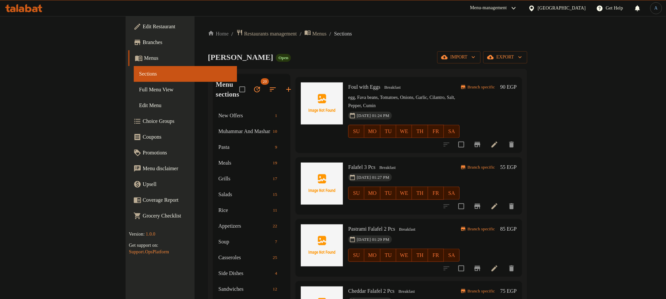
scroll to position [395, 0]
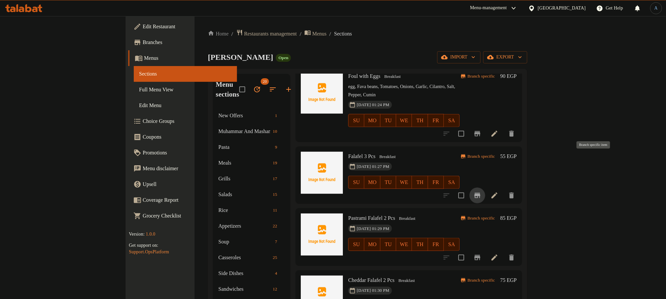
click at [481, 193] on icon "Branch-specific-item" at bounding box center [478, 195] width 6 height 5
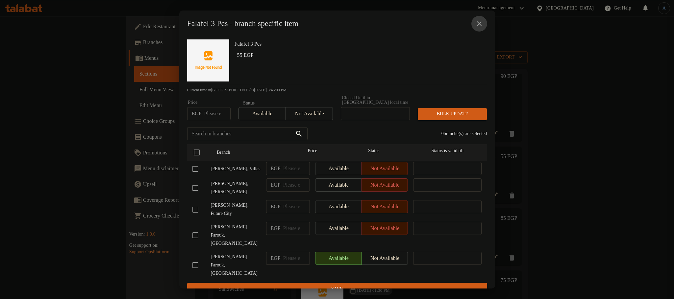
click at [472, 25] on button "close" at bounding box center [479, 24] width 16 height 16
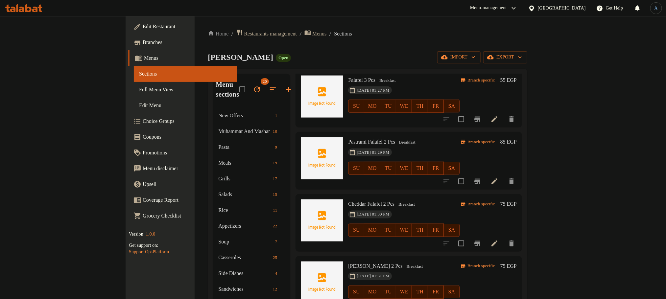
scroll to position [493, 0]
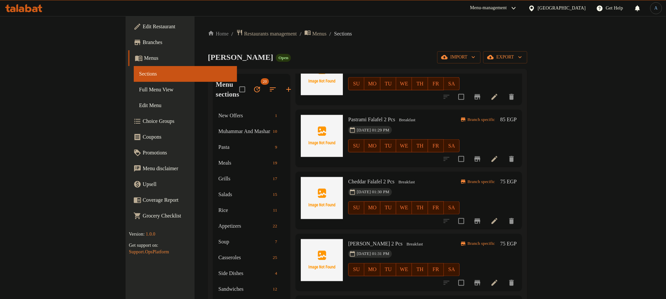
click at [482, 155] on icon "Branch-specific-item" at bounding box center [478, 159] width 8 height 8
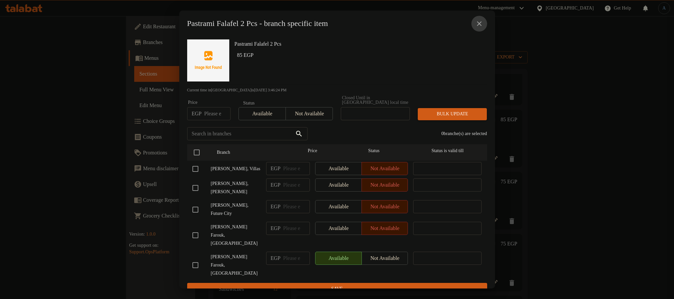
click at [482, 27] on icon "close" at bounding box center [479, 24] width 8 height 8
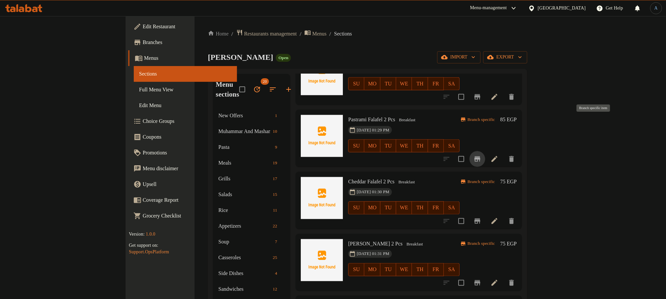
click at [485, 151] on button "Branch-specific-item" at bounding box center [478, 159] width 16 height 16
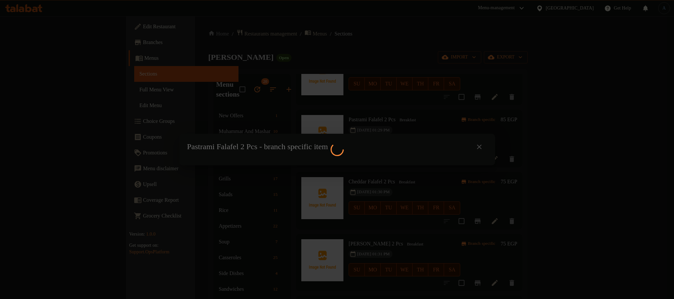
click at [478, 140] on div at bounding box center [337, 149] width 674 height 299
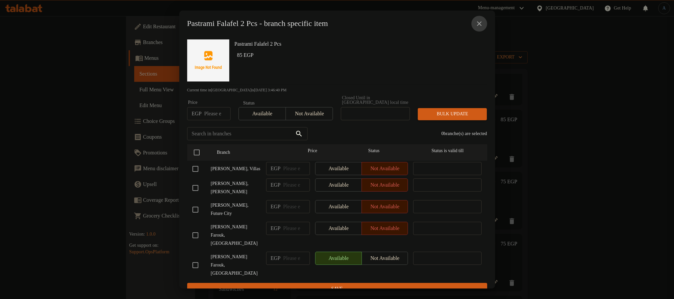
click at [481, 21] on button "close" at bounding box center [479, 24] width 16 height 16
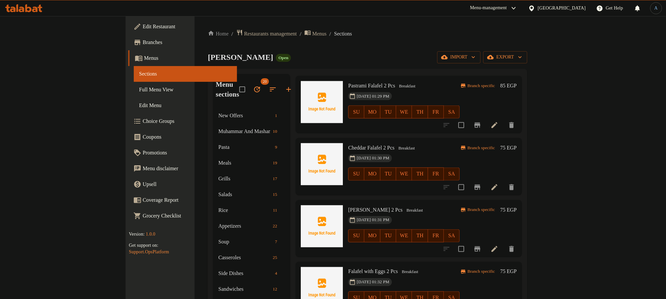
scroll to position [543, 0]
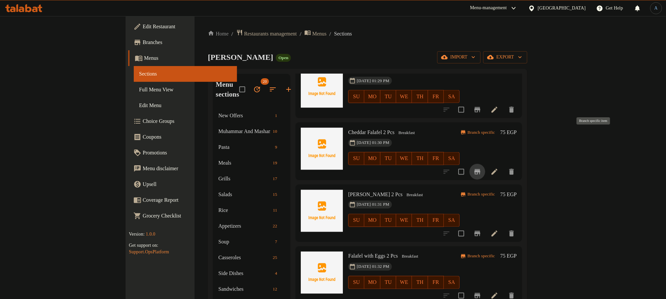
click at [481, 169] on icon "Branch-specific-item" at bounding box center [478, 171] width 6 height 5
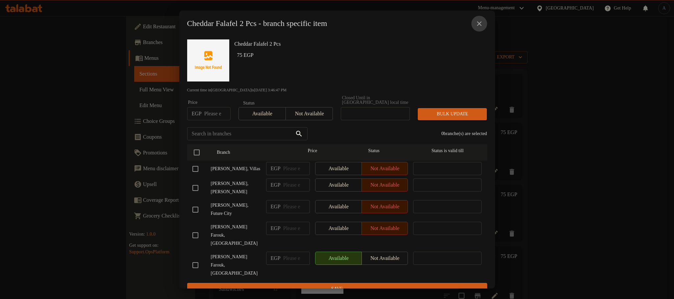
click at [480, 28] on icon "close" at bounding box center [479, 24] width 8 height 8
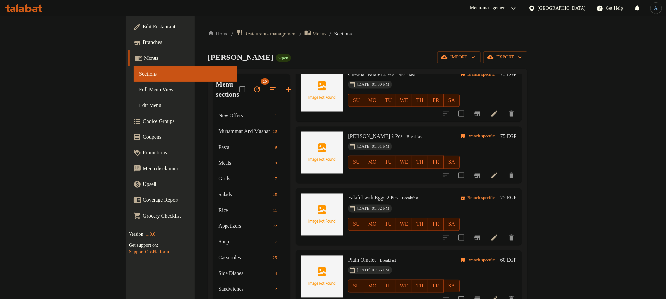
scroll to position [592, 0]
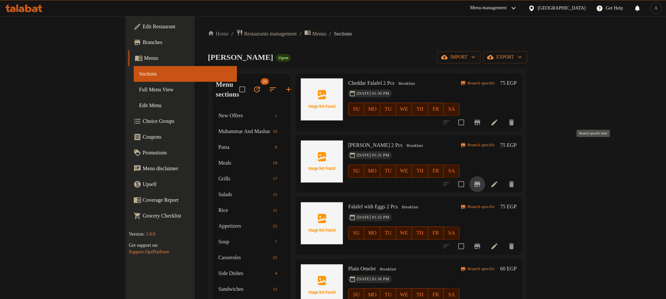
click at [482, 181] on icon "Branch-specific-item" at bounding box center [478, 185] width 8 height 8
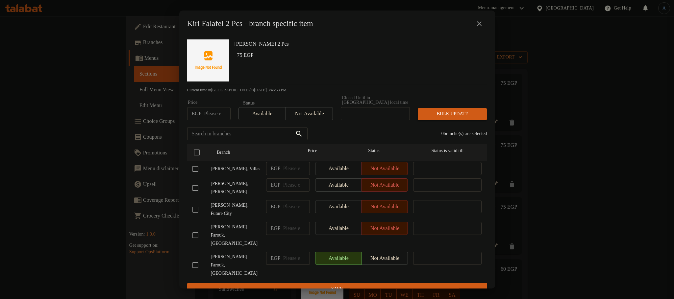
click at [477, 22] on icon "close" at bounding box center [479, 24] width 8 height 8
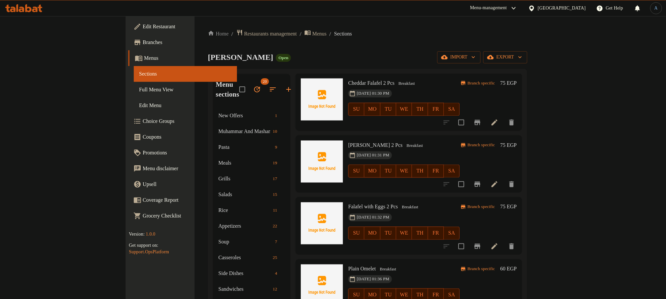
scroll to position [651, 0]
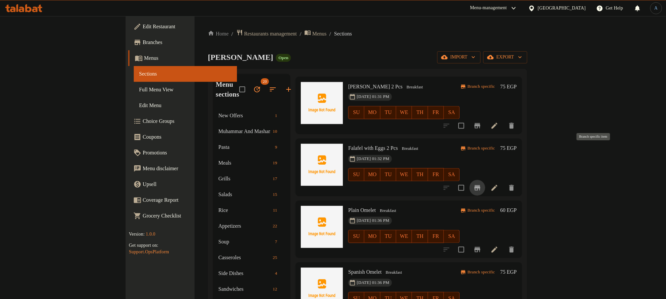
click at [481, 186] on icon "Branch-specific-item" at bounding box center [478, 188] width 6 height 5
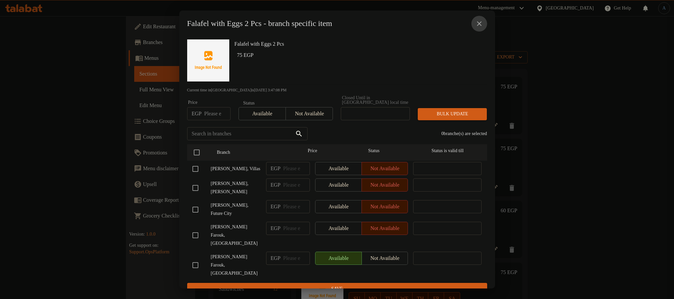
click at [482, 25] on icon "close" at bounding box center [479, 24] width 8 height 8
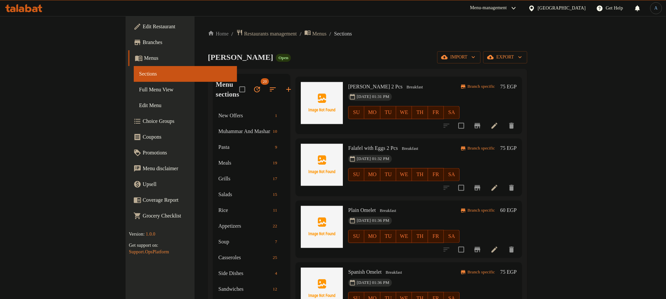
click at [481, 186] on icon "Branch-specific-item" at bounding box center [478, 188] width 6 height 5
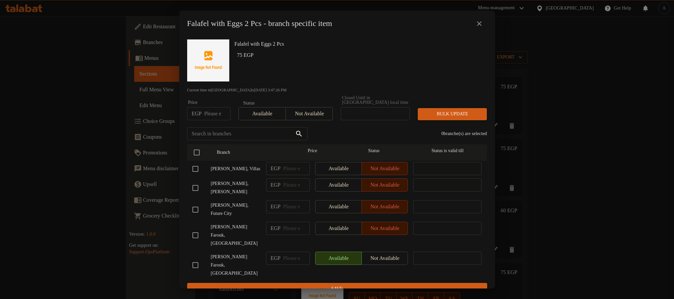
click at [481, 27] on icon "close" at bounding box center [479, 24] width 8 height 8
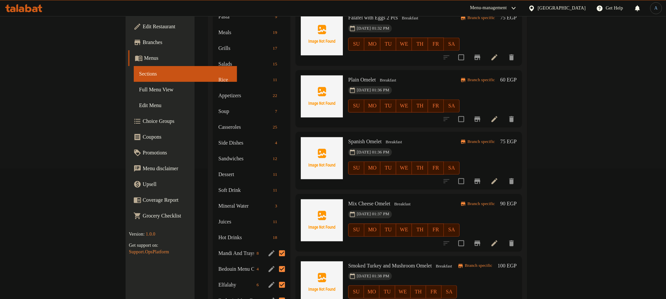
scroll to position [148, 0]
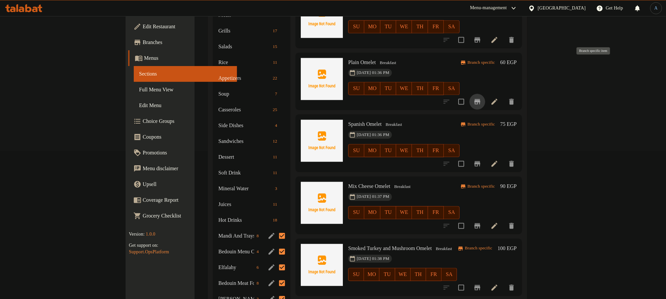
click at [482, 98] on icon "Branch-specific-item" at bounding box center [478, 102] width 8 height 8
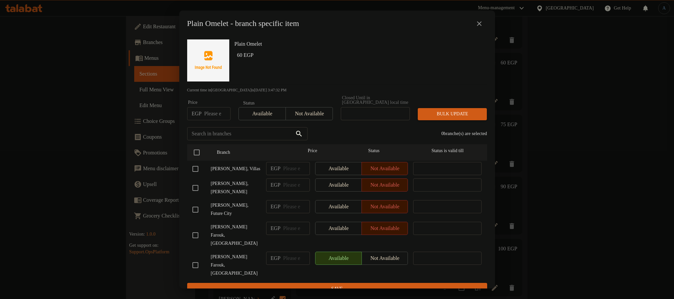
click at [477, 26] on icon "close" at bounding box center [479, 24] width 8 height 8
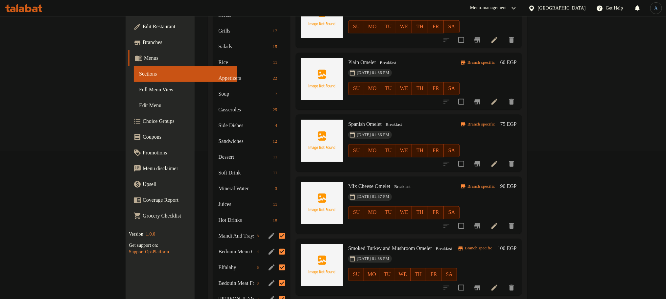
scroll to position [197, 0]
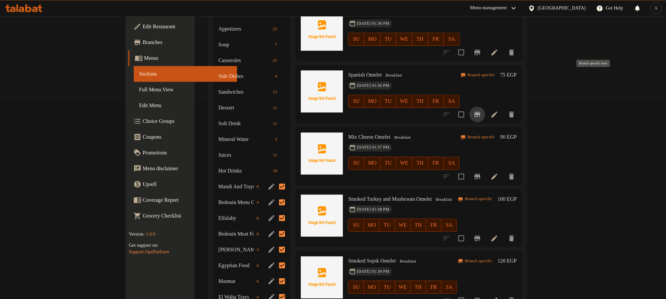
click at [481, 112] on icon "Branch-specific-item" at bounding box center [478, 114] width 6 height 5
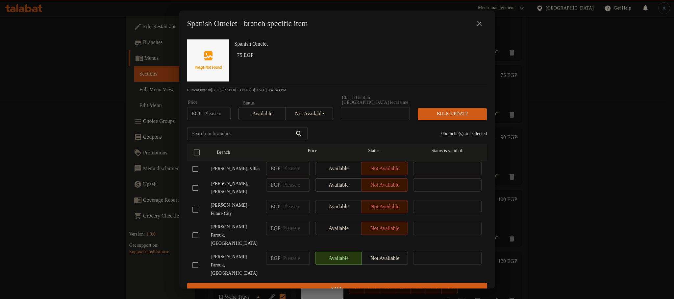
click at [480, 26] on icon "close" at bounding box center [479, 23] width 5 height 5
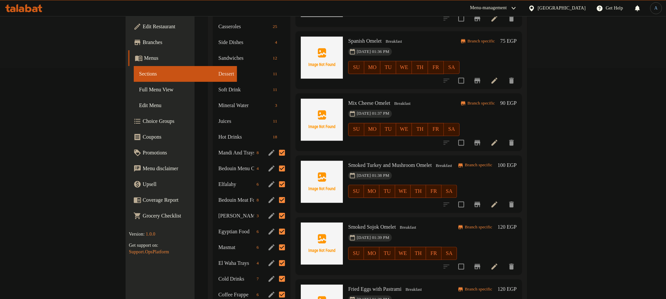
scroll to position [247, 0]
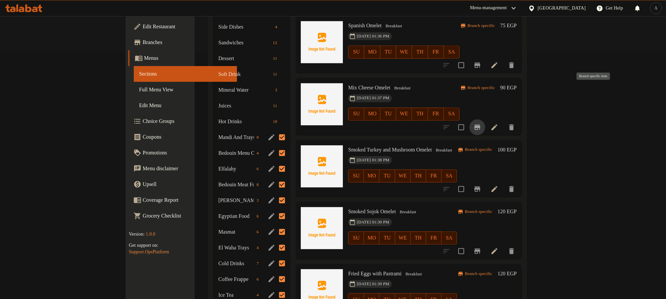
click at [481, 125] on icon "Branch-specific-item" at bounding box center [478, 127] width 6 height 5
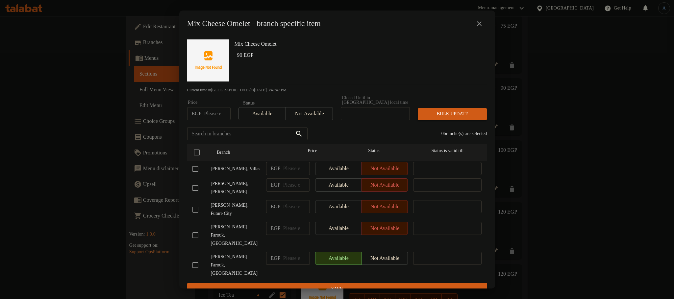
click at [478, 27] on icon "close" at bounding box center [479, 24] width 8 height 8
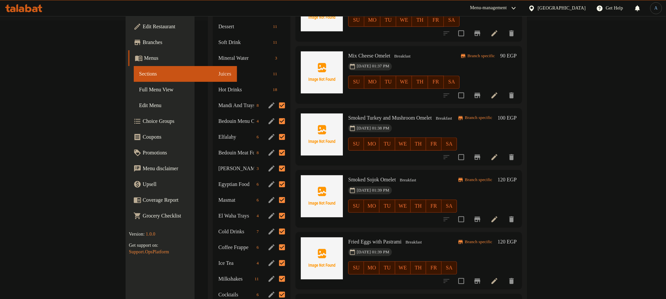
scroll to position [296, 0]
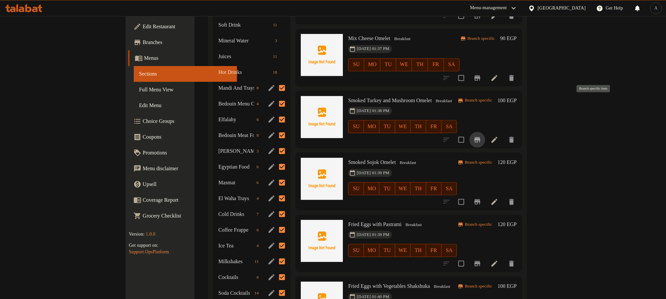
click at [482, 136] on icon "Branch-specific-item" at bounding box center [478, 140] width 8 height 8
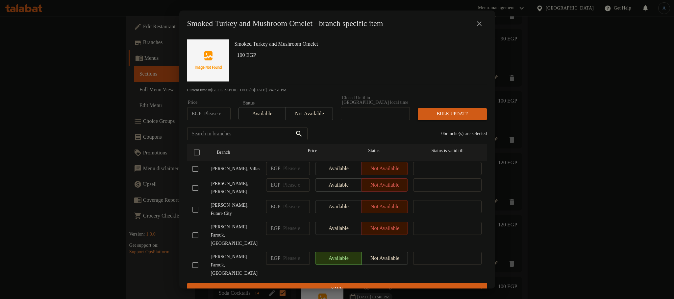
click at [479, 23] on icon "close" at bounding box center [479, 24] width 8 height 8
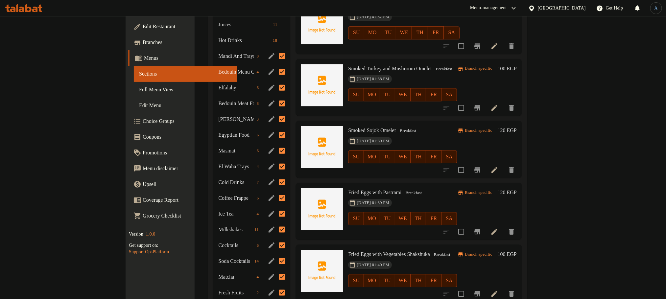
scroll to position [345, 0]
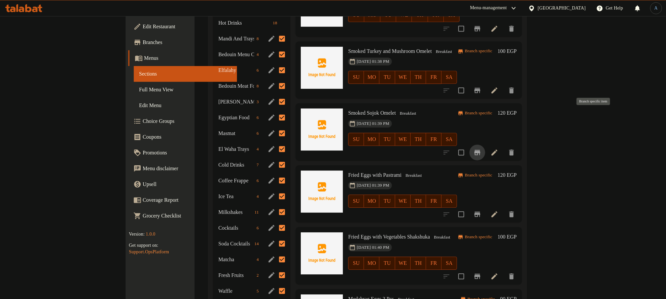
click at [482, 149] on icon "Branch-specific-item" at bounding box center [478, 153] width 8 height 8
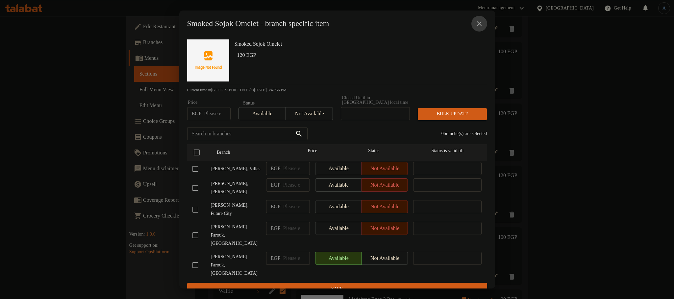
click at [481, 26] on icon "close" at bounding box center [479, 24] width 8 height 8
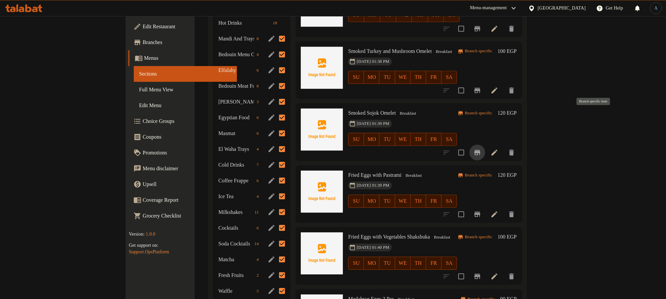
click at [482, 149] on icon "Branch-specific-item" at bounding box center [478, 153] width 8 height 8
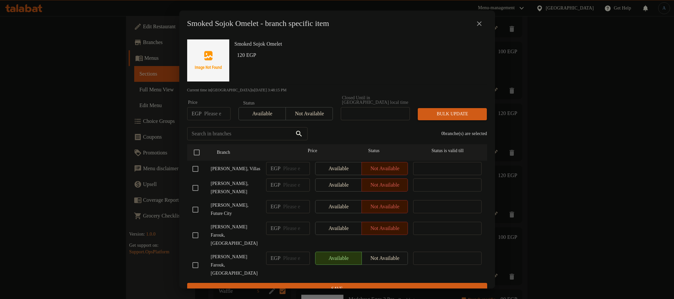
click at [481, 26] on icon "close" at bounding box center [479, 24] width 8 height 8
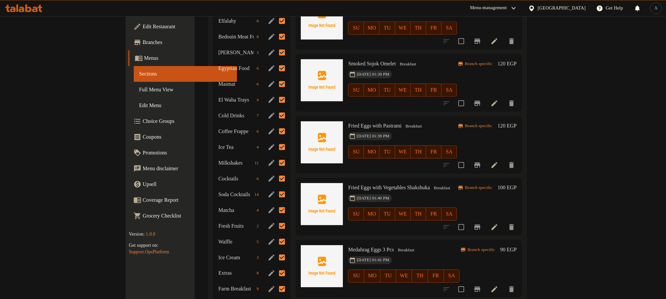
scroll to position [444, 0]
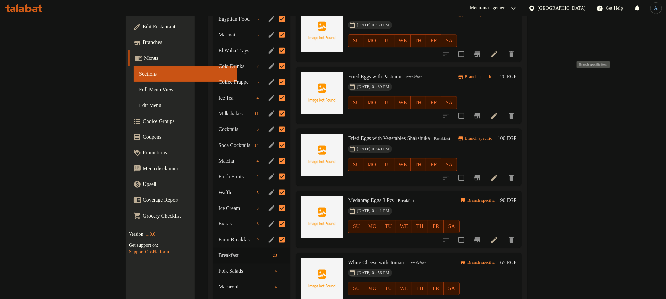
click at [482, 112] on icon "Branch-specific-item" at bounding box center [478, 116] width 8 height 8
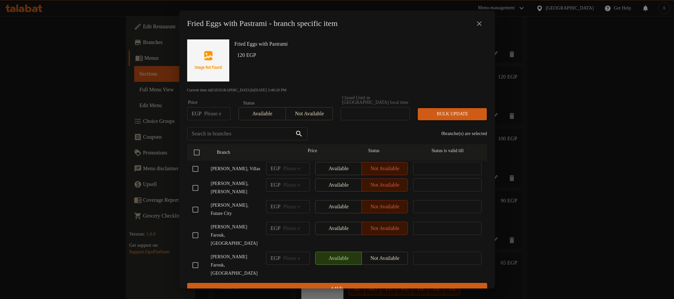
click at [480, 28] on icon "close" at bounding box center [479, 24] width 8 height 8
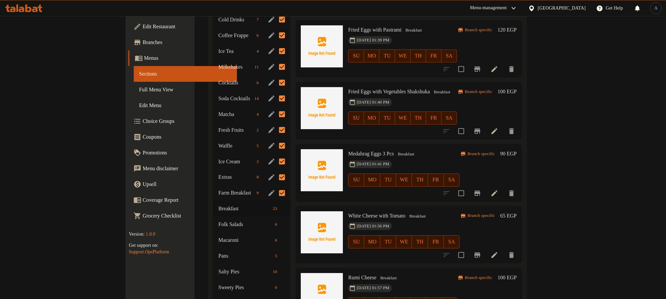
scroll to position [493, 0]
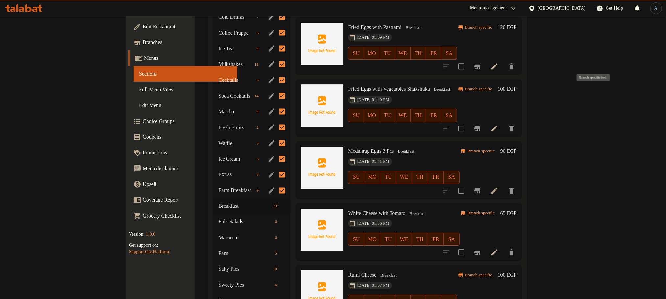
click at [482, 125] on icon "Branch-specific-item" at bounding box center [478, 129] width 8 height 8
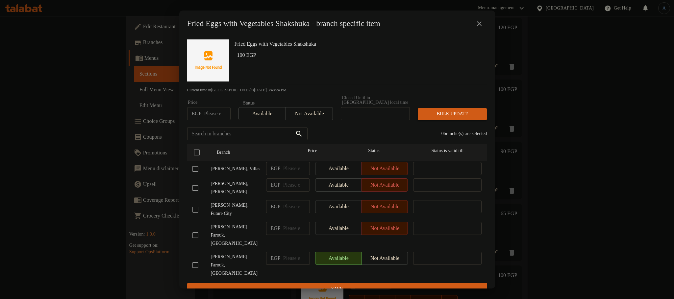
click at [480, 26] on icon "close" at bounding box center [479, 23] width 5 height 5
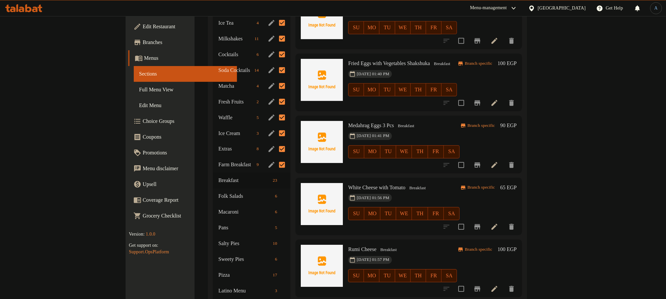
scroll to position [543, 0]
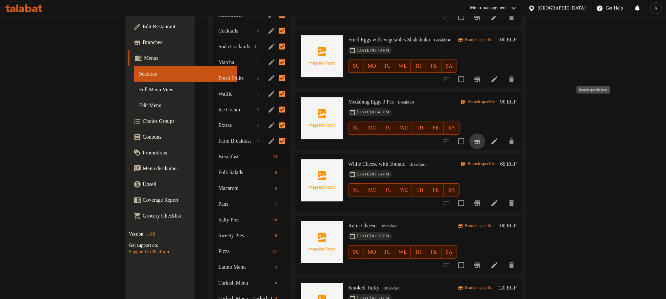
click at [481, 139] on icon "Branch-specific-item" at bounding box center [478, 141] width 6 height 5
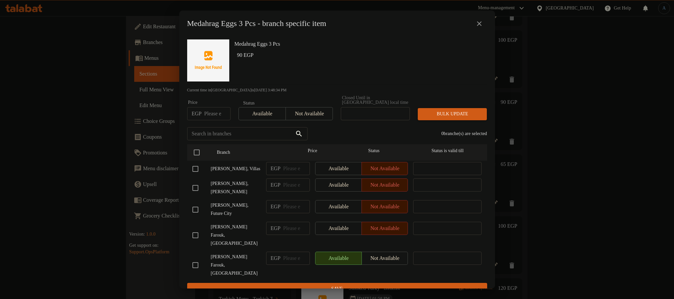
click at [481, 27] on icon "close" at bounding box center [479, 24] width 8 height 8
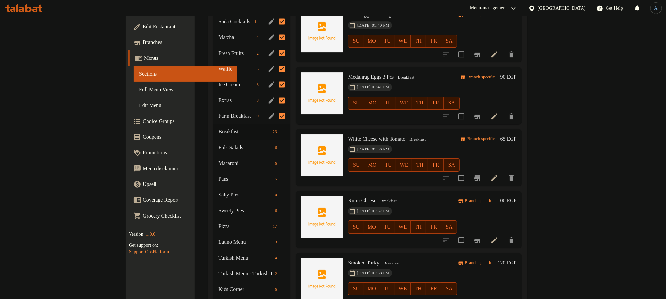
scroll to position [592, 0]
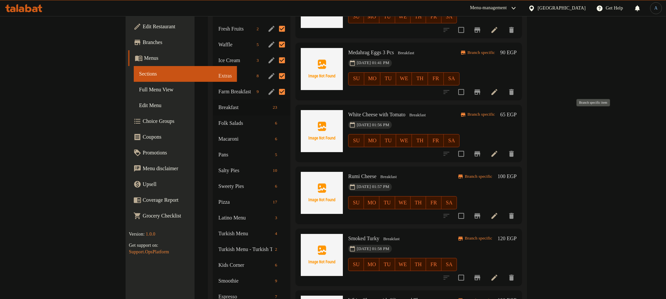
click at [482, 150] on icon "Branch-specific-item" at bounding box center [478, 154] width 8 height 8
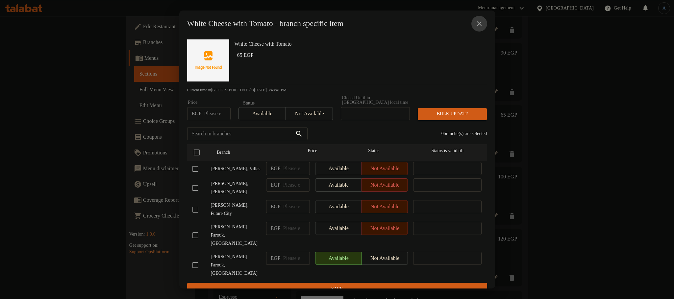
click at [482, 26] on icon "close" at bounding box center [479, 24] width 8 height 8
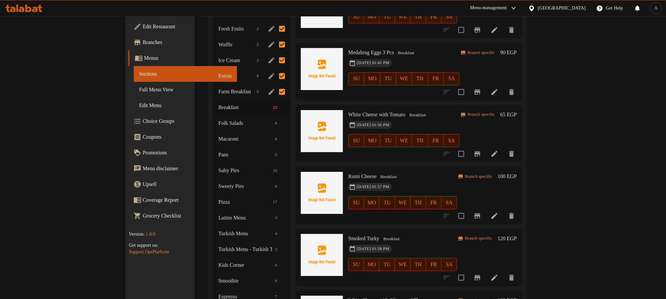
scroll to position [624, 0]
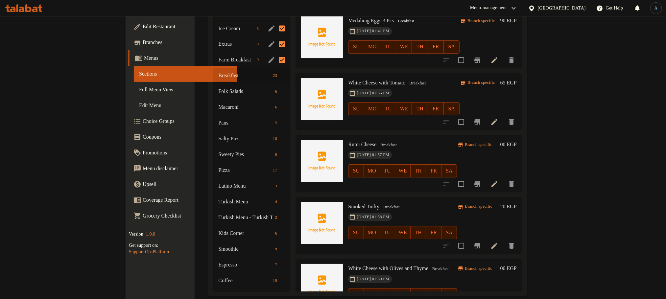
click at [481, 182] on icon "Branch-specific-item" at bounding box center [478, 184] width 6 height 5
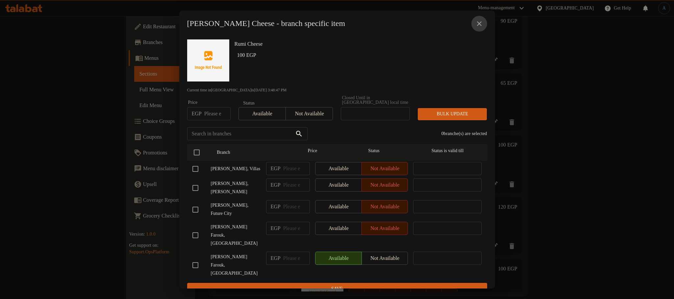
click at [479, 25] on icon "close" at bounding box center [479, 24] width 8 height 8
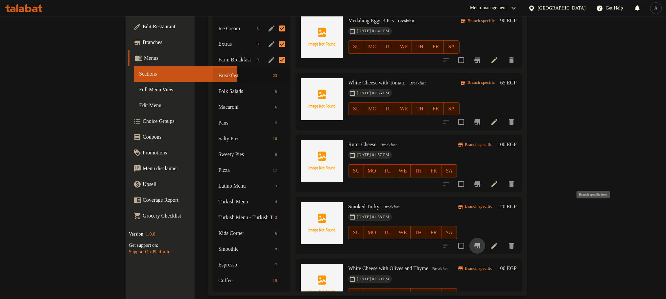
click at [482, 242] on icon "Branch-specific-item" at bounding box center [478, 246] width 8 height 8
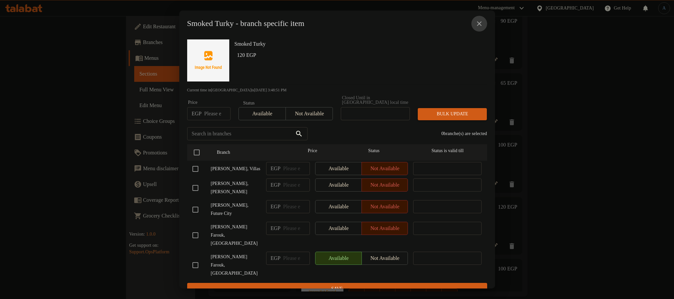
click at [476, 26] on icon "close" at bounding box center [479, 24] width 8 height 8
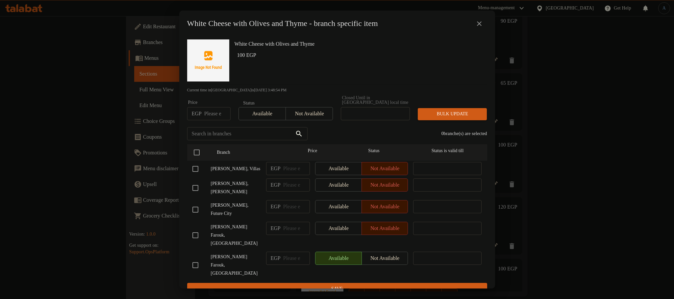
click at [478, 28] on icon "close" at bounding box center [479, 24] width 8 height 8
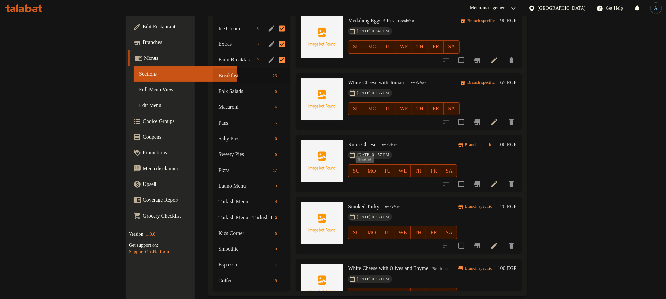
click at [381, 204] on span "Breakfast" at bounding box center [392, 208] width 22 height 8
copy span "Breakfast"
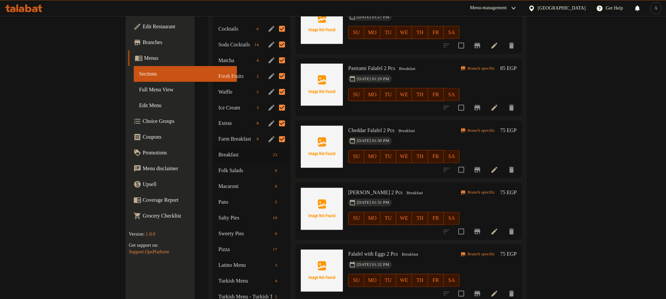
scroll to position [476, 0]
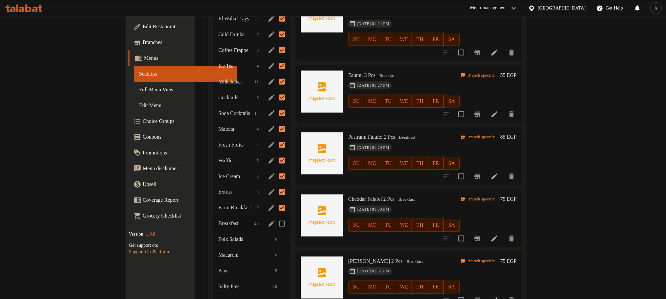
click at [275, 217] on input "Menu sections" at bounding box center [282, 224] width 14 height 14
checkbox input "true"
click at [218, 236] on span "Folk Salads" at bounding box center [236, 240] width 36 height 8
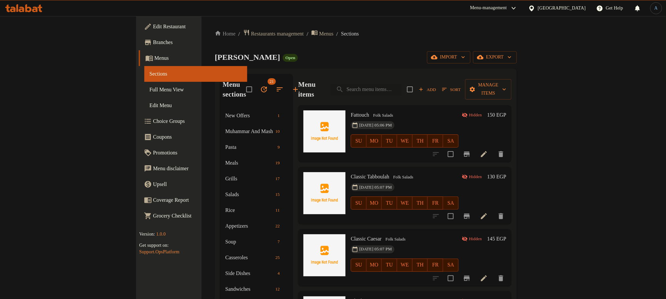
click at [351, 112] on span "Fattouch" at bounding box center [360, 115] width 18 height 6
copy h6 "Fattouch"
click at [371, 112] on span "Folk Salads" at bounding box center [383, 116] width 25 height 8
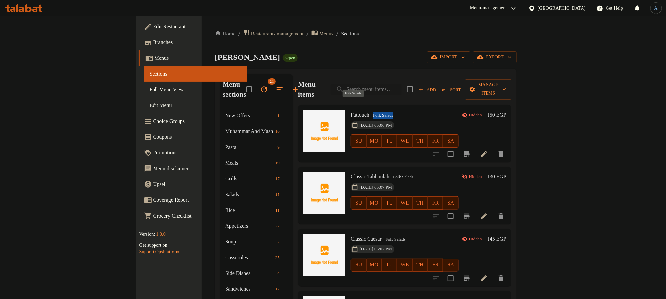
click at [371, 112] on span "Folk Salads" at bounding box center [383, 116] width 25 height 8
copy div "Folk Salads"
click at [388, 119] on div "11-06-2025 05:06 PM SU MO TU WE TH FR SA" at bounding box center [404, 137] width 113 height 36
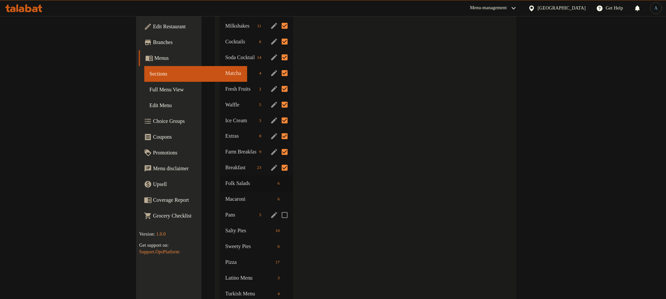
scroll to position [543, 0]
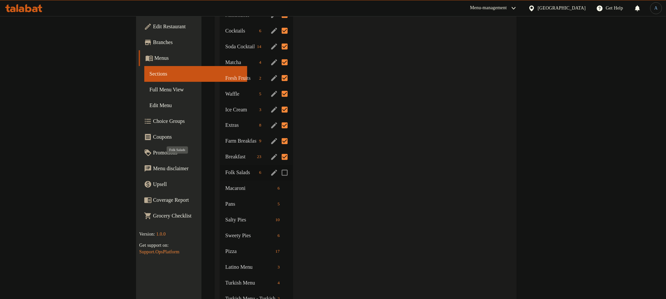
click at [225, 169] on span "Folk Salads" at bounding box center [240, 173] width 31 height 8
click at [278, 166] on input "Menu sections" at bounding box center [285, 173] width 14 height 14
checkbox input "true"
click at [225, 185] on span "Macaroni" at bounding box center [240, 189] width 31 height 8
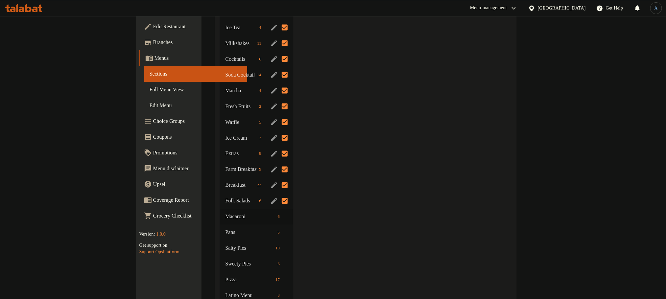
scroll to position [543, 0]
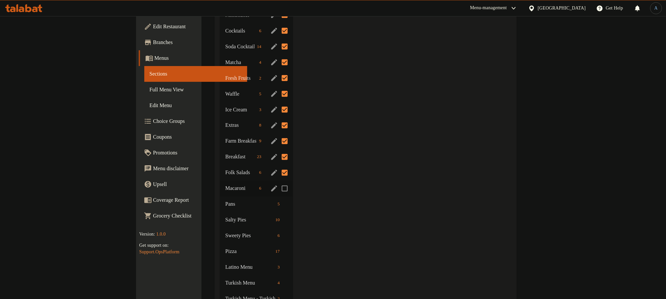
click at [278, 182] on input "Menu sections" at bounding box center [285, 189] width 14 height 14
checkbox input "true"
click at [225, 201] on span "Pans" at bounding box center [240, 205] width 31 height 8
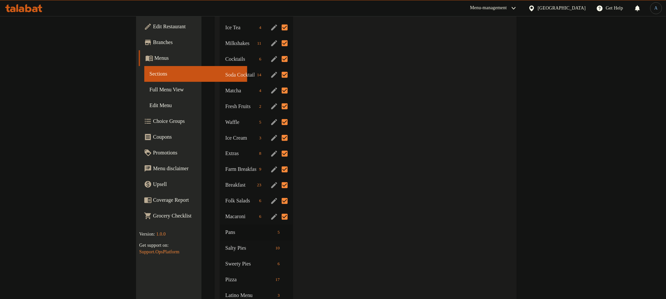
scroll to position [543, 0]
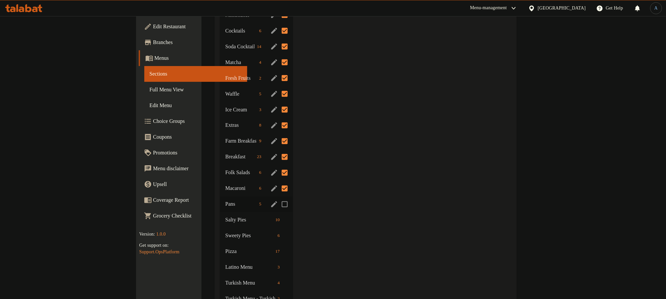
click at [278, 198] on input "Menu sections" at bounding box center [285, 205] width 14 height 14
checkbox input "true"
click at [225, 216] on span "Salty Pies" at bounding box center [239, 220] width 29 height 8
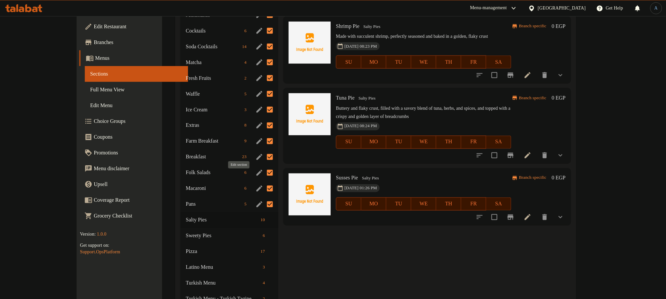
click at [256, 185] on icon "edit" at bounding box center [260, 189] width 8 height 8
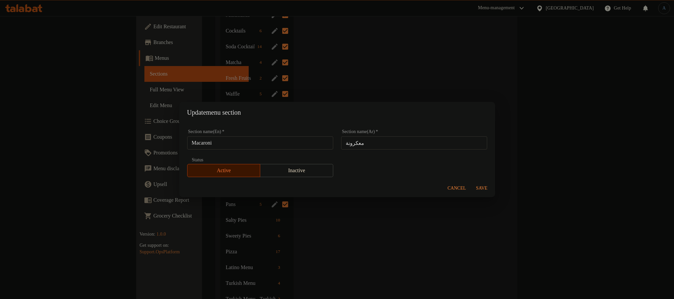
click at [249, 135] on div "Section name(En)   * Macaroni Section name(En) *" at bounding box center [260, 140] width 146 height 20
click at [245, 143] on input "Macaroni" at bounding box center [260, 142] width 146 height 13
click at [243, 143] on input "Macaroni" at bounding box center [260, 142] width 146 height 13
click at [451, 187] on span "Cancel" at bounding box center [457, 189] width 18 height 8
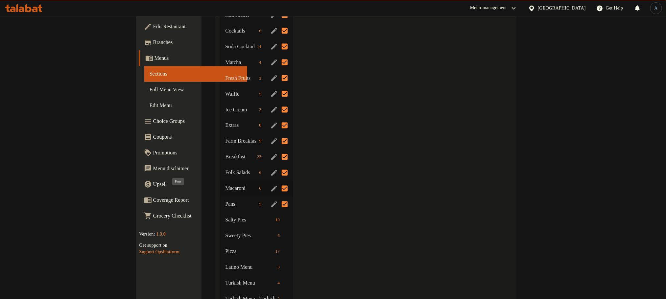
click at [225, 201] on span "Pans" at bounding box center [240, 205] width 31 height 8
click at [271, 202] on icon "edit" at bounding box center [274, 205] width 6 height 6
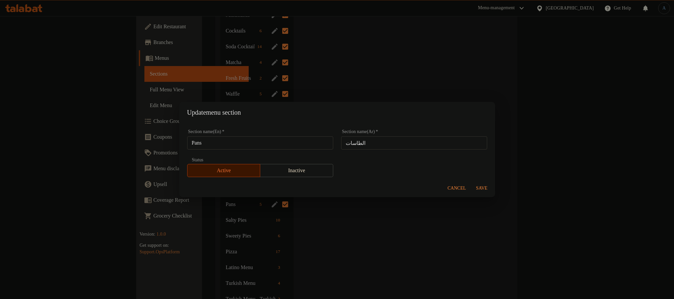
click at [234, 141] on input "Pans" at bounding box center [260, 142] width 146 height 13
click at [461, 187] on span "Cancel" at bounding box center [457, 189] width 18 height 8
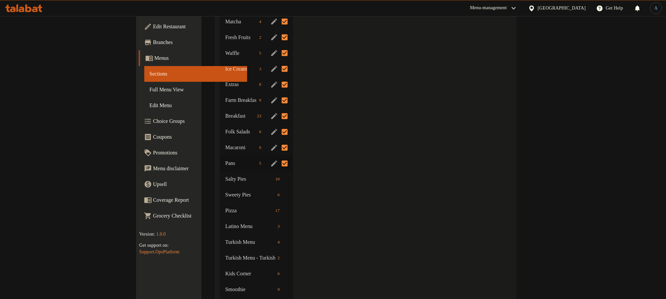
scroll to position [624, 0]
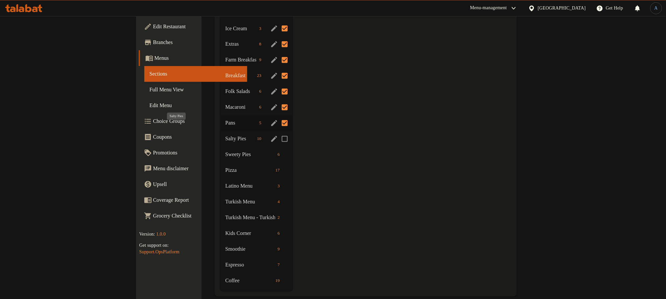
click at [225, 135] on span "Salty Pies" at bounding box center [239, 139] width 29 height 8
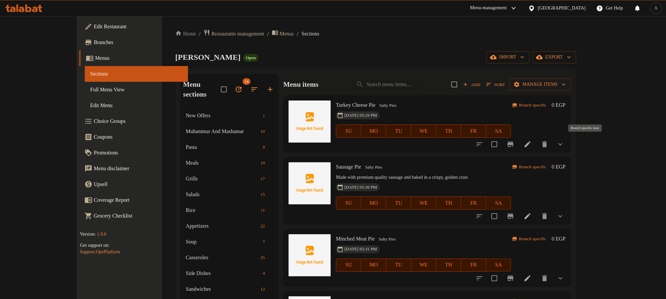
click at [515, 142] on icon "Branch-specific-item" at bounding box center [511, 144] width 8 height 8
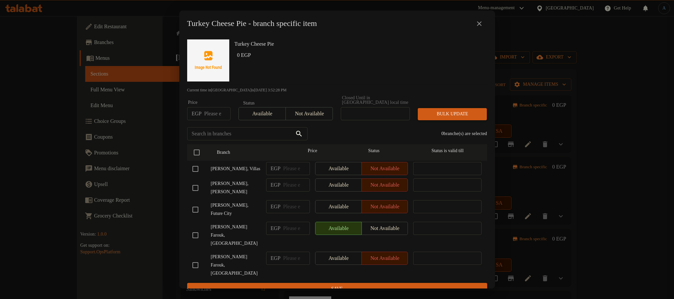
click at [481, 24] on icon "close" at bounding box center [479, 23] width 5 height 5
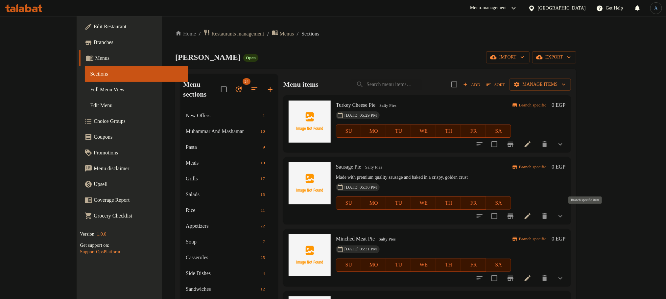
click at [515, 214] on icon "Branch-specific-item" at bounding box center [511, 216] width 8 height 8
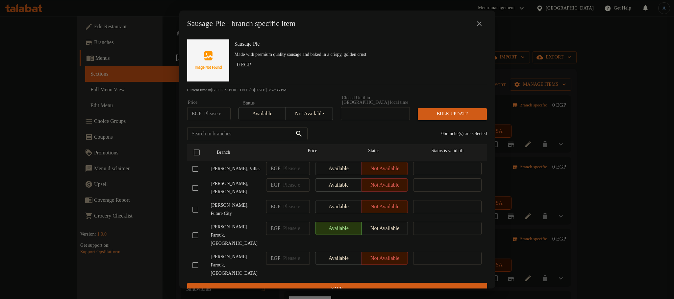
click at [478, 24] on icon "close" at bounding box center [479, 24] width 8 height 8
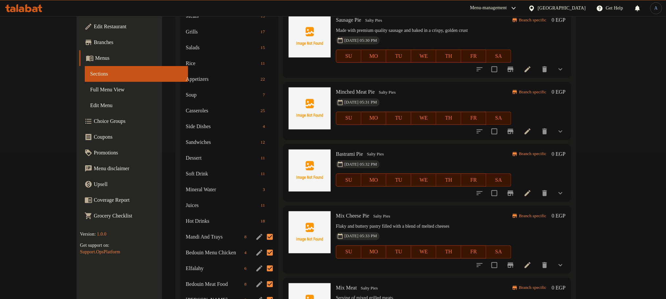
scroll to position [148, 0]
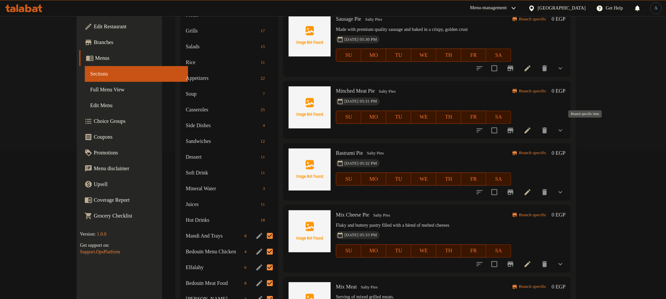
click at [515, 127] on icon "Branch-specific-item" at bounding box center [511, 131] width 8 height 8
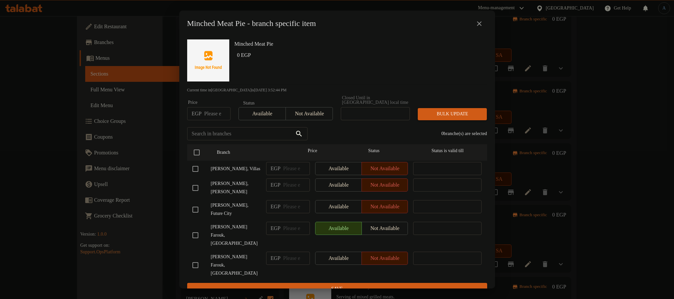
click at [481, 25] on icon "close" at bounding box center [479, 23] width 5 height 5
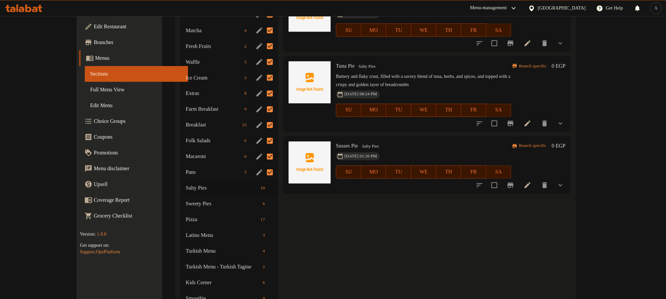
scroll to position [592, 0]
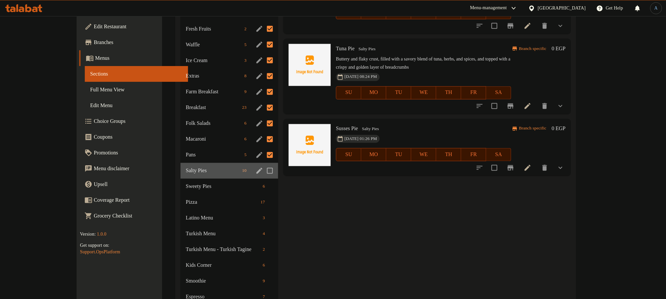
click at [221, 165] on div "Salty Pies 10" at bounding box center [230, 171] width 98 height 16
click at [514, 168] on icon "Branch-specific-item" at bounding box center [511, 167] width 6 height 5
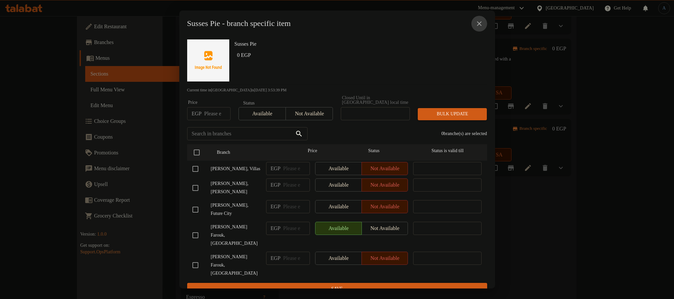
click at [482, 23] on icon "close" at bounding box center [479, 24] width 8 height 8
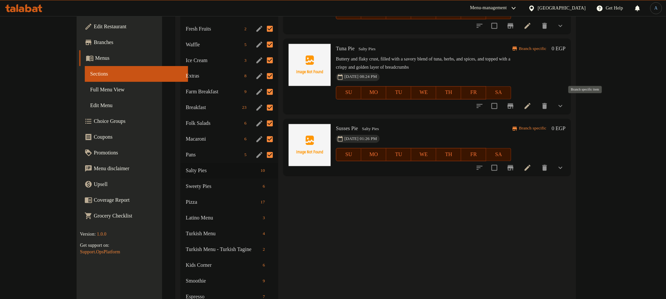
click at [515, 103] on icon "Branch-specific-item" at bounding box center [511, 106] width 8 height 8
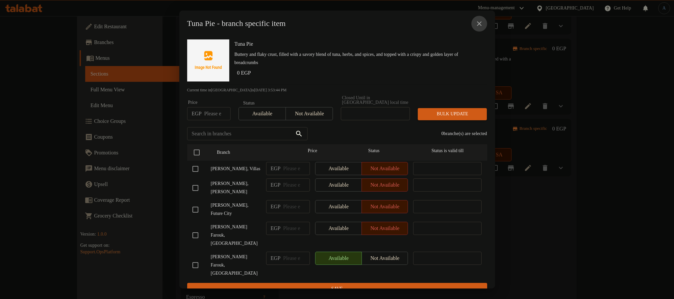
click at [478, 23] on icon "close" at bounding box center [479, 24] width 8 height 8
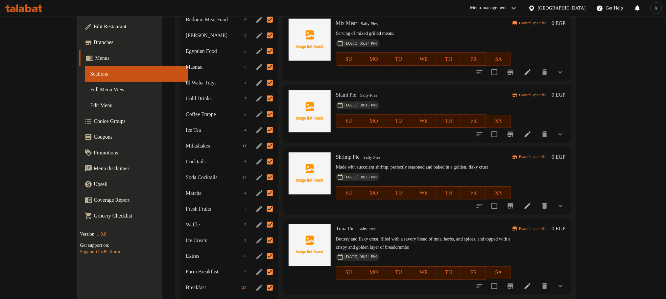
scroll to position [395, 0]
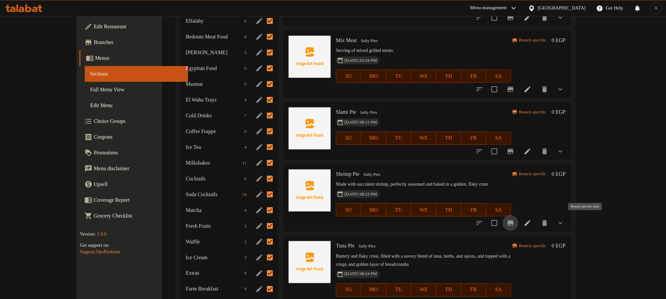
click at [514, 221] on icon "Branch-specific-item" at bounding box center [511, 223] width 6 height 5
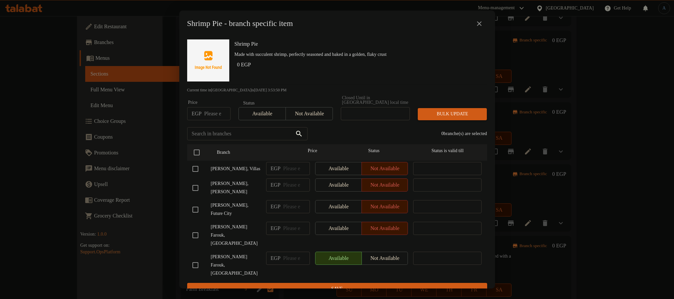
click at [477, 25] on icon "close" at bounding box center [479, 24] width 8 height 8
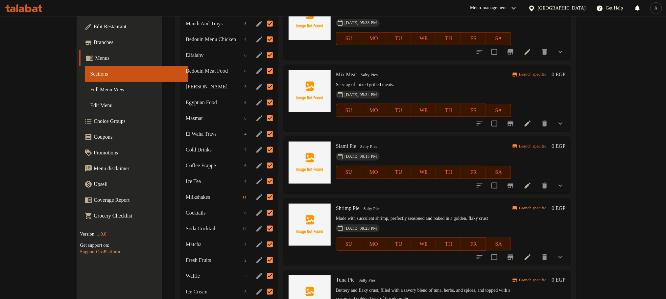
scroll to position [345, 0]
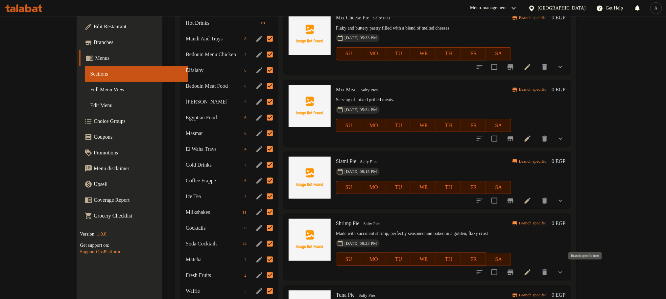
click at [519, 273] on button "Branch-specific-item" at bounding box center [511, 273] width 16 height 16
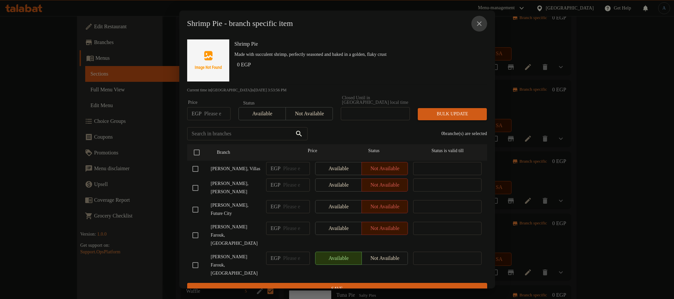
click at [481, 27] on icon "close" at bounding box center [479, 24] width 8 height 8
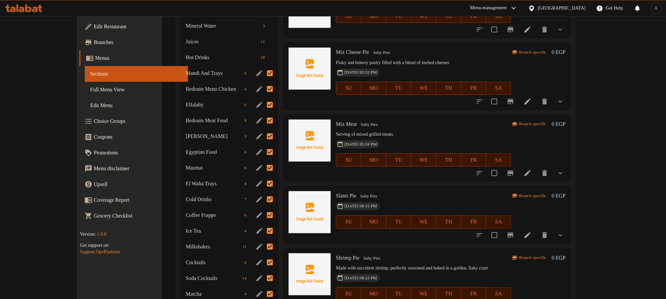
scroll to position [296, 0]
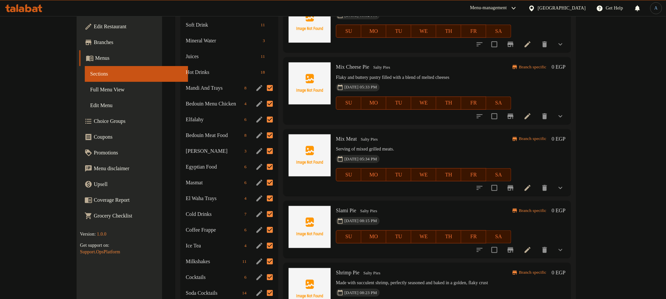
click at [514, 252] on icon "Branch-specific-item" at bounding box center [511, 250] width 6 height 5
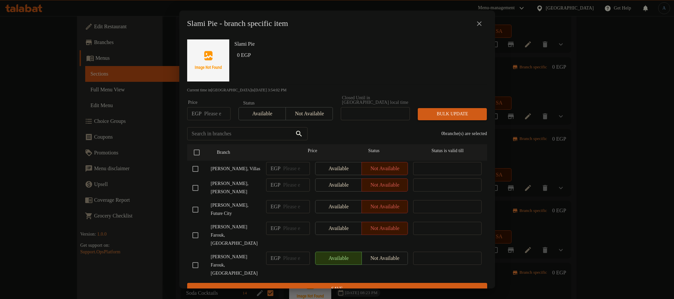
click at [481, 24] on icon "close" at bounding box center [479, 23] width 5 height 5
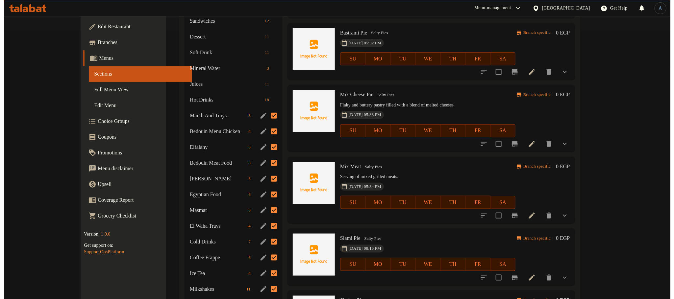
scroll to position [247, 0]
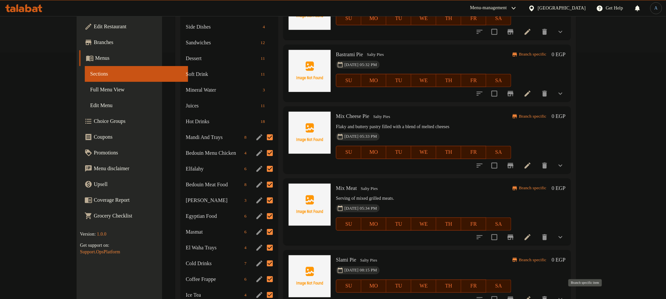
click at [514, 298] on icon "Branch-specific-item" at bounding box center [511, 299] width 6 height 5
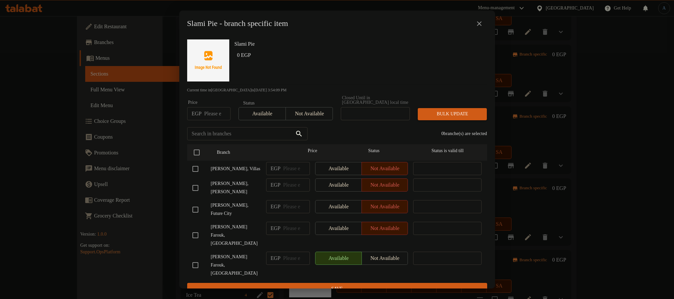
click at [480, 23] on icon "close" at bounding box center [479, 24] width 8 height 8
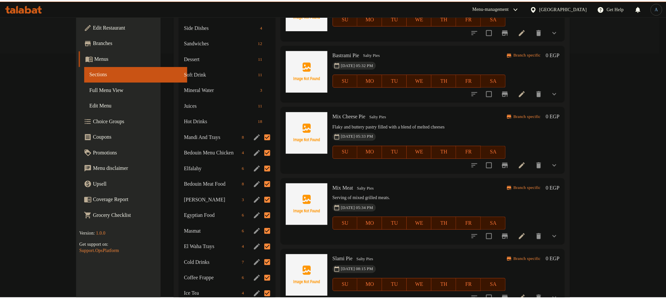
scroll to position [255, 0]
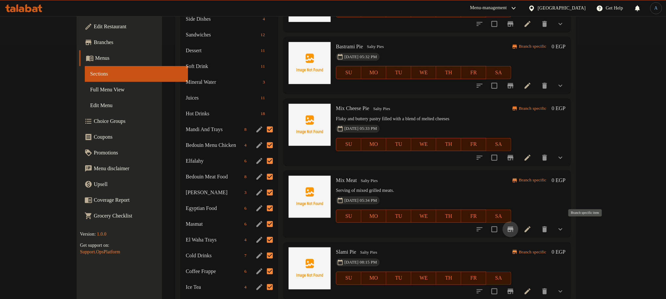
click at [515, 231] on icon "Branch-specific-item" at bounding box center [511, 230] width 8 height 8
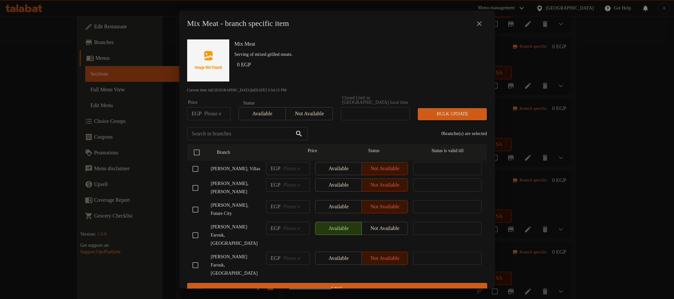
click at [482, 24] on icon "close" at bounding box center [479, 24] width 8 height 8
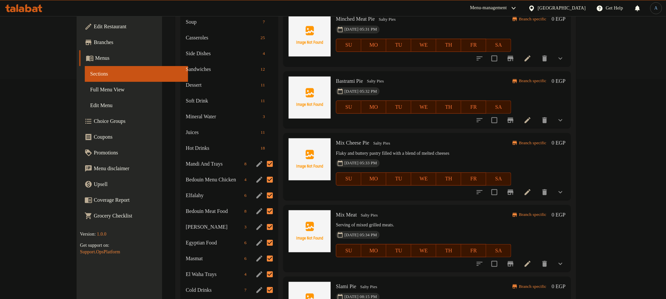
scroll to position [205, 0]
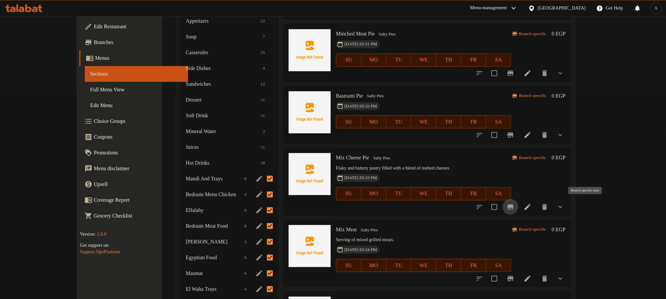
click at [519, 211] on button "Branch-specific-item" at bounding box center [511, 207] width 16 height 16
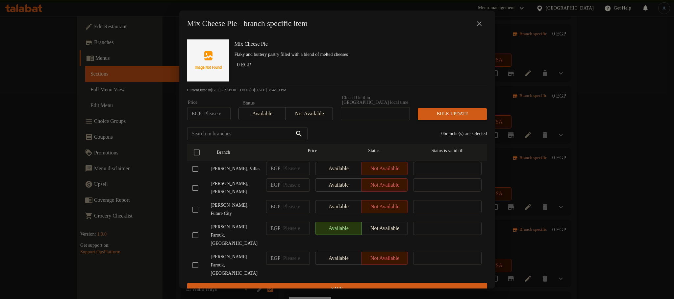
click at [480, 23] on icon "close" at bounding box center [479, 24] width 8 height 8
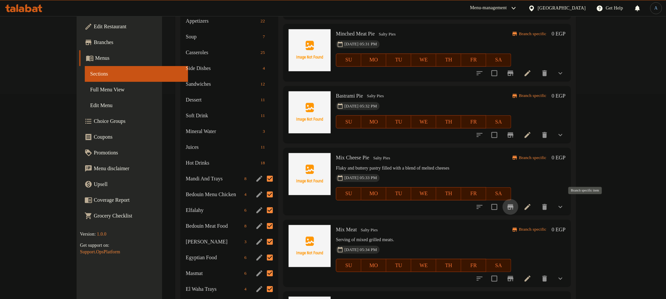
click at [515, 209] on icon "Branch-specific-item" at bounding box center [511, 207] width 8 height 8
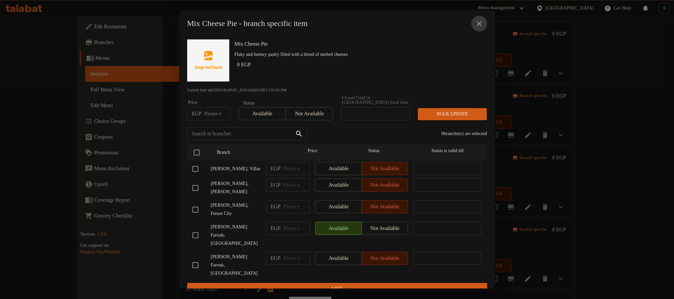
click at [481, 26] on icon "close" at bounding box center [479, 24] width 8 height 8
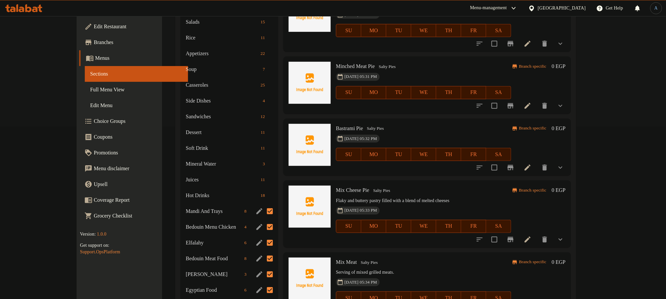
scroll to position [156, 0]
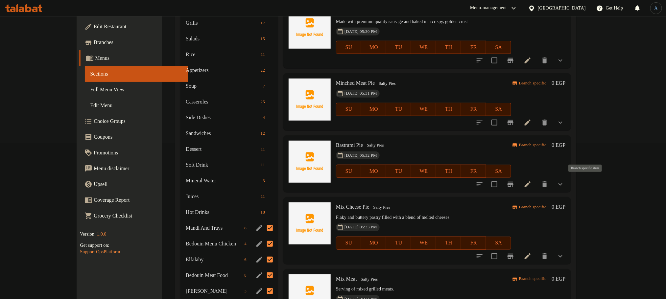
click at [515, 184] on icon "Branch-specific-item" at bounding box center [511, 185] width 8 height 8
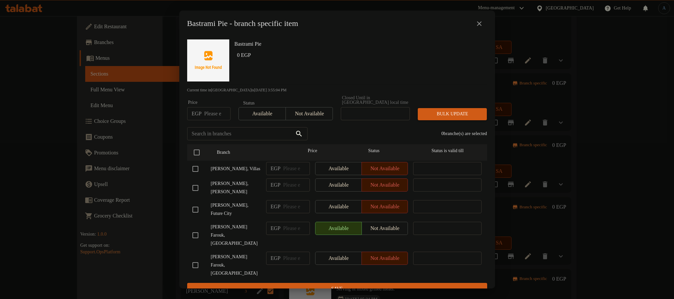
click at [483, 26] on button "close" at bounding box center [479, 24] width 16 height 16
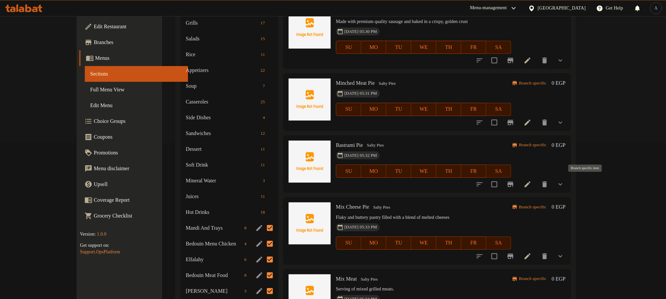
click at [515, 184] on icon "Branch-specific-item" at bounding box center [511, 185] width 8 height 8
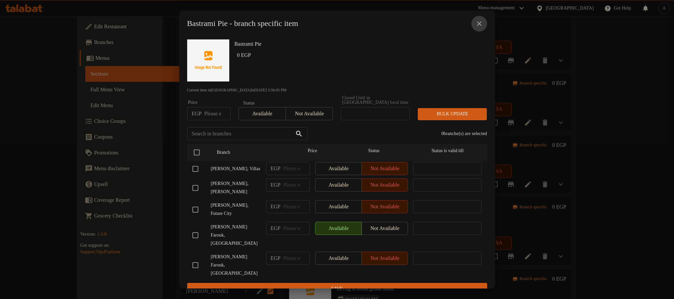
click at [477, 25] on icon "close" at bounding box center [479, 24] width 8 height 8
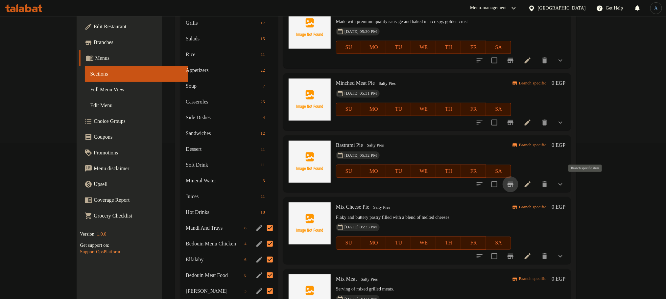
click at [514, 184] on icon "Branch-specific-item" at bounding box center [511, 184] width 6 height 5
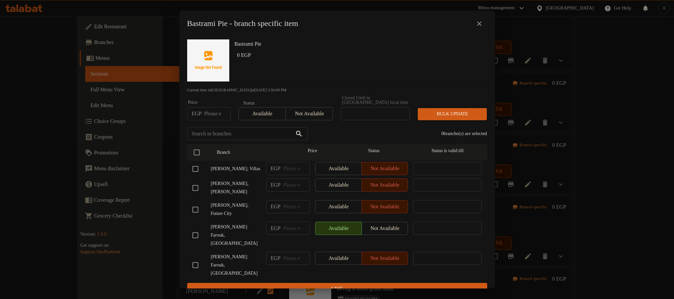
click at [481, 25] on icon "close" at bounding box center [479, 24] width 8 height 8
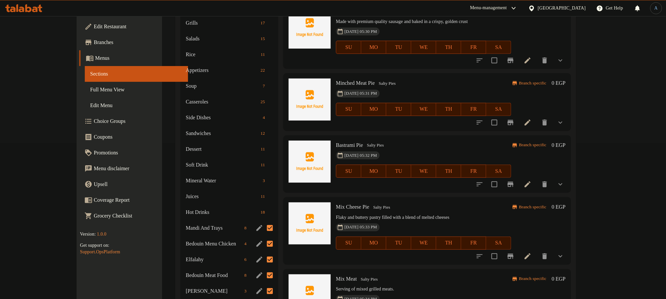
click at [519, 117] on button "Branch-specific-item" at bounding box center [511, 123] width 16 height 16
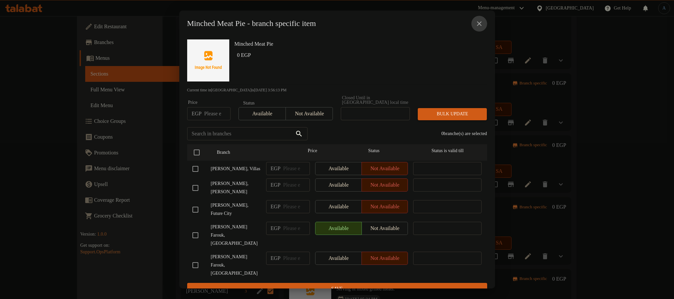
click at [480, 26] on icon "close" at bounding box center [479, 23] width 5 height 5
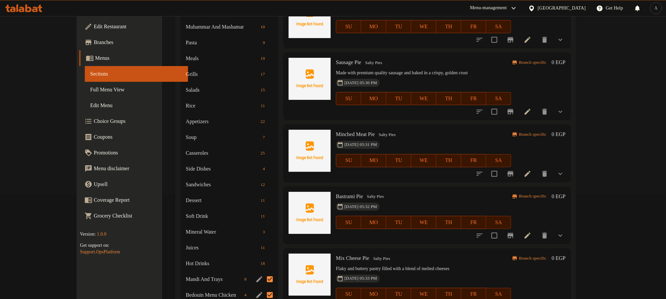
scroll to position [57, 0]
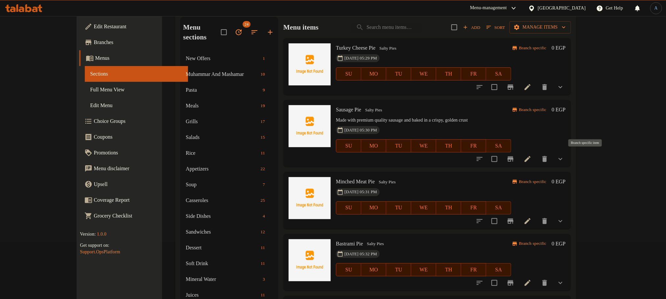
click at [515, 160] on icon "Branch-specific-item" at bounding box center [511, 159] width 8 height 8
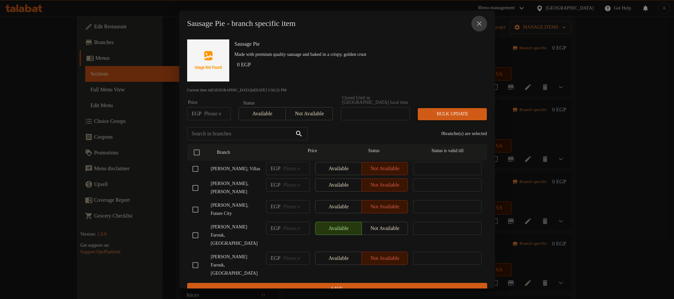
click at [478, 30] on button "close" at bounding box center [479, 24] width 16 height 16
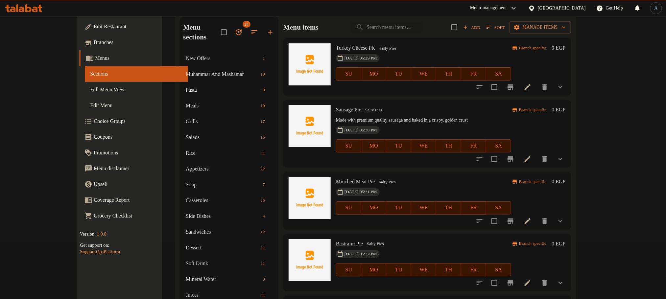
scroll to position [8, 0]
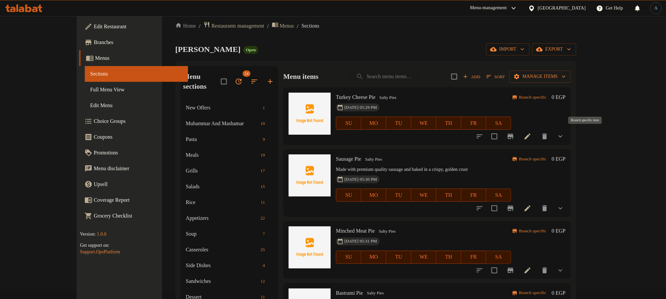
click at [515, 136] on icon "Branch-specific-item" at bounding box center [511, 137] width 8 height 8
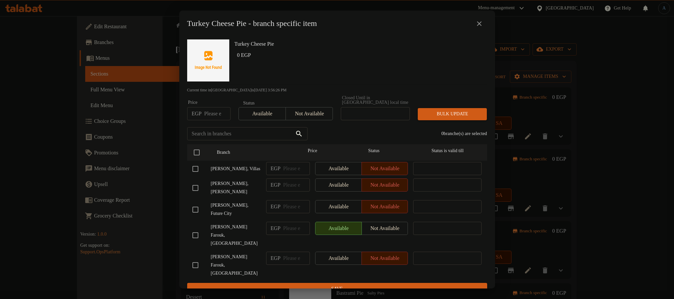
click at [479, 25] on icon "close" at bounding box center [479, 24] width 8 height 8
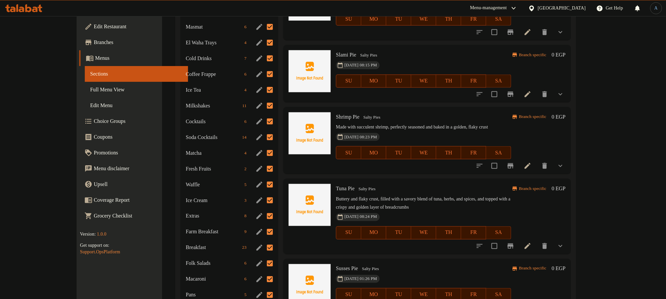
scroll to position [600, 0]
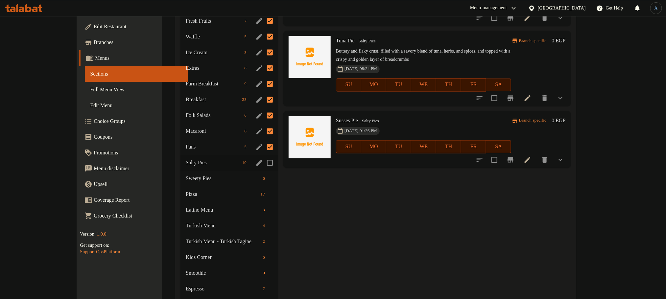
click at [263, 156] on input "Menu sections" at bounding box center [270, 163] width 14 height 14
checkbox input "true"
click at [360, 120] on span "Salty Pies" at bounding box center [371, 122] width 22 height 8
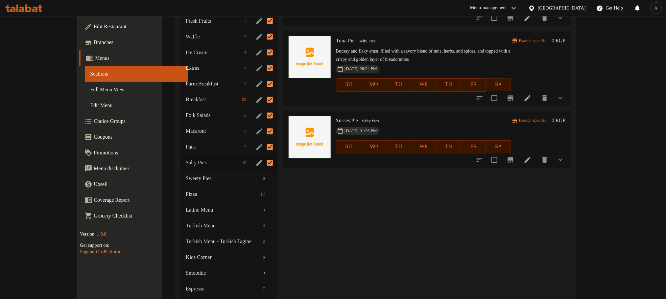
click at [183, 171] on div "Sweety Pies 6" at bounding box center [230, 179] width 98 height 16
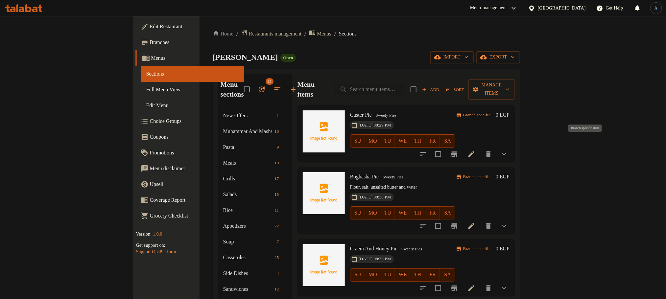
click at [459, 150] on icon "Branch-specific-item" at bounding box center [455, 154] width 8 height 8
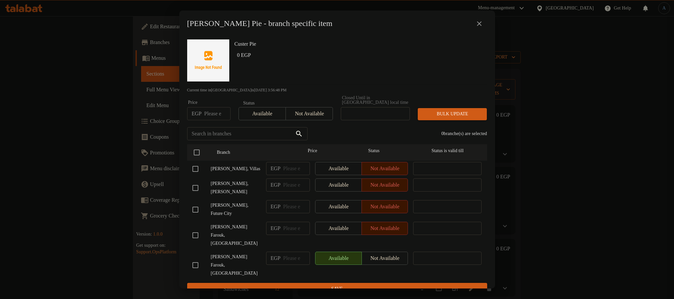
click at [479, 28] on icon "close" at bounding box center [479, 24] width 8 height 8
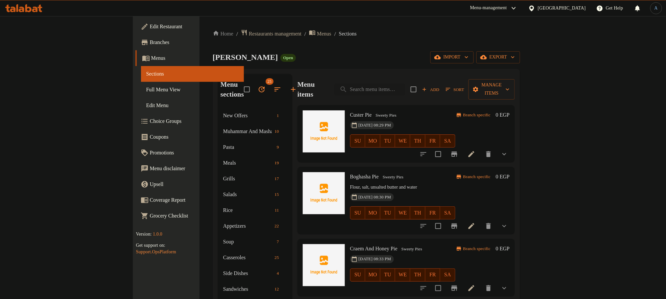
click at [459, 222] on icon "Branch-specific-item" at bounding box center [455, 226] width 8 height 8
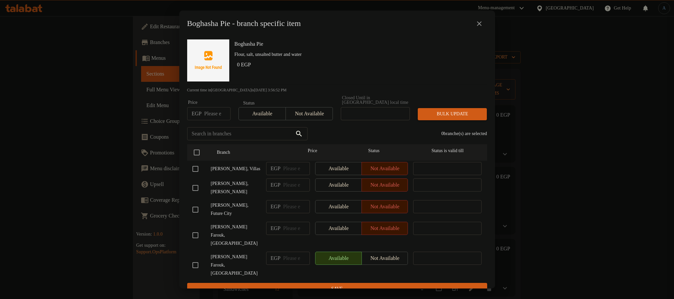
click at [478, 26] on icon "close" at bounding box center [479, 23] width 5 height 5
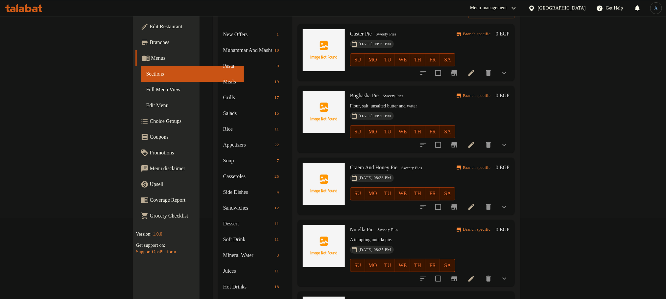
scroll to position [99, 0]
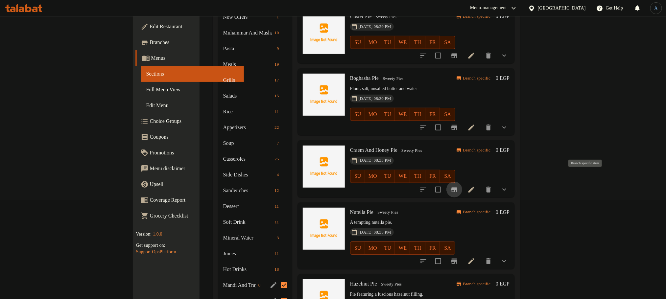
click at [462, 182] on button "Branch-specific-item" at bounding box center [455, 190] width 16 height 16
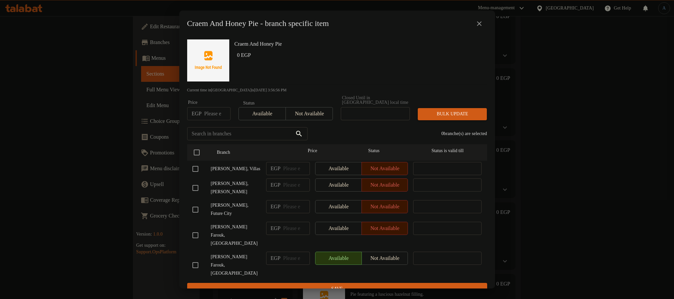
click at [481, 25] on icon "close" at bounding box center [479, 23] width 5 height 5
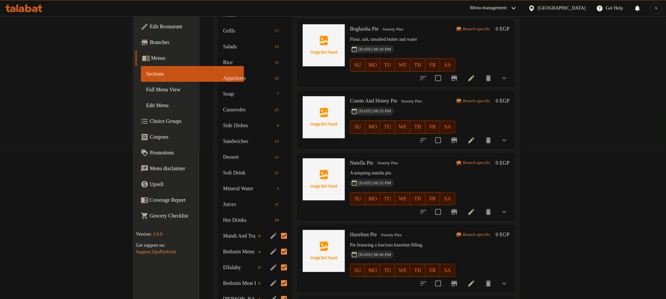
scroll to position [0, 0]
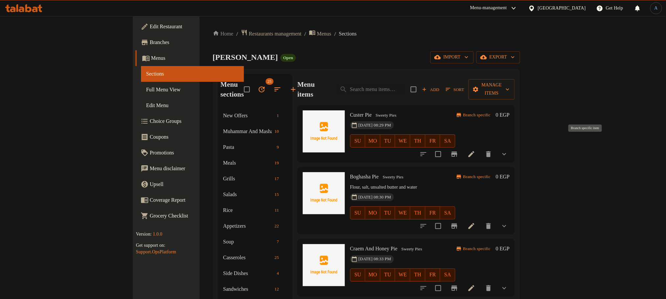
click at [462, 148] on button "Branch-specific-item" at bounding box center [455, 154] width 16 height 16
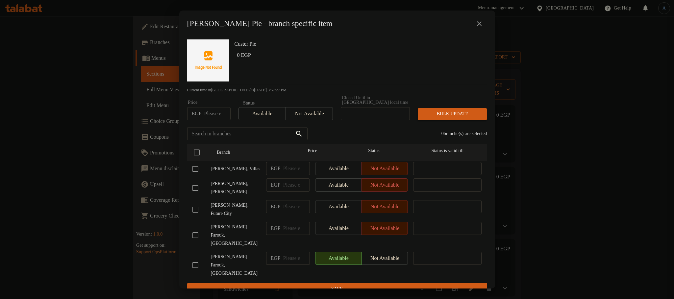
click at [481, 26] on icon "close" at bounding box center [479, 24] width 8 height 8
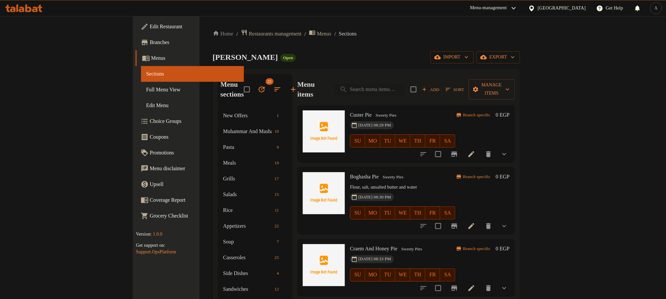
click at [459, 222] on icon "Branch-specific-item" at bounding box center [455, 226] width 8 height 8
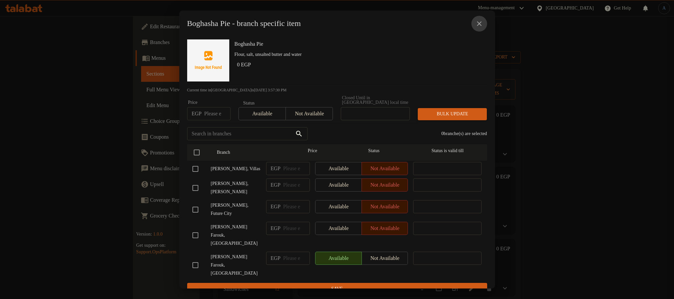
click at [479, 28] on icon "close" at bounding box center [479, 24] width 8 height 8
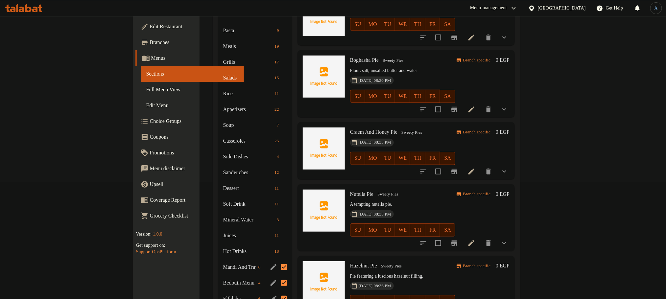
scroll to position [148, 0]
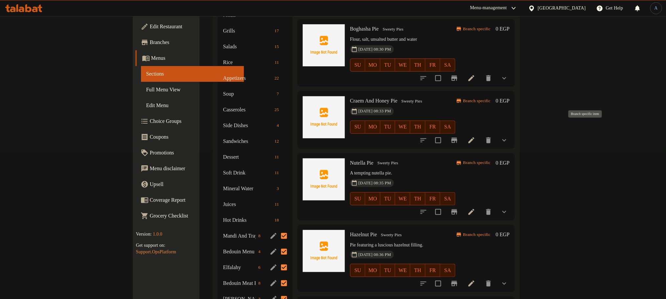
click at [462, 136] on button "Branch-specific-item" at bounding box center [455, 141] width 16 height 16
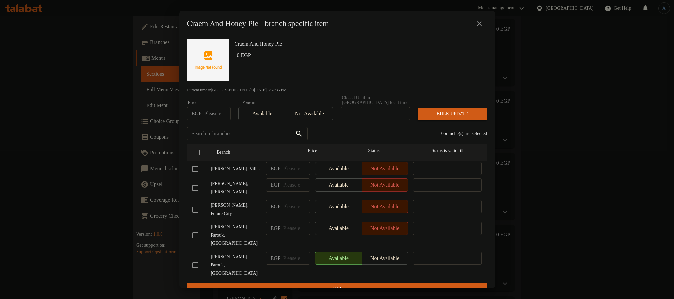
click at [475, 24] on icon "close" at bounding box center [479, 24] width 8 height 8
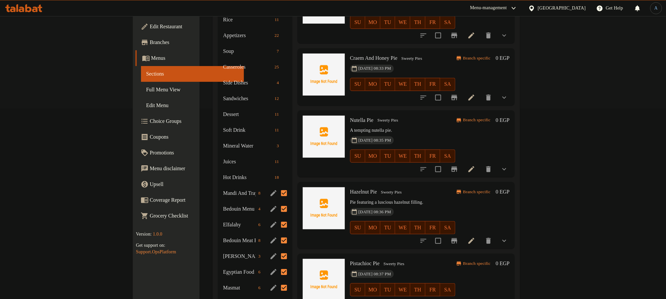
scroll to position [247, 0]
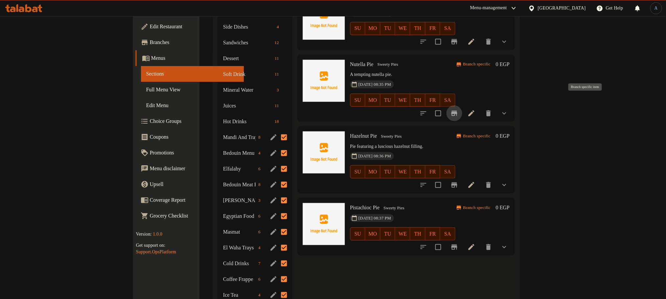
click at [458, 111] on icon "Branch-specific-item" at bounding box center [455, 113] width 6 height 5
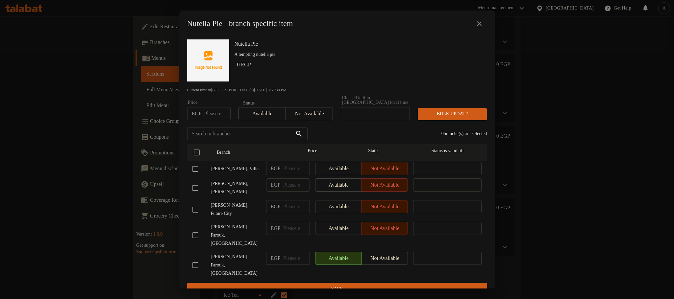
click at [480, 24] on icon "close" at bounding box center [479, 24] width 8 height 8
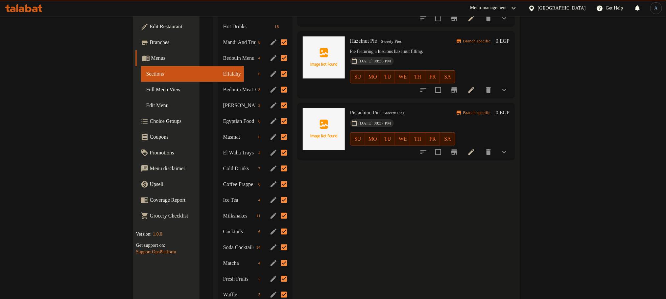
scroll to position [345, 0]
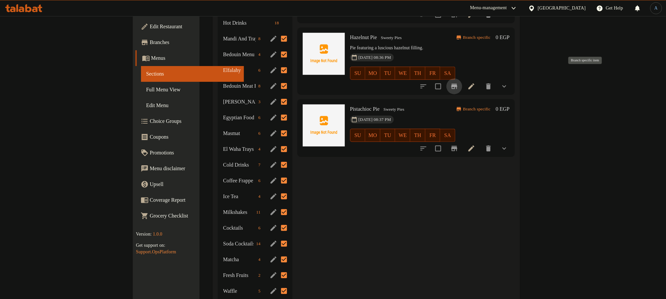
click at [458, 84] on icon "Branch-specific-item" at bounding box center [455, 86] width 6 height 5
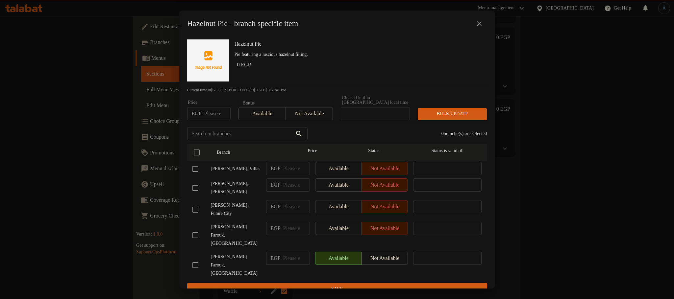
click at [478, 25] on icon "close" at bounding box center [479, 23] width 5 height 5
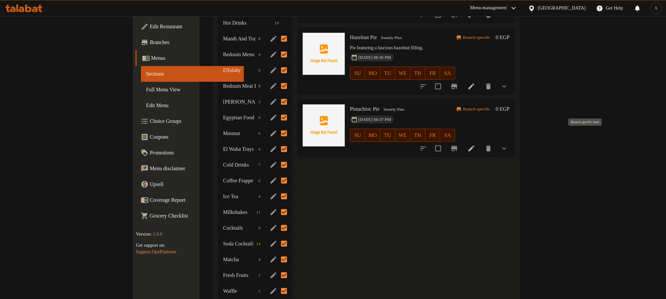
click at [458, 146] on icon "Branch-specific-item" at bounding box center [455, 148] width 6 height 5
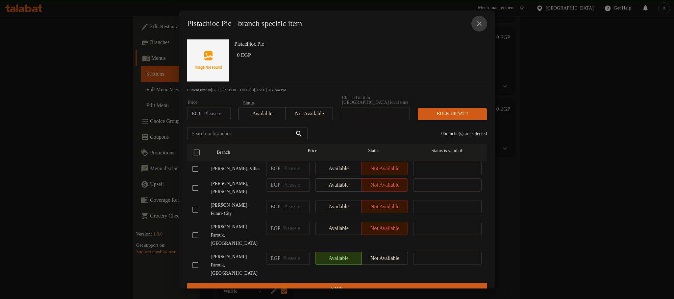
click at [478, 26] on icon "close" at bounding box center [479, 24] width 8 height 8
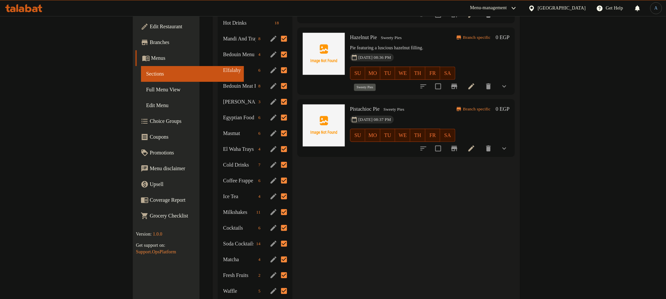
click at [381, 106] on span "Sweety Pies" at bounding box center [394, 110] width 26 height 8
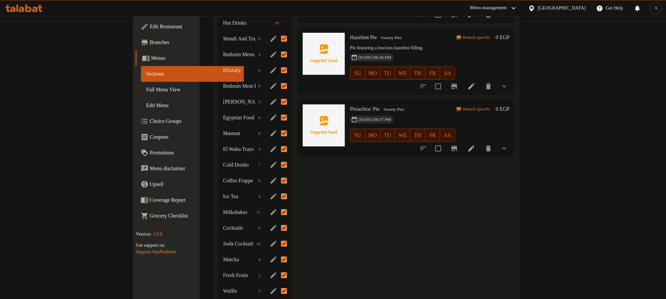
click at [328, 224] on div "Menu items Add Sort Manage items Custer Pie Sweety Pies 11-06-2025 08:29 PM SU …" at bounding box center [403, 150] width 223 height 842
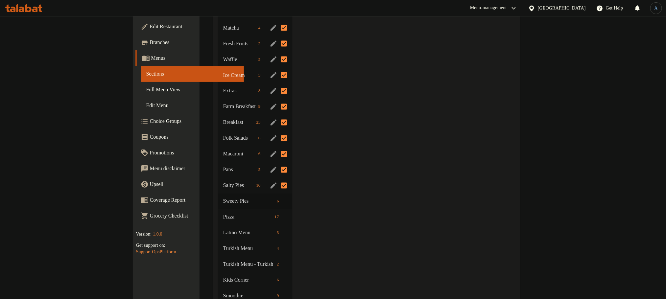
scroll to position [592, 0]
click at [277, 180] on input "Menu sections" at bounding box center [284, 187] width 14 height 14
checkbox input "true"
click at [223, 199] on span "Pizza" at bounding box center [238, 203] width 31 height 8
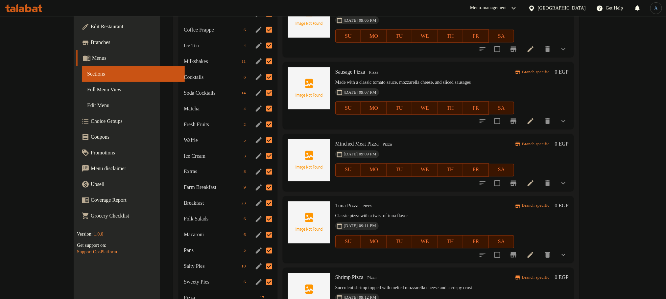
scroll to position [624, 0]
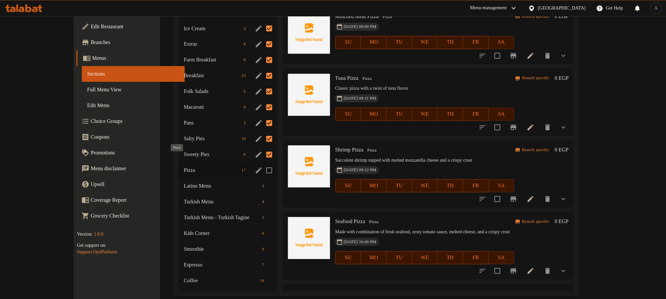
click at [184, 167] on span "Pizza" at bounding box center [211, 171] width 55 height 8
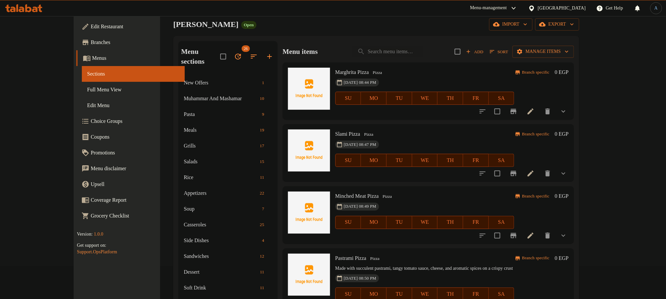
scroll to position [0, 0]
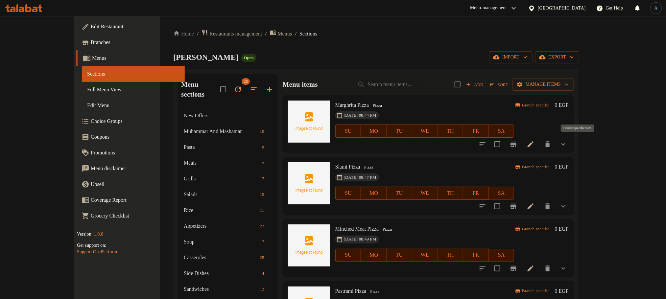
click at [518, 142] on icon "Branch-specific-item" at bounding box center [514, 144] width 8 height 8
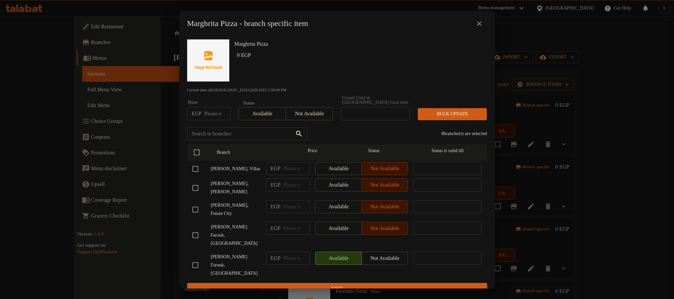
click at [480, 28] on icon "close" at bounding box center [479, 24] width 8 height 8
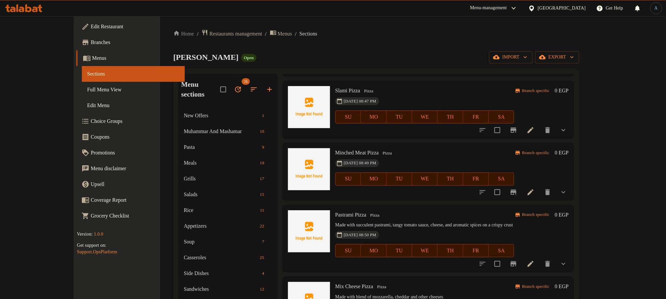
scroll to position [99, 0]
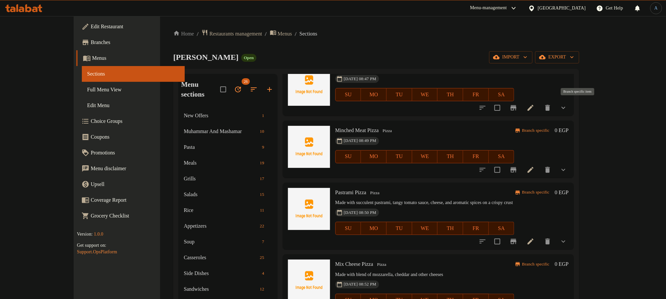
click at [517, 107] on icon "Branch-specific-item" at bounding box center [514, 107] width 6 height 5
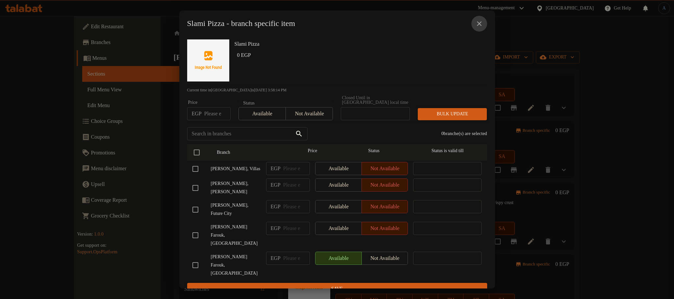
click at [480, 27] on icon "close" at bounding box center [479, 24] width 8 height 8
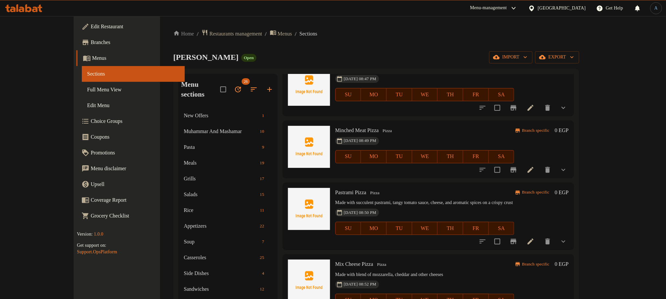
scroll to position [148, 0]
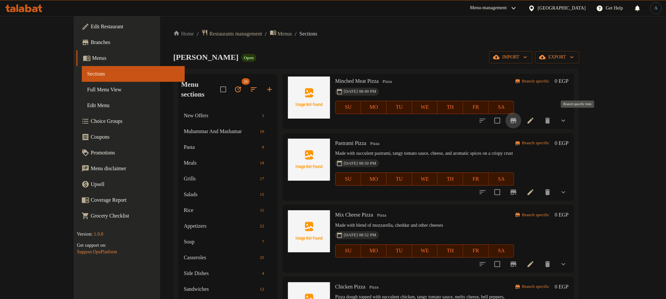
click at [517, 120] on icon "Branch-specific-item" at bounding box center [514, 120] width 6 height 5
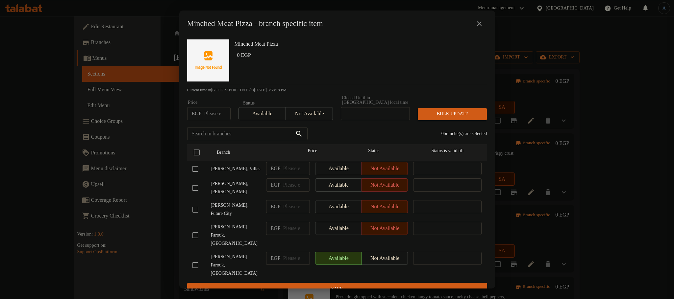
click at [479, 25] on icon "close" at bounding box center [479, 24] width 8 height 8
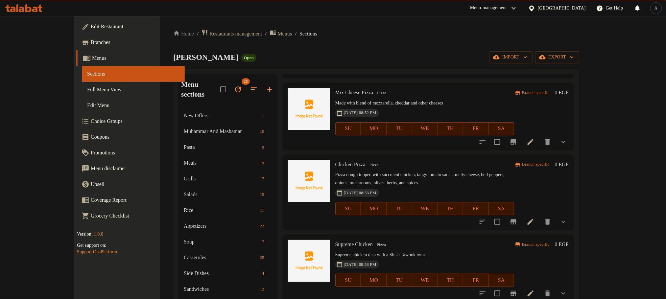
scroll to position [247, 0]
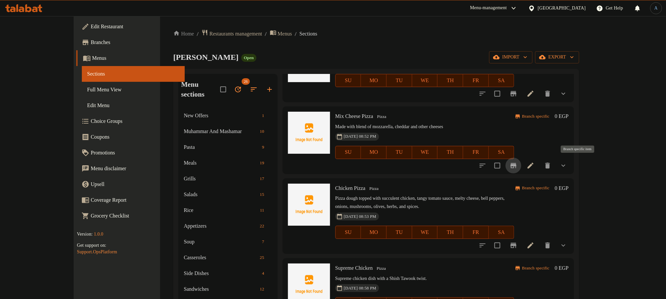
click at [522, 165] on button "Branch-specific-item" at bounding box center [514, 166] width 16 height 16
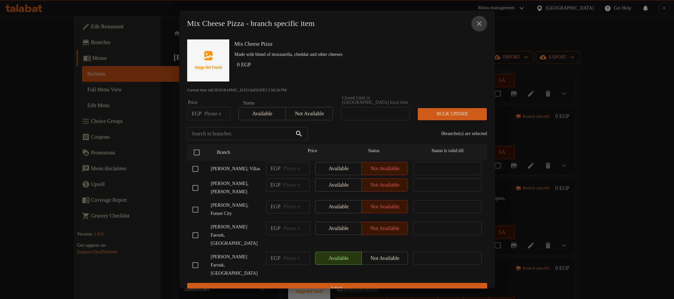
click at [480, 27] on icon "close" at bounding box center [479, 24] width 8 height 8
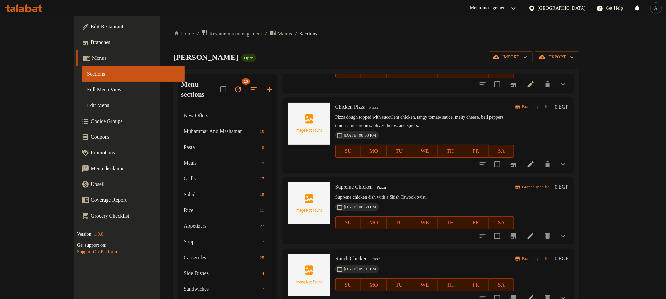
scroll to position [345, 0]
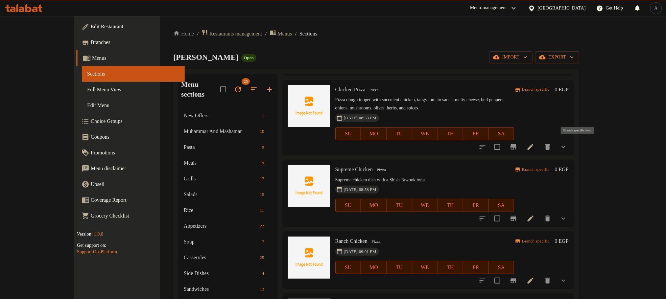
click at [522, 150] on button "Branch-specific-item" at bounding box center [514, 147] width 16 height 16
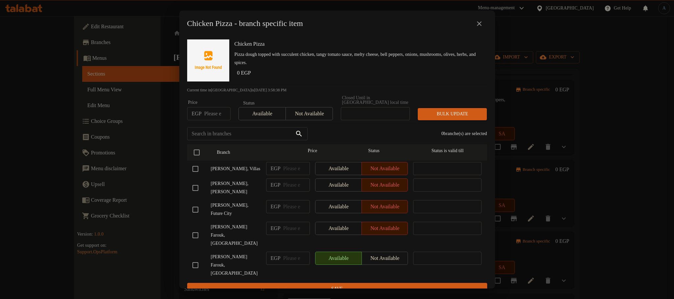
click at [480, 24] on icon "close" at bounding box center [479, 24] width 8 height 8
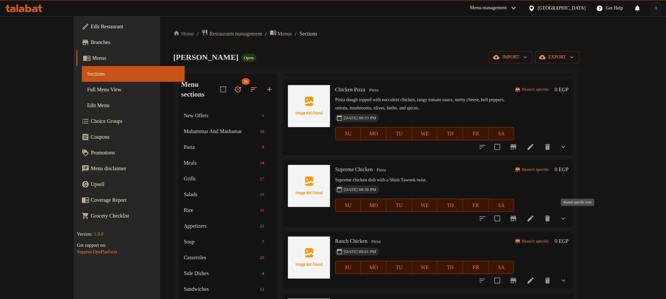
click at [517, 218] on icon "Branch-specific-item" at bounding box center [514, 218] width 6 height 5
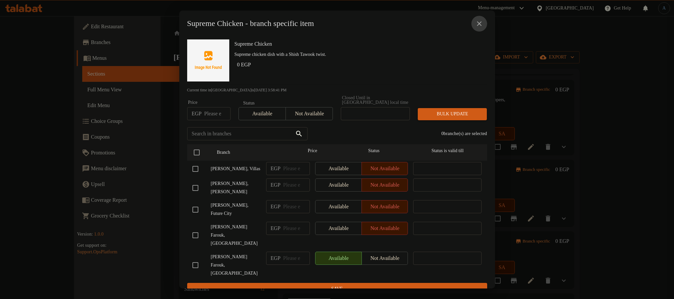
click at [477, 28] on icon "close" at bounding box center [479, 24] width 8 height 8
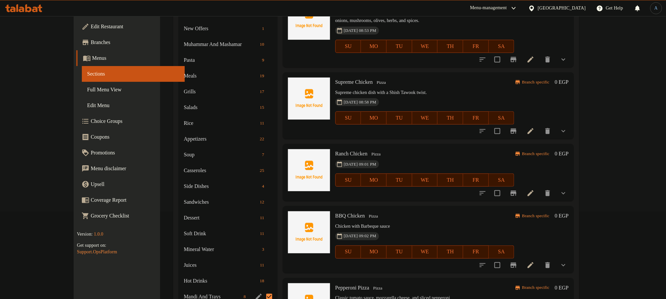
scroll to position [99, 0]
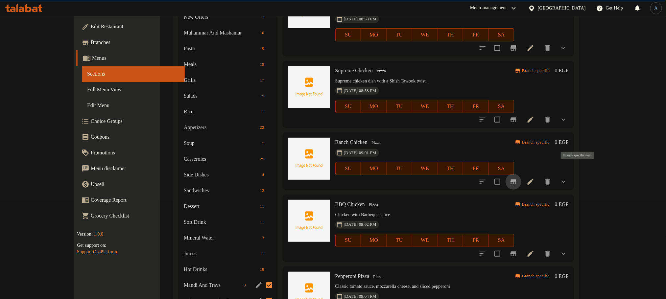
click at [518, 178] on icon "Branch-specific-item" at bounding box center [514, 182] width 8 height 8
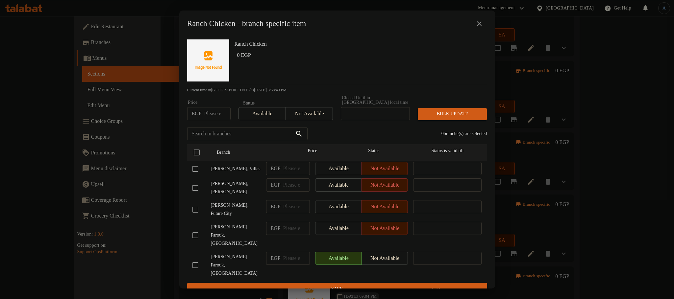
click at [478, 23] on icon "close" at bounding box center [479, 24] width 8 height 8
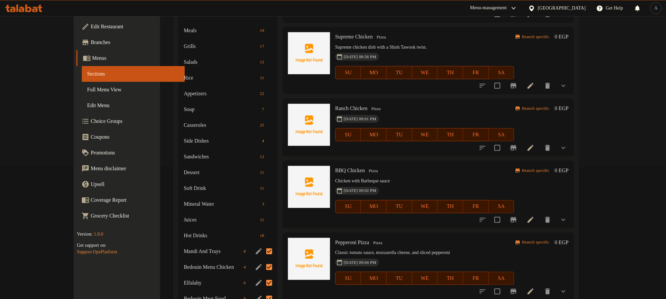
scroll to position [148, 0]
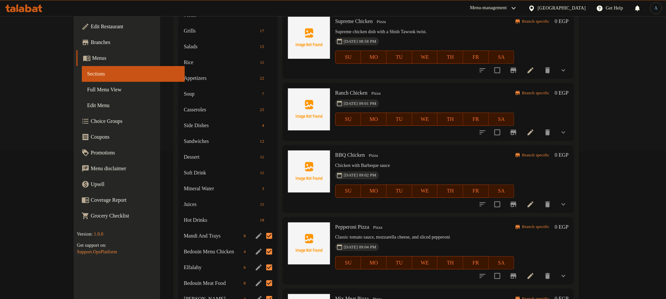
click at [518, 129] on icon "Branch-specific-item" at bounding box center [514, 133] width 8 height 8
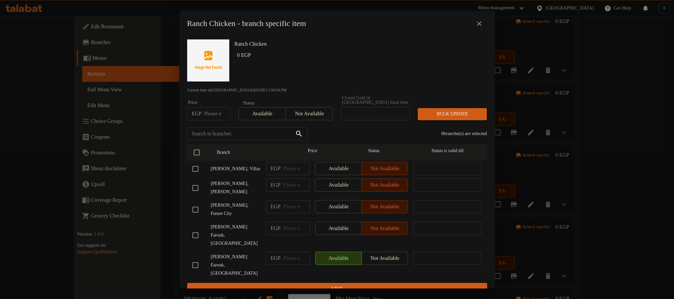
click at [484, 27] on button "close" at bounding box center [479, 24] width 16 height 16
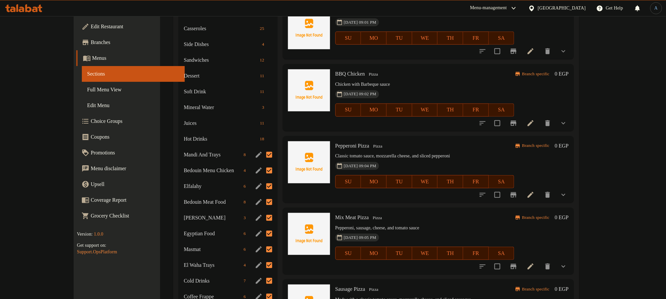
scroll to position [247, 0]
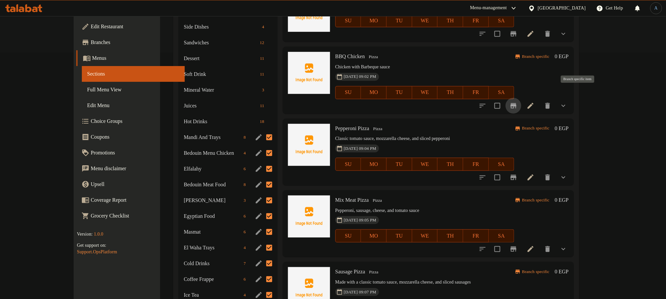
click at [517, 103] on icon "Branch-specific-item" at bounding box center [514, 105] width 6 height 5
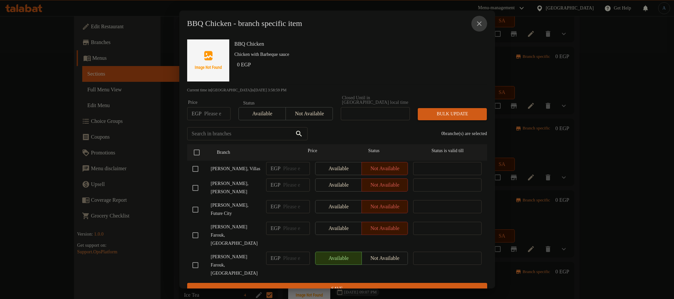
click at [480, 25] on icon "close" at bounding box center [479, 23] width 5 height 5
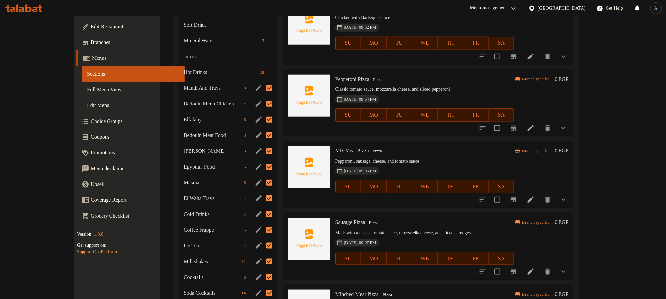
scroll to position [345, 0]
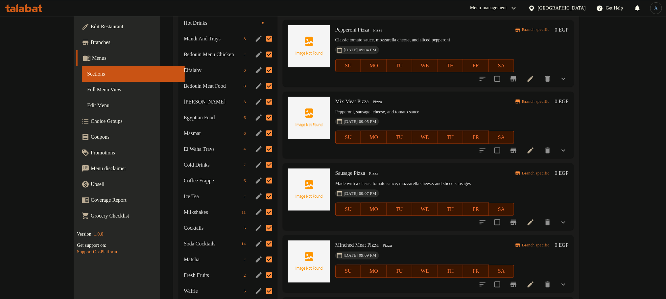
click at [517, 76] on icon "Branch-specific-item" at bounding box center [514, 78] width 6 height 5
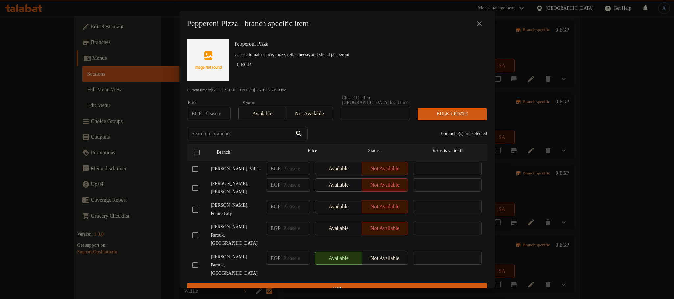
click at [479, 24] on icon "close" at bounding box center [479, 24] width 8 height 8
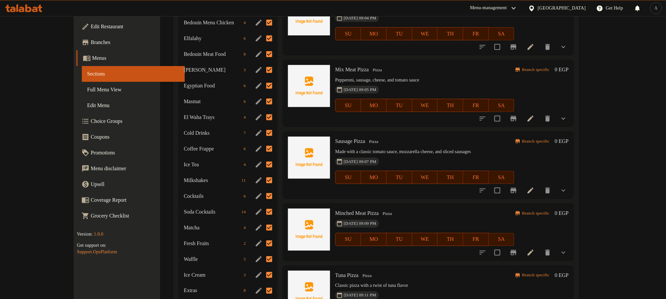
scroll to position [395, 0]
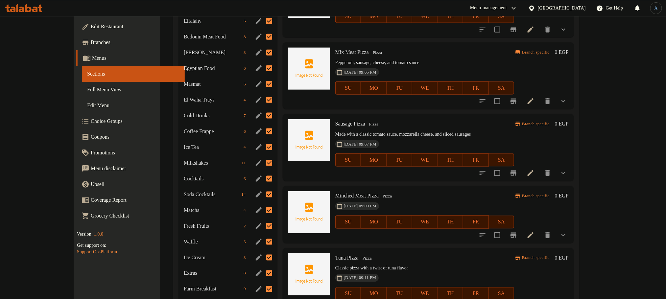
click at [518, 97] on icon "Branch-specific-item" at bounding box center [514, 101] width 8 height 8
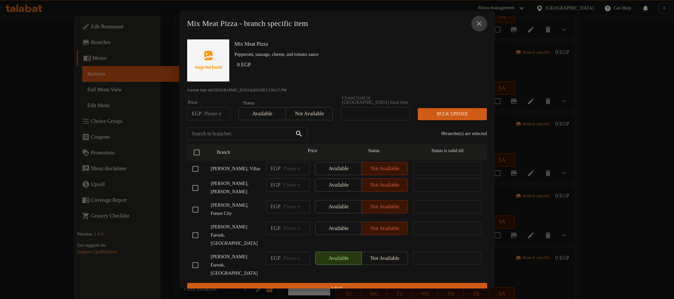
click at [479, 26] on icon "close" at bounding box center [479, 23] width 5 height 5
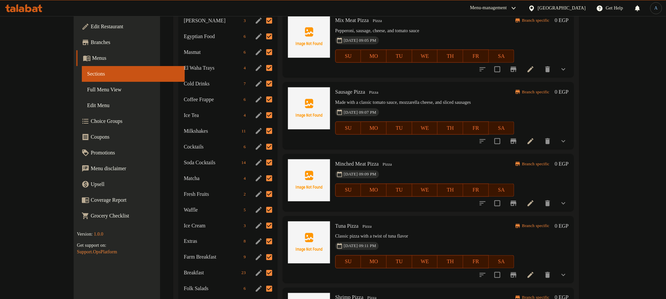
scroll to position [444, 0]
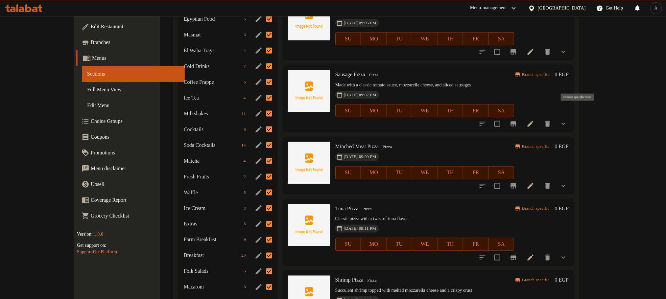
click at [517, 121] on icon "Branch-specific-item" at bounding box center [514, 123] width 6 height 5
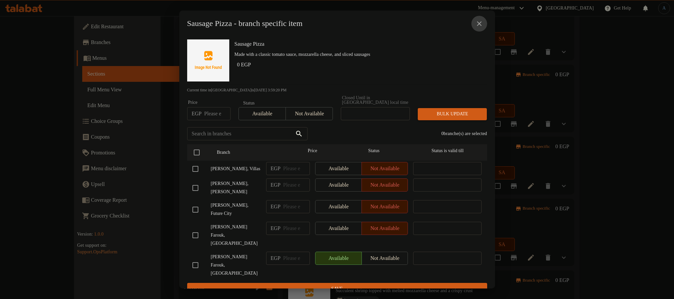
click at [477, 24] on icon "close" at bounding box center [479, 23] width 5 height 5
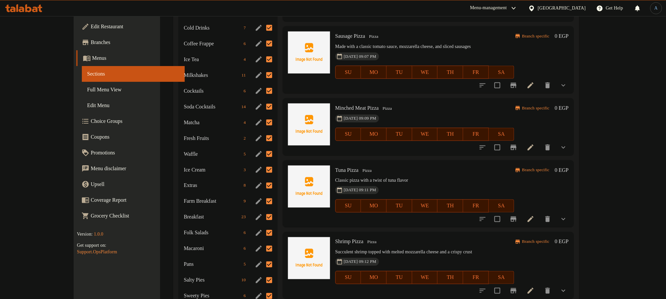
scroll to position [493, 0]
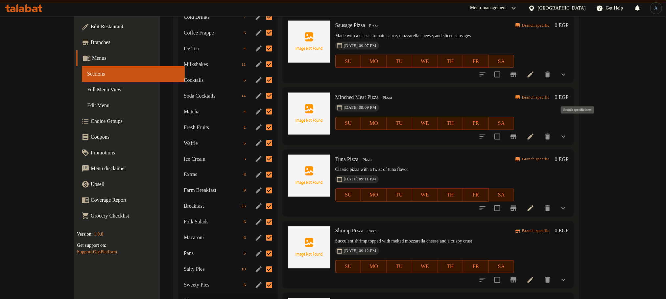
click at [517, 134] on icon "Branch-specific-item" at bounding box center [514, 136] width 6 height 5
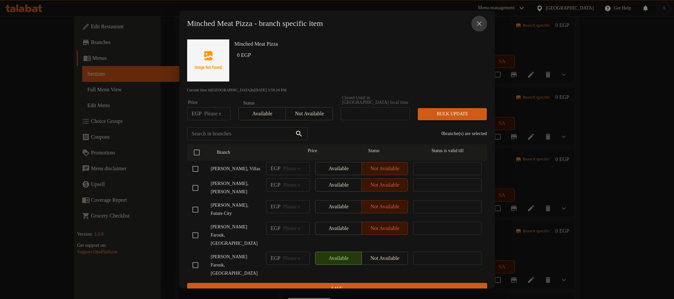
click at [482, 22] on icon "close" at bounding box center [479, 24] width 8 height 8
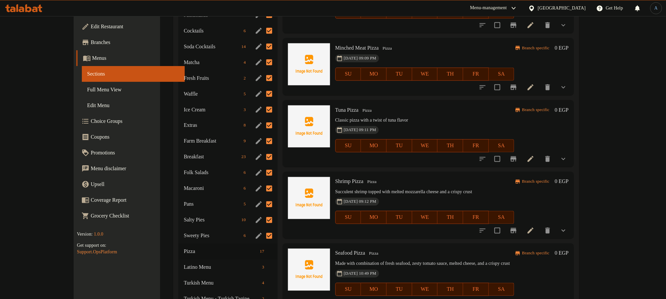
scroll to position [592, 0]
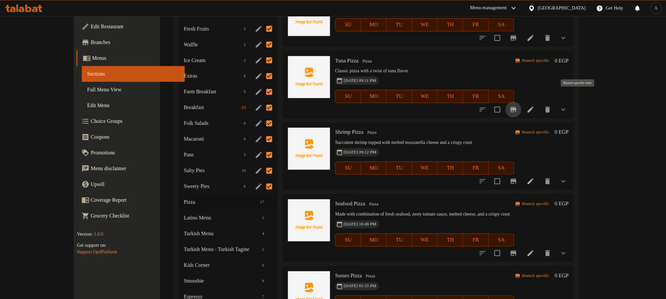
click at [517, 107] on icon "Branch-specific-item" at bounding box center [514, 109] width 6 height 5
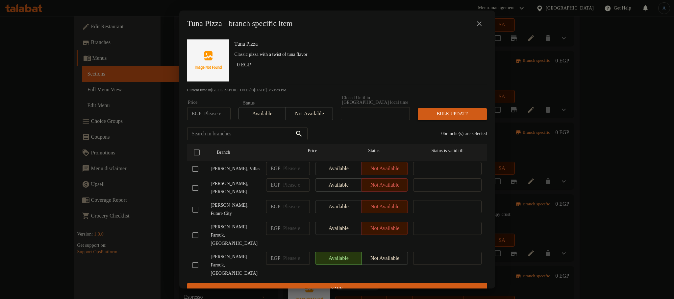
click at [478, 24] on icon "close" at bounding box center [479, 24] width 8 height 8
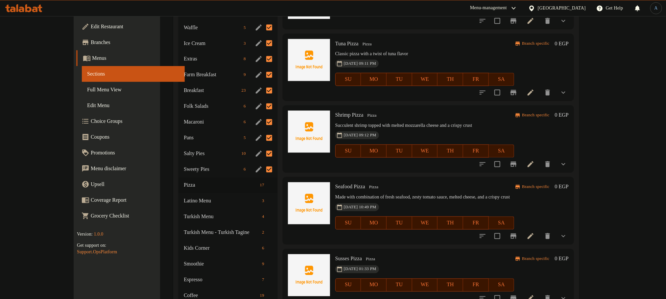
scroll to position [624, 0]
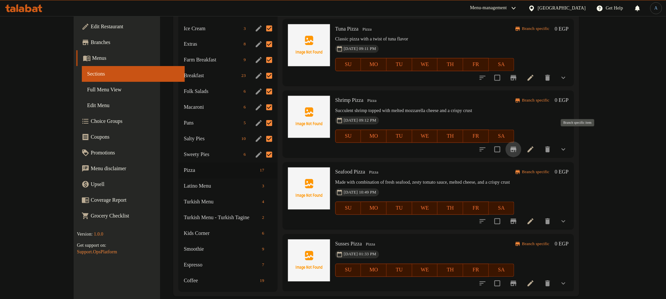
click at [518, 146] on icon "Branch-specific-item" at bounding box center [514, 150] width 8 height 8
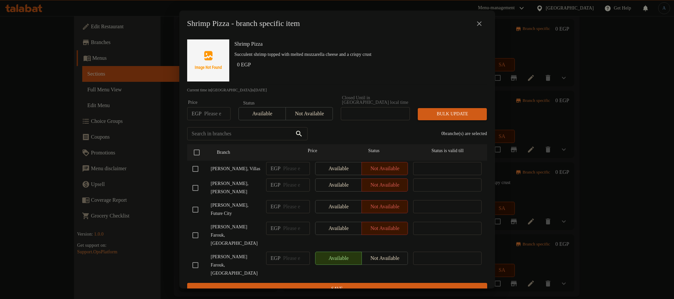
click at [481, 23] on icon "close" at bounding box center [479, 24] width 8 height 8
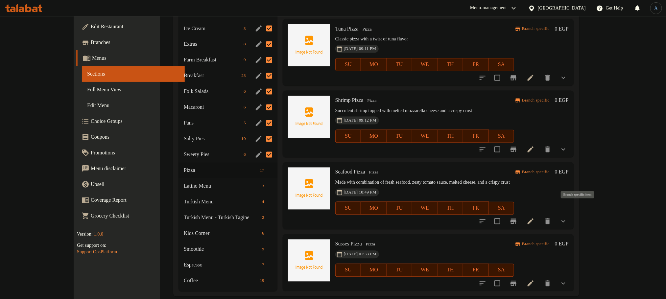
click at [517, 219] on icon "Branch-specific-item" at bounding box center [514, 221] width 6 height 5
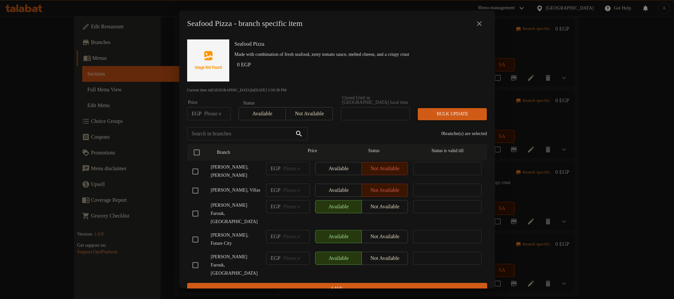
click at [195, 233] on input "checkbox" at bounding box center [195, 240] width 14 height 14
checkbox input "true"
click at [371, 235] on span "Not available" at bounding box center [384, 237] width 41 height 10
click at [355, 291] on div "Seafood Pizza - branch specific item Seafood Pizza Made with combination of fre…" at bounding box center [337, 149] width 674 height 299
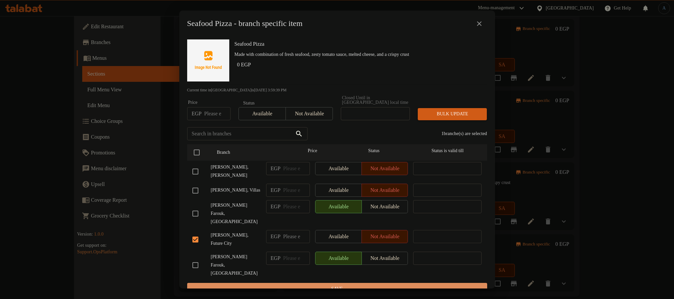
click at [354, 283] on button "Save" at bounding box center [337, 289] width 300 height 12
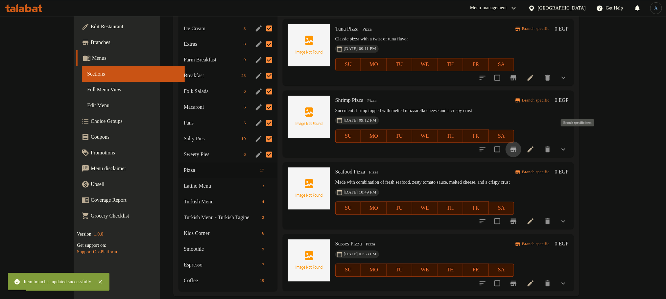
click at [522, 142] on button "Branch-specific-item" at bounding box center [514, 150] width 16 height 16
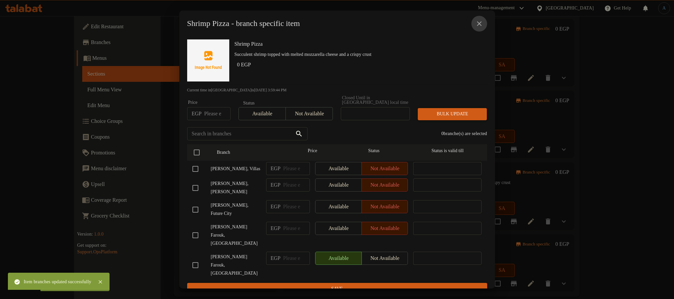
click at [480, 25] on icon "close" at bounding box center [479, 23] width 5 height 5
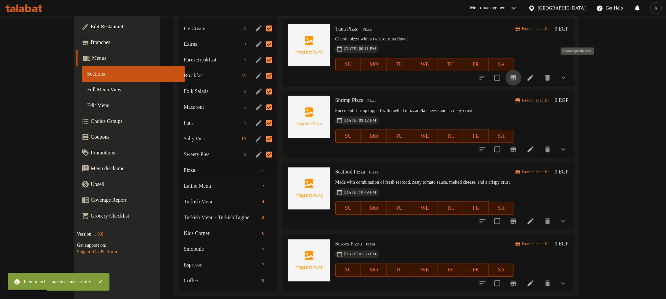
click at [518, 74] on icon "Branch-specific-item" at bounding box center [514, 78] width 8 height 8
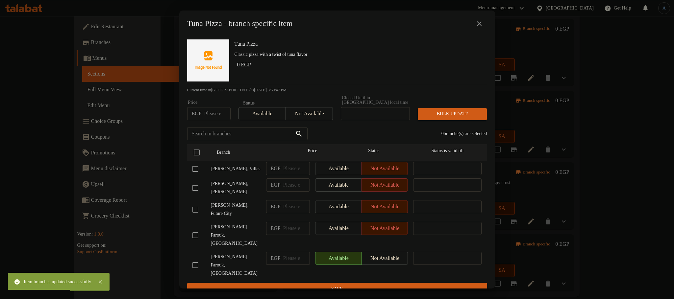
click at [478, 28] on icon "close" at bounding box center [479, 24] width 8 height 8
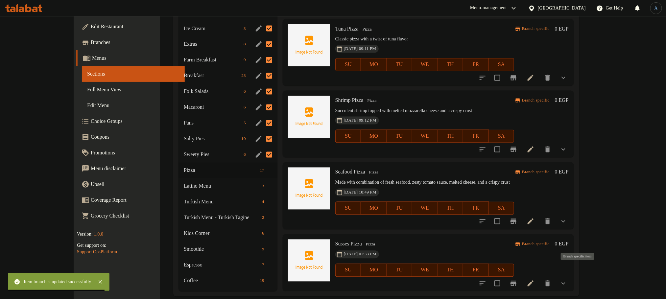
click at [518, 280] on icon "Branch-specific-item" at bounding box center [514, 284] width 8 height 8
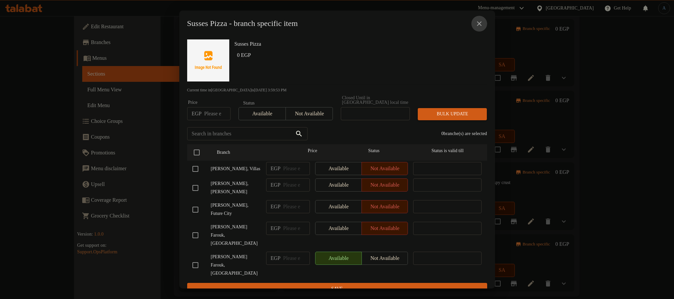
click at [479, 24] on icon "close" at bounding box center [479, 24] width 8 height 8
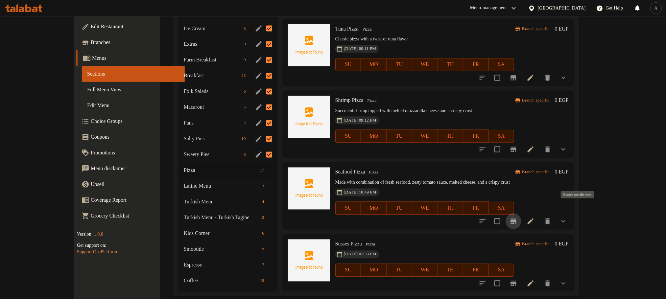
click at [518, 218] on icon "Branch-specific-item" at bounding box center [514, 222] width 8 height 8
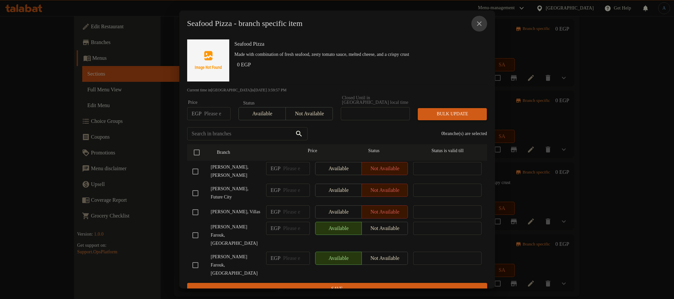
click at [481, 21] on button "close" at bounding box center [479, 24] width 16 height 16
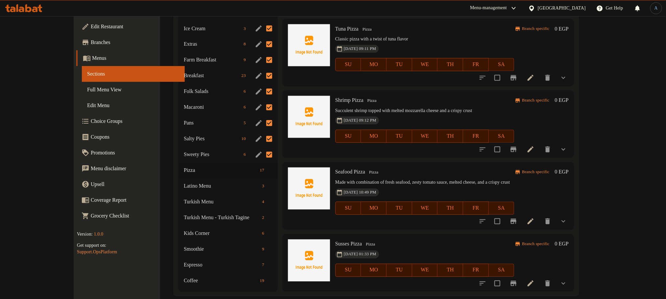
click at [479, 35] on p "Classic pizza with a twist of tuna flavor" at bounding box center [424, 39] width 179 height 8
click at [262, 164] on input "Menu sections" at bounding box center [269, 171] width 14 height 14
checkbox input "true"
click at [188, 182] on div "Latino Menu 3" at bounding box center [228, 187] width 99 height 16
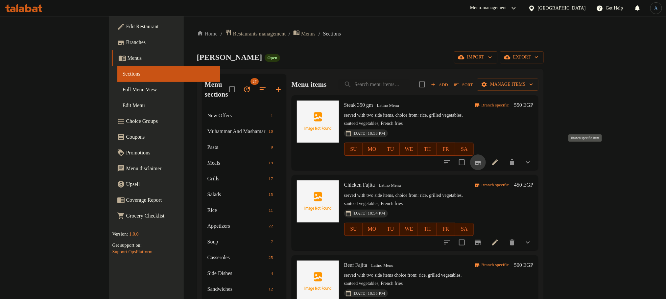
click at [482, 159] on icon "Branch-specific-item" at bounding box center [478, 163] width 8 height 8
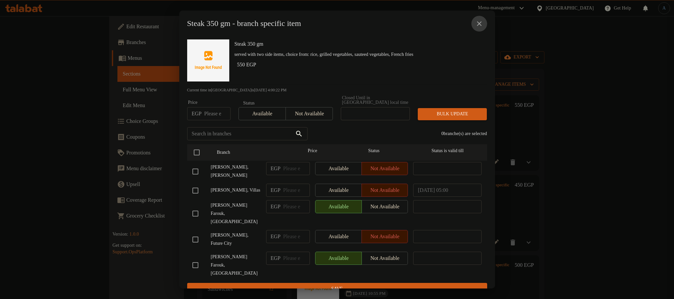
click at [479, 25] on icon "close" at bounding box center [479, 24] width 8 height 8
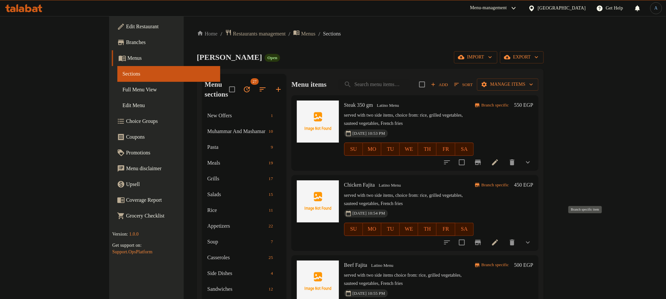
click at [481, 240] on icon "Branch-specific-item" at bounding box center [478, 242] width 6 height 5
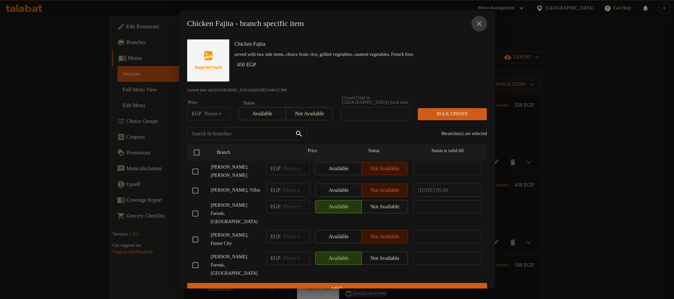
click at [477, 25] on icon "close" at bounding box center [479, 24] width 8 height 8
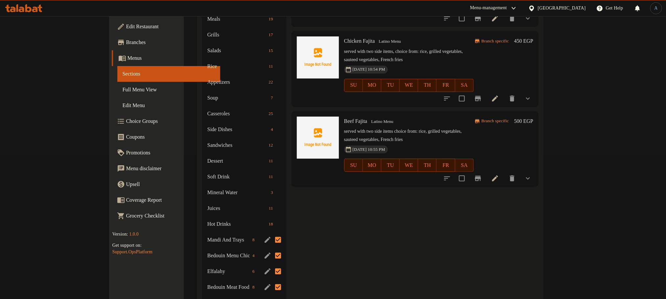
scroll to position [148, 0]
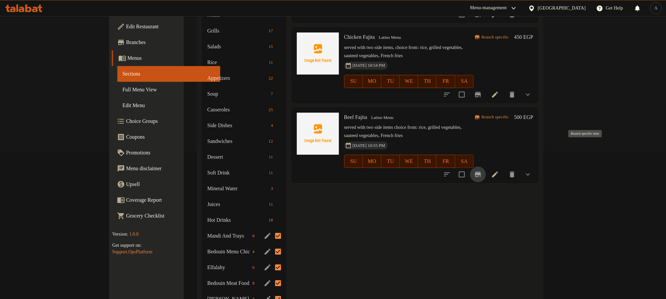
click at [482, 171] on icon "Branch-specific-item" at bounding box center [478, 175] width 8 height 8
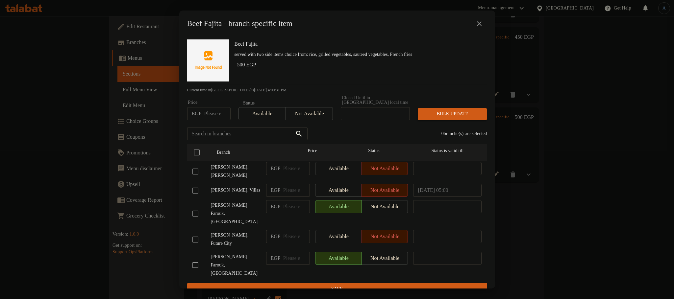
click at [478, 24] on icon "close" at bounding box center [479, 24] width 8 height 8
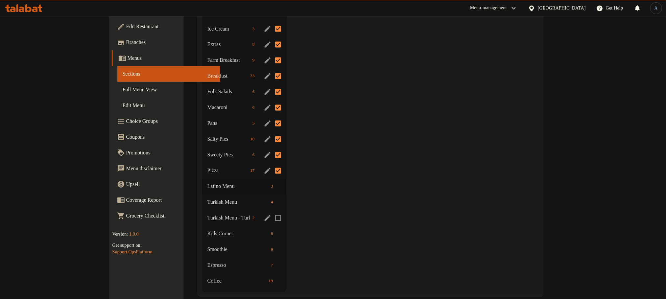
scroll to position [624, 0]
click at [271, 180] on input "Menu sections" at bounding box center [278, 187] width 14 height 14
checkbox input "true"
click at [208, 198] on span "Turkish Menu" at bounding box center [229, 202] width 42 height 8
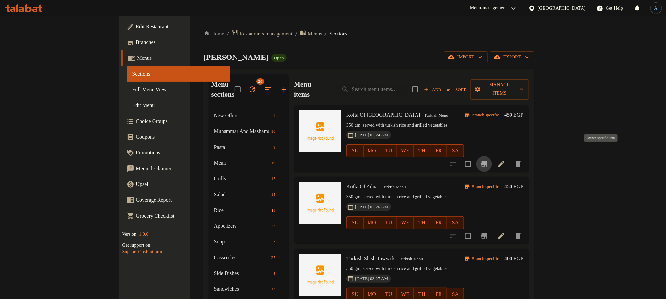
click at [487, 161] on icon "Branch-specific-item" at bounding box center [485, 163] width 6 height 5
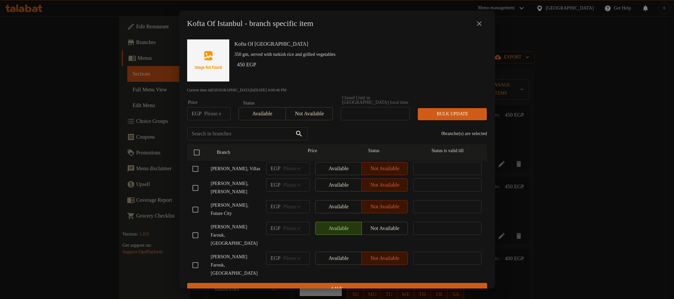
click at [476, 24] on icon "close" at bounding box center [479, 24] width 8 height 8
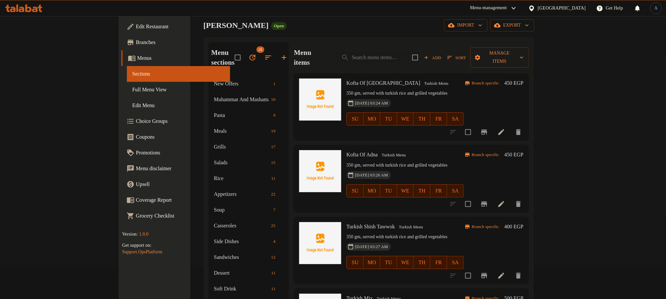
scroll to position [49, 0]
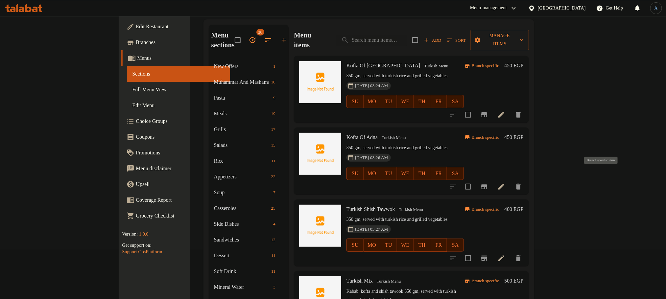
click at [492, 179] on button "Branch-specific-item" at bounding box center [485, 187] width 16 height 16
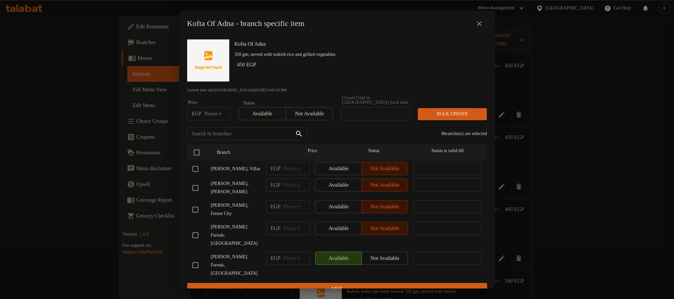
click at [478, 23] on icon "close" at bounding box center [479, 24] width 8 height 8
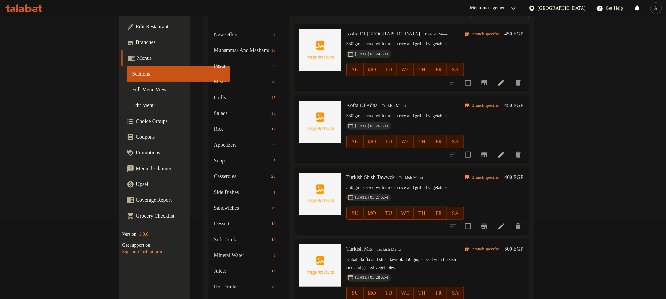
scroll to position [99, 0]
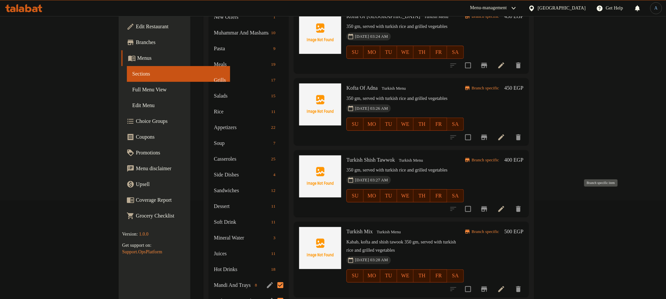
click at [492, 204] on button "Branch-specific-item" at bounding box center [485, 209] width 16 height 16
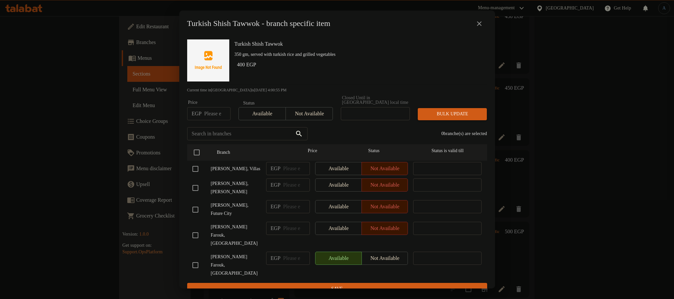
click at [477, 26] on icon "close" at bounding box center [479, 24] width 8 height 8
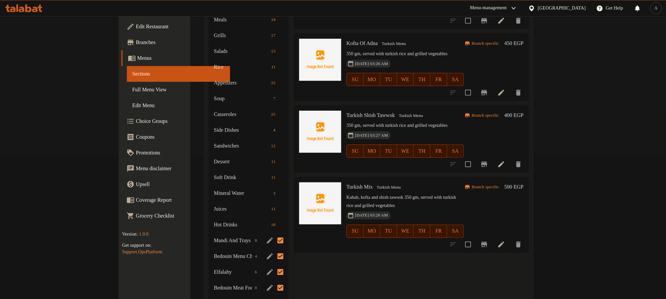
scroll to position [197, 0]
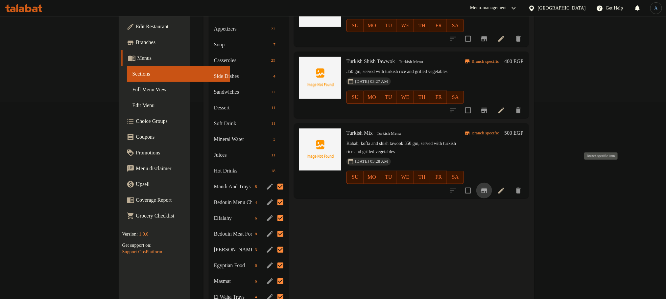
click at [488, 187] on icon "Branch-specific-item" at bounding box center [485, 191] width 8 height 8
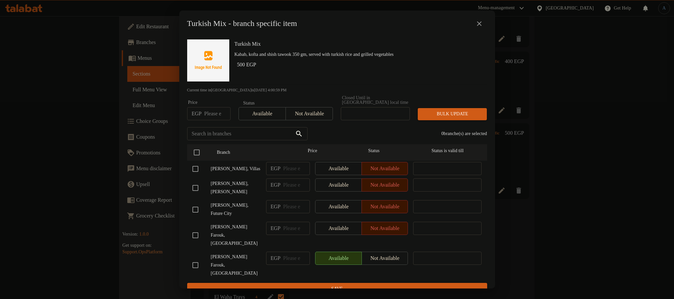
click at [479, 27] on icon "close" at bounding box center [479, 24] width 8 height 8
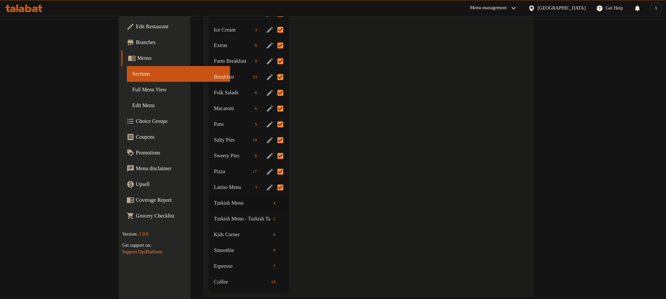
scroll to position [624, 0]
click at [274, 195] on input "Menu sections" at bounding box center [281, 202] width 14 height 14
checkbox input "true"
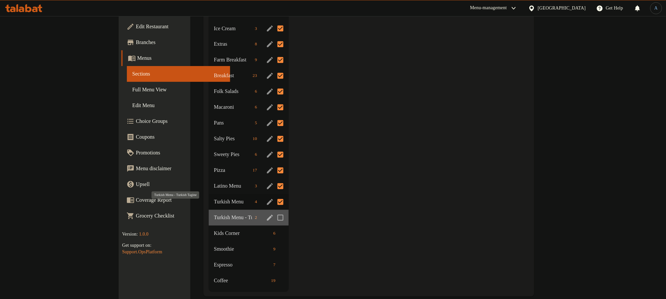
click at [214, 214] on span "Turkish Menu - Turkish Tagine" at bounding box center [233, 218] width 38 height 8
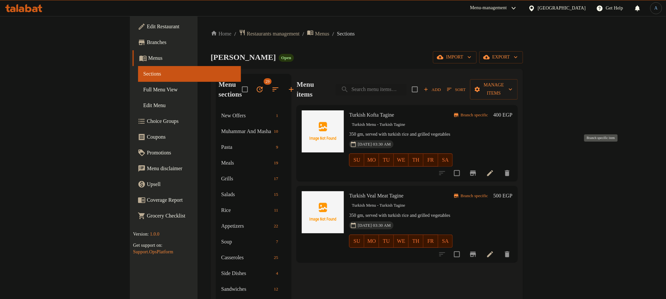
click at [477, 169] on icon "Branch-specific-item" at bounding box center [473, 173] width 8 height 8
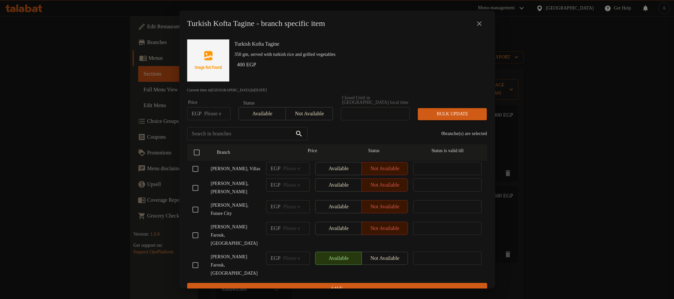
click at [481, 25] on icon "close" at bounding box center [479, 23] width 5 height 5
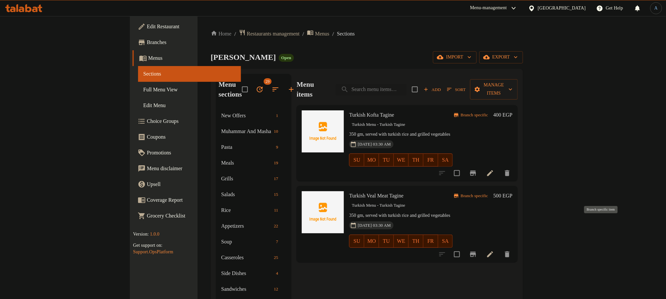
click at [476, 252] on icon "Branch-specific-item" at bounding box center [473, 254] width 6 height 5
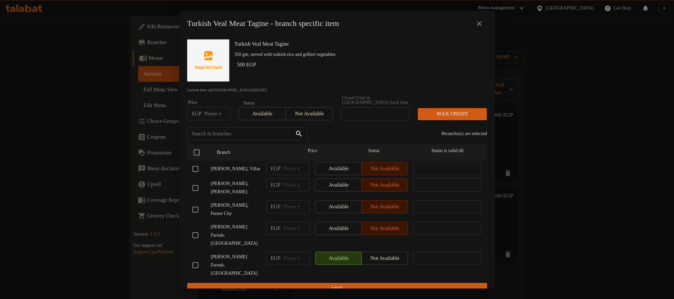
click at [477, 24] on icon "close" at bounding box center [479, 23] width 5 height 5
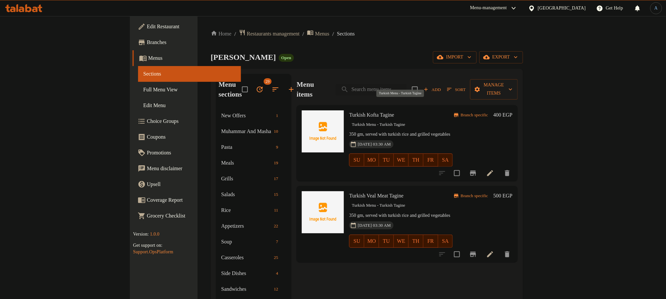
click at [405, 121] on span "Turkish Menu - Turkish Tagine" at bounding box center [378, 125] width 59 height 8
drag, startPoint x: 340, startPoint y: 237, endPoint x: 241, endPoint y: 247, distance: 99.5
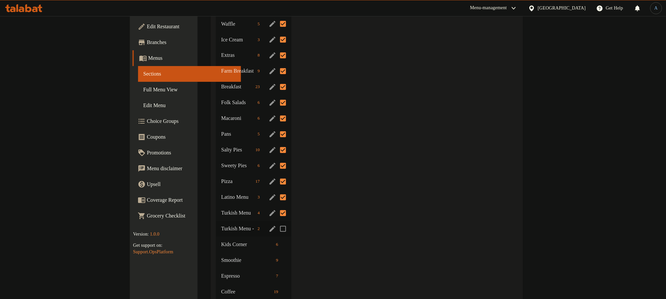
scroll to position [624, 0]
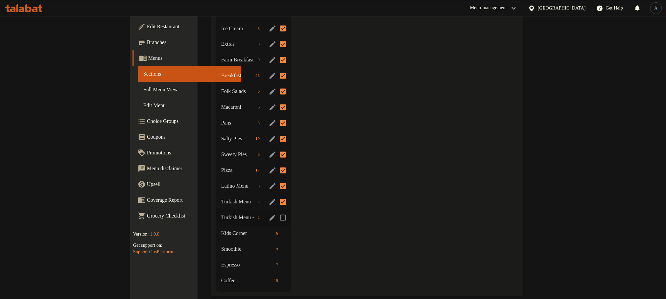
click at [276, 211] on input "Menu sections" at bounding box center [283, 218] width 14 height 14
checkbox input "true"
click at [221, 230] on span "Kids Corner" at bounding box center [238, 234] width 34 height 8
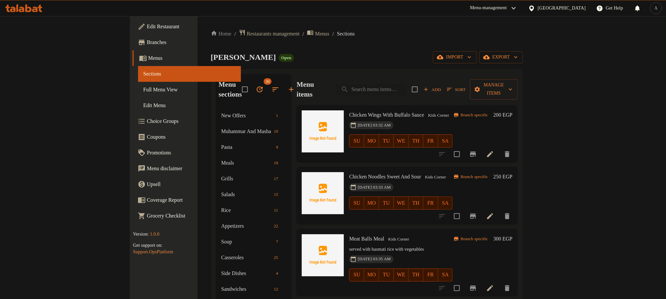
click at [518, 105] on div "Chicken Wings With Buffalo Sauce Kids Corner 12-06-2025 03:32 AM SU MO TU WE TH…" at bounding box center [407, 133] width 221 height 57
click at [476, 152] on icon "Branch-specific-item" at bounding box center [473, 154] width 6 height 5
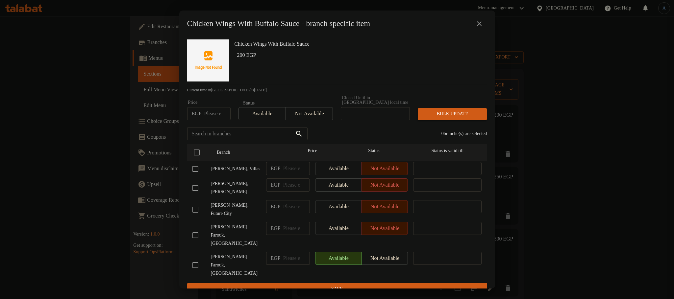
click at [460, 59] on h6 "200 EGP" at bounding box center [359, 55] width 245 height 9
click at [478, 25] on icon "close" at bounding box center [479, 23] width 5 height 5
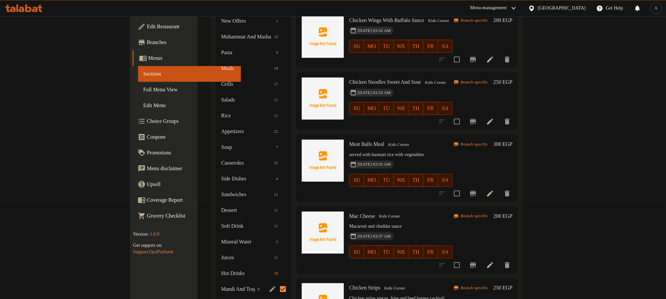
scroll to position [32, 0]
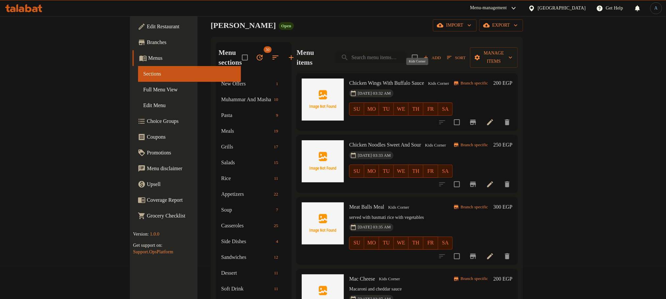
click at [426, 80] on span "Kids Corner" at bounding box center [439, 84] width 26 height 8
click at [447, 87] on div "12-06-2025 03:32 AM SU MO TU WE TH FR SA" at bounding box center [401, 105] width 109 height 36
click at [453, 79] on h6 "Chicken Wings With Buffalo Sauce Kids Corner" at bounding box center [401, 83] width 104 height 9
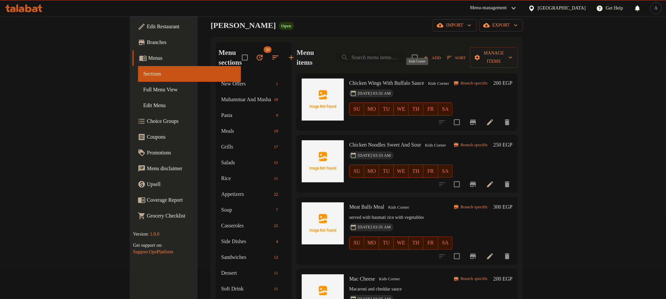
click at [428, 80] on span "Kids Corner" at bounding box center [439, 84] width 26 height 8
click at [426, 80] on span "Kids Corner" at bounding box center [439, 84] width 26 height 8
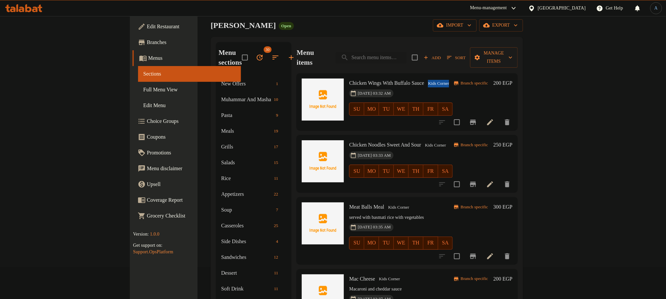
click at [443, 79] on h6 "Chicken Wings With Buffalo Sauce Kids Corner" at bounding box center [401, 83] width 104 height 9
type button "0"
click at [409, 103] on button "WE" at bounding box center [401, 109] width 15 height 13
click at [456, 87] on div "12-06-2025 03:32 AM SU MO TU WE TH FR SA" at bounding box center [401, 105] width 109 height 36
click at [476, 120] on icon "Branch-specific-item" at bounding box center [473, 122] width 6 height 5
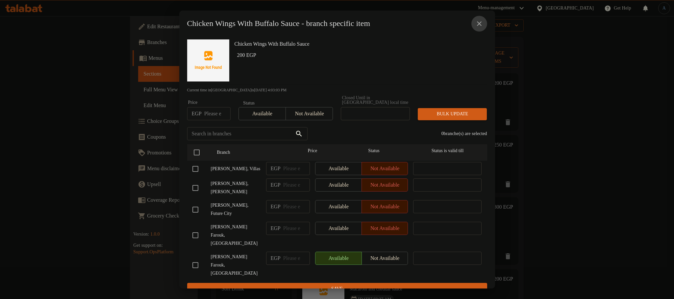
click at [479, 26] on icon "close" at bounding box center [479, 23] width 5 height 5
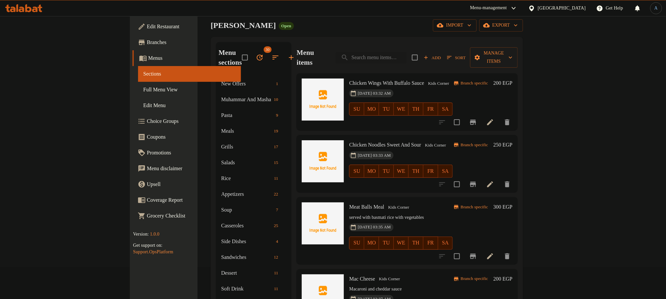
scroll to position [81, 0]
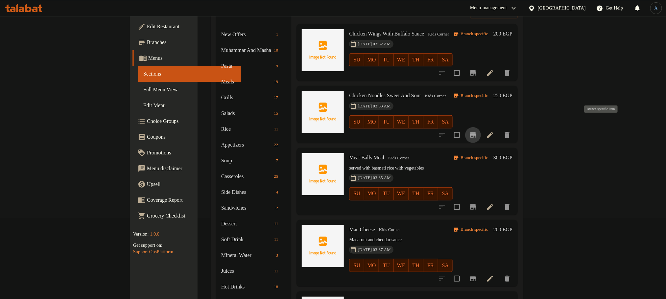
click at [476, 133] on icon "Branch-specific-item" at bounding box center [473, 135] width 6 height 5
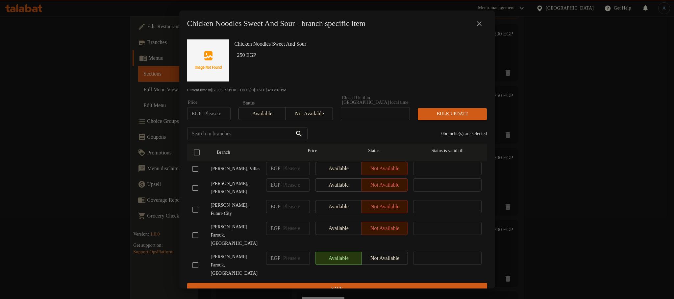
click at [477, 27] on icon "close" at bounding box center [479, 24] width 8 height 8
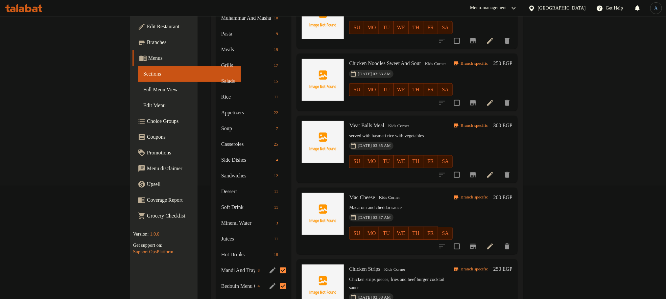
scroll to position [131, 0]
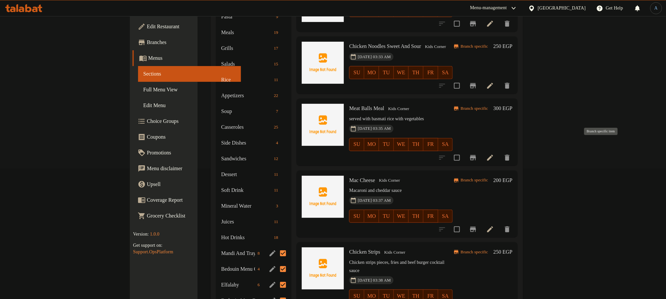
click at [477, 154] on icon "Branch-specific-item" at bounding box center [473, 158] width 8 height 8
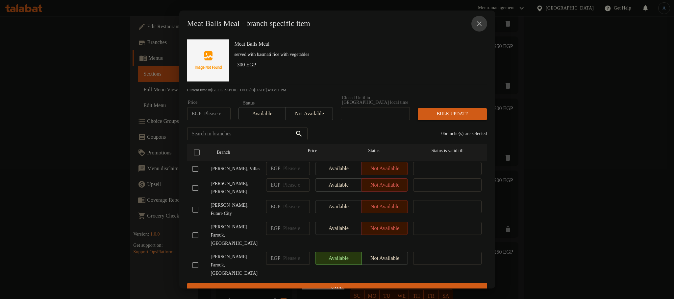
click at [481, 20] on button "close" at bounding box center [479, 24] width 16 height 16
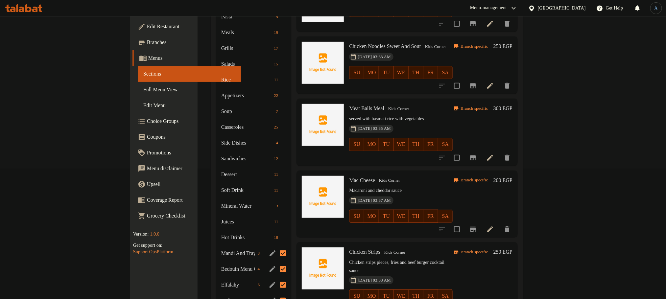
scroll to position [180, 0]
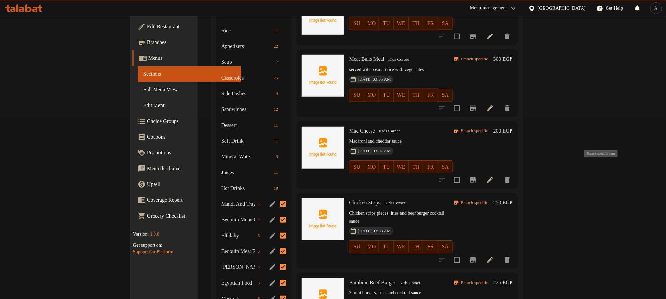
click at [481, 174] on button "Branch-specific-item" at bounding box center [473, 180] width 16 height 16
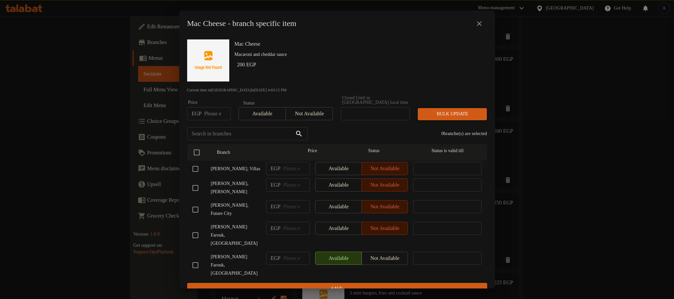
click at [480, 25] on icon "close" at bounding box center [479, 23] width 5 height 5
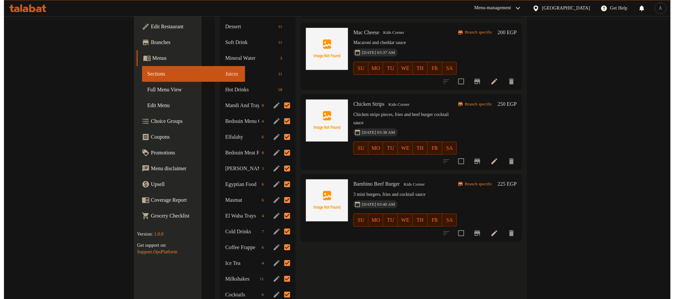
scroll to position [328, 0]
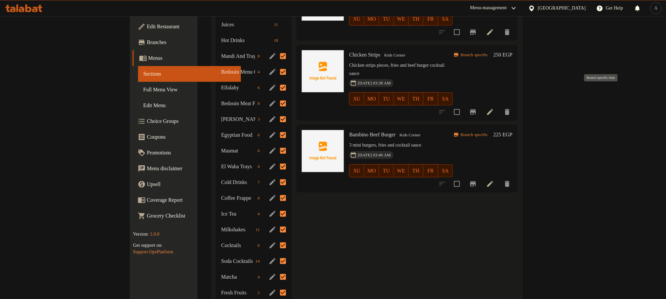
click at [477, 108] on icon "Branch-specific-item" at bounding box center [473, 112] width 8 height 8
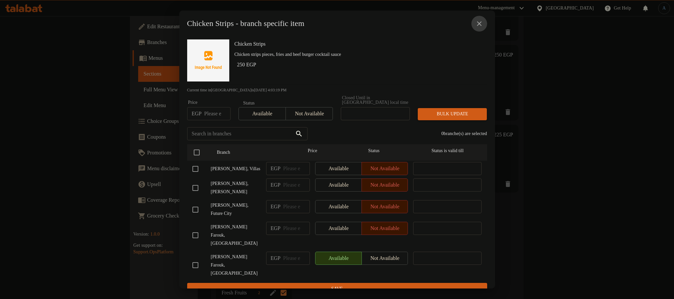
click at [482, 25] on icon "close" at bounding box center [479, 24] width 8 height 8
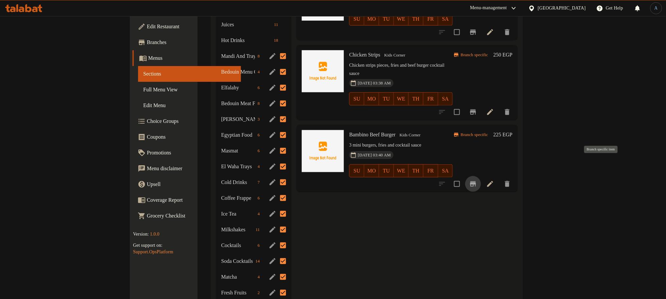
click at [476, 182] on icon "Branch-specific-item" at bounding box center [473, 184] width 6 height 5
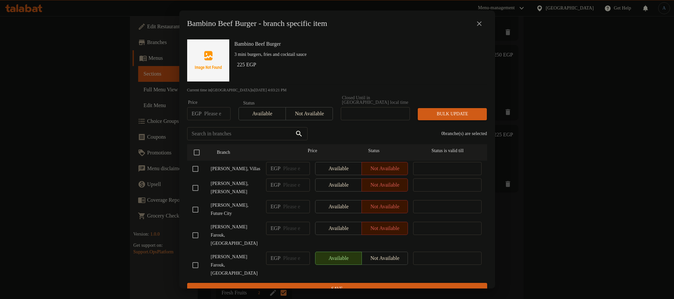
click at [480, 26] on icon "close" at bounding box center [479, 23] width 5 height 5
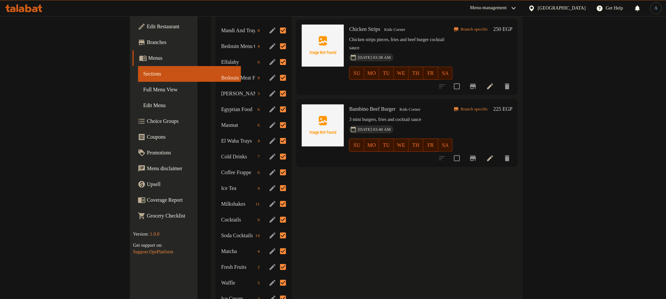
scroll to position [377, 0]
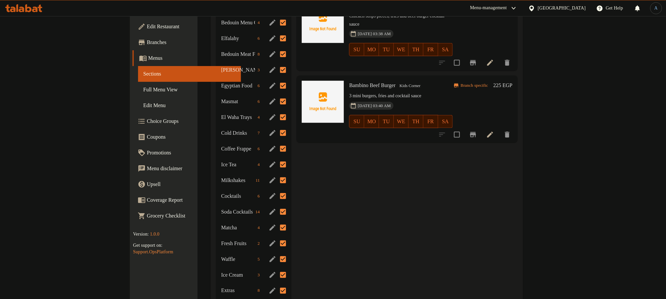
click at [377, 81] on h6 "Bambino Beef Burger Kids Corner" at bounding box center [401, 85] width 104 height 9
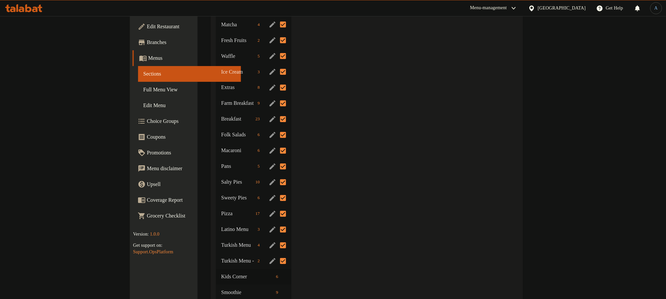
scroll to position [624, 0]
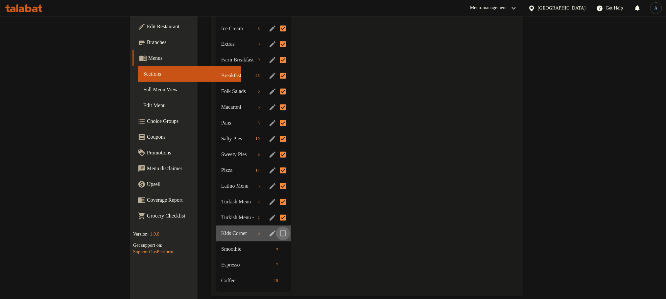
click at [276, 227] on input "Menu sections" at bounding box center [283, 234] width 14 height 14
checkbox input "true"
click at [221, 246] on span "Smoothie" at bounding box center [238, 250] width 34 height 8
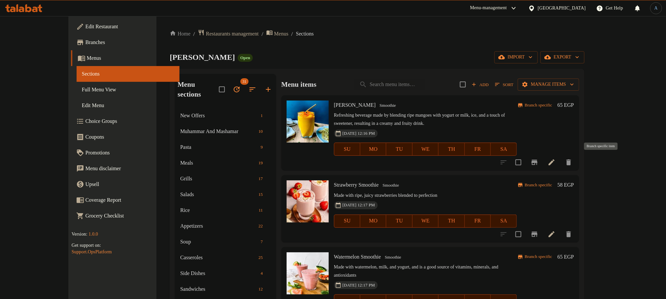
click at [538, 164] on icon "Branch-specific-item" at bounding box center [535, 162] width 6 height 5
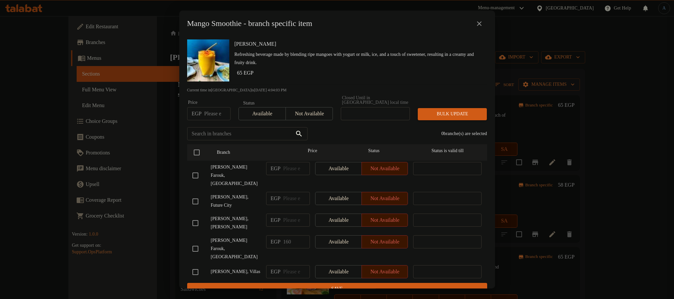
click at [479, 28] on icon "close" at bounding box center [479, 24] width 8 height 8
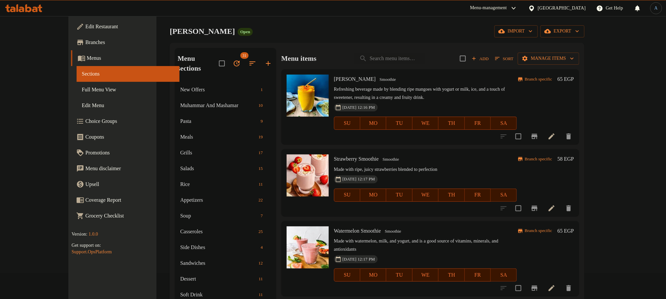
scroll to position [49, 0]
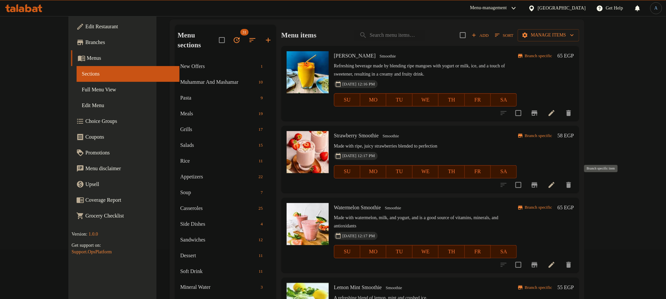
click at [538, 183] on icon "Branch-specific-item" at bounding box center [535, 185] width 6 height 5
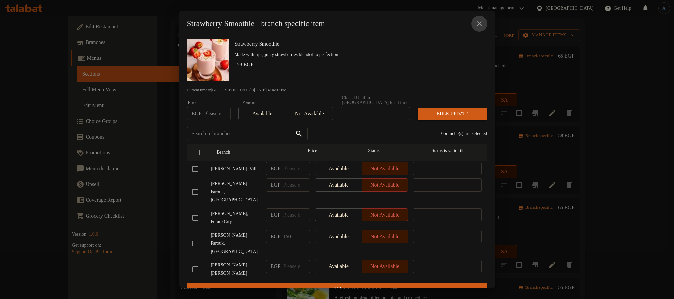
click at [482, 25] on icon "close" at bounding box center [479, 24] width 8 height 8
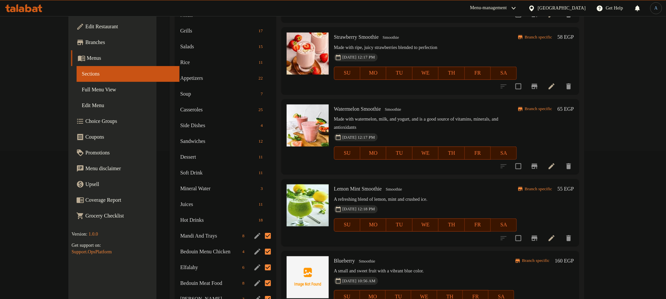
scroll to position [197, 0]
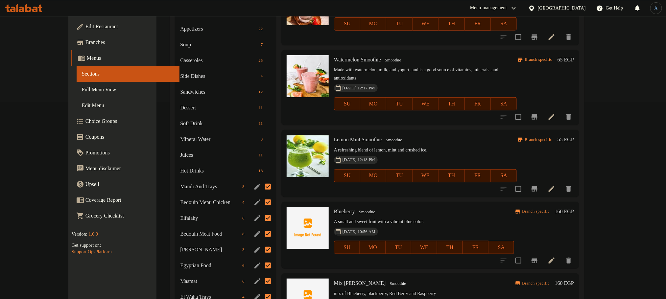
click at [539, 113] on icon "Branch-specific-item" at bounding box center [535, 117] width 8 height 8
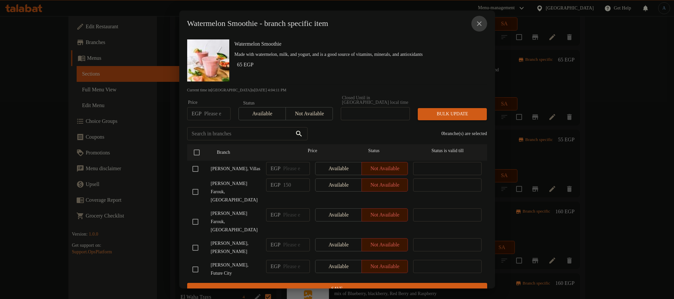
click at [479, 24] on icon "close" at bounding box center [479, 24] width 8 height 8
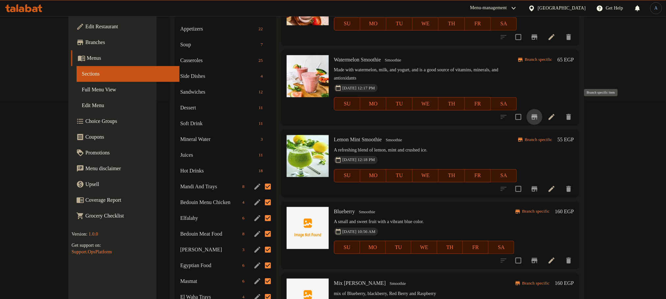
click at [539, 113] on icon "Branch-specific-item" at bounding box center [535, 117] width 8 height 8
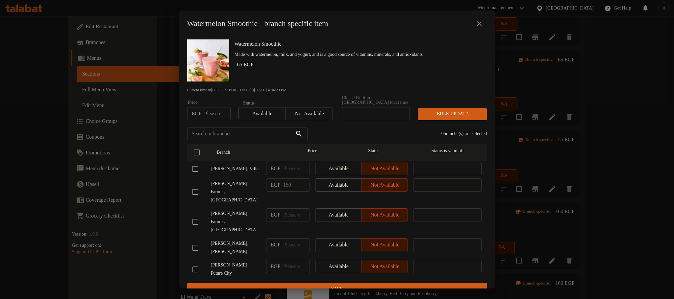
click at [479, 25] on icon "close" at bounding box center [479, 24] width 8 height 8
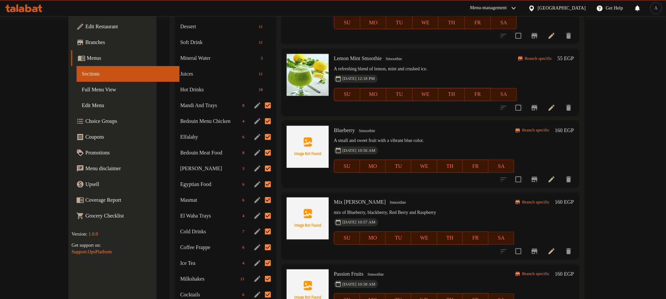
scroll to position [296, 0]
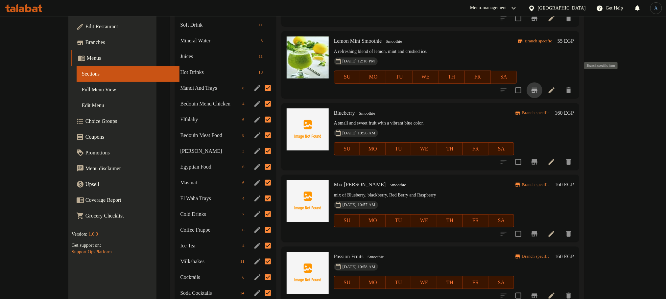
click at [538, 88] on icon "Branch-specific-item" at bounding box center [535, 90] width 6 height 5
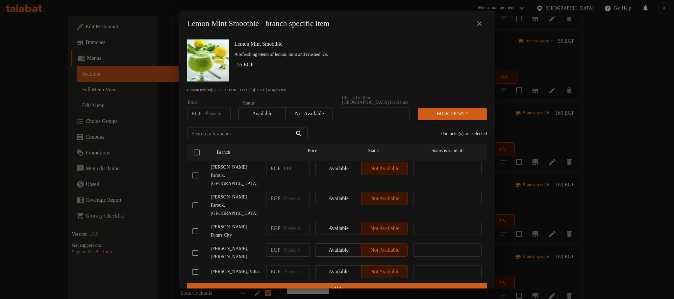
click at [482, 23] on icon "close" at bounding box center [479, 24] width 8 height 8
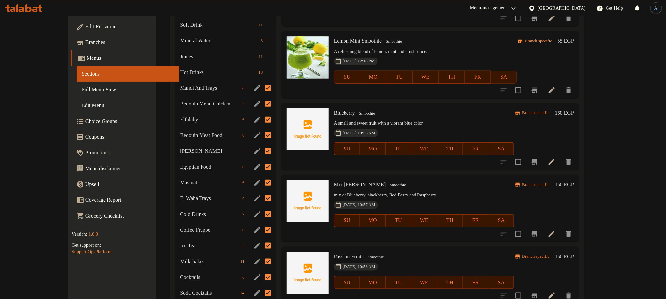
click at [539, 158] on icon "Branch-specific-item" at bounding box center [535, 162] width 8 height 8
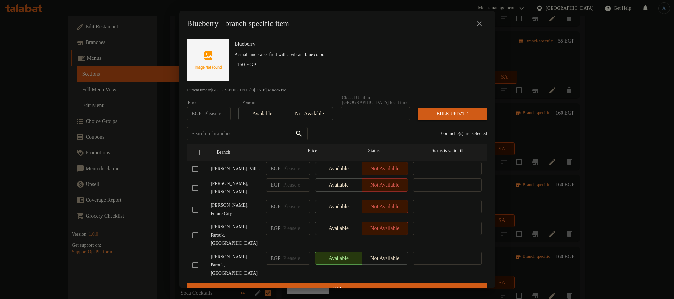
click at [480, 24] on icon "close" at bounding box center [479, 24] width 8 height 8
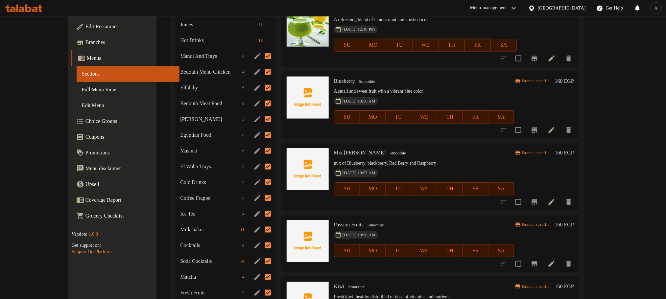
scroll to position [345, 0]
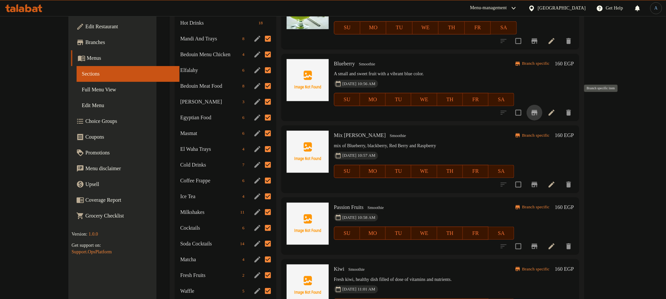
click at [539, 109] on icon "Branch-specific-item" at bounding box center [535, 113] width 8 height 8
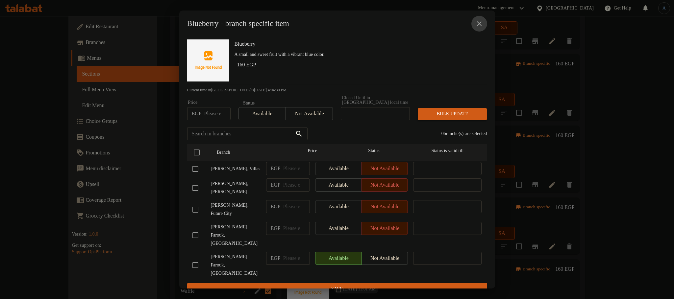
click at [480, 24] on icon "close" at bounding box center [479, 24] width 8 height 8
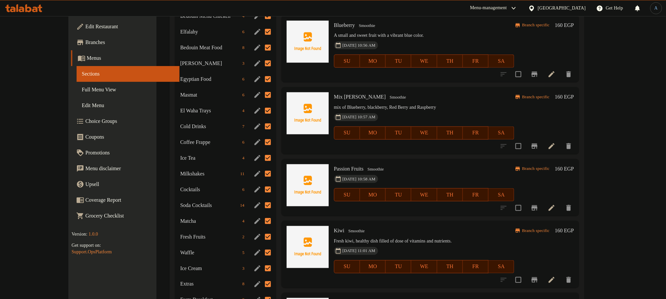
scroll to position [395, 0]
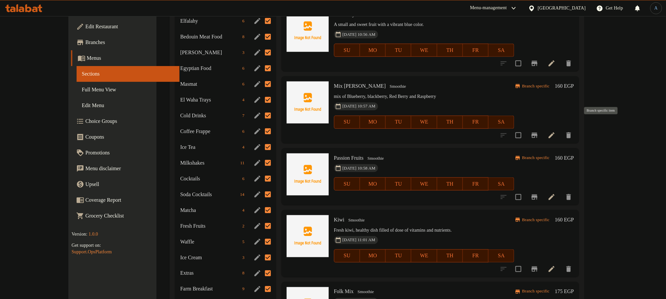
click at [543, 129] on button "Branch-specific-item" at bounding box center [535, 136] width 16 height 16
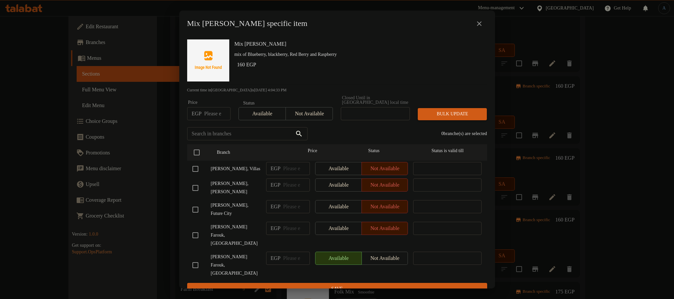
click at [482, 25] on icon "close" at bounding box center [479, 24] width 8 height 8
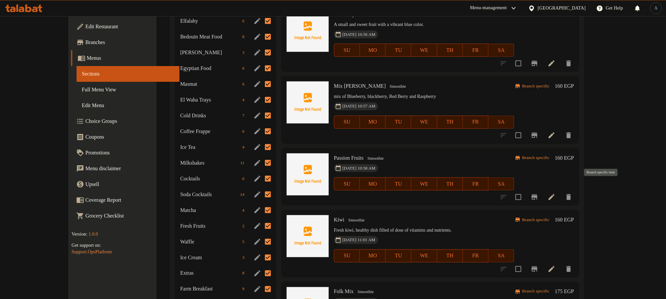
click at [538, 195] on icon "Branch-specific-item" at bounding box center [535, 197] width 6 height 5
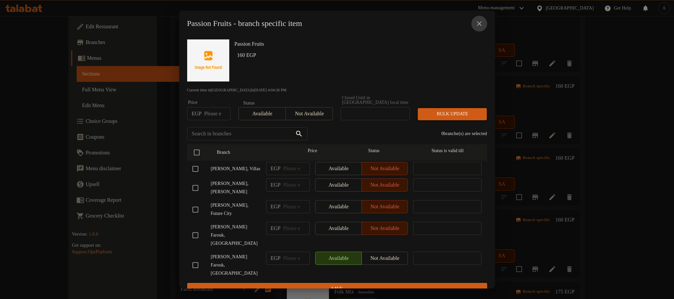
click at [480, 24] on icon "close" at bounding box center [479, 24] width 8 height 8
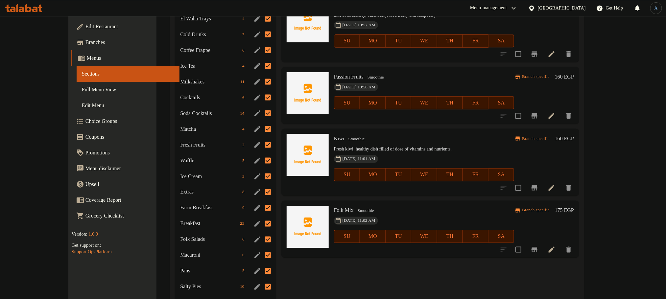
scroll to position [493, 0]
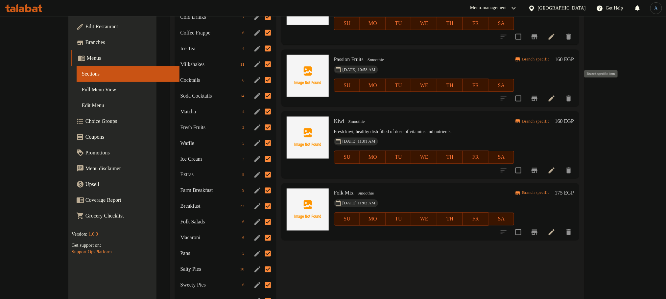
click at [539, 95] on icon "Branch-specific-item" at bounding box center [535, 99] width 8 height 8
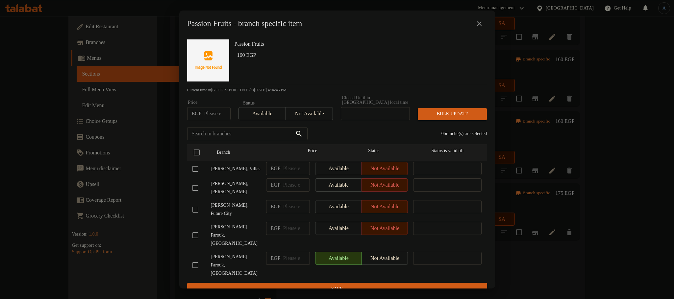
click at [478, 26] on icon "close" at bounding box center [479, 24] width 8 height 8
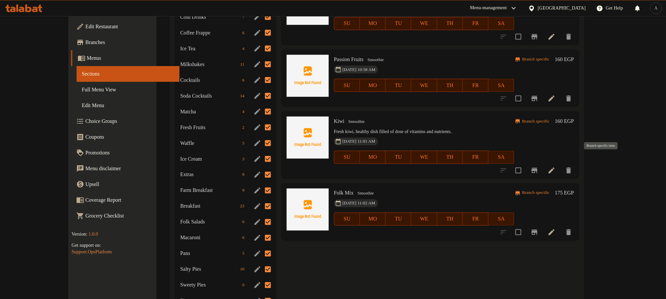
click at [538, 168] on icon "Branch-specific-item" at bounding box center [535, 170] width 6 height 5
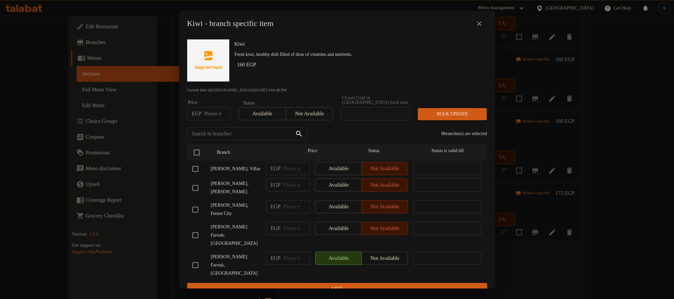
click at [479, 28] on icon "close" at bounding box center [479, 24] width 8 height 8
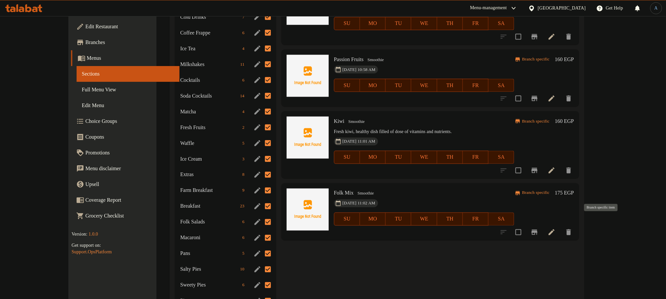
click at [543, 225] on button "Branch-specific-item" at bounding box center [535, 233] width 16 height 16
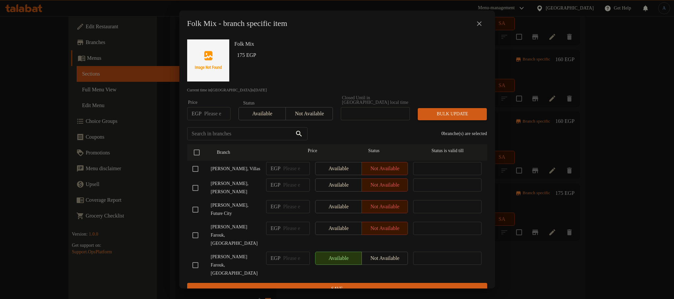
click at [445, 143] on div "Status is valid till" at bounding box center [447, 152] width 74 height 19
click at [479, 28] on icon "close" at bounding box center [479, 24] width 8 height 8
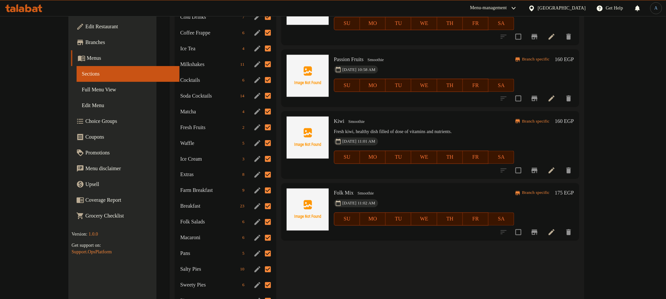
click at [346, 118] on div "Kiwi Smoothie Fresh kiwi, healthy dish filled of dose of vitamins and nutrients…" at bounding box center [425, 145] width 186 height 62
click at [346, 118] on span "Smoothie" at bounding box center [357, 122] width 22 height 8
click at [411, 265] on div "Menu items Add Sort Manage items Mango Smoothie Smoothie Refreshing beverage ma…" at bounding box center [427, 2] width 303 height 842
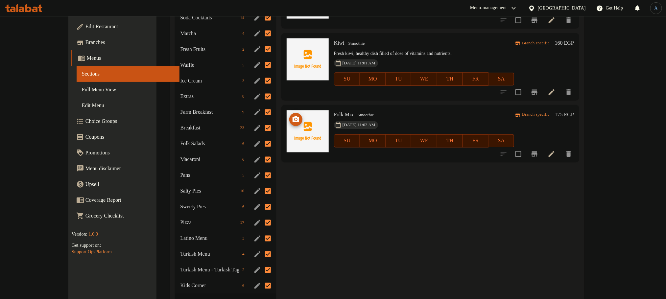
scroll to position [624, 0]
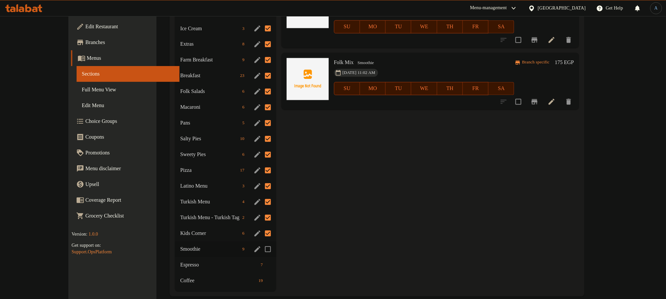
click at [261, 243] on input "Menu sections" at bounding box center [268, 250] width 14 height 14
checkbox input "true"
click at [180, 261] on span "Espresso" at bounding box center [210, 265] width 60 height 8
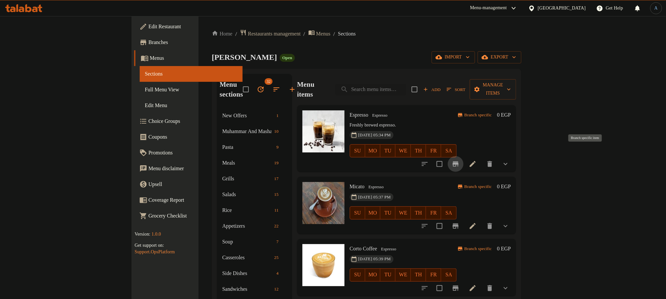
click at [460, 160] on icon "Branch-specific-item" at bounding box center [456, 164] width 8 height 8
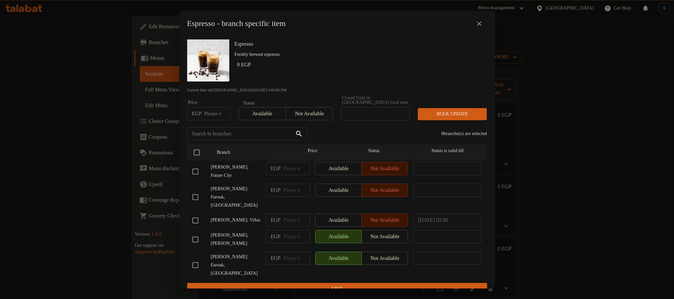
click at [480, 23] on icon "close" at bounding box center [479, 24] width 8 height 8
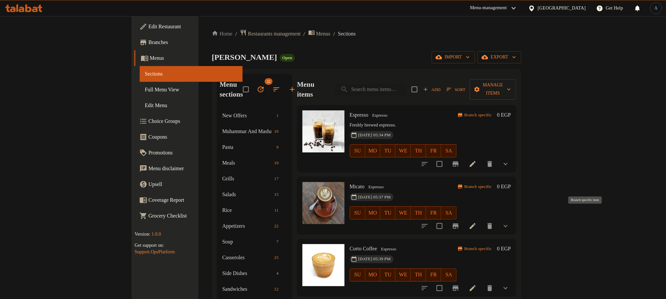
click at [460, 222] on icon "Branch-specific-item" at bounding box center [456, 226] width 8 height 8
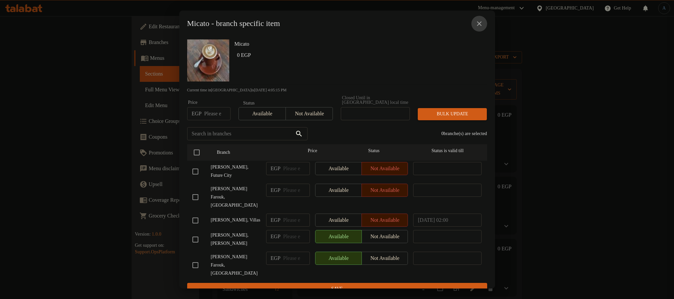
click at [482, 26] on icon "close" at bounding box center [479, 24] width 8 height 8
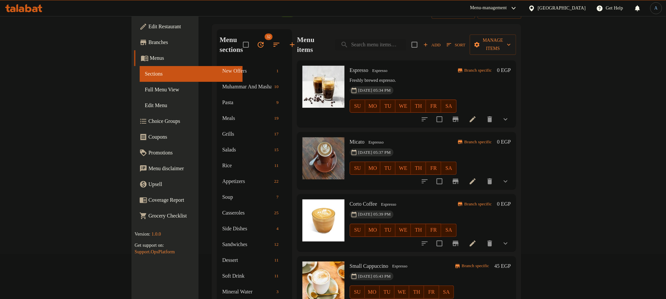
scroll to position [99, 0]
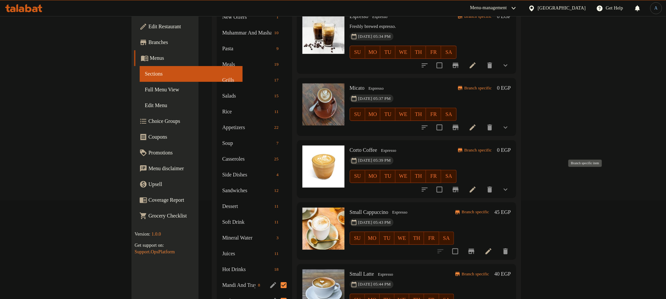
click at [459, 187] on icon "Branch-specific-item" at bounding box center [456, 189] width 6 height 5
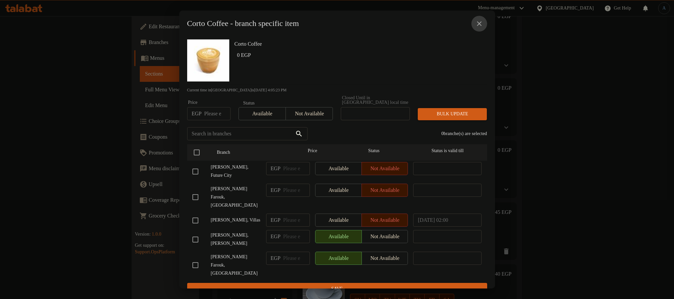
click at [484, 27] on button "close" at bounding box center [479, 24] width 16 height 16
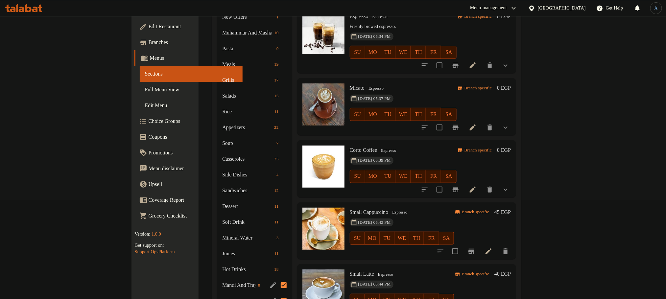
scroll to position [148, 0]
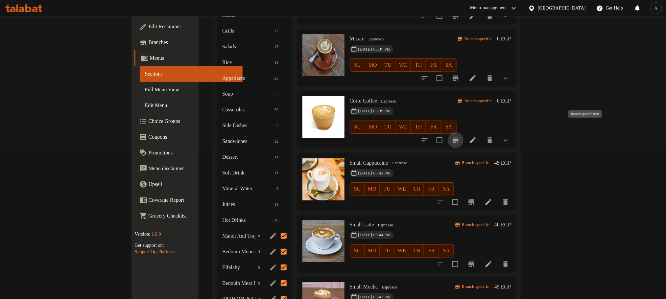
click at [460, 136] on icon "Branch-specific-item" at bounding box center [456, 140] width 8 height 8
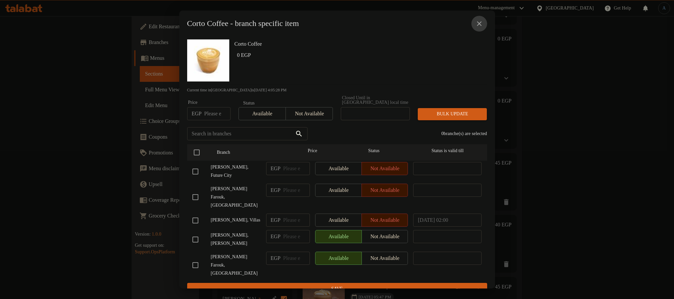
click at [479, 23] on icon "close" at bounding box center [479, 24] width 8 height 8
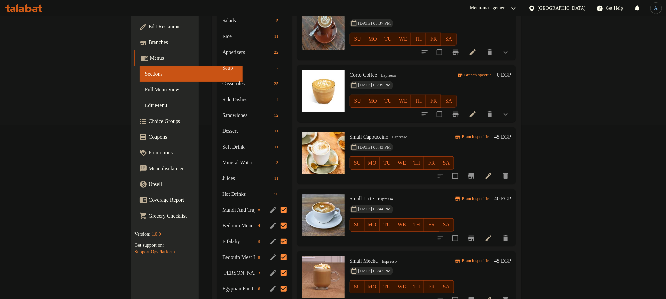
scroll to position [197, 0]
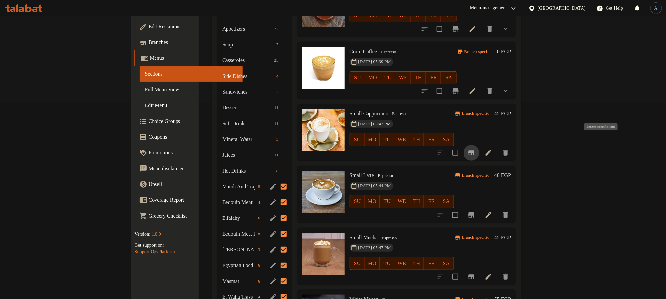
click at [475, 150] on icon "Branch-specific-item" at bounding box center [472, 152] width 6 height 5
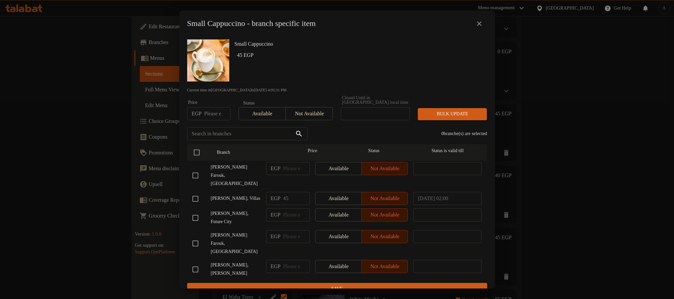
click at [477, 28] on icon "close" at bounding box center [479, 24] width 8 height 8
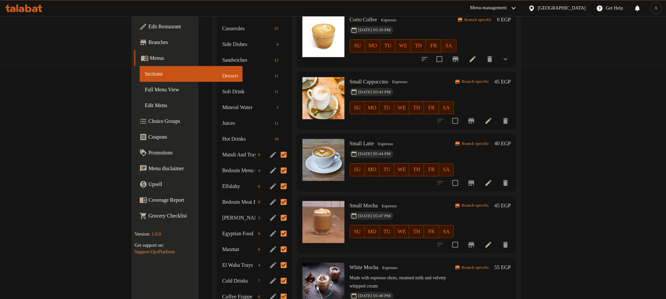
scroll to position [247, 0]
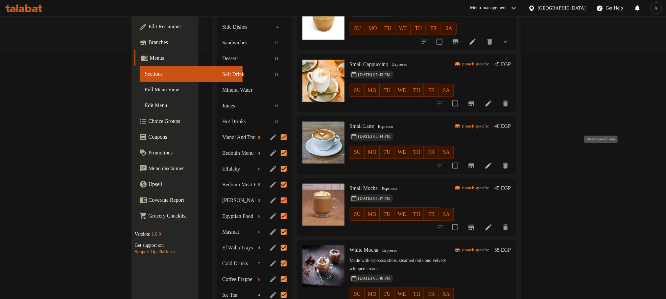
click at [476, 162] on icon "Branch-specific-item" at bounding box center [472, 166] width 8 height 8
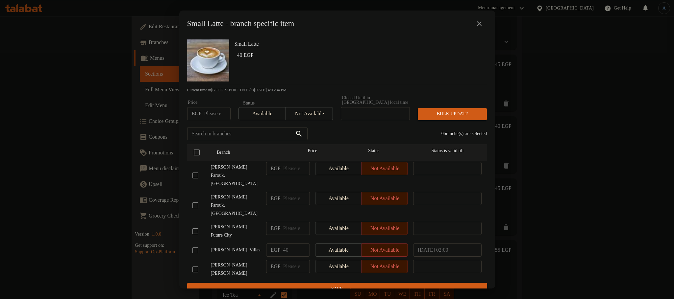
drag, startPoint x: 480, startPoint y: 20, endPoint x: 531, endPoint y: 82, distance: 80.6
click at [480, 21] on button "close" at bounding box center [479, 24] width 16 height 16
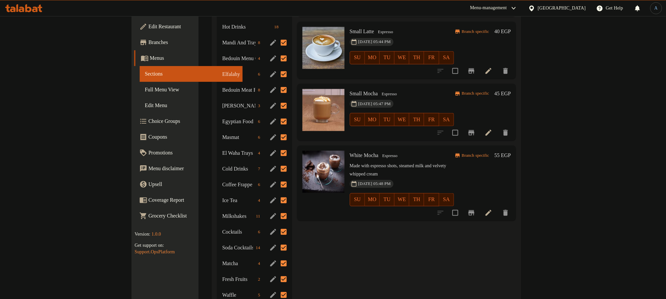
scroll to position [345, 0]
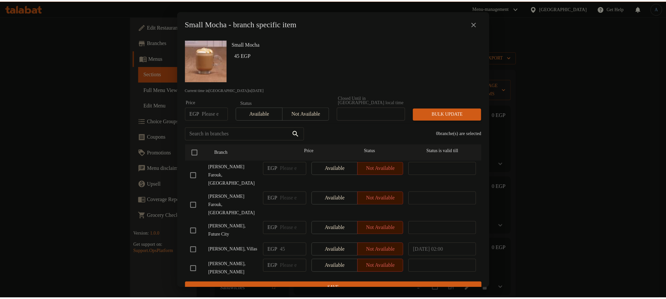
scroll to position [345, 0]
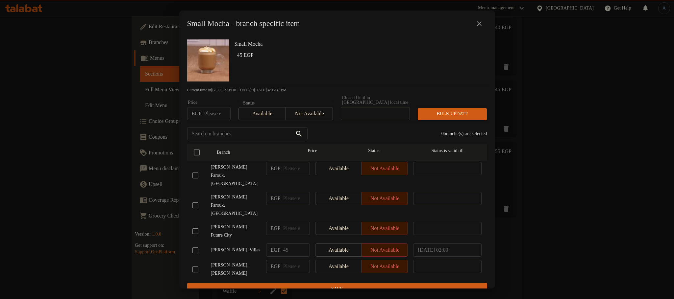
click at [480, 21] on button "close" at bounding box center [479, 24] width 16 height 16
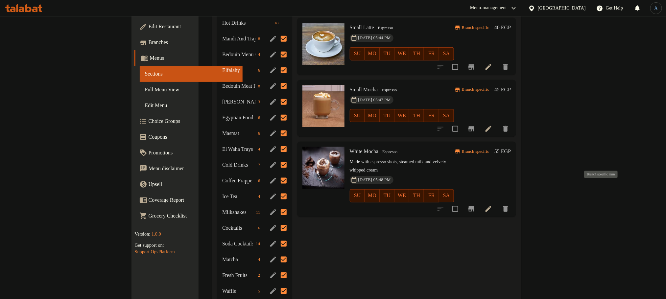
click at [480, 201] on button "Branch-specific-item" at bounding box center [472, 209] width 16 height 16
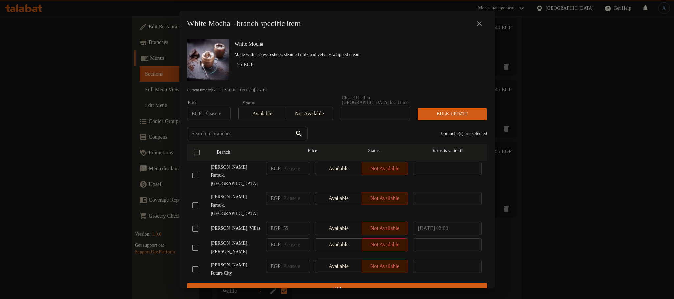
click at [481, 24] on icon "close" at bounding box center [479, 23] width 5 height 5
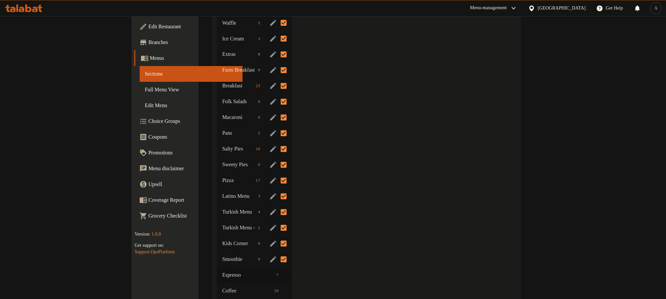
scroll to position [624, 0]
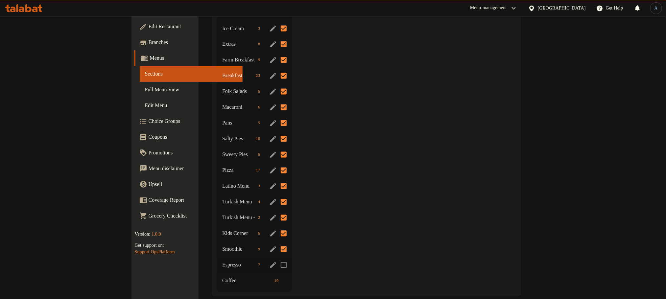
click at [277, 259] on input "Menu sections" at bounding box center [284, 266] width 14 height 14
checkbox input "true"
click at [222, 277] on span "Coffee" at bounding box center [237, 281] width 31 height 8
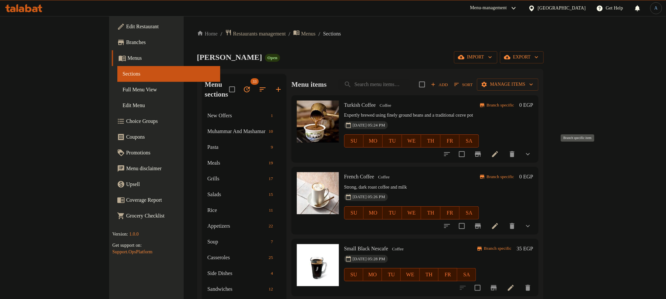
click at [482, 151] on icon "Branch-specific-item" at bounding box center [478, 154] width 8 height 8
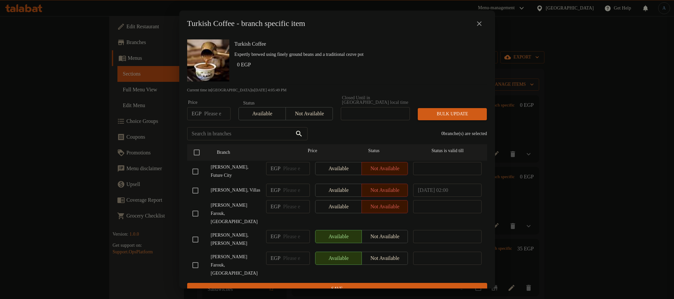
click at [478, 26] on icon "close" at bounding box center [479, 24] width 8 height 8
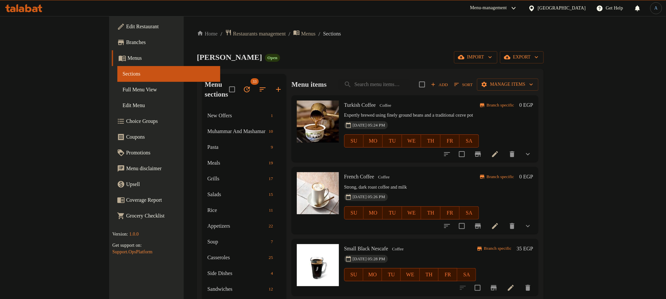
scroll to position [99, 0]
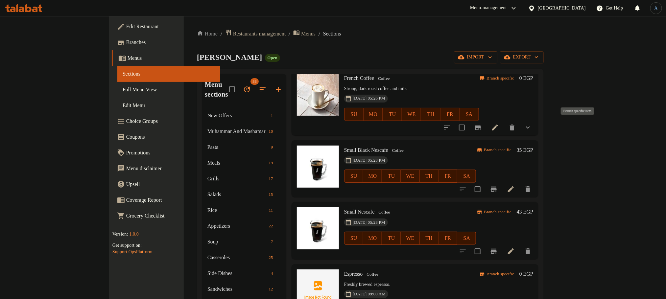
click at [481, 125] on icon "Branch-specific-item" at bounding box center [478, 127] width 6 height 5
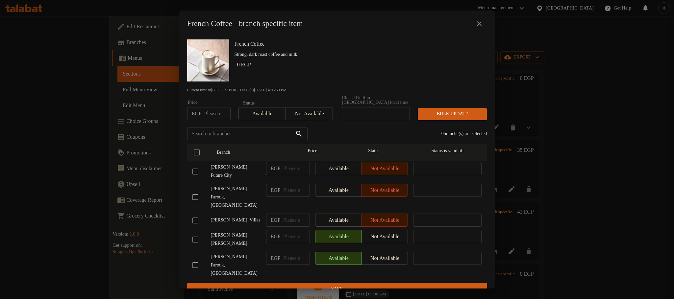
click at [483, 23] on icon "close" at bounding box center [479, 24] width 8 height 8
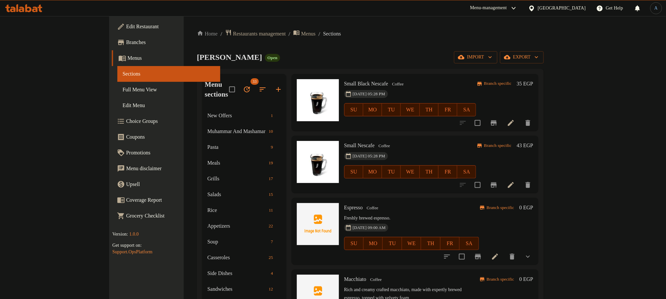
scroll to position [148, 0]
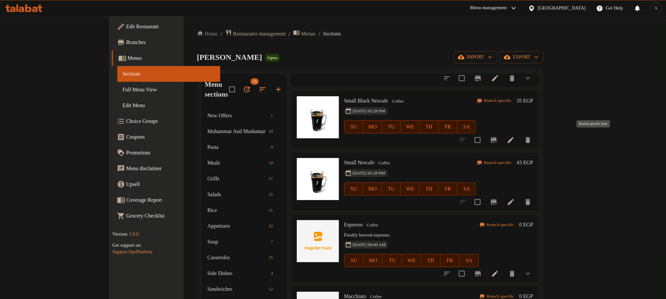
click at [498, 138] on icon "Branch-specific-item" at bounding box center [494, 140] width 8 height 8
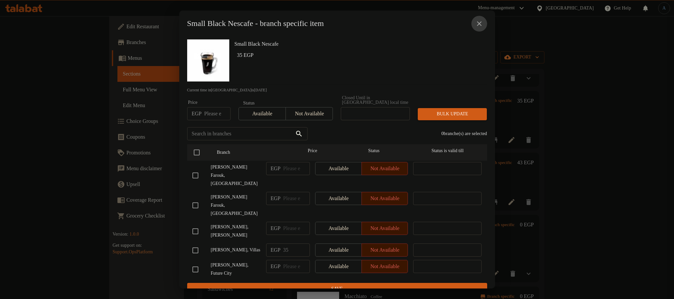
click at [484, 23] on button "close" at bounding box center [479, 24] width 16 height 16
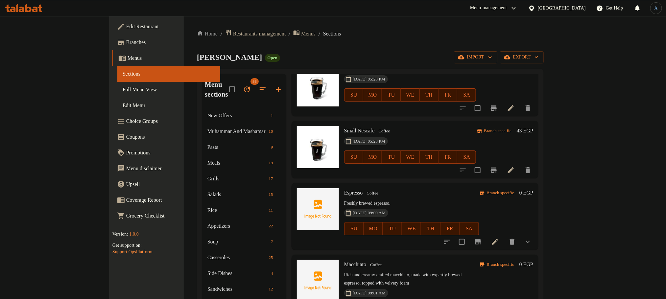
scroll to position [197, 0]
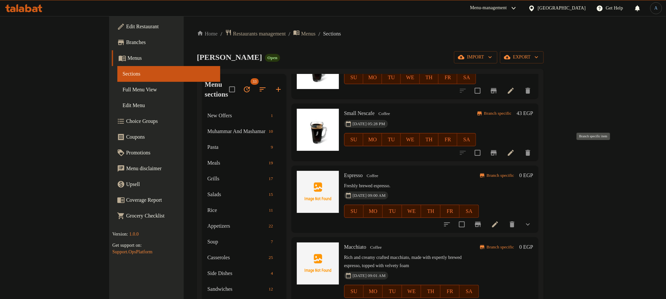
click at [498, 155] on icon "Branch-specific-item" at bounding box center [494, 153] width 8 height 8
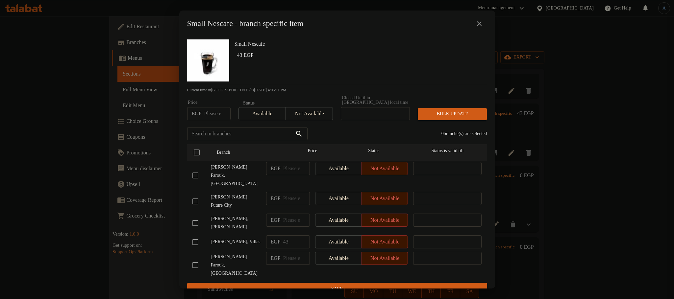
click at [479, 25] on icon "close" at bounding box center [479, 23] width 5 height 5
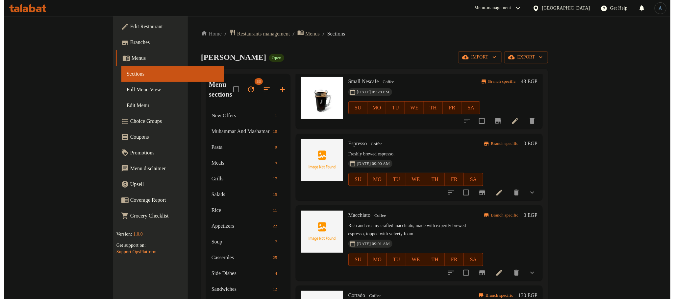
scroll to position [247, 0]
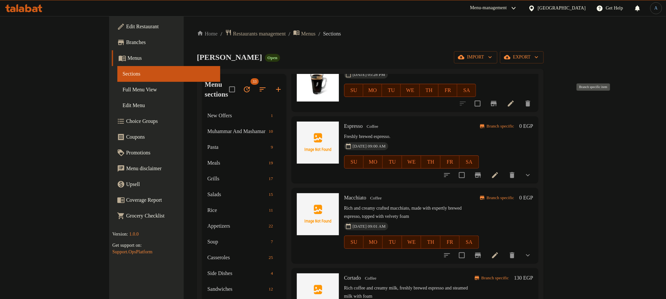
click at [498, 105] on icon "Branch-specific-item" at bounding box center [494, 104] width 8 height 8
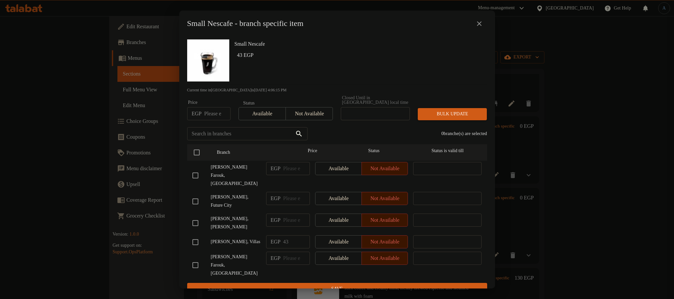
click at [478, 26] on icon "close" at bounding box center [479, 23] width 5 height 5
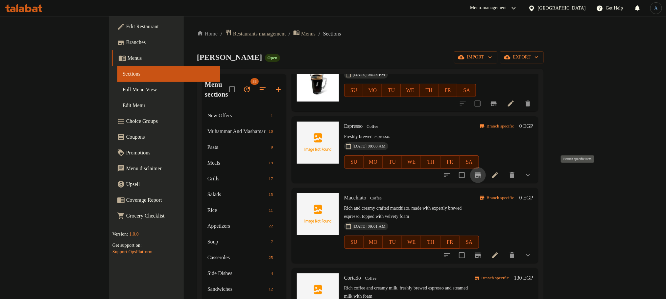
click at [481, 174] on icon "Branch-specific-item" at bounding box center [478, 175] width 6 height 5
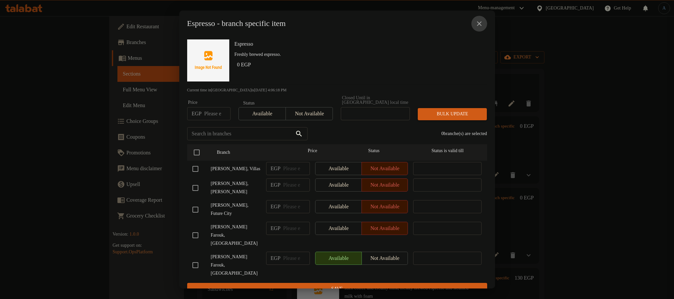
click at [481, 24] on icon "close" at bounding box center [479, 23] width 5 height 5
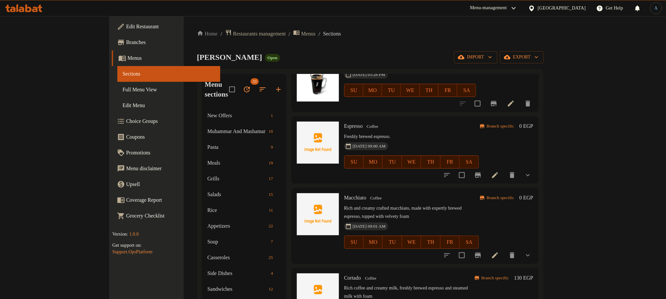
click at [482, 252] on icon "Branch-specific-item" at bounding box center [478, 256] width 8 height 8
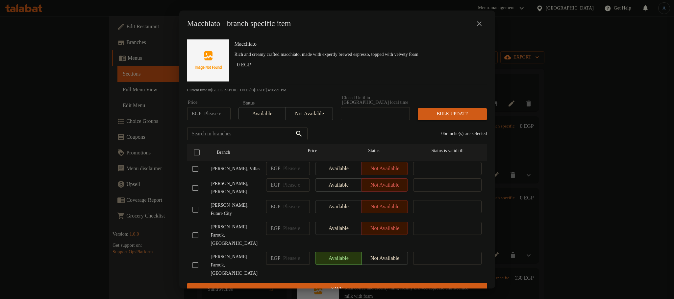
click at [480, 21] on button "close" at bounding box center [479, 24] width 16 height 16
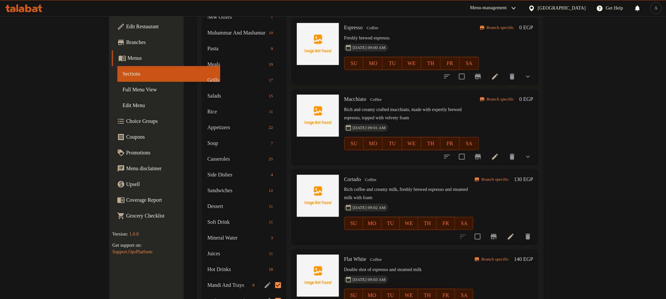
scroll to position [345, 0]
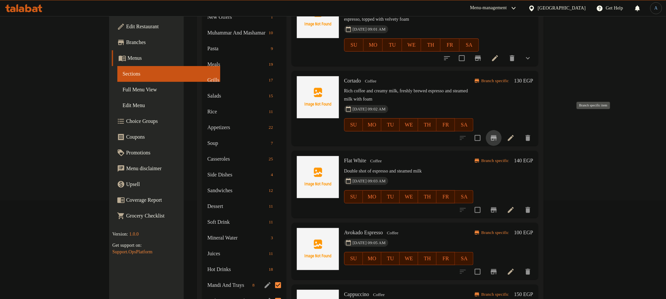
click at [497, 136] on icon "Branch-specific-item" at bounding box center [494, 138] width 6 height 5
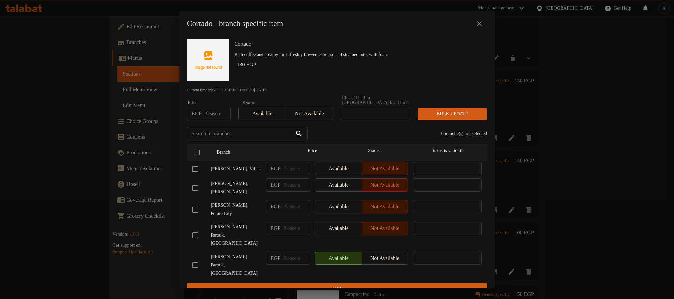
click at [481, 27] on icon "close" at bounding box center [479, 24] width 8 height 8
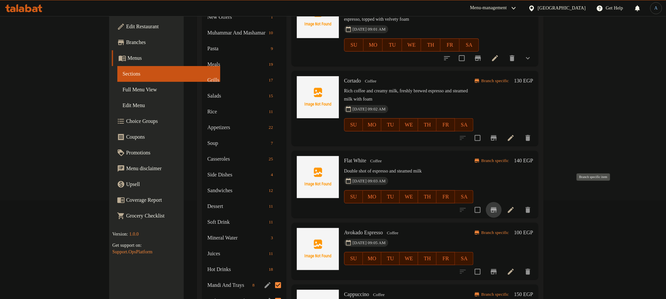
click at [502, 202] on button "Branch-specific-item" at bounding box center [494, 210] width 16 height 16
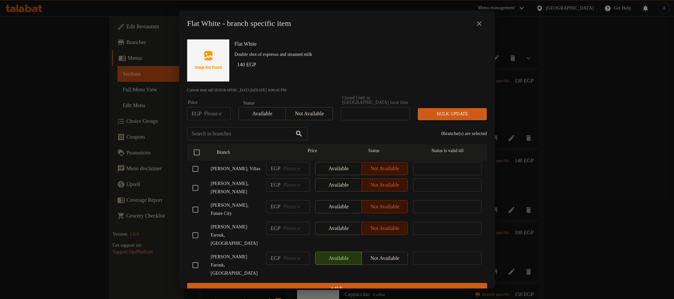
click at [477, 21] on button "close" at bounding box center [479, 24] width 16 height 16
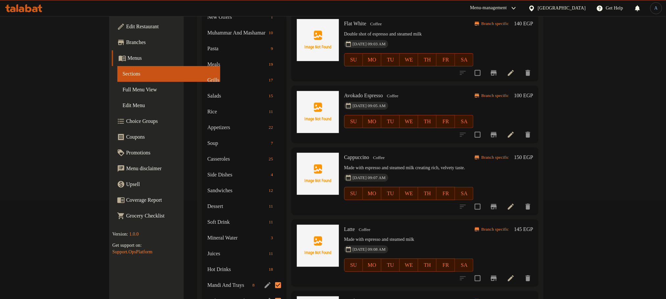
scroll to position [493, 0]
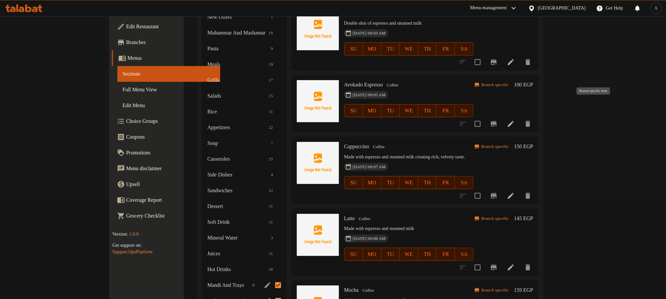
click at [497, 121] on icon "Branch-specific-item" at bounding box center [494, 123] width 6 height 5
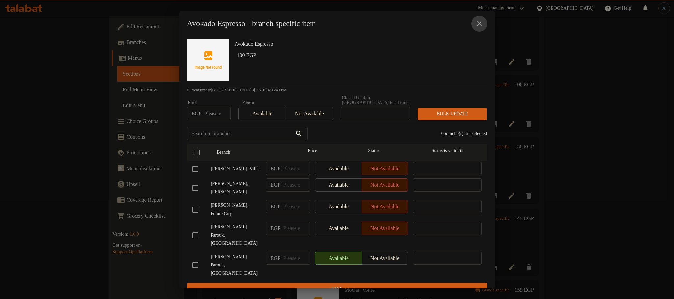
click at [480, 26] on icon "close" at bounding box center [479, 24] width 8 height 8
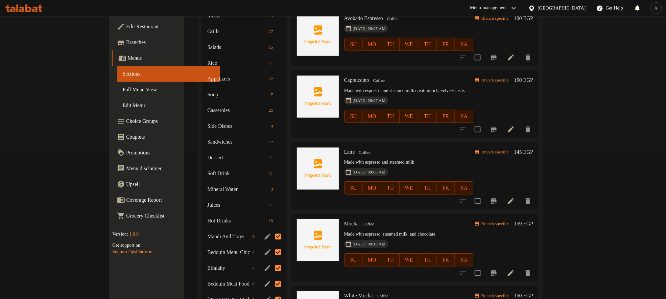
scroll to position [148, 0]
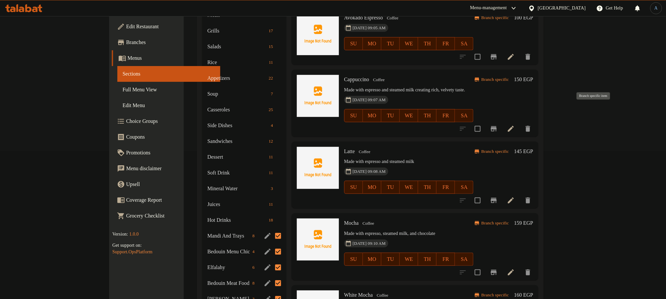
click at [502, 121] on button "Branch-specific-item" at bounding box center [494, 129] width 16 height 16
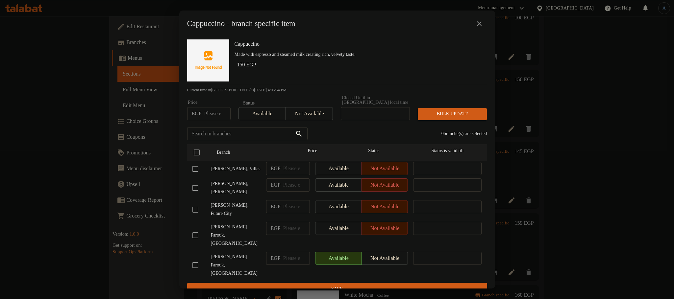
click at [482, 25] on icon "close" at bounding box center [479, 24] width 8 height 8
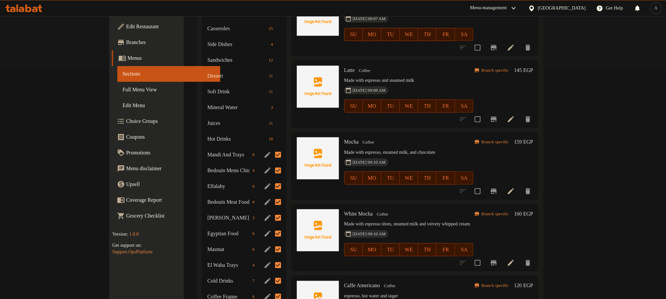
scroll to position [247, 0]
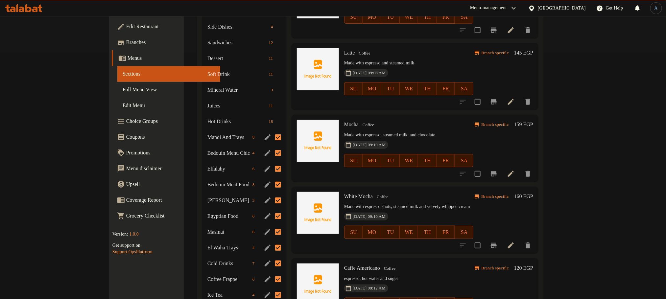
click at [497, 99] on icon "Branch-specific-item" at bounding box center [494, 101] width 6 height 5
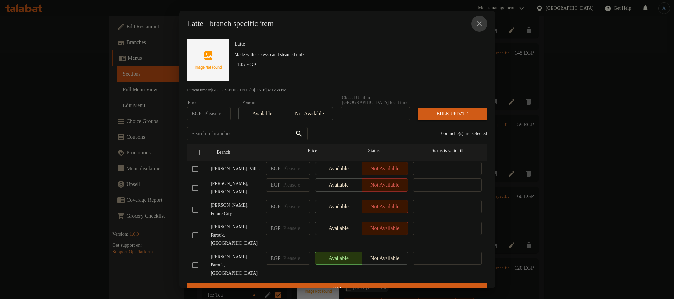
click at [477, 25] on icon "close" at bounding box center [479, 24] width 8 height 8
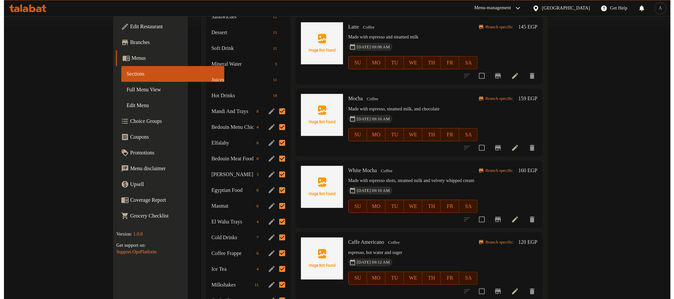
scroll to position [296, 0]
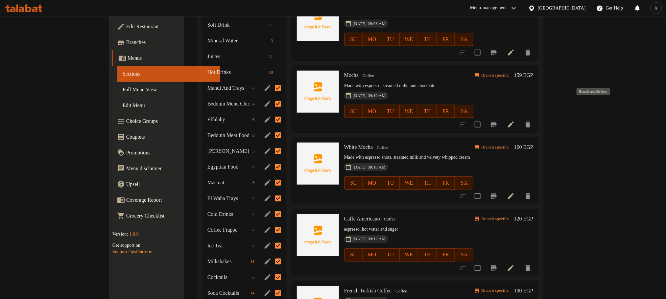
click at [498, 121] on icon "Branch-specific-item" at bounding box center [494, 125] width 8 height 8
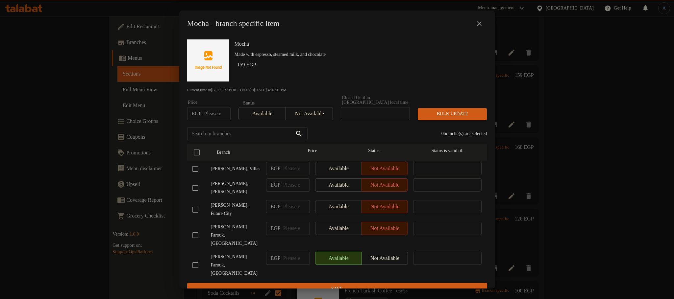
click at [480, 23] on icon "close" at bounding box center [479, 24] width 8 height 8
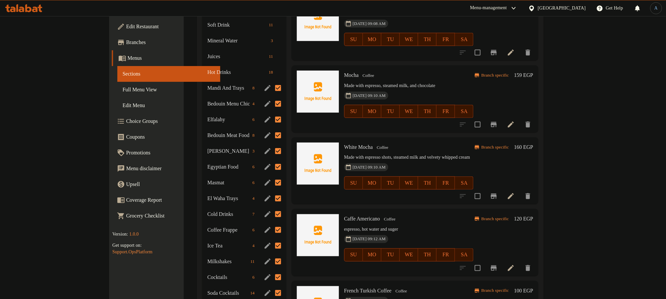
click at [497, 194] on icon "Branch-specific-item" at bounding box center [494, 196] width 6 height 5
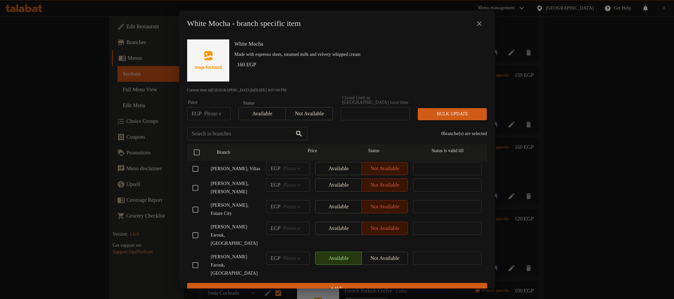
click at [482, 23] on icon "close" at bounding box center [479, 24] width 8 height 8
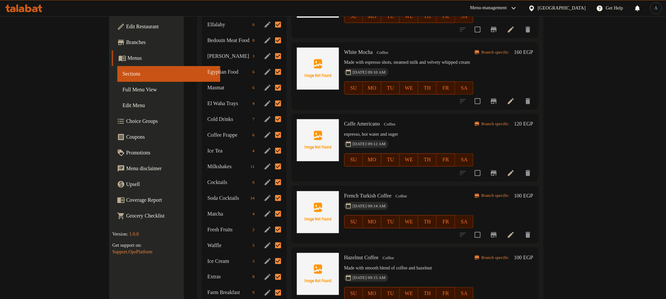
scroll to position [395, 0]
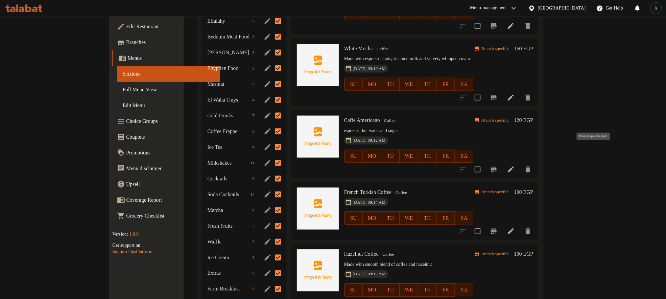
click at [498, 166] on icon "Branch-specific-item" at bounding box center [494, 170] width 8 height 8
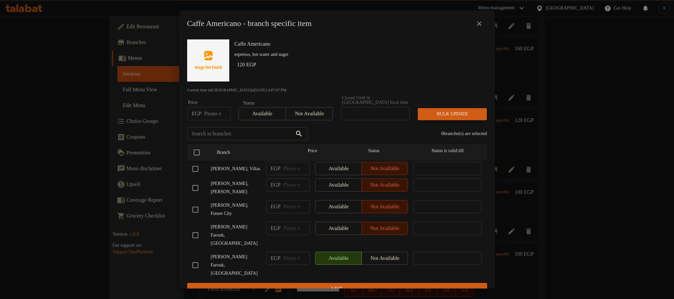
click at [479, 28] on icon "close" at bounding box center [479, 24] width 8 height 8
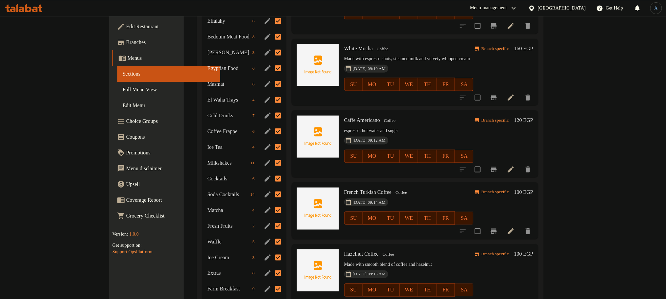
click at [497, 229] on icon "Branch-specific-item" at bounding box center [494, 231] width 6 height 5
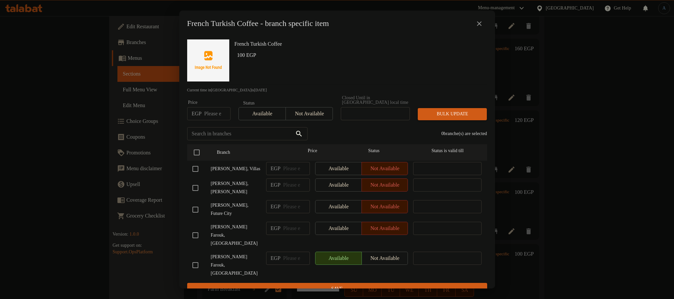
click at [482, 28] on icon "close" at bounding box center [479, 24] width 8 height 8
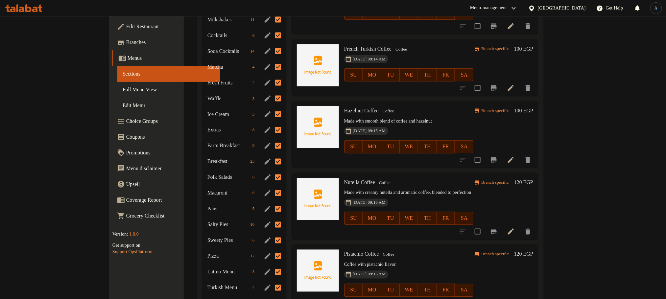
scroll to position [543, 0]
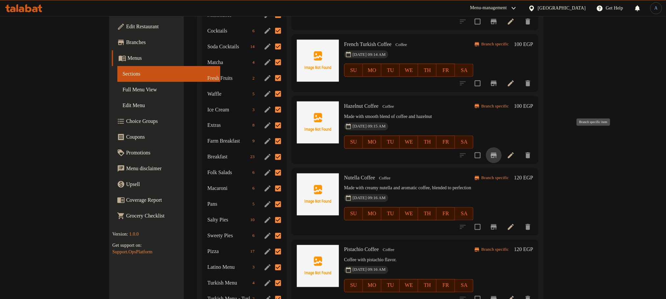
click at [497, 153] on icon "Branch-specific-item" at bounding box center [494, 155] width 6 height 5
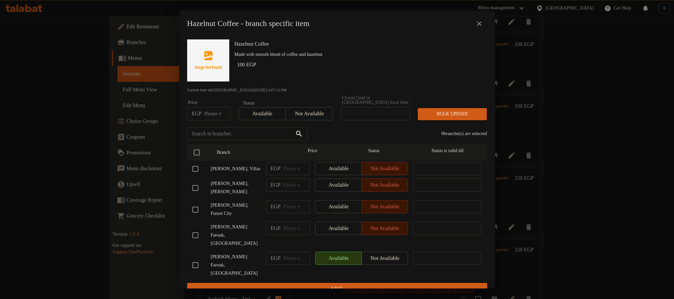
click at [484, 25] on button "close" at bounding box center [479, 24] width 16 height 16
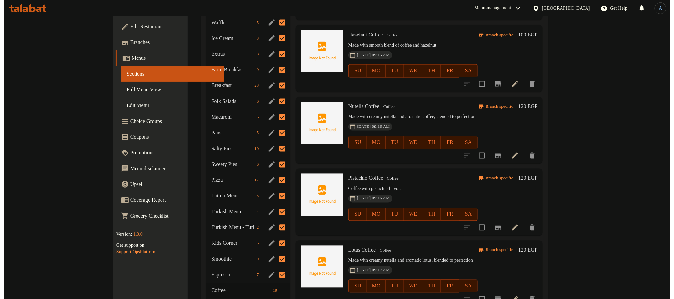
scroll to position [624, 0]
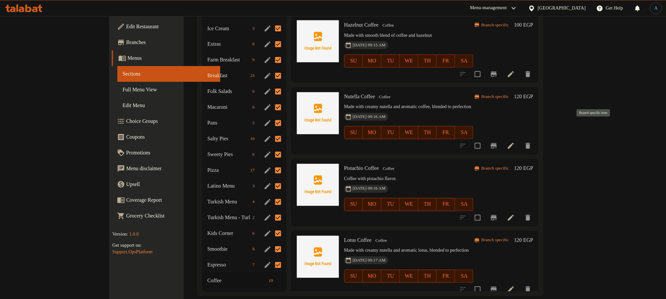
click at [497, 143] on icon "Branch-specific-item" at bounding box center [494, 145] width 6 height 5
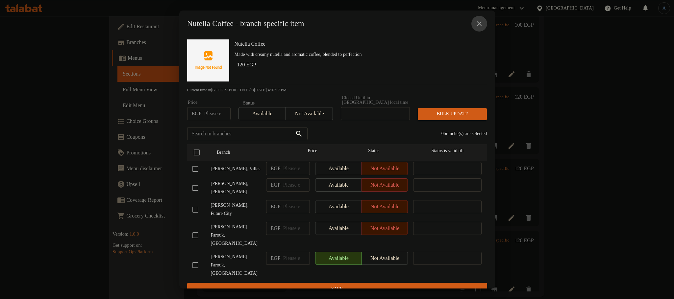
click at [480, 25] on icon "close" at bounding box center [479, 23] width 5 height 5
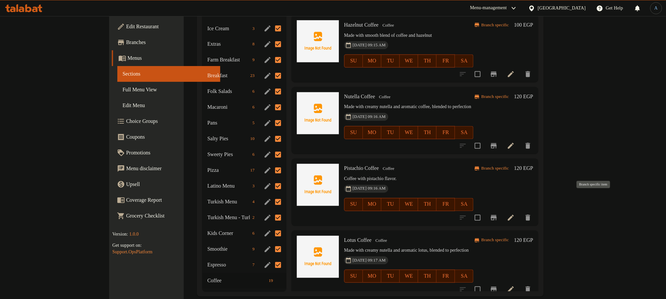
click at [497, 215] on icon "Branch-specific-item" at bounding box center [494, 217] width 6 height 5
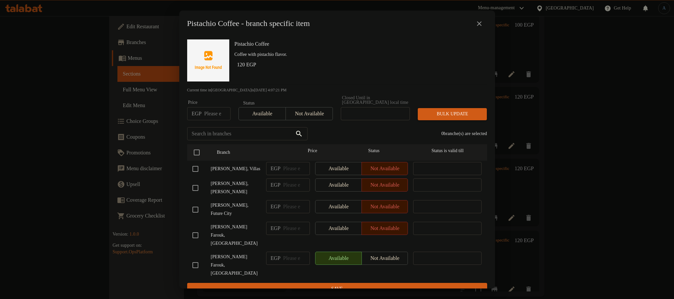
click at [478, 24] on icon "close" at bounding box center [479, 24] width 8 height 8
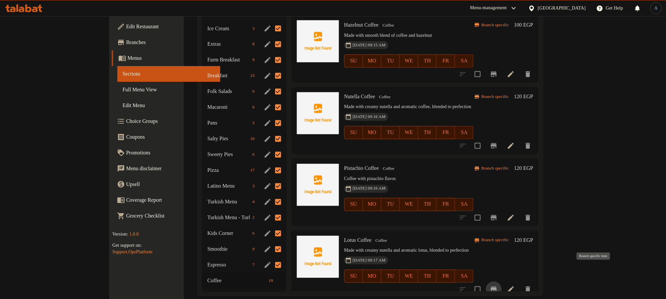
click at [498, 286] on icon "Branch-specific-item" at bounding box center [494, 290] width 8 height 8
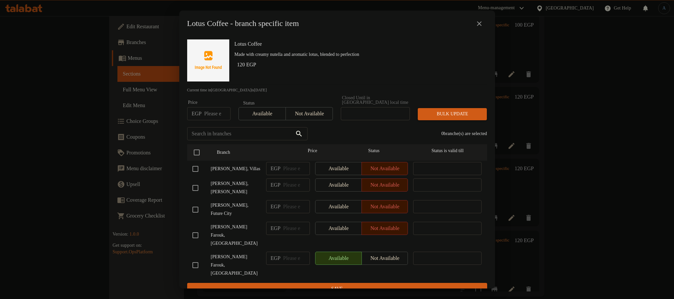
click at [481, 30] on button "close" at bounding box center [479, 24] width 16 height 16
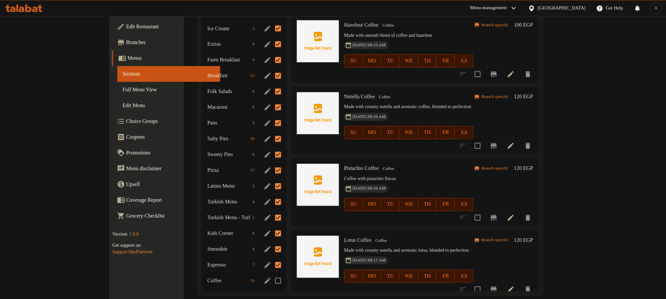
click at [271, 274] on input "Menu sections" at bounding box center [278, 281] width 14 height 14
checkbox input "true"
click at [342, 278] on div "Lotus Coffee Coffee Made with creamy nutella and aromatic lotus, blended to per…" at bounding box center [409, 265] width 135 height 62
click at [263, 166] on div "Menu sections" at bounding box center [268, 171] width 10 height 10
click at [265, 168] on icon "edit" at bounding box center [268, 171] width 6 height 6
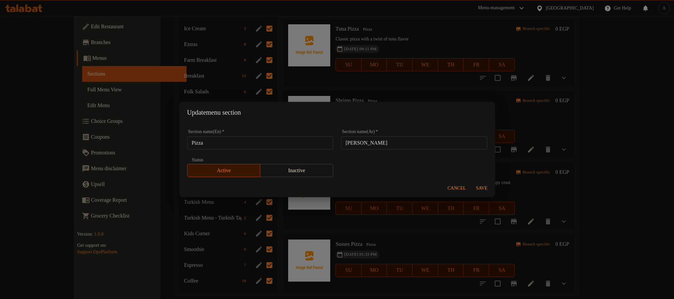
scroll to position [356, 0]
click at [229, 137] on input "Pizza" at bounding box center [260, 142] width 146 height 13
click at [451, 182] on div "Cancel Save" at bounding box center [337, 188] width 316 height 17
click at [458, 185] on span "Cancel" at bounding box center [457, 189] width 18 height 8
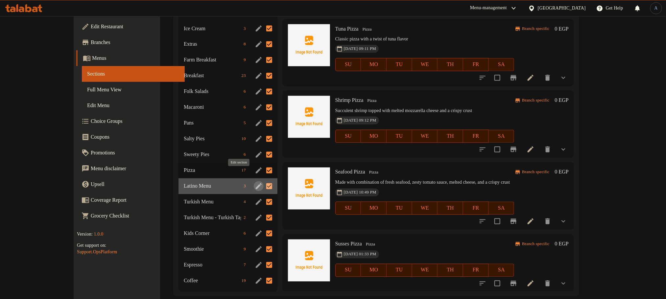
click at [256, 184] on icon "edit" at bounding box center [259, 187] width 6 height 6
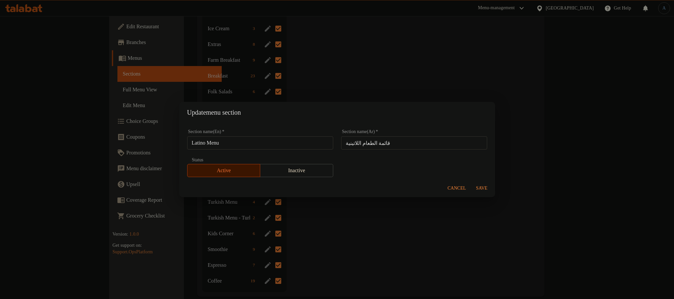
click at [238, 148] on input "Latino Menu" at bounding box center [260, 142] width 146 height 13
click at [460, 187] on span "Cancel" at bounding box center [457, 189] width 18 height 8
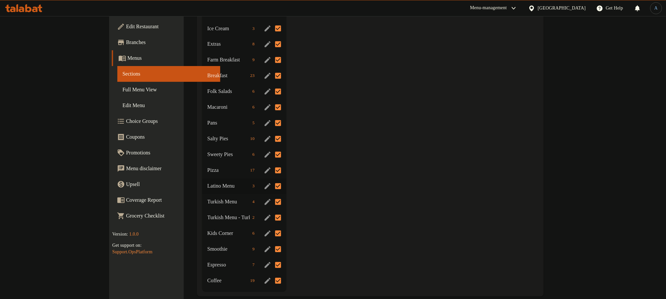
click at [264, 198] on icon "edit" at bounding box center [268, 202] width 8 height 8
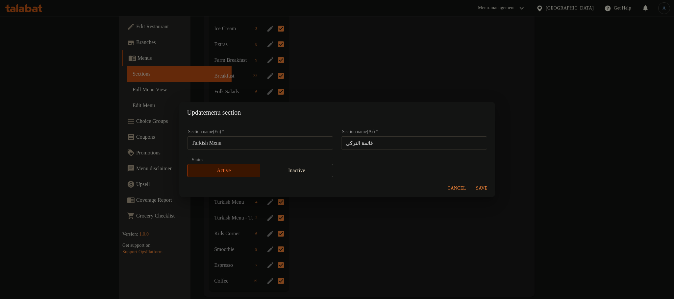
click at [261, 137] on input "Turkish Menu" at bounding box center [260, 142] width 146 height 13
click at [331, 214] on div "Update menu section Section name(En)   * Turkish Menu Section name(En) * Sectio…" at bounding box center [337, 149] width 674 height 299
click at [458, 184] on button "Cancel" at bounding box center [457, 189] width 24 height 12
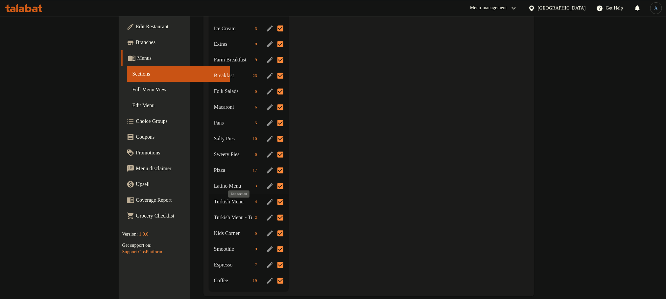
click at [266, 214] on icon "edit" at bounding box center [270, 218] width 8 height 8
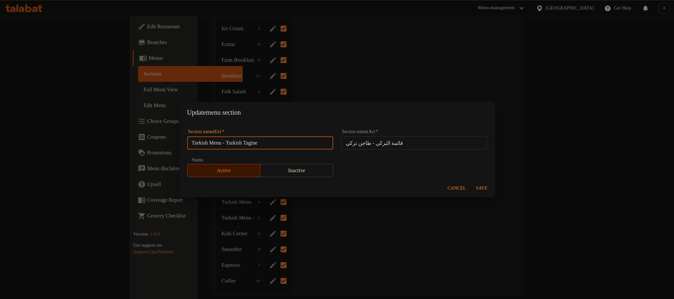
click at [253, 146] on input "Turkish Menu - Turkish Tagine" at bounding box center [260, 142] width 146 height 13
click at [297, 228] on div "Update menu section Section name(En)   * Turkish Menu - Turkish Tagine Section …" at bounding box center [337, 149] width 674 height 299
click at [457, 190] on span "Cancel" at bounding box center [457, 189] width 18 height 8
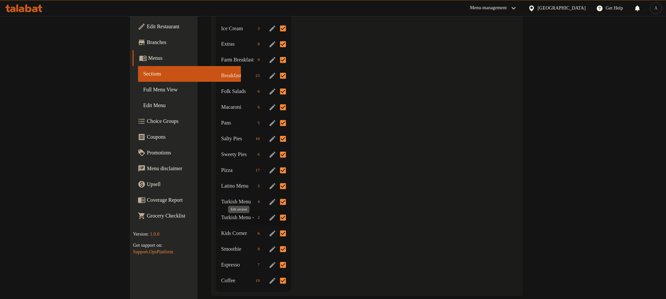
click at [270, 231] on icon "edit" at bounding box center [273, 234] width 6 height 6
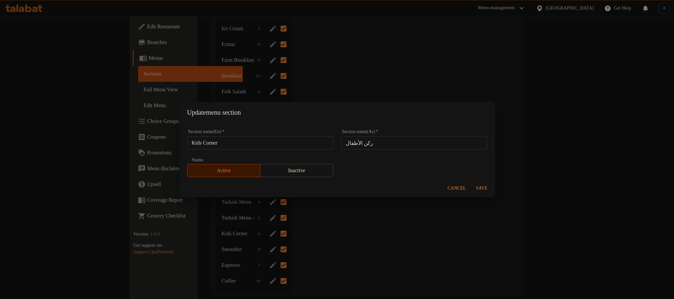
click at [260, 152] on div "Section name(En)   * Kids Corner Section name(En) *" at bounding box center [260, 140] width 154 height 28
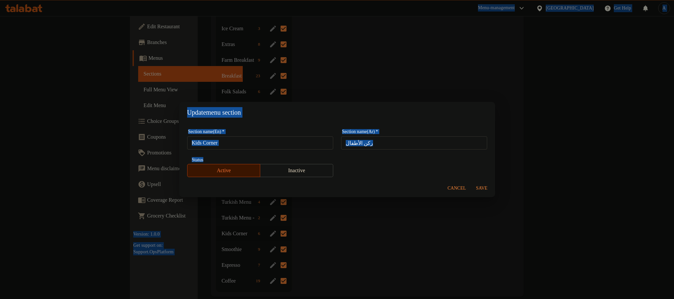
click at [264, 146] on input "Kids Corner" at bounding box center [260, 142] width 146 height 13
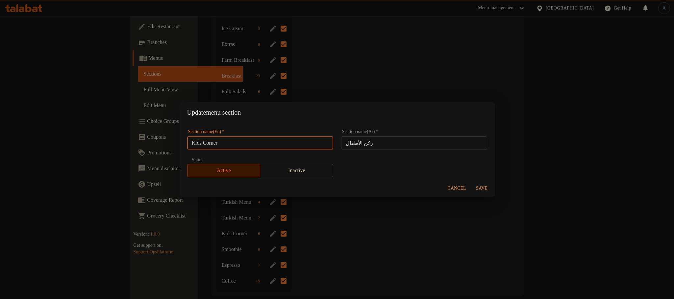
click at [452, 183] on button "Cancel" at bounding box center [457, 189] width 24 height 12
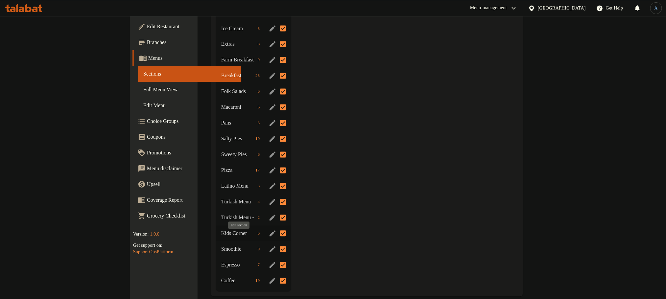
click at [269, 246] on icon "edit" at bounding box center [273, 250] width 8 height 8
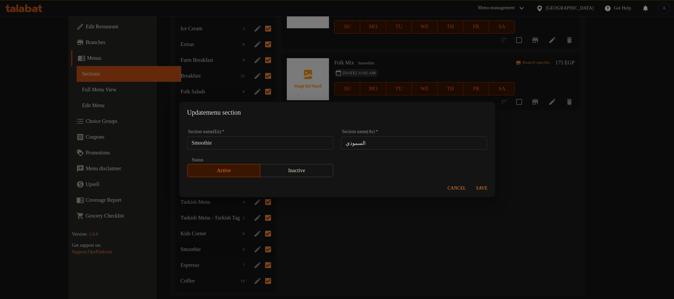
click at [276, 142] on input "Smoothie" at bounding box center [260, 142] width 146 height 13
click at [459, 191] on span "Cancel" at bounding box center [457, 189] width 18 height 8
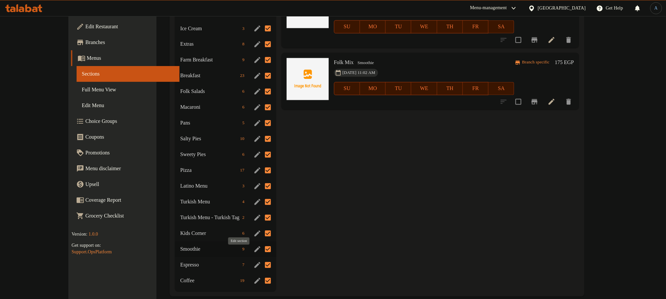
click at [254, 261] on icon "edit" at bounding box center [258, 265] width 8 height 8
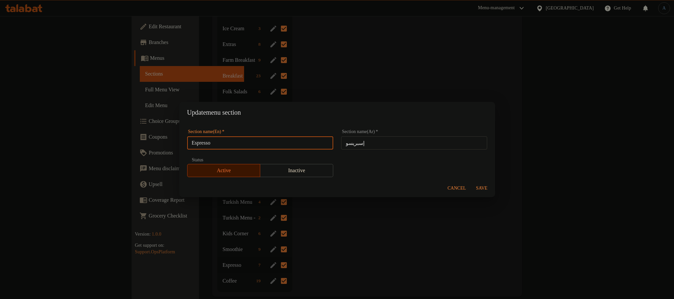
click at [239, 142] on input "Espresso" at bounding box center [260, 142] width 146 height 13
click at [455, 189] on span "Cancel" at bounding box center [457, 189] width 18 height 8
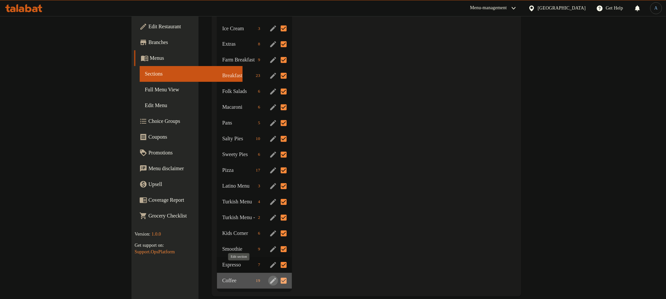
click at [269, 277] on icon "edit" at bounding box center [273, 281] width 8 height 8
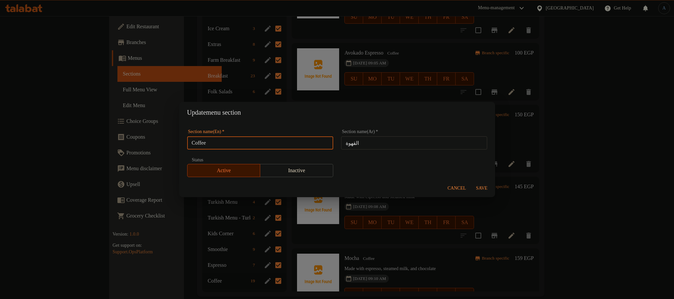
click at [296, 141] on input "Coffee" at bounding box center [260, 142] width 146 height 13
drag, startPoint x: 352, startPoint y: 200, endPoint x: 507, endPoint y: 196, distance: 155.0
click at [374, 200] on div "Update menu section Section name(En)   * Coffee Section name(En) * Section name…" at bounding box center [337, 149] width 674 height 299
click at [461, 184] on button "Cancel" at bounding box center [457, 189] width 24 height 12
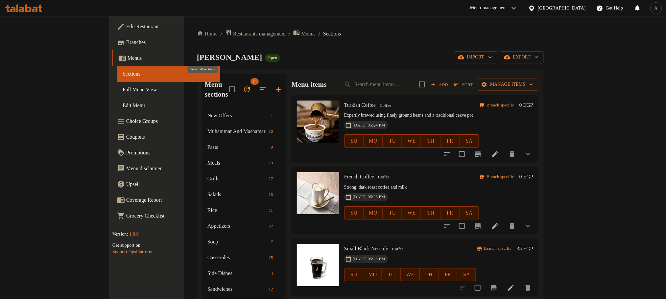
click at [225, 86] on input "checkbox" at bounding box center [232, 90] width 14 height 14
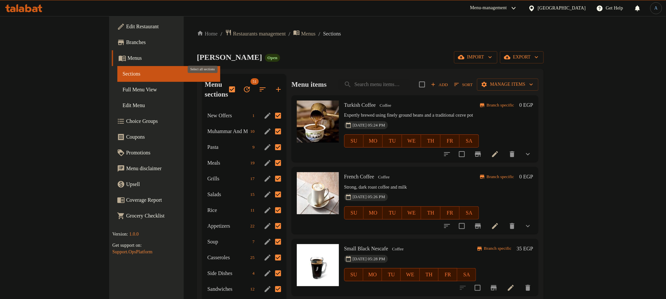
click at [225, 86] on input "checkbox" at bounding box center [232, 90] width 14 height 14
checkbox input "false"
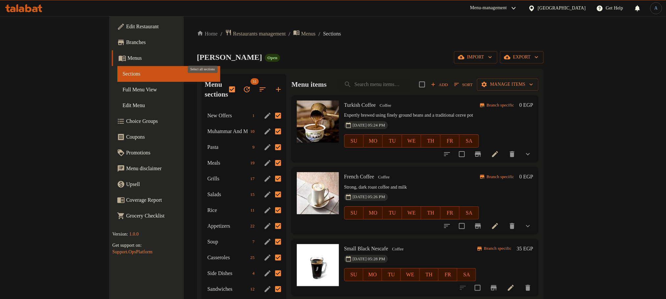
checkbox input "false"
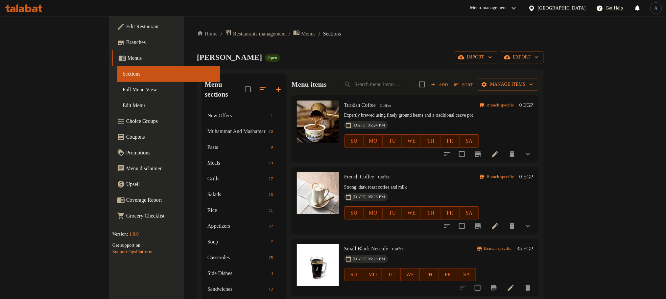
click at [123, 87] on span "Full Menu View" at bounding box center [169, 90] width 92 height 8
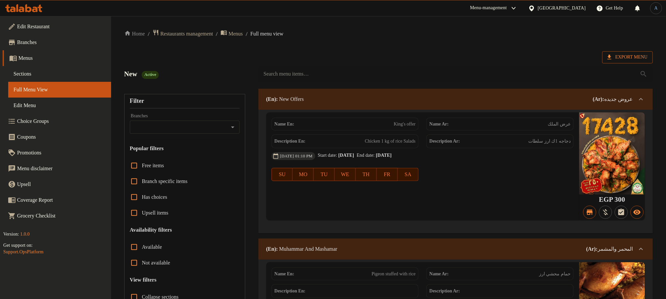
click at [625, 57] on span "Export Menu" at bounding box center [628, 57] width 40 height 8
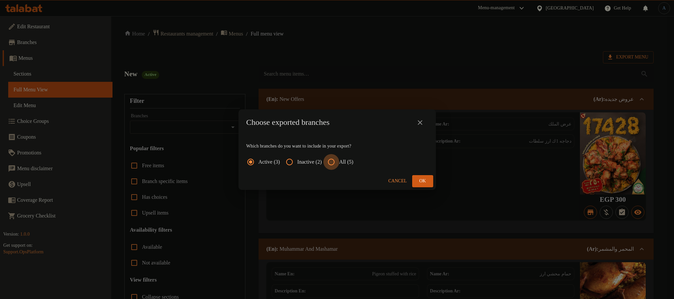
click at [339, 160] on input "All (5)" at bounding box center [331, 162] width 16 height 16
radio input "true"
click at [413, 181] on button "Ok" at bounding box center [422, 181] width 21 height 12
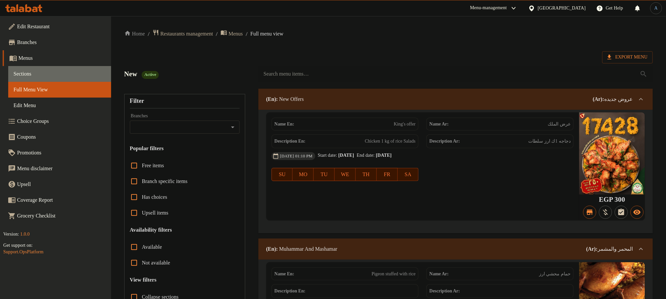
click at [41, 76] on span "Sections" at bounding box center [59, 74] width 92 height 8
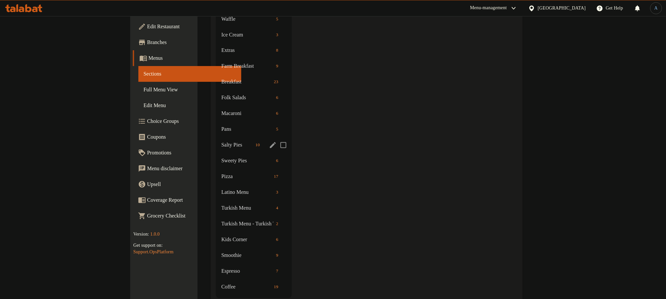
scroll to position [624, 0]
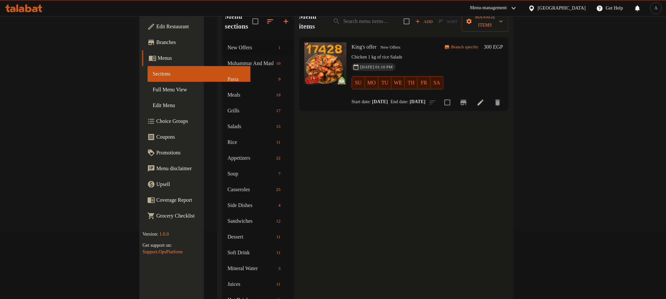
scroll to position [0, 0]
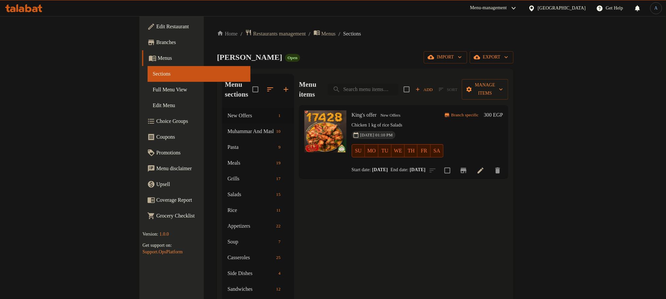
click at [399, 84] on input "search" at bounding box center [363, 90] width 71 height 12
paste input "Hot Lotus"
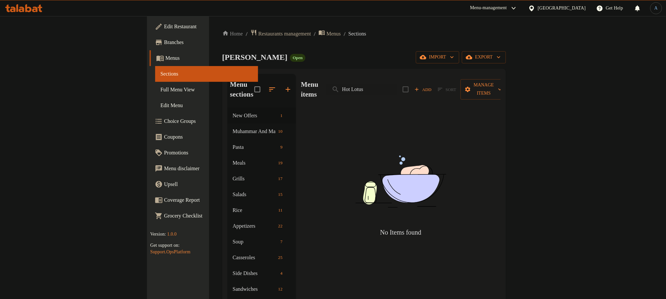
type input "Hot Lotus"
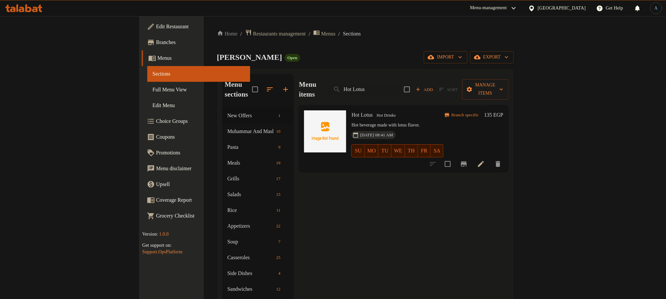
click at [374, 112] on div "Hot Drinks" at bounding box center [386, 116] width 24 height 8
click at [374, 112] on span "Hot Drinks" at bounding box center [386, 116] width 24 height 8
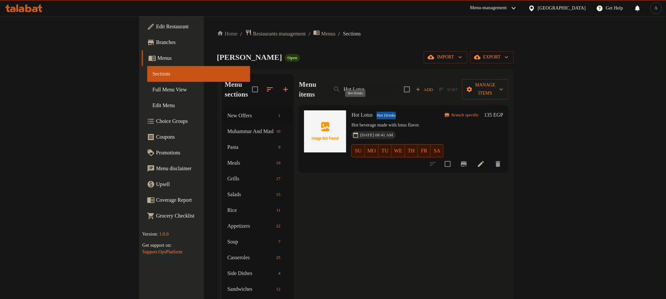
copy span "Hot Drinks"
click at [399, 84] on input "Hot Lotus" at bounding box center [363, 90] width 71 height 12
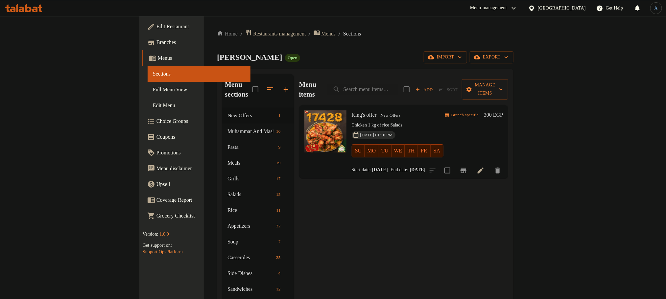
scroll to position [208, 0]
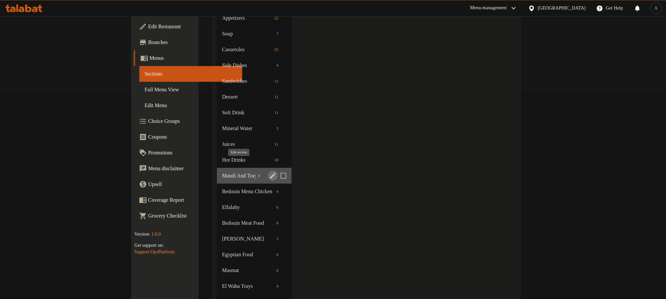
click at [270, 173] on icon "edit" at bounding box center [273, 176] width 6 height 6
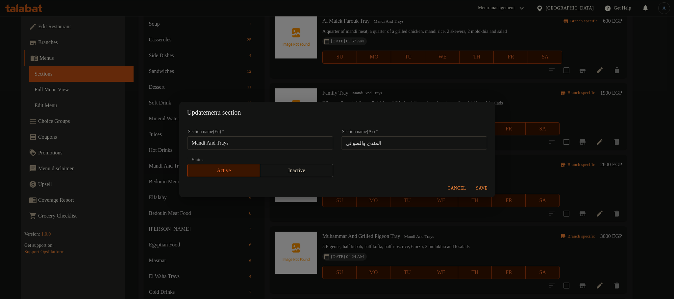
click at [244, 144] on input "Mandi And Trays" at bounding box center [260, 142] width 146 height 13
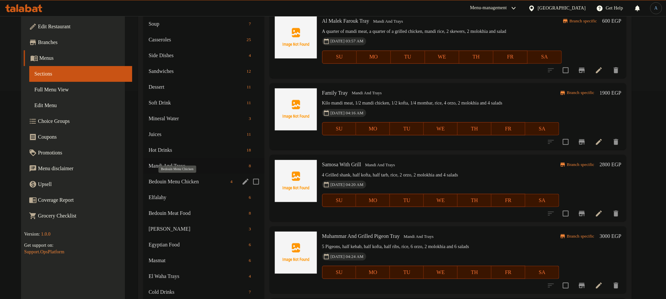
click at [166, 183] on span "Bedouin Menu Chicken" at bounding box center [188, 182] width 79 height 8
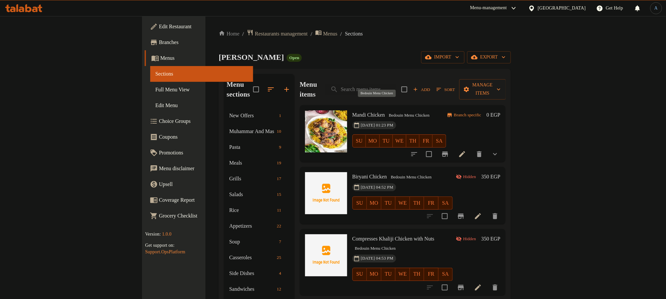
click at [386, 112] on span "Bedouin Menu Chicken" at bounding box center [409, 116] width 46 height 8
copy div "Bedouin Menu Chicken"
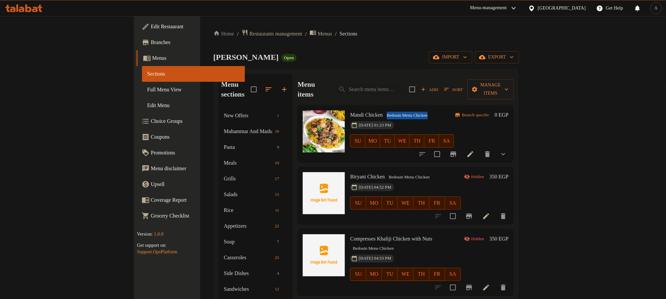
scroll to position [296, 0]
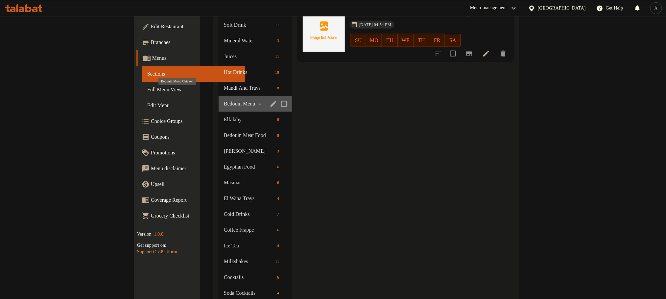
click at [224, 100] on span "Bedouin Menu Chicken" at bounding box center [240, 104] width 32 height 8
click at [224, 116] on span "Elfalahy" at bounding box center [240, 120] width 32 height 8
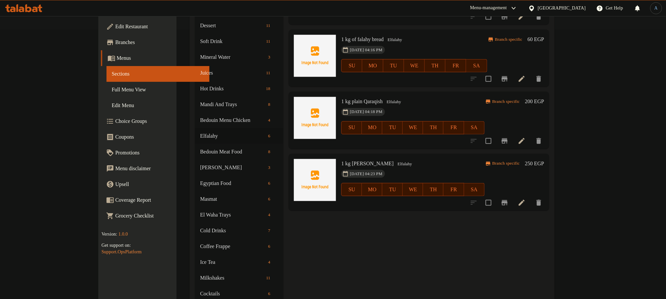
scroll to position [247, 0]
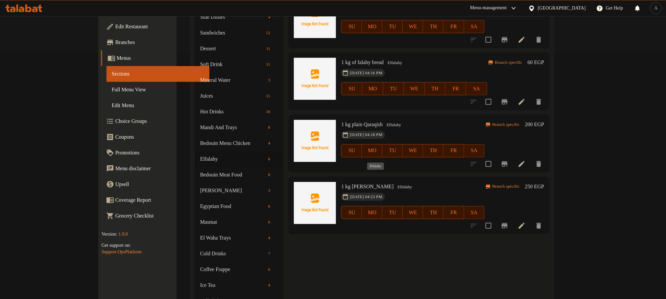
click at [395, 184] on span "Elfalahy" at bounding box center [405, 188] width 20 height 8
copy span "Elfalahy"
type button "0"
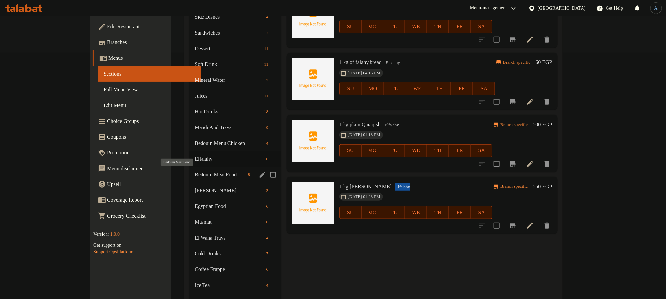
click at [195, 178] on span "Bedouin Meat Food" at bounding box center [220, 175] width 50 height 8
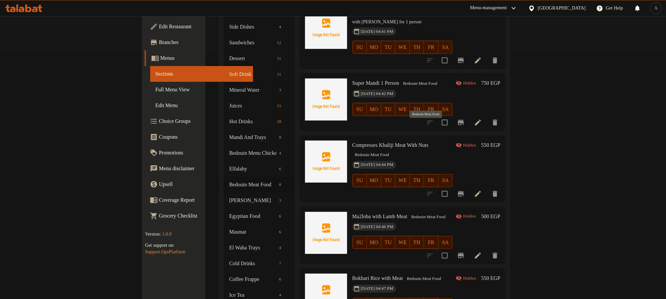
click at [392, 151] on span "Bedouin Meat Food" at bounding box center [372, 155] width 39 height 8
copy div "Bedouin Meat Food"
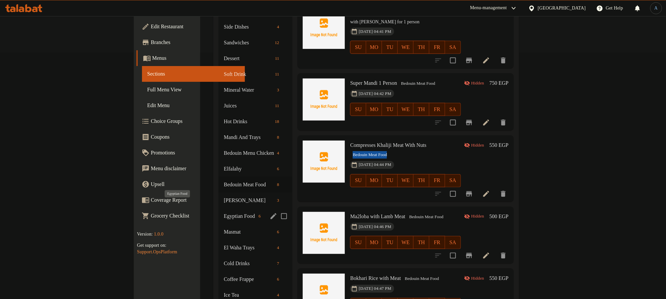
click at [224, 212] on span "Egyptian Food" at bounding box center [240, 216] width 32 height 8
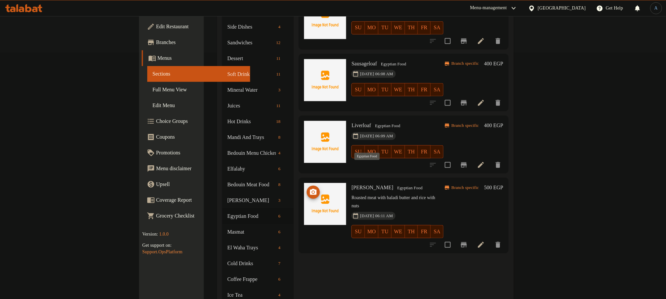
click at [395, 185] on span "Egyptian Food" at bounding box center [410, 189] width 31 height 8
copy span "Egyptian Food"
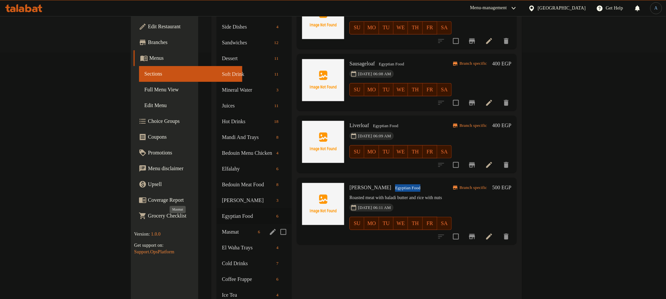
click at [222, 228] on span "Masmat" at bounding box center [239, 232] width 34 height 8
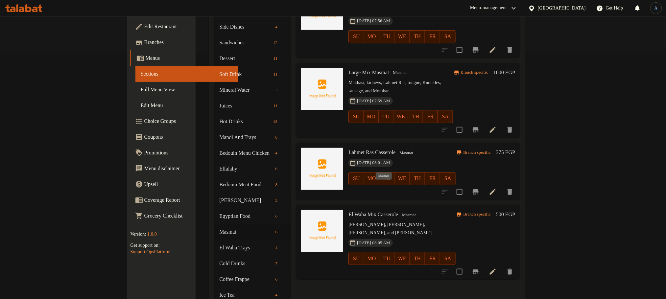
click at [400, 211] on span "Masmat" at bounding box center [409, 215] width 19 height 8
copy span "Masmat"
type button "0"
click at [400, 211] on span "Masmat" at bounding box center [409, 215] width 19 height 8
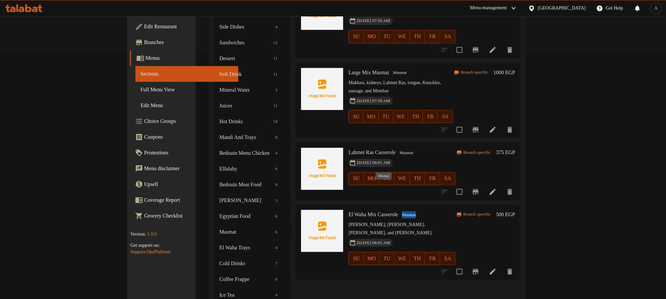
click at [400, 211] on span "Masmat" at bounding box center [409, 215] width 19 height 8
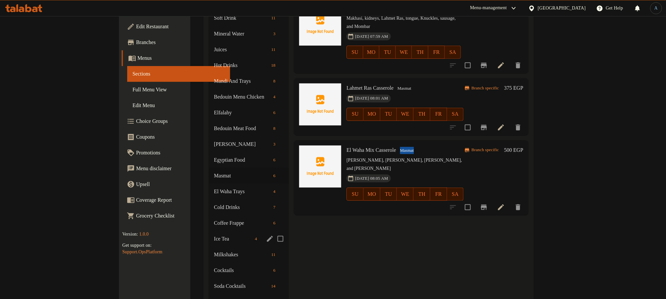
scroll to position [345, 0]
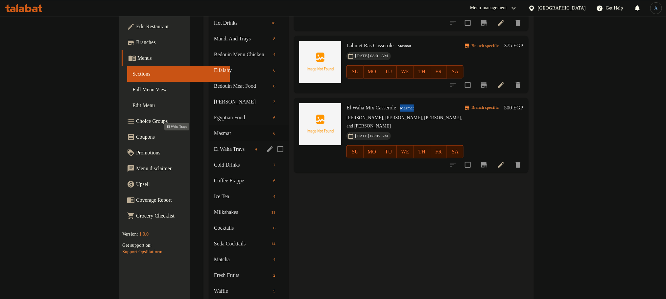
click at [214, 145] on span "El Waha Trays" at bounding box center [233, 149] width 38 height 8
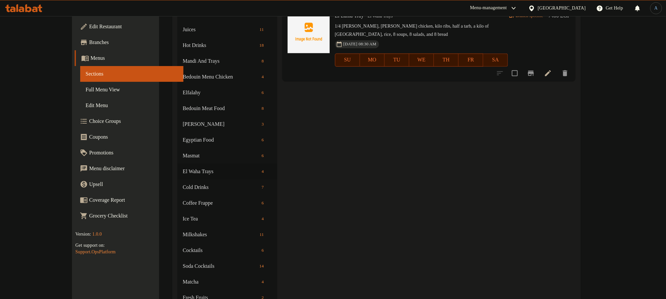
scroll to position [296, 0]
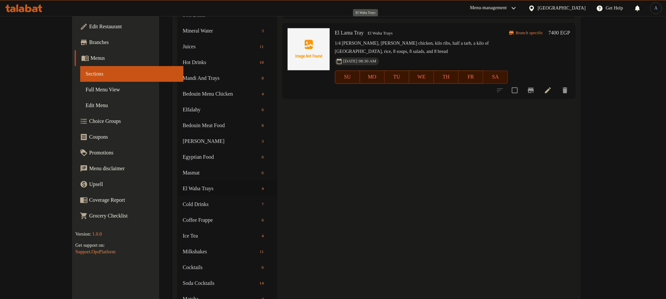
click at [371, 30] on span "El Waha Trays" at bounding box center [380, 34] width 30 height 8
copy span "El Waha Trays"
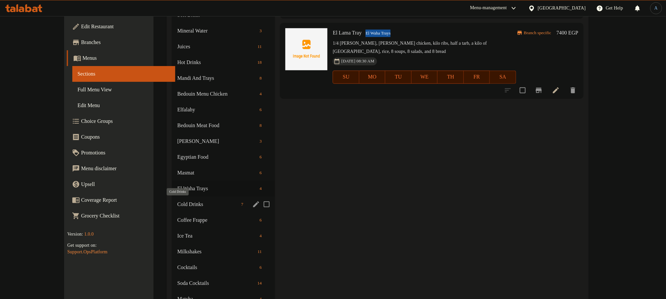
click at [177, 208] on span "Cold Drinks" at bounding box center [207, 205] width 61 height 8
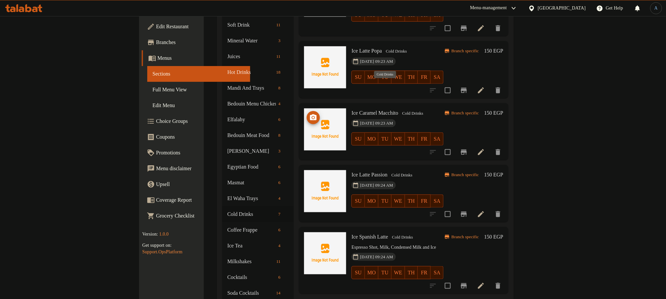
click at [400, 110] on span "Cold Drinks" at bounding box center [413, 114] width 26 height 8
copy div "Cold Drinks"
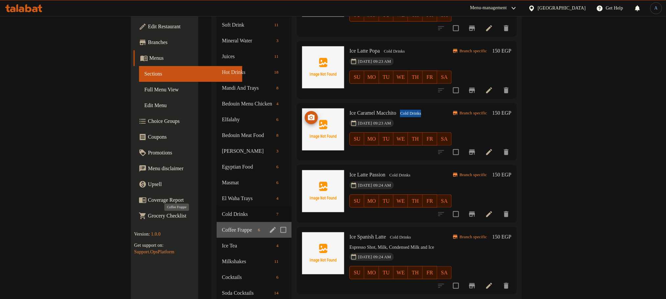
click at [222, 226] on span "Coffee Frappe" at bounding box center [239, 230] width 34 height 8
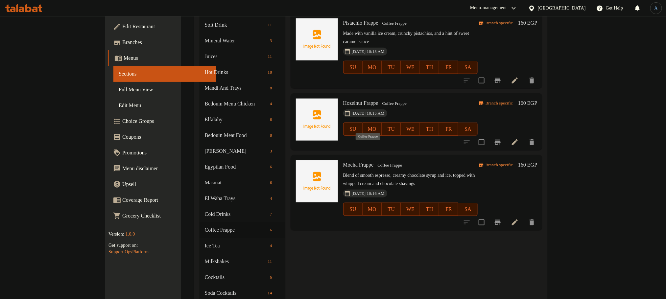
click at [377, 162] on span "Coffee Frappe" at bounding box center [390, 166] width 30 height 8
copy span "Coffee Frappe"
click at [355, 258] on div "Menu items Add Sort Manage items Frappuccino Coffee Frappe Made with coffee, mi…" at bounding box center [414, 199] width 258 height 842
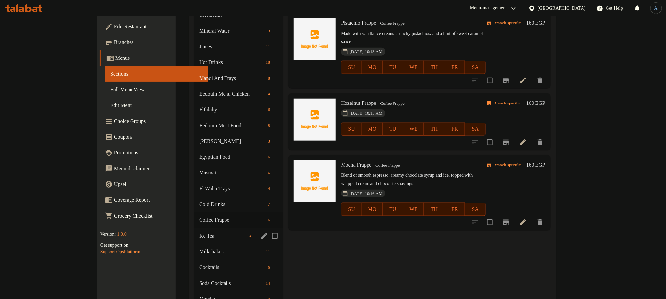
click at [199, 239] on span "Ice Tea" at bounding box center [223, 236] width 48 height 8
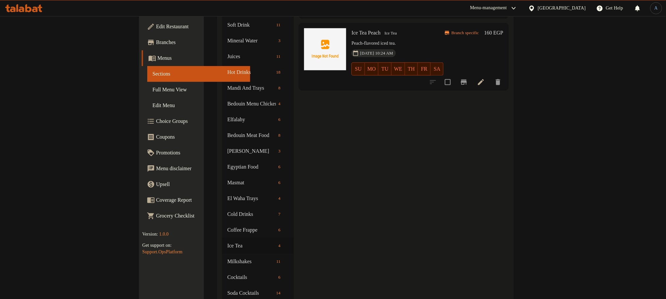
click at [356, 39] on p "Peach-flavored iced tea." at bounding box center [398, 43] width 92 height 8
drag, startPoint x: 356, startPoint y: 25, endPoint x: 356, endPoint y: 29, distance: 3.9
click at [356, 39] on p "Peach-flavored iced tea." at bounding box center [398, 43] width 92 height 8
click at [396, 93] on div "Menu items Add Sort Manage items Ice Tea Passion Fruit Ice Tea tea, Water, Suga…" at bounding box center [401, 199] width 215 height 842
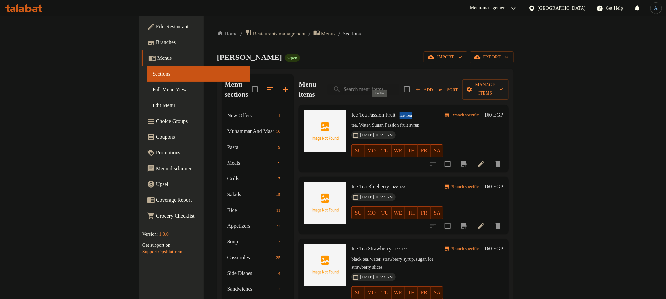
drag, startPoint x: 395, startPoint y: 103, endPoint x: 372, endPoint y: 105, distance: 22.4
click at [372, 111] on h6 "Ice Tea Passion Fruit Ice Tea" at bounding box center [398, 115] width 92 height 9
copy span "Ice Tea"
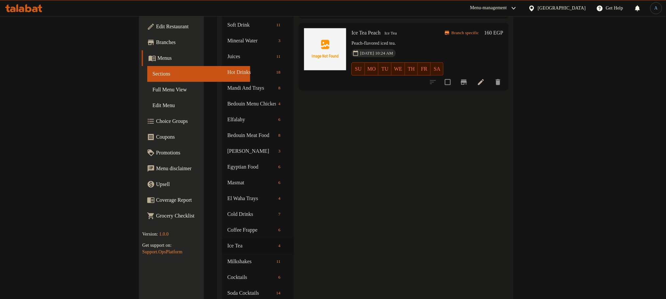
scroll to position [247, 0]
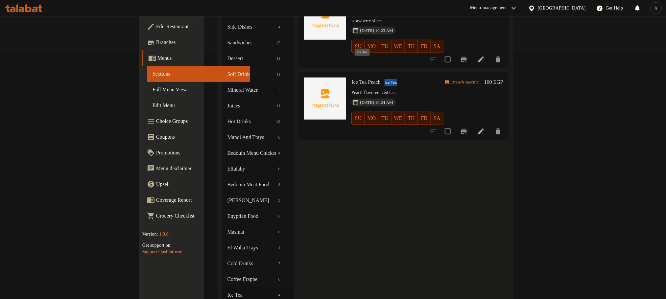
drag, startPoint x: 374, startPoint y: 62, endPoint x: 355, endPoint y: 65, distance: 20.0
click at [355, 78] on h6 "Ice Tea Peach Ice Tea" at bounding box center [398, 82] width 92 height 9
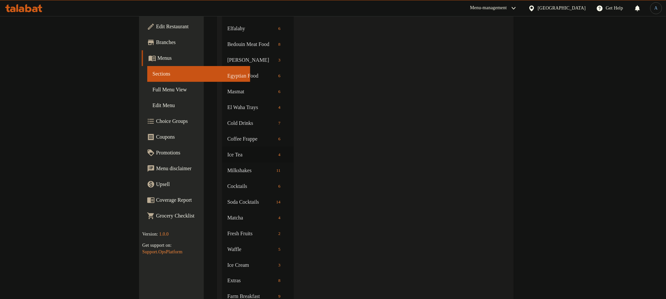
scroll to position [395, 0]
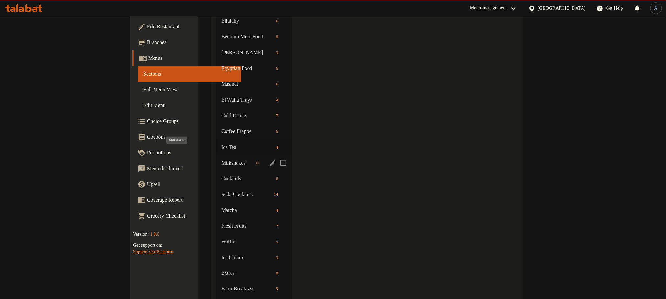
click at [221, 159] on span "Milkshakes" at bounding box center [237, 163] width 32 height 8
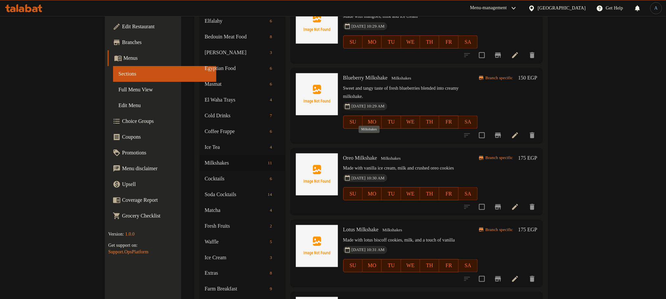
click at [379, 155] on span "Milkshakes" at bounding box center [391, 159] width 25 height 8
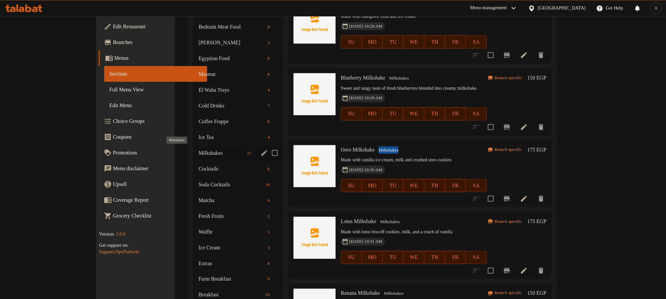
click at [199, 156] on span "Milkshakes" at bounding box center [222, 153] width 46 height 8
click at [199, 166] on span "Cocktails" at bounding box center [223, 169] width 48 height 8
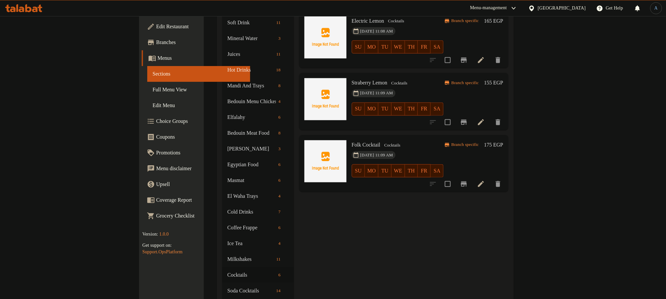
scroll to position [296, 0]
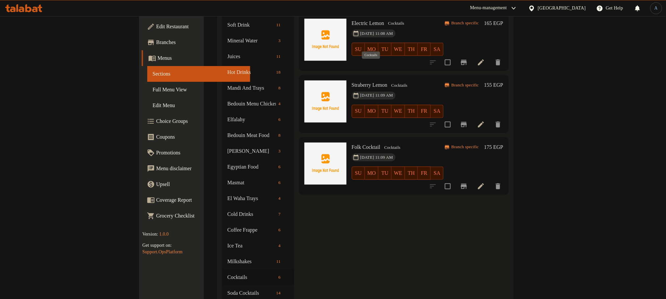
click at [389, 82] on span "Cocktails" at bounding box center [399, 86] width 21 height 8
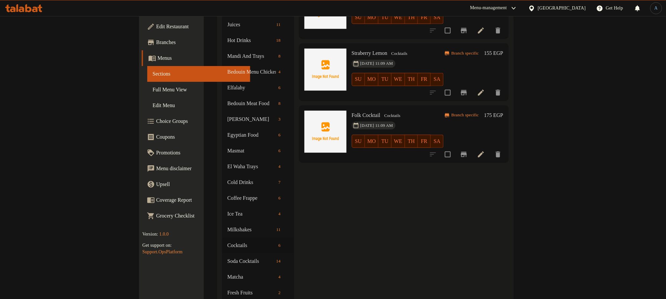
scroll to position [345, 0]
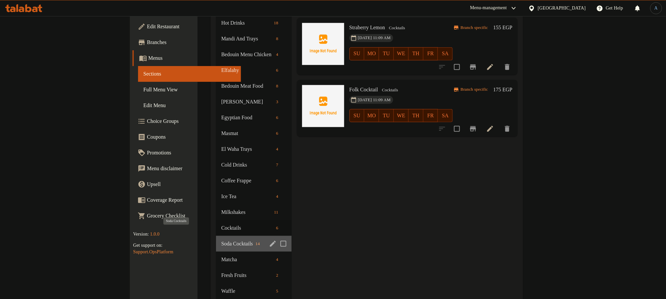
click at [221, 240] on span "Soda Cocktails" at bounding box center [237, 244] width 32 height 8
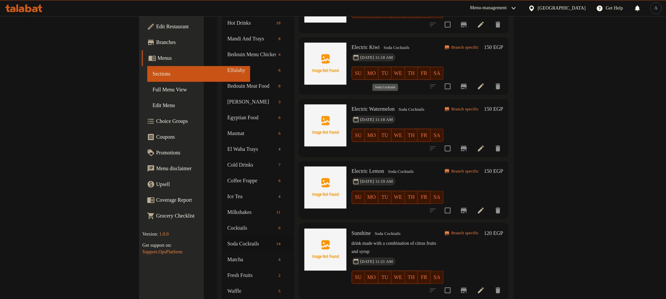
click at [396, 106] on span "Soda Cocktails" at bounding box center [411, 110] width 31 height 8
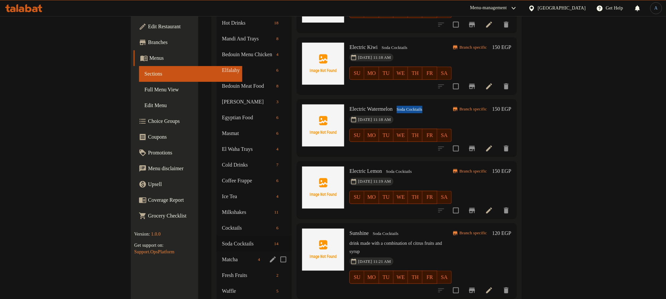
click at [222, 256] on span "Matcha" at bounding box center [238, 260] width 33 height 8
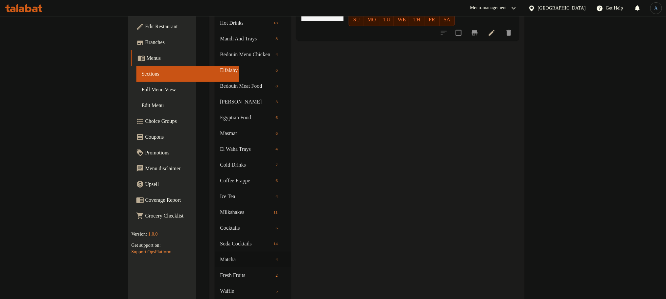
scroll to position [148, 0]
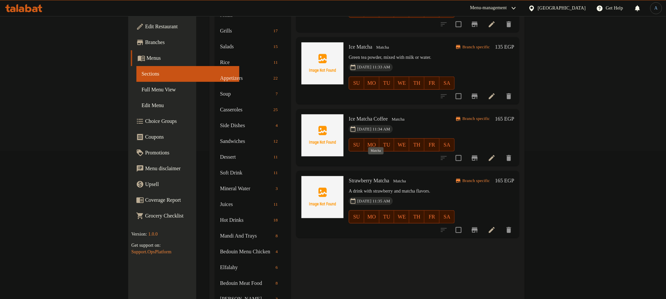
click at [391, 178] on span "Matcha" at bounding box center [400, 182] width 18 height 8
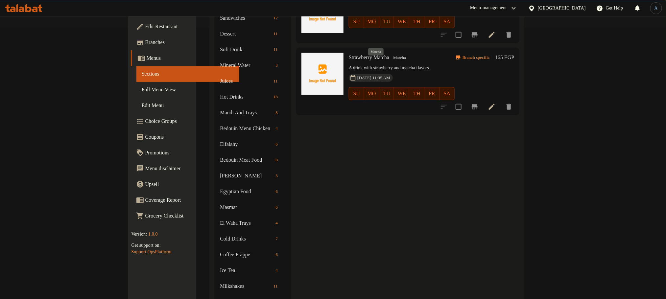
scroll to position [395, 0]
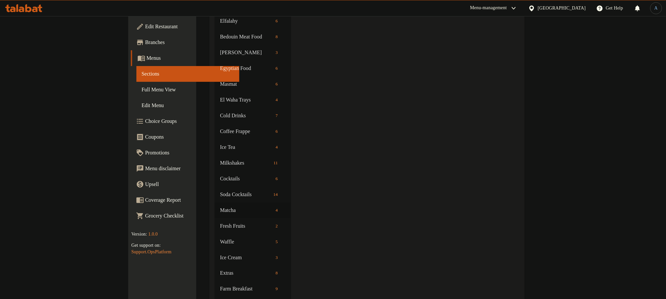
drag, startPoint x: 391, startPoint y: 245, endPoint x: 357, endPoint y: 253, distance: 35.4
click at [391, 245] on div "Menu items Add Sort Manage items Hot Matcha Matcha Matcha is a Japanese tea mad…" at bounding box center [405, 100] width 229 height 842
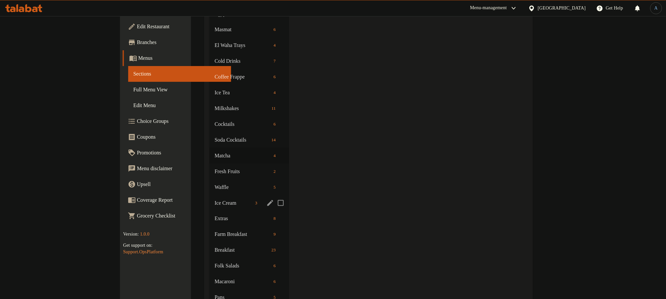
scroll to position [493, 0]
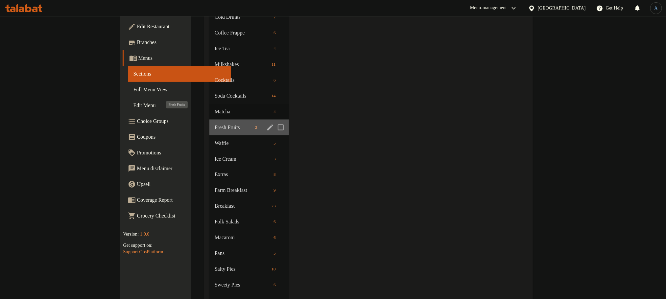
click at [215, 124] on span "Fresh Fruits" at bounding box center [234, 128] width 38 height 8
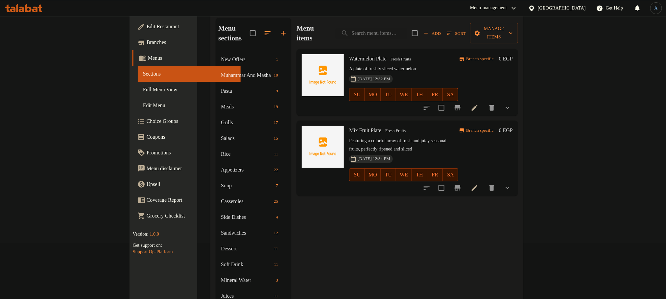
scroll to position [49, 0]
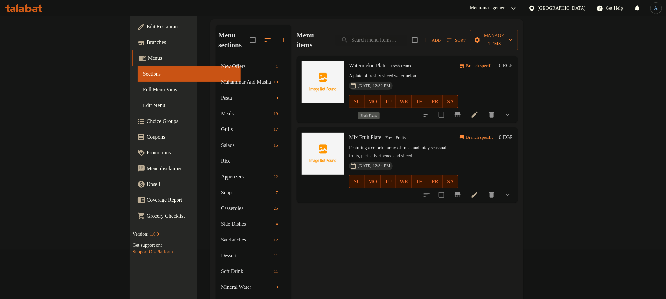
click at [383, 134] on span "Fresh Fruits" at bounding box center [396, 138] width 26 height 8
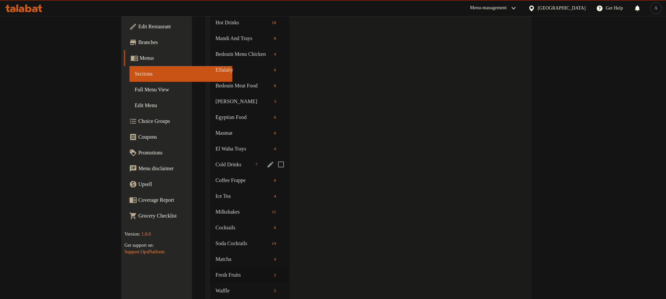
scroll to position [444, 0]
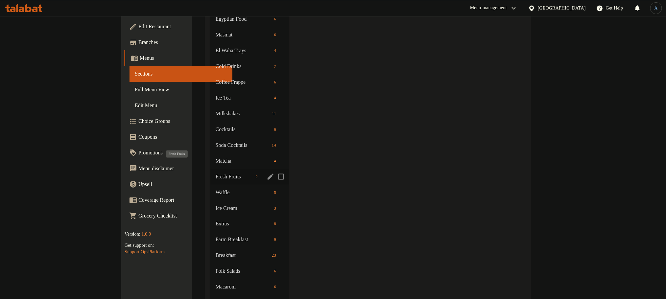
click at [216, 173] on span "Fresh Fruits" at bounding box center [234, 177] width 37 height 8
click at [216, 189] on span "Waffle" at bounding box center [234, 193] width 37 height 8
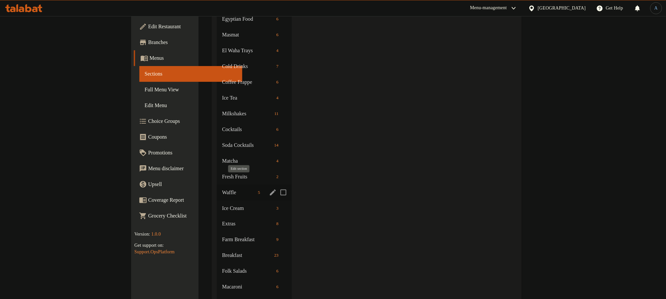
click at [269, 189] on icon "edit" at bounding box center [273, 193] width 8 height 8
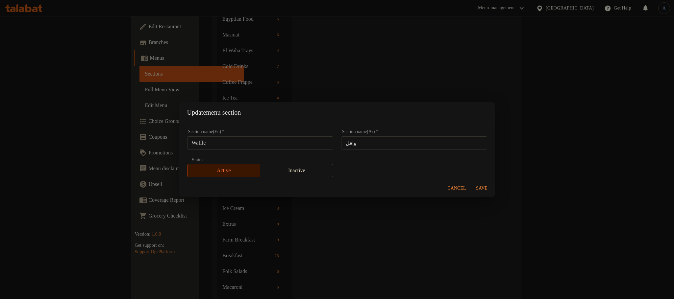
click at [238, 141] on input "Waffle" at bounding box center [260, 142] width 146 height 13
type input "c"
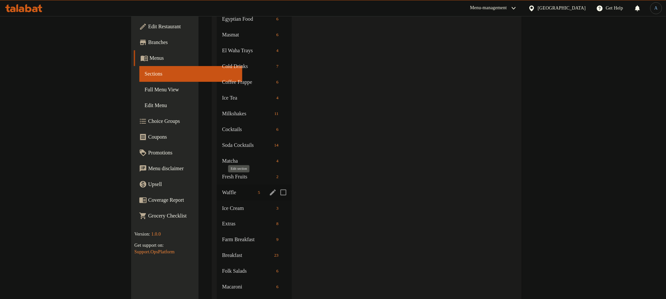
click at [269, 189] on icon "edit" at bounding box center [273, 193] width 8 height 8
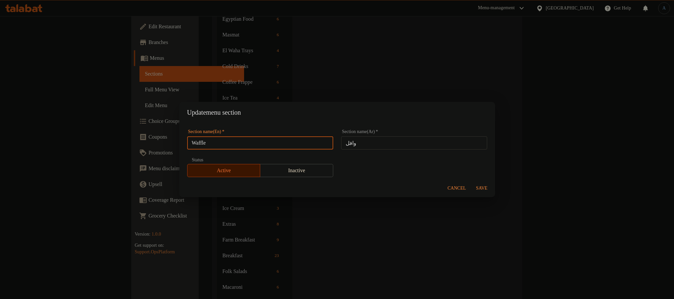
click at [230, 141] on input "Waffle" at bounding box center [260, 142] width 146 height 13
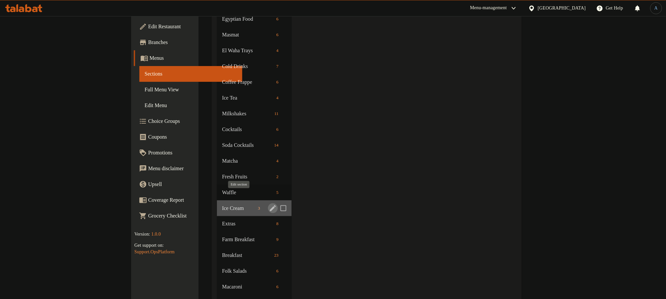
click at [270, 206] on icon "edit" at bounding box center [273, 209] width 6 height 6
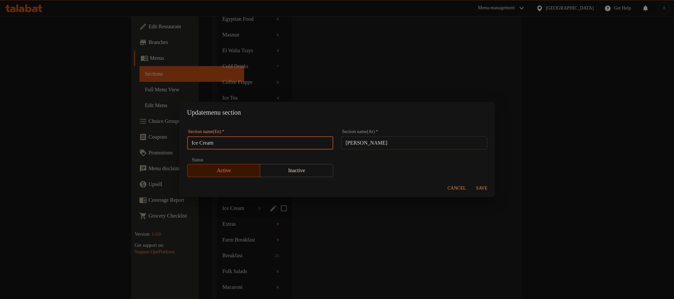
click at [250, 142] on input "Ice Cream" at bounding box center [260, 142] width 146 height 13
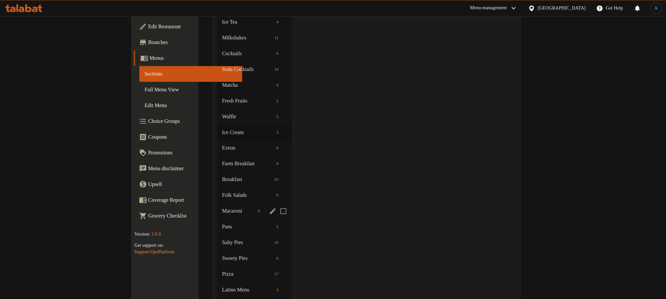
scroll to position [543, 0]
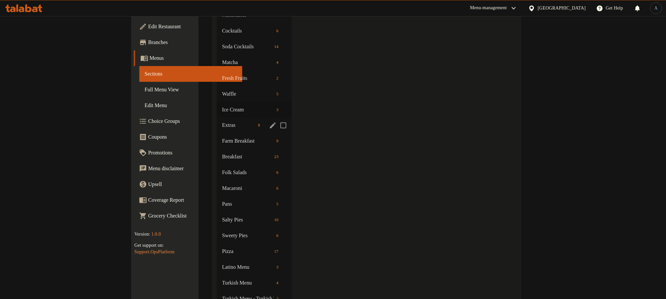
click at [222, 122] on span "Extras" at bounding box center [238, 126] width 33 height 8
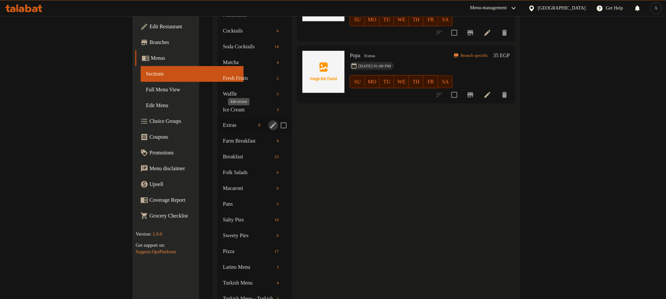
click at [270, 123] on icon "edit" at bounding box center [273, 126] width 6 height 6
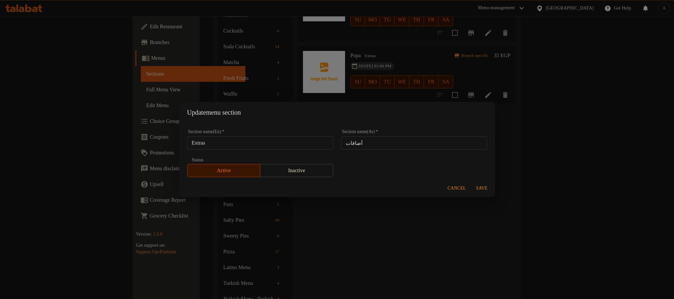
click at [222, 137] on input "Extras" at bounding box center [260, 142] width 146 height 13
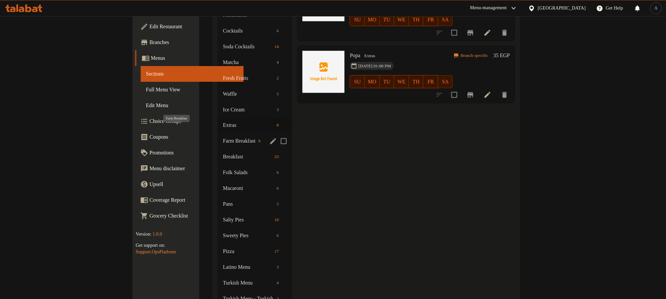
click at [223, 137] on span "Farm Breakfast" at bounding box center [239, 141] width 33 height 8
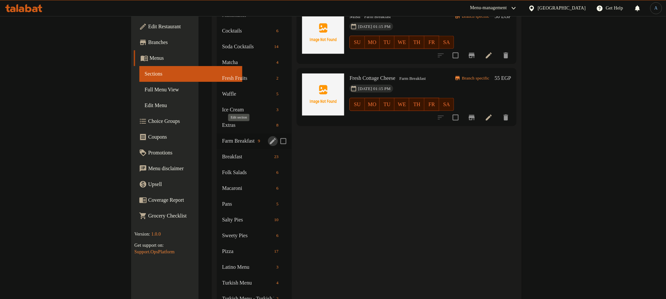
click at [269, 137] on icon "edit" at bounding box center [273, 141] width 8 height 8
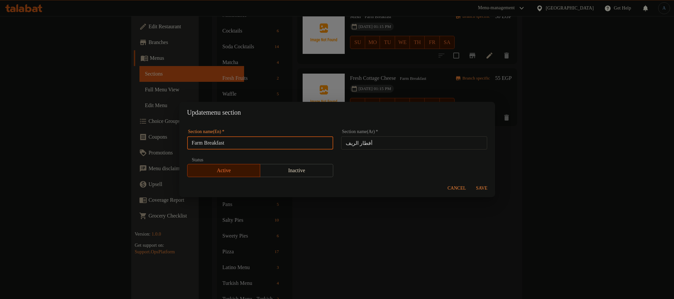
click at [236, 141] on input "Farm Breakfast" at bounding box center [260, 142] width 146 height 13
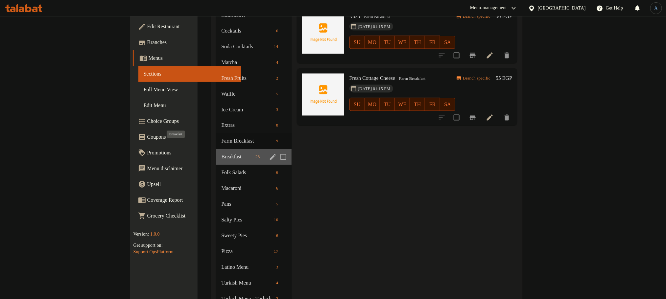
click at [221, 153] on span "Breakfast" at bounding box center [237, 157] width 32 height 8
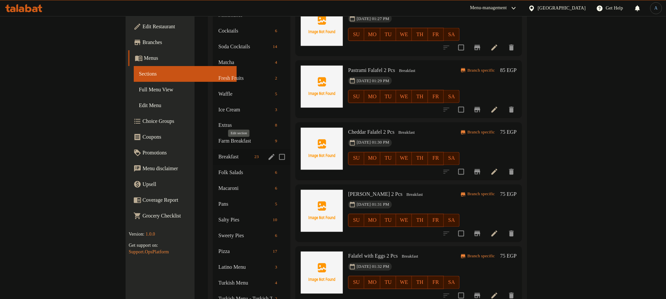
click at [269, 154] on icon "edit" at bounding box center [272, 157] width 6 height 6
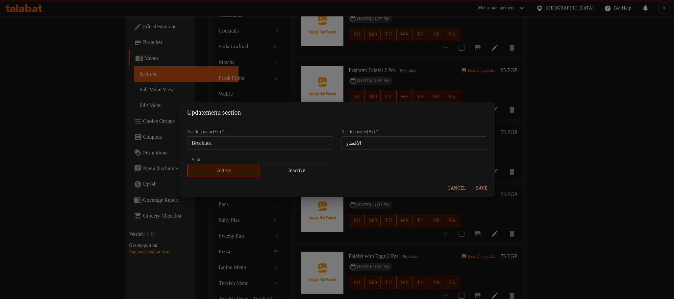
click at [231, 148] on input "Breakfast" at bounding box center [260, 142] width 146 height 13
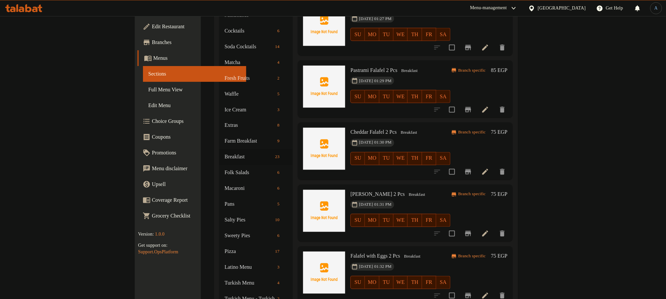
click at [357, 78] on span "11-06-2025 01:29 PM" at bounding box center [376, 81] width 38 height 6
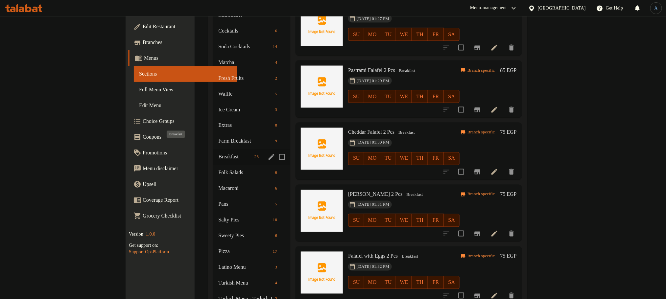
click at [218, 153] on span "Breakfast" at bounding box center [235, 157] width 34 height 8
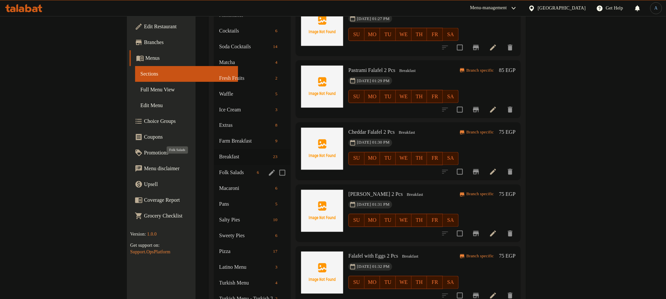
click at [219, 169] on span "Folk Salads" at bounding box center [236, 173] width 35 height 8
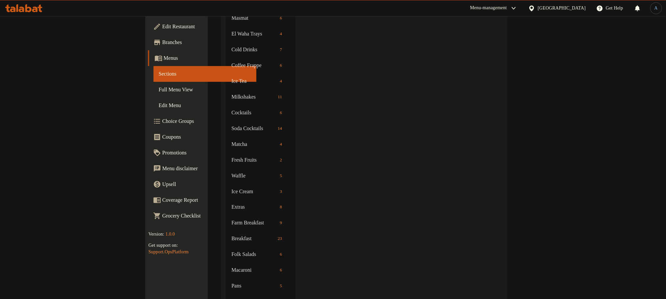
scroll to position [197, 0]
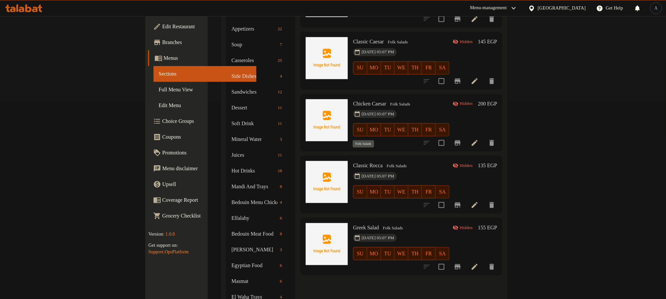
click at [384, 162] on span "Folk Salads" at bounding box center [396, 166] width 25 height 8
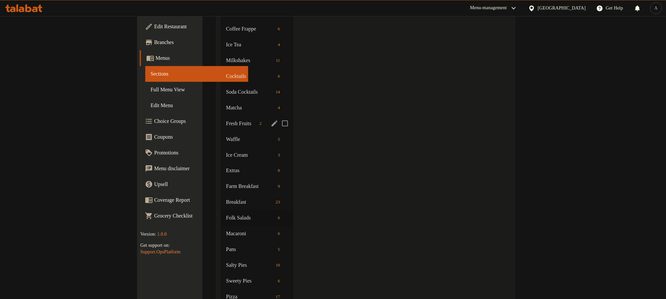
scroll to position [543, 0]
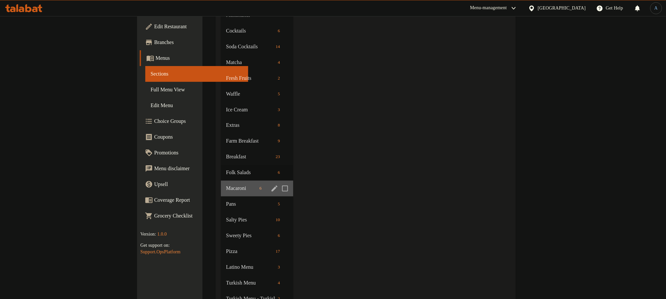
click at [221, 181] on div "Macaroni 6" at bounding box center [257, 189] width 72 height 16
click at [271, 185] on icon "edit" at bounding box center [275, 189] width 8 height 8
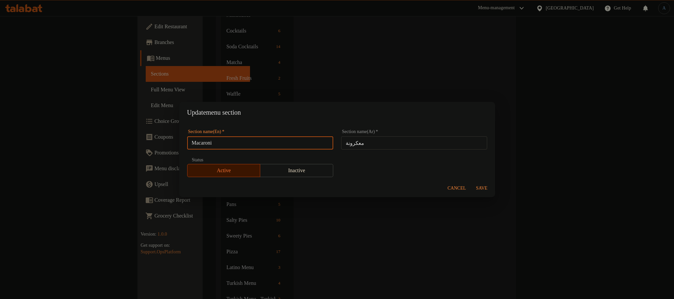
click at [235, 149] on input "Macaroni" at bounding box center [260, 142] width 146 height 13
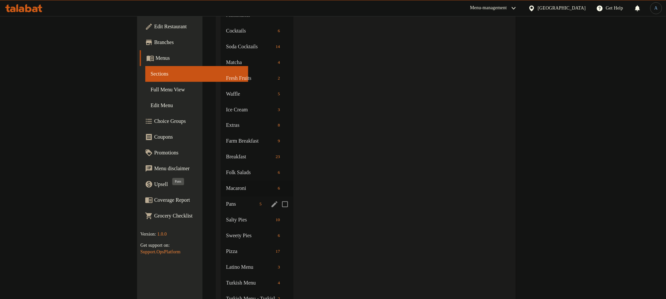
click at [226, 201] on span "Pans" at bounding box center [241, 205] width 31 height 8
click at [271, 201] on icon "edit" at bounding box center [275, 205] width 8 height 8
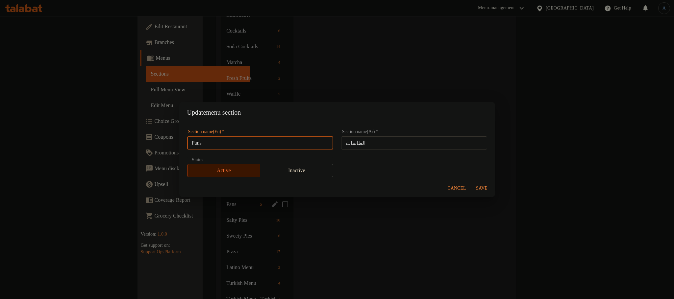
click at [234, 142] on input "Pans" at bounding box center [260, 142] width 146 height 13
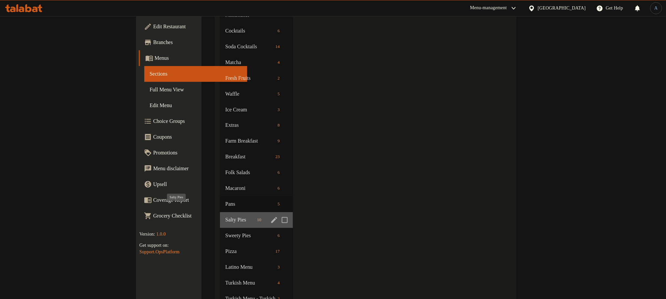
click at [225, 216] on span "Salty Pies" at bounding box center [239, 220] width 29 height 8
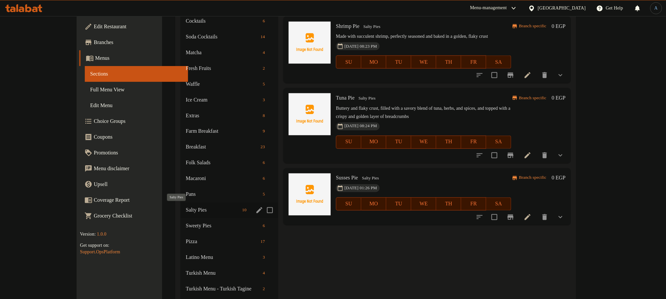
click at [186, 208] on span "Salty Pies" at bounding box center [213, 211] width 54 height 8
click at [256, 207] on icon "edit" at bounding box center [260, 211] width 8 height 8
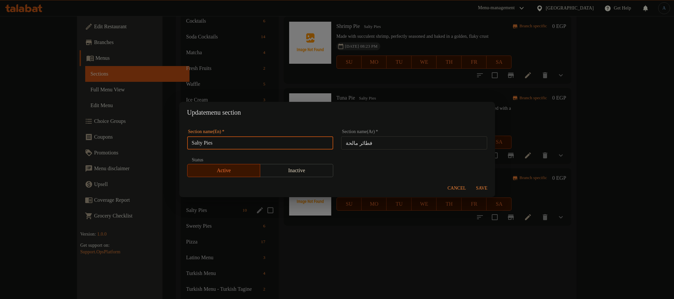
click at [267, 141] on input "Salty Pies" at bounding box center [260, 142] width 146 height 13
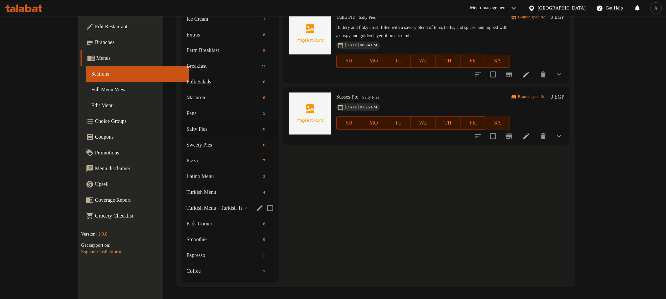
scroll to position [624, 0]
click at [181, 133] on div "Salty Pies 10" at bounding box center [230, 129] width 98 height 16
click at [263, 144] on input "Menu sections" at bounding box center [270, 145] width 14 height 14
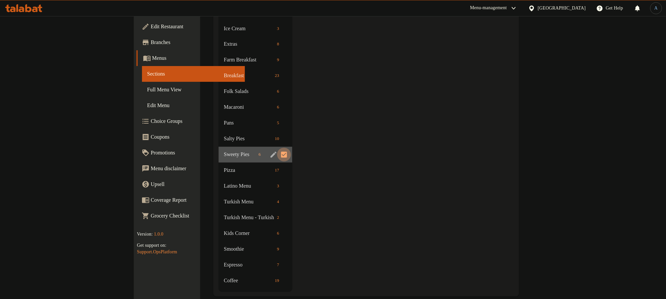
click at [277, 148] on input "Menu sections" at bounding box center [284, 155] width 14 height 14
checkbox input "false"
click at [270, 151] on icon "edit" at bounding box center [274, 155] width 8 height 8
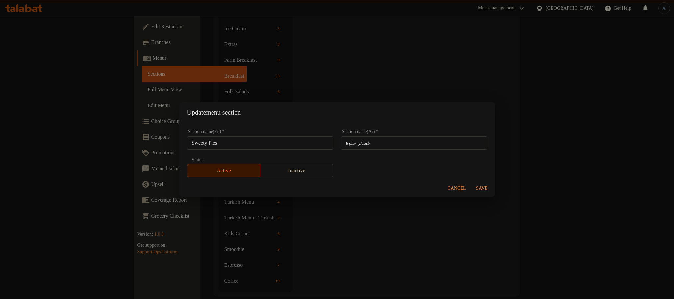
click at [258, 142] on input "Sweety Pies" at bounding box center [260, 142] width 146 height 13
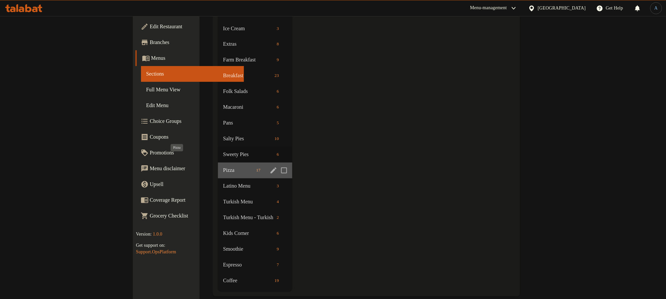
click at [223, 167] on span "Pizza" at bounding box center [238, 171] width 31 height 8
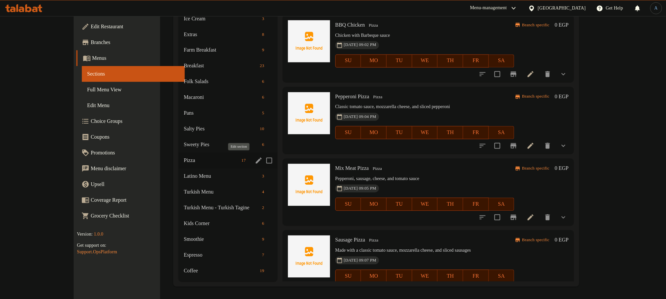
click at [255, 163] on icon "edit" at bounding box center [259, 161] width 8 height 8
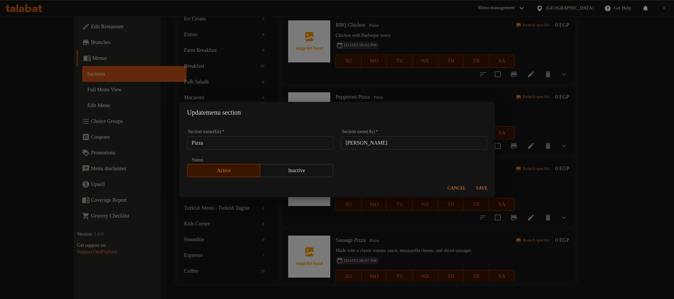
click at [254, 143] on input "Pizza" at bounding box center [260, 142] width 146 height 13
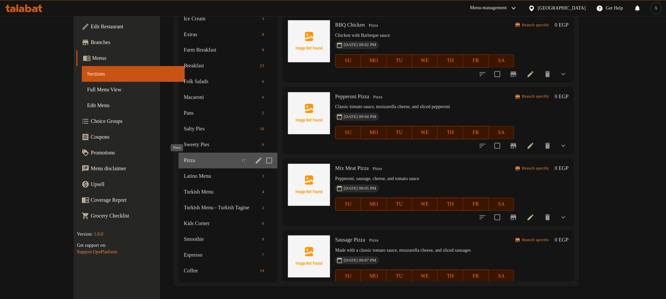
click at [184, 158] on span "Pizza" at bounding box center [211, 161] width 55 height 8
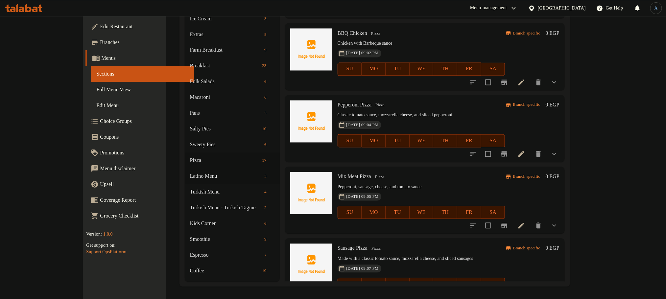
click at [366, 74] on div "BBQ Chicken Pizza Chicken with Barbeque sauce 11-06-2025 09:02 PM SU MO TU WE T…" at bounding box center [421, 57] width 173 height 62
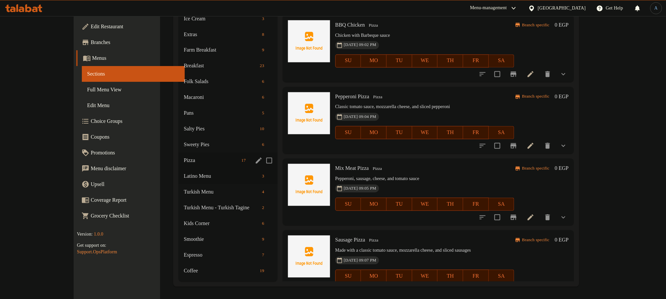
click at [179, 166] on div "Pizza 17" at bounding box center [228, 161] width 99 height 16
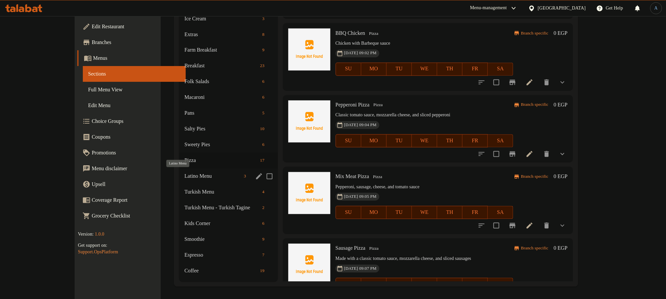
click at [185, 174] on span "Latino Menu" at bounding box center [213, 177] width 57 height 8
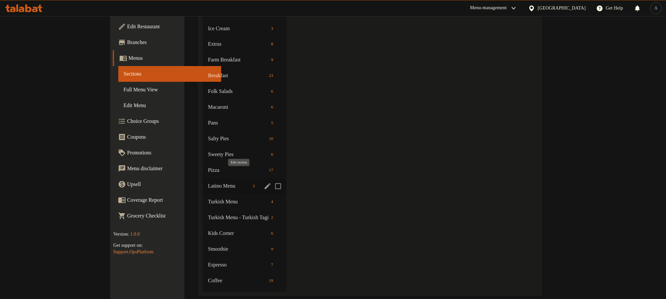
click at [264, 183] on icon "edit" at bounding box center [268, 187] width 8 height 8
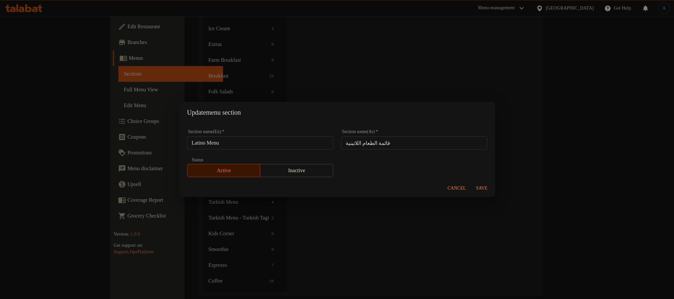
click at [243, 141] on input "Latino Menu" at bounding box center [260, 142] width 146 height 13
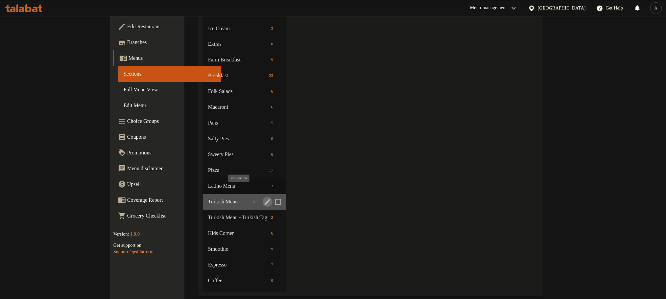
click at [264, 198] on icon "edit" at bounding box center [268, 202] width 8 height 8
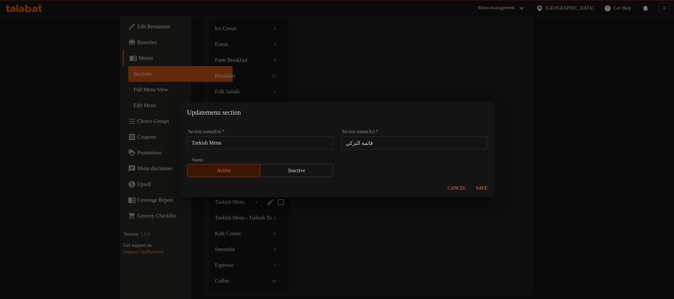
click at [249, 141] on input "Turkish Menu" at bounding box center [260, 142] width 146 height 13
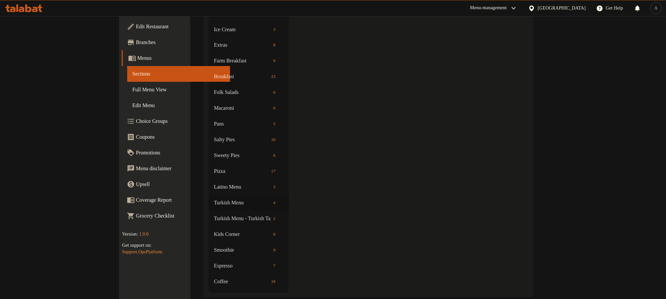
scroll to position [624, 0]
click at [267, 215] on icon "edit" at bounding box center [270, 218] width 6 height 6
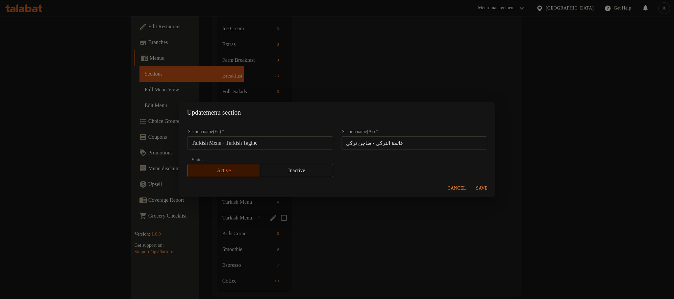
click at [246, 150] on div "Section name(En)   * Turkish Menu - Turkish Tagine Section name(En) *" at bounding box center [260, 140] width 154 height 28
click at [251, 142] on input "Turkish Menu - Turkish Tagine" at bounding box center [260, 142] width 146 height 13
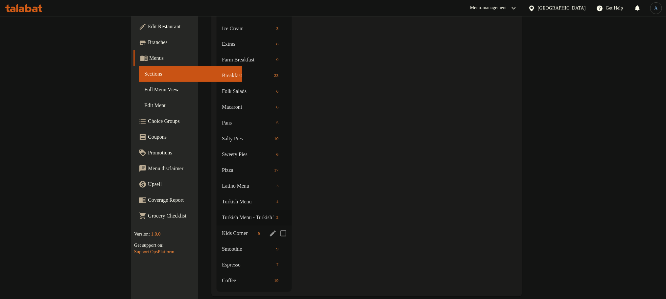
click at [269, 230] on icon "edit" at bounding box center [273, 234] width 8 height 8
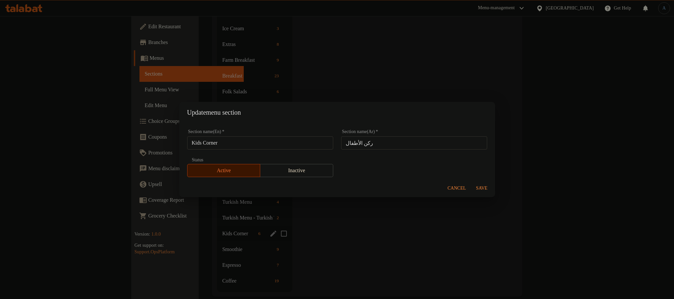
click at [257, 143] on input "Kids Corner" at bounding box center [260, 142] width 146 height 13
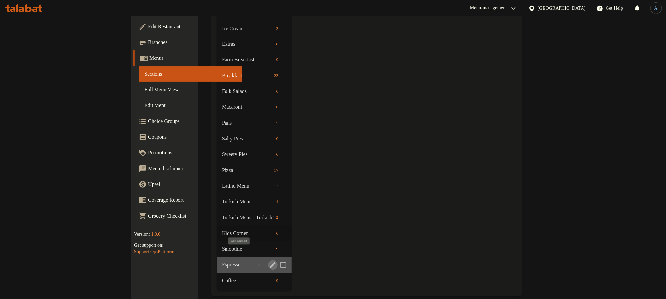
click at [269, 261] on icon "edit" at bounding box center [273, 265] width 8 height 8
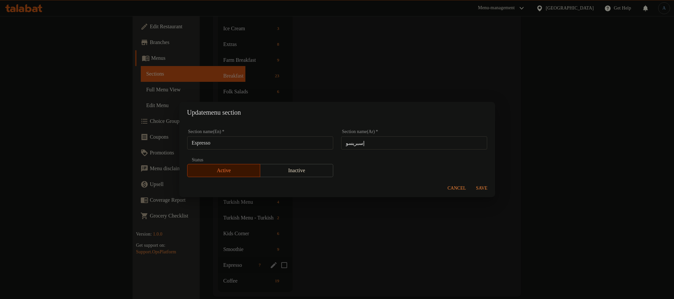
click at [451, 190] on span "Cancel" at bounding box center [457, 189] width 18 height 8
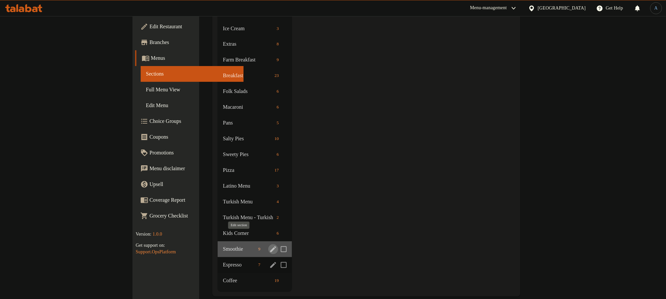
click at [269, 246] on icon "edit" at bounding box center [273, 250] width 8 height 8
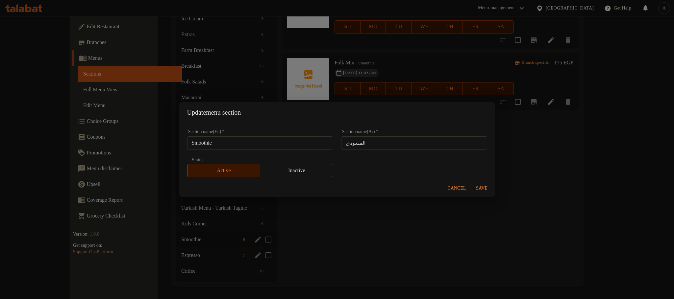
click at [290, 143] on input "Smoothie" at bounding box center [260, 142] width 146 height 13
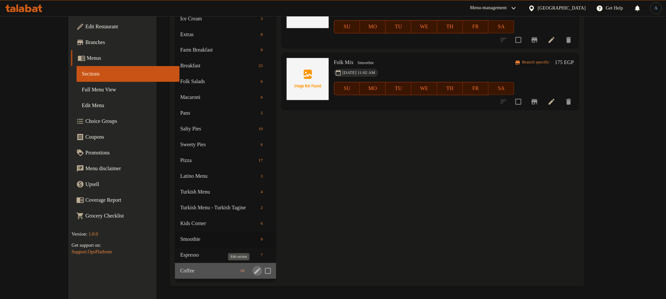
click at [255, 272] on icon "edit" at bounding box center [258, 271] width 6 height 6
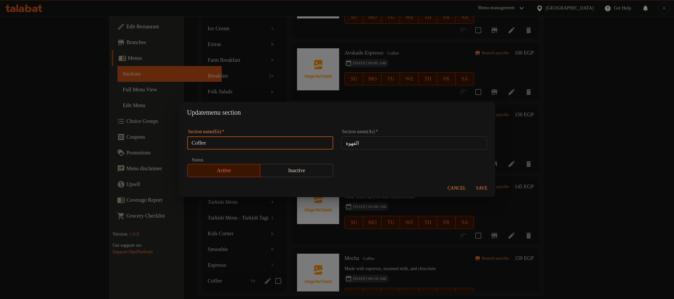
click at [277, 138] on input "Coffee" at bounding box center [260, 142] width 146 height 13
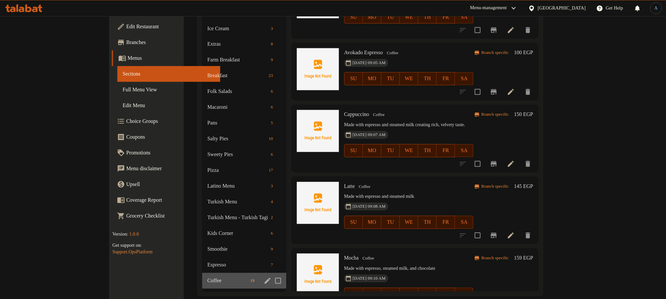
click at [208, 277] on span "Coffee" at bounding box center [228, 281] width 40 height 8
click at [208, 261] on span "Espresso" at bounding box center [229, 265] width 42 height 8
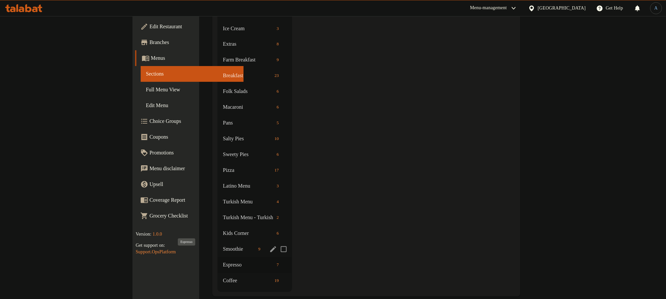
click at [218, 242] on div "Smoothie 9" at bounding box center [255, 250] width 74 height 16
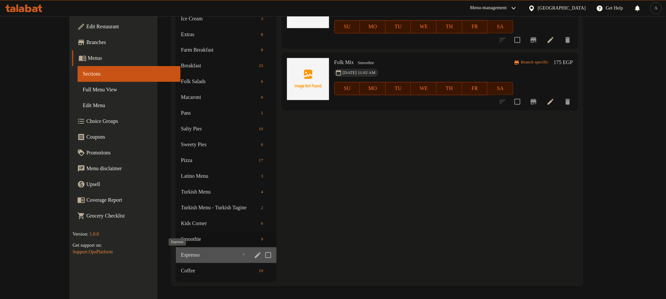
click at [181, 254] on span "Espresso" at bounding box center [210, 256] width 59 height 8
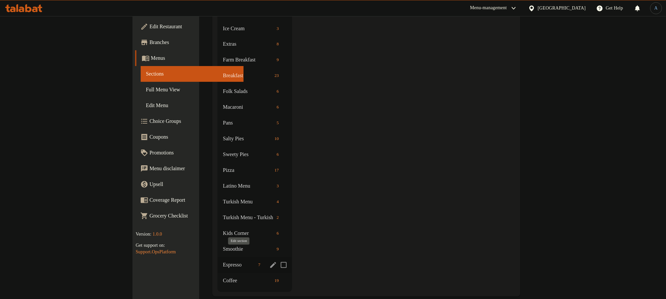
click at [270, 262] on icon "edit" at bounding box center [273, 265] width 6 height 6
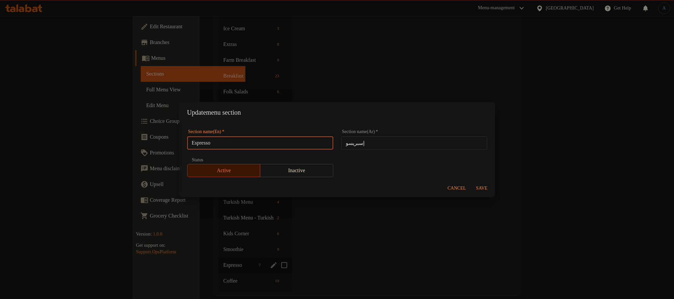
click at [278, 136] on input "Espresso" at bounding box center [260, 142] width 146 height 13
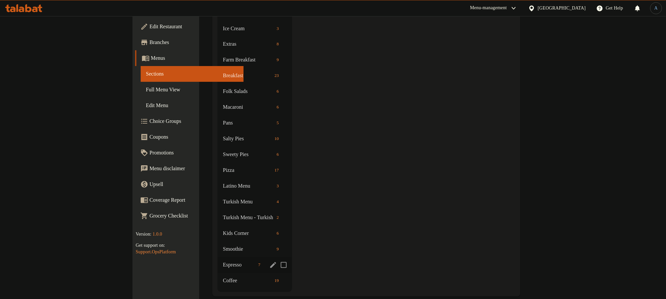
click at [218, 258] on div "Espresso 7" at bounding box center [255, 266] width 74 height 16
click at [222, 277] on span "Coffee" at bounding box center [237, 281] width 31 height 8
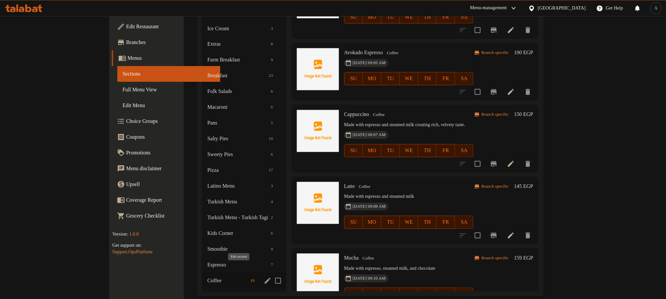
click at [264, 277] on icon "edit" at bounding box center [268, 281] width 8 height 8
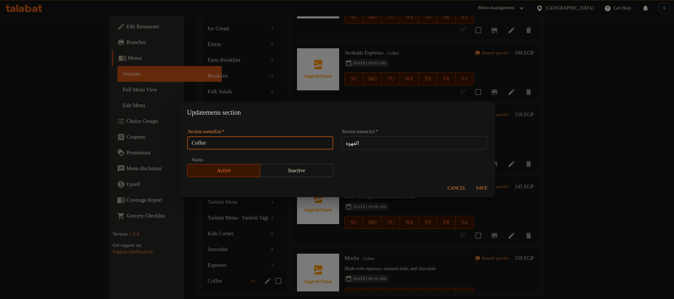
click at [293, 149] on input "Coffee" at bounding box center [260, 142] width 146 height 13
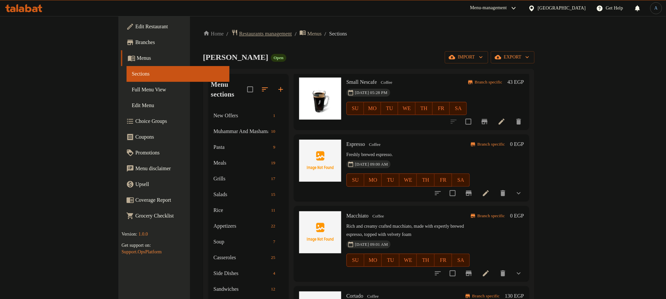
click at [232, 36] on span "breadcrumb" at bounding box center [236, 33] width 8 height 9
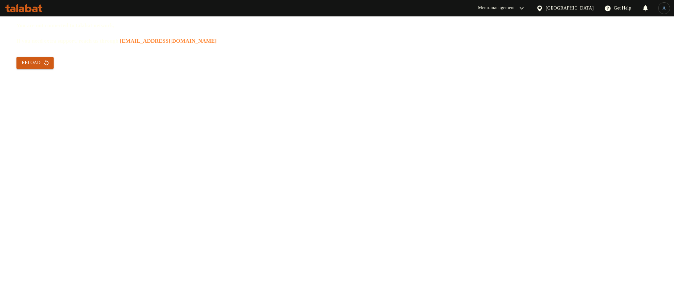
click at [41, 69] on div "You are not connected to talabat network, If you need extra support, reach us t…" at bounding box center [337, 149] width 674 height 299
click at [47, 57] on button "Reload" at bounding box center [34, 63] width 37 height 12
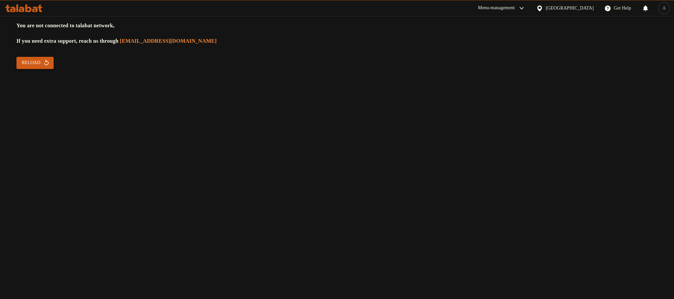
click at [37, 67] on button "Reload" at bounding box center [34, 63] width 37 height 12
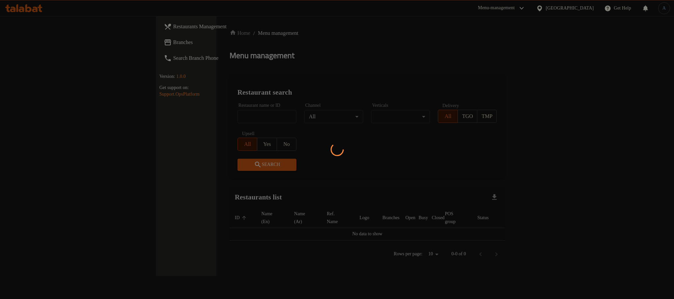
click at [339, 85] on div at bounding box center [337, 149] width 674 height 299
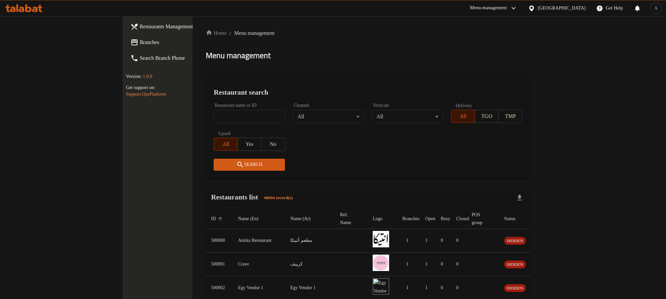
click at [570, 14] on div "[GEOGRAPHIC_DATA]" at bounding box center [557, 8] width 68 height 16
click at [574, 8] on div "[GEOGRAPHIC_DATA]" at bounding box center [562, 8] width 48 height 7
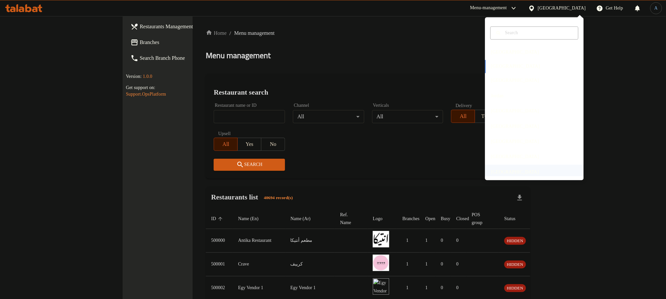
click at [498, 174] on div "[GEOGRAPHIC_DATA]" at bounding box center [515, 172] width 48 height 7
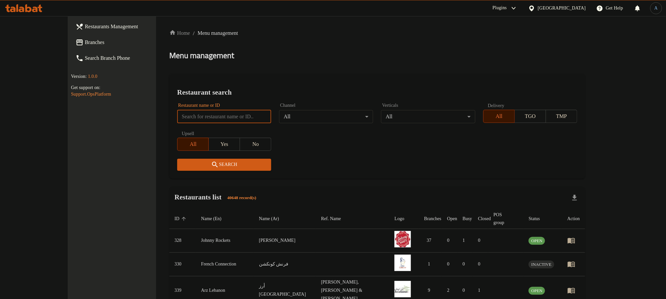
click at [197, 119] on input "search" at bounding box center [224, 116] width 94 height 13
paste input "761407"
type input "761407"
click button "Search" at bounding box center [224, 165] width 94 height 12
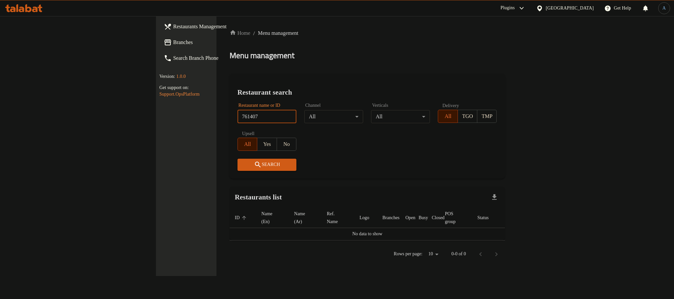
click at [159, 37] on link "Branches" at bounding box center [214, 43] width 110 height 16
